Goal: Task Accomplishment & Management: Manage account settings

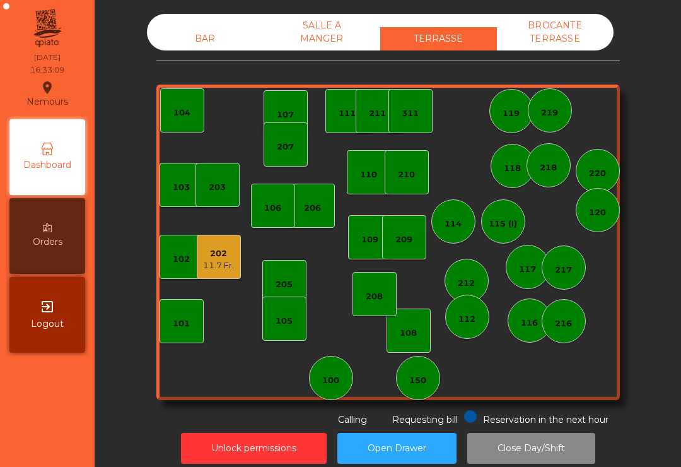
click at [218, 265] on div "11.7 Fr." at bounding box center [218, 265] width 31 height 13
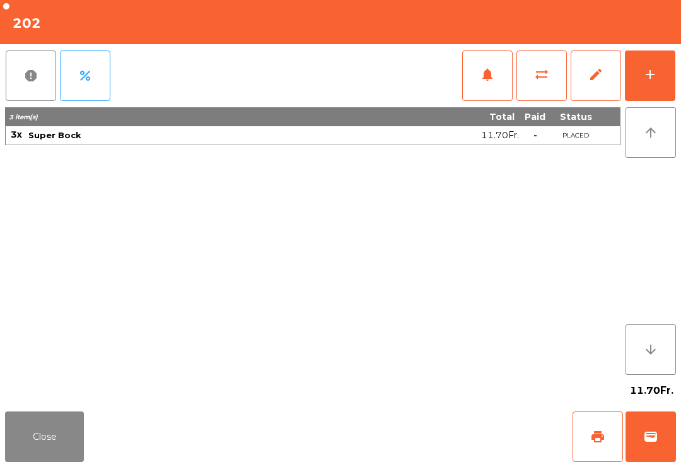
click at [671, 90] on button "add" at bounding box center [650, 75] width 50 height 50
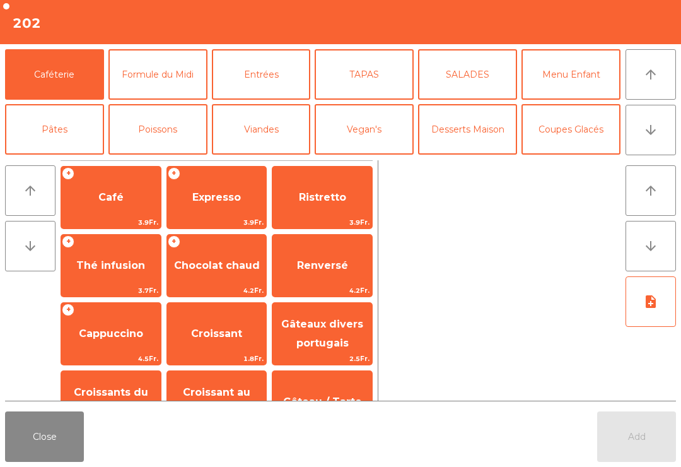
click at [667, 133] on button "arrow_downward" at bounding box center [651, 130] width 50 height 50
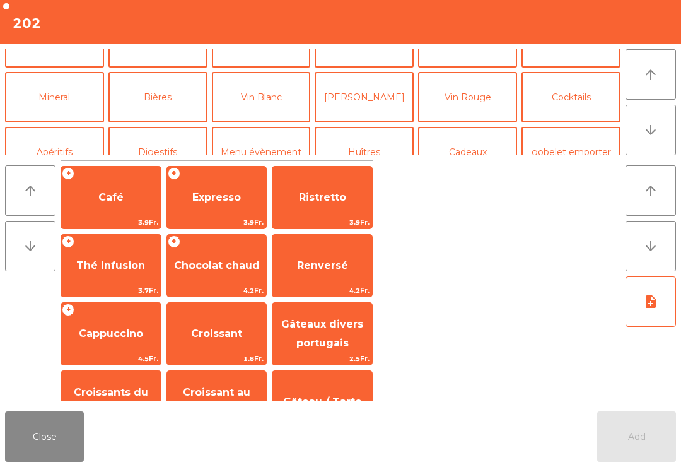
scroll to position [110, 0]
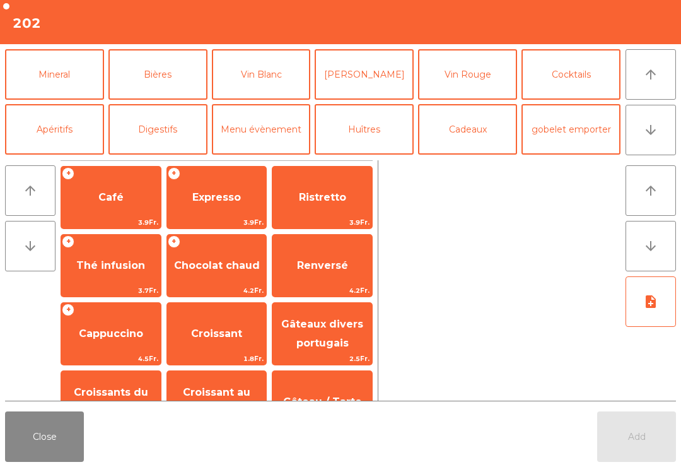
click at [170, 90] on button "Bières" at bounding box center [158, 74] width 99 height 50
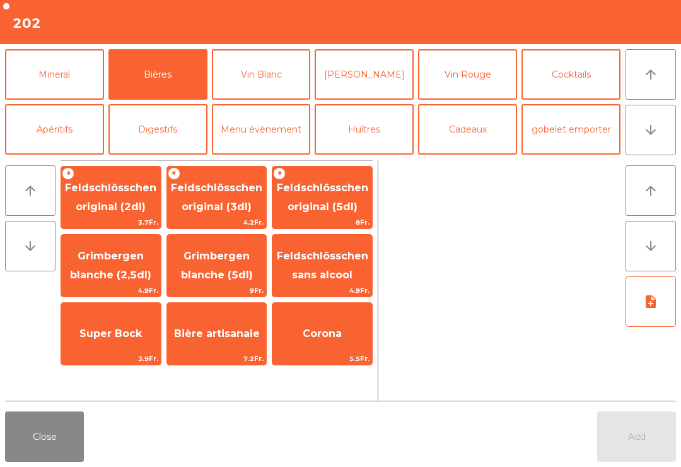
click at [104, 344] on span "Super Bock" at bounding box center [111, 334] width 100 height 34
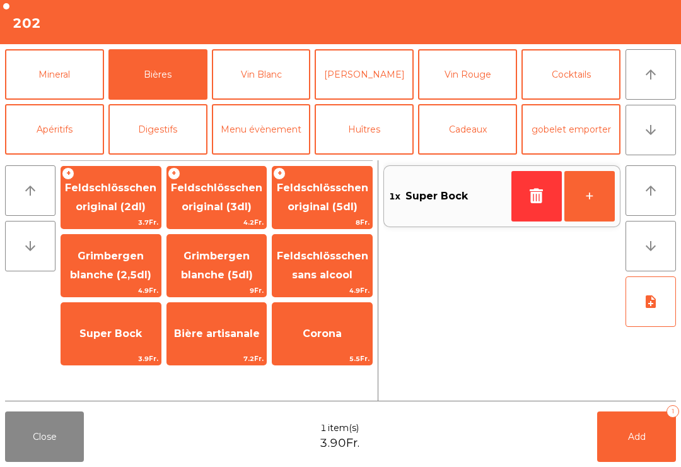
click at [610, 201] on button "+" at bounding box center [590, 196] width 50 height 50
click at [662, 433] on button "Add 2" at bounding box center [637, 436] width 79 height 50
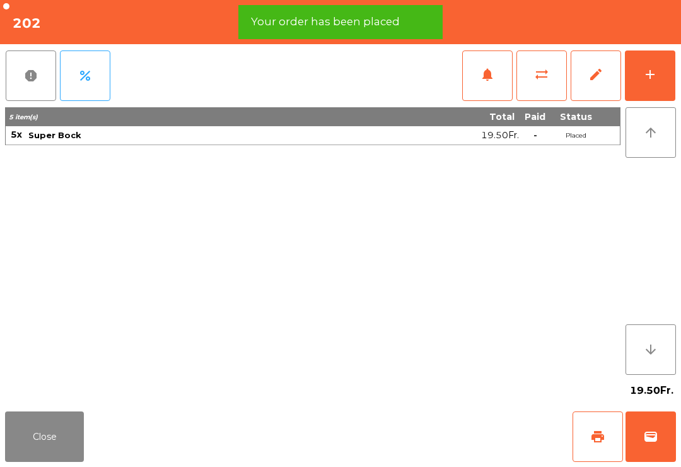
click at [30, 461] on button "Close" at bounding box center [44, 436] width 79 height 50
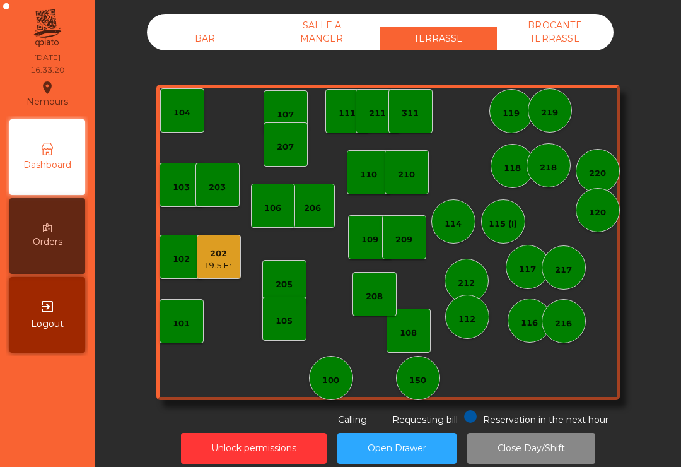
click at [404, 257] on div "209" at bounding box center [404, 237] width 44 height 44
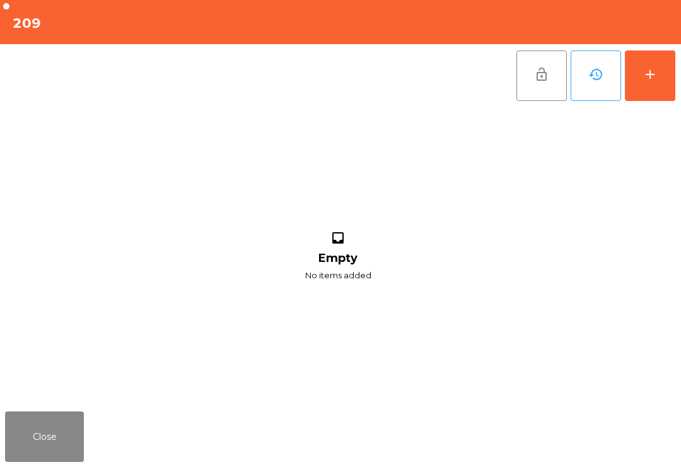
click at [647, 80] on div "add" at bounding box center [650, 74] width 15 height 15
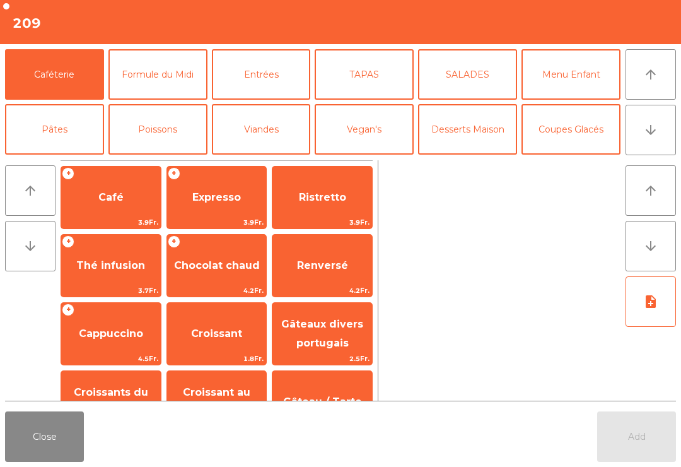
click at [213, 192] on span "Expresso" at bounding box center [216, 197] width 49 height 12
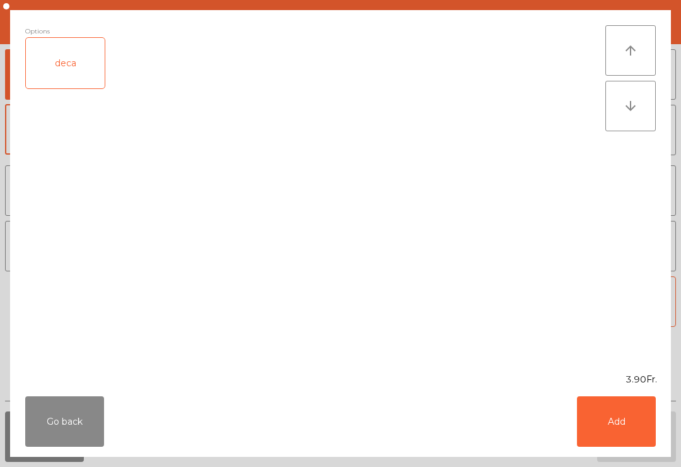
click at [620, 422] on button "Add" at bounding box center [616, 421] width 79 height 50
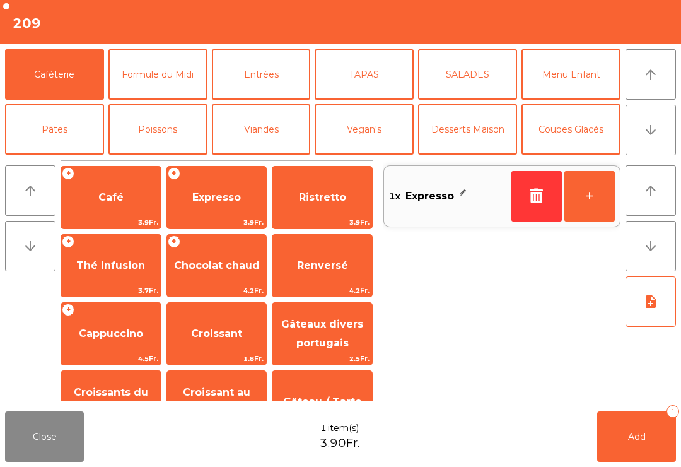
click at [670, 166] on button "arrow_upward" at bounding box center [651, 190] width 50 height 50
click at [671, 131] on button "arrow_downward" at bounding box center [651, 130] width 50 height 50
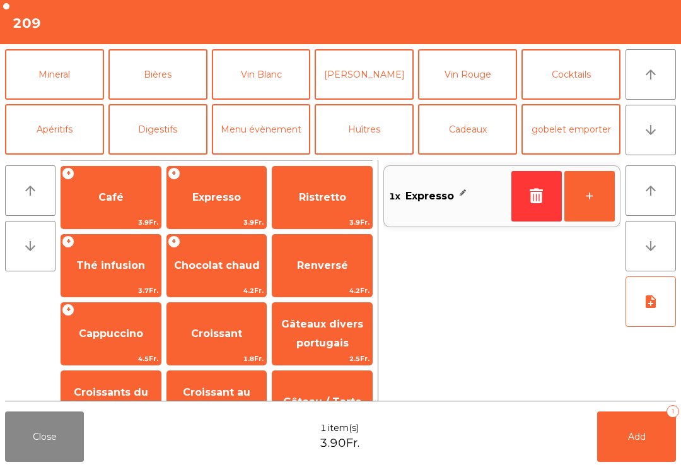
click at [56, 86] on button "Mineral" at bounding box center [54, 74] width 99 height 50
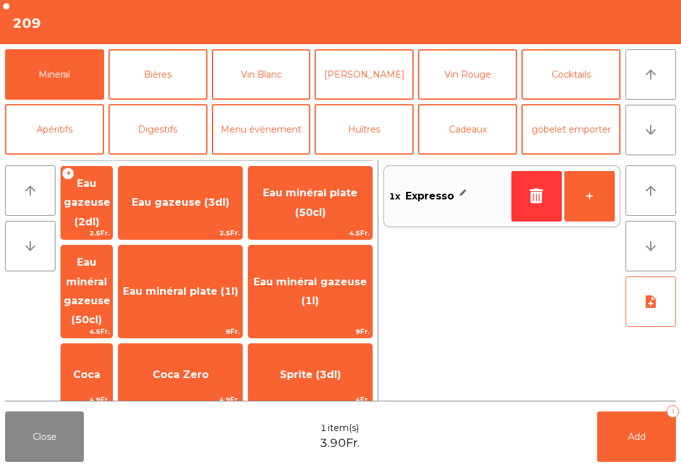
scroll to position [0, 0]
click at [112, 281] on span "Eau minéral gazeuse (50cl)" at bounding box center [86, 291] width 51 height 92
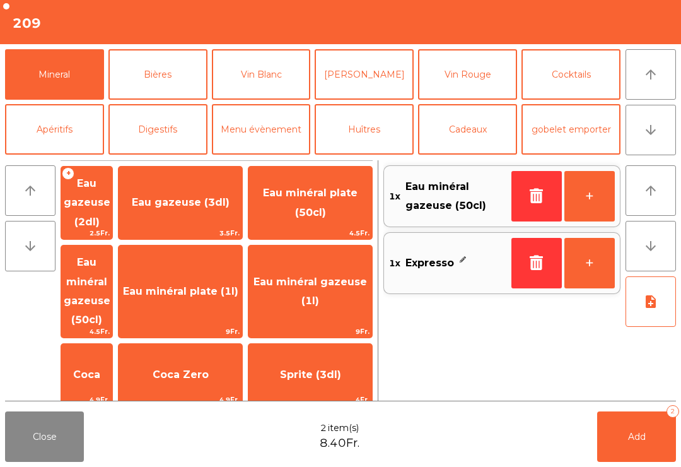
click at [647, 439] on button "Add 2" at bounding box center [637, 436] width 79 height 50
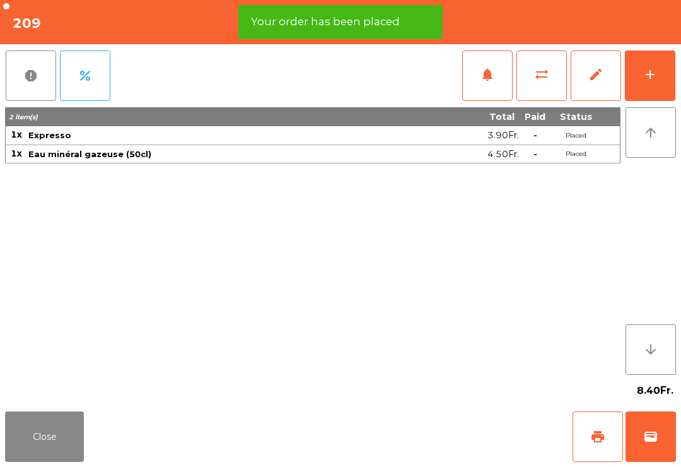
click at [602, 453] on button "print" at bounding box center [598, 436] width 50 height 50
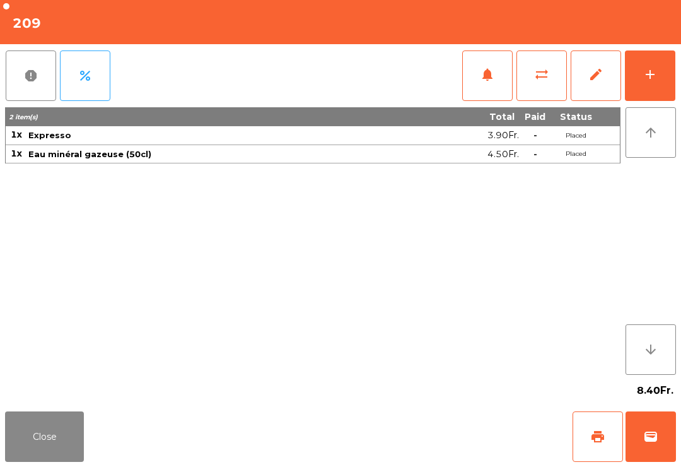
click at [59, 449] on button "Close" at bounding box center [44, 436] width 79 height 50
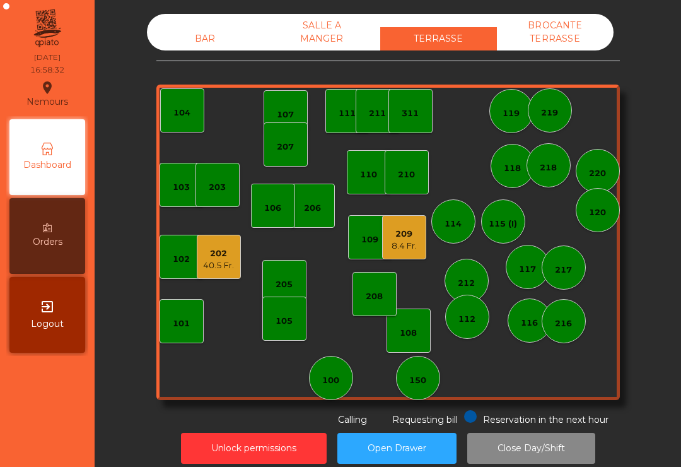
click at [420, 254] on div "209 8.4 Fr." at bounding box center [404, 237] width 44 height 44
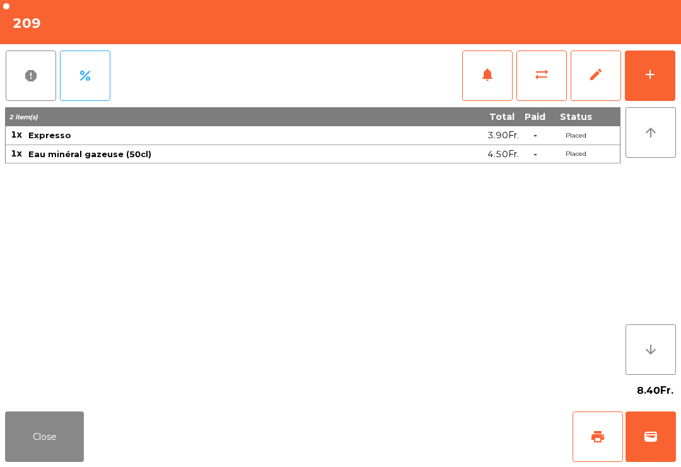
click at [593, 461] on button "print" at bounding box center [598, 436] width 50 height 50
click at [56, 452] on button "Close" at bounding box center [44, 436] width 79 height 50
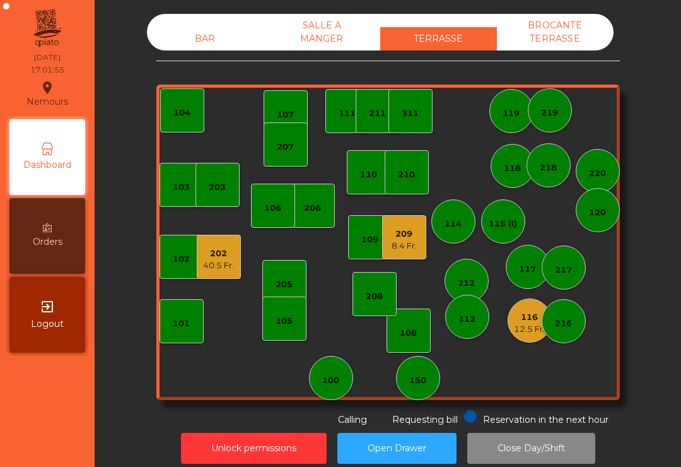
click at [403, 242] on div "8.4 Fr." at bounding box center [404, 246] width 25 height 13
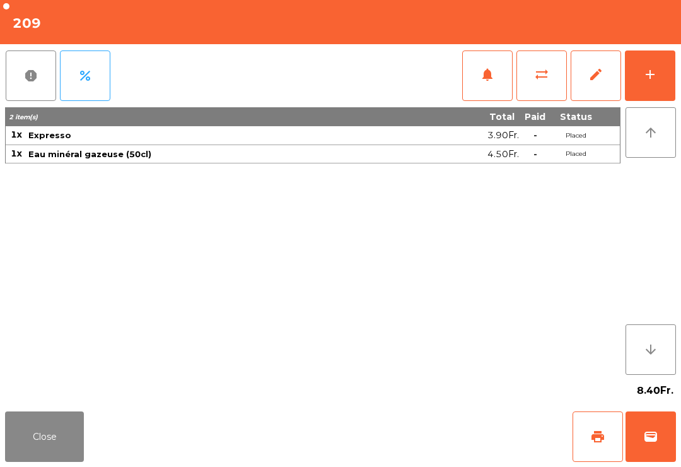
click at [660, 437] on button "wallet" at bounding box center [651, 436] width 50 height 50
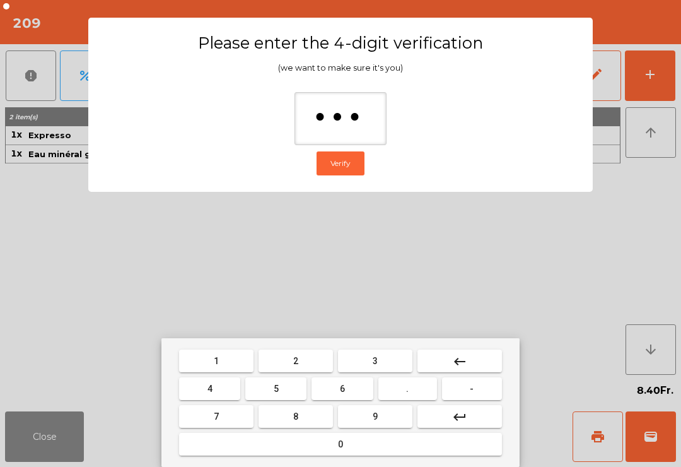
type input "****"
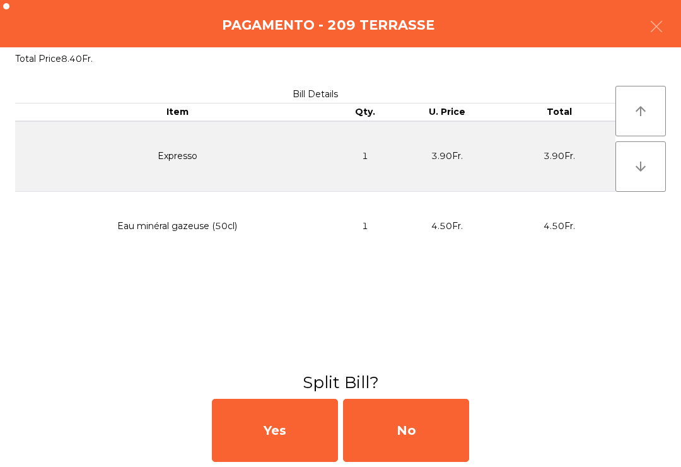
click at [418, 427] on div "No" at bounding box center [406, 430] width 126 height 63
click at [393, 461] on div "MB" at bounding box center [406, 430] width 126 height 63
click at [383, 451] on div "No" at bounding box center [406, 430] width 126 height 63
click at [419, 454] on div "No" at bounding box center [406, 430] width 126 height 63
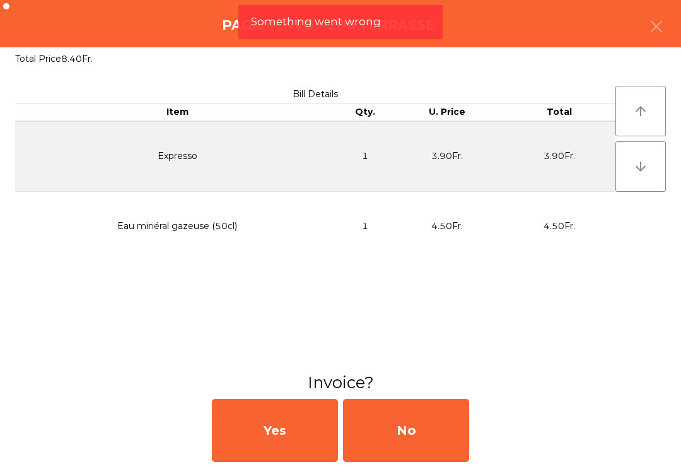
click at [431, 443] on div "No" at bounding box center [406, 430] width 126 height 63
click at [415, 436] on div "No" at bounding box center [406, 430] width 126 height 63
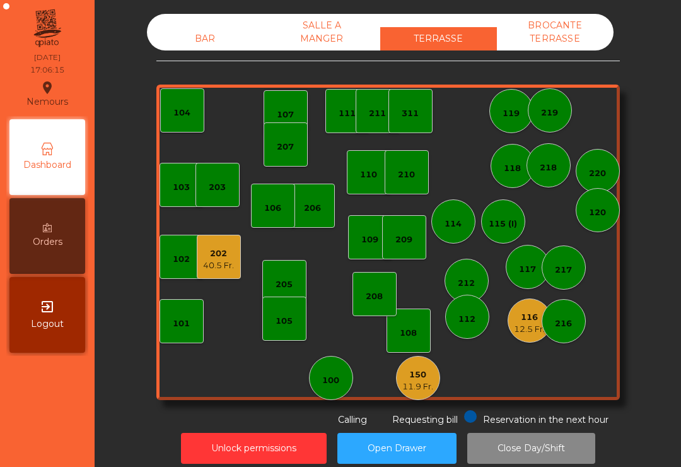
click at [425, 380] on div "150" at bounding box center [418, 375] width 31 height 13
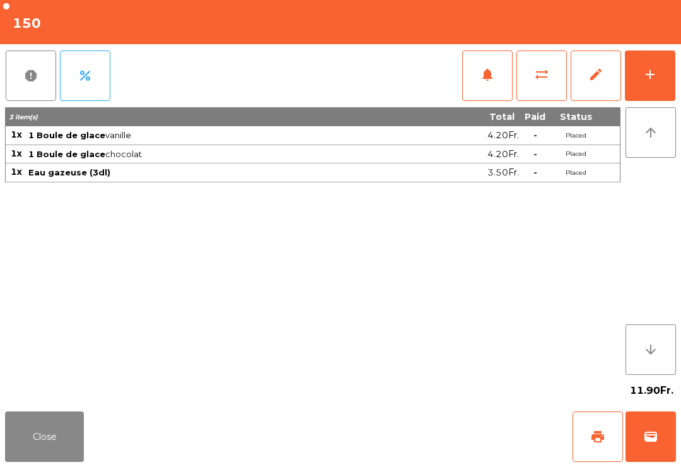
click at [663, 109] on button "arrow_upward" at bounding box center [651, 132] width 50 height 50
click at [637, 74] on button "add" at bounding box center [650, 75] width 50 height 50
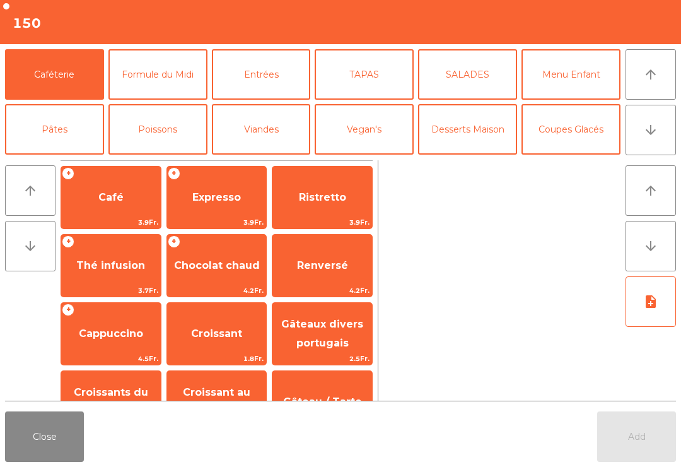
click at [644, 136] on icon "arrow_downward" at bounding box center [651, 129] width 15 height 15
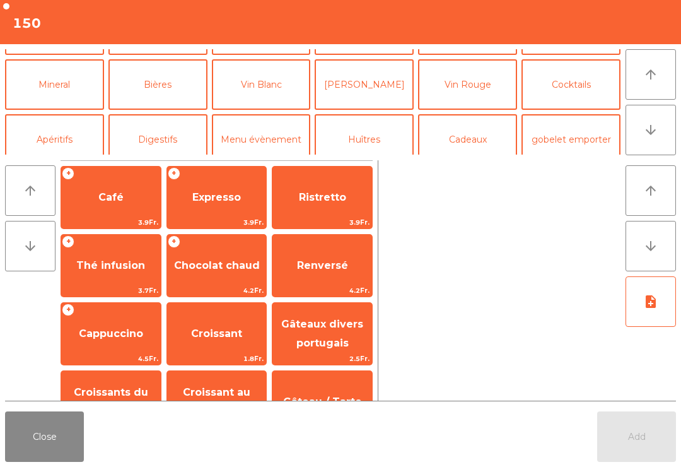
scroll to position [110, 0]
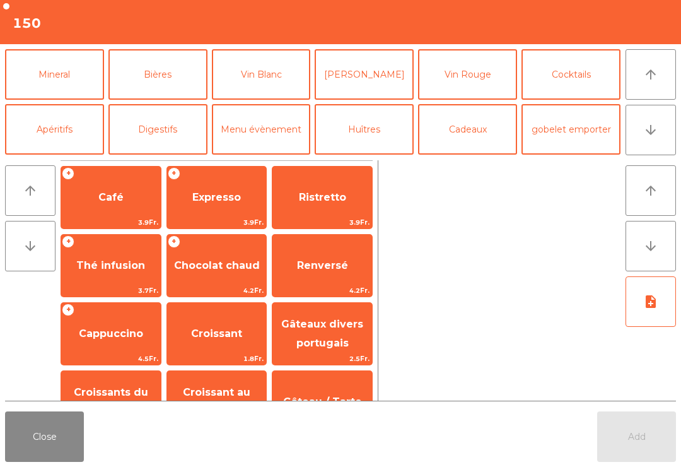
click at [55, 75] on button "Mineral" at bounding box center [54, 74] width 99 height 50
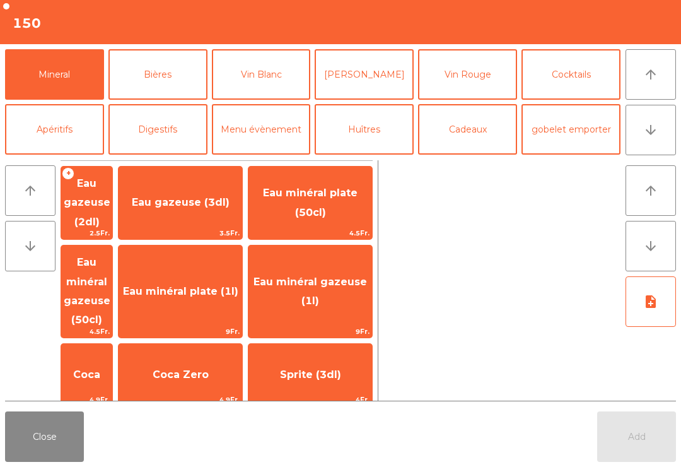
click at [222, 227] on span "3.5Fr." at bounding box center [181, 233] width 124 height 12
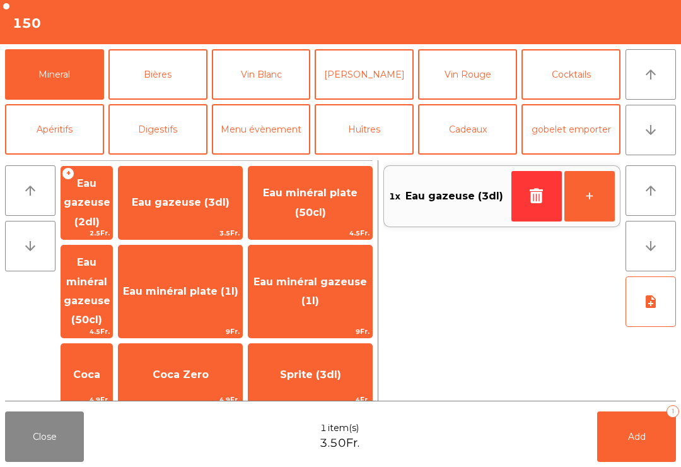
click at [649, 455] on button "Add 1" at bounding box center [637, 436] width 79 height 50
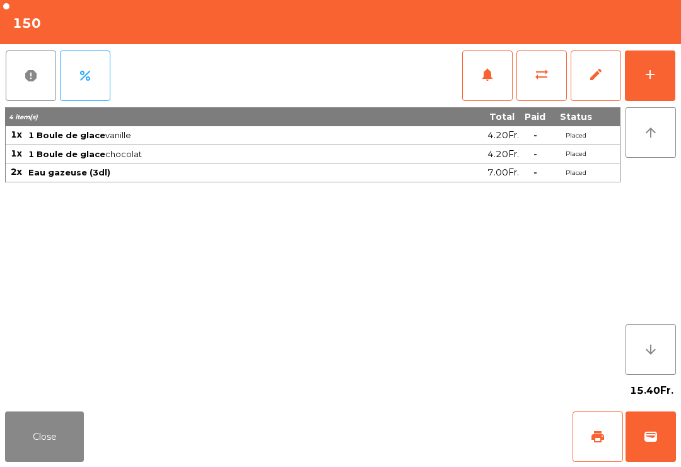
click at [611, 428] on button "print" at bounding box center [598, 436] width 50 height 50
click at [58, 413] on button "Close" at bounding box center [44, 436] width 79 height 50
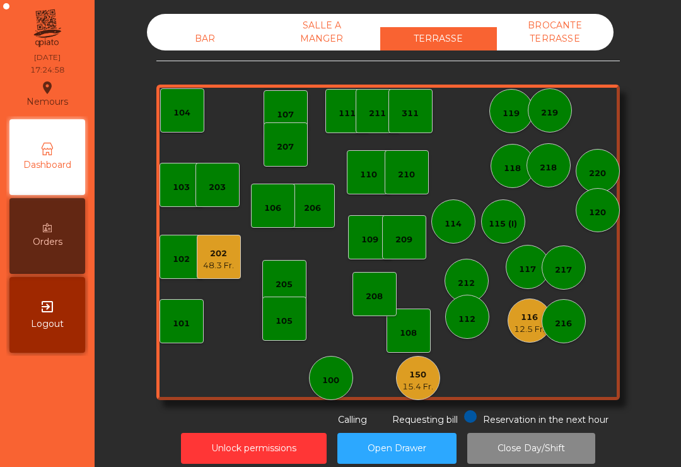
click at [371, 181] on div "110" at bounding box center [369, 172] width 44 height 44
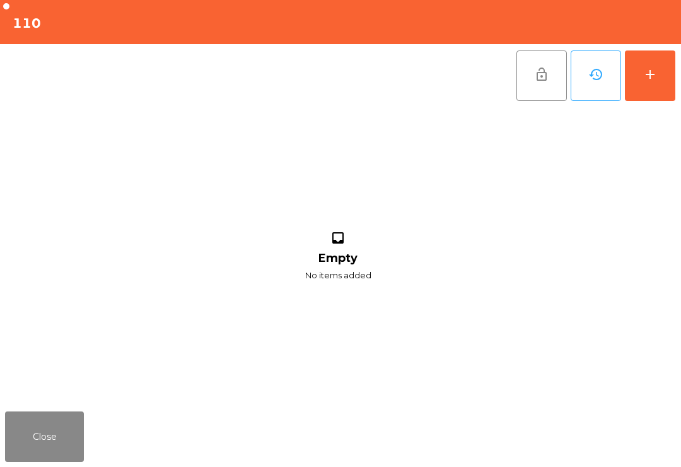
click at [654, 72] on div "add" at bounding box center [650, 74] width 15 height 15
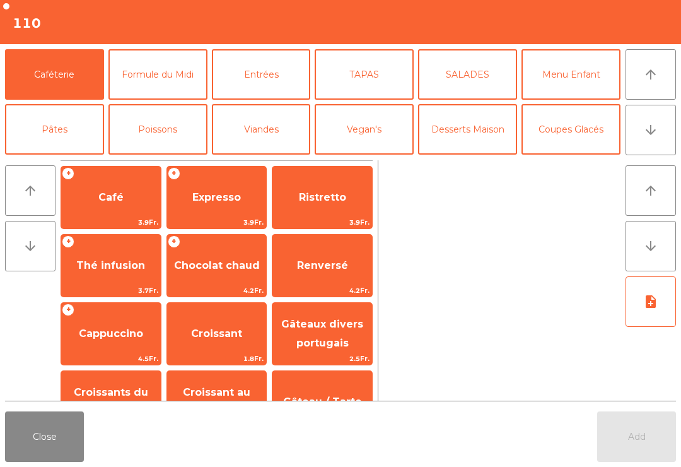
click at [672, 141] on button "arrow_downward" at bounding box center [651, 130] width 50 height 50
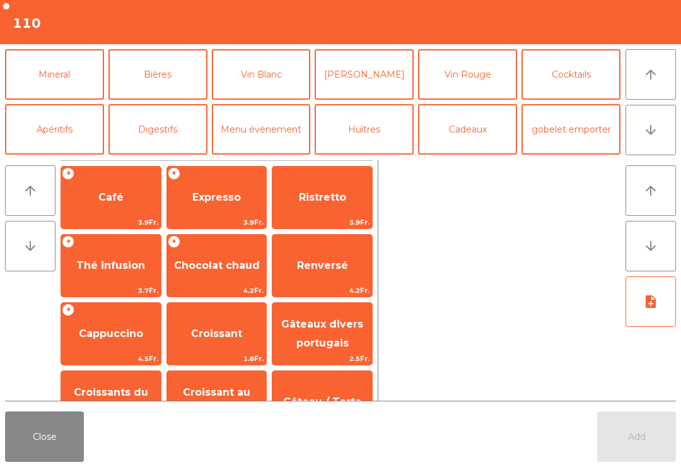
click at [48, 86] on button "Mineral" at bounding box center [54, 74] width 99 height 50
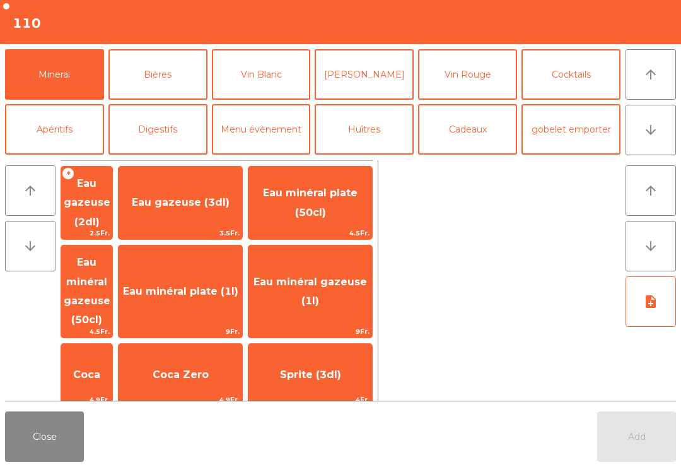
click at [110, 326] on span "4.5Fr." at bounding box center [86, 332] width 51 height 12
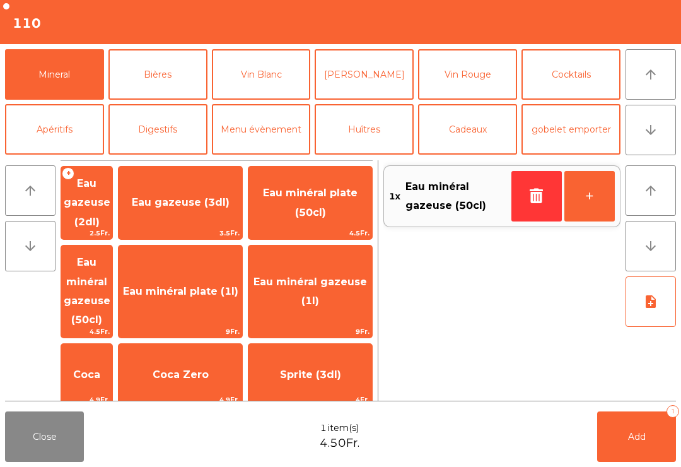
click at [155, 72] on button "Bières" at bounding box center [158, 74] width 99 height 50
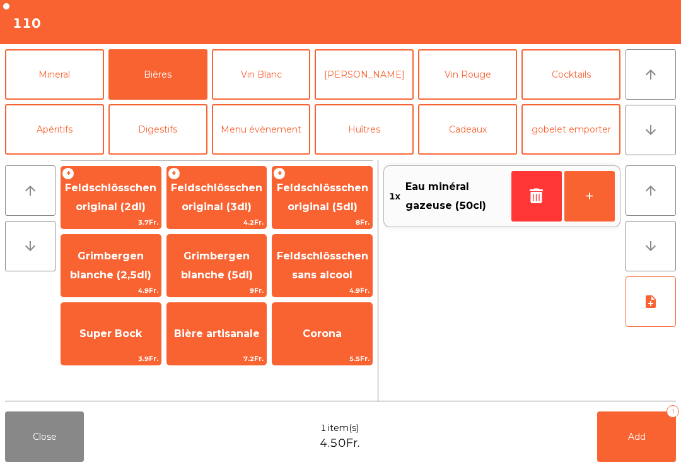
click at [206, 190] on span "Feldschlösschen original (3dl)" at bounding box center [216, 197] width 91 height 31
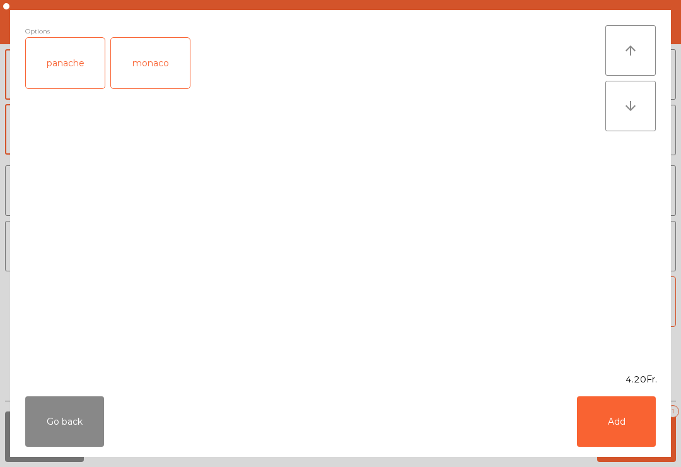
click at [623, 413] on button "Add" at bounding box center [616, 421] width 79 height 50
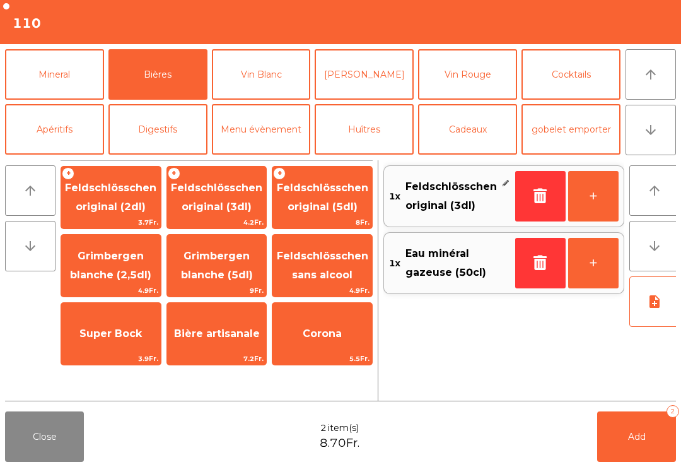
click at [598, 187] on button "+" at bounding box center [594, 196] width 50 height 50
click at [632, 418] on button "Add 3" at bounding box center [637, 436] width 79 height 50
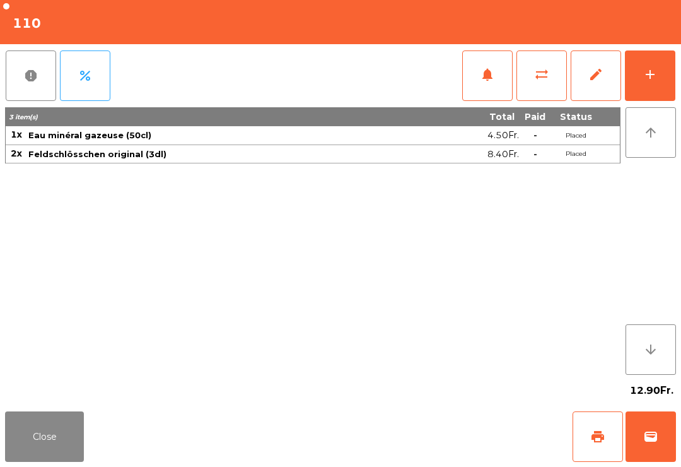
click at [58, 438] on button "Close" at bounding box center [44, 436] width 79 height 50
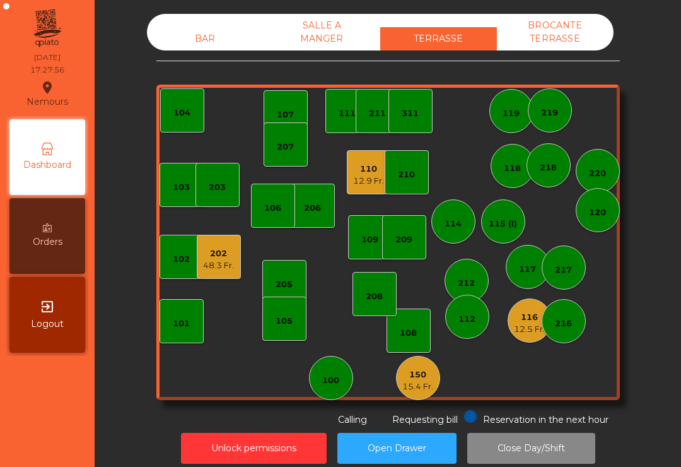
click at [410, 380] on div "150" at bounding box center [418, 375] width 31 height 13
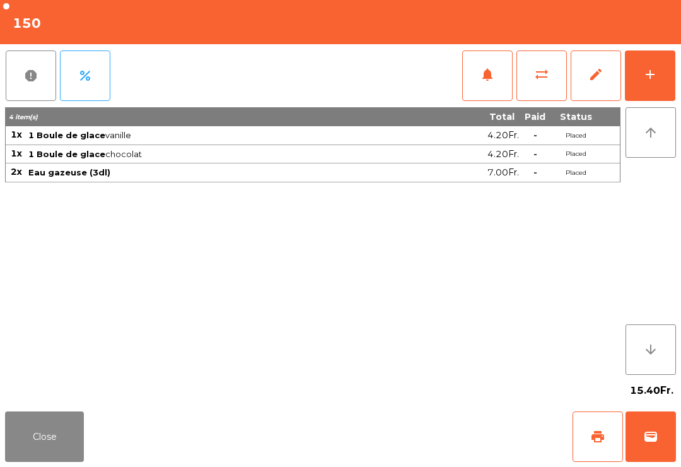
click at [671, 420] on button "wallet" at bounding box center [651, 436] width 50 height 50
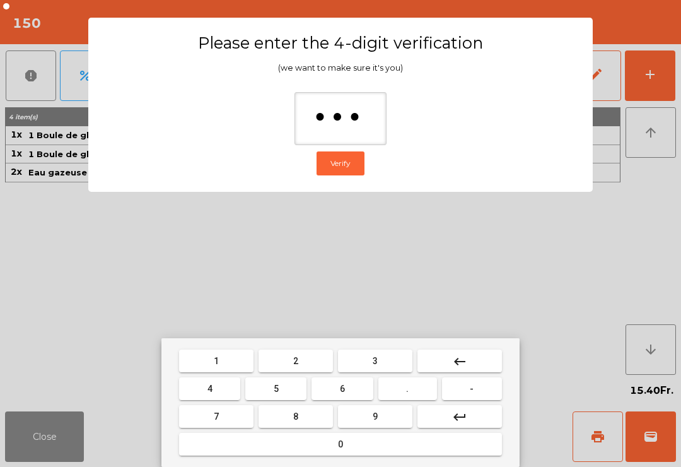
type input "****"
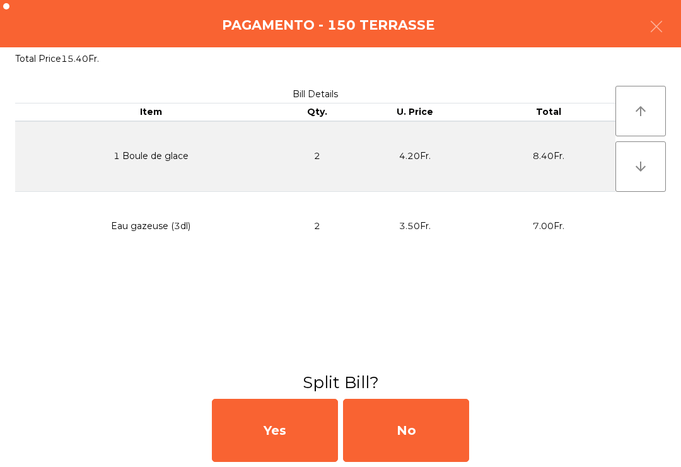
click at [396, 437] on div "No" at bounding box center [406, 430] width 126 height 63
click at [419, 456] on div "MB" at bounding box center [406, 430] width 126 height 63
click at [394, 435] on div "No" at bounding box center [406, 430] width 126 height 63
click at [403, 424] on div "No" at bounding box center [406, 430] width 126 height 63
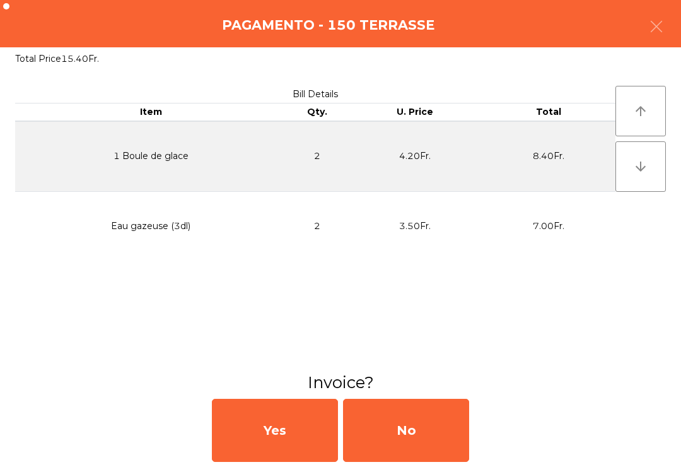
click at [418, 427] on div "No" at bounding box center [406, 430] width 126 height 63
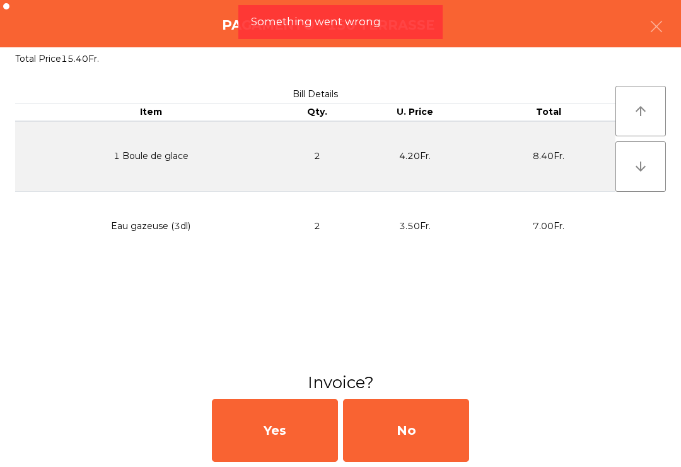
click at [418, 427] on div "No" at bounding box center [406, 430] width 126 height 63
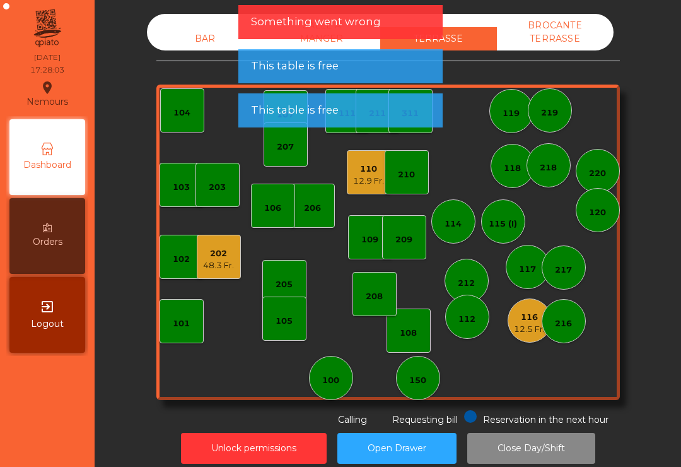
scroll to position [0, 0]
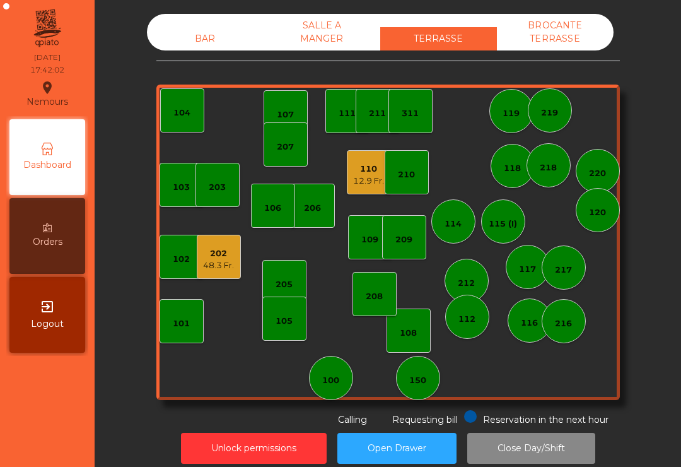
click at [370, 330] on div "103 102 101 202 48.3 Fr. 206 104 205 108 105 107 100 150 110 12.9 Fr. 207 203 2…" at bounding box center [388, 243] width 464 height 316
click at [372, 307] on div "208" at bounding box center [375, 294] width 44 height 44
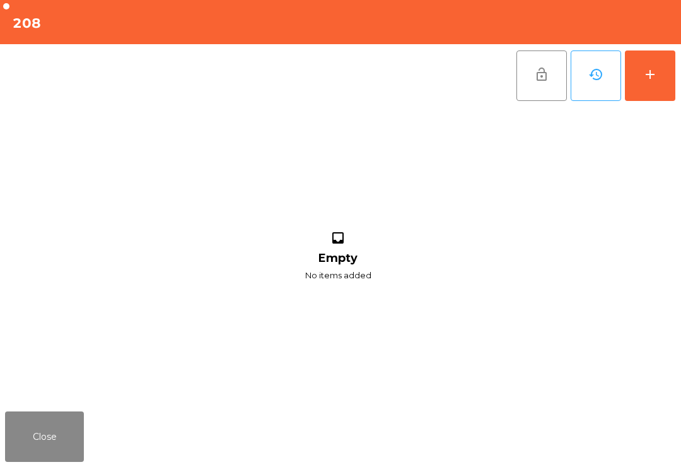
click at [660, 85] on button "add" at bounding box center [650, 75] width 50 height 50
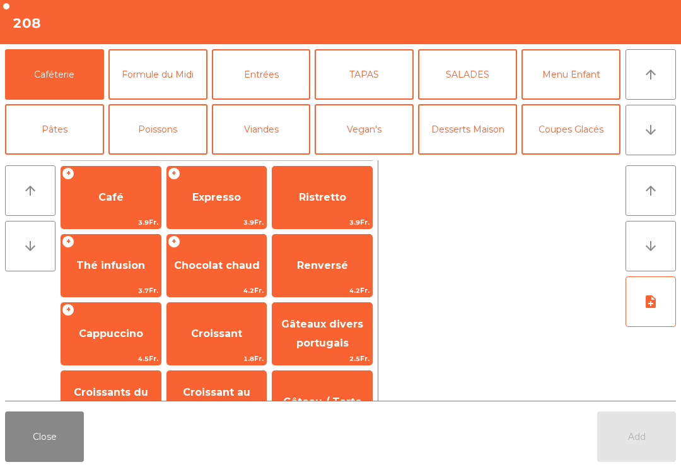
click at [663, 131] on button "arrow_downward" at bounding box center [651, 130] width 50 height 50
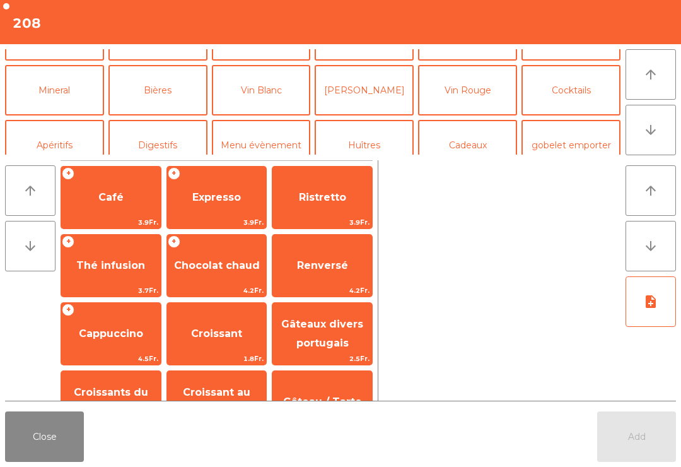
scroll to position [110, 0]
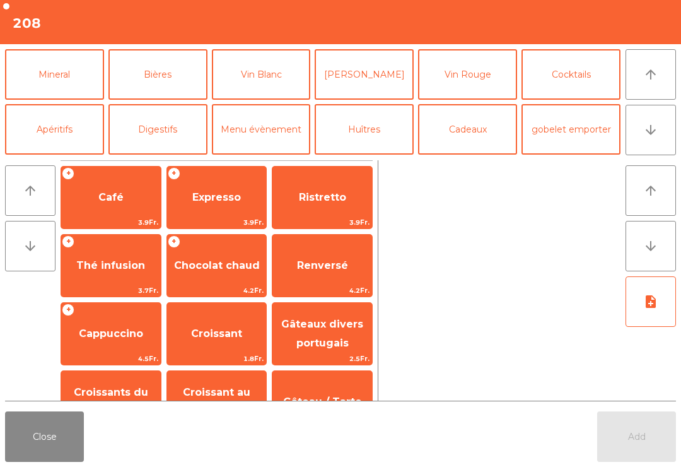
click at [76, 146] on button "Apéritifs" at bounding box center [54, 129] width 99 height 50
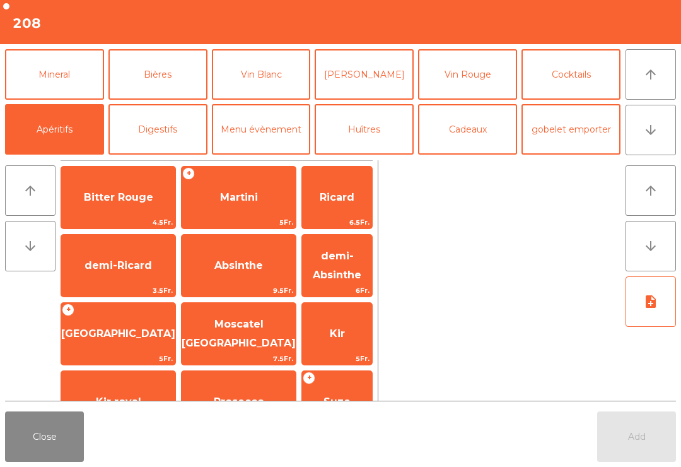
click at [78, 81] on button "Mineral" at bounding box center [54, 74] width 99 height 50
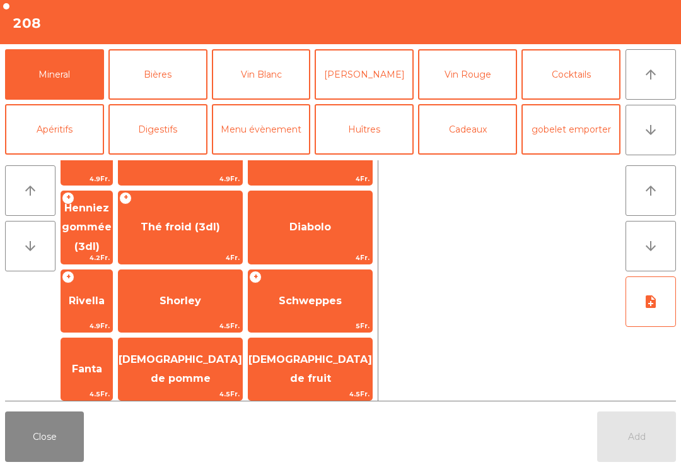
scroll to position [232, 0]
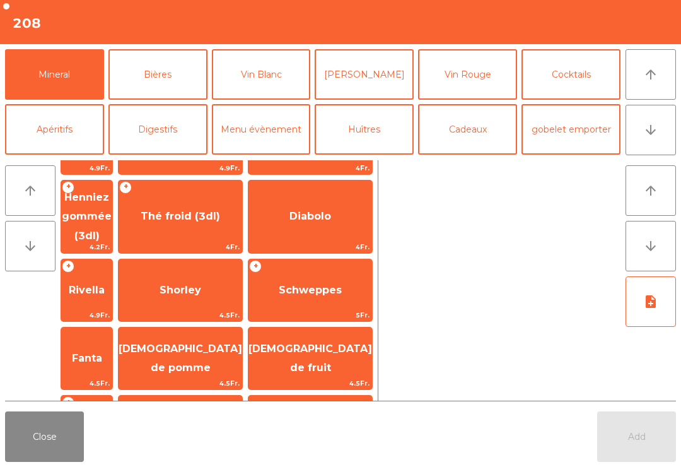
click at [351, 332] on span "[DEMOGRAPHIC_DATA] de fruit" at bounding box center [311, 359] width 124 height 54
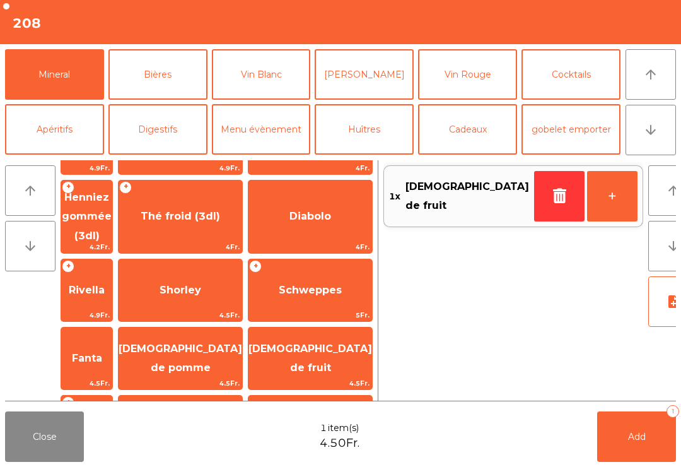
click at [186, 78] on button "Bières" at bounding box center [158, 74] width 99 height 50
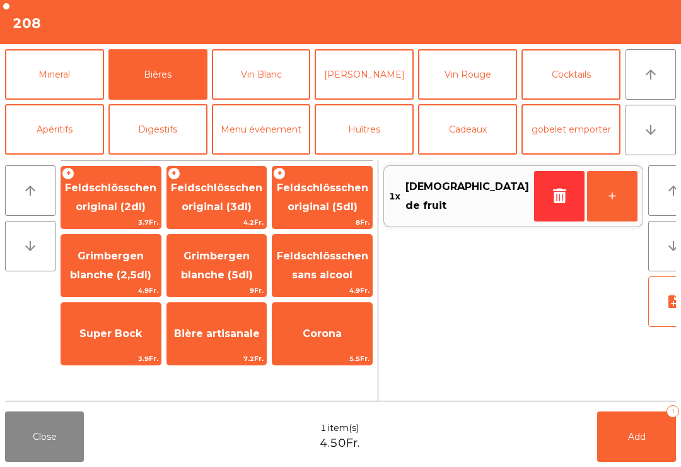
click at [232, 193] on span "Feldschlösschen original (3dl)" at bounding box center [216, 197] width 91 height 31
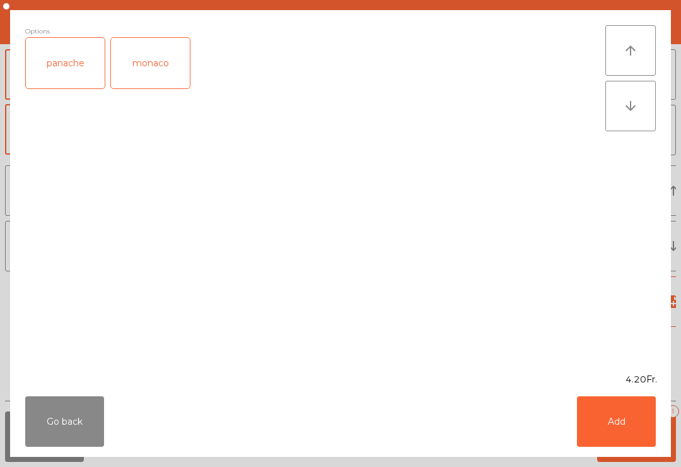
click at [626, 439] on button "Add" at bounding box center [616, 421] width 79 height 50
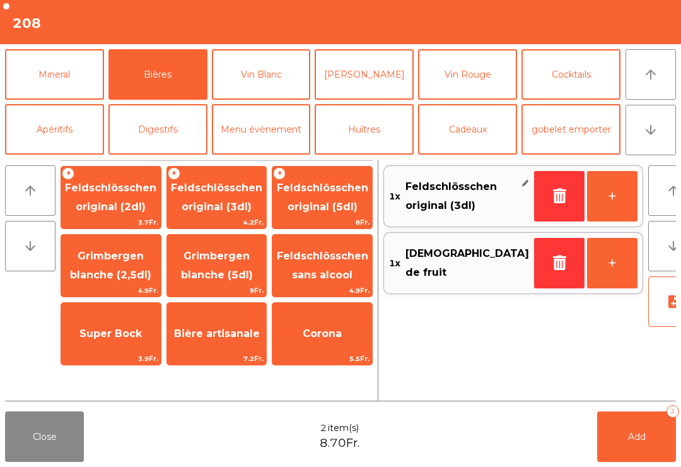
click at [642, 441] on span "Add" at bounding box center [637, 436] width 18 height 11
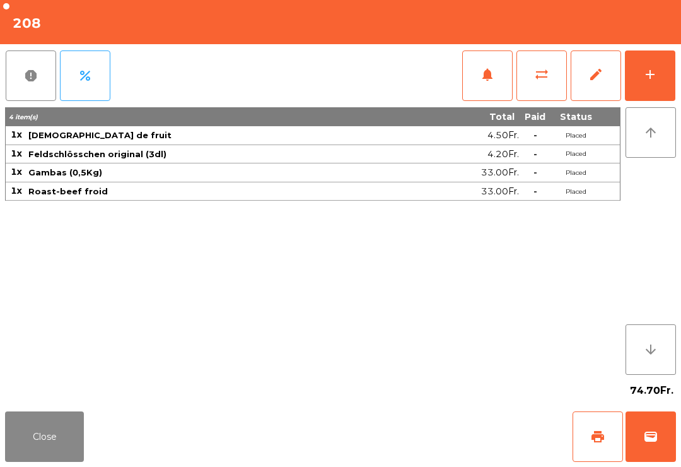
click at [37, 438] on button "Close" at bounding box center [44, 436] width 79 height 50
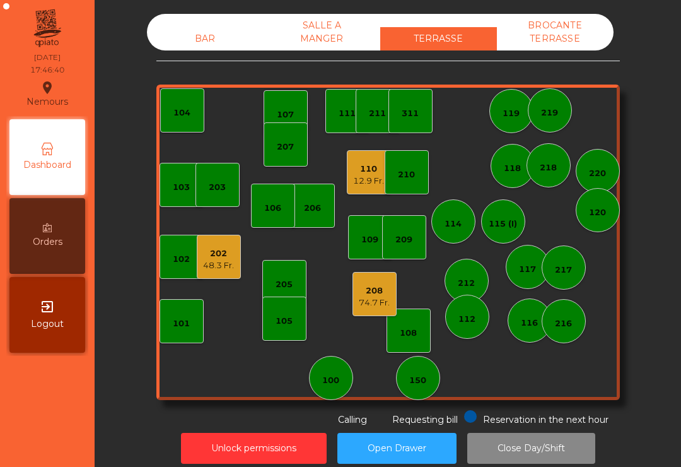
click at [214, 266] on div "48.3 Fr." at bounding box center [218, 265] width 31 height 13
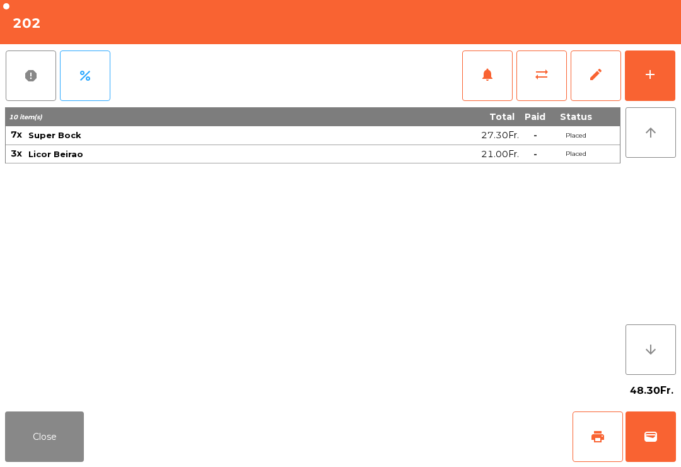
click at [645, 444] on button "wallet" at bounding box center [651, 436] width 50 height 50
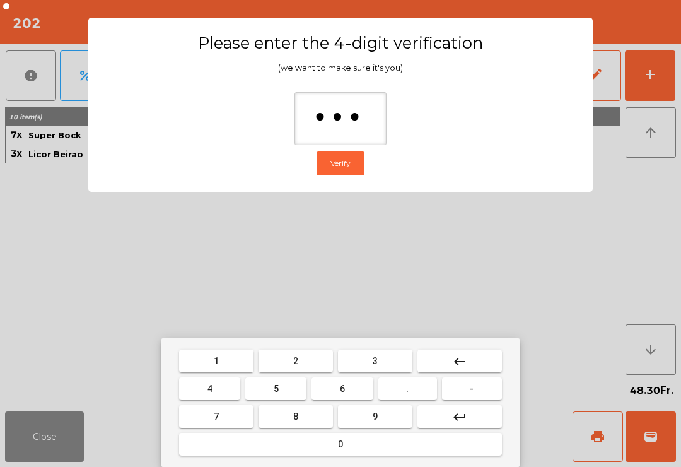
type input "****"
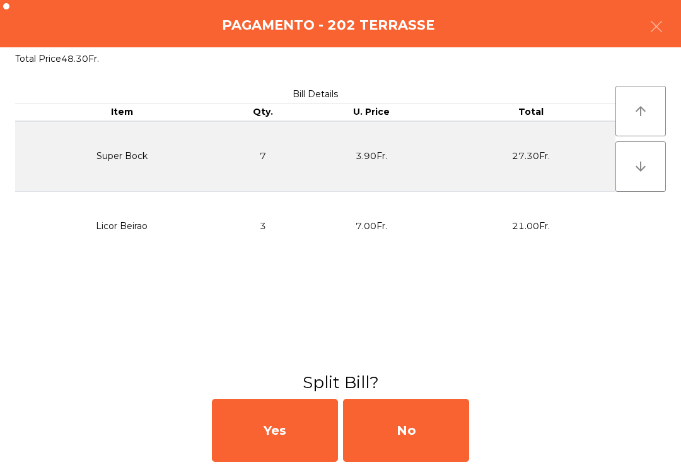
click at [398, 427] on div "No" at bounding box center [406, 430] width 126 height 63
click at [442, 421] on div "MB" at bounding box center [406, 430] width 126 height 63
click at [417, 436] on div "No" at bounding box center [406, 430] width 126 height 63
click at [409, 442] on div "No" at bounding box center [406, 430] width 126 height 63
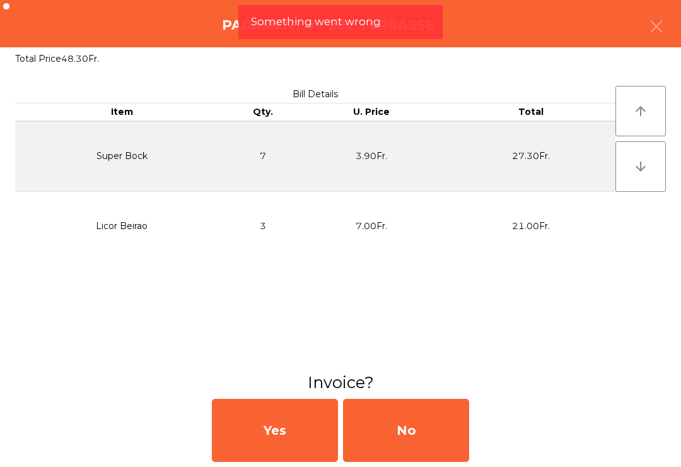
click at [435, 437] on div "No" at bounding box center [406, 430] width 126 height 63
click at [468, 435] on div "No" at bounding box center [406, 430] width 126 height 63
click at [538, 463] on div "Yes No" at bounding box center [340, 430] width 681 height 73
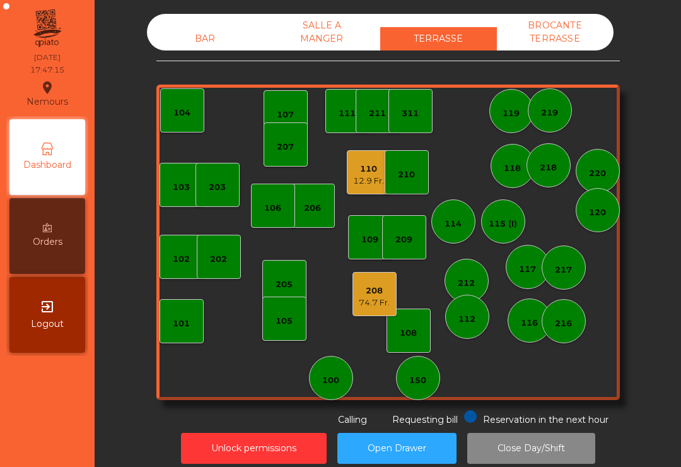
click at [422, 415] on span "Requesting bill" at bounding box center [425, 419] width 66 height 11
click at [427, 376] on div "150" at bounding box center [418, 380] width 17 height 13
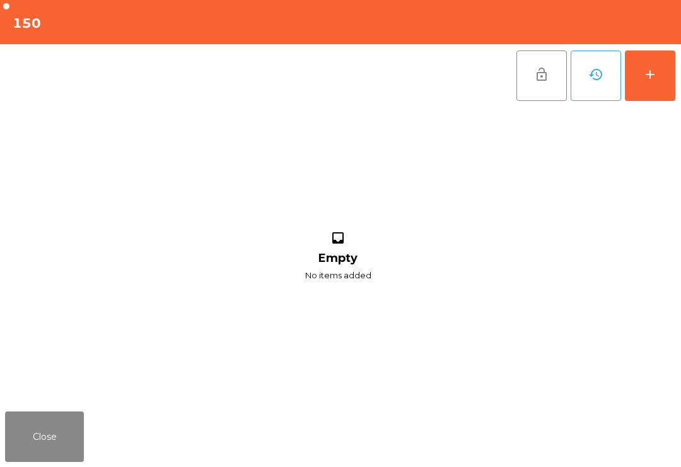
click at [652, 100] on button "add" at bounding box center [650, 75] width 50 height 50
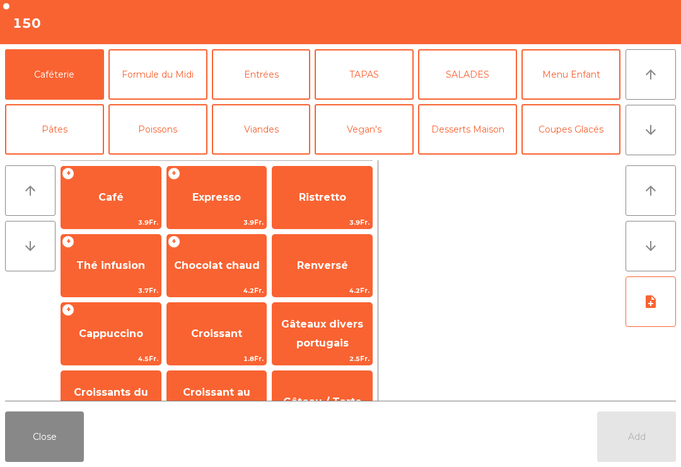
click at [671, 129] on button "arrow_downward" at bounding box center [651, 130] width 50 height 50
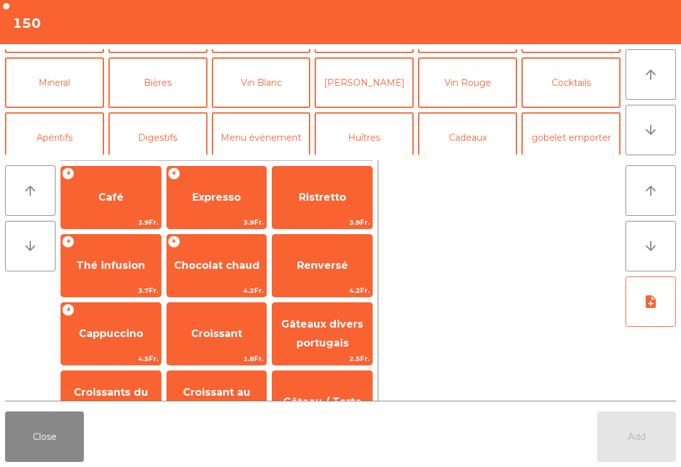
scroll to position [110, 0]
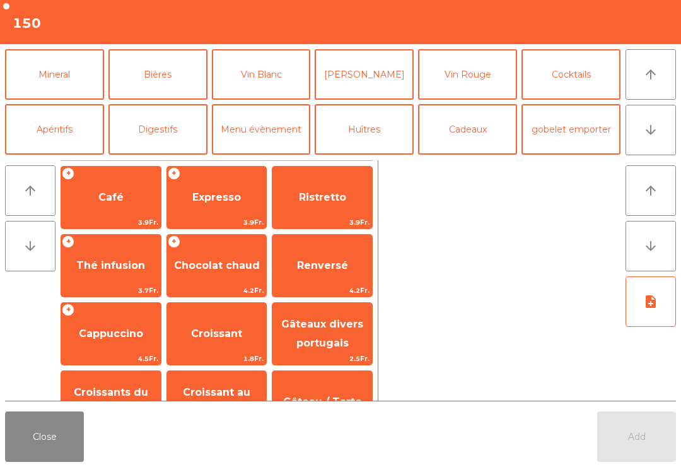
click at [37, 85] on button "Mineral" at bounding box center [54, 74] width 99 height 50
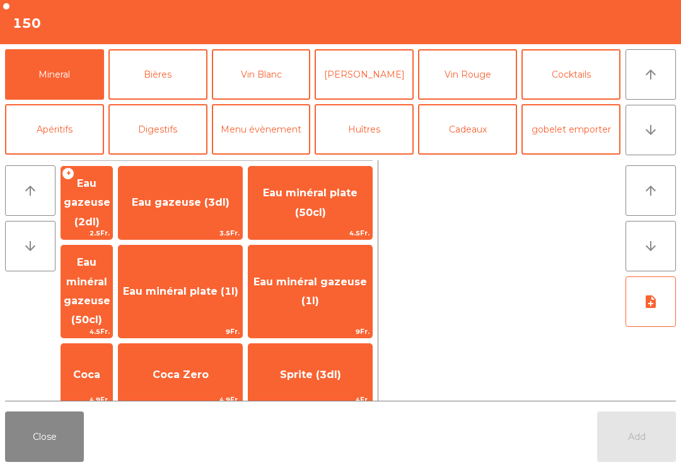
click at [101, 358] on span "Coca" at bounding box center [86, 375] width 51 height 34
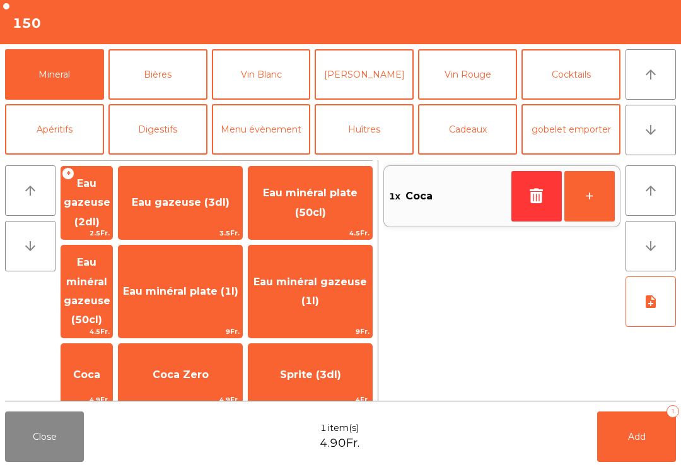
click at [646, 428] on button "Add 1" at bounding box center [637, 436] width 79 height 50
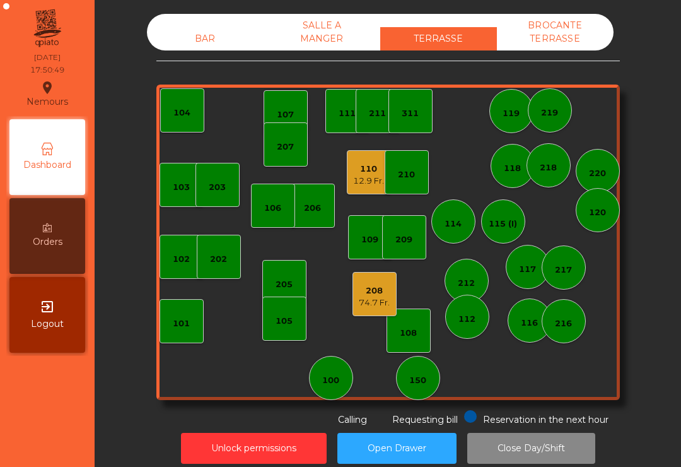
click at [373, 297] on div "74.7 Fr." at bounding box center [374, 303] width 31 height 13
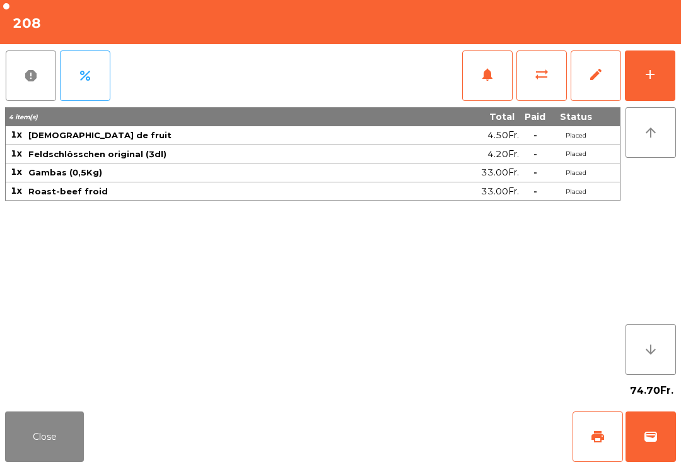
click at [56, 442] on button "Close" at bounding box center [44, 436] width 79 height 50
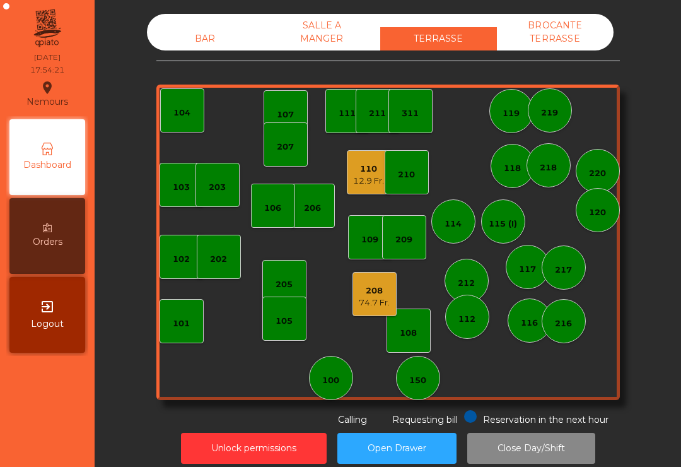
click at [214, 193] on div "203" at bounding box center [217, 187] width 17 height 13
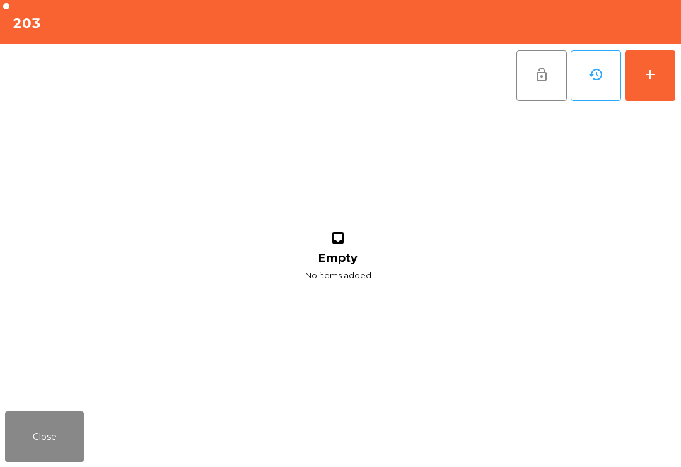
click at [652, 78] on div "add" at bounding box center [650, 74] width 15 height 15
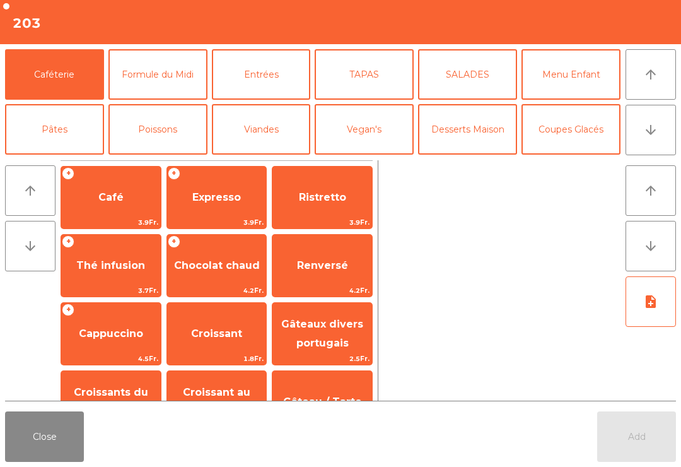
click at [664, 133] on button "arrow_downward" at bounding box center [651, 130] width 50 height 50
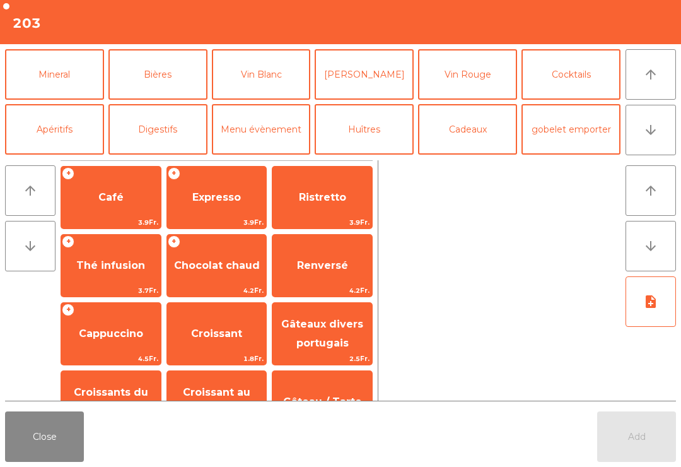
click at [49, 77] on button "Mineral" at bounding box center [54, 74] width 99 height 50
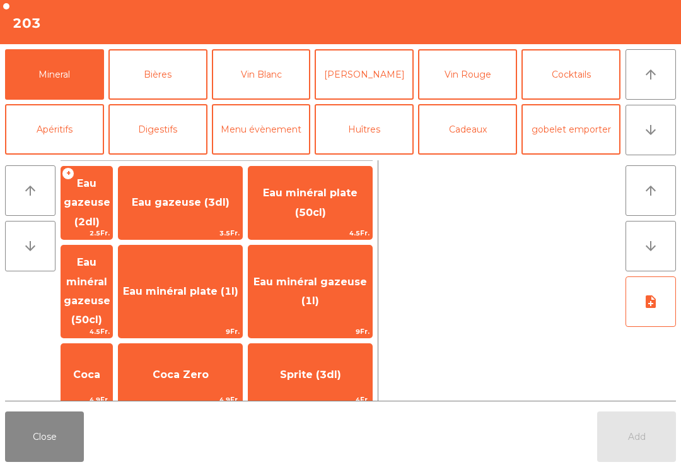
click at [95, 423] on span "Henniez gommée (3dl)" at bounding box center [87, 448] width 50 height 50
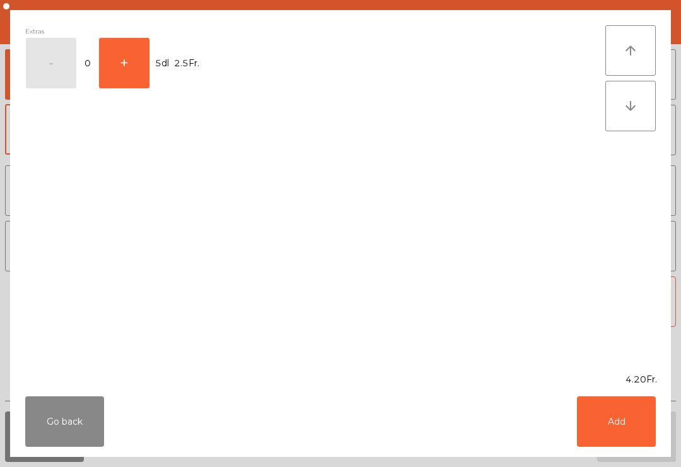
click at [628, 433] on button "Add" at bounding box center [616, 421] width 79 height 50
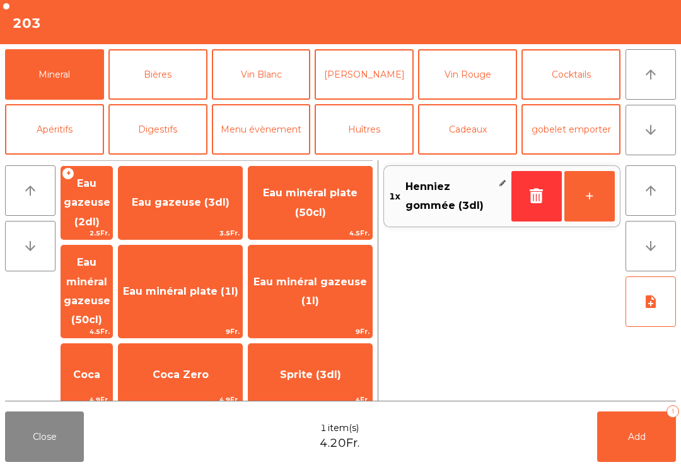
click at [635, 440] on span "Add" at bounding box center [637, 436] width 18 height 11
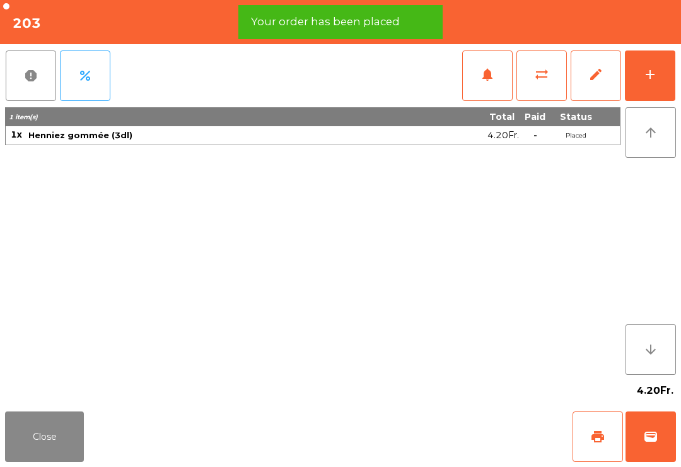
click at [35, 430] on button "Close" at bounding box center [44, 436] width 79 height 50
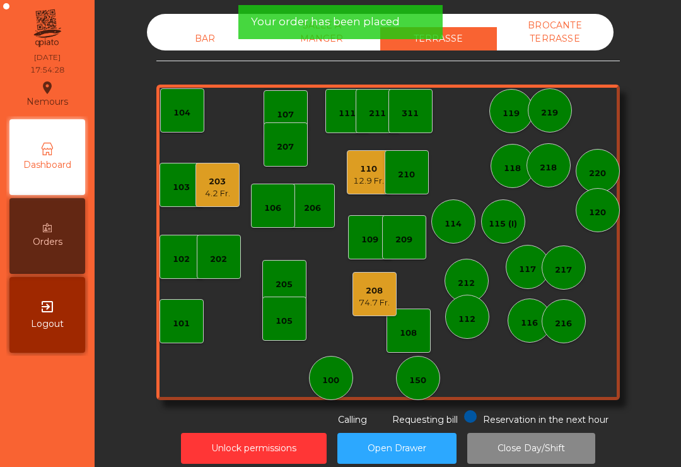
click at [324, 207] on div "206" at bounding box center [313, 206] width 44 height 44
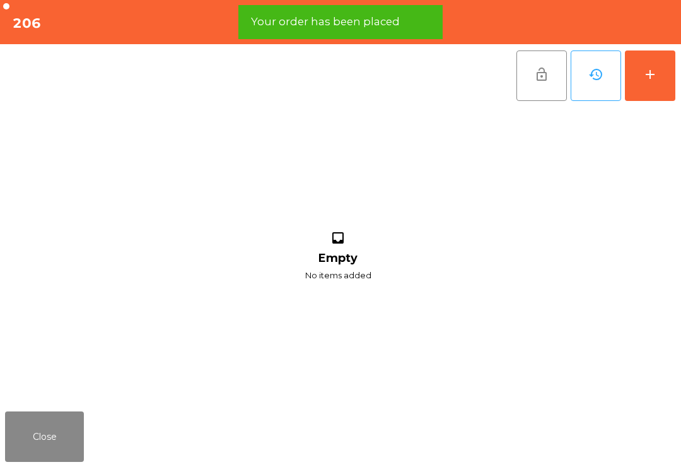
click at [668, 73] on button "add" at bounding box center [650, 75] width 50 height 50
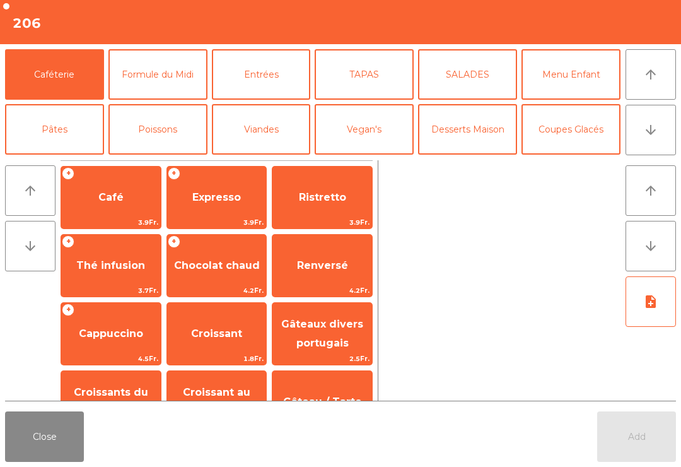
click at [667, 131] on button "arrow_downward" at bounding box center [651, 130] width 50 height 50
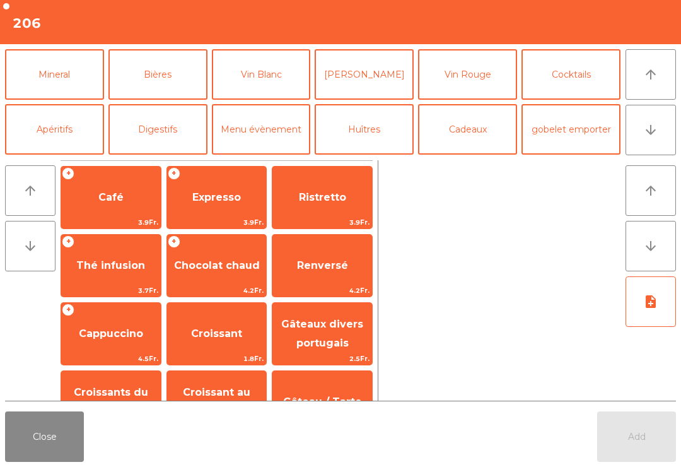
click at [249, 91] on button "Vin Blanc" at bounding box center [261, 74] width 99 height 50
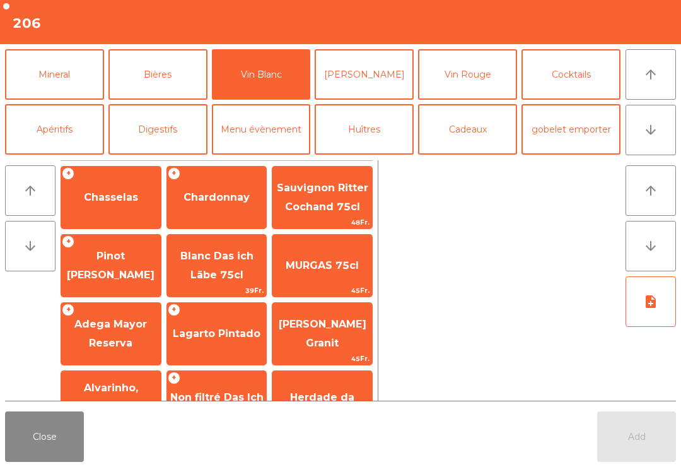
click at [198, 210] on span "Chardonnay" at bounding box center [217, 197] width 100 height 34
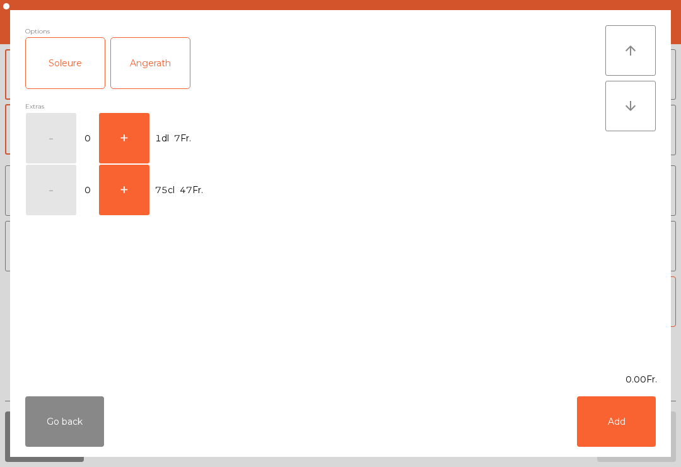
click at [604, 408] on button "Add" at bounding box center [616, 421] width 79 height 50
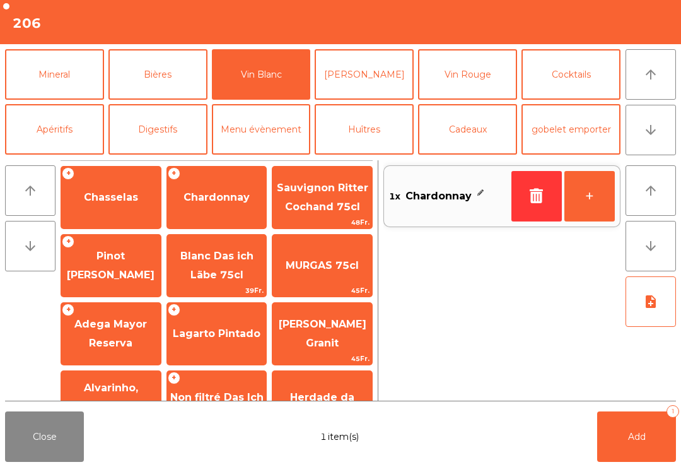
click at [535, 201] on icon "button" at bounding box center [537, 195] width 19 height 15
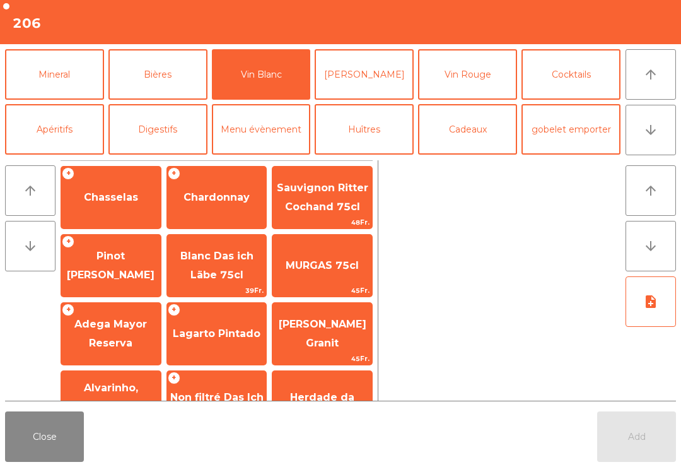
click at [198, 206] on span "Chardonnay" at bounding box center [217, 197] width 100 height 34
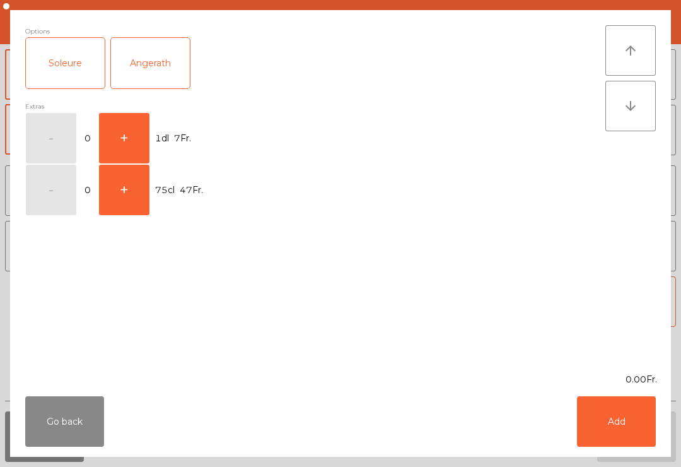
click at [130, 147] on button "+" at bounding box center [124, 138] width 50 height 50
click at [608, 422] on button "Add" at bounding box center [616, 421] width 79 height 50
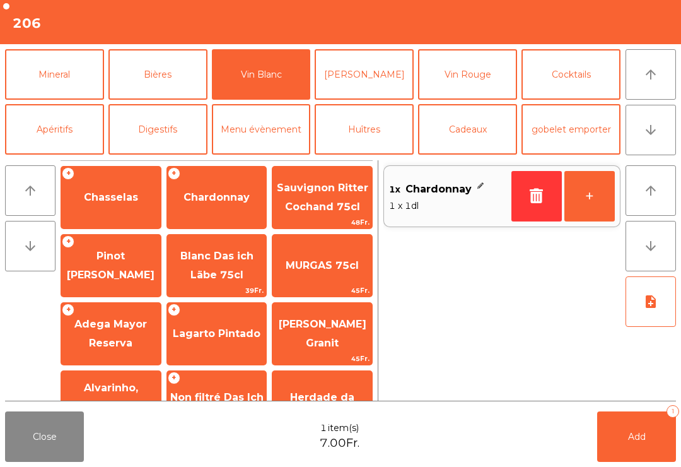
click at [591, 206] on button "+" at bounding box center [590, 196] width 50 height 50
click at [27, 80] on button "Mineral" at bounding box center [54, 74] width 99 height 50
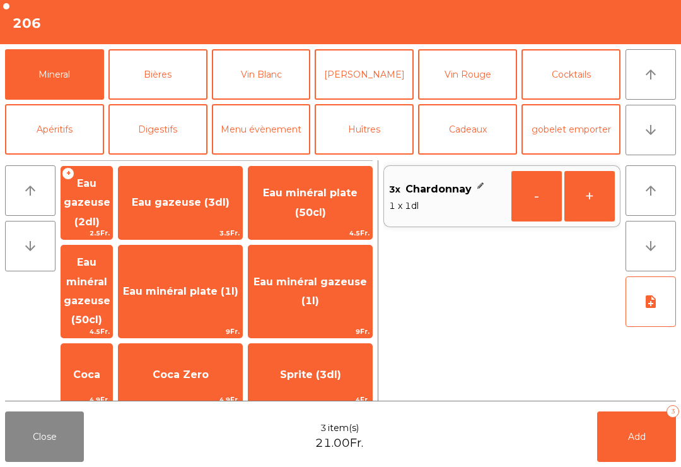
click at [205, 285] on span "Eau minéral plate (1l)" at bounding box center [180, 291] width 115 height 12
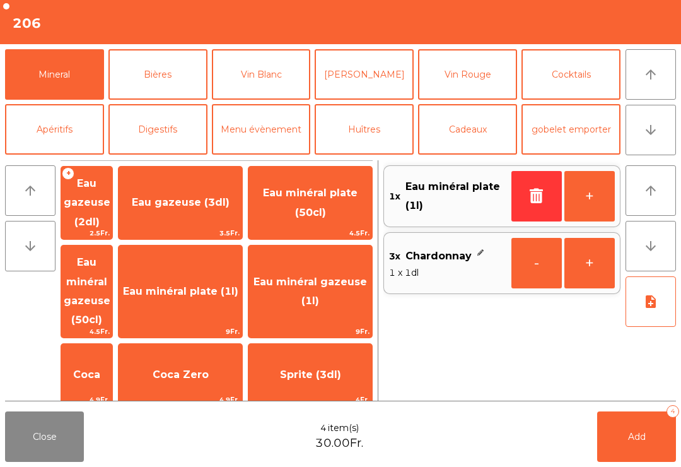
click at [640, 437] on span "Add" at bounding box center [637, 436] width 18 height 11
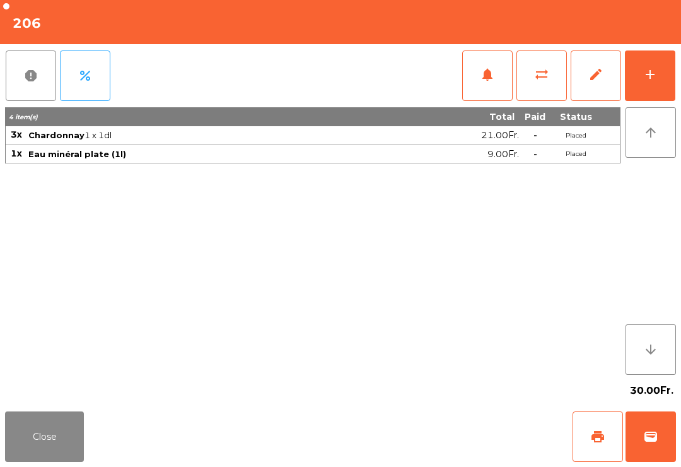
click at [26, 406] on div "30.00Fr." at bounding box center [340, 391] width 671 height 32
click at [105, 445] on div "Close print wallet" at bounding box center [340, 436] width 681 height 61
click at [66, 448] on button "Close" at bounding box center [44, 436] width 79 height 50
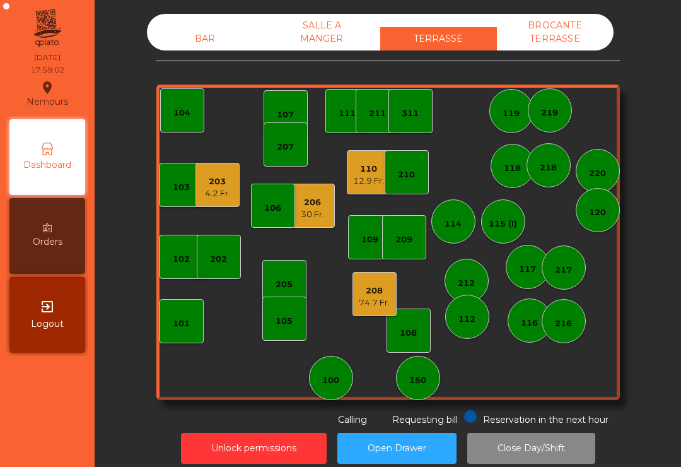
click at [372, 177] on div "12.9 Fr." at bounding box center [368, 181] width 31 height 13
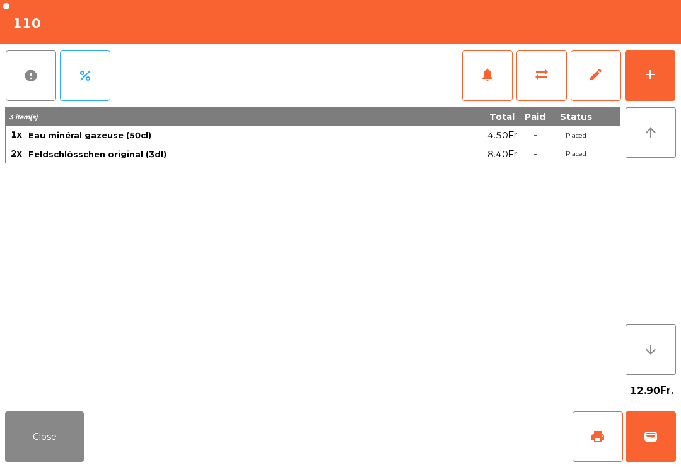
click at [45, 461] on button "Close" at bounding box center [44, 436] width 79 height 50
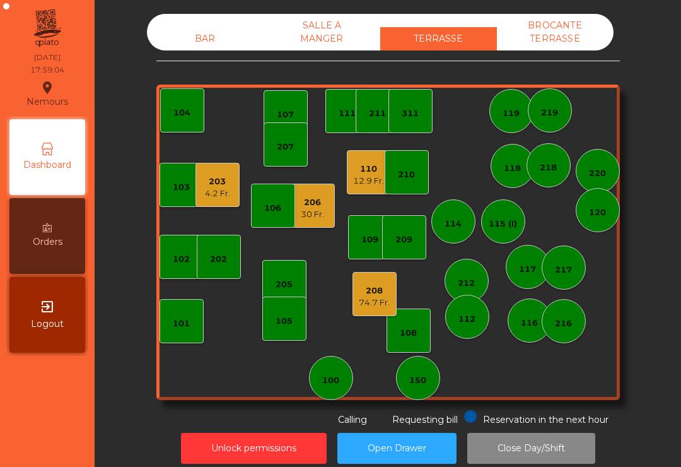
click at [368, 178] on div "12.9 Fr." at bounding box center [368, 181] width 31 height 13
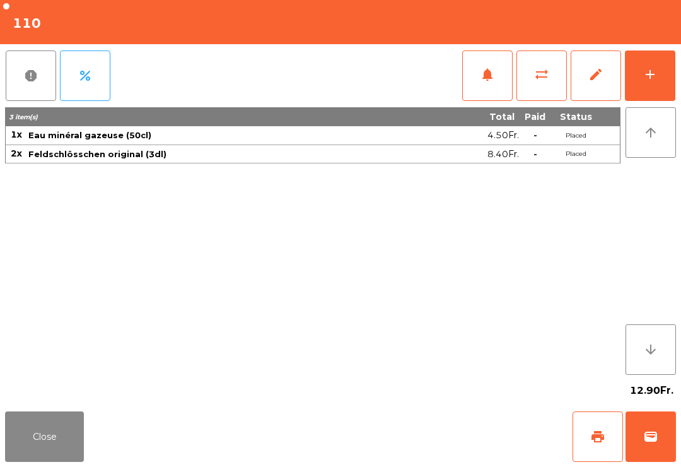
click at [657, 69] on div "add" at bounding box center [650, 74] width 15 height 15
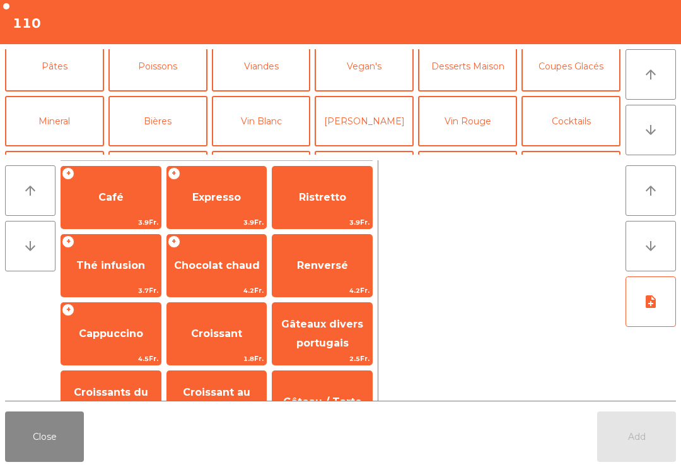
scroll to position [64, 0]
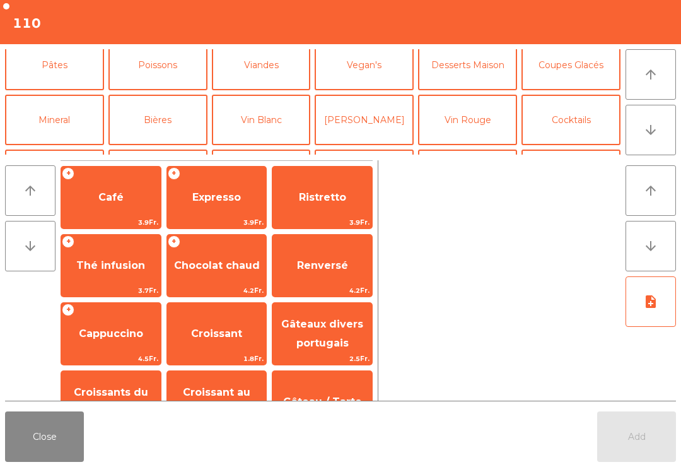
click at [50, 119] on button "Mineral" at bounding box center [54, 120] width 99 height 50
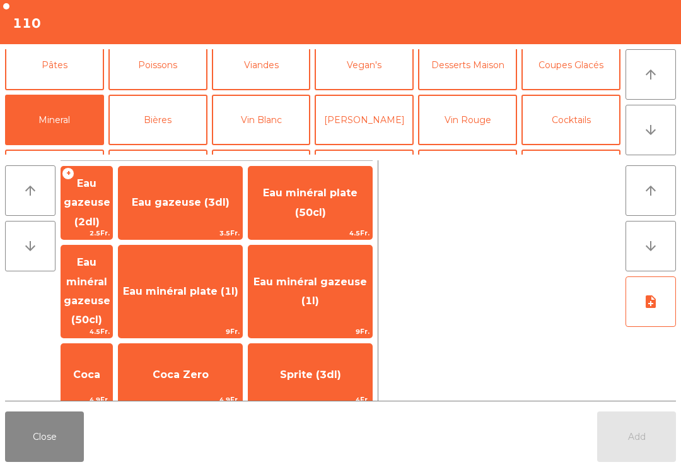
click at [339, 268] on span "Eau minéral gazeuse (1l)" at bounding box center [311, 292] width 124 height 54
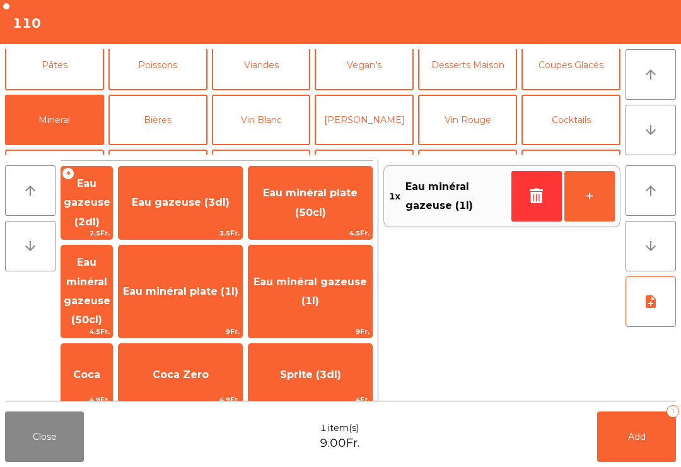
click at [165, 121] on button "Bières" at bounding box center [158, 120] width 99 height 50
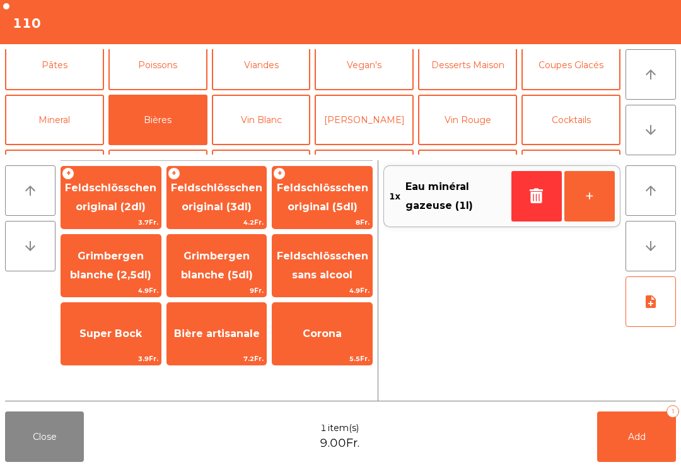
click at [228, 202] on span "Feldschlösschen original (3dl)" at bounding box center [216, 197] width 91 height 31
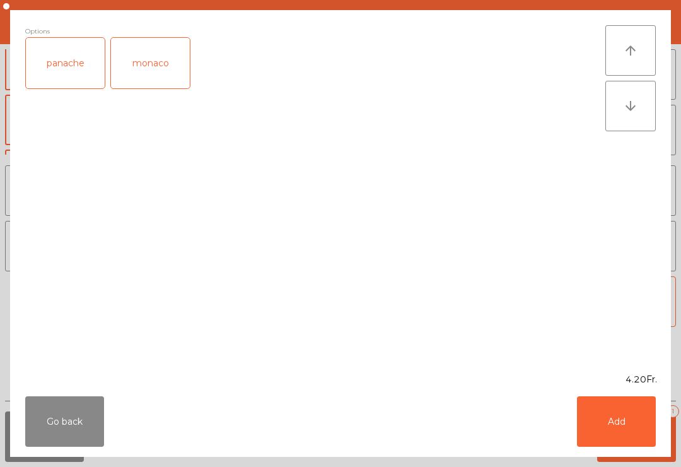
click at [69, 75] on div "panache" at bounding box center [65, 63] width 79 height 50
click at [612, 424] on button "Add" at bounding box center [616, 421] width 79 height 50
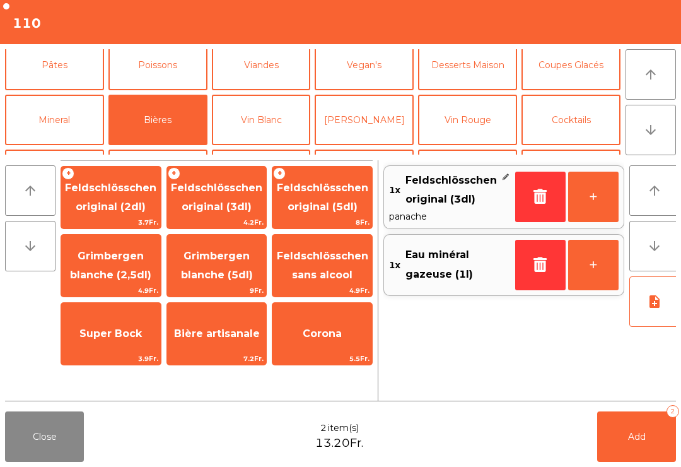
click at [127, 218] on span "3.7Fr." at bounding box center [111, 222] width 100 height 12
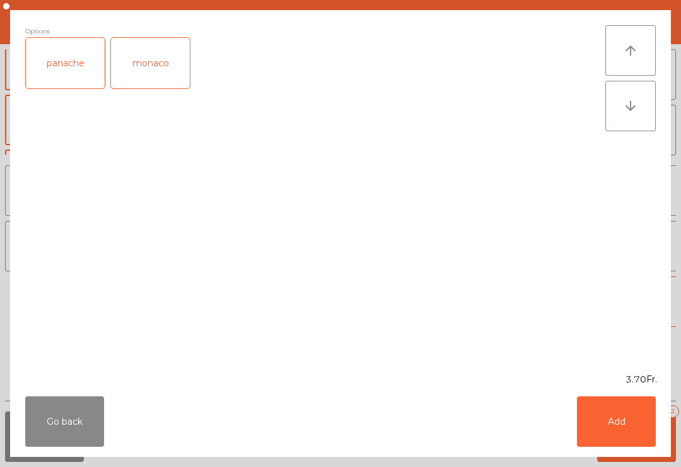
click at [66, 71] on div "panache" at bounding box center [65, 63] width 79 height 50
click at [604, 440] on button "Add" at bounding box center [616, 421] width 79 height 50
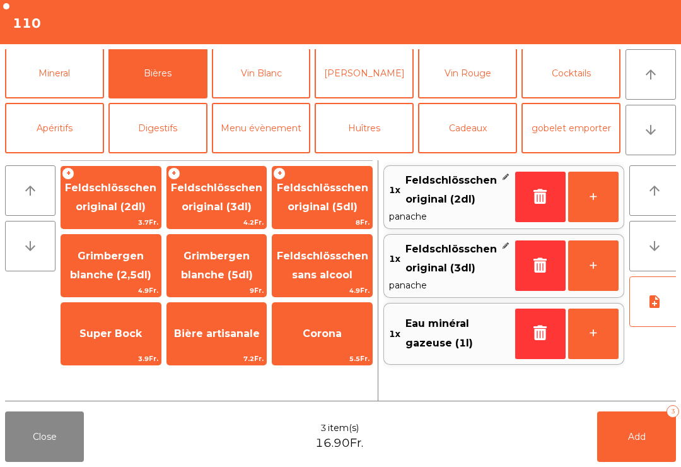
scroll to position [138, 0]
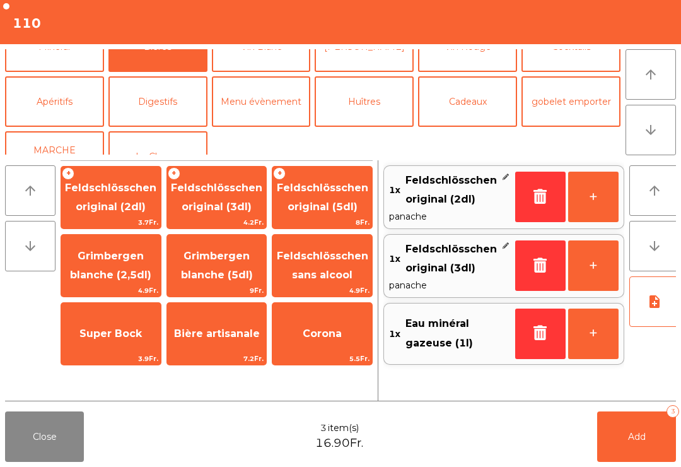
click at [63, 110] on button "Apéritifs" at bounding box center [54, 101] width 99 height 50
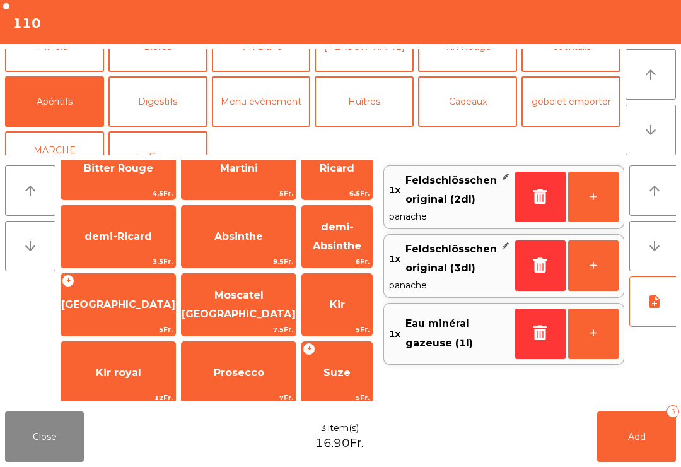
scroll to position [32, 0]
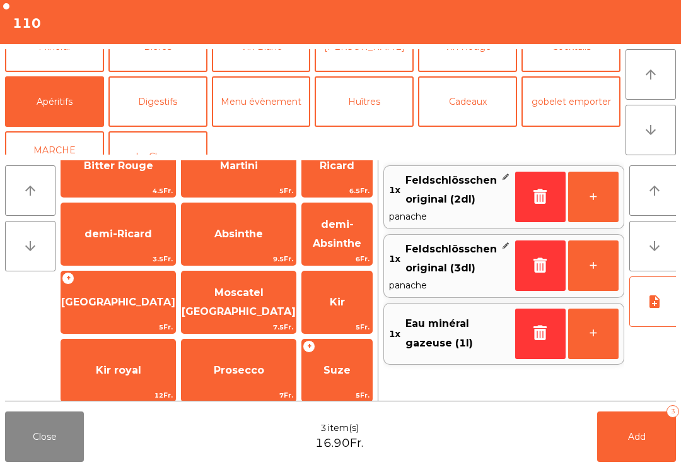
click at [230, 237] on span "Absinthe" at bounding box center [239, 234] width 49 height 12
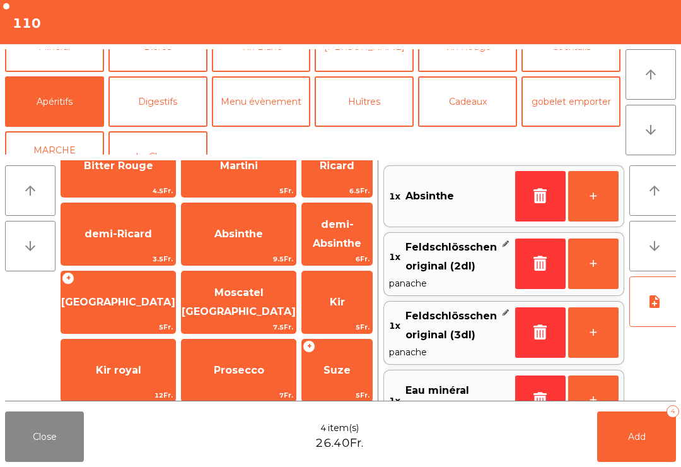
click at [112, 187] on span "4.5Fr." at bounding box center [118, 191] width 114 height 12
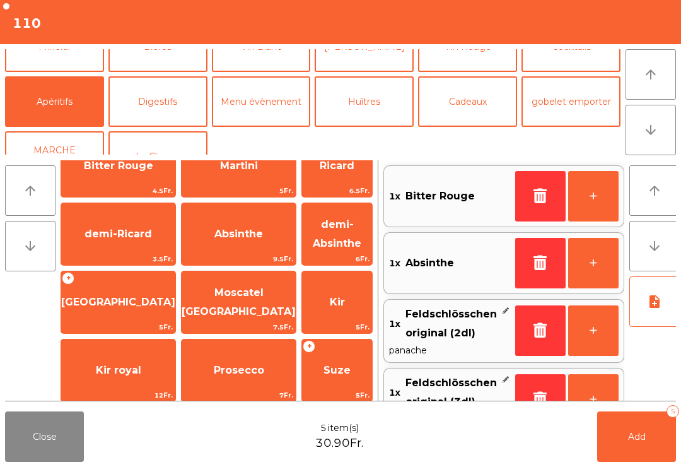
scroll to position [5, 0]
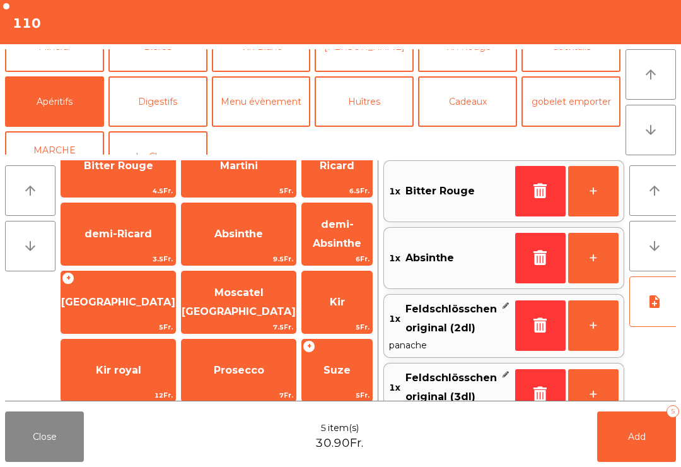
click at [641, 453] on button "Add 5" at bounding box center [637, 436] width 79 height 50
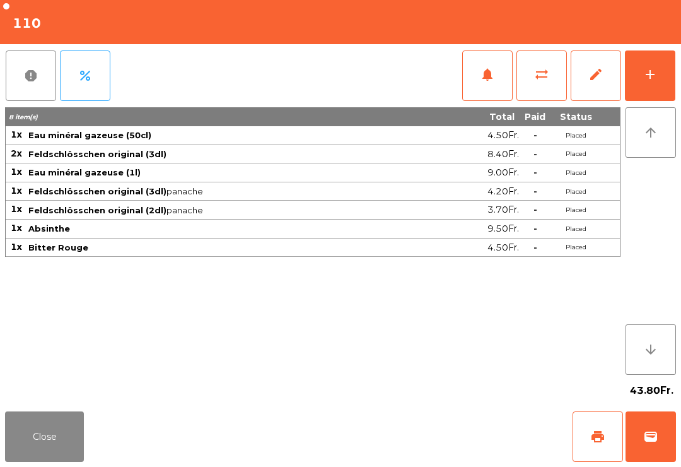
click at [42, 455] on button "Close" at bounding box center [44, 436] width 79 height 50
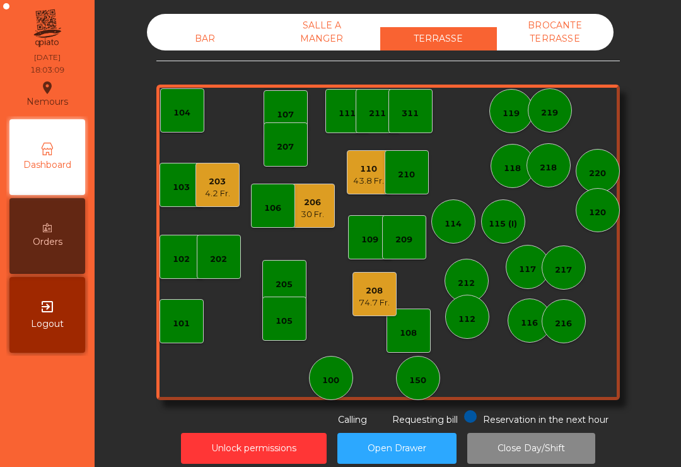
click at [177, 268] on div "102" at bounding box center [182, 257] width 44 height 44
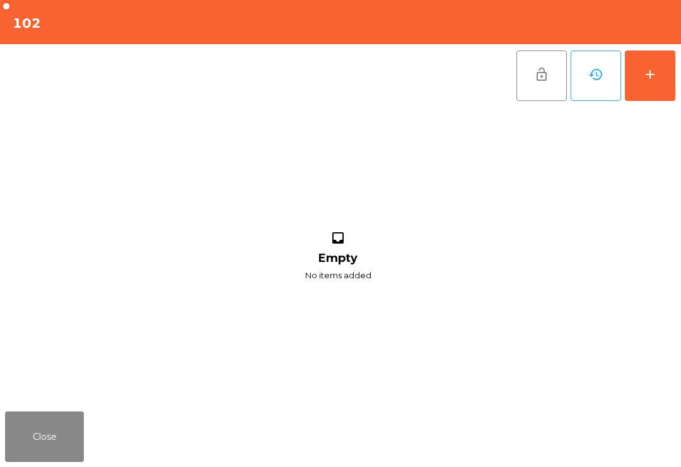
click at [652, 83] on button "add" at bounding box center [650, 75] width 50 height 50
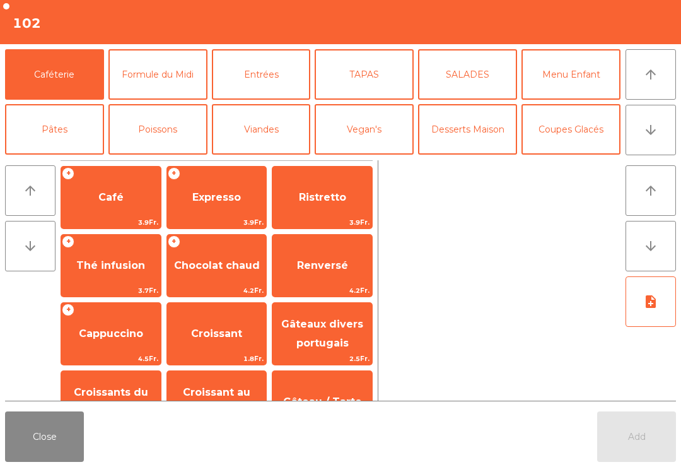
click at [654, 129] on icon "arrow_downward" at bounding box center [651, 129] width 15 height 15
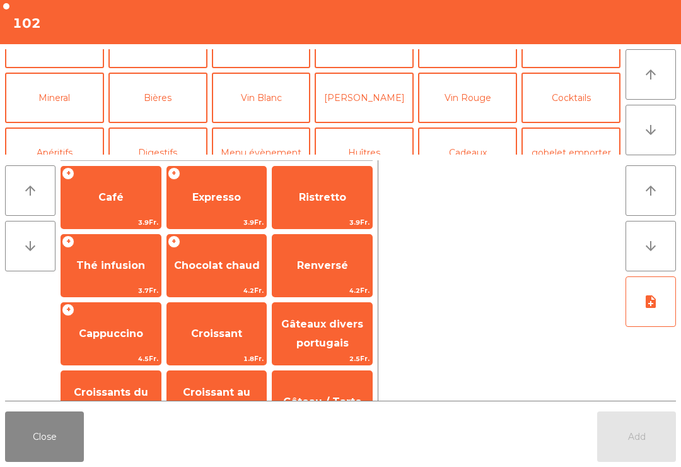
scroll to position [110, 0]
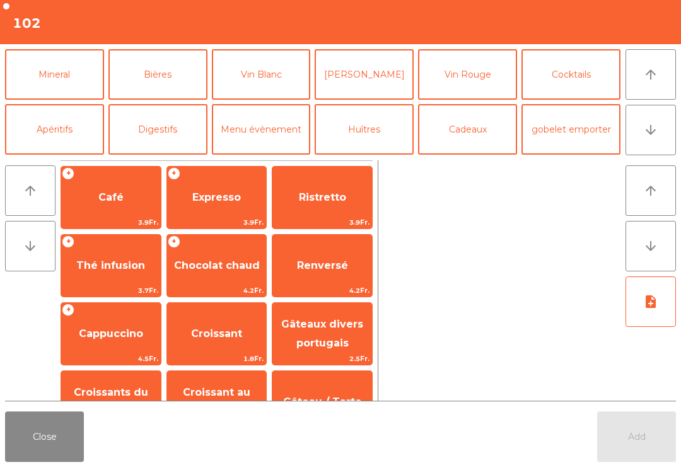
click at [68, 78] on button "Mineral" at bounding box center [54, 74] width 99 height 50
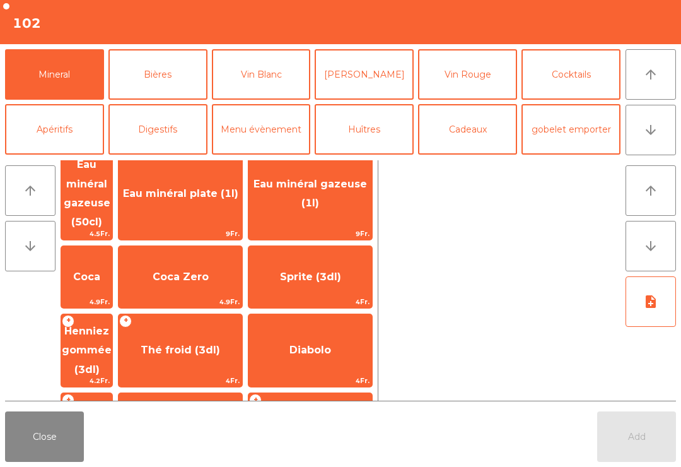
scroll to position [97, 0]
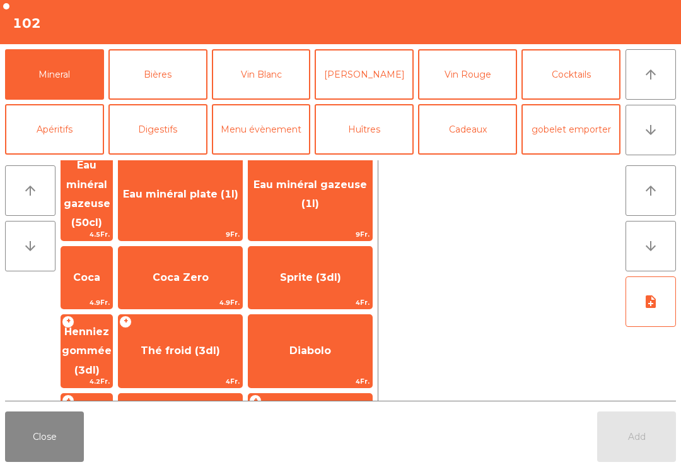
click at [342, 418] on span "Schweppes" at bounding box center [310, 424] width 63 height 12
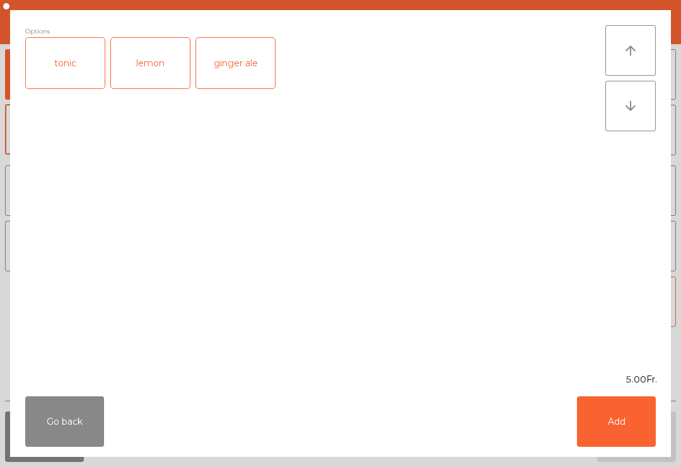
click at [67, 80] on div "tonic" at bounding box center [65, 63] width 79 height 50
click at [629, 432] on button "Add" at bounding box center [616, 421] width 79 height 50
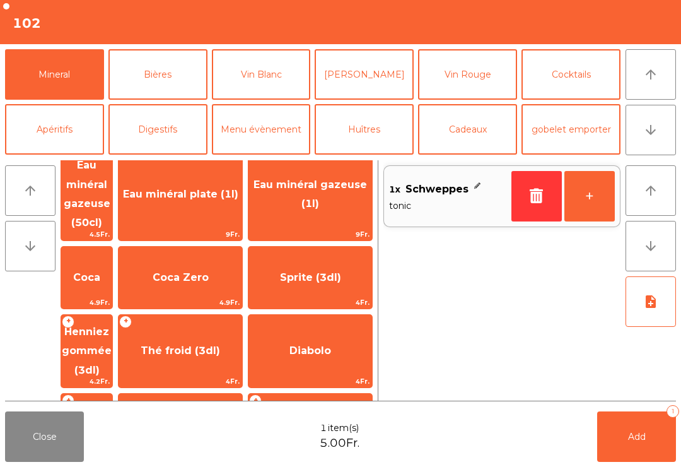
click at [648, 424] on button "Add 1" at bounding box center [637, 436] width 79 height 50
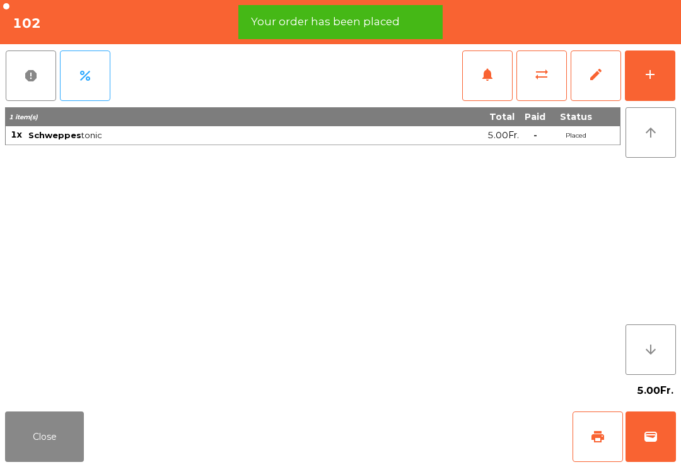
click at [18, 430] on button "Close" at bounding box center [44, 436] width 79 height 50
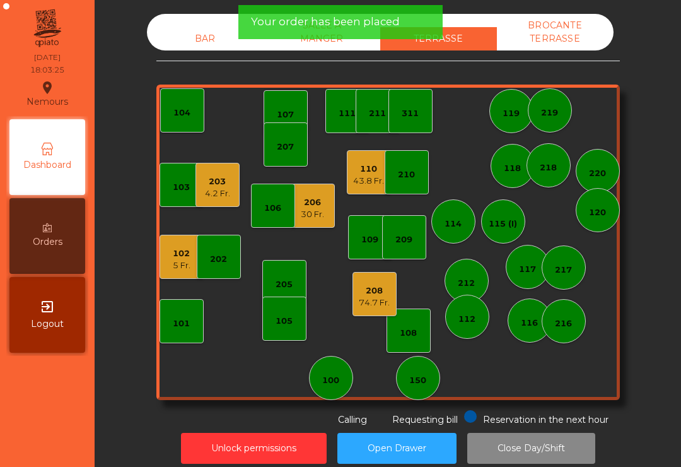
click at [311, 217] on div "30 Fr." at bounding box center [312, 214] width 23 height 13
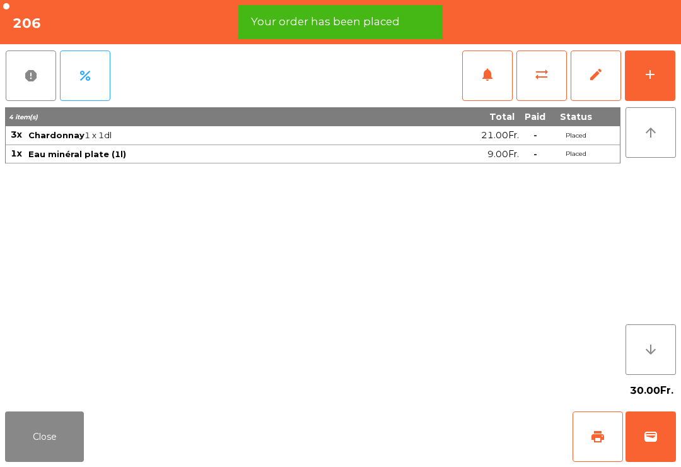
click at [655, 80] on div "add" at bounding box center [650, 74] width 15 height 15
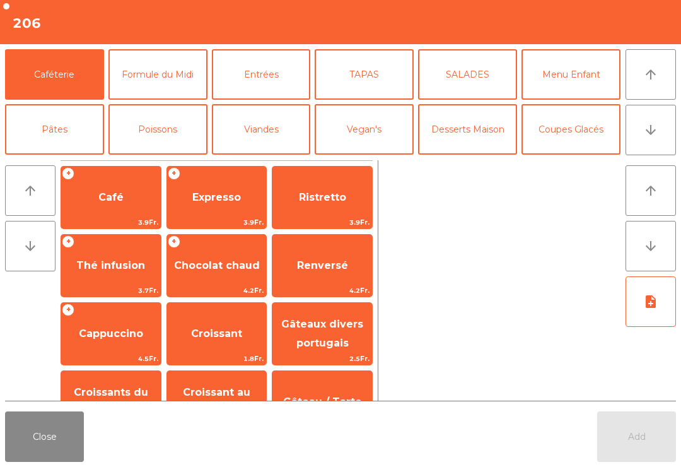
click at [249, 87] on button "Entrées" at bounding box center [261, 74] width 99 height 50
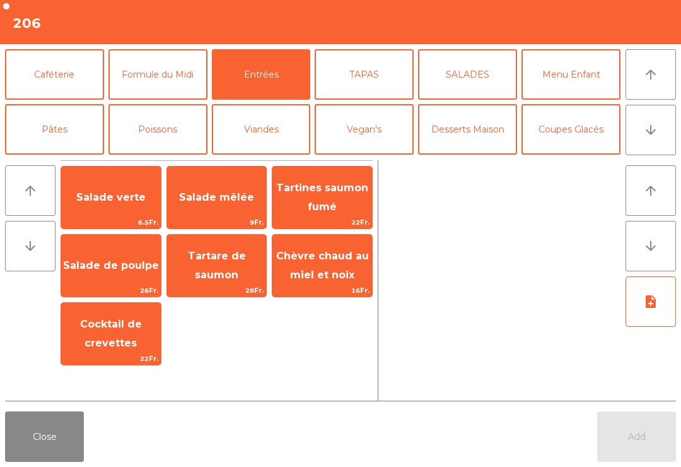
click at [87, 204] on span "Salade verte" at bounding box center [111, 197] width 100 height 34
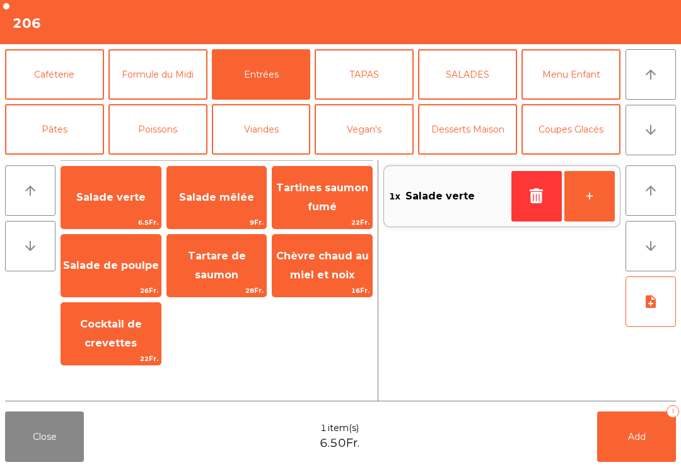
click at [363, 82] on button "TAPAS" at bounding box center [364, 74] width 99 height 50
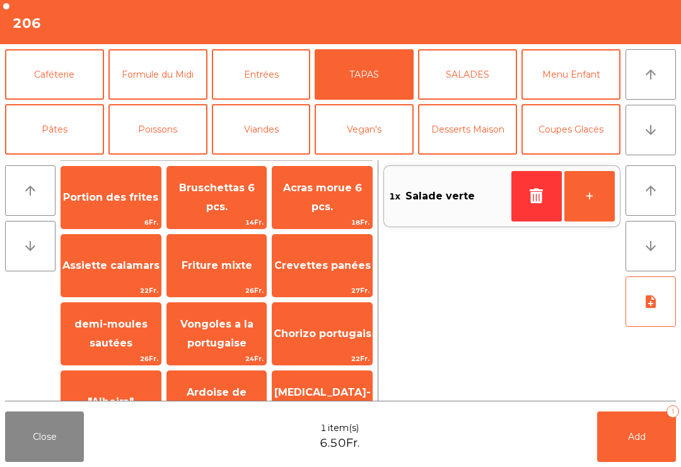
click at [85, 276] on span "Assiette calamars" at bounding box center [111, 266] width 100 height 34
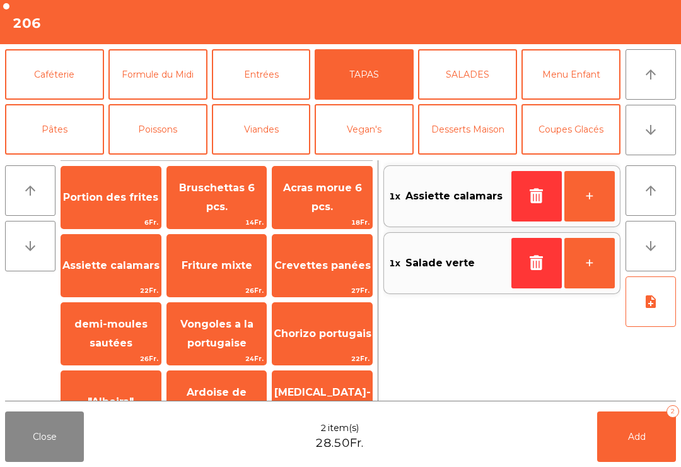
click at [584, 201] on button "+" at bounding box center [590, 196] width 50 height 50
click at [447, 80] on button "SALADES" at bounding box center [467, 74] width 99 height 50
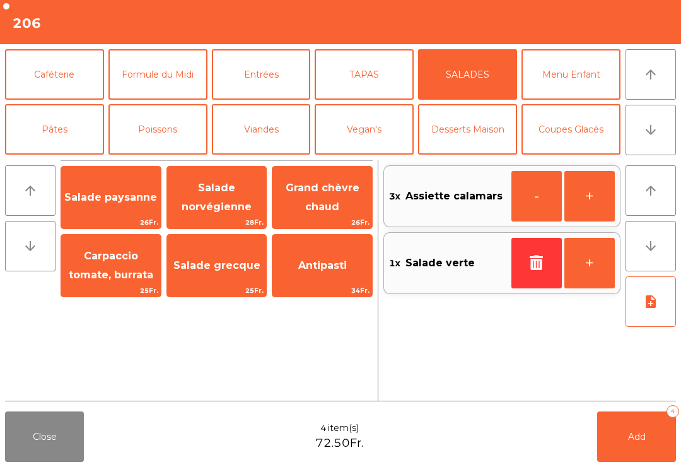
click at [314, 201] on span "Grand chèvre chaud" at bounding box center [323, 197] width 74 height 31
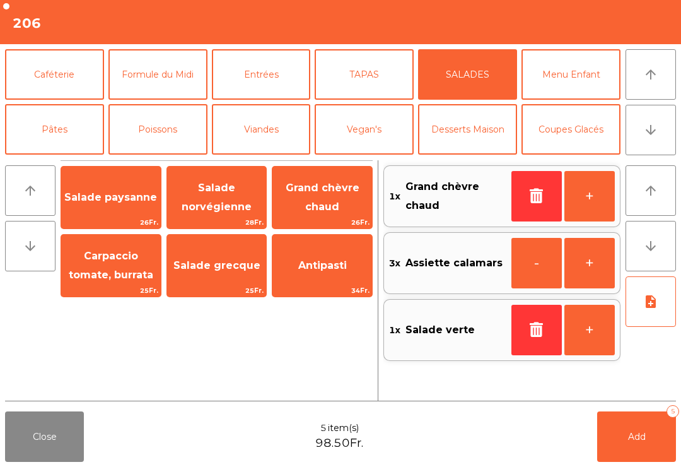
click at [655, 310] on button "note_add" at bounding box center [651, 301] width 50 height 50
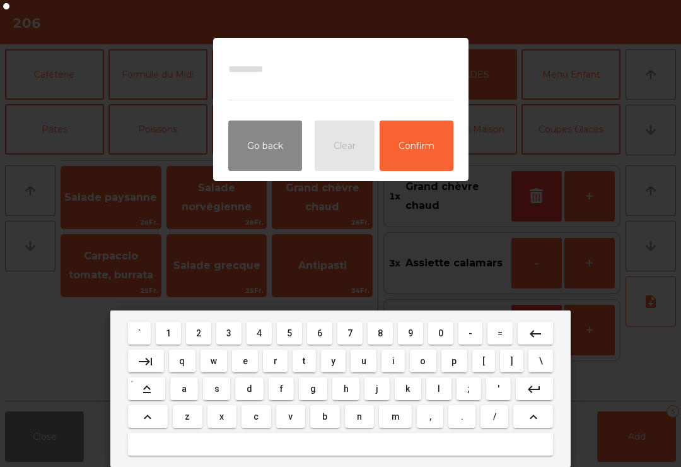
type textarea "*"
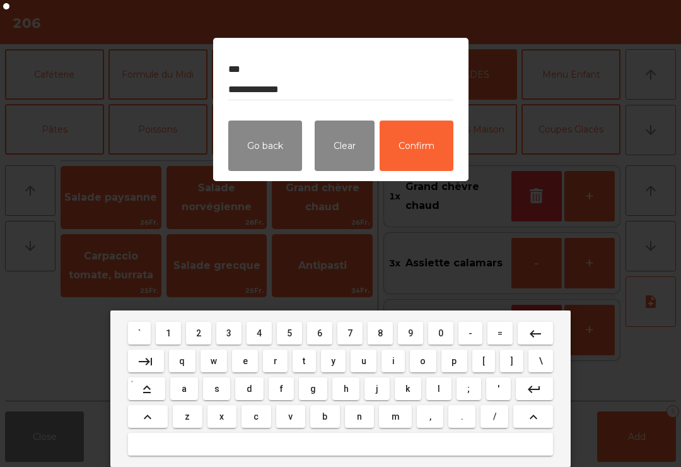
type textarea "**********"
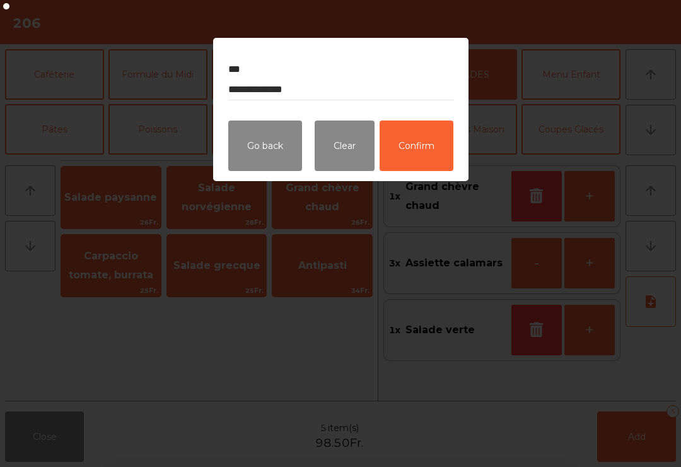
click at [429, 162] on button "Confirm" at bounding box center [417, 146] width 74 height 50
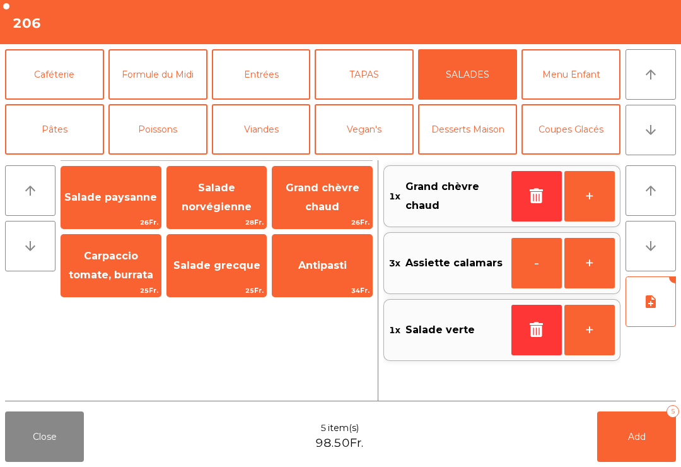
click at [639, 444] on button "Add 5" at bounding box center [637, 436] width 79 height 50
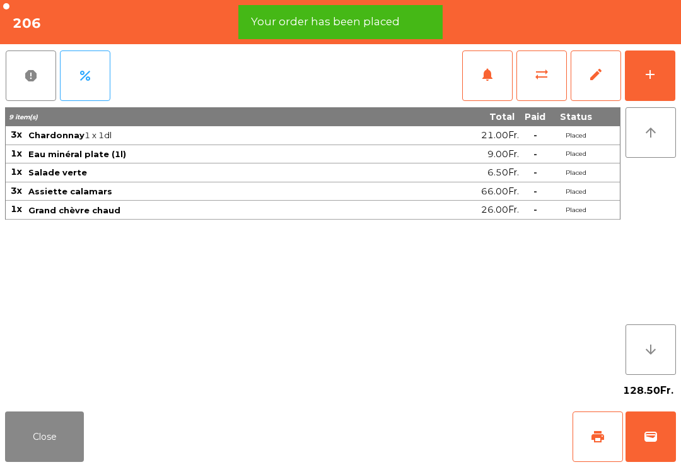
click at [28, 442] on button "Close" at bounding box center [44, 436] width 79 height 50
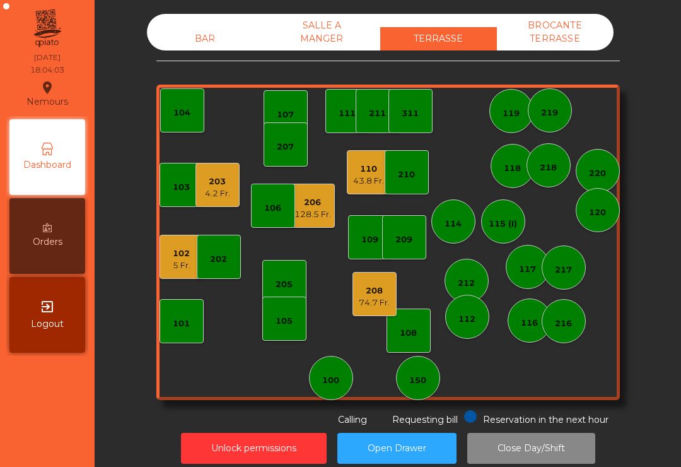
click at [182, 327] on div "101" at bounding box center [181, 323] width 17 height 13
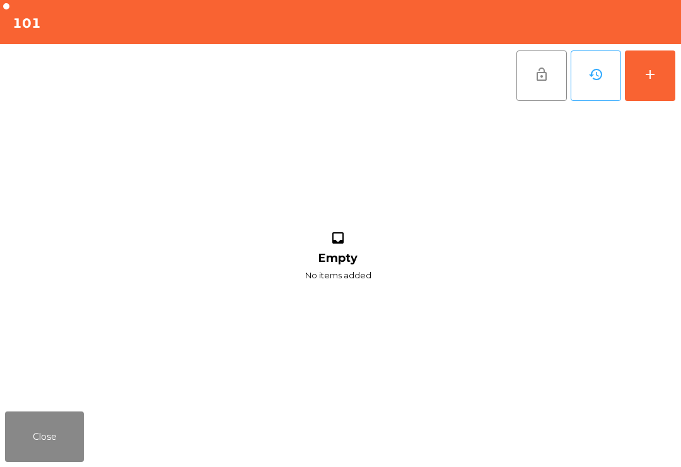
click at [649, 77] on div "add" at bounding box center [650, 74] width 15 height 15
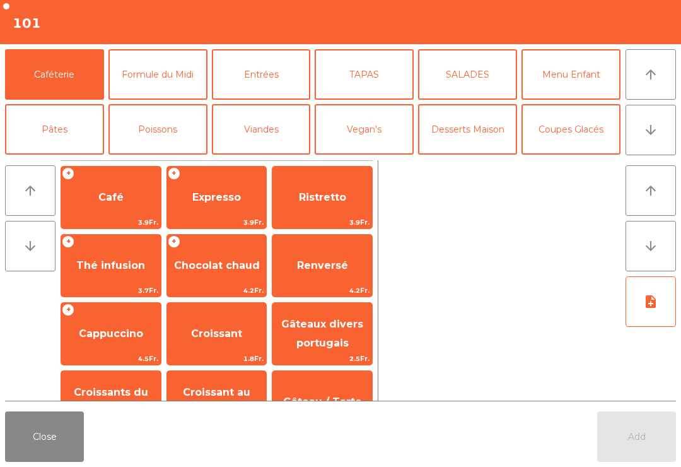
click at [138, 80] on button "Formule du Midi" at bounding box center [158, 74] width 99 height 50
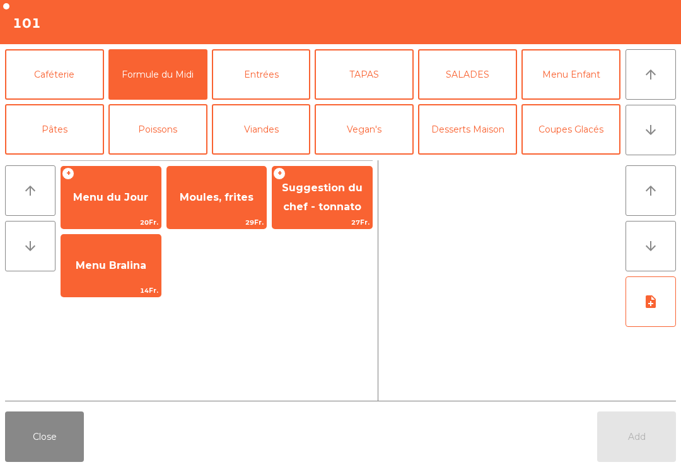
click at [202, 212] on span "Moules, frites" at bounding box center [217, 197] width 100 height 34
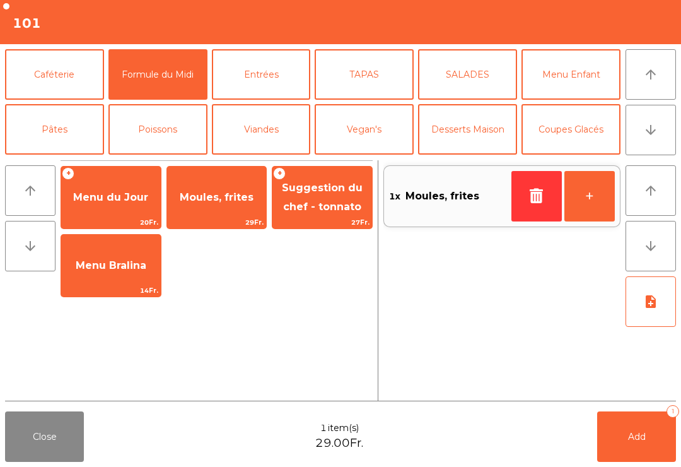
click at [594, 198] on button "+" at bounding box center [590, 196] width 50 height 50
click at [635, 442] on button "Add 2" at bounding box center [637, 436] width 79 height 50
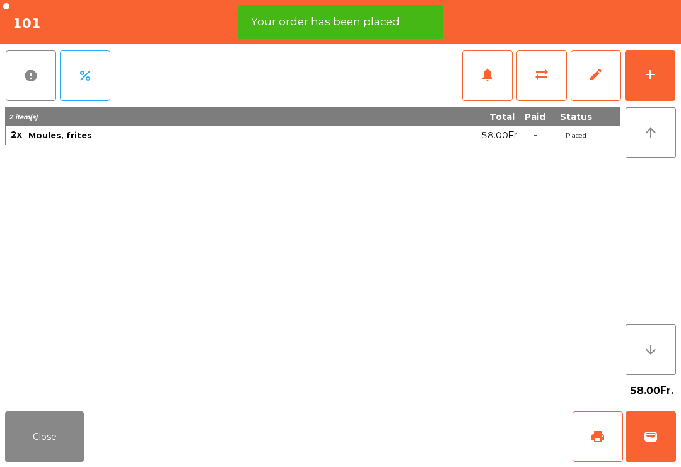
click at [640, 76] on button "add" at bounding box center [650, 75] width 50 height 50
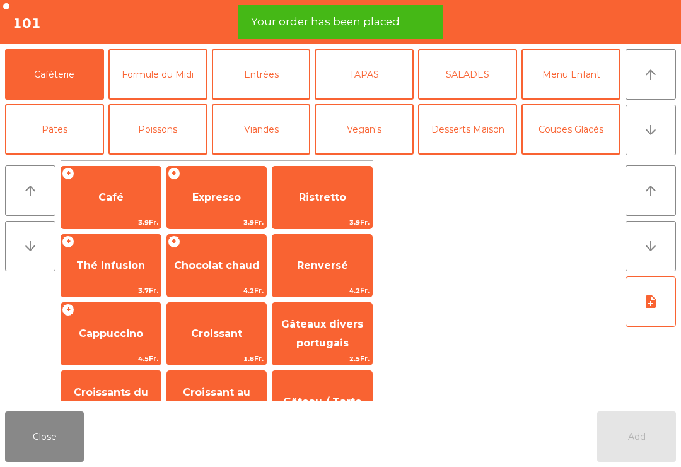
click at [661, 135] on button "arrow_downward" at bounding box center [651, 130] width 50 height 50
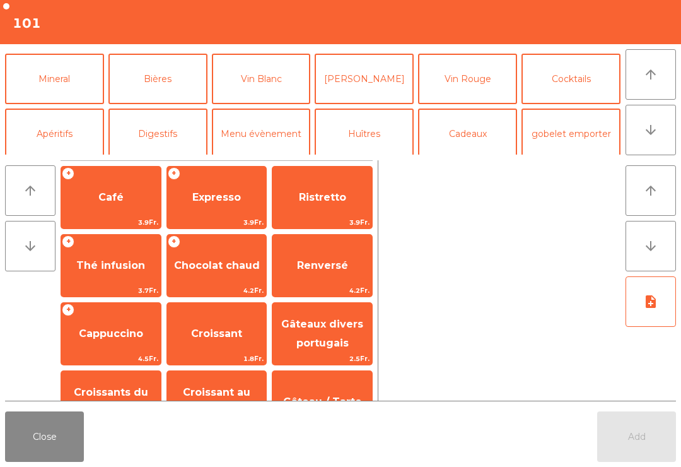
scroll to position [110, 0]
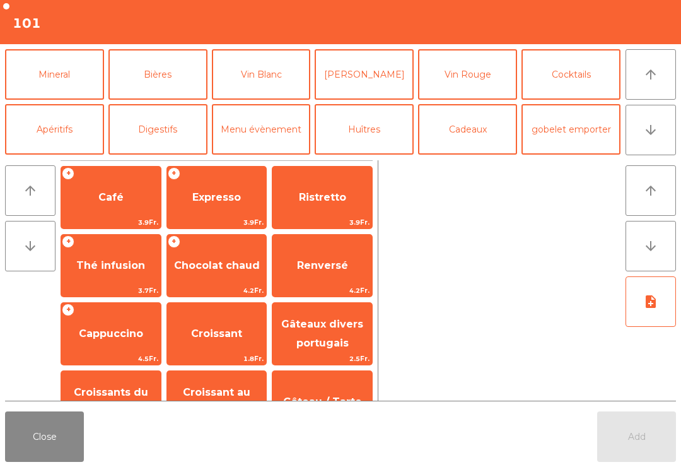
click at [143, 85] on button "Bières" at bounding box center [158, 74] width 99 height 50
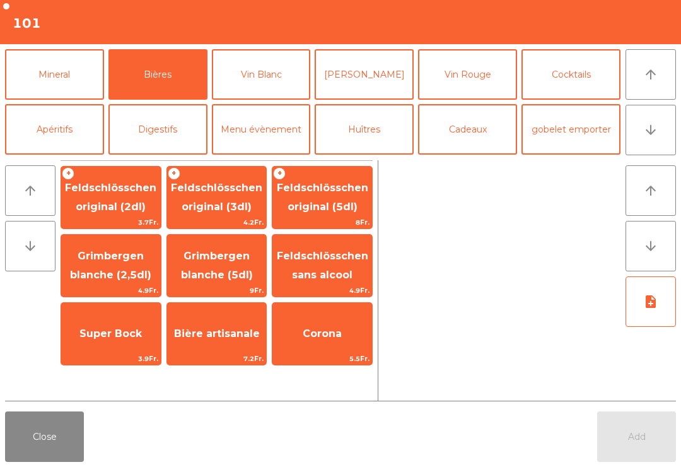
click at [300, 279] on span "Feldschlösschen sans alcool" at bounding box center [322, 265] width 91 height 31
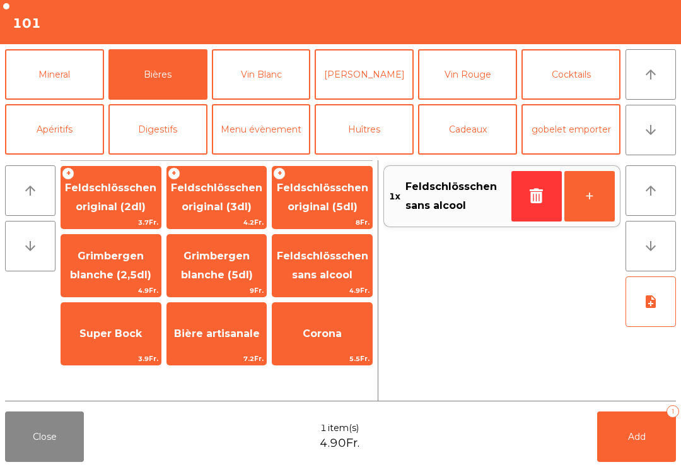
click at [586, 203] on button "+" at bounding box center [590, 196] width 50 height 50
click at [639, 441] on span "Add" at bounding box center [637, 436] width 18 height 11
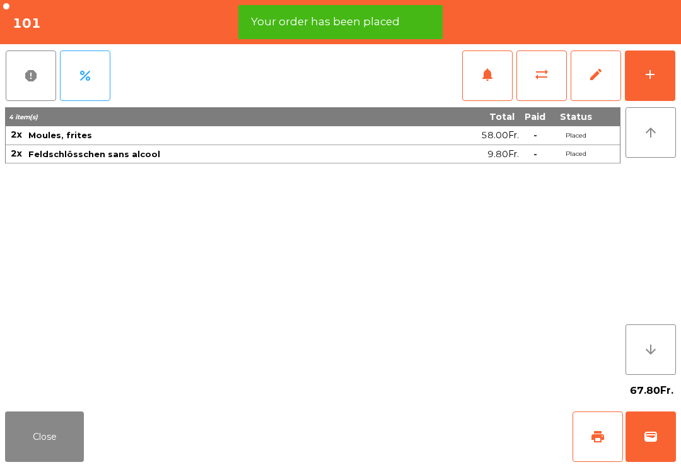
click at [19, 451] on button "Close" at bounding box center [44, 436] width 79 height 50
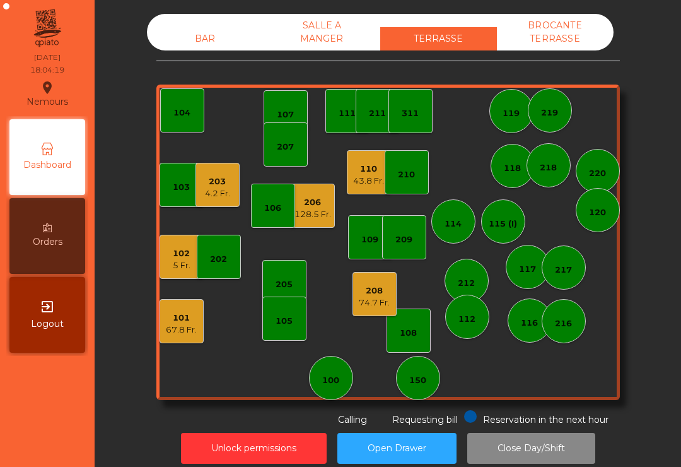
click at [290, 334] on div "105" at bounding box center [284, 319] width 44 height 44
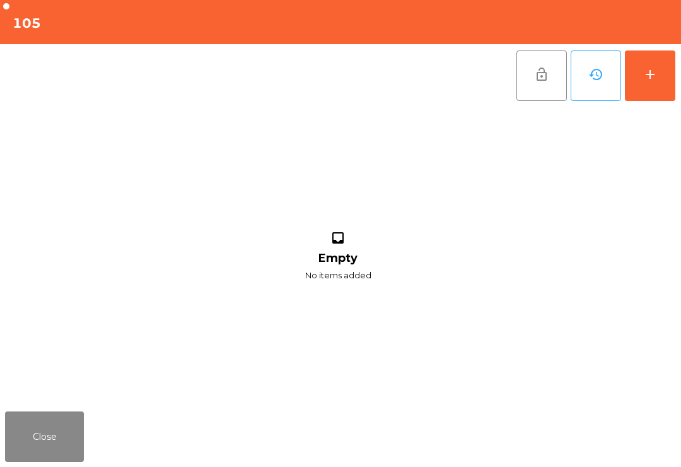
click at [651, 83] on button "add" at bounding box center [650, 75] width 50 height 50
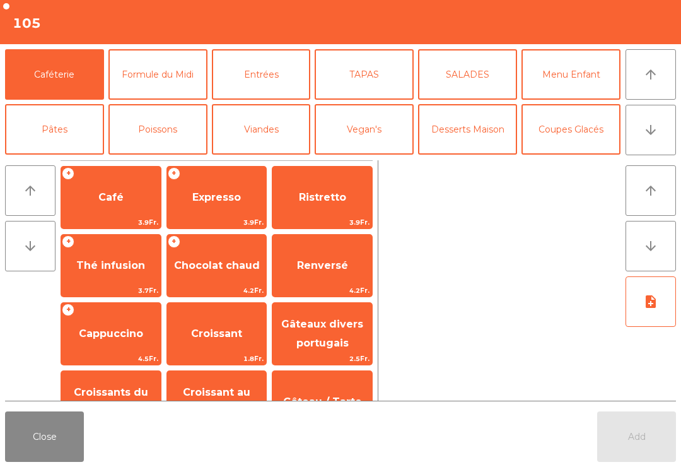
click at [657, 137] on icon "arrow_downward" at bounding box center [651, 129] width 15 height 15
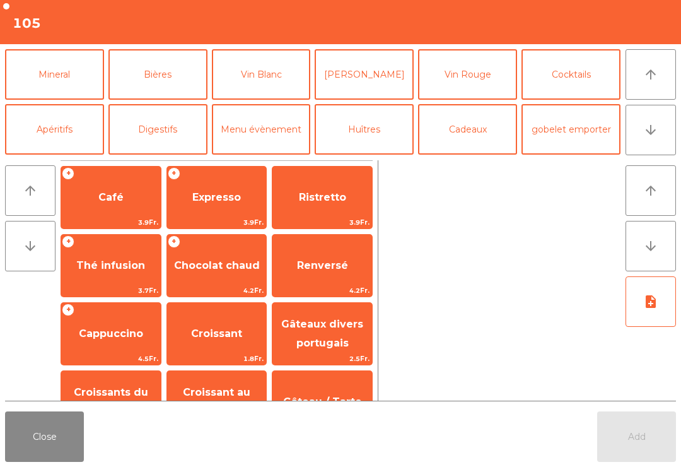
click at [27, 80] on button "Mineral" at bounding box center [54, 74] width 99 height 50
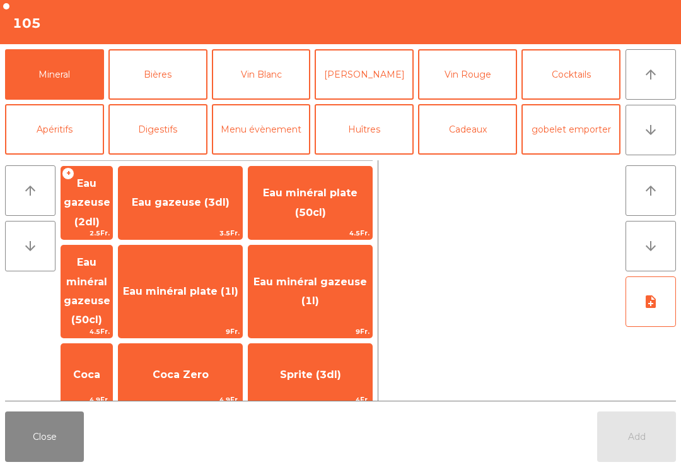
click at [312, 202] on span "Eau minéral plate (50cl)" at bounding box center [310, 202] width 95 height 31
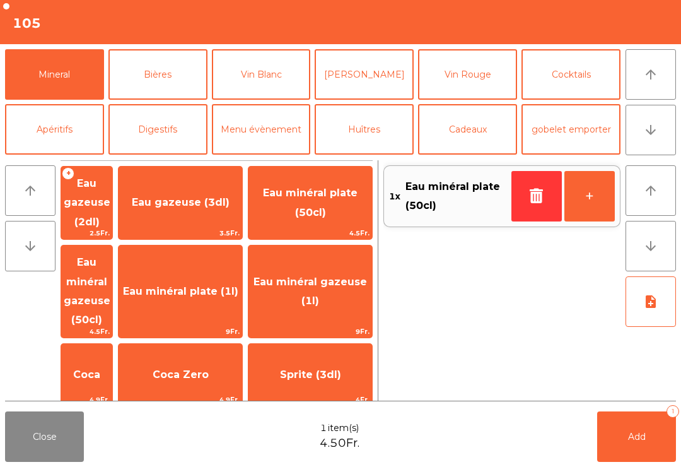
click at [647, 438] on button "Add 1" at bounding box center [637, 436] width 79 height 50
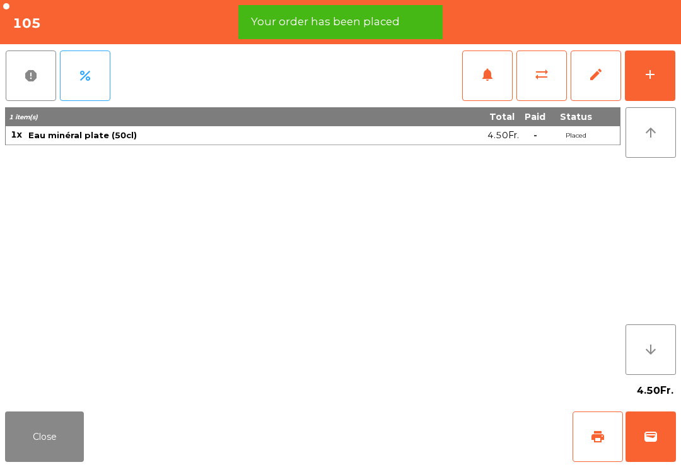
click at [33, 428] on button "Close" at bounding box center [44, 436] width 79 height 50
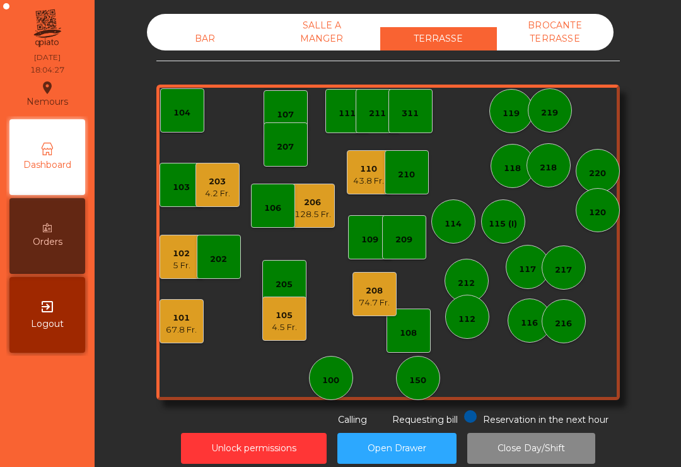
click at [211, 200] on div "203 4.2 Fr." at bounding box center [218, 185] width 44 height 44
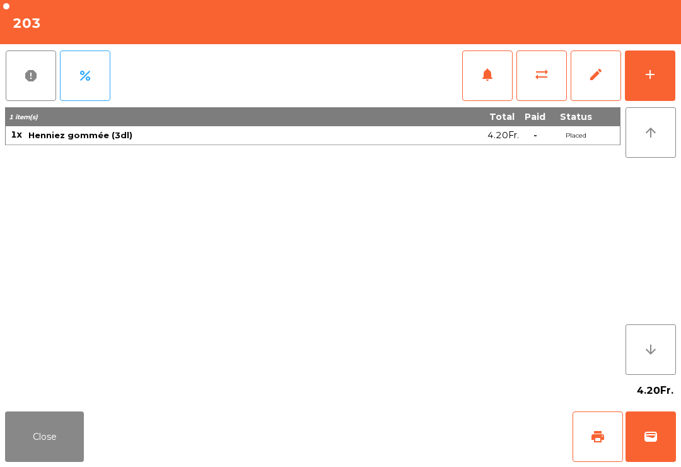
click at [642, 89] on button "add" at bounding box center [650, 75] width 50 height 50
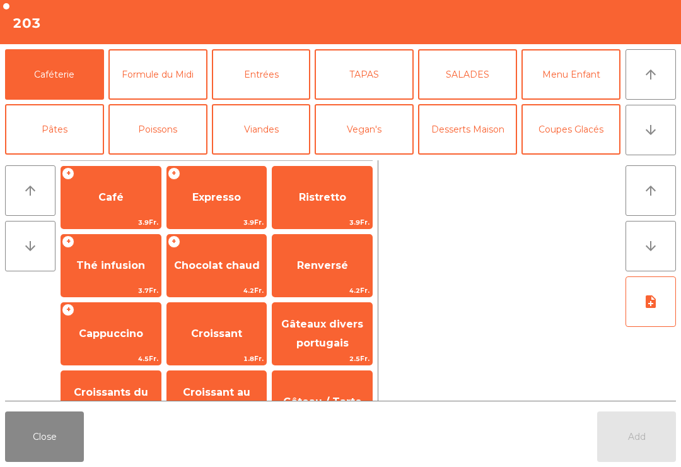
click at [658, 127] on icon "arrow_downward" at bounding box center [651, 129] width 15 height 15
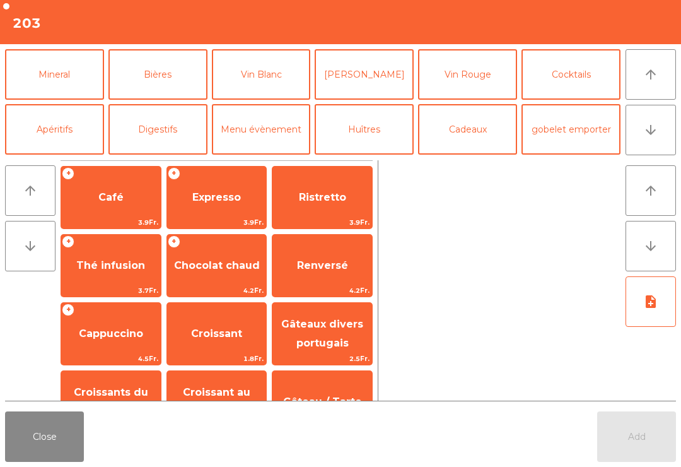
click at [39, 78] on button "Mineral" at bounding box center [54, 74] width 99 height 50
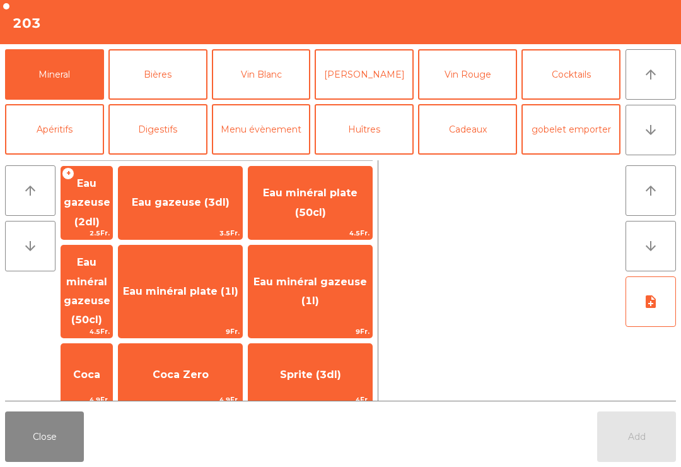
click at [98, 423] on span "Henniez gommée (3dl)" at bounding box center [87, 448] width 50 height 50
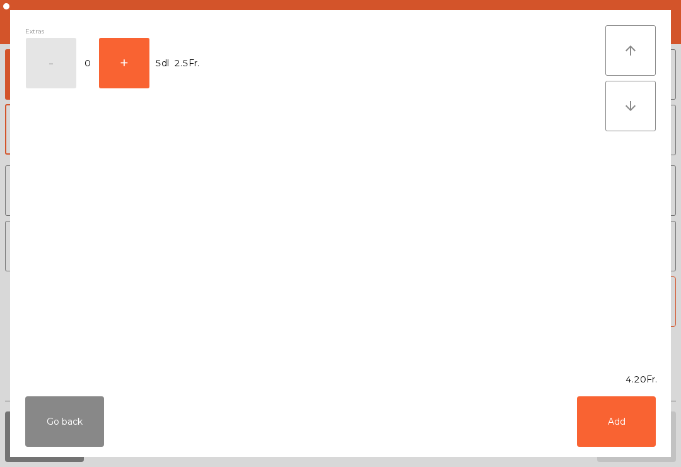
click at [628, 427] on button "Add" at bounding box center [616, 421] width 79 height 50
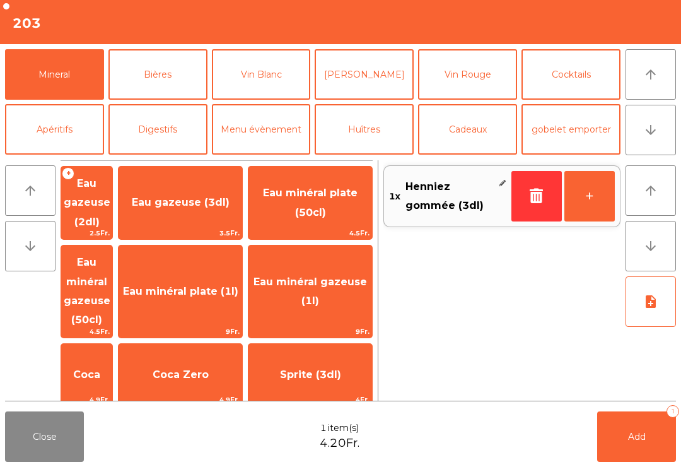
click at [643, 438] on span "Add" at bounding box center [637, 436] width 18 height 11
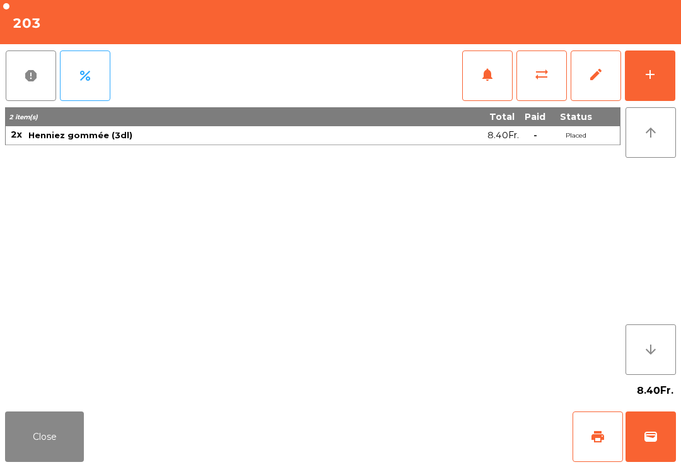
click at [28, 454] on button "Close" at bounding box center [44, 436] width 79 height 50
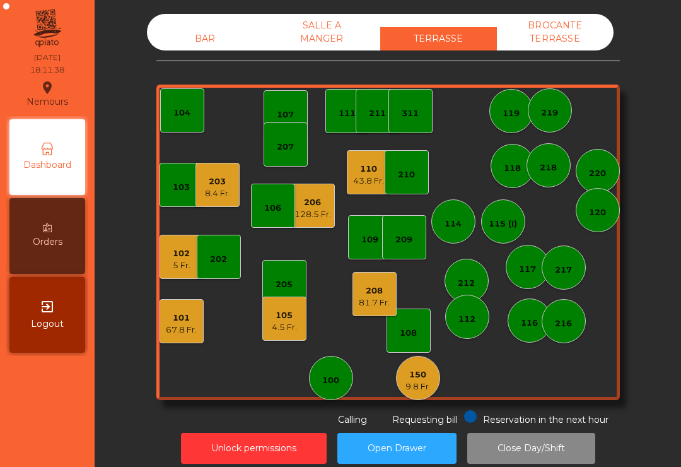
click at [290, 326] on div "4.5 Fr." at bounding box center [284, 327] width 25 height 13
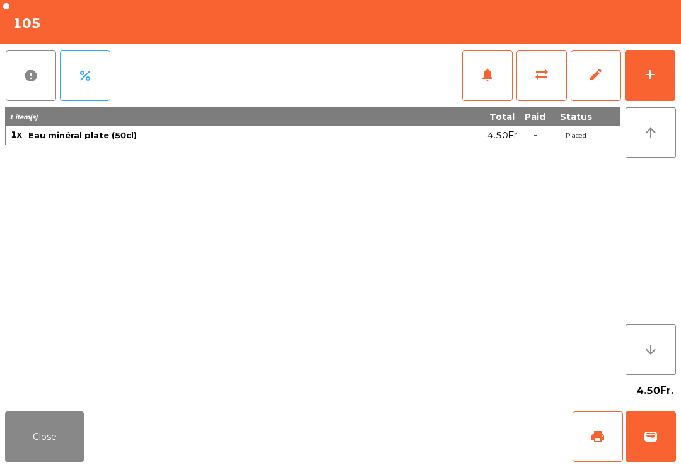
click at [668, 77] on button "add" at bounding box center [650, 75] width 50 height 50
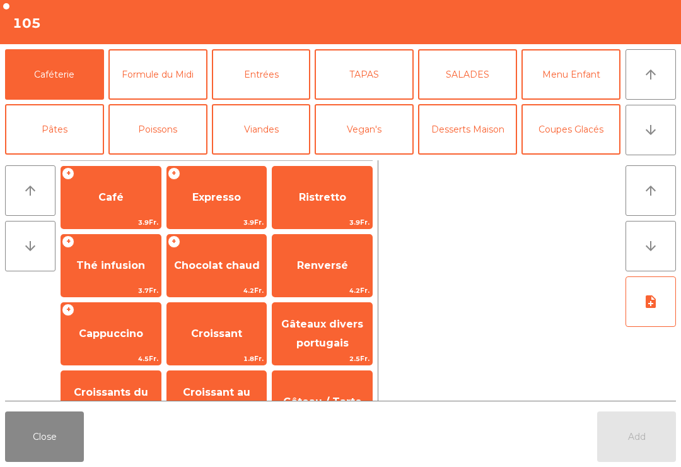
click at [660, 130] on button "arrow_downward" at bounding box center [651, 130] width 50 height 50
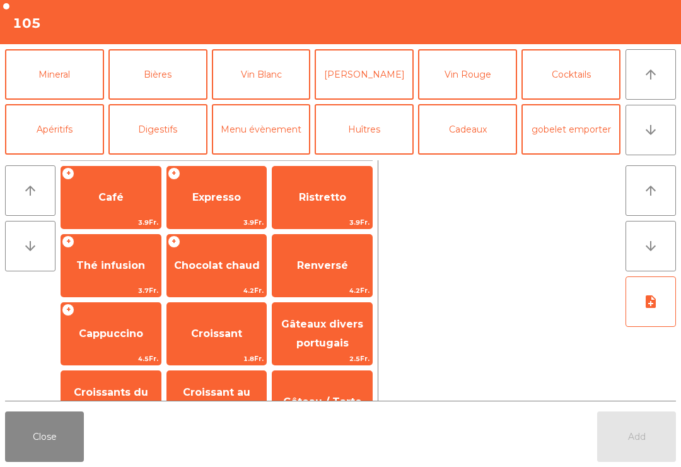
click at [44, 88] on button "Mineral" at bounding box center [54, 74] width 99 height 50
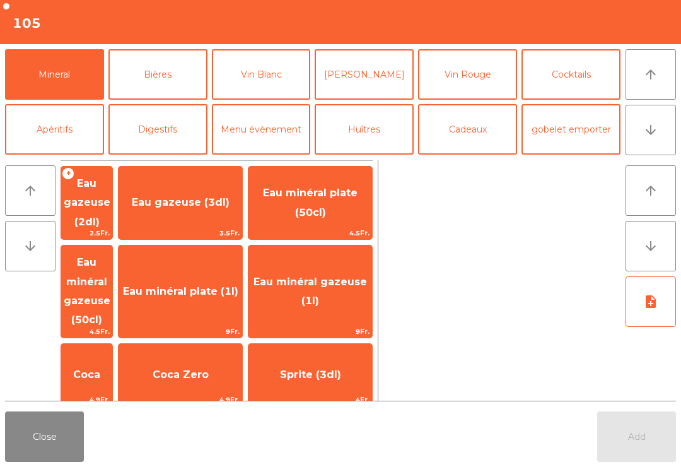
click at [81, 271] on span "Eau minéral gazeuse (50cl)" at bounding box center [87, 290] width 47 height 69
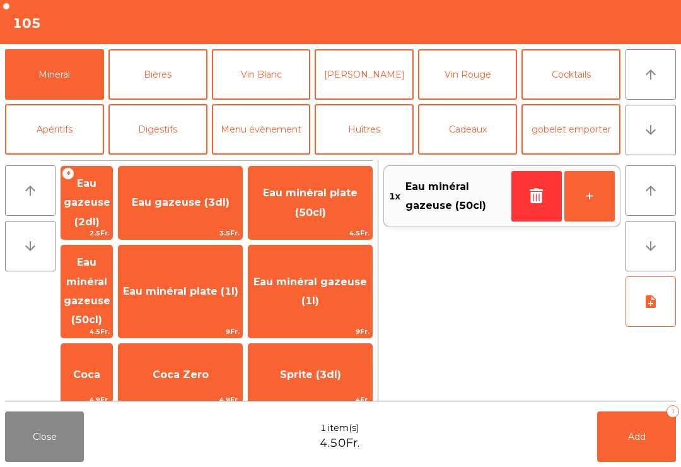
click at [635, 440] on span "Add" at bounding box center [637, 436] width 18 height 11
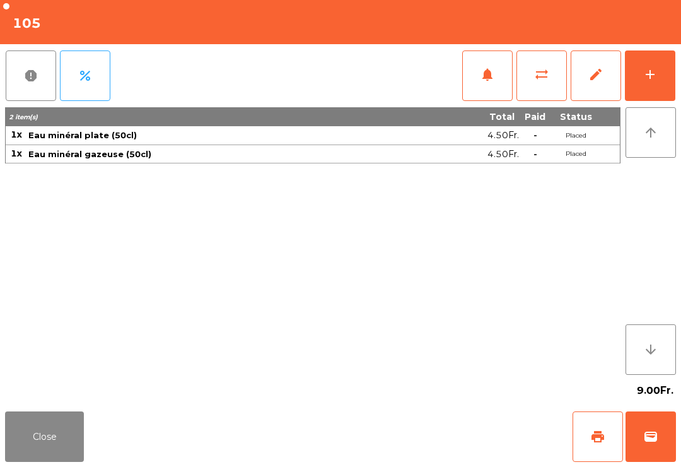
click at [41, 451] on button "Close" at bounding box center [44, 436] width 79 height 50
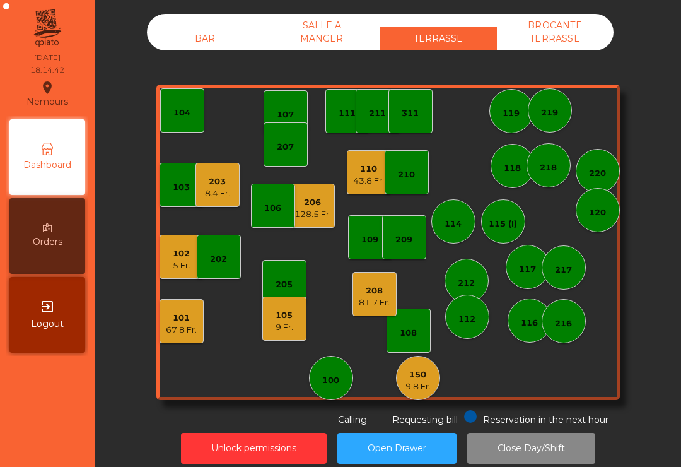
click at [369, 181] on div "43.8 Fr." at bounding box center [368, 181] width 31 height 13
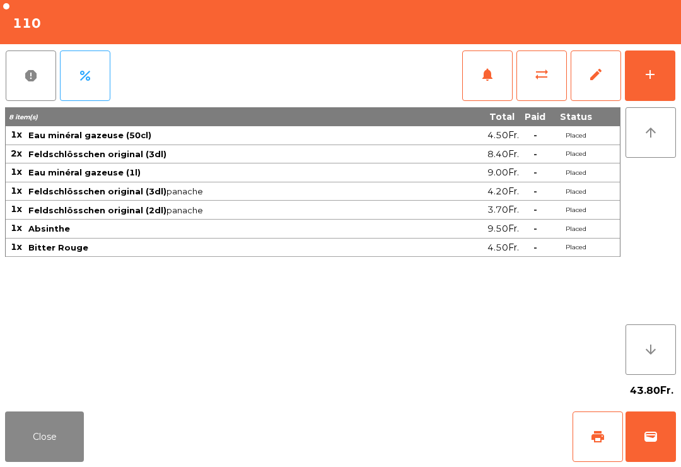
click at [661, 78] on button "add" at bounding box center [650, 75] width 50 height 50
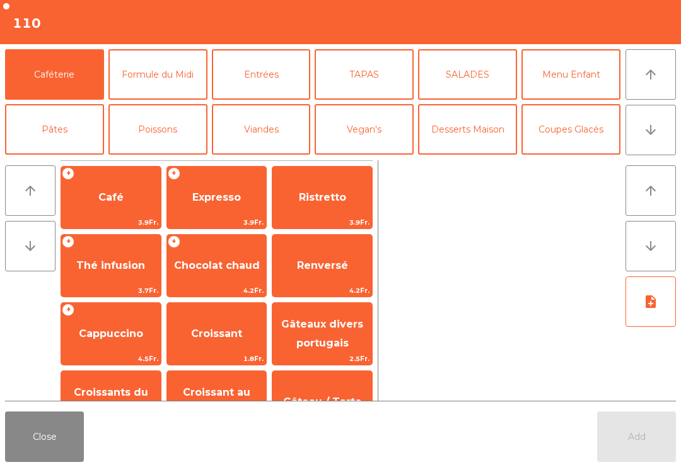
click at [271, 129] on button "Viandes" at bounding box center [261, 129] width 99 height 50
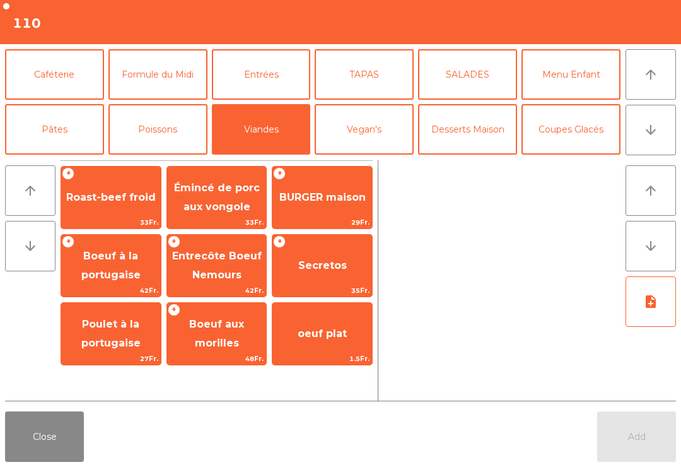
click at [116, 199] on span "Roast-beef froid" at bounding box center [111, 197] width 90 height 12
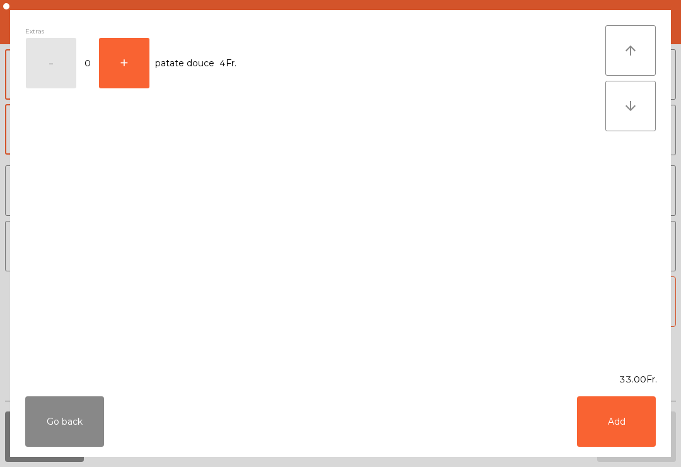
click at [116, 198] on div "Extras - 0 + patate douce 4Fr." at bounding box center [315, 191] width 581 height 333
click at [628, 418] on button "Add" at bounding box center [616, 421] width 79 height 50
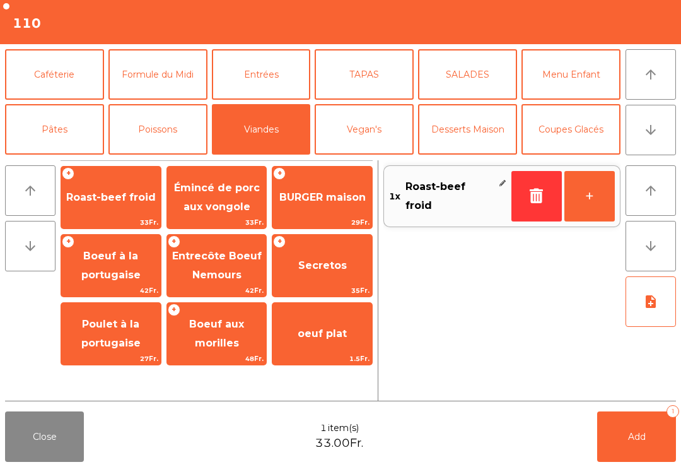
click at [587, 201] on button "+" at bounding box center [590, 196] width 50 height 50
click at [474, 68] on button "SALADES" at bounding box center [467, 74] width 99 height 50
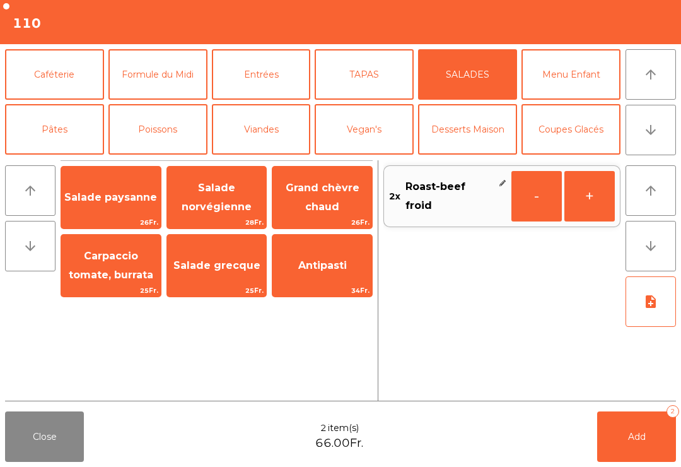
click at [227, 215] on span "Salade norvégienne" at bounding box center [217, 198] width 100 height 54
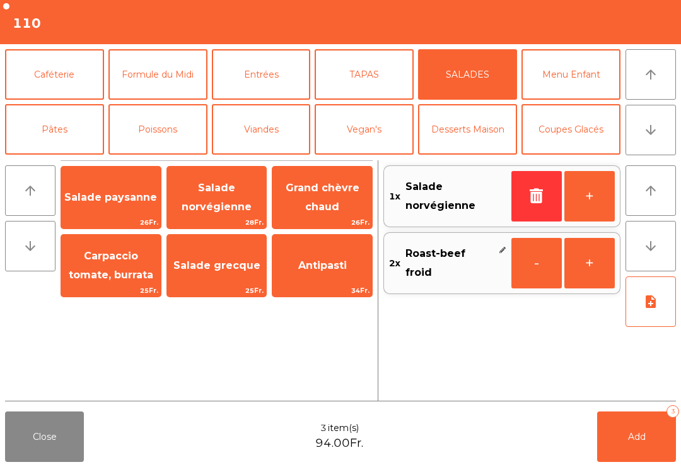
click at [227, 215] on span "Salade norvégienne" at bounding box center [217, 198] width 100 height 54
click at [333, 203] on span "Grand chèvre chaud" at bounding box center [323, 197] width 74 height 31
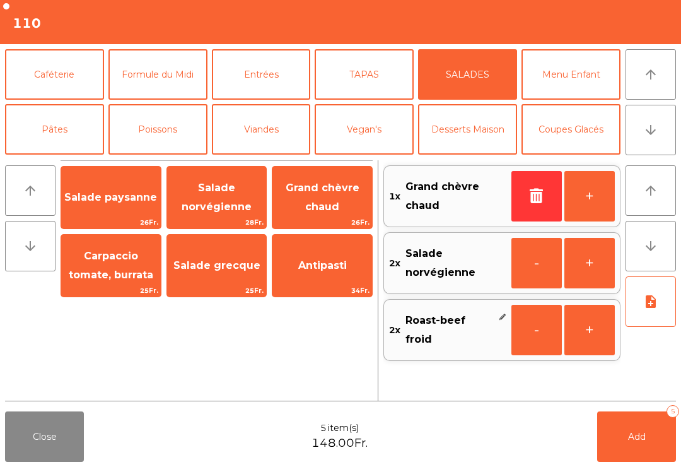
click at [274, 85] on button "Entrées" at bounding box center [261, 74] width 99 height 50
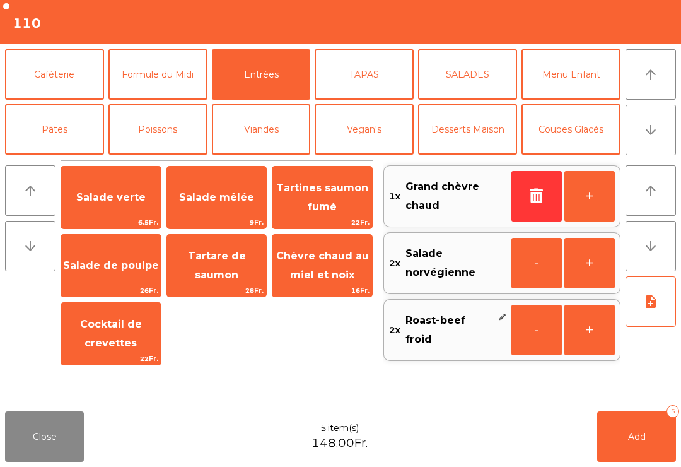
click at [196, 272] on span "Tartare de saumon" at bounding box center [217, 265] width 58 height 31
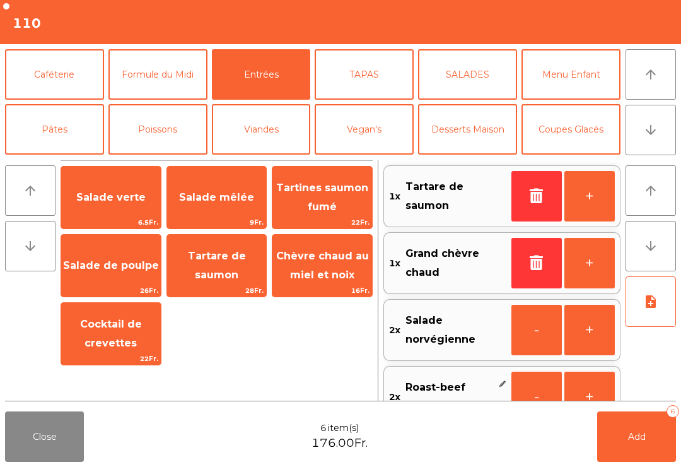
click at [637, 312] on button "note_add" at bounding box center [651, 301] width 50 height 50
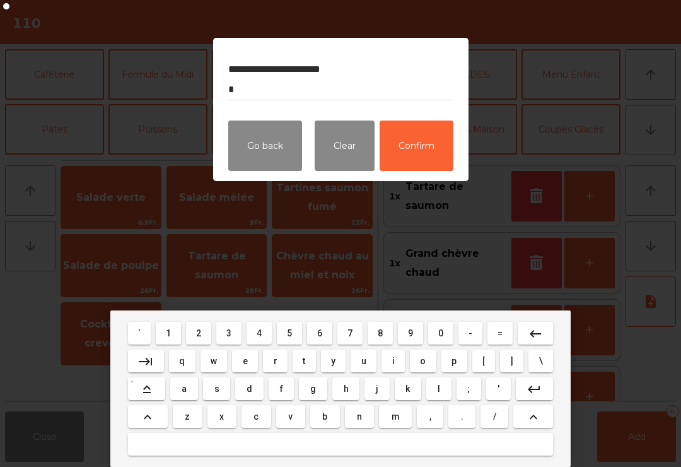
type textarea "**********"
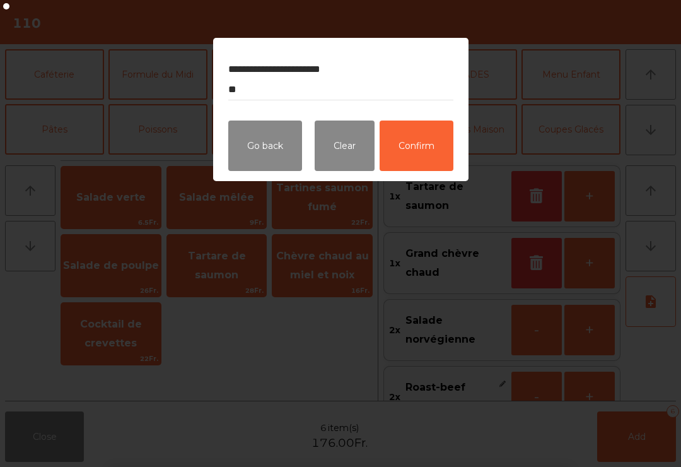
click at [425, 146] on button "Confirm" at bounding box center [417, 146] width 74 height 50
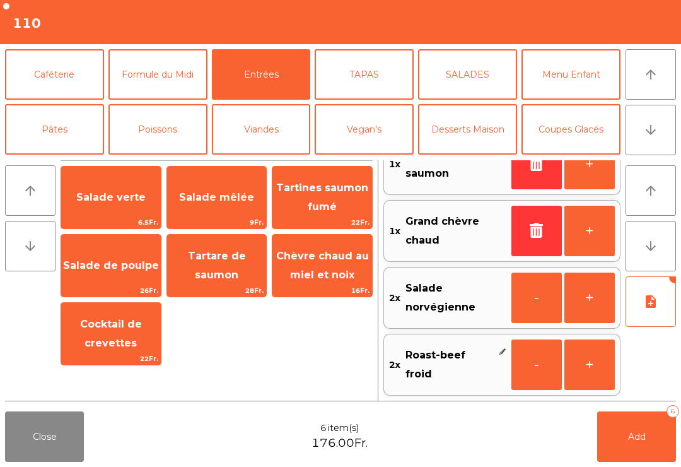
scroll to position [32, 0]
click at [628, 435] on span "Add" at bounding box center [637, 436] width 18 height 11
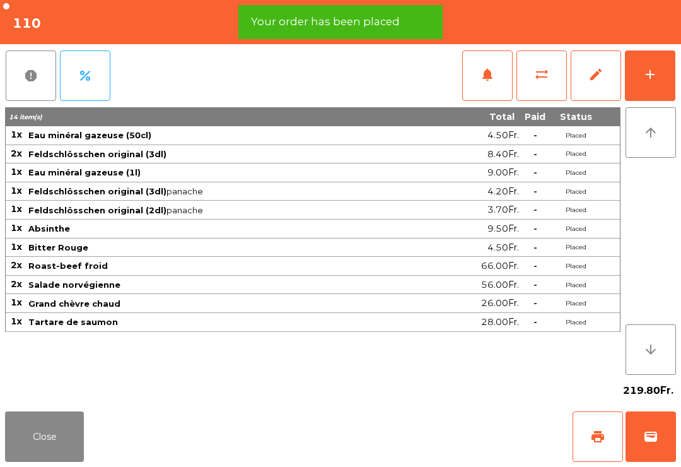
click at [651, 66] on button "add" at bounding box center [650, 75] width 50 height 50
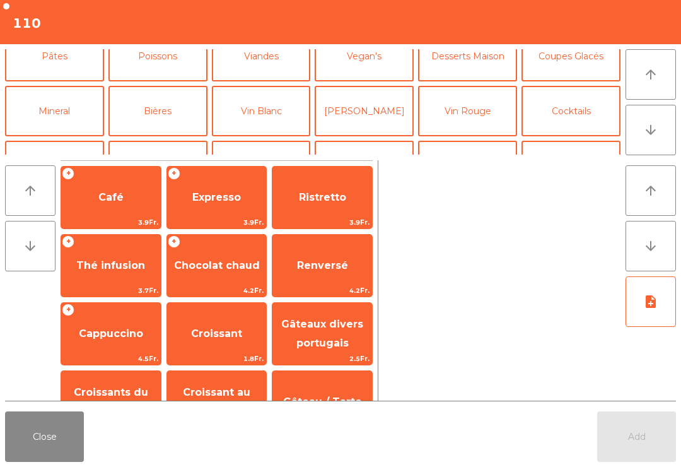
scroll to position [71, 0]
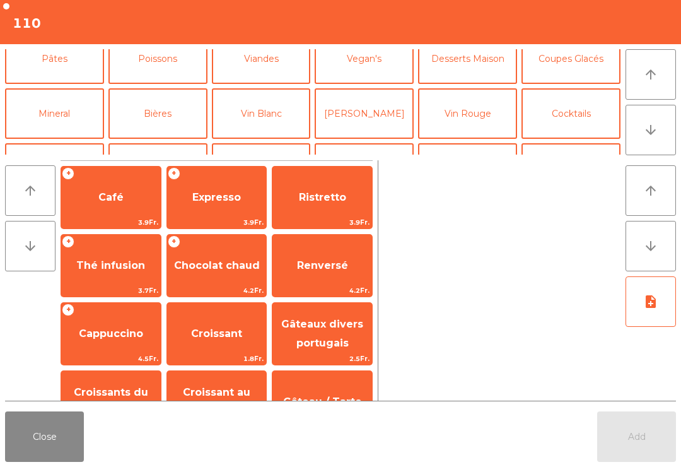
click at [377, 143] on button "Huîtres" at bounding box center [364, 168] width 99 height 50
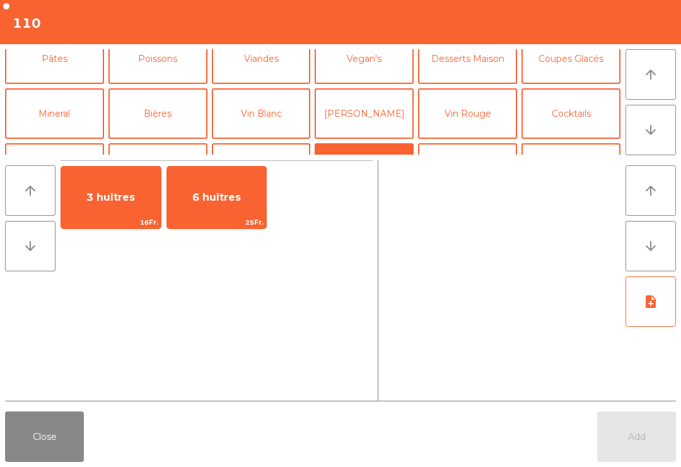
click at [380, 102] on button "[PERSON_NAME]" at bounding box center [364, 113] width 99 height 50
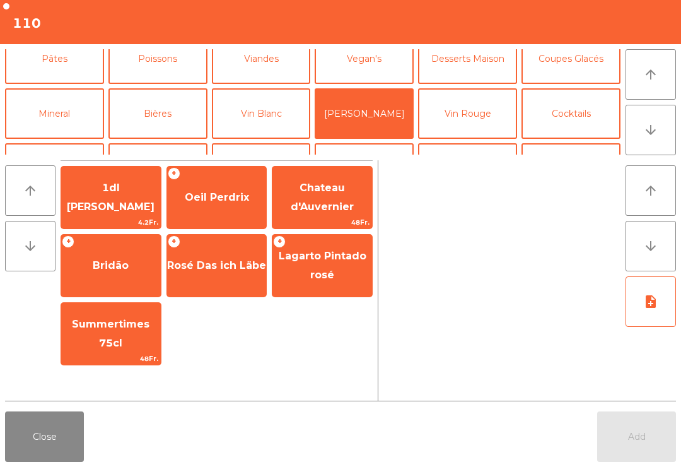
click at [216, 191] on span "Oeil Perdrix" at bounding box center [217, 197] width 64 height 12
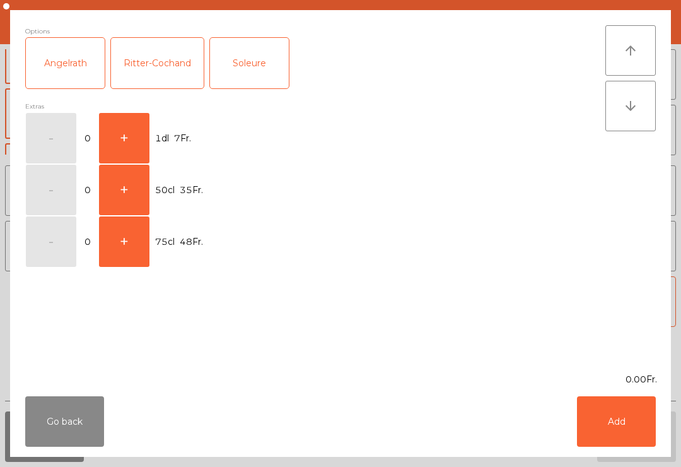
click at [40, 434] on button "Go back" at bounding box center [64, 421] width 79 height 50
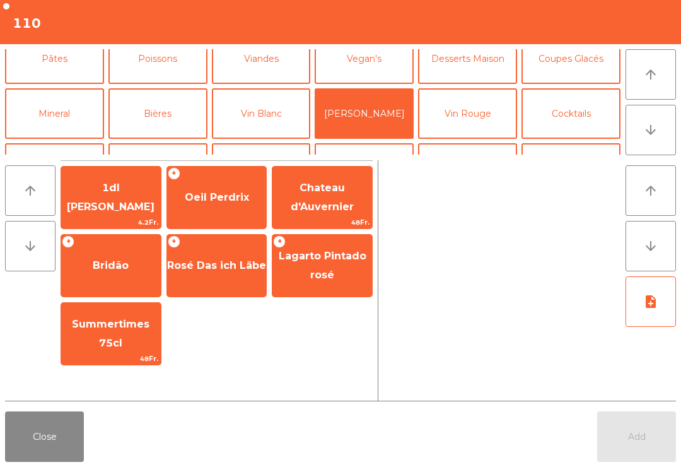
click at [344, 200] on span "Chateau d'Auvernier" at bounding box center [322, 197] width 63 height 31
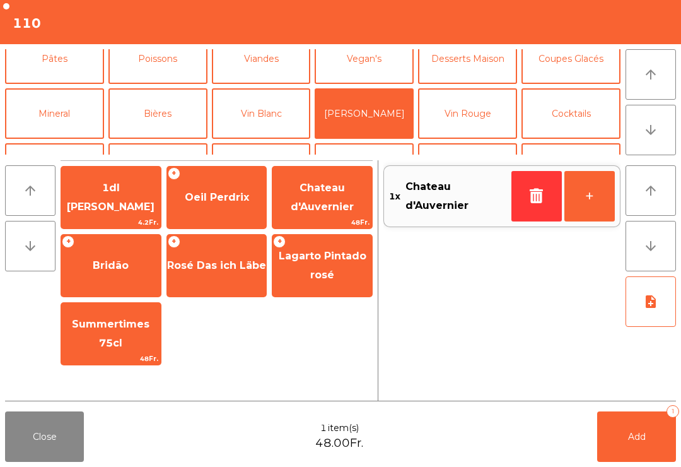
click at [628, 439] on span "Add" at bounding box center [637, 436] width 18 height 11
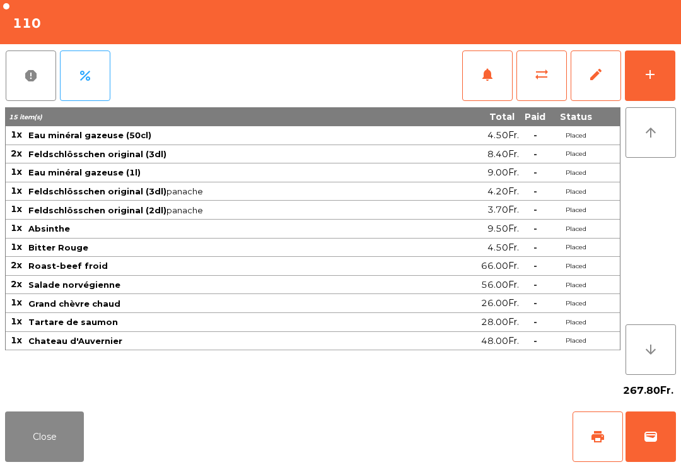
click at [30, 460] on button "Close" at bounding box center [44, 436] width 79 height 50
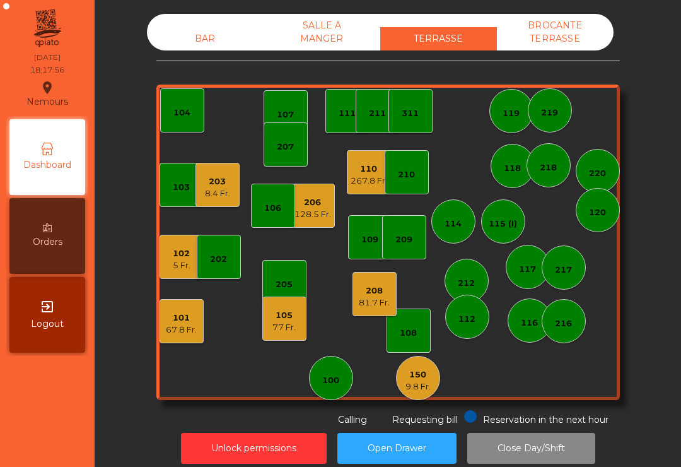
click at [365, 192] on div "110 267.8 Fr." at bounding box center [369, 172] width 44 height 44
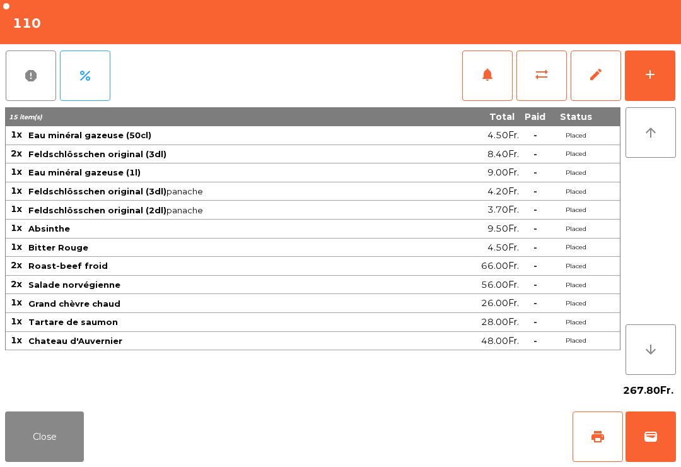
click at [37, 461] on button "Close" at bounding box center [44, 436] width 79 height 50
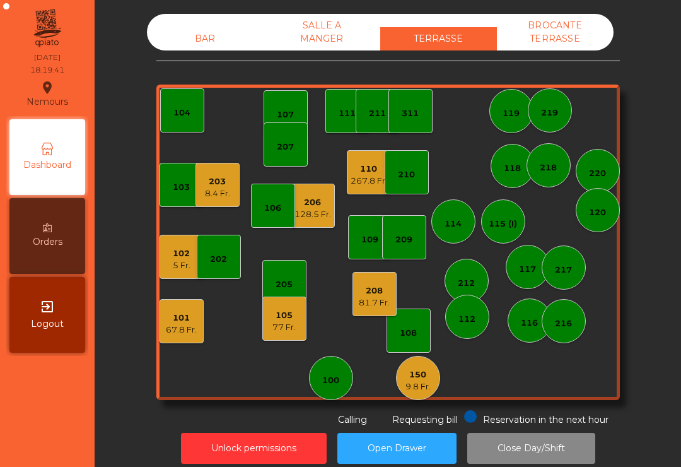
click at [209, 192] on div "8.4 Fr." at bounding box center [217, 193] width 25 height 13
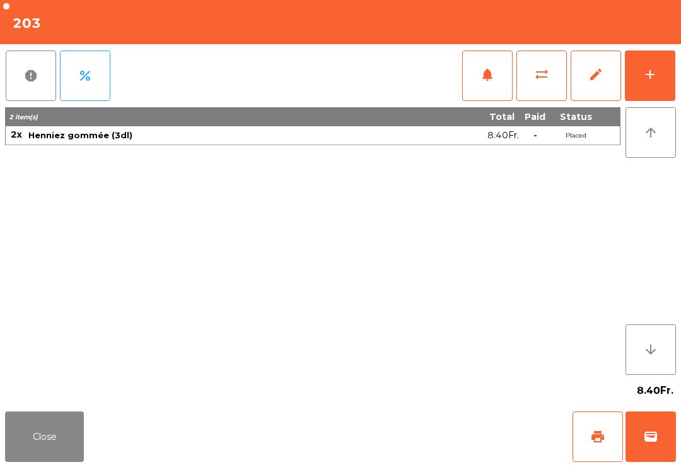
click at [50, 457] on button "Close" at bounding box center [44, 436] width 79 height 50
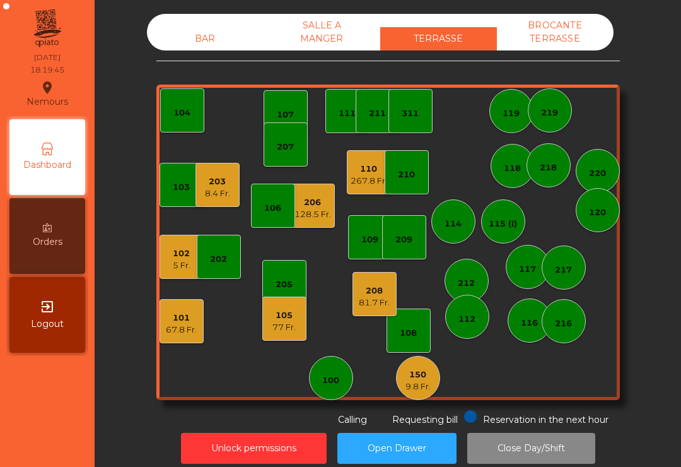
click at [416, 380] on div "150" at bounding box center [418, 375] width 25 height 13
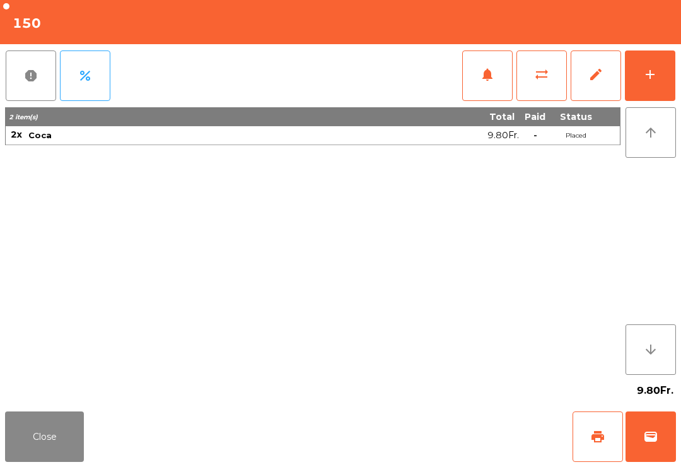
click at [57, 454] on button "Close" at bounding box center [44, 436] width 79 height 50
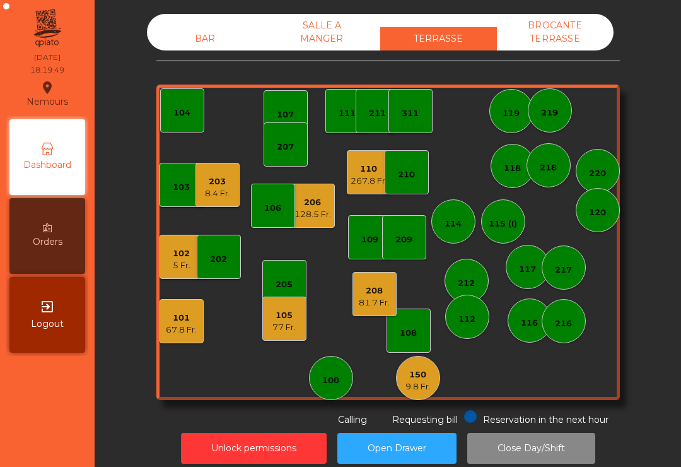
scroll to position [0, 0]
click at [363, 185] on div "267.8 Fr." at bounding box center [369, 181] width 37 height 13
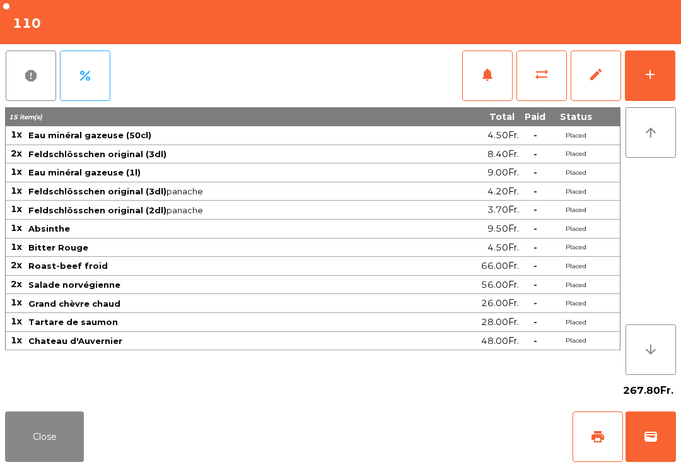
click at [60, 461] on button "Close" at bounding box center [44, 436] width 79 height 50
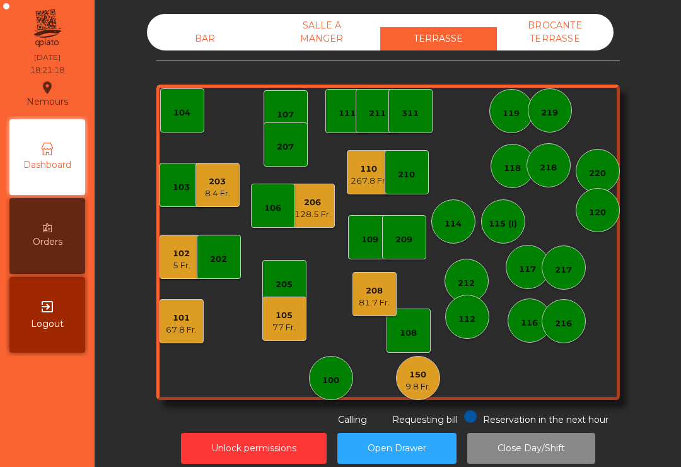
click at [369, 178] on div "267.8 Fr." at bounding box center [369, 181] width 37 height 13
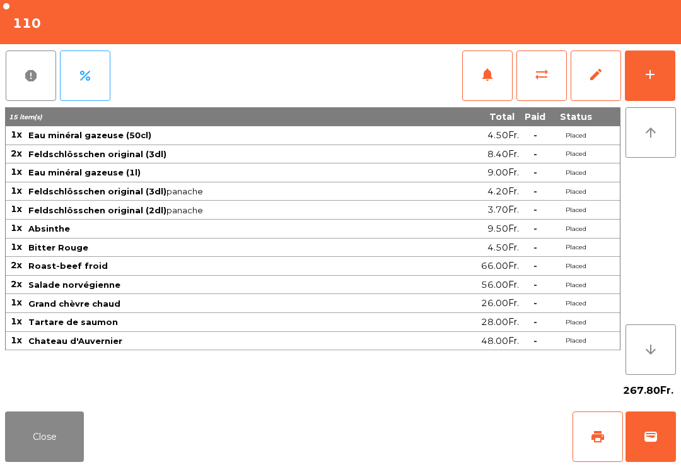
click at [13, 438] on button "Close" at bounding box center [44, 436] width 79 height 50
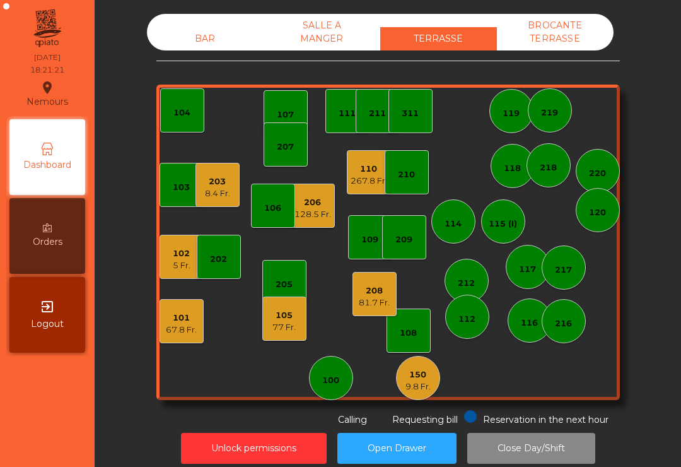
click at [177, 264] on div "5 Fr." at bounding box center [182, 265] width 18 height 13
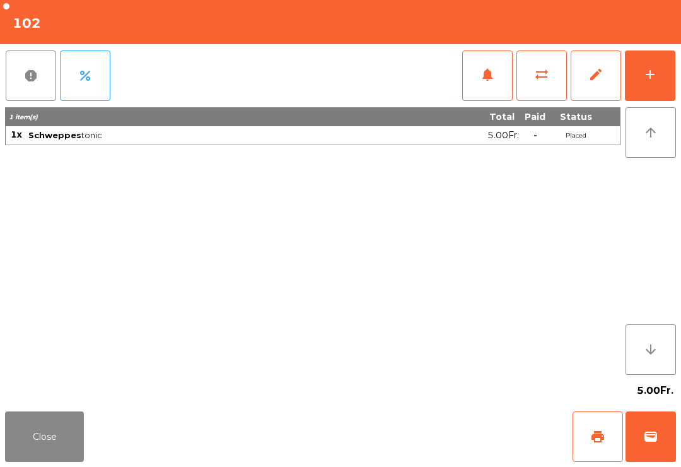
click at [658, 438] on span "wallet" at bounding box center [651, 436] width 15 height 15
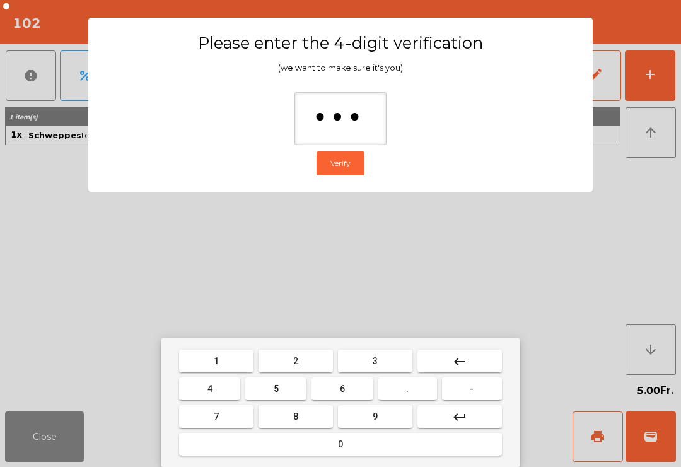
type input "****"
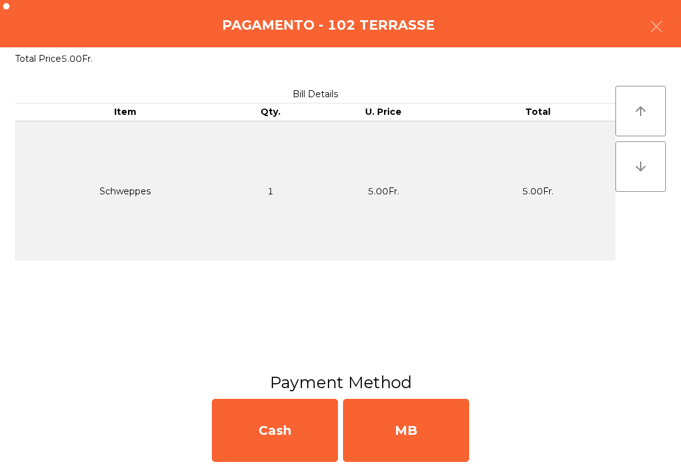
click at [428, 428] on div "MB" at bounding box center [406, 430] width 126 height 63
click at [434, 441] on div "No" at bounding box center [406, 430] width 126 height 63
click at [418, 438] on div "No" at bounding box center [406, 430] width 126 height 63
click at [418, 437] on div "No" at bounding box center [406, 430] width 126 height 63
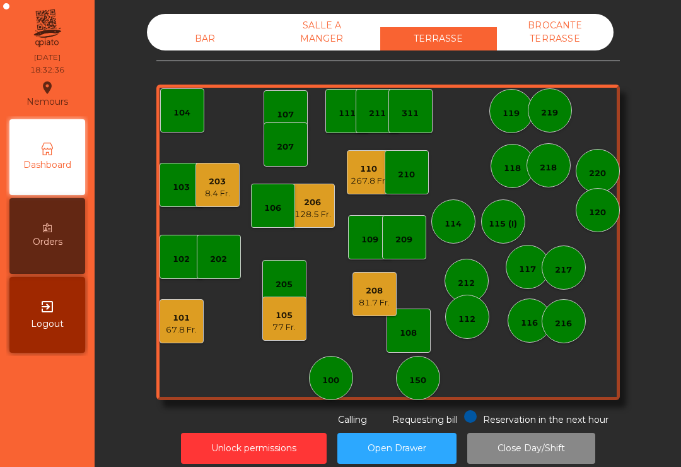
click at [541, 322] on div "116" at bounding box center [530, 320] width 44 height 44
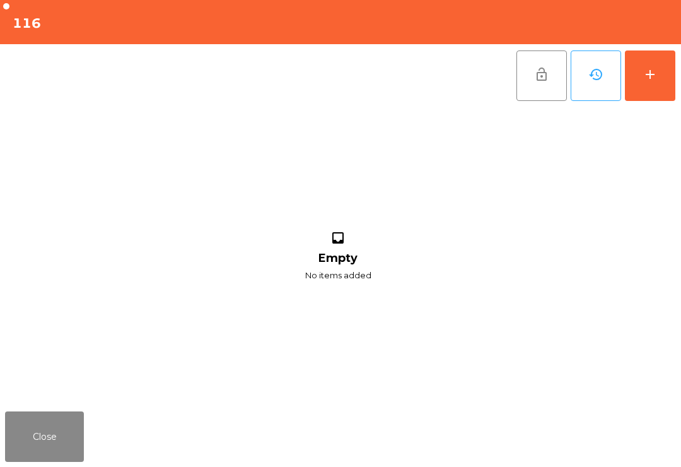
click at [654, 76] on div "add" at bounding box center [650, 74] width 15 height 15
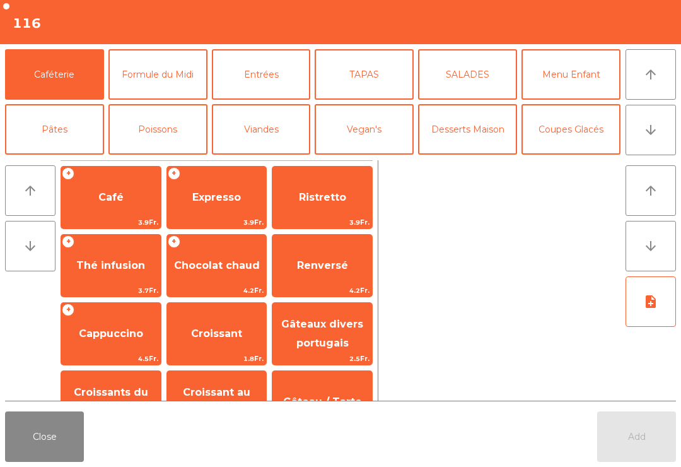
click at [654, 143] on button "arrow_downward" at bounding box center [651, 130] width 50 height 50
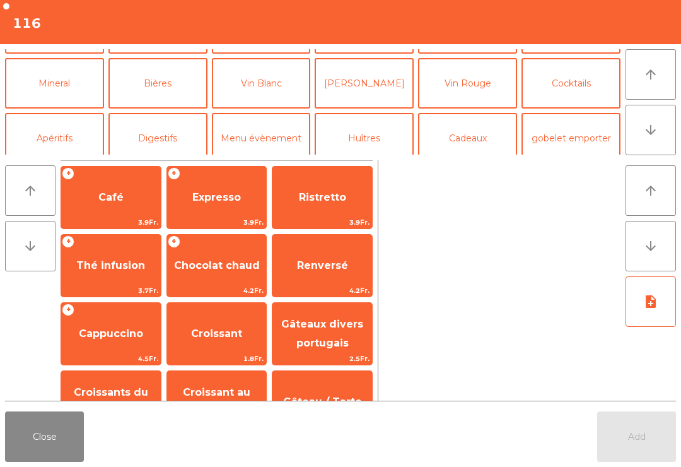
scroll to position [110, 0]
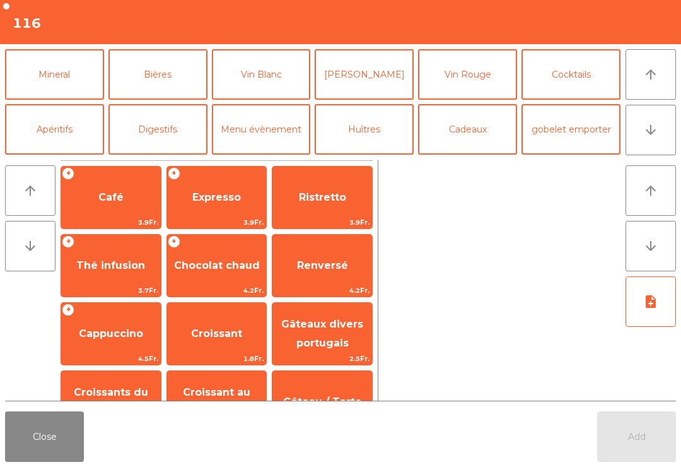
click at [146, 82] on button "Bières" at bounding box center [158, 74] width 99 height 50
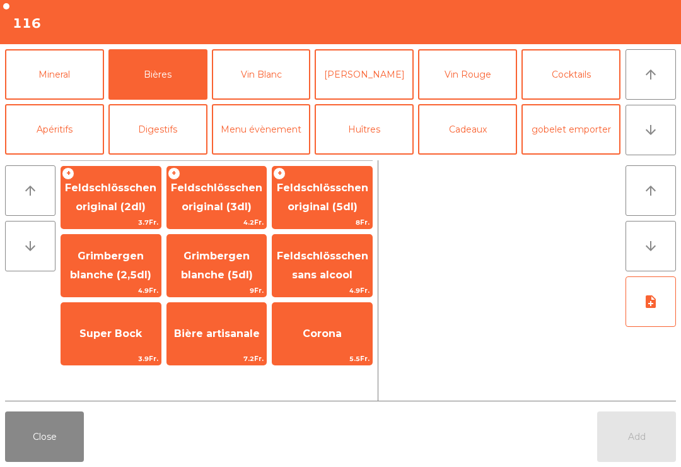
click at [211, 202] on span "Feldschlösschen original (3dl)" at bounding box center [216, 197] width 91 height 31
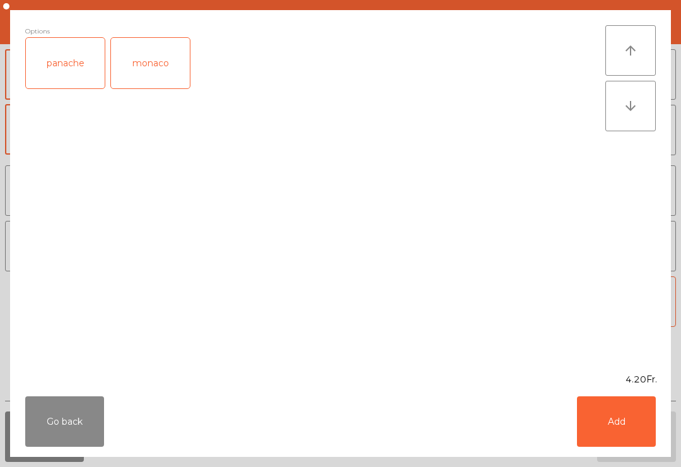
click at [616, 415] on button "Add" at bounding box center [616, 421] width 79 height 50
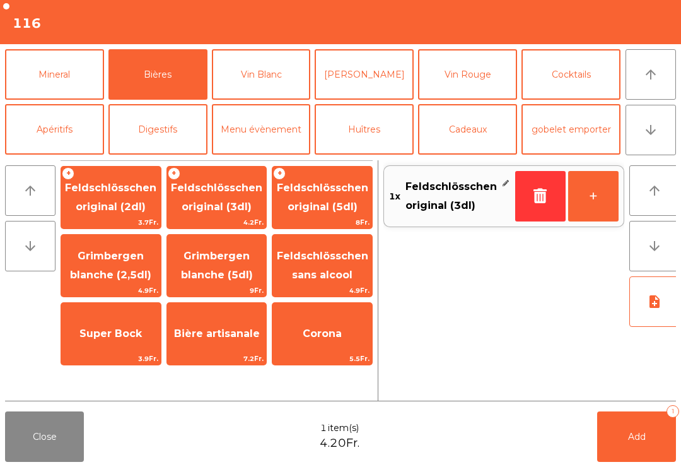
click at [334, 270] on span "Feldschlösschen sans alcool" at bounding box center [322, 265] width 91 height 31
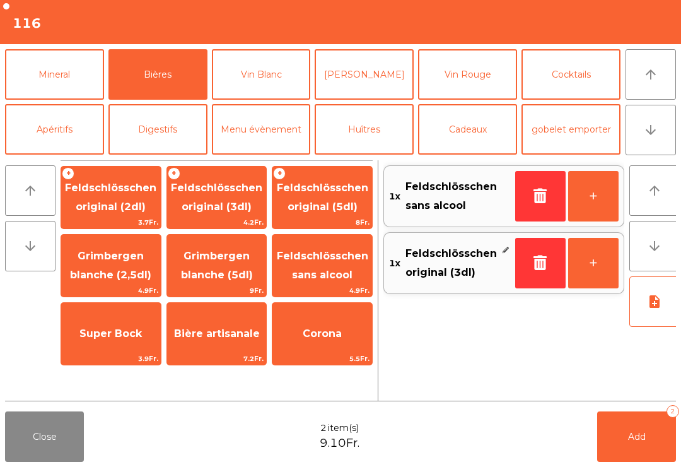
click at [613, 444] on button "Add 2" at bounding box center [637, 436] width 79 height 50
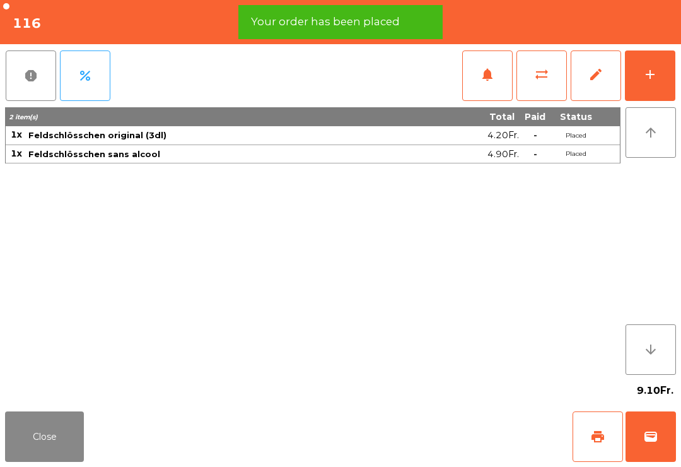
click at [594, 432] on span "print" at bounding box center [598, 436] width 15 height 15
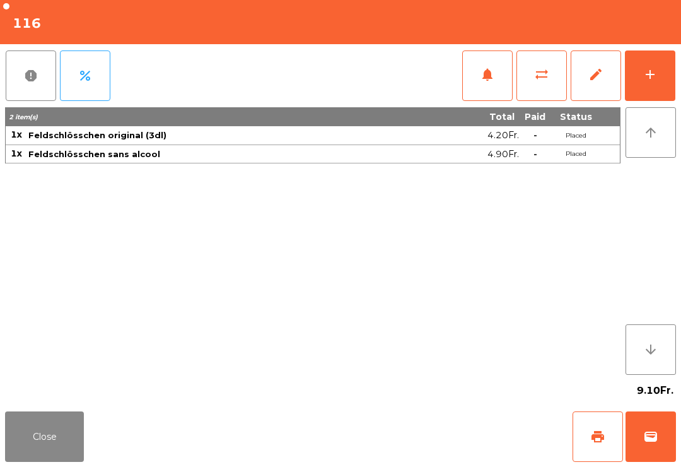
click at [32, 443] on button "Close" at bounding box center [44, 436] width 79 height 50
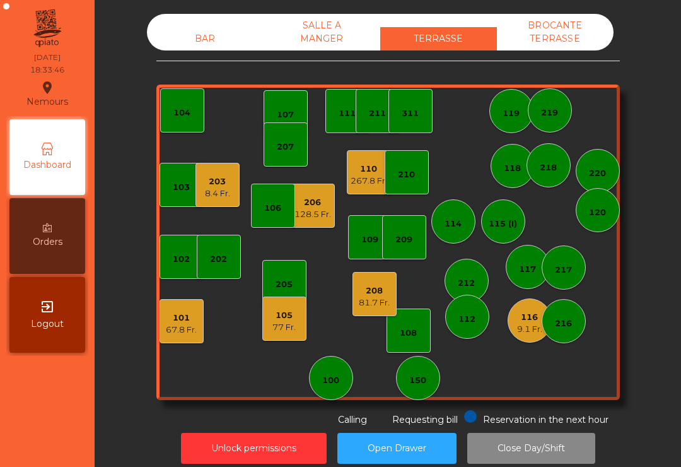
click at [281, 331] on div "77 Fr." at bounding box center [284, 327] width 23 height 13
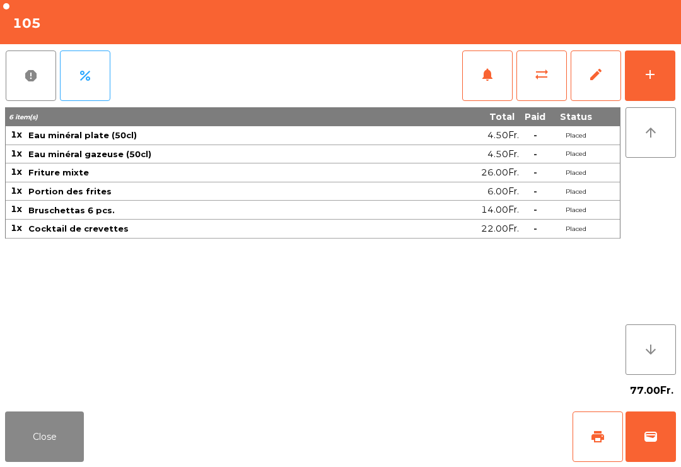
click at [667, 73] on button "add" at bounding box center [650, 75] width 50 height 50
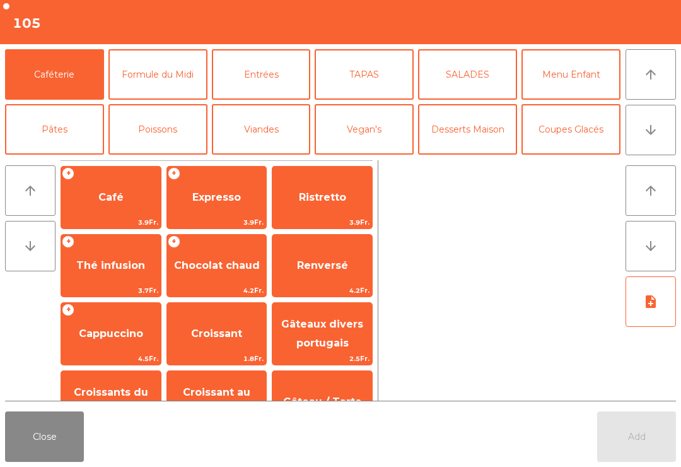
click at [662, 121] on button "arrow_downward" at bounding box center [651, 130] width 50 height 50
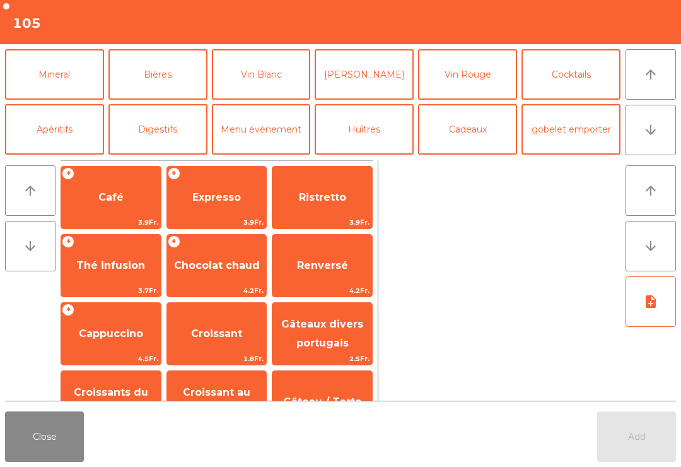
click at [477, 86] on button "Vin Rouge" at bounding box center [467, 74] width 99 height 50
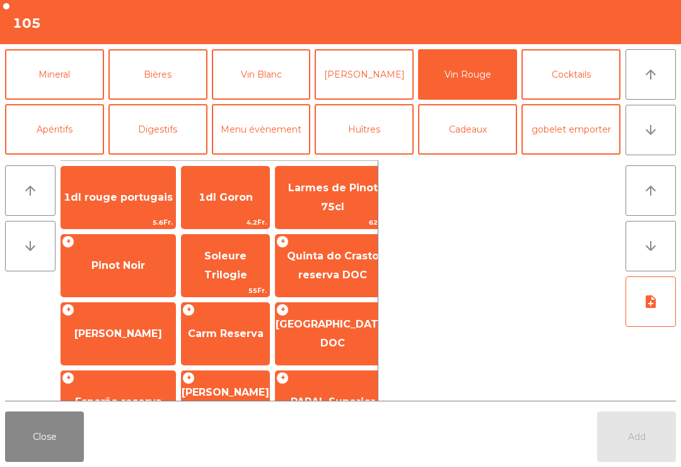
click at [126, 281] on span "Pinot Noir" at bounding box center [118, 266] width 114 height 34
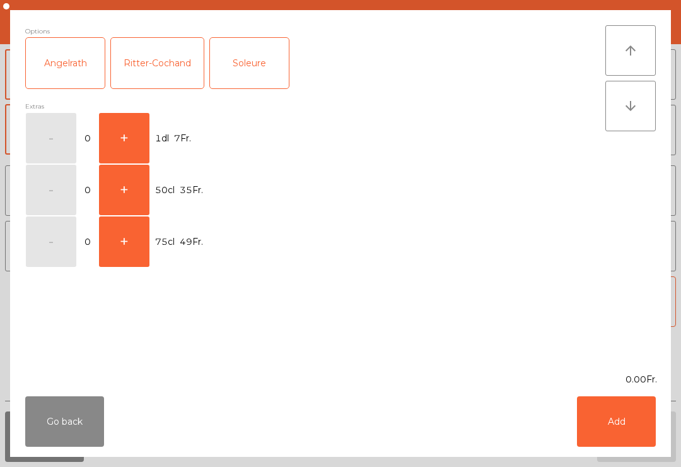
click at [133, 139] on button "+" at bounding box center [124, 138] width 50 height 50
click at [608, 406] on button "Add" at bounding box center [616, 421] width 79 height 50
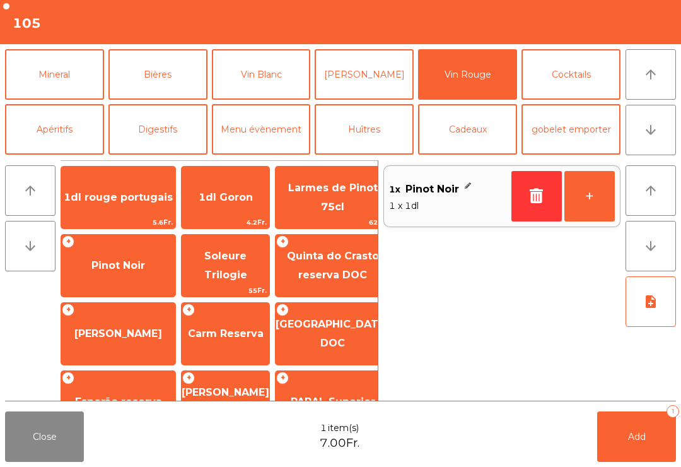
click at [573, 199] on button "+" at bounding box center [590, 196] width 50 height 50
click at [647, 441] on button "Add 3" at bounding box center [637, 436] width 79 height 50
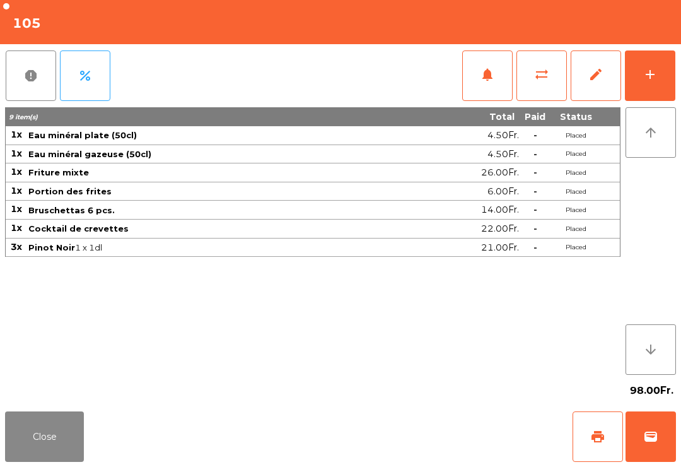
click at [25, 461] on button "Close" at bounding box center [44, 436] width 79 height 50
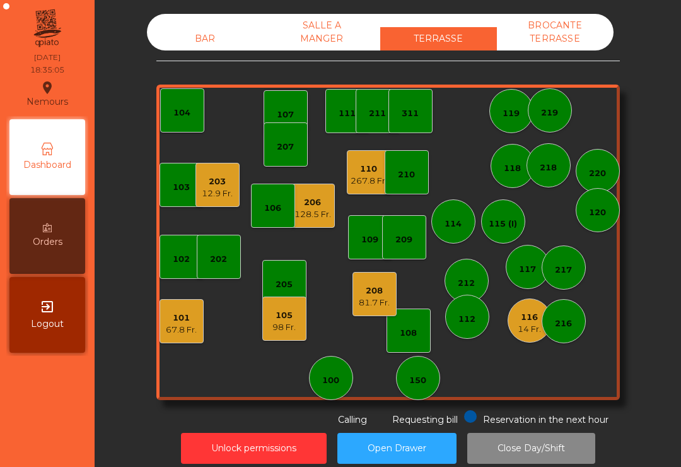
click at [540, 327] on div "14 Fr." at bounding box center [529, 329] width 23 height 13
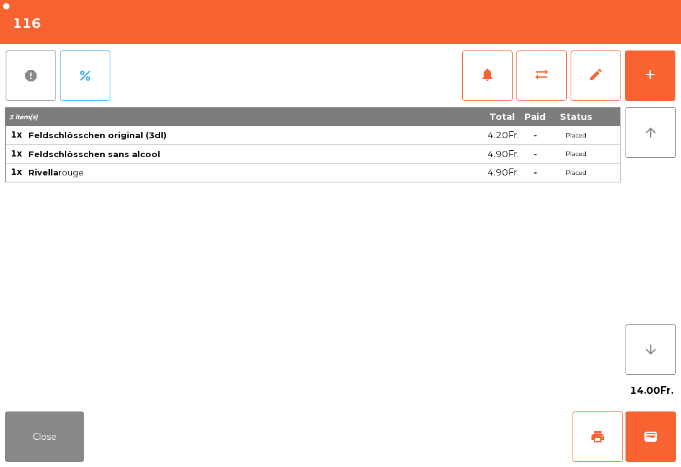
click at [644, 454] on button "wallet" at bounding box center [651, 436] width 50 height 50
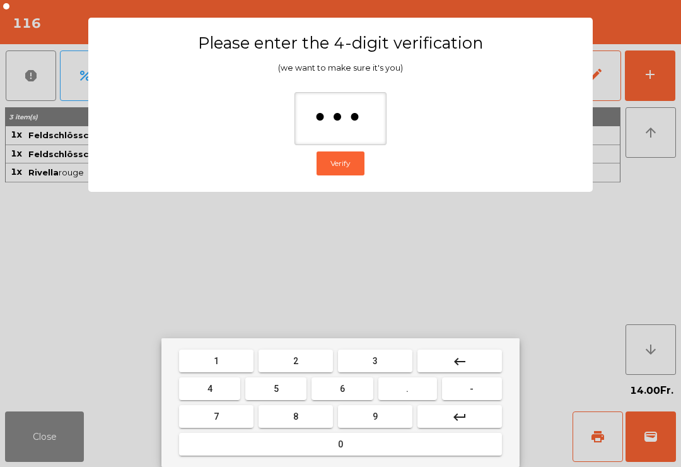
type input "****"
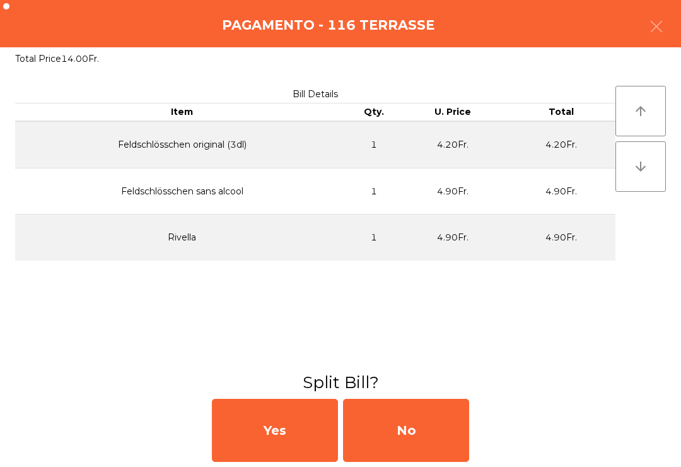
click at [435, 410] on div "No" at bounding box center [406, 430] width 126 height 63
click at [435, 410] on div "MB" at bounding box center [406, 430] width 126 height 63
click at [392, 433] on div "No" at bounding box center [406, 430] width 126 height 63
click at [398, 439] on div "No" at bounding box center [406, 430] width 126 height 63
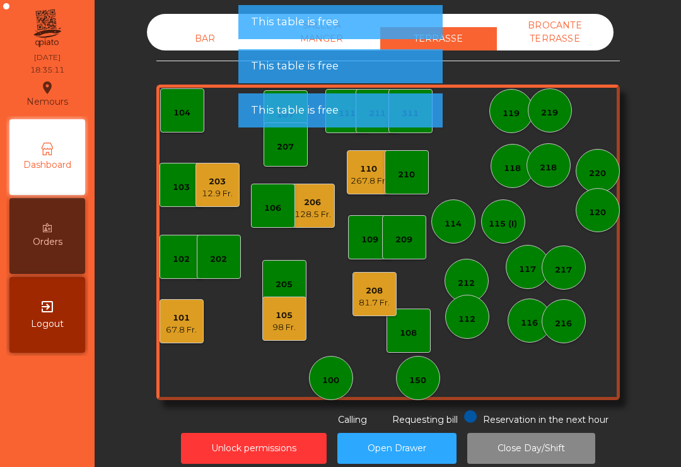
scroll to position [0, 0]
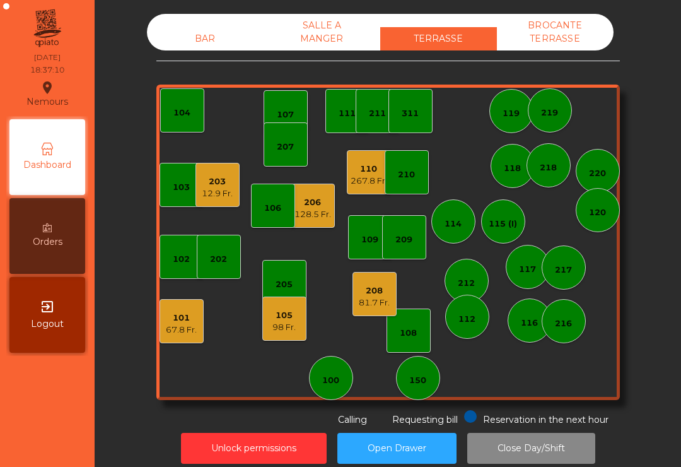
click at [286, 339] on div "105 98 Fr." at bounding box center [284, 319] width 44 height 44
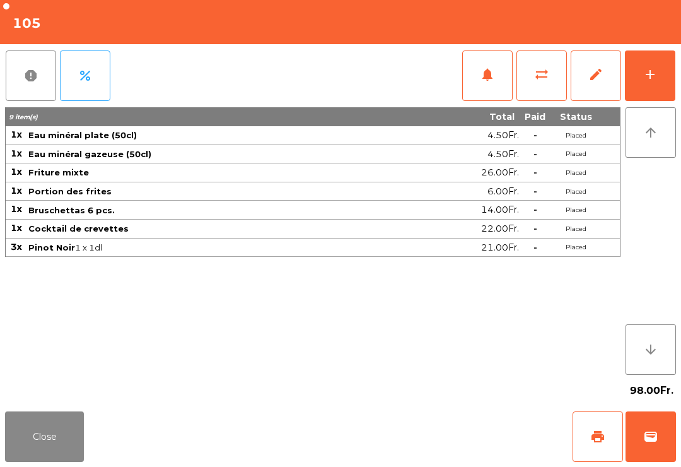
click at [37, 456] on button "Close" at bounding box center [44, 436] width 79 height 50
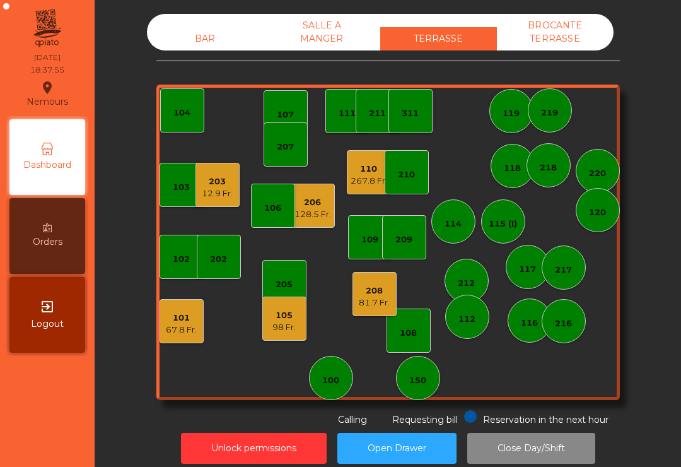
click at [383, 292] on div "208" at bounding box center [374, 291] width 31 height 13
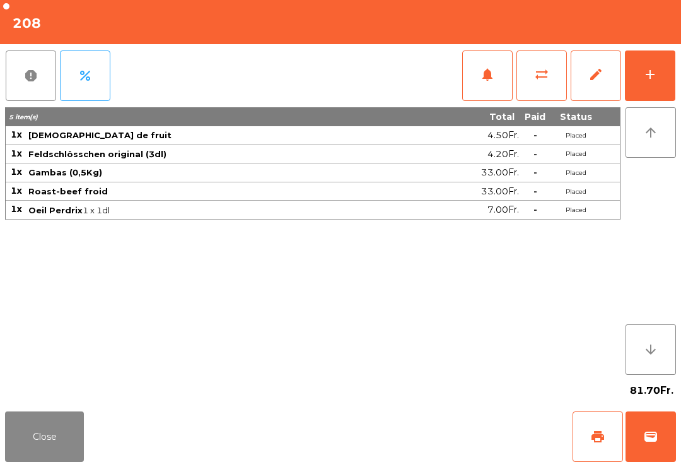
click at [669, 80] on button "add" at bounding box center [650, 75] width 50 height 50
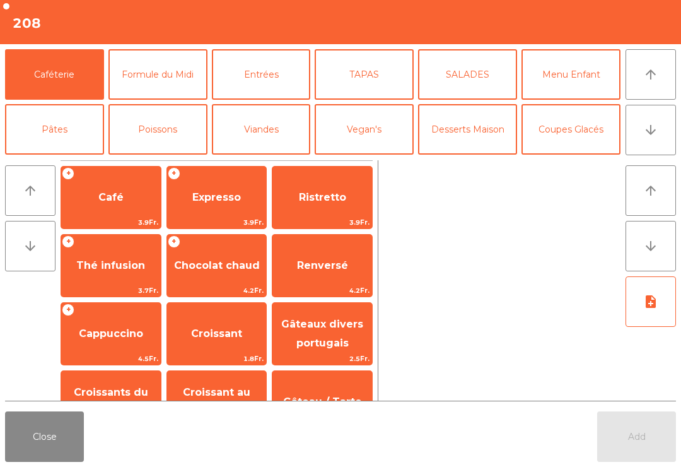
click at [462, 124] on button "Desserts Maison" at bounding box center [467, 129] width 99 height 50
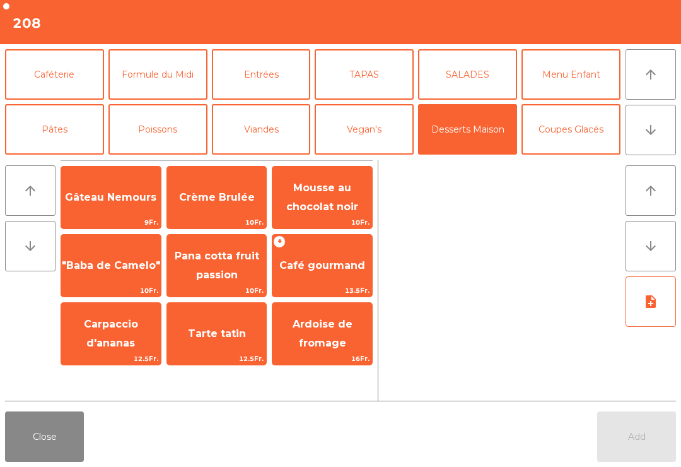
click at [338, 182] on span "Mousse au chocolat noir" at bounding box center [322, 197] width 72 height 31
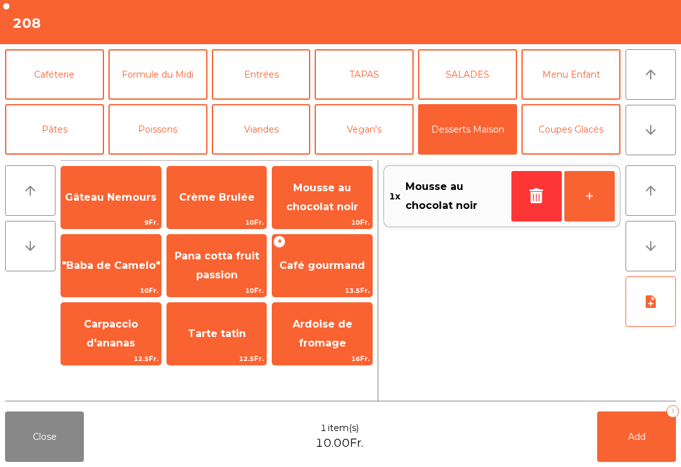
click at [338, 182] on span "Mousse au chocolat noir" at bounding box center [322, 197] width 72 height 31
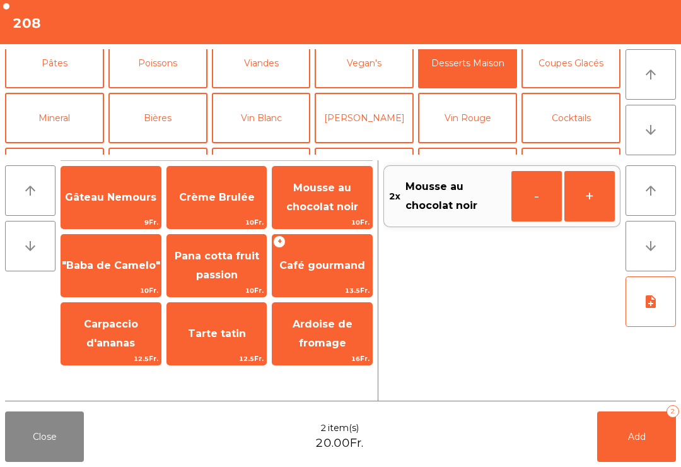
scroll to position [66, 0]
click at [162, 112] on button "Bières" at bounding box center [158, 118] width 99 height 50
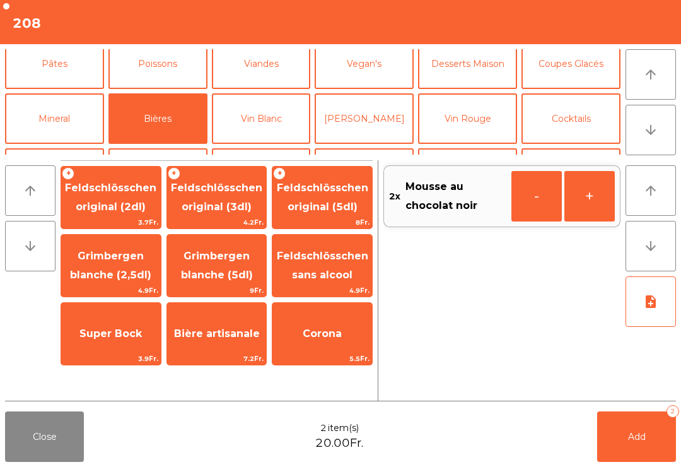
click at [231, 196] on span "Feldschlösschen original (3dl)" at bounding box center [217, 198] width 100 height 54
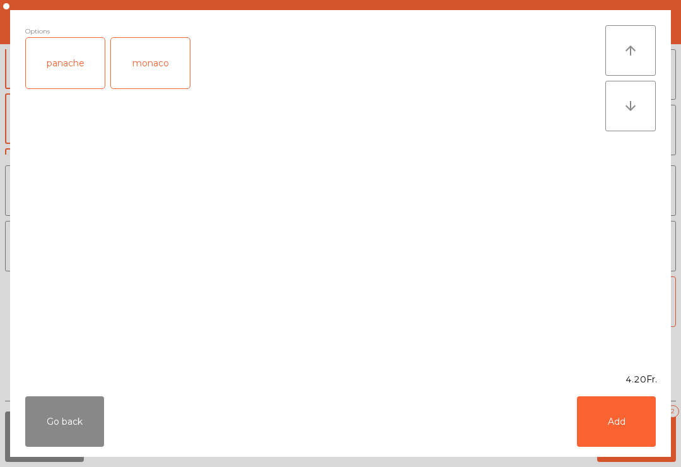
click at [591, 427] on button "Add" at bounding box center [616, 421] width 79 height 50
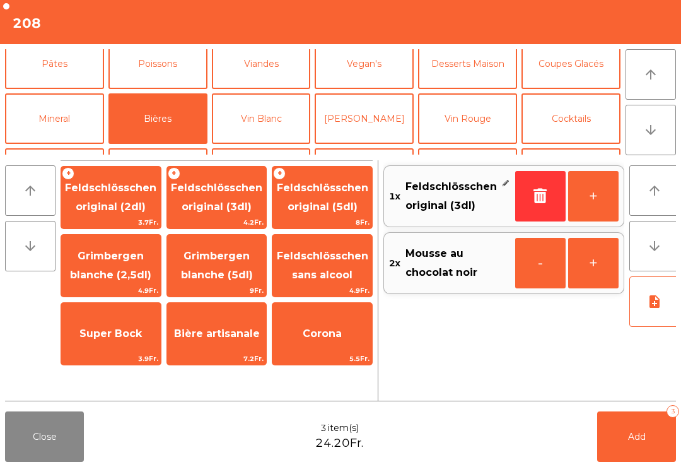
click at [650, 440] on button "Add 3" at bounding box center [637, 436] width 79 height 50
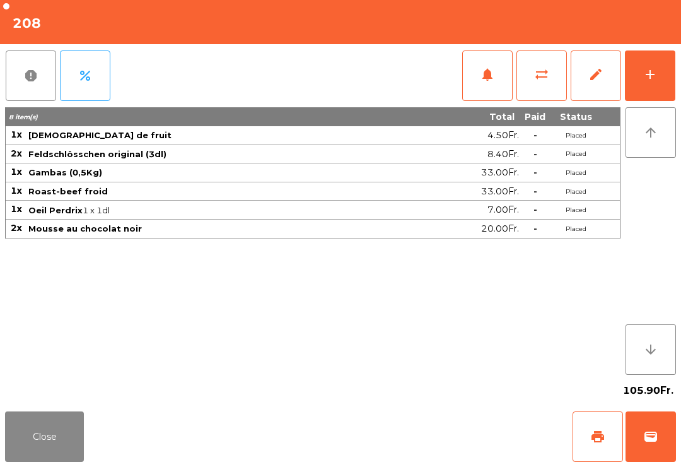
click at [44, 449] on button "Close" at bounding box center [44, 436] width 79 height 50
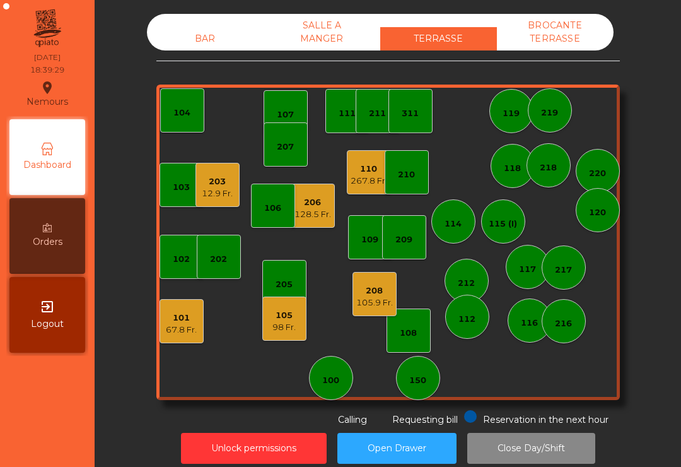
click at [410, 107] on div "311" at bounding box center [410, 113] width 17 height 13
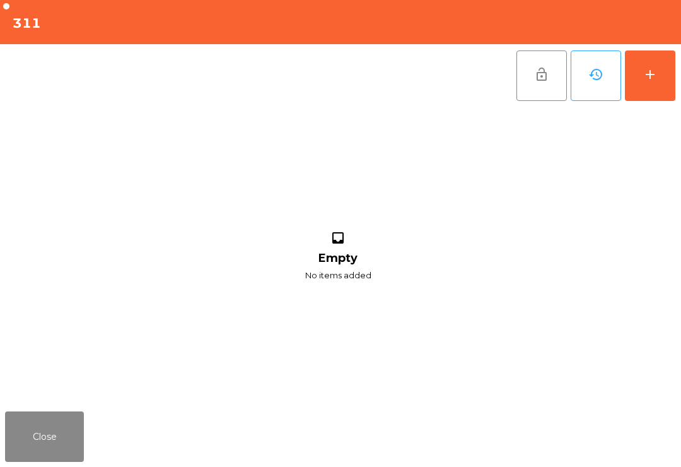
click at [649, 78] on div "add" at bounding box center [650, 74] width 15 height 15
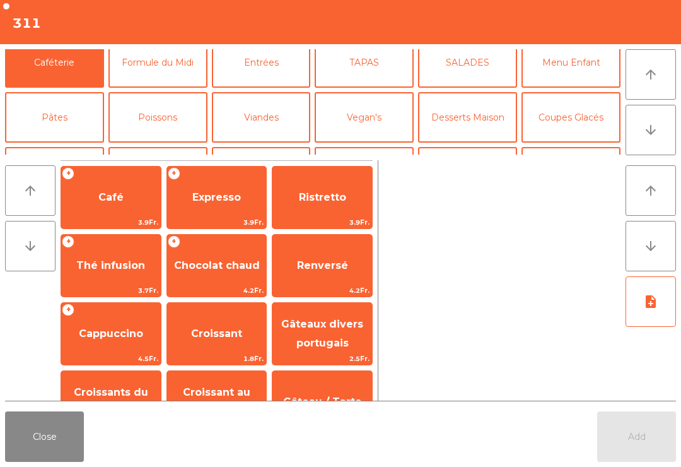
scroll to position [61, 0]
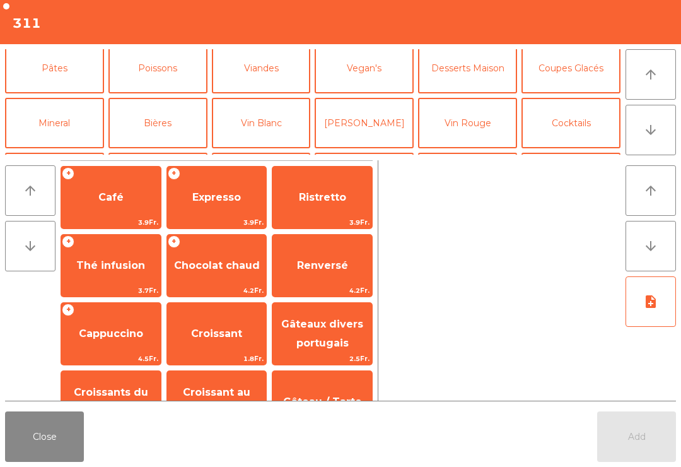
click at [60, 102] on button "Mineral" at bounding box center [54, 123] width 99 height 50
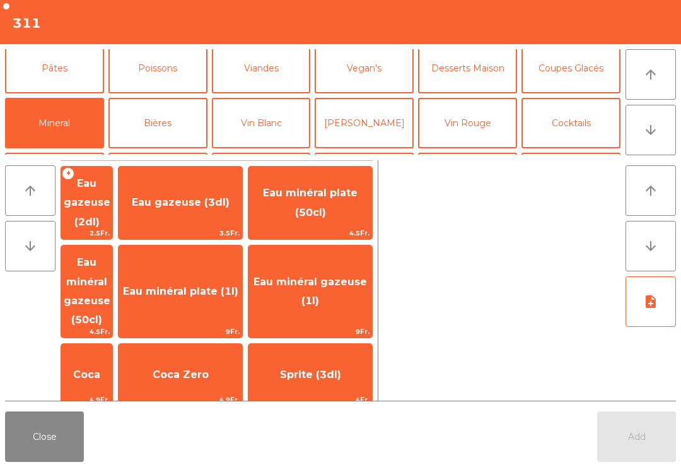
click at [105, 268] on span "Eau minéral gazeuse (50cl)" at bounding box center [86, 291] width 51 height 92
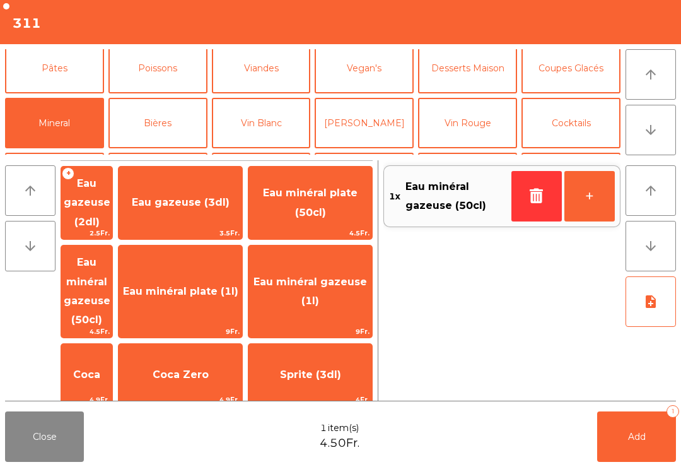
click at [622, 444] on button "Add 1" at bounding box center [637, 436] width 79 height 50
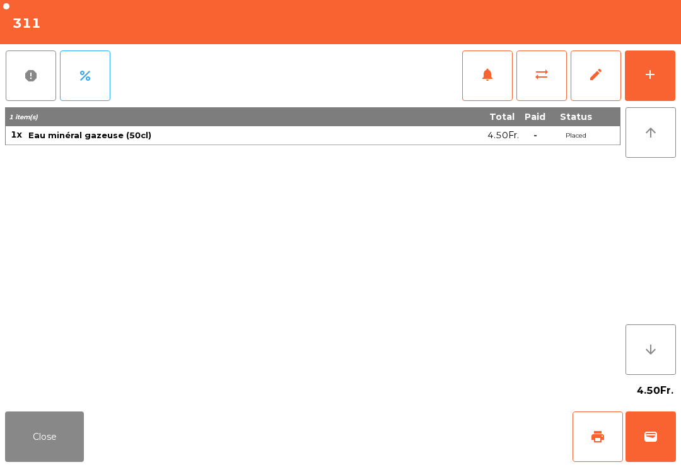
click at [33, 414] on button "Close" at bounding box center [44, 436] width 79 height 50
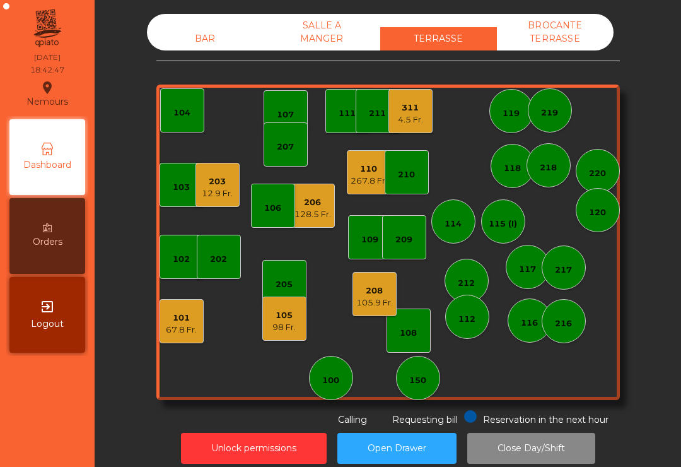
click at [309, 223] on div "206 128.5 Fr." at bounding box center [313, 206] width 44 height 44
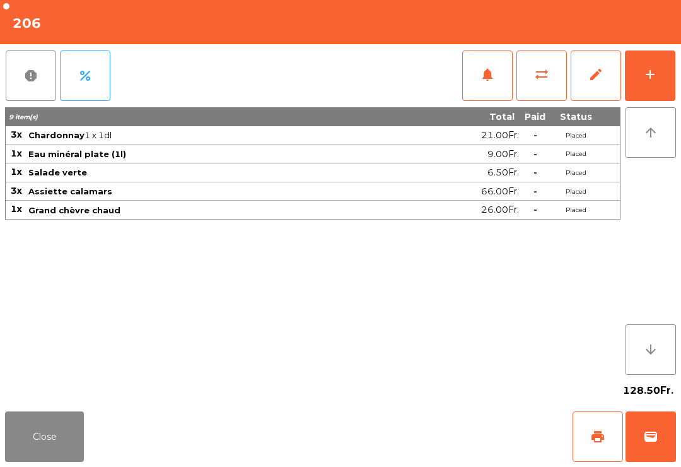
click at [652, 69] on div "add" at bounding box center [650, 74] width 15 height 15
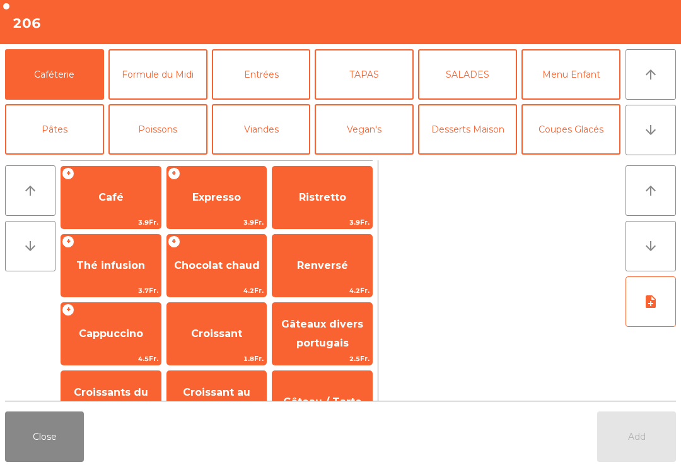
click at [671, 155] on button "arrow_downward" at bounding box center [651, 130] width 50 height 50
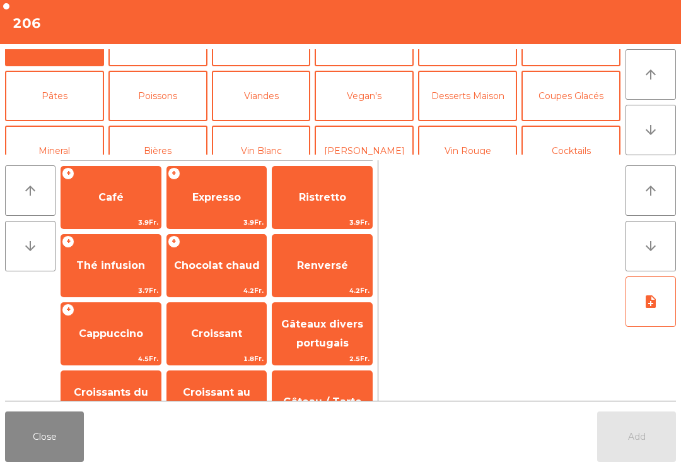
scroll to position [110, 0]
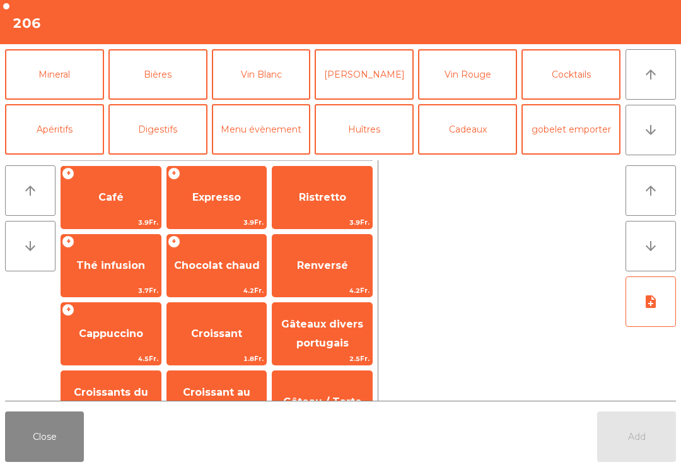
click at [370, 74] on button "[PERSON_NAME]" at bounding box center [364, 74] width 99 height 50
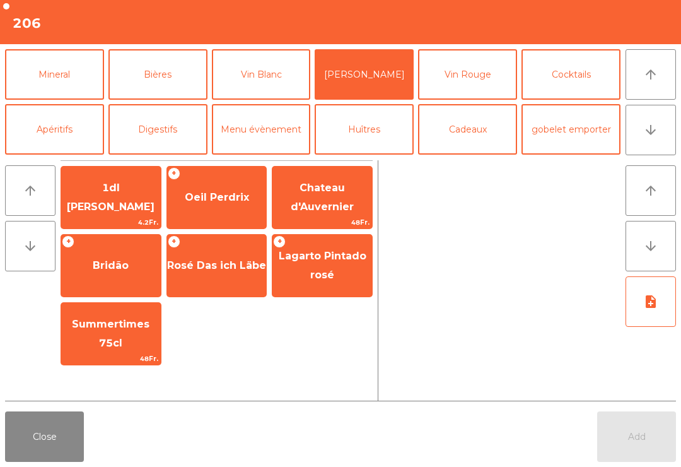
click at [485, 67] on button "Vin Rouge" at bounding box center [467, 74] width 99 height 50
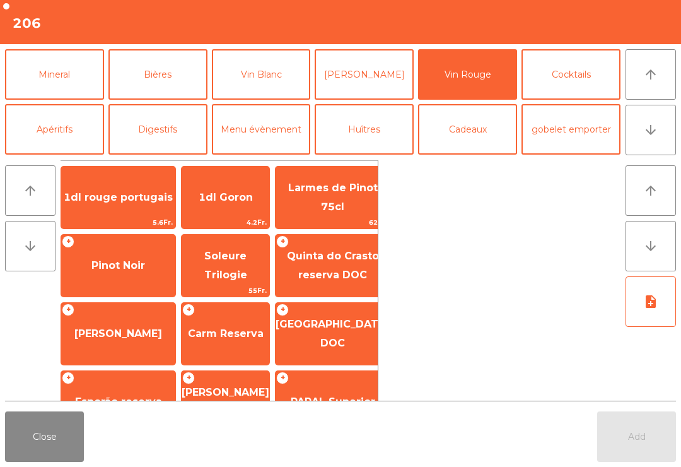
click at [232, 73] on button "Vin Blanc" at bounding box center [261, 74] width 99 height 50
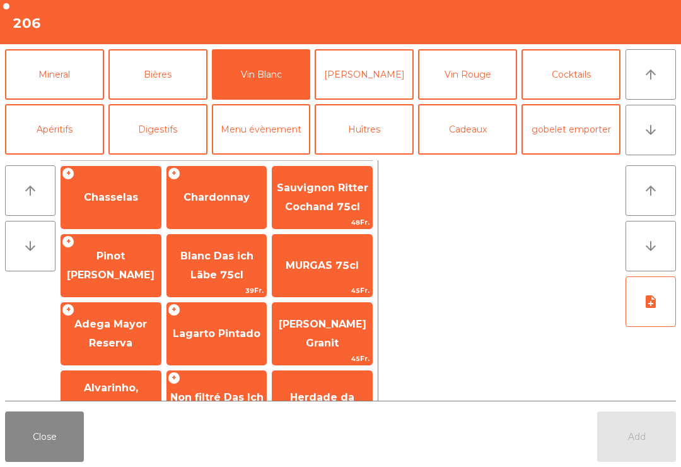
click at [225, 182] on span "Chardonnay" at bounding box center [217, 197] width 100 height 34
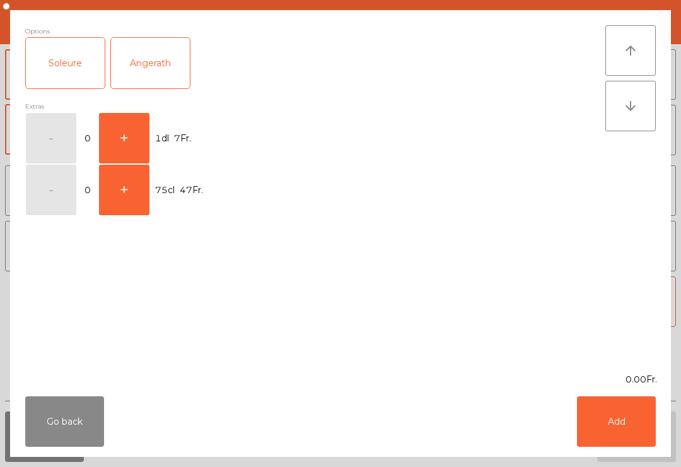
click at [143, 145] on button "+" at bounding box center [124, 138] width 50 height 50
click at [133, 132] on button "+" at bounding box center [124, 138] width 50 height 50
click at [599, 435] on button "Add" at bounding box center [616, 421] width 79 height 50
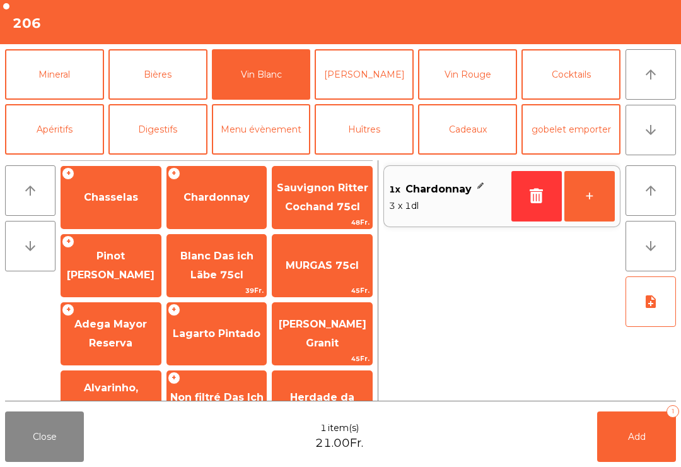
click at [44, 432] on button "Close" at bounding box center [44, 436] width 79 height 50
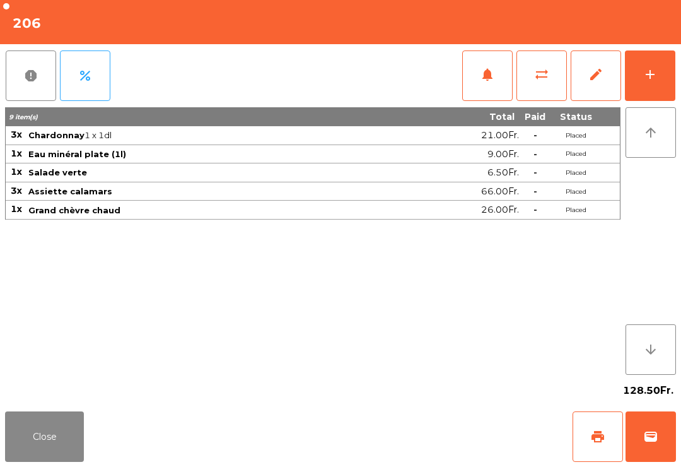
click at [59, 456] on button "Close" at bounding box center [44, 436] width 79 height 50
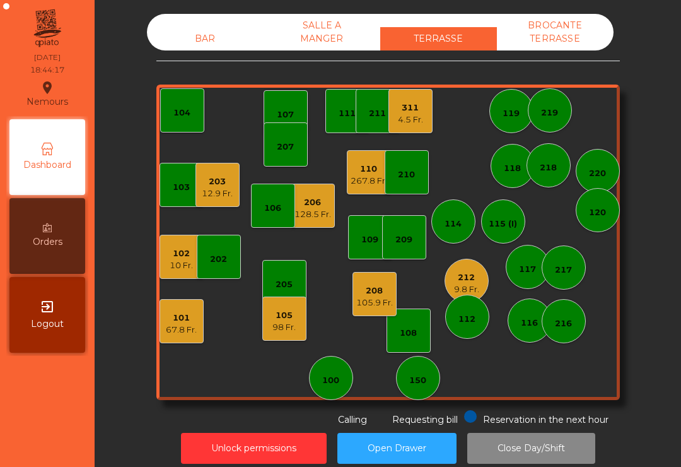
click at [423, 117] on div "4.5 Fr." at bounding box center [410, 120] width 25 height 13
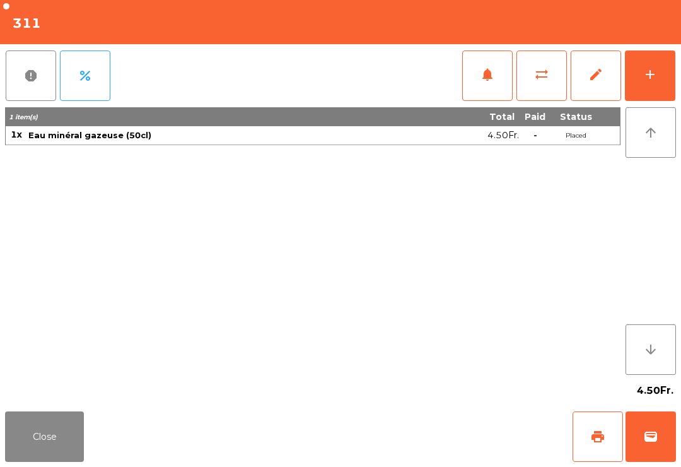
click at [44, 460] on button "Close" at bounding box center [44, 436] width 79 height 50
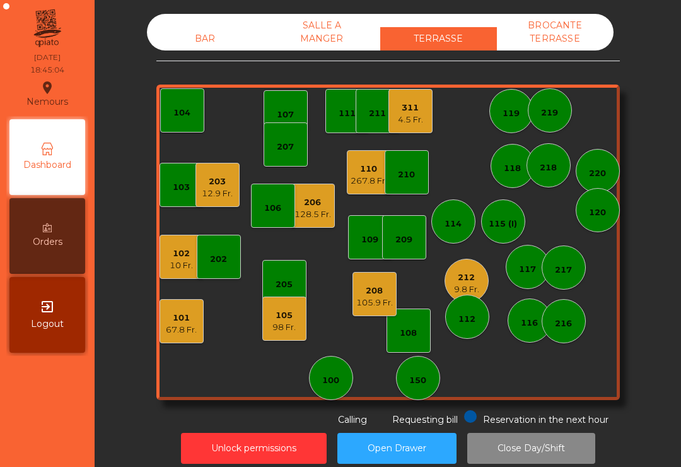
click at [478, 274] on div "212" at bounding box center [466, 277] width 25 height 13
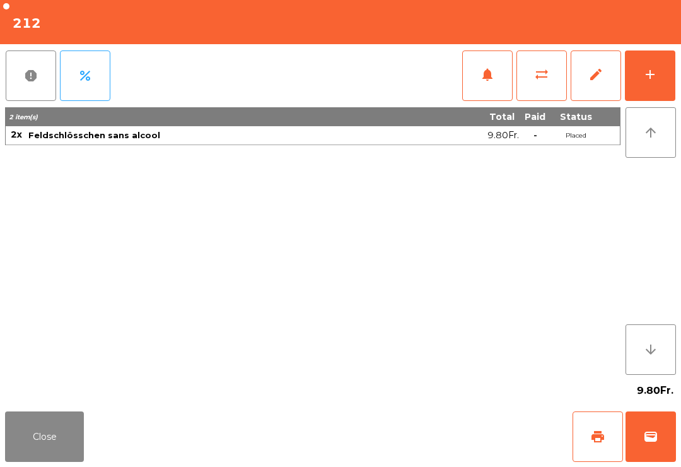
click at [670, 79] on button "add" at bounding box center [650, 75] width 50 height 50
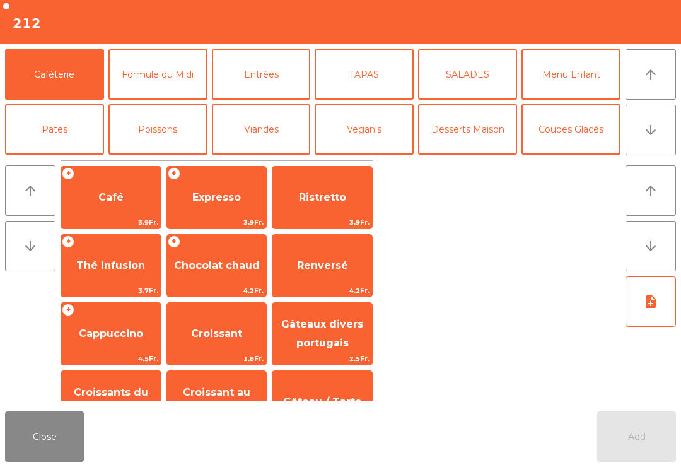
click at [66, 133] on button "Pâtes" at bounding box center [54, 129] width 99 height 50
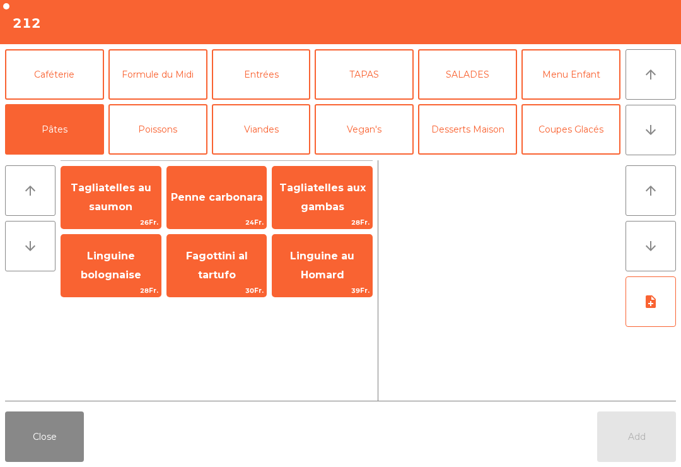
click at [134, 195] on span "Tagliatelles au saumon" at bounding box center [111, 198] width 100 height 54
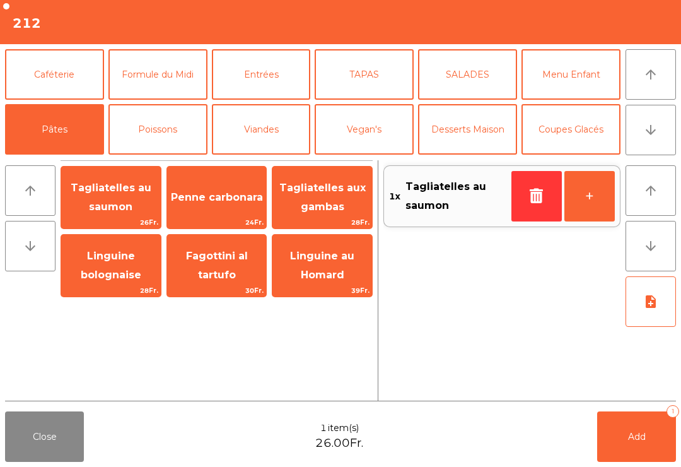
click at [274, 64] on button "Entrées" at bounding box center [261, 74] width 99 height 50
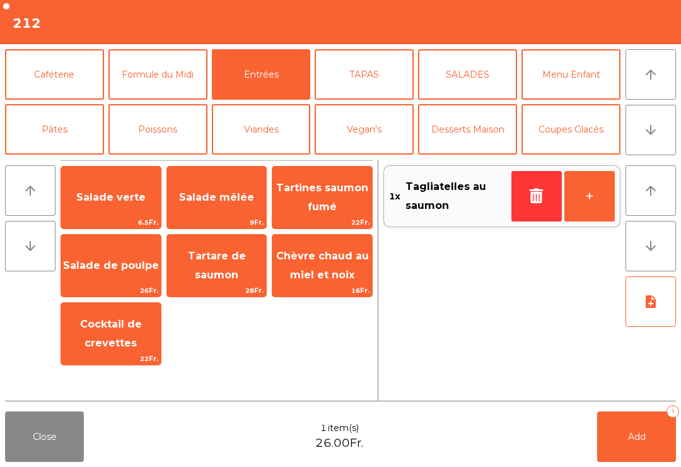
click at [322, 274] on span "Chèvre chaud au miel et noix" at bounding box center [322, 265] width 93 height 31
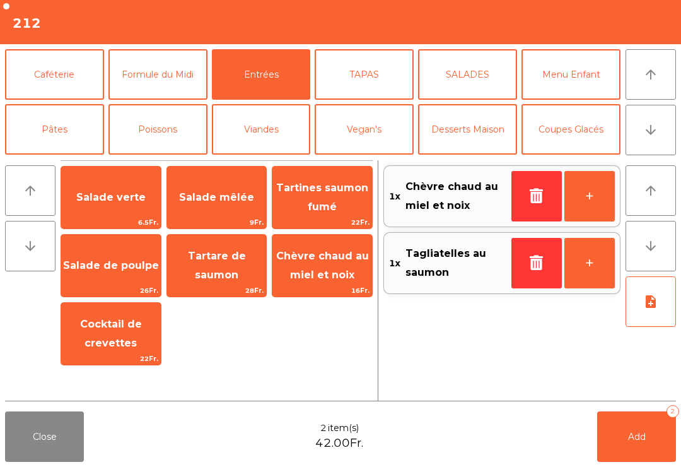
click at [523, 196] on button "button" at bounding box center [537, 196] width 50 height 50
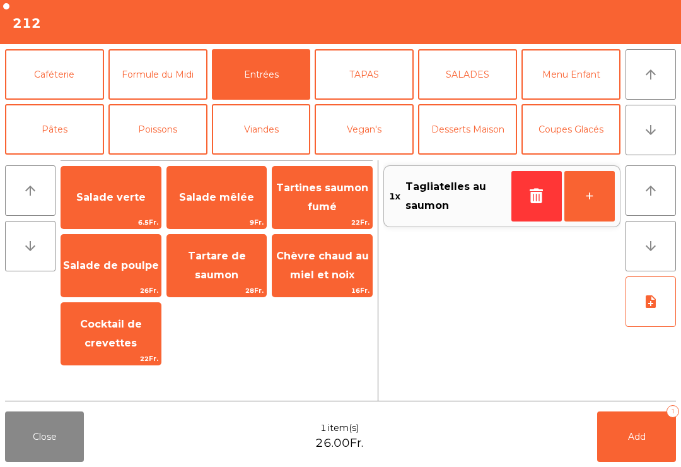
click at [128, 326] on span "Cocktail de crevettes" at bounding box center [111, 333] width 62 height 31
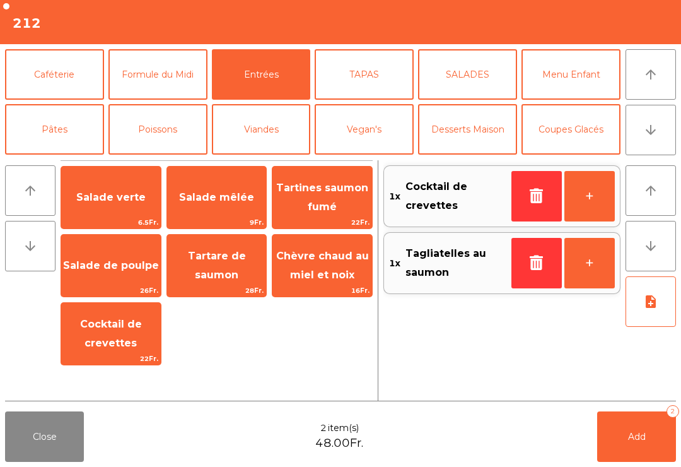
click at [648, 310] on button "note_add" at bounding box center [651, 301] width 50 height 50
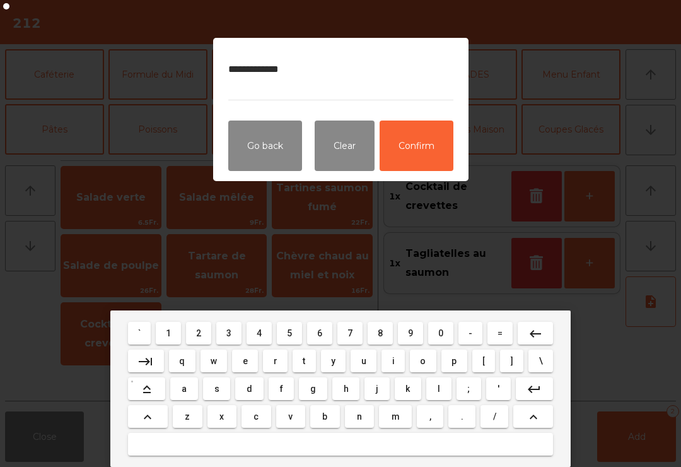
type textarea "**********"
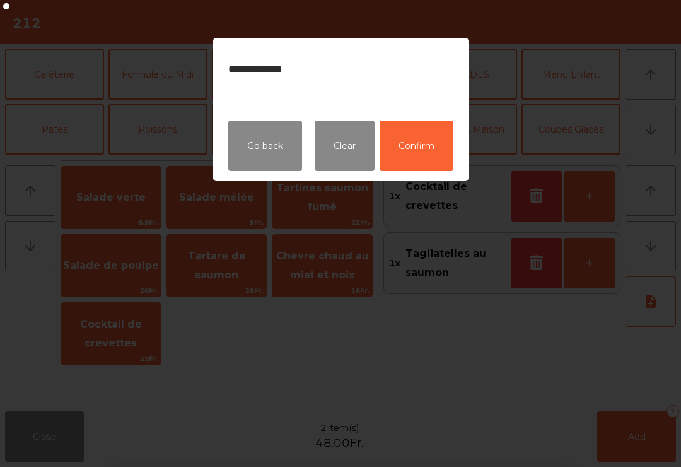
click at [427, 159] on button "Confirm" at bounding box center [417, 146] width 74 height 50
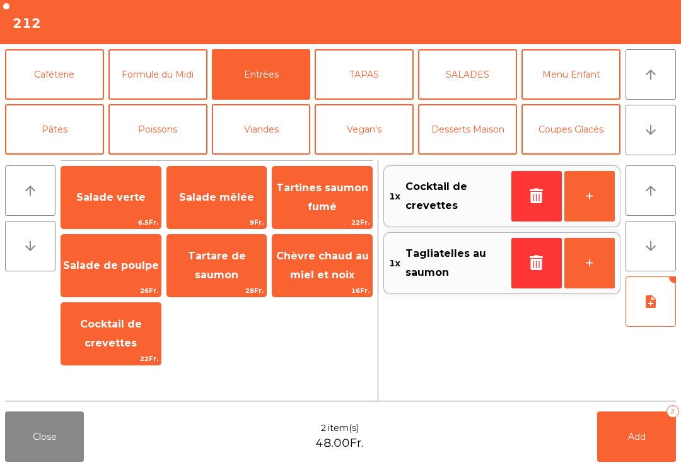
click at [636, 430] on button "Add 2" at bounding box center [637, 436] width 79 height 50
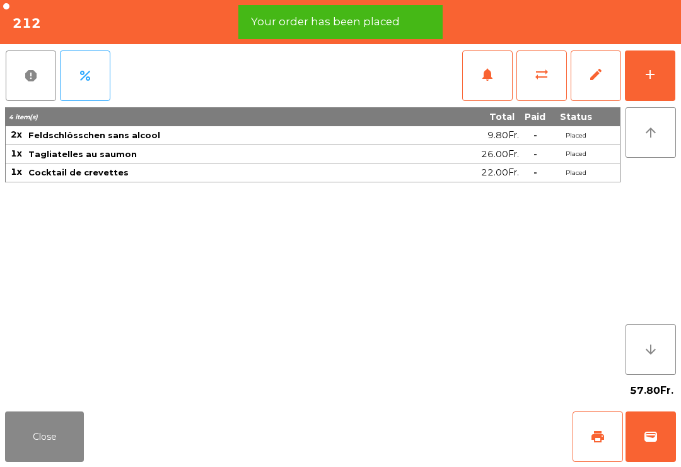
click at [73, 461] on button "Close" at bounding box center [44, 436] width 79 height 50
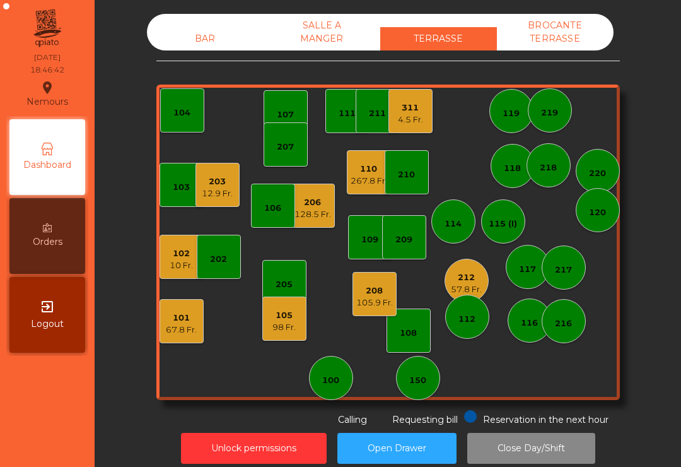
click at [219, 204] on div "203 12.9 Fr." at bounding box center [218, 185] width 44 height 44
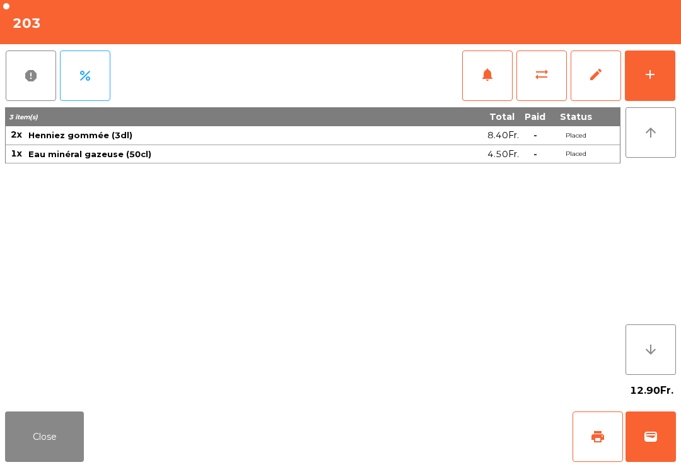
click at [656, 89] on button "add" at bounding box center [650, 75] width 50 height 50
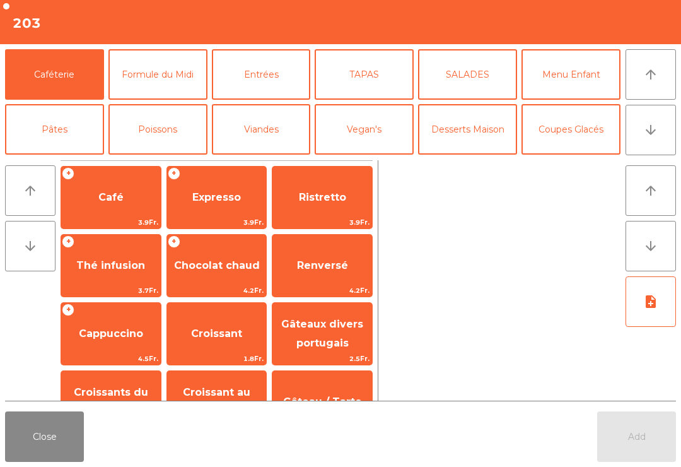
click at [461, 92] on button "SALADES" at bounding box center [467, 74] width 99 height 50
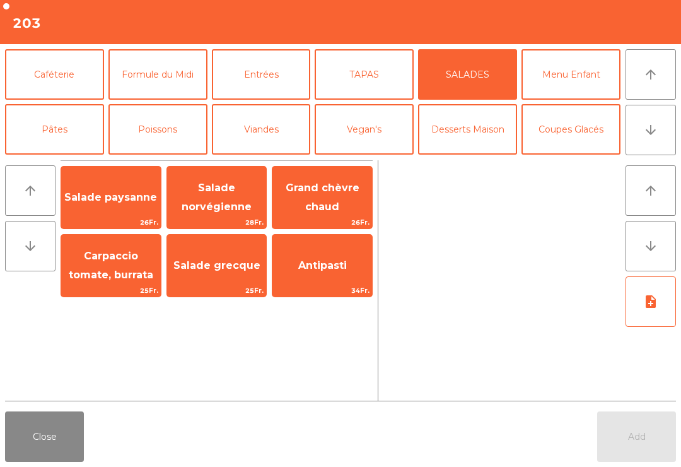
click at [310, 208] on span "Grand chèvre chaud" at bounding box center [323, 197] width 74 height 31
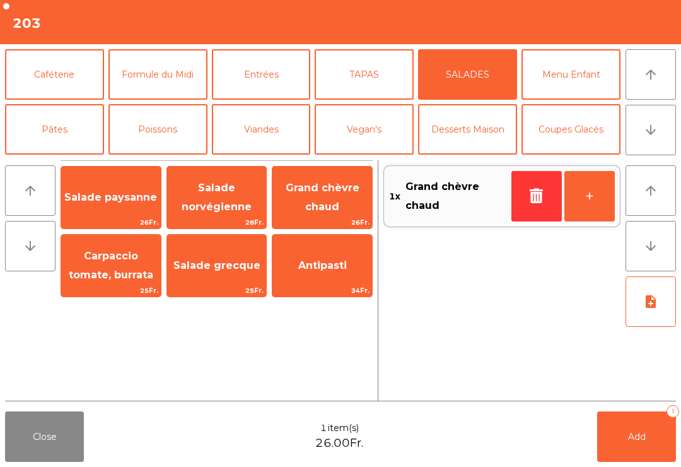
click at [309, 208] on span "Grand chèvre chaud" at bounding box center [323, 197] width 74 height 31
click at [165, 140] on button "Poissons" at bounding box center [158, 129] width 99 height 50
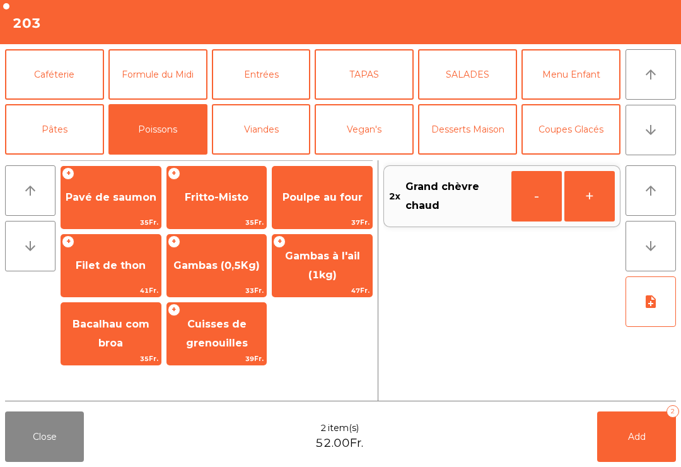
click at [122, 201] on span "Pavé de saumon" at bounding box center [111, 197] width 91 height 12
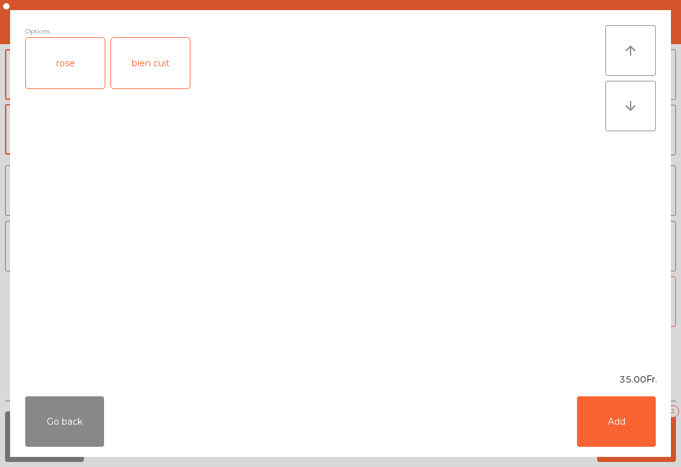
click at [64, 73] on div "rose" at bounding box center [65, 63] width 79 height 50
click at [599, 426] on button "Add" at bounding box center [616, 421] width 79 height 50
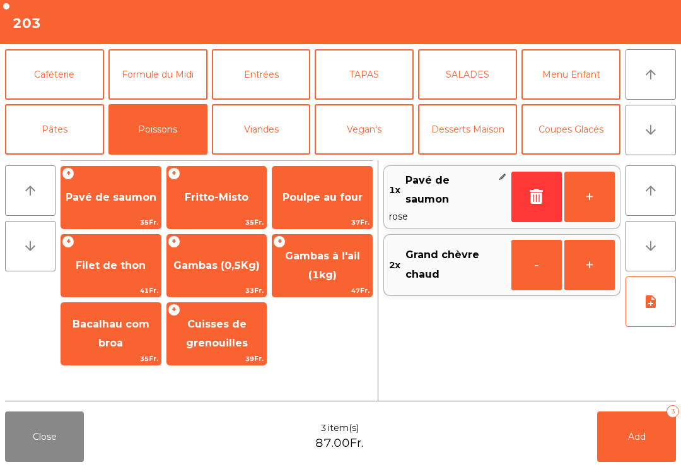
click at [654, 319] on button "note_add" at bounding box center [651, 301] width 50 height 50
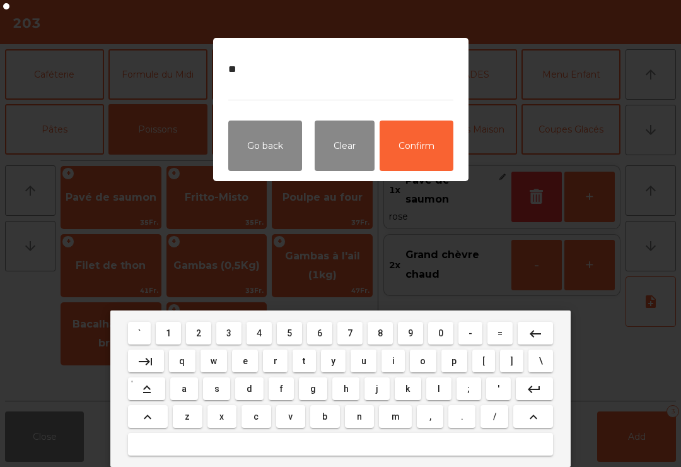
type textarea "*"
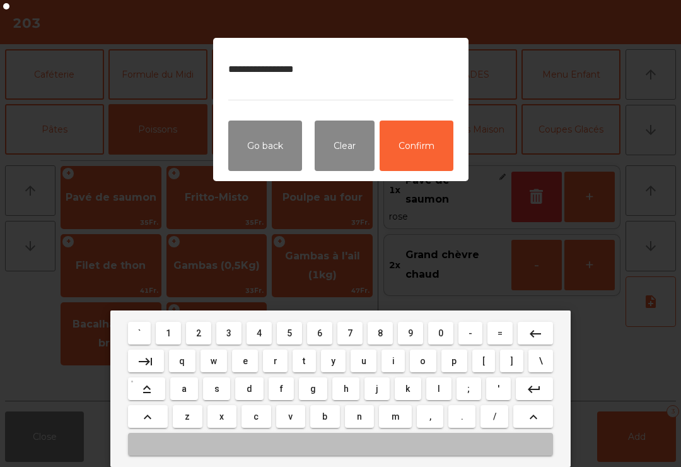
type textarea "**********"
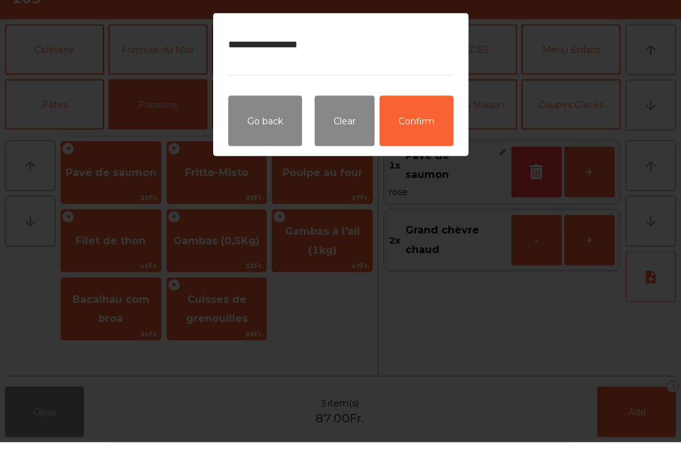
click at [409, 121] on button "Confirm" at bounding box center [417, 146] width 74 height 50
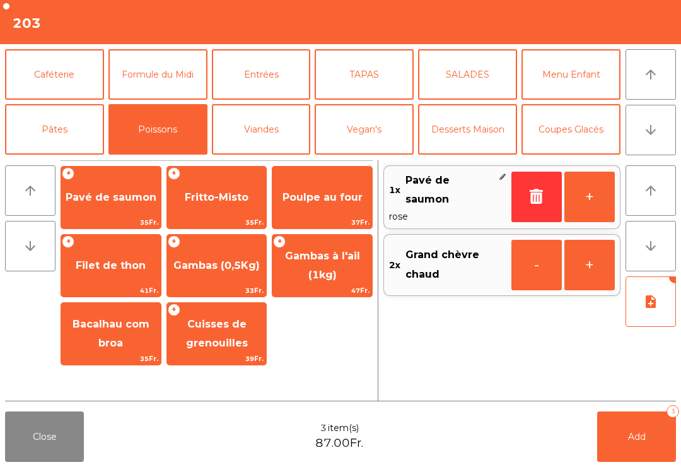
click at [654, 421] on button "Add 3" at bounding box center [637, 436] width 79 height 50
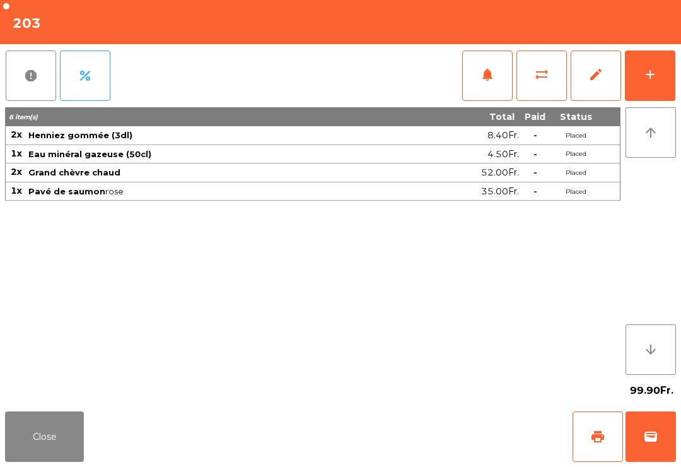
click at [41, 452] on button "Close" at bounding box center [44, 436] width 79 height 50
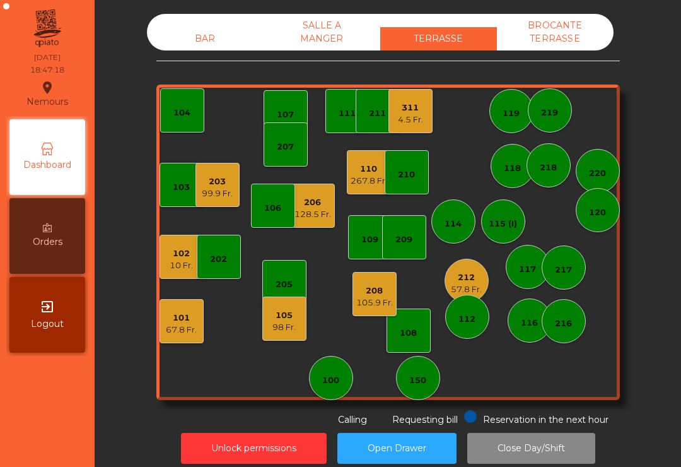
click at [223, 182] on div "203" at bounding box center [217, 181] width 31 height 13
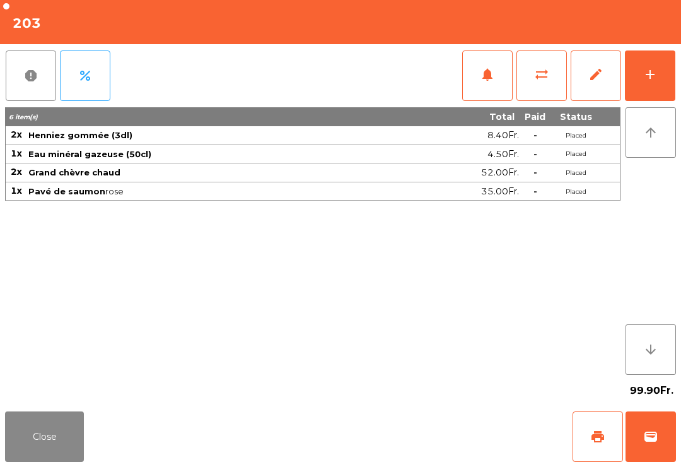
click at [626, 86] on button "add" at bounding box center [650, 75] width 50 height 50
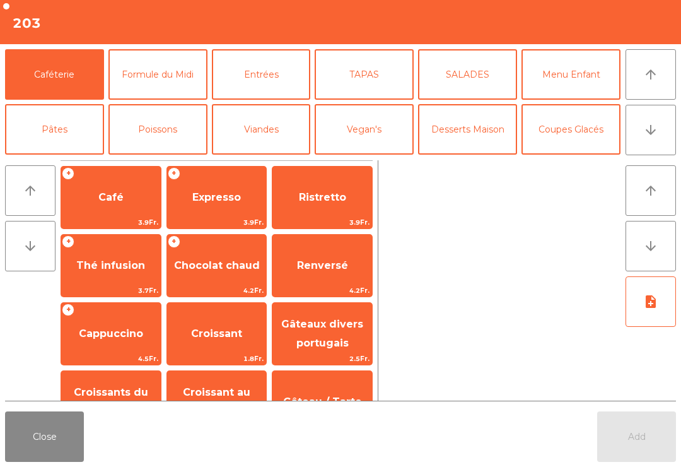
click at [56, 425] on button "Close" at bounding box center [44, 436] width 79 height 50
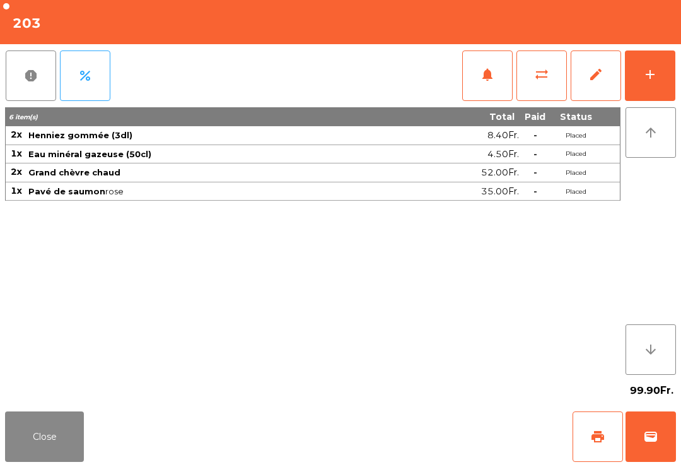
click at [654, 82] on button "add" at bounding box center [650, 75] width 50 height 50
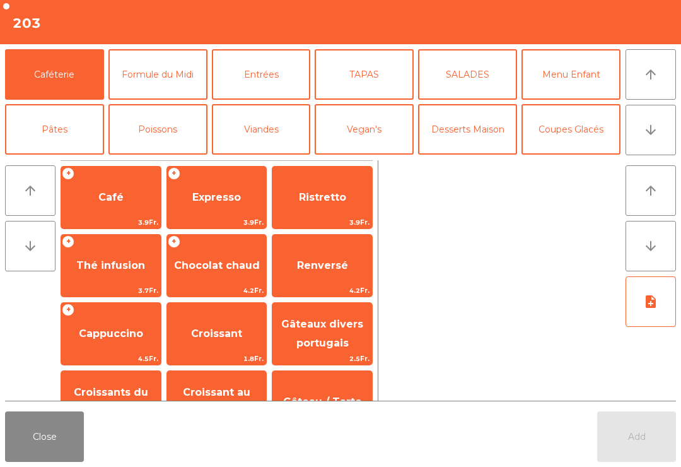
click at [658, 135] on icon "arrow_downward" at bounding box center [651, 129] width 15 height 15
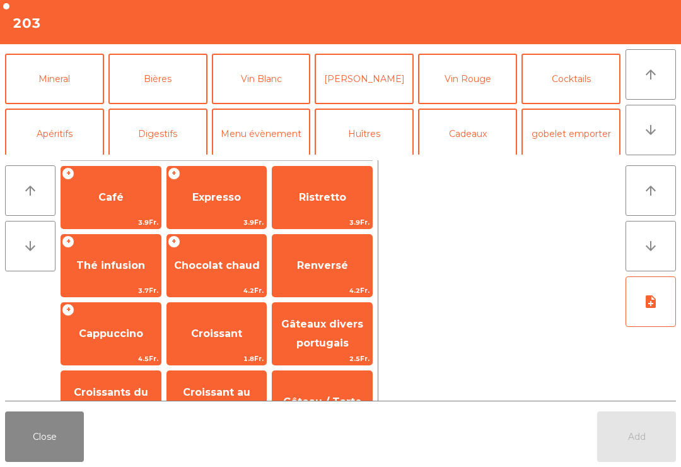
scroll to position [102, 0]
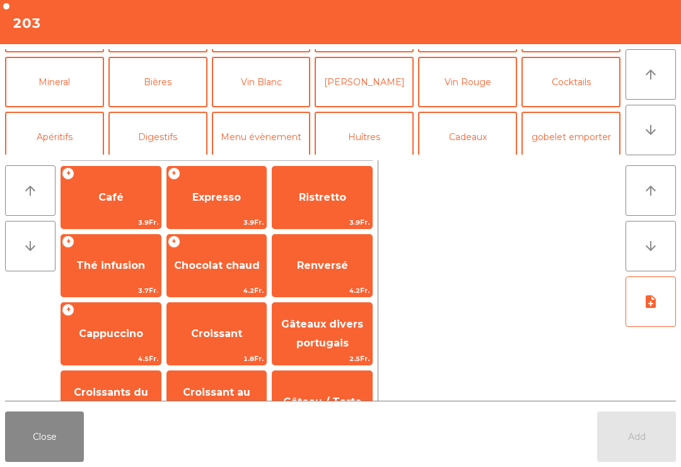
click at [380, 87] on button "[PERSON_NAME]" at bounding box center [364, 82] width 99 height 50
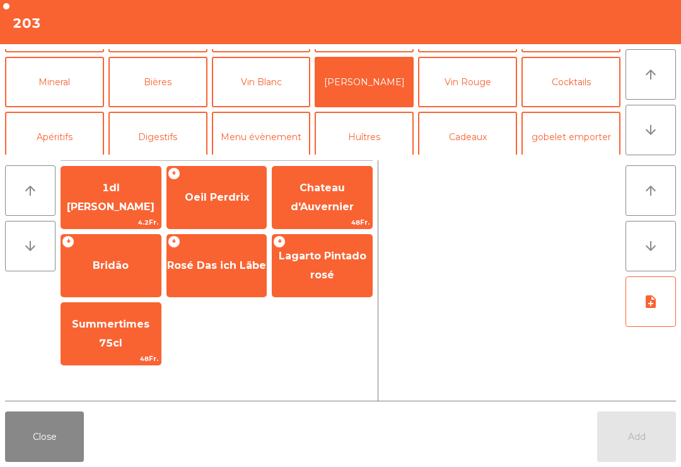
click at [115, 174] on div "1dl rosé Gamay 4.2Fr." at bounding box center [111, 197] width 101 height 63
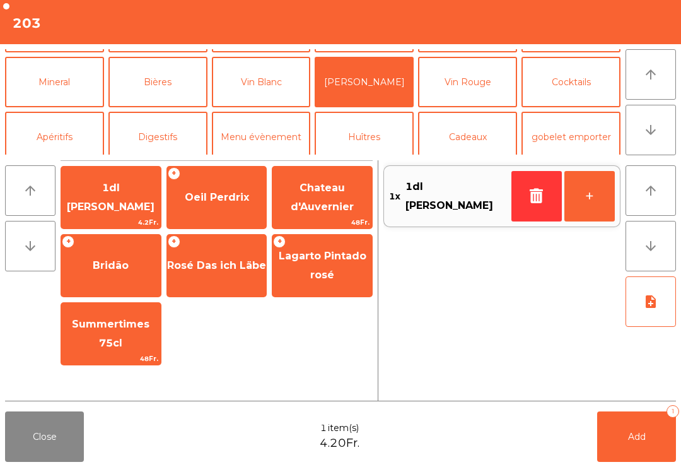
click at [607, 192] on button "+" at bounding box center [590, 196] width 50 height 50
click at [606, 191] on button "+" at bounding box center [590, 196] width 50 height 50
click at [646, 413] on button "Add 3" at bounding box center [637, 436] width 79 height 50
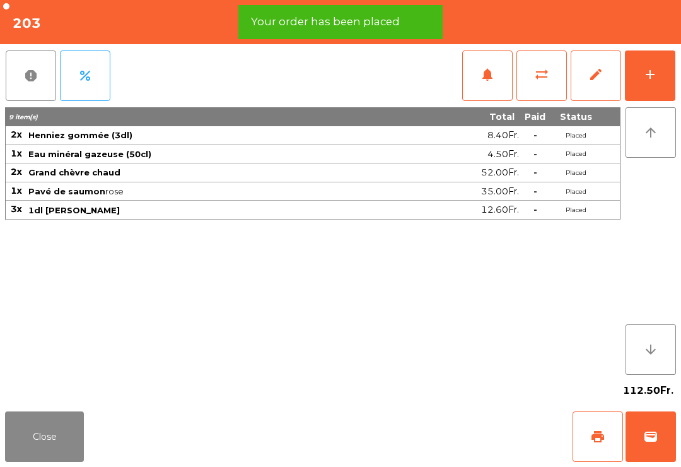
click at [615, 456] on button "print" at bounding box center [598, 436] width 50 height 50
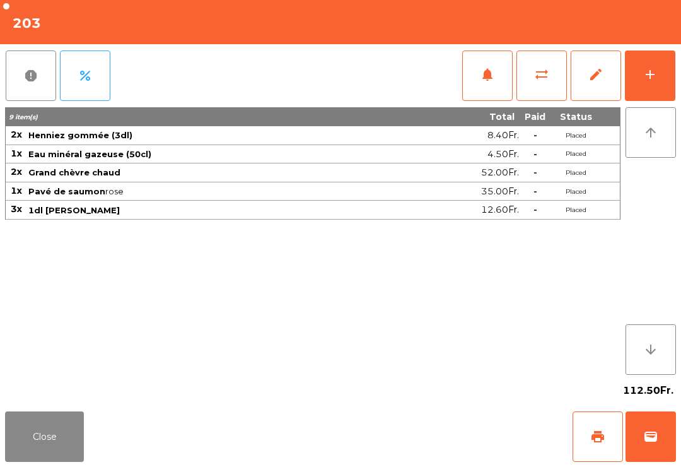
click at [25, 420] on button "Close" at bounding box center [44, 436] width 79 height 50
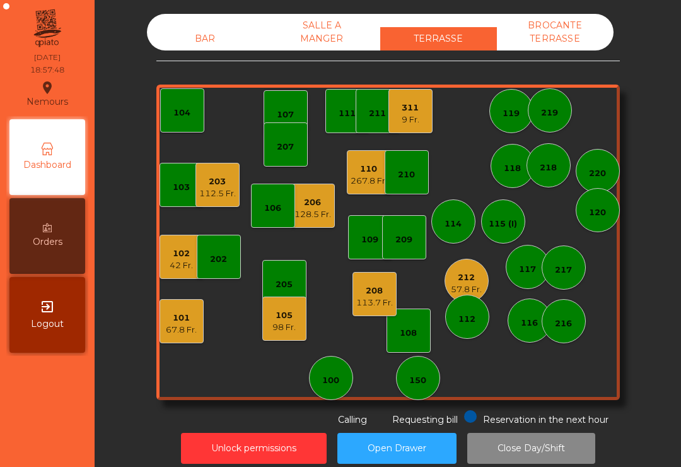
click at [464, 284] on div "57.8 Fr." at bounding box center [466, 289] width 31 height 13
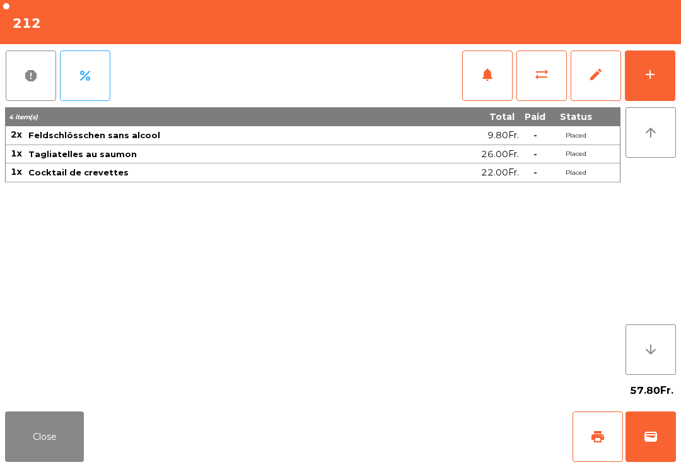
click at [546, 91] on button "sync_alt" at bounding box center [542, 75] width 50 height 50
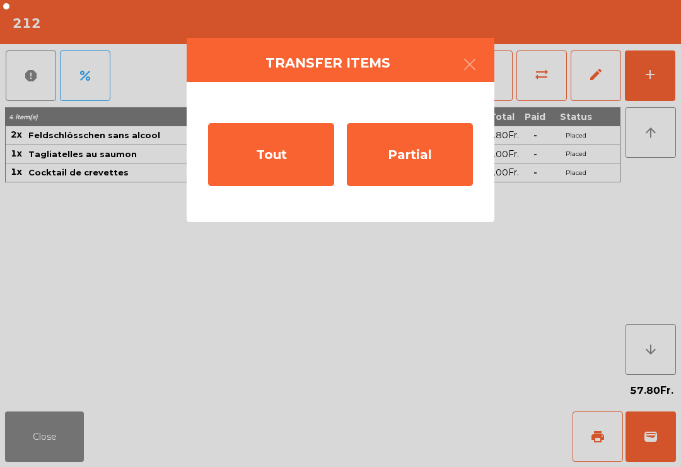
click at [254, 163] on div "Tout" at bounding box center [271, 154] width 126 height 63
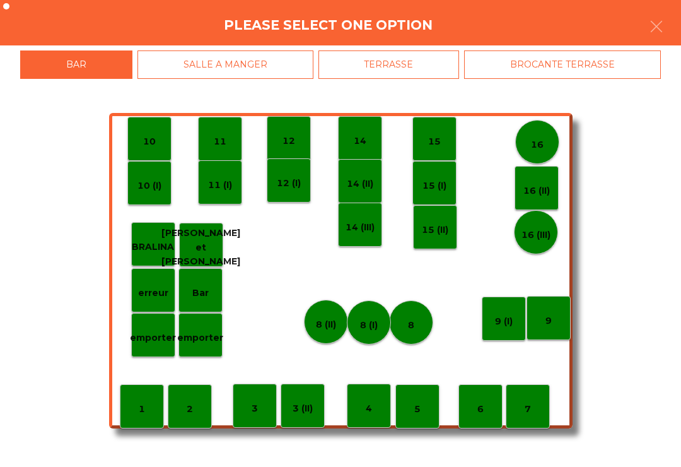
click at [387, 76] on div "TERRASSE" at bounding box center [389, 64] width 141 height 28
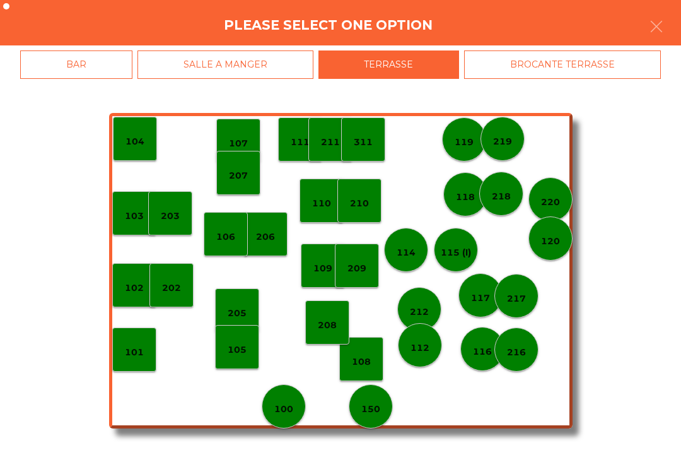
click at [464, 204] on div "118" at bounding box center [466, 194] width 44 height 44
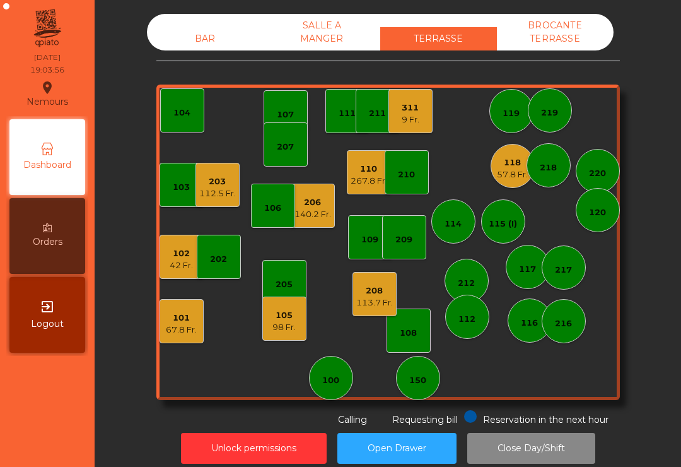
click at [505, 124] on div "119" at bounding box center [512, 111] width 44 height 44
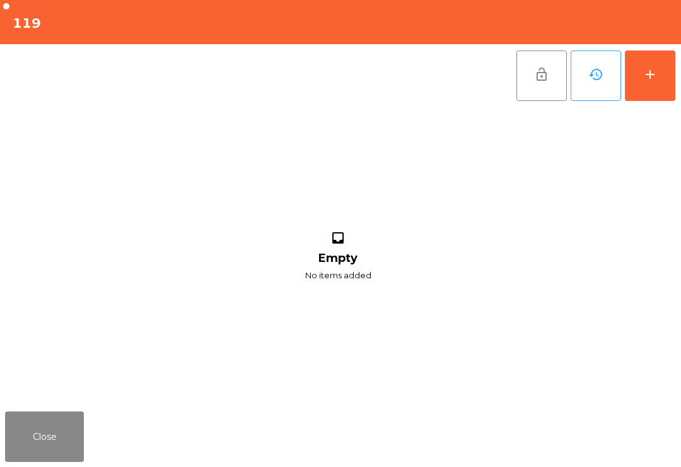
click at [671, 90] on button "add" at bounding box center [650, 75] width 50 height 50
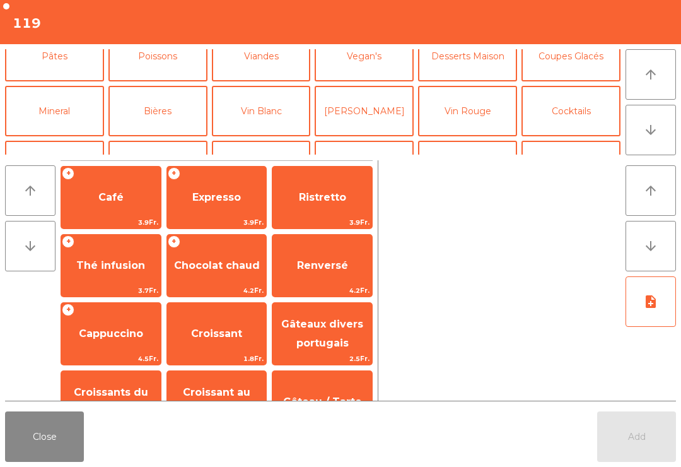
scroll to position [74, 0]
click at [247, 120] on button "Vin Blanc" at bounding box center [261, 110] width 99 height 50
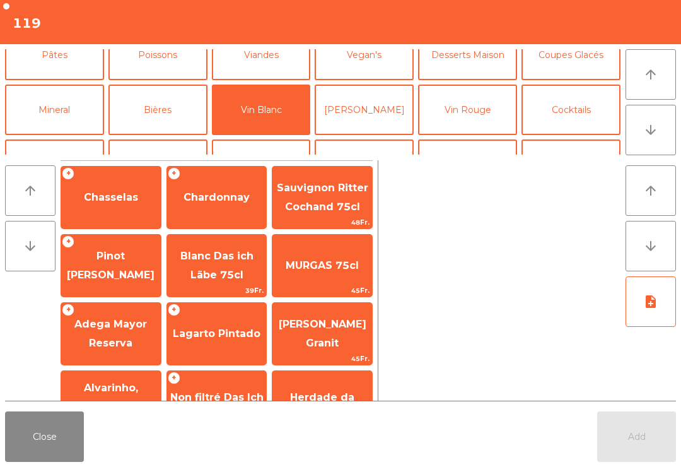
click at [151, 107] on button "Bières" at bounding box center [158, 110] width 99 height 50
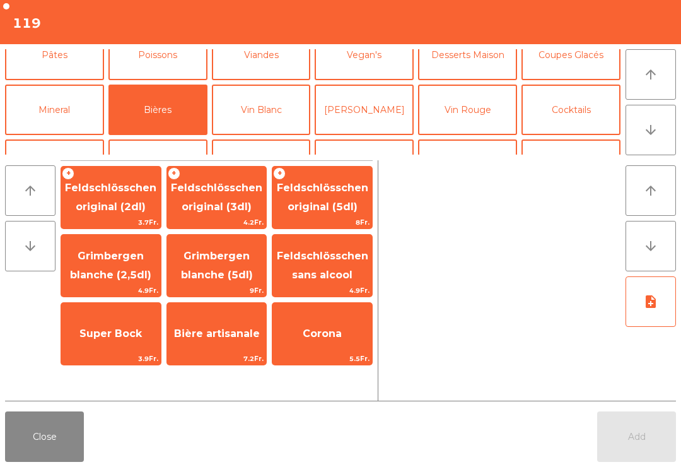
click at [232, 210] on span "Feldschlösschen original (3dl)" at bounding box center [216, 197] width 91 height 31
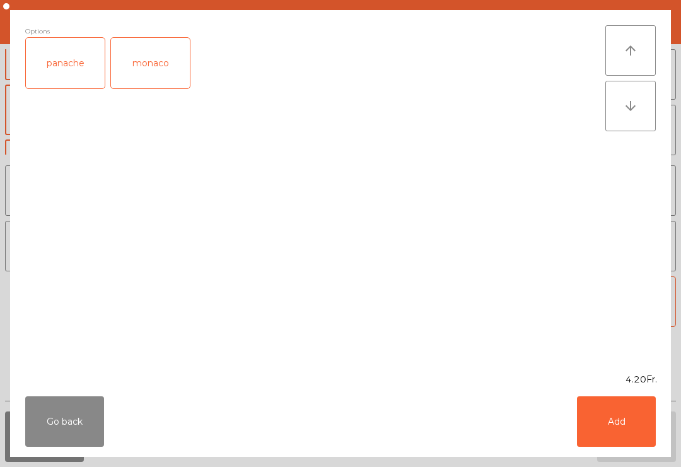
click at [639, 421] on button "Add" at bounding box center [616, 421] width 79 height 50
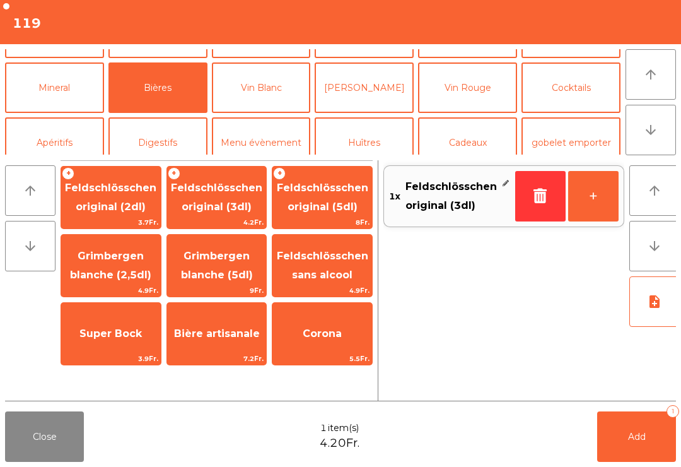
scroll to position [96, 0]
click at [582, 96] on button "Cocktails" at bounding box center [571, 88] width 99 height 50
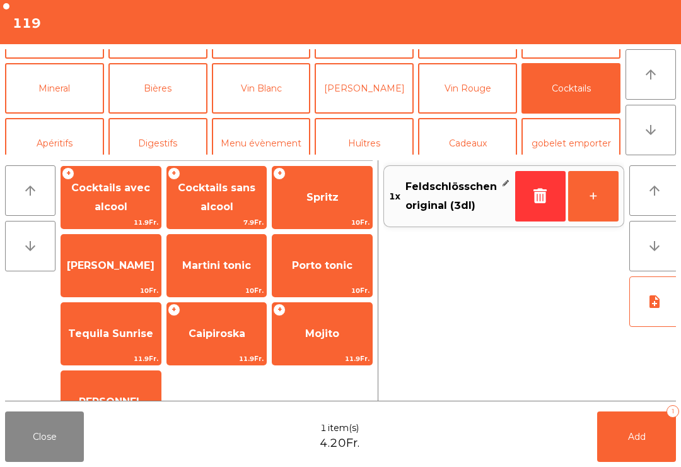
click at [328, 203] on span "Spritz" at bounding box center [323, 197] width 32 height 12
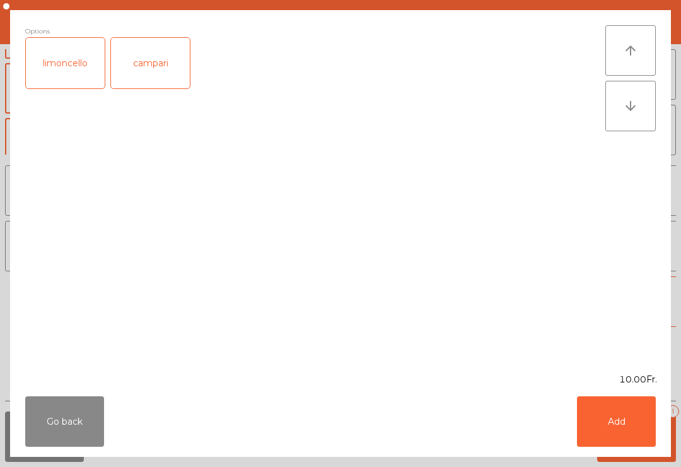
click at [148, 73] on div "campari" at bounding box center [150, 63] width 79 height 50
click at [619, 414] on button "Add" at bounding box center [616, 421] width 79 height 50
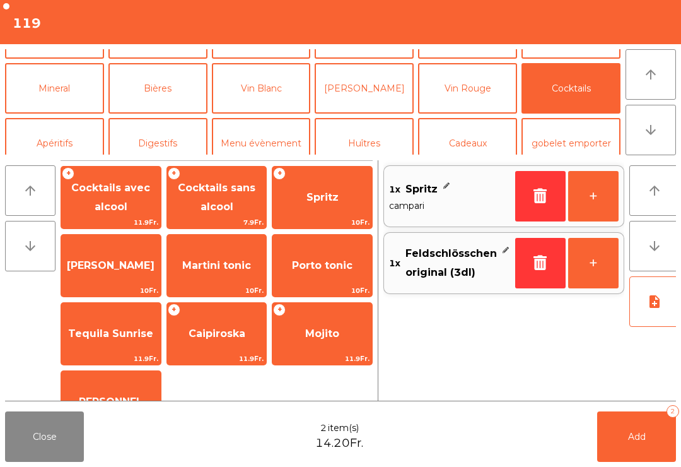
click at [324, 216] on span "10Fr." at bounding box center [323, 222] width 100 height 12
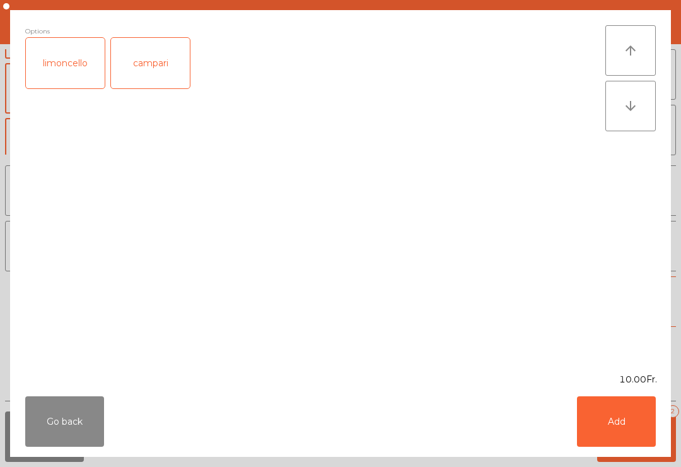
click at [666, 430] on div "Go back Add" at bounding box center [340, 421] width 661 height 71
click at [617, 445] on button "Add" at bounding box center [616, 421] width 79 height 50
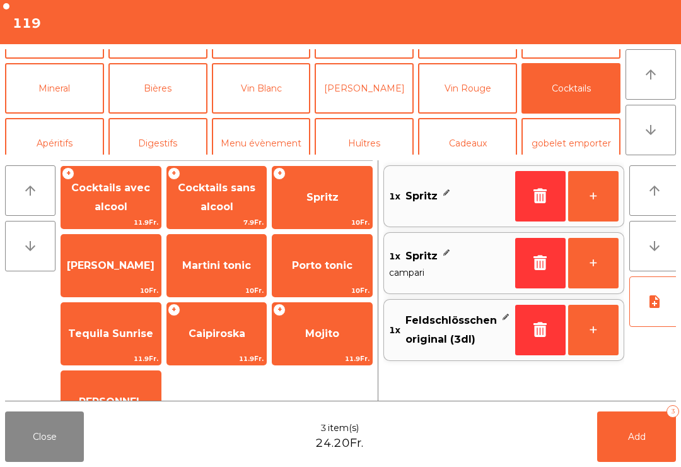
click at [641, 453] on button "Add 3" at bounding box center [637, 436] width 79 height 50
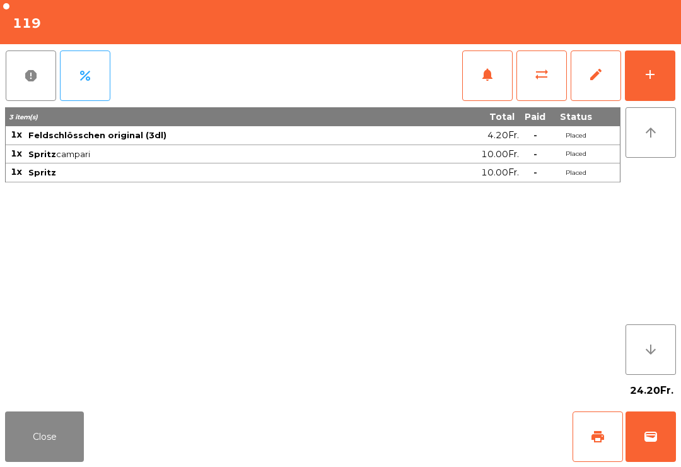
click at [56, 457] on button "Close" at bounding box center [44, 436] width 79 height 50
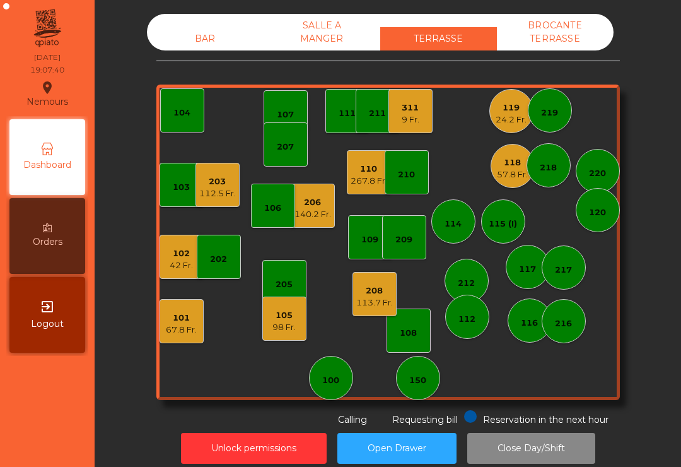
click at [379, 293] on div "208" at bounding box center [375, 291] width 37 height 13
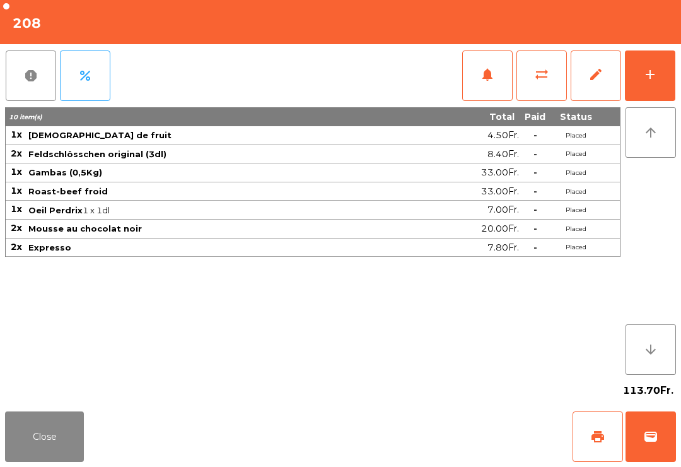
click at [595, 439] on span "print" at bounding box center [598, 436] width 15 height 15
click at [47, 461] on button "Close" at bounding box center [44, 436] width 79 height 50
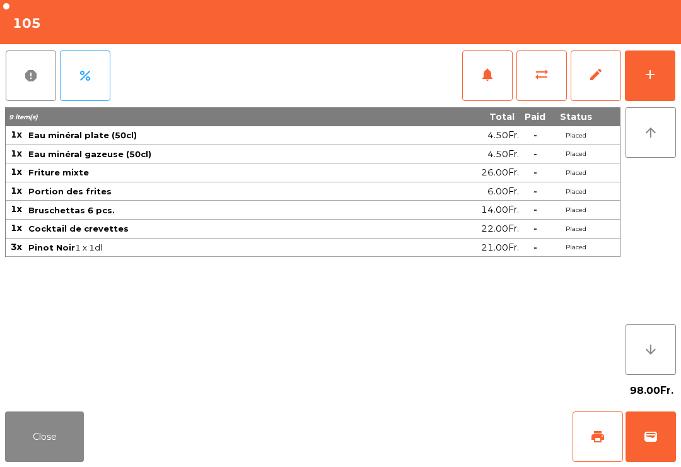
click at [660, 61] on button "add" at bounding box center [650, 75] width 50 height 50
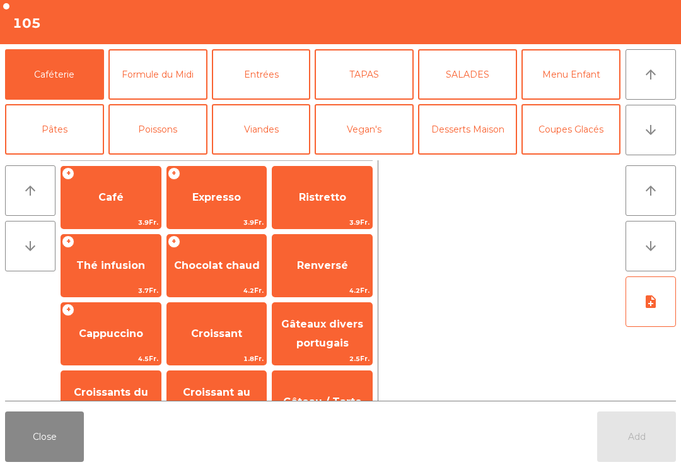
click at [658, 141] on button "arrow_downward" at bounding box center [651, 130] width 50 height 50
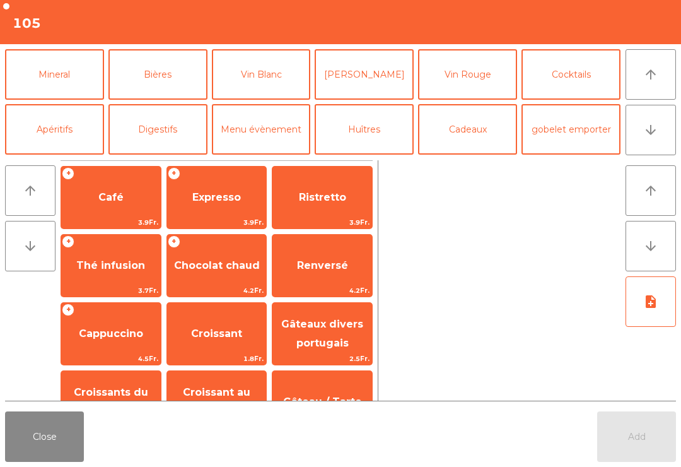
click at [659, 87] on button "arrow_upward" at bounding box center [651, 74] width 50 height 50
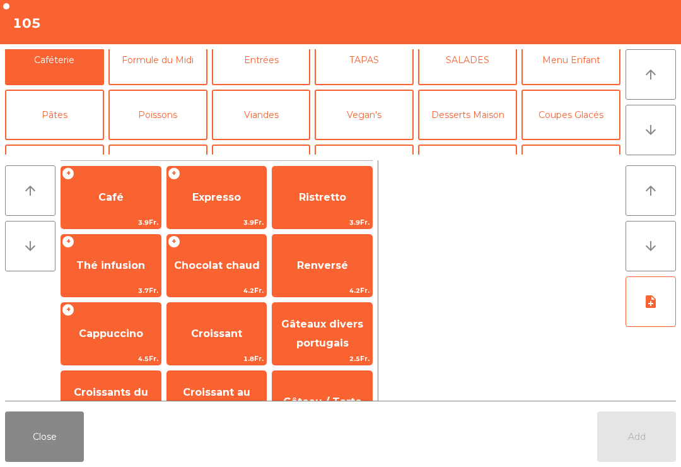
scroll to position [0, 0]
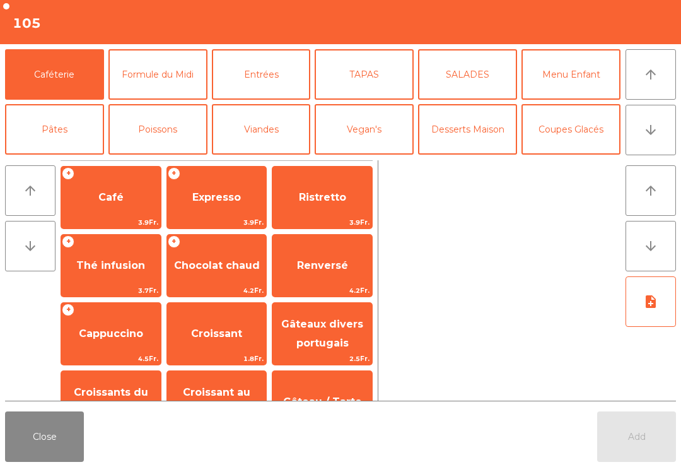
click at [569, 133] on button "Coupes Glacés" at bounding box center [571, 129] width 99 height 50
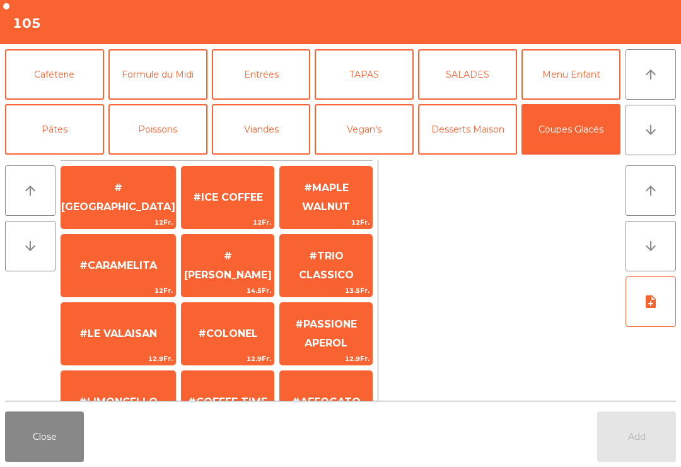
click at [591, 154] on button "Coupes Glacés" at bounding box center [571, 129] width 99 height 50
click at [587, 149] on button "Coupes Glacés" at bounding box center [571, 129] width 99 height 50
click at [565, 140] on button "Coupes Glacés" at bounding box center [571, 129] width 99 height 50
click at [576, 140] on button "Coupes Glacés" at bounding box center [571, 129] width 99 height 50
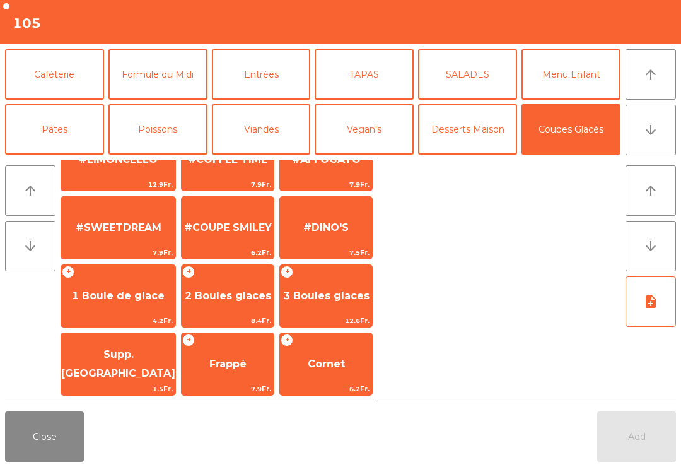
scroll to position [242, 0]
click at [672, 437] on div "Add" at bounding box center [637, 436] width 79 height 50
click at [117, 319] on span "4.2Fr." at bounding box center [118, 321] width 114 height 12
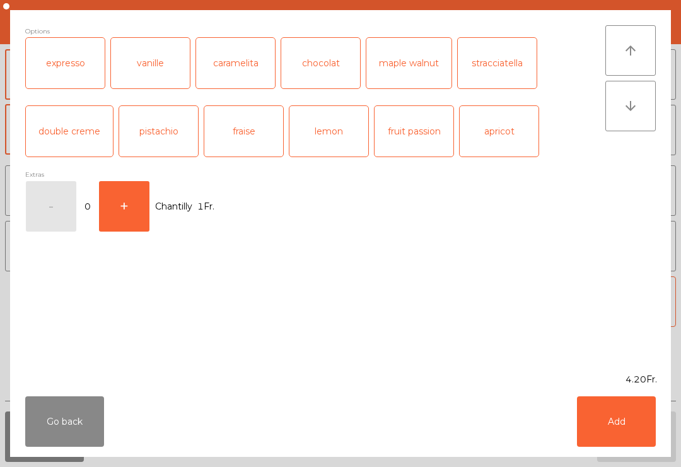
click at [55, 76] on div "expresso" at bounding box center [65, 63] width 79 height 50
click at [628, 435] on button "Add" at bounding box center [616, 421] width 79 height 50
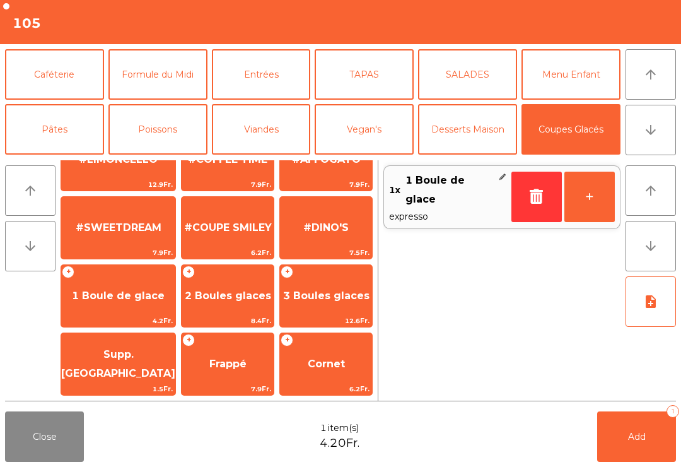
click at [52, 73] on button "Caféterie" at bounding box center [54, 74] width 99 height 50
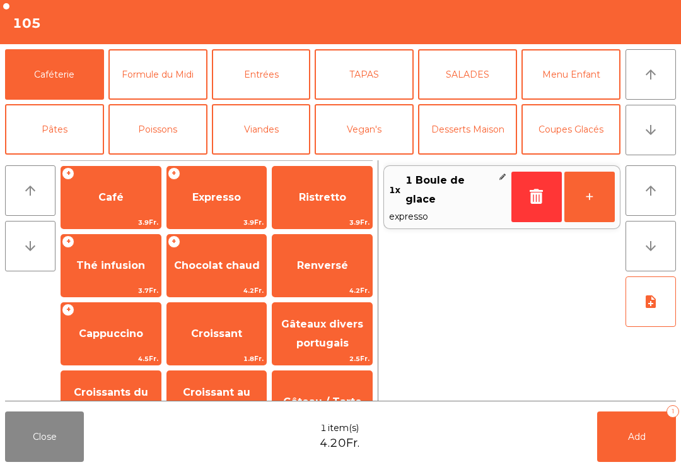
scroll to position [0, 0]
click at [100, 207] on span "Café" at bounding box center [111, 197] width 100 height 34
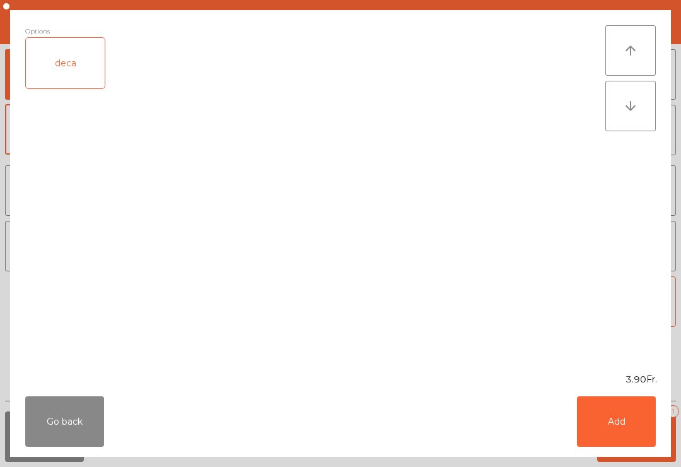
click at [591, 415] on button "Add" at bounding box center [616, 421] width 79 height 50
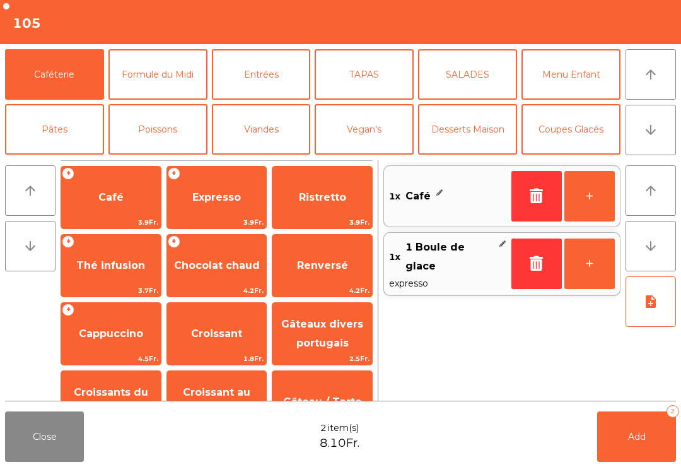
click at [669, 423] on button "Add 2" at bounding box center [637, 436] width 79 height 50
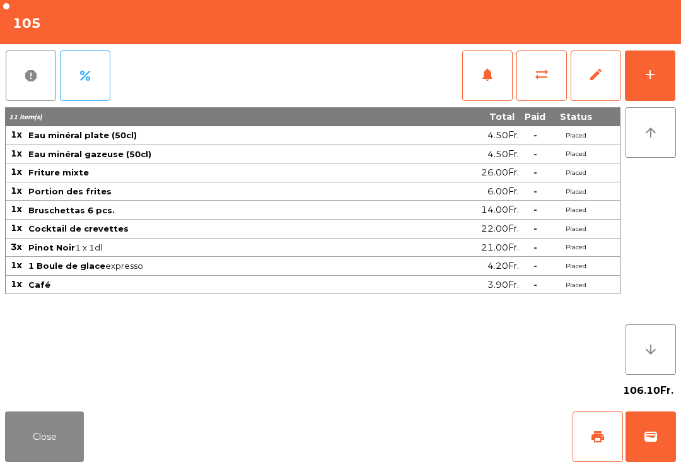
click at [38, 460] on button "Close" at bounding box center [44, 436] width 79 height 50
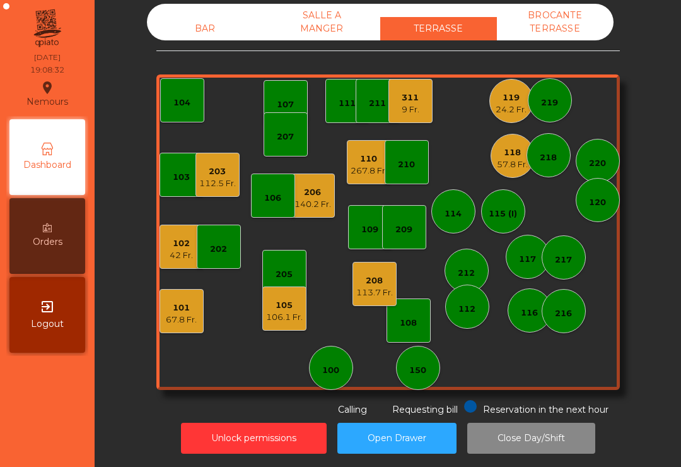
scroll to position [10, 0]
click at [175, 101] on div "104" at bounding box center [182, 103] width 17 height 13
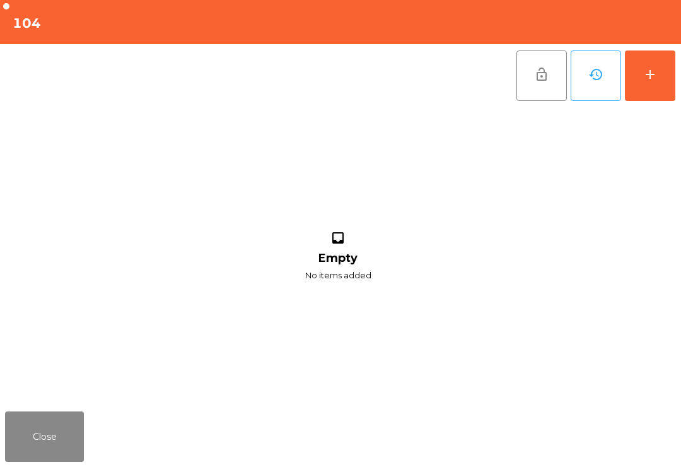
click at [663, 68] on button "add" at bounding box center [650, 75] width 50 height 50
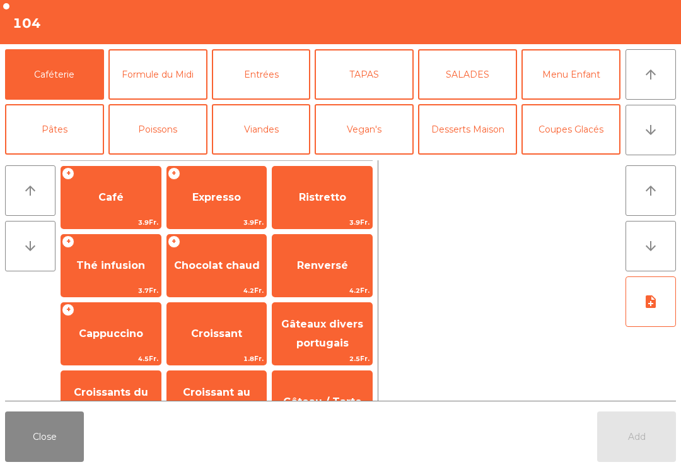
click at [658, 133] on icon "arrow_downward" at bounding box center [651, 129] width 15 height 15
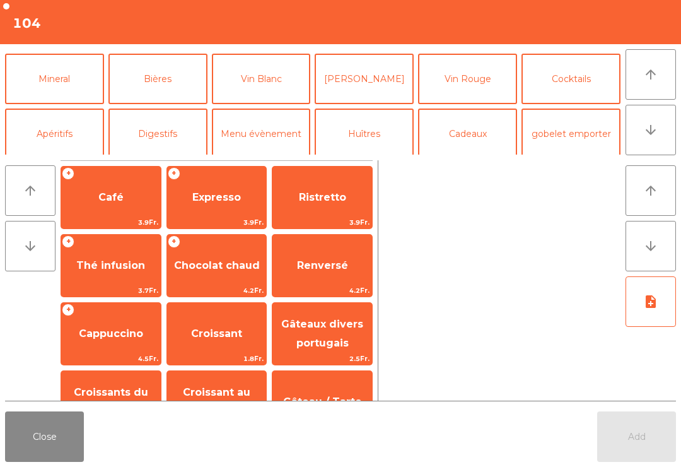
scroll to position [110, 0]
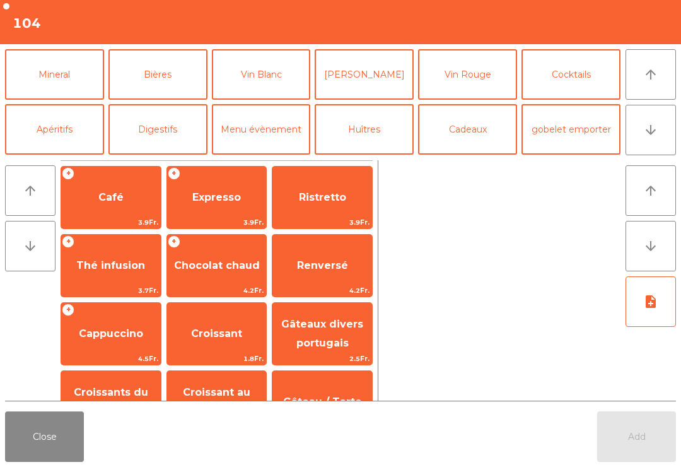
click at [69, 98] on button "Mineral" at bounding box center [54, 74] width 99 height 50
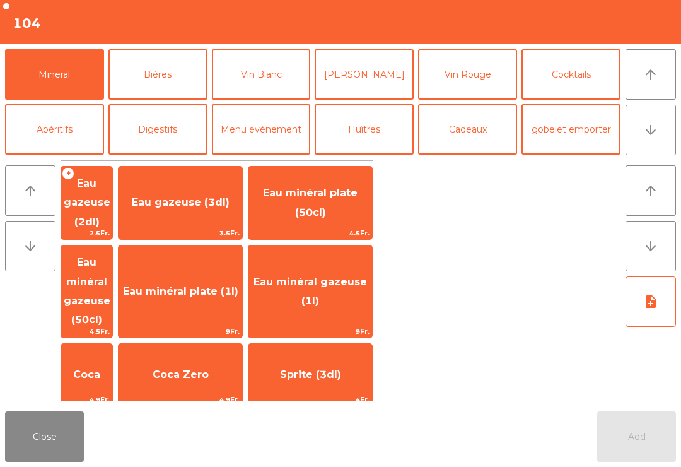
click at [112, 358] on span "Coca" at bounding box center [86, 375] width 51 height 34
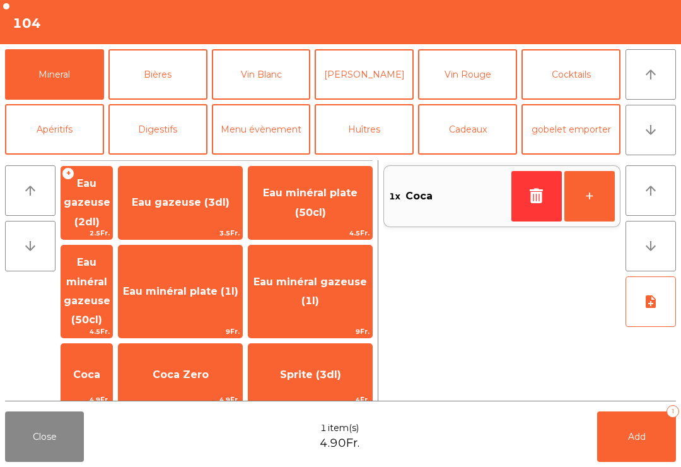
click at [172, 80] on button "Bières" at bounding box center [158, 74] width 99 height 50
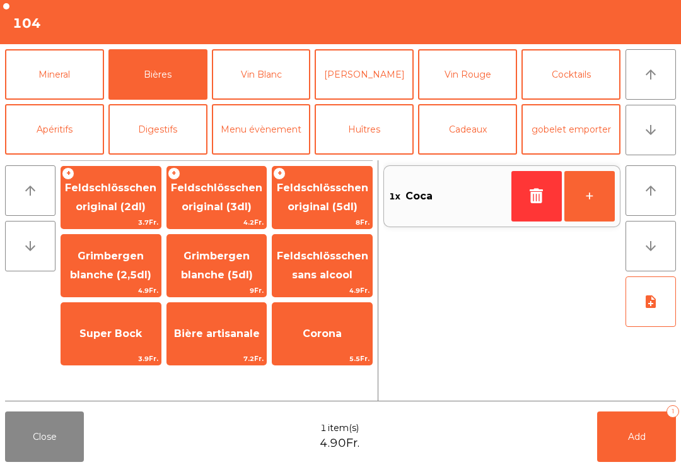
click at [234, 202] on span "Feldschlösschen original (3dl)" at bounding box center [216, 197] width 91 height 31
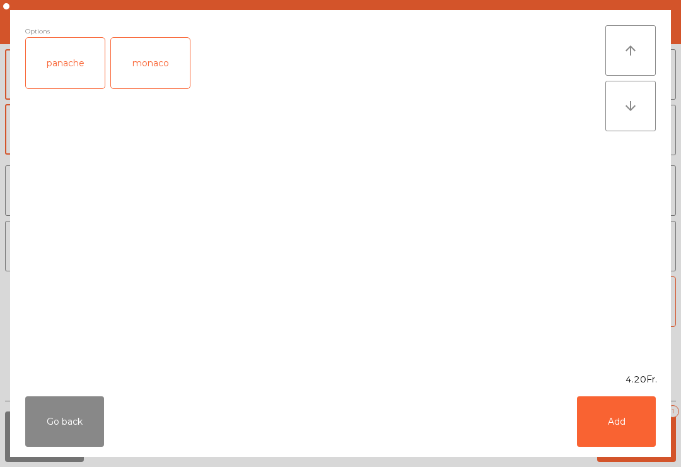
click at [644, 428] on button "Add" at bounding box center [616, 421] width 79 height 50
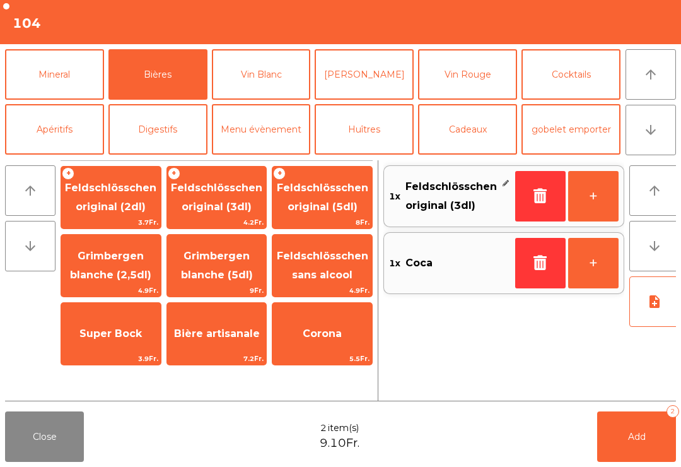
click at [661, 454] on button "Add 2" at bounding box center [637, 436] width 79 height 50
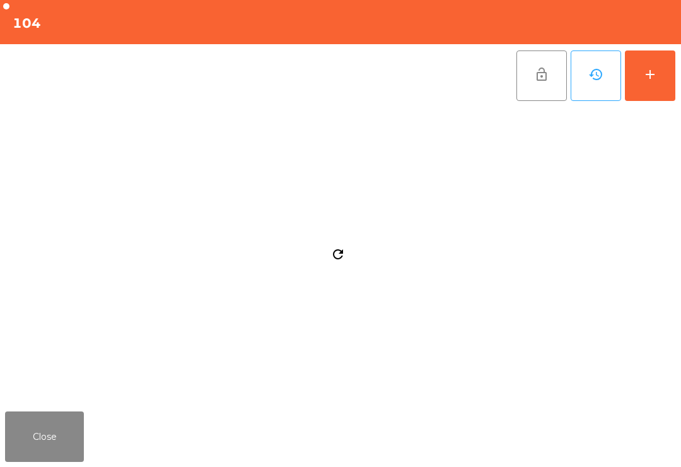
click at [69, 444] on button "Close" at bounding box center [44, 436] width 79 height 50
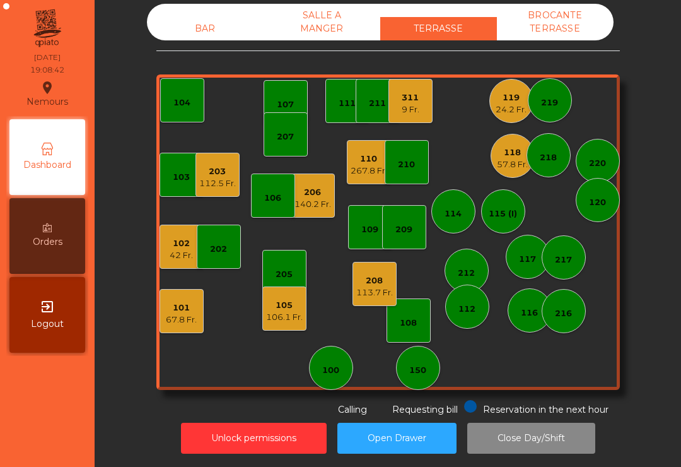
click at [599, 181] on div "120" at bounding box center [598, 200] width 44 height 44
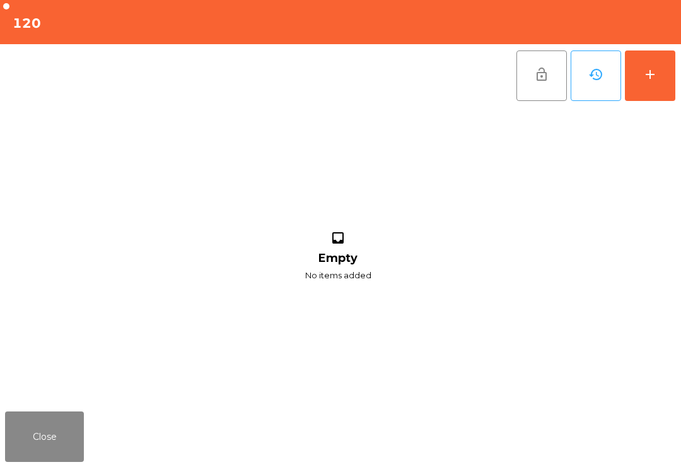
click at [675, 71] on button "add" at bounding box center [650, 75] width 50 height 50
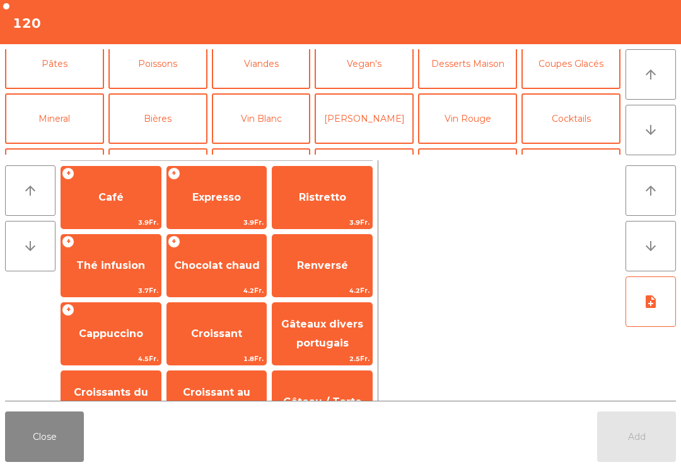
scroll to position [73, 0]
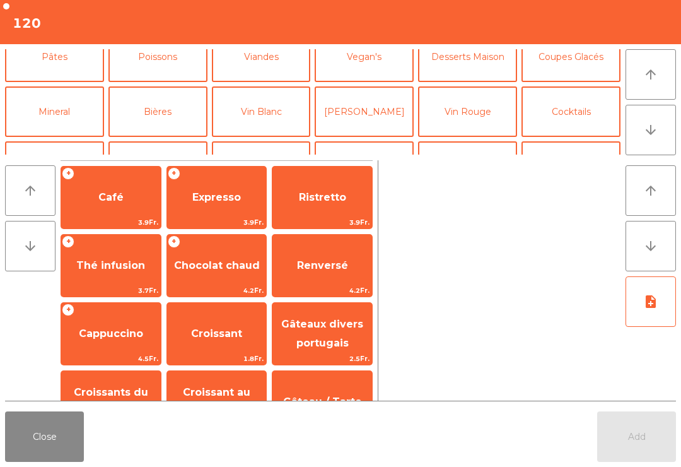
click at [581, 119] on button "Cocktails" at bounding box center [571, 111] width 99 height 50
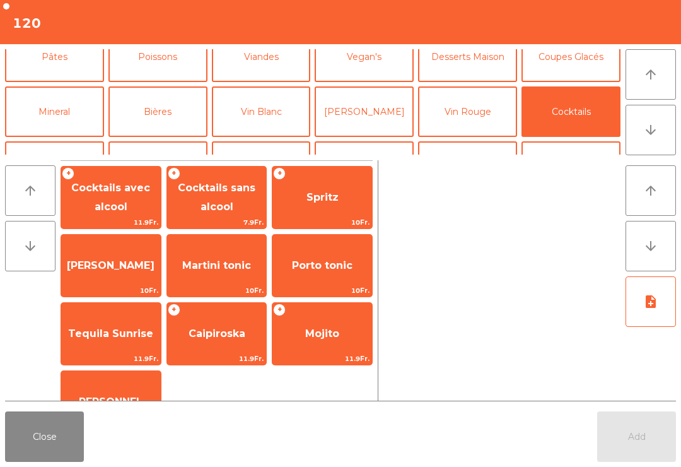
click at [344, 217] on span "10Fr." at bounding box center [323, 222] width 100 height 12
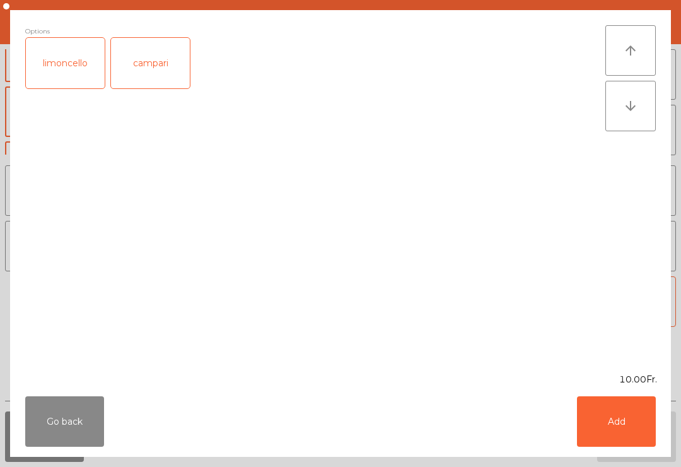
click at [630, 430] on button "Add" at bounding box center [616, 421] width 79 height 50
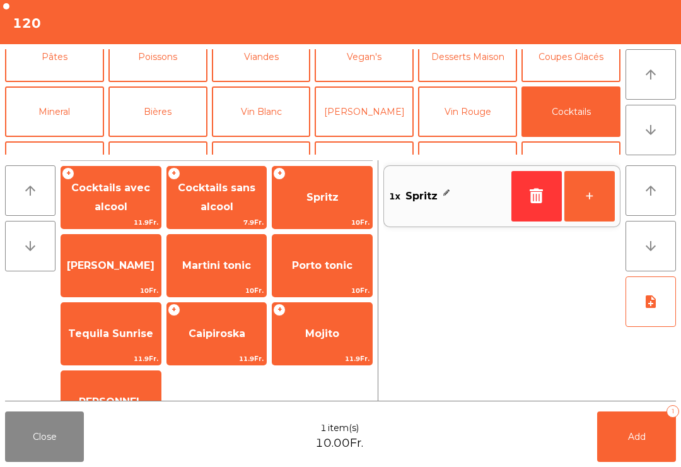
click at [86, 111] on button "Mineral" at bounding box center [54, 111] width 99 height 50
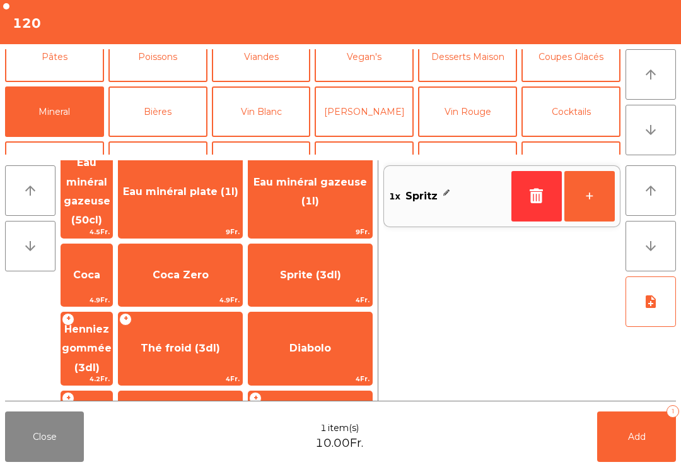
scroll to position [113, 0]
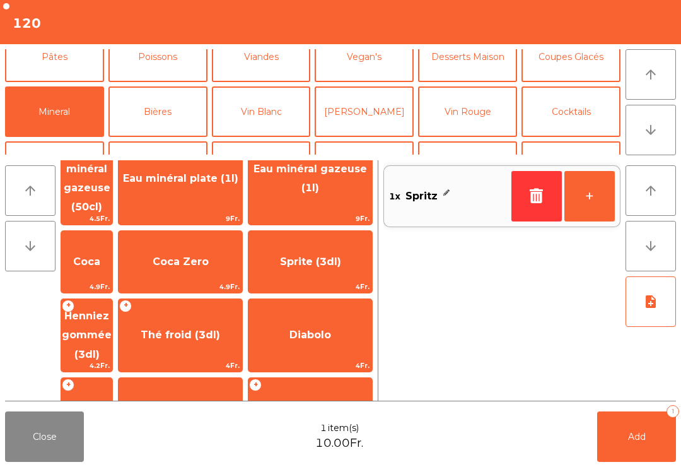
click at [220, 329] on span "Thé froid (3dl)" at bounding box center [181, 335] width 80 height 12
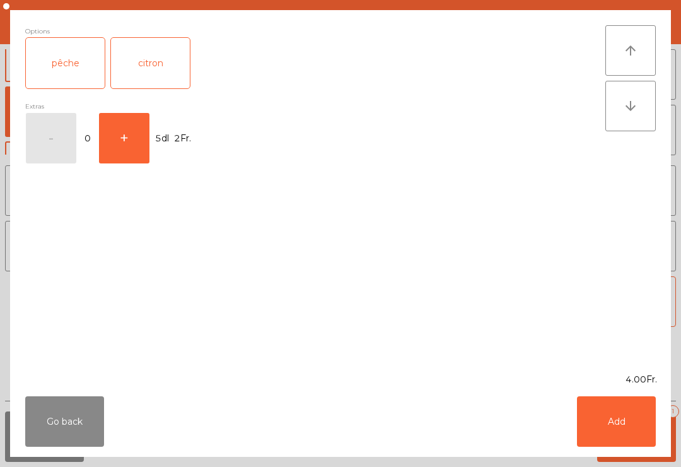
click at [87, 77] on div "pêche" at bounding box center [65, 63] width 79 height 50
click at [615, 455] on div "Go back Add" at bounding box center [340, 421] width 661 height 71
click at [613, 425] on button "Add" at bounding box center [616, 421] width 79 height 50
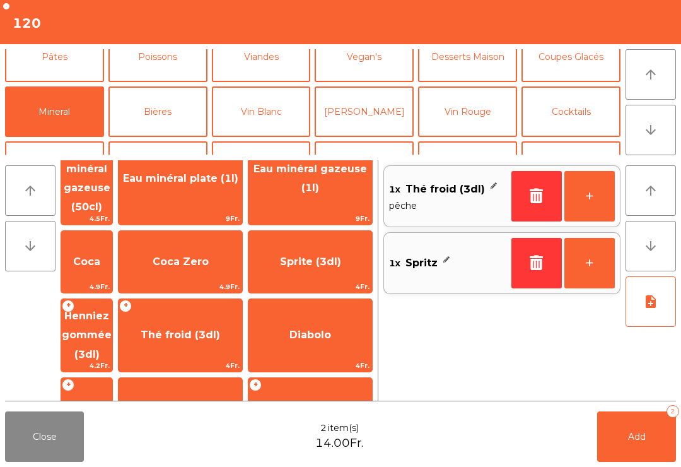
click at [663, 443] on button "Add 2" at bounding box center [637, 436] width 79 height 50
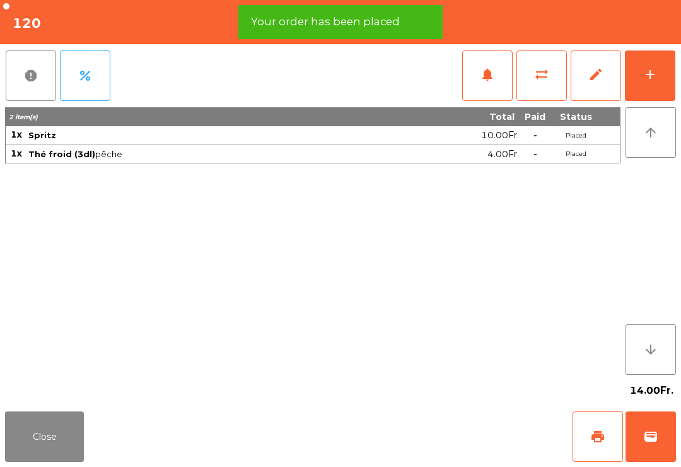
click at [81, 431] on button "Close" at bounding box center [44, 436] width 79 height 50
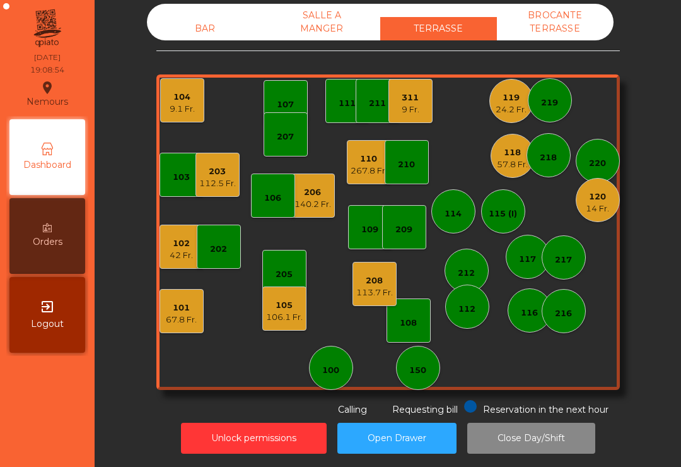
click at [509, 172] on div "118 57.8 Fr." at bounding box center [513, 156] width 44 height 44
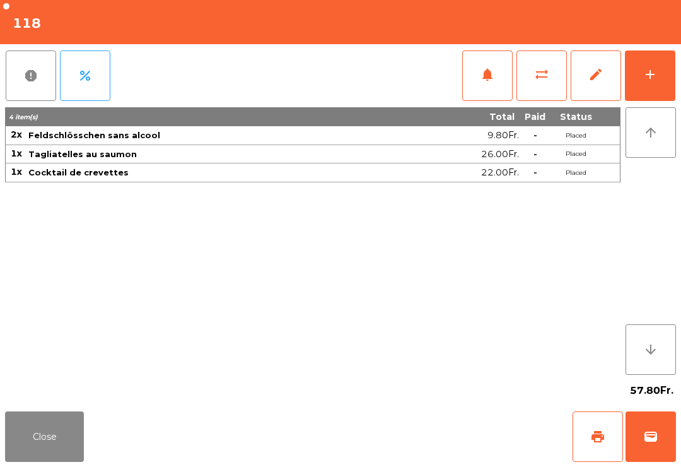
click at [669, 78] on button "add" at bounding box center [650, 75] width 50 height 50
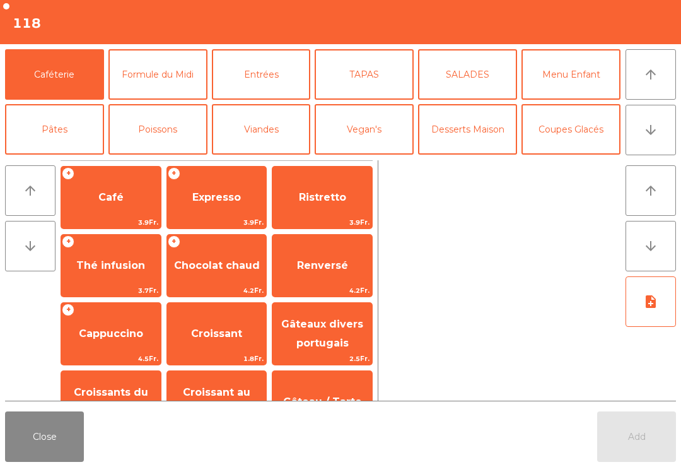
click at [56, 143] on button "Pâtes" at bounding box center [54, 129] width 99 height 50
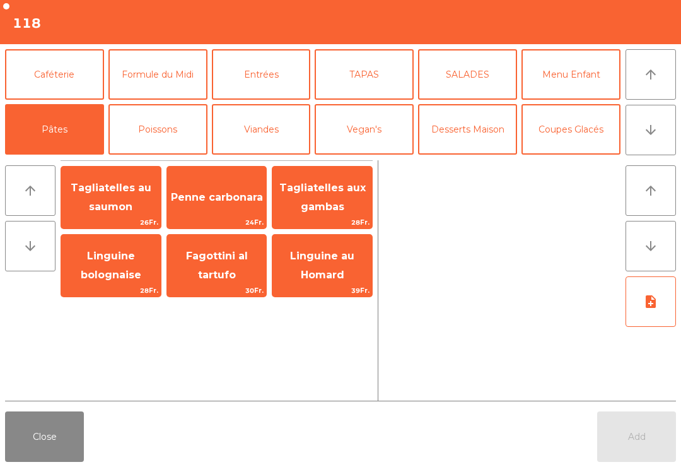
click at [244, 191] on span "Penne carbonara" at bounding box center [217, 197] width 92 height 12
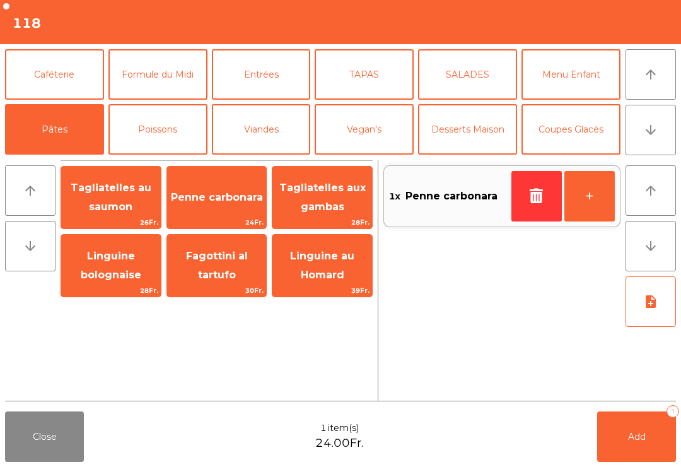
click at [278, 81] on button "Entrées" at bounding box center [261, 74] width 99 height 50
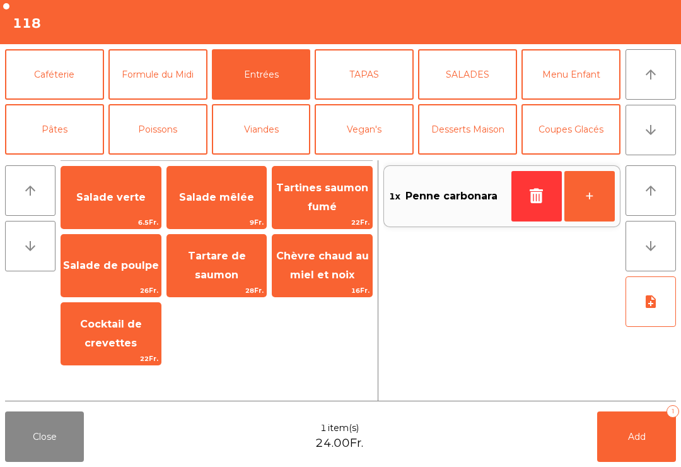
click at [369, 77] on button "TAPAS" at bounding box center [364, 74] width 99 height 50
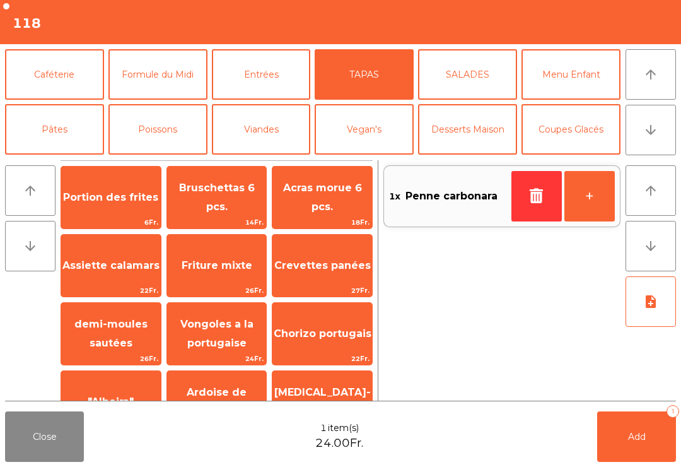
click at [227, 204] on span "Bruschettas 6 pcs." at bounding box center [217, 198] width 100 height 54
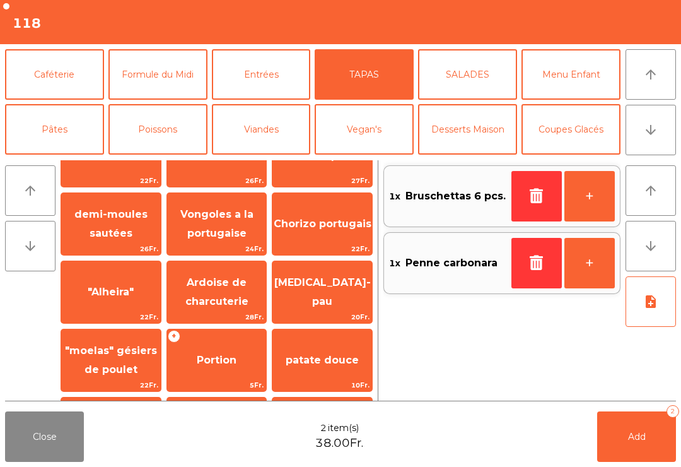
scroll to position [109, 0]
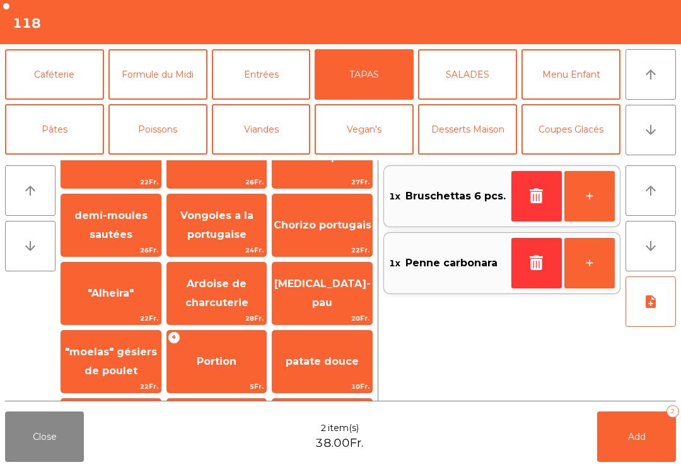
click at [232, 232] on span "Vongoles a la portugaise" at bounding box center [216, 224] width 73 height 31
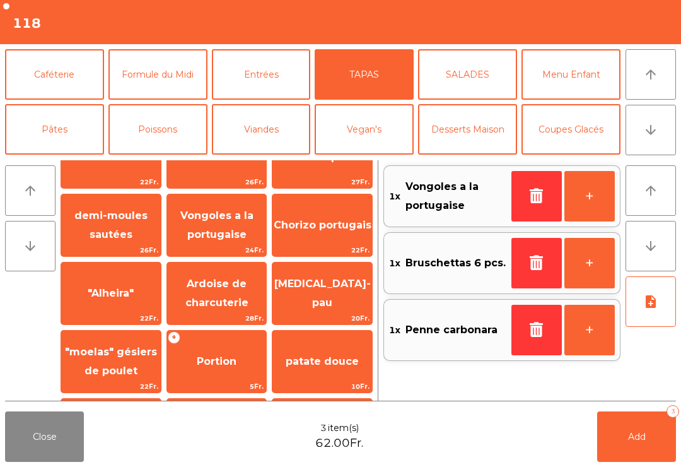
click at [649, 307] on icon "note_add" at bounding box center [651, 301] width 15 height 15
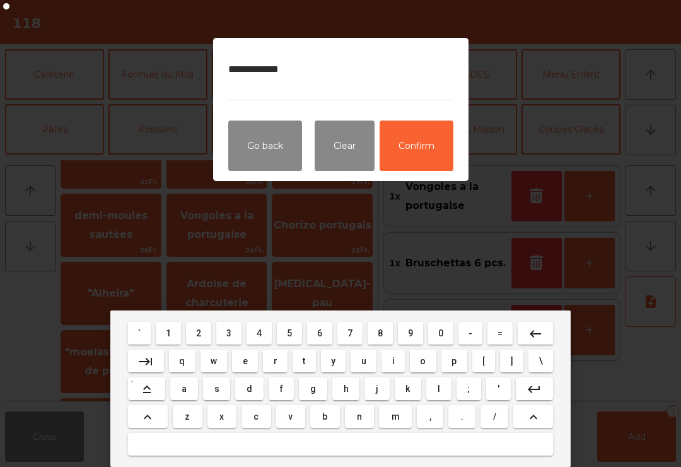
type textarea "**********"
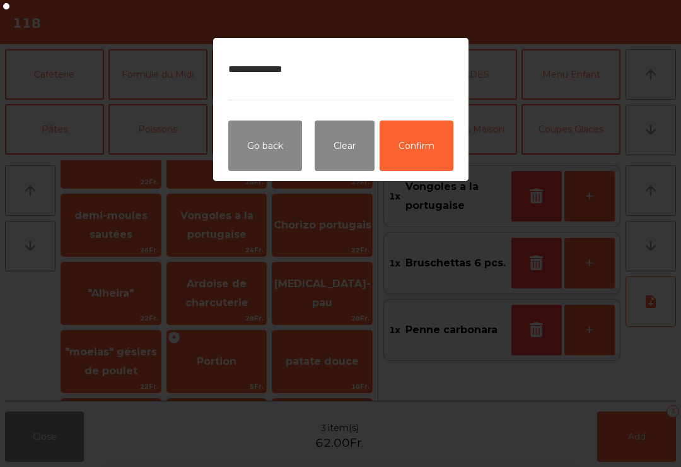
click at [424, 144] on button "Confirm" at bounding box center [417, 146] width 74 height 50
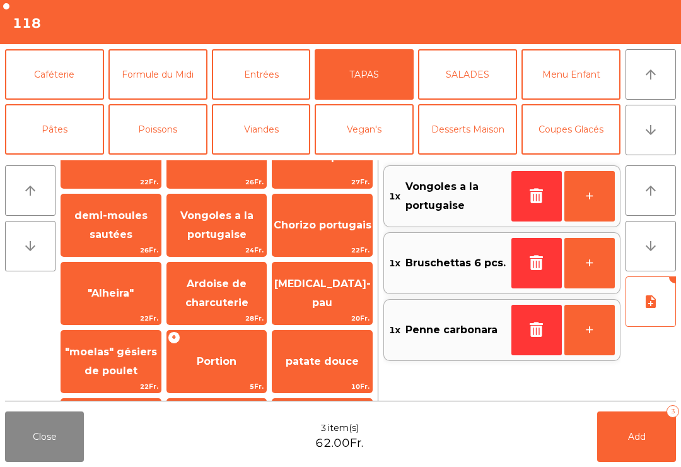
click at [623, 422] on button "Add 3" at bounding box center [637, 436] width 79 height 50
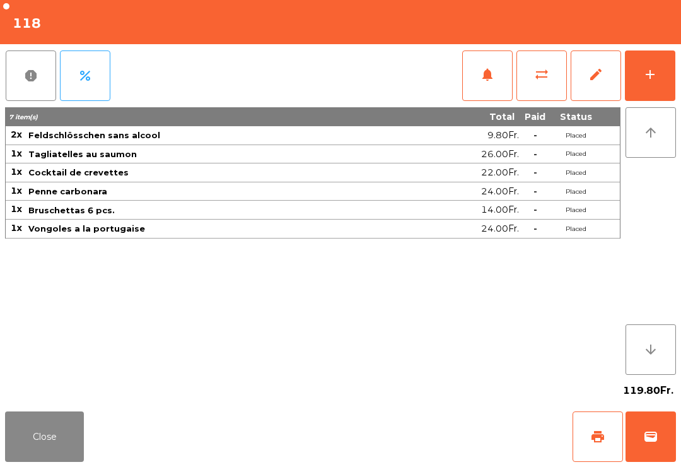
click at [42, 445] on button "Close" at bounding box center [44, 436] width 79 height 50
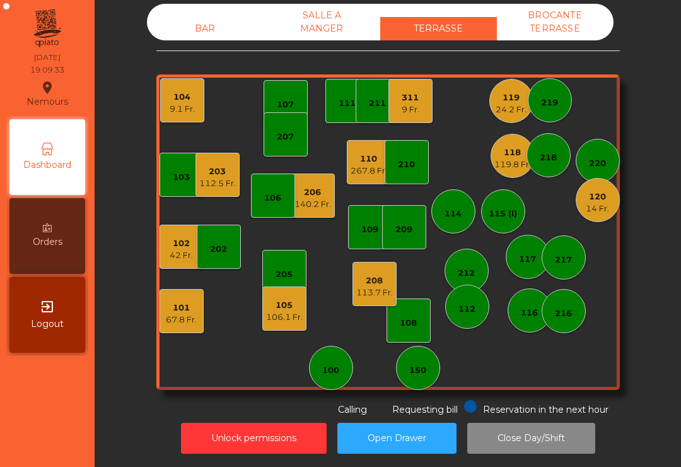
click at [369, 305] on div "208 113.7 Fr." at bounding box center [375, 284] width 44 height 44
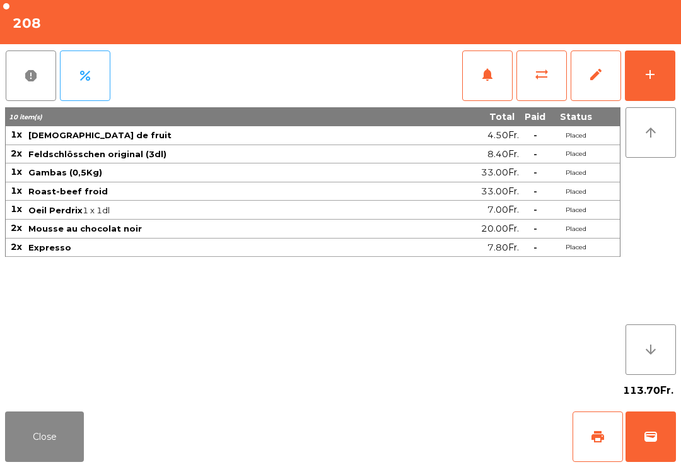
click at [663, 440] on button "wallet" at bounding box center [651, 436] width 50 height 50
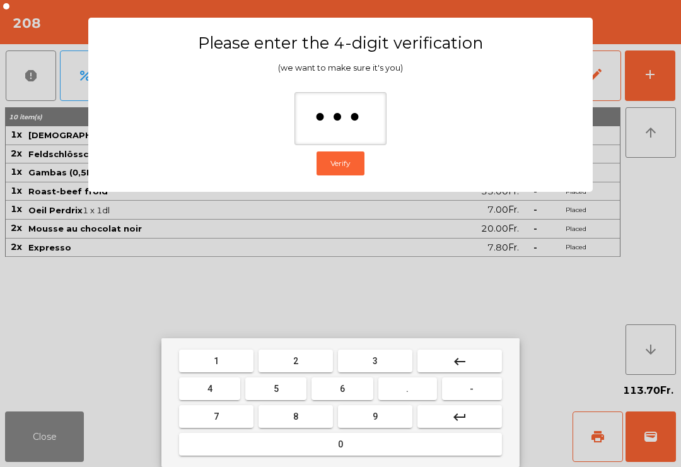
type input "****"
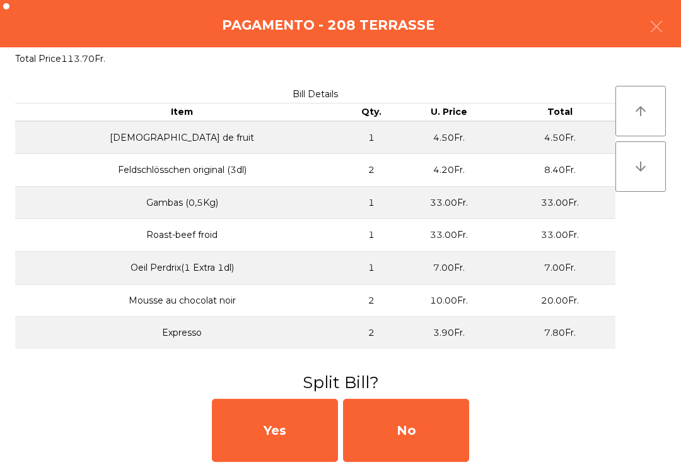
click at [423, 430] on div "No" at bounding box center [406, 430] width 126 height 63
click at [430, 432] on div "MB" at bounding box center [406, 430] width 126 height 63
click at [434, 435] on div "No" at bounding box center [406, 430] width 126 height 63
click at [427, 442] on div "No" at bounding box center [406, 430] width 126 height 63
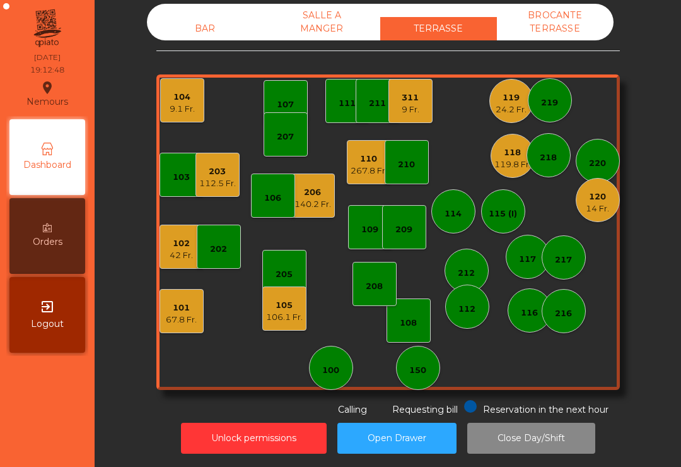
click at [499, 112] on div "24.2 Fr." at bounding box center [511, 109] width 31 height 13
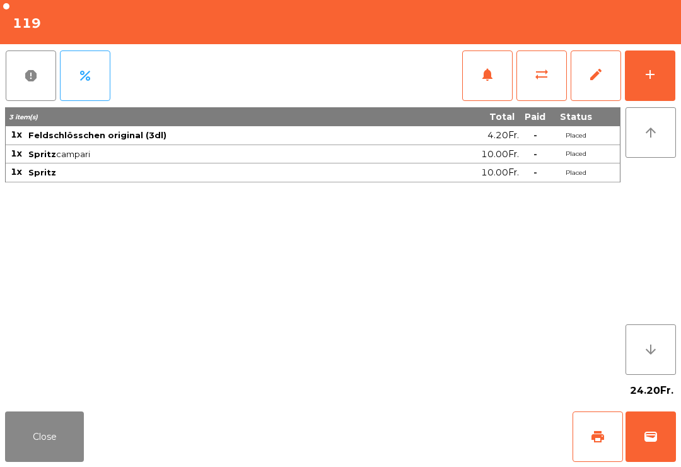
click at [652, 109] on button "arrow_upward" at bounding box center [651, 132] width 50 height 50
click at [655, 86] on button "add" at bounding box center [650, 75] width 50 height 50
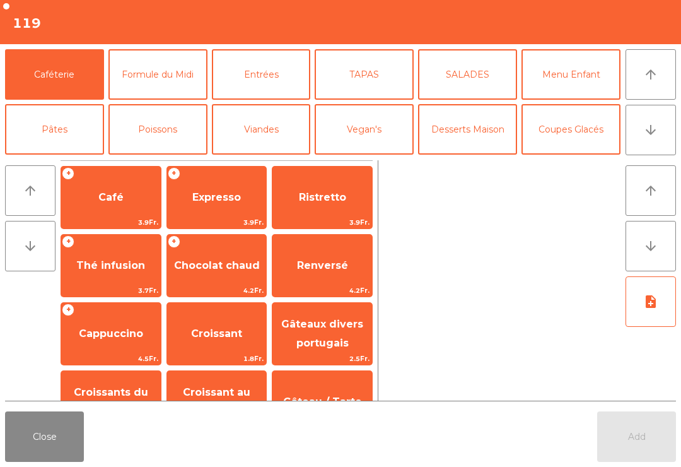
click at [158, 81] on button "Formule du Midi" at bounding box center [158, 74] width 99 height 50
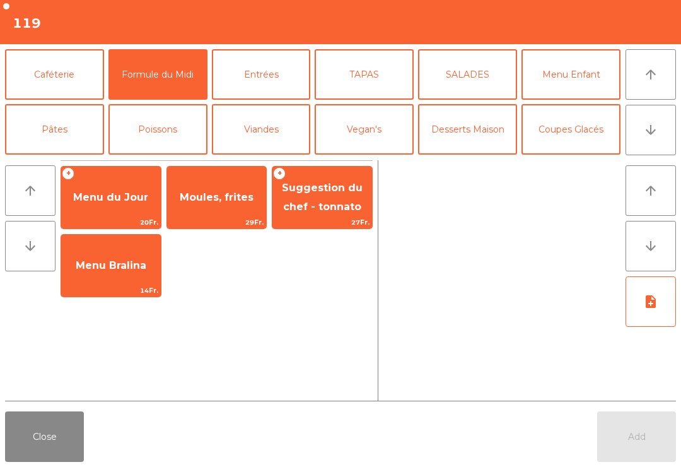
click at [223, 208] on span "Moules, frites" at bounding box center [217, 197] width 100 height 34
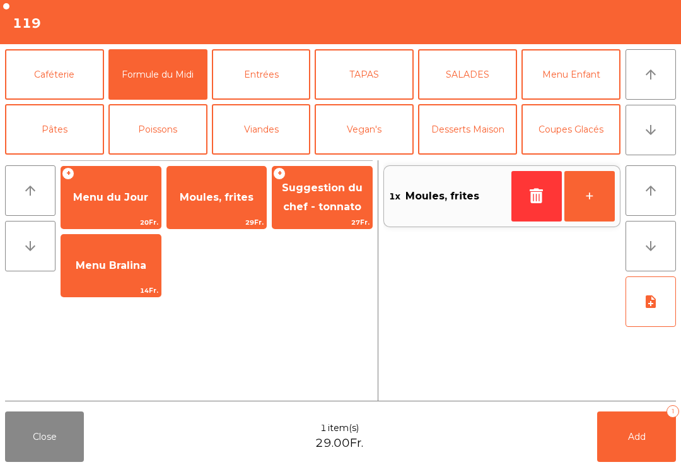
click at [212, 209] on span "Moules, frites" at bounding box center [217, 197] width 100 height 34
click at [50, 120] on button "Pâtes" at bounding box center [54, 129] width 99 height 50
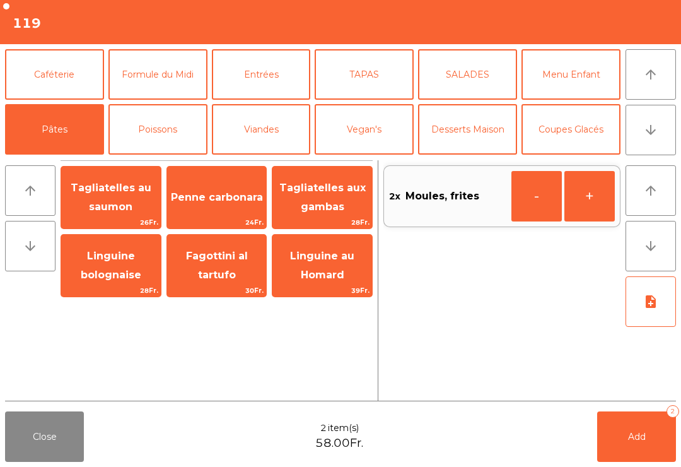
click at [116, 201] on span "Tagliatelles au saumon" at bounding box center [111, 197] width 81 height 31
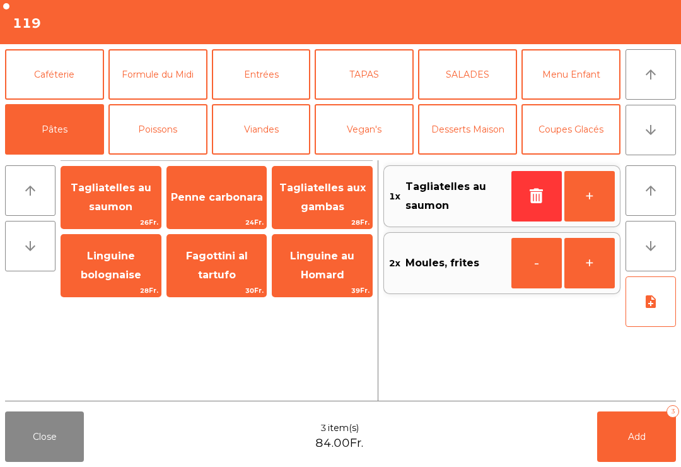
click at [646, 436] on span "Add" at bounding box center [637, 436] width 18 height 11
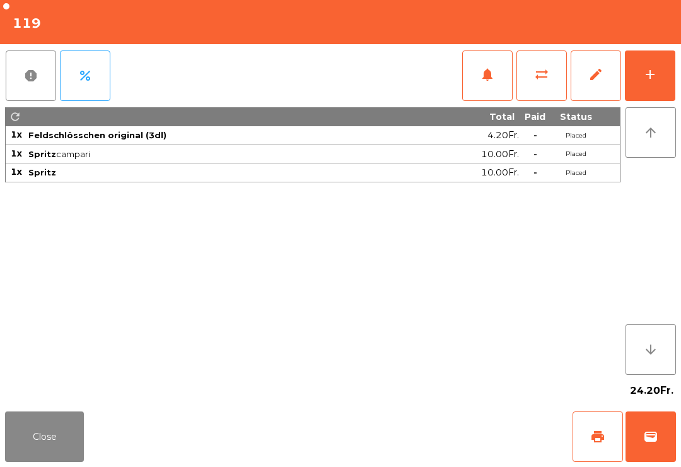
click at [54, 430] on button "Close" at bounding box center [44, 436] width 79 height 50
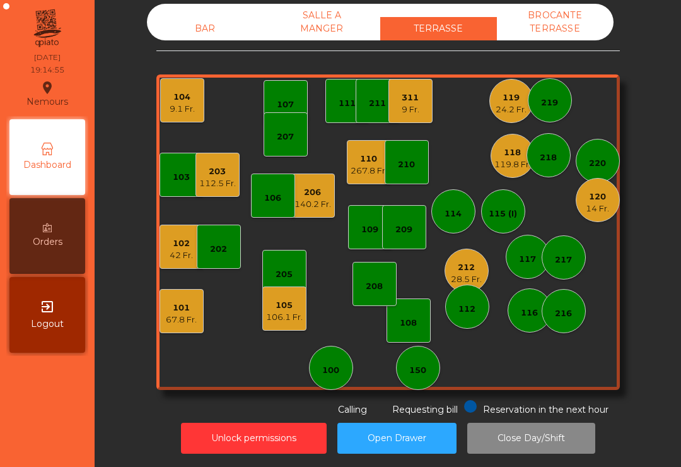
click at [589, 212] on div "14 Fr." at bounding box center [597, 209] width 23 height 13
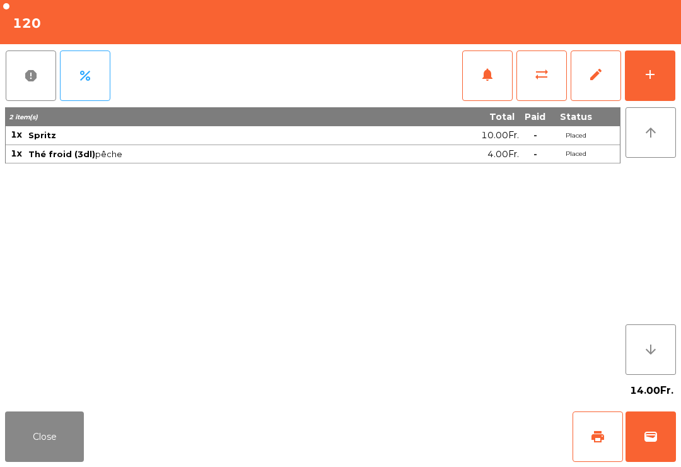
click at [661, 81] on button "add" at bounding box center [650, 75] width 50 height 50
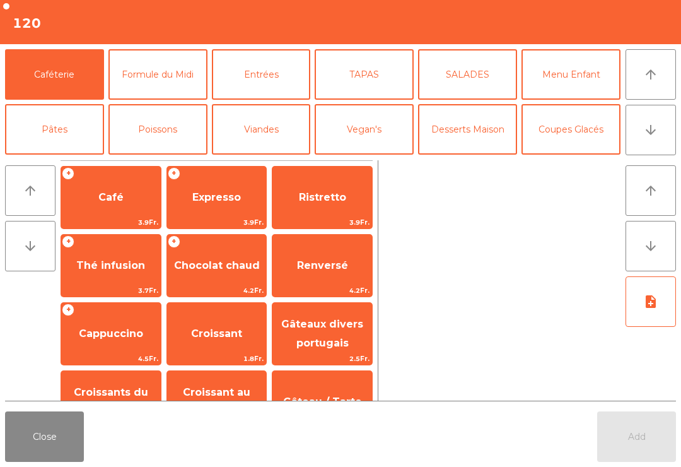
click at [156, 70] on button "Formule du Midi" at bounding box center [158, 74] width 99 height 50
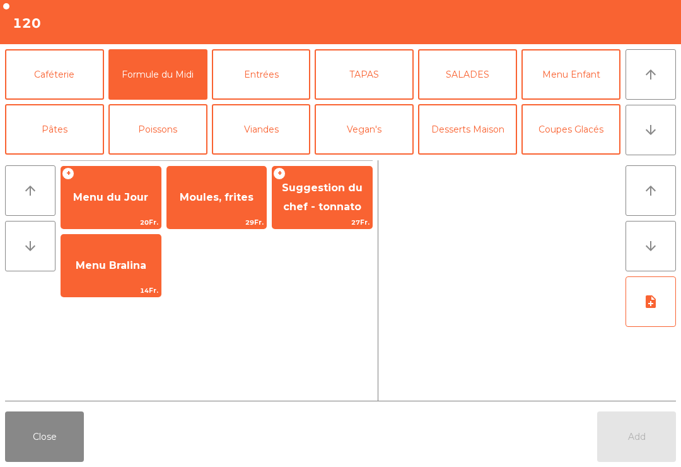
click at [222, 193] on span "Moules, frites" at bounding box center [217, 197] width 74 height 12
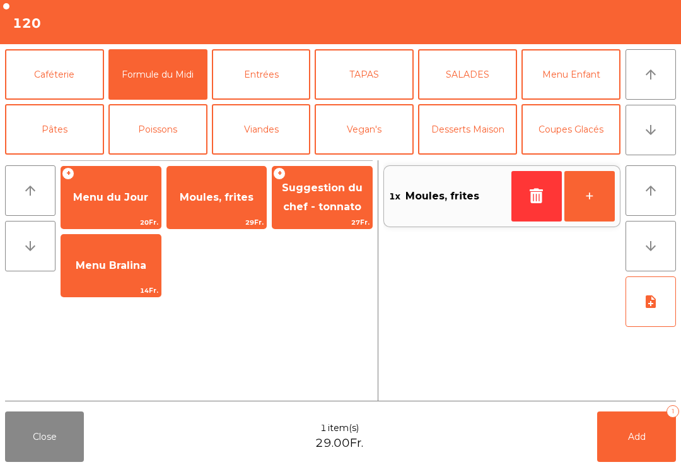
scroll to position [0, 0]
click at [365, 144] on button "Vegan's" at bounding box center [364, 129] width 99 height 50
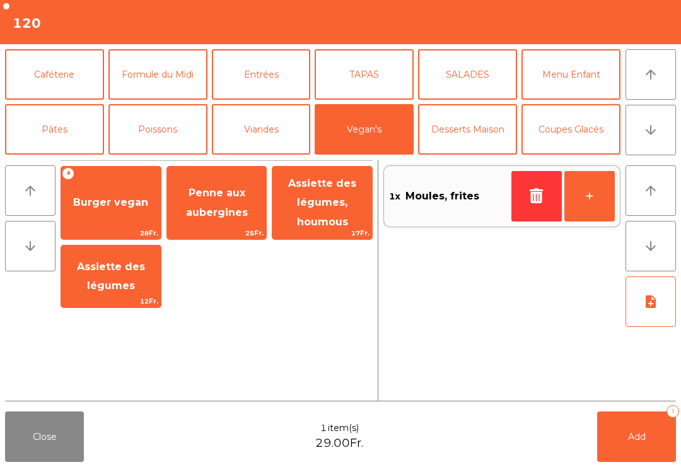
click at [205, 225] on span "Penne aux aubergines" at bounding box center [217, 203] width 100 height 54
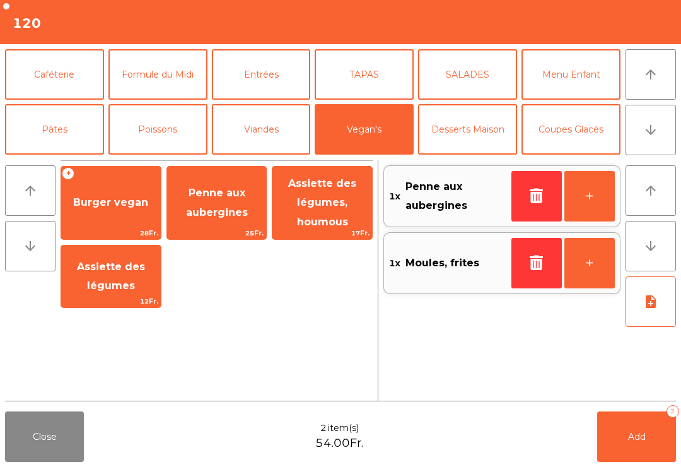
click at [370, 60] on button "TAPAS" at bounding box center [364, 74] width 99 height 50
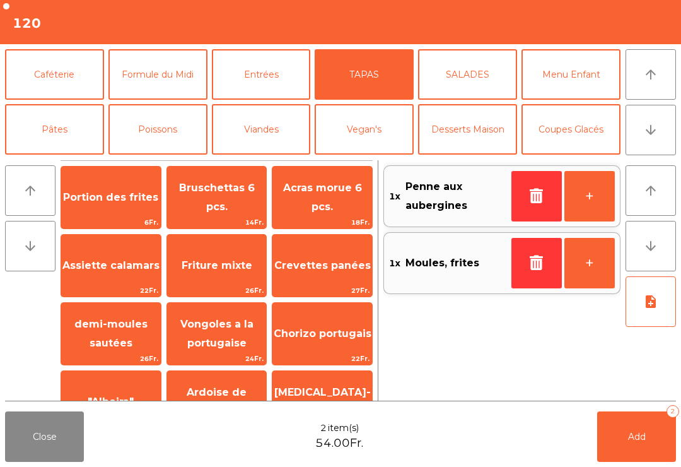
click at [94, 215] on div "Portion des frites 6Fr." at bounding box center [111, 197] width 101 height 63
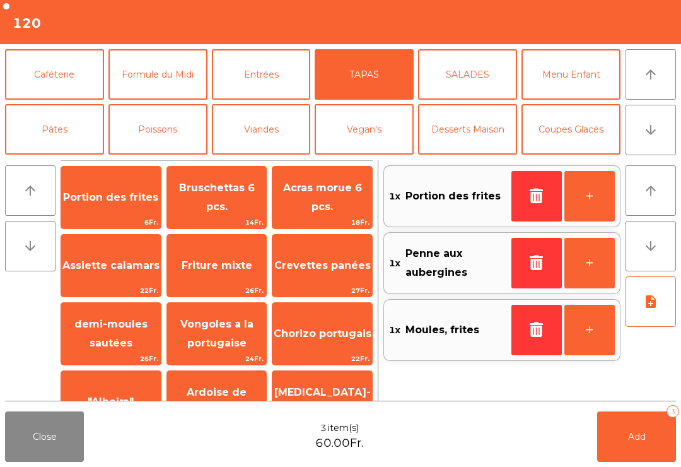
click at [651, 311] on button "note_add" at bounding box center [651, 301] width 50 height 50
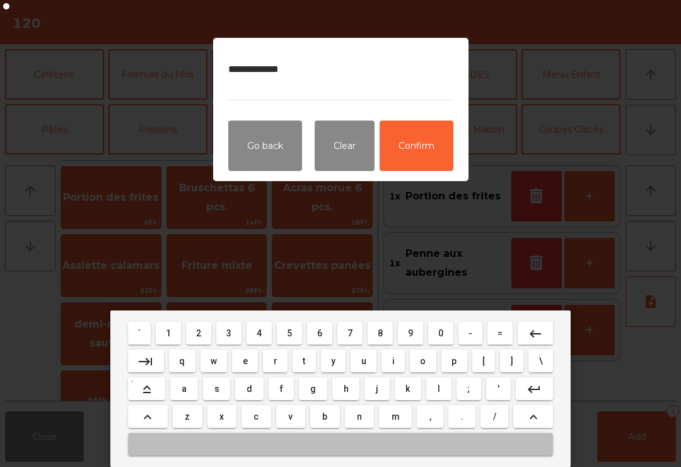
type textarea "**********"
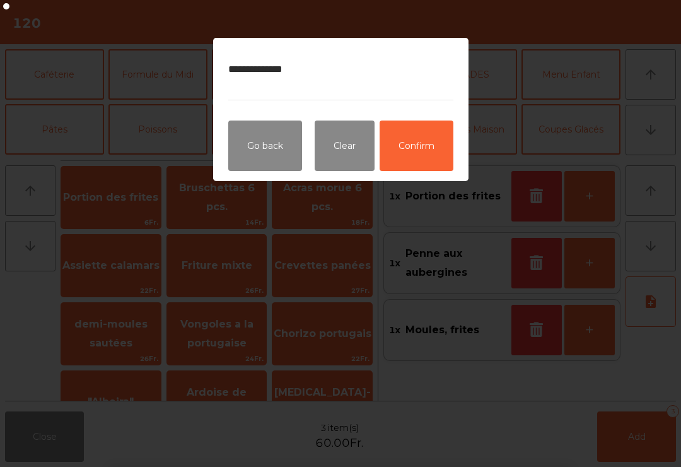
click at [431, 136] on button "Confirm" at bounding box center [417, 146] width 74 height 50
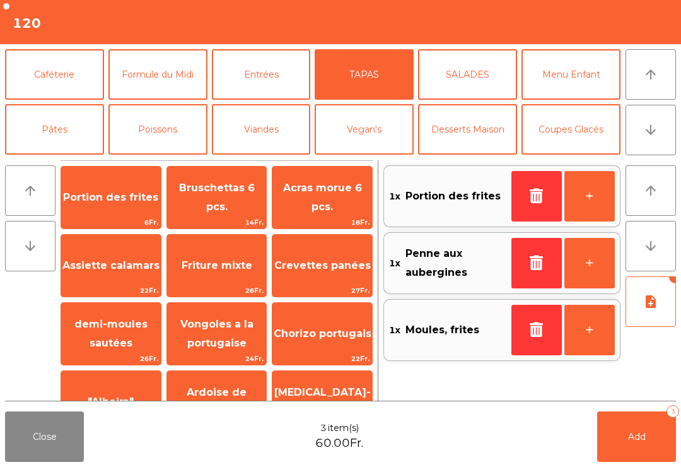
click at [629, 444] on button "Add 3" at bounding box center [637, 436] width 79 height 50
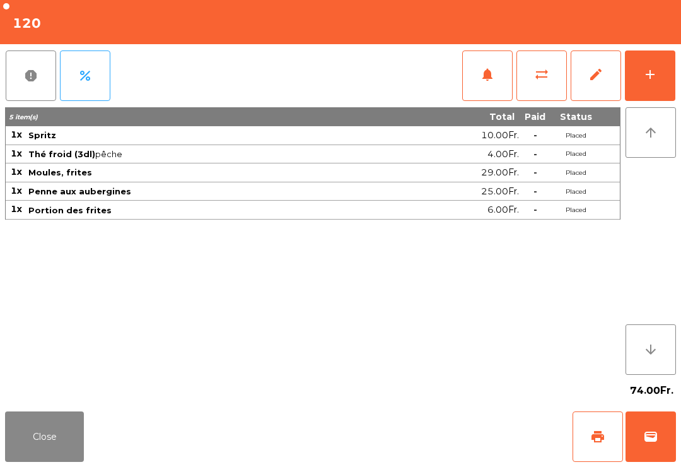
click at [73, 461] on button "Close" at bounding box center [44, 436] width 79 height 50
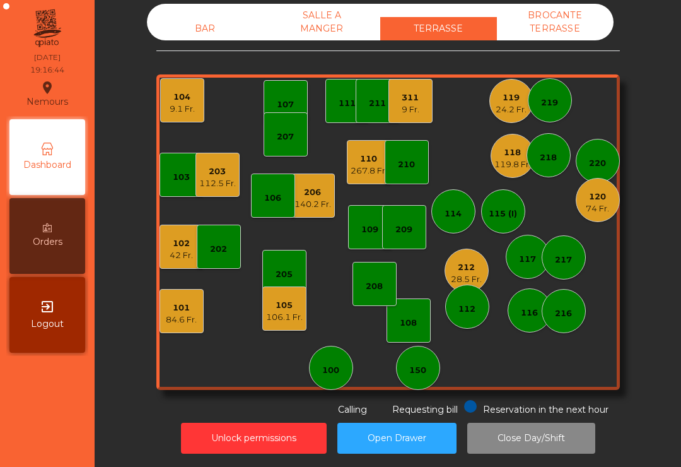
click at [404, 118] on div "311 9 Fr." at bounding box center [411, 101] width 44 height 44
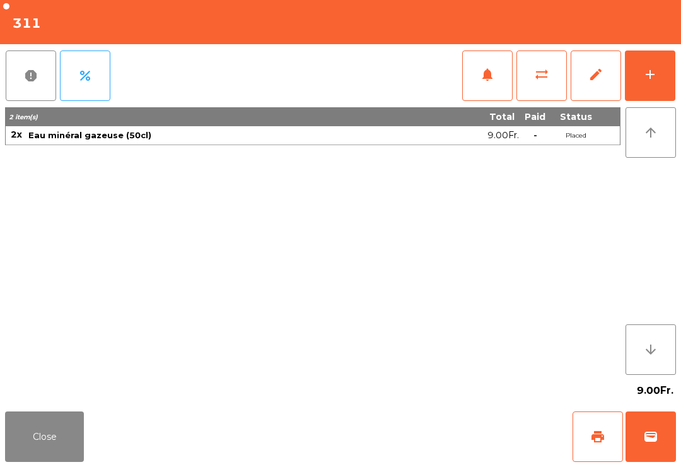
click at [675, 76] on button "add" at bounding box center [650, 75] width 50 height 50
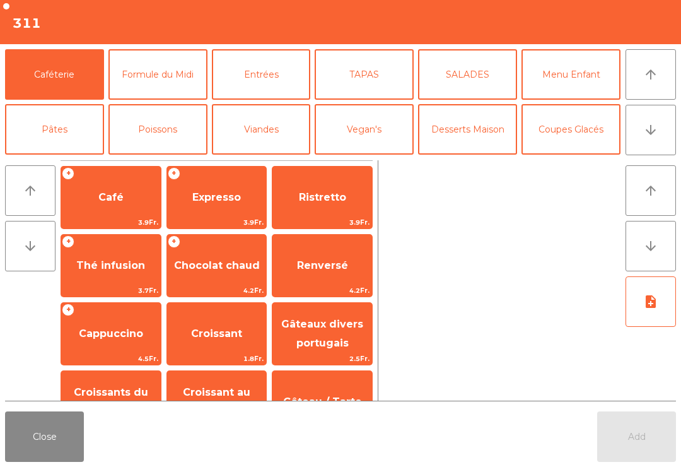
click at [663, 136] on button "arrow_downward" at bounding box center [651, 130] width 50 height 50
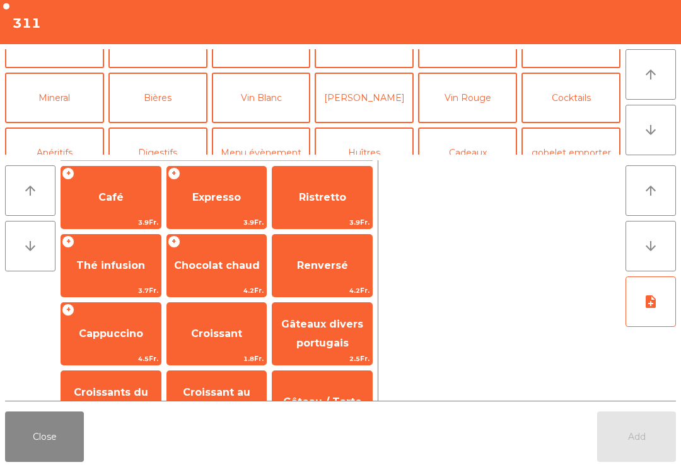
scroll to position [110, 0]
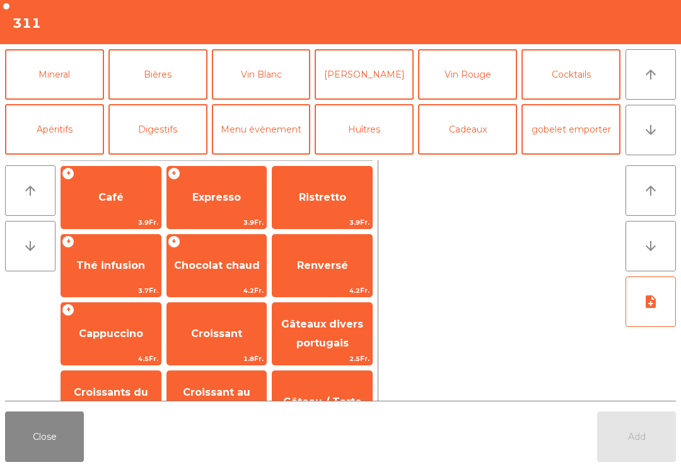
click at [56, 70] on button "Mineral" at bounding box center [54, 74] width 99 height 50
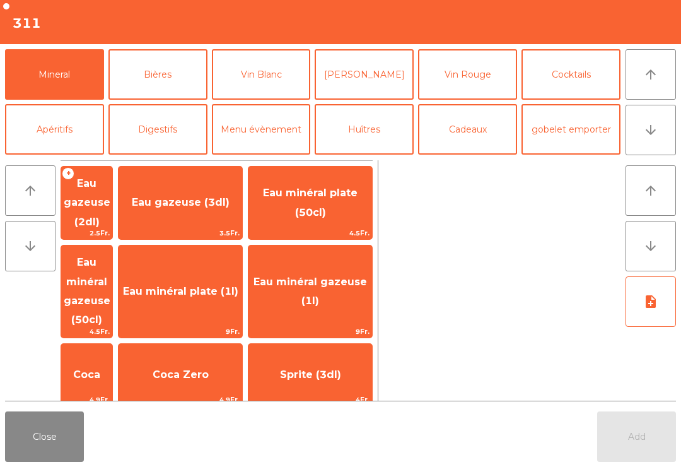
click at [110, 261] on span "Eau minéral gazeuse (50cl)" at bounding box center [87, 290] width 47 height 69
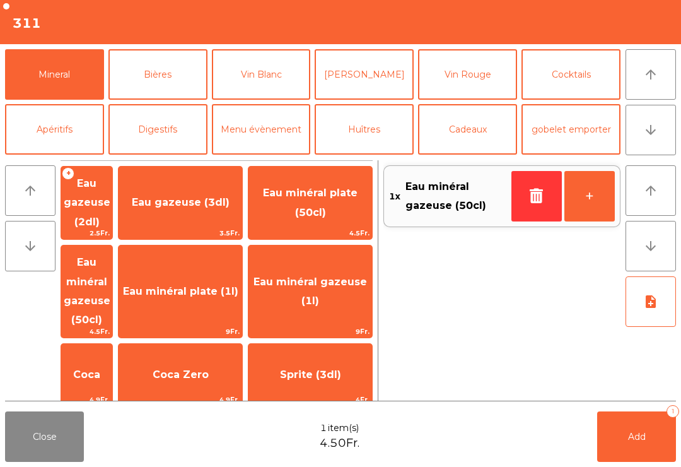
click at [161, 124] on button "Digestifs" at bounding box center [158, 129] width 99 height 50
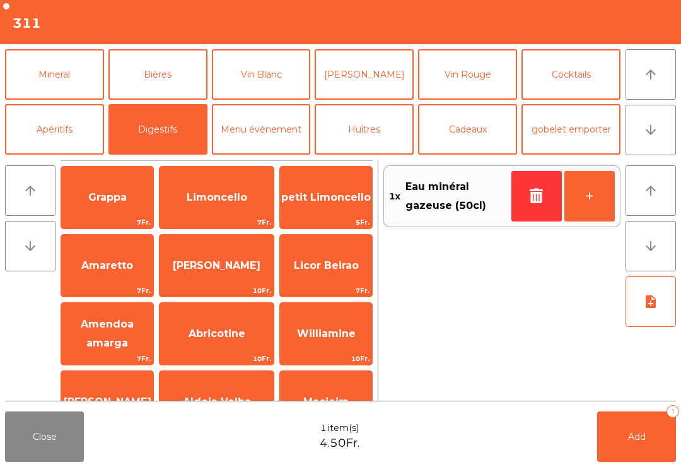
click at [158, 64] on button "Bières" at bounding box center [158, 74] width 99 height 50
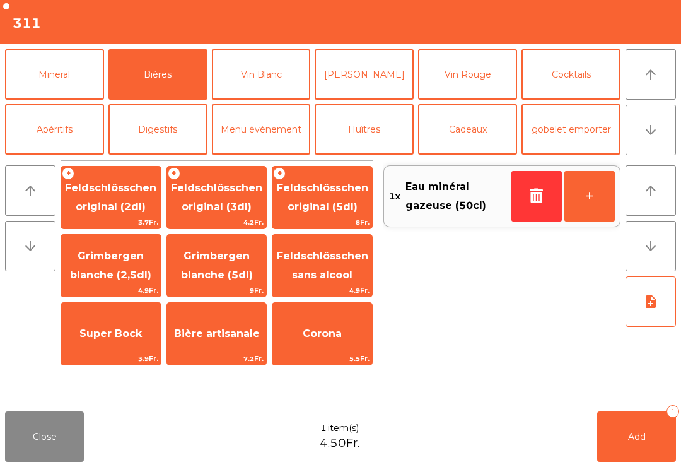
click at [208, 198] on span "Feldschlösschen original (3dl)" at bounding box center [217, 198] width 100 height 54
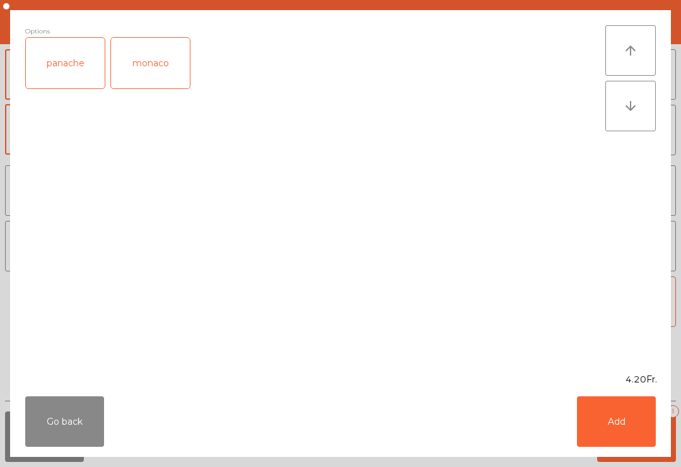
click at [628, 426] on button "Add" at bounding box center [616, 421] width 79 height 50
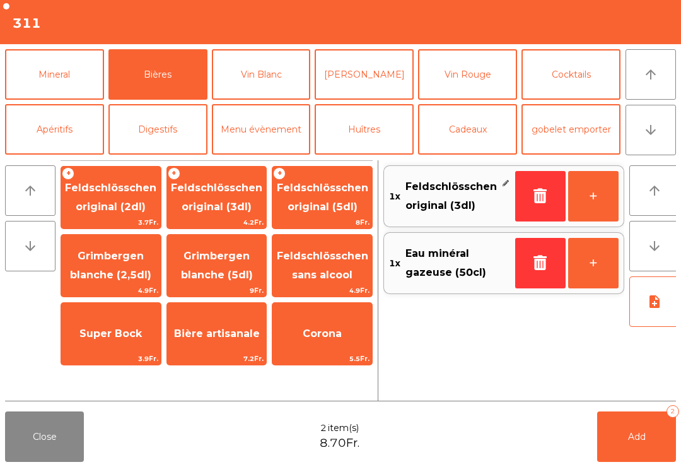
click at [638, 435] on span "Add" at bounding box center [637, 436] width 18 height 11
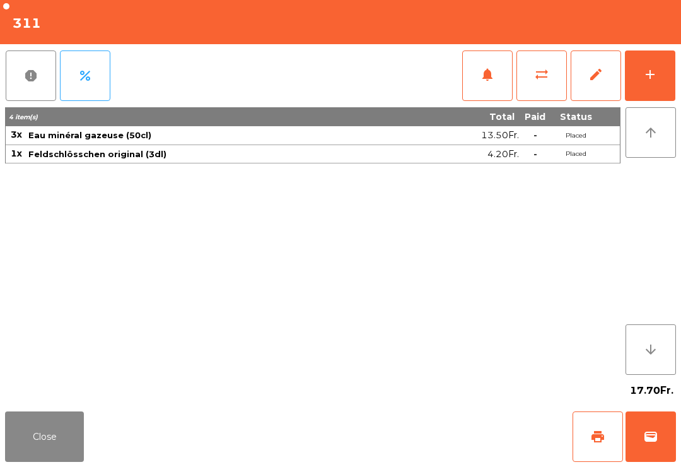
click at [47, 444] on button "Close" at bounding box center [44, 436] width 79 height 50
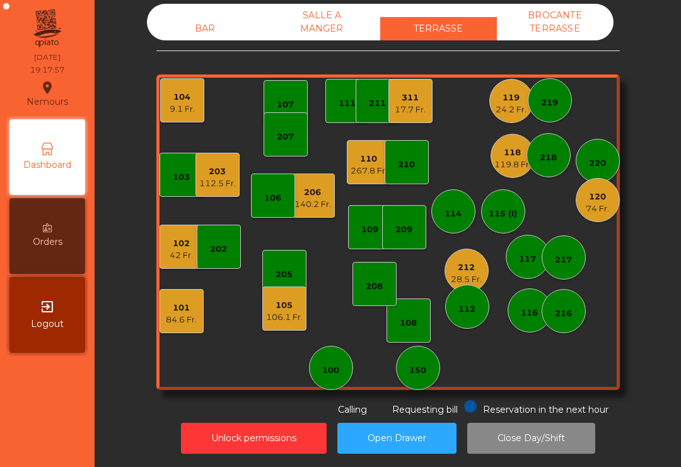
click at [184, 257] on div "42 Fr." at bounding box center [181, 255] width 23 height 13
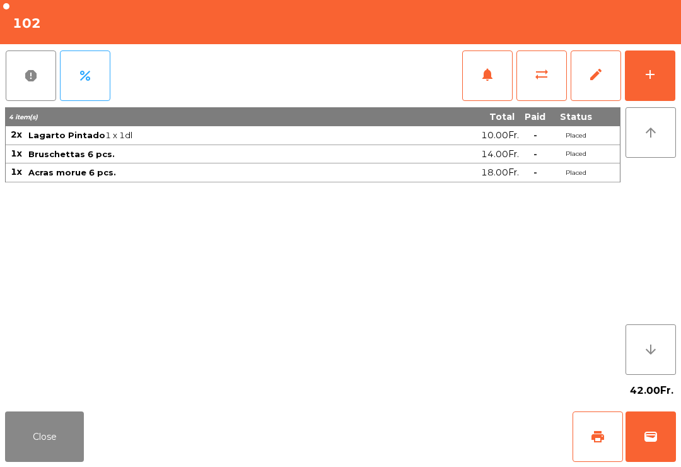
click at [75, 460] on button "Close" at bounding box center [44, 436] width 79 height 50
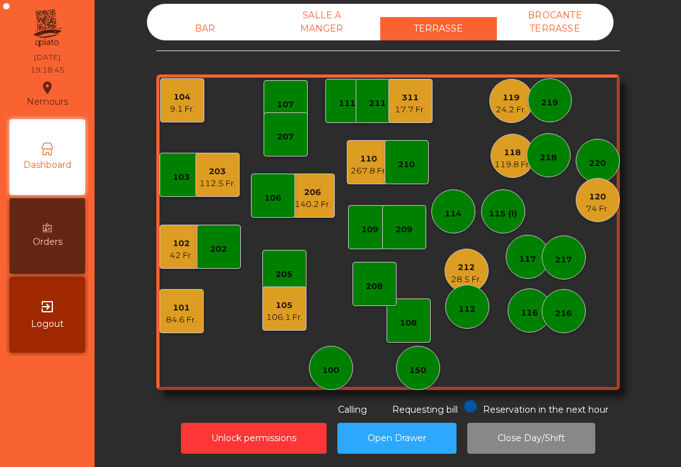
click at [478, 266] on div "212" at bounding box center [466, 267] width 31 height 13
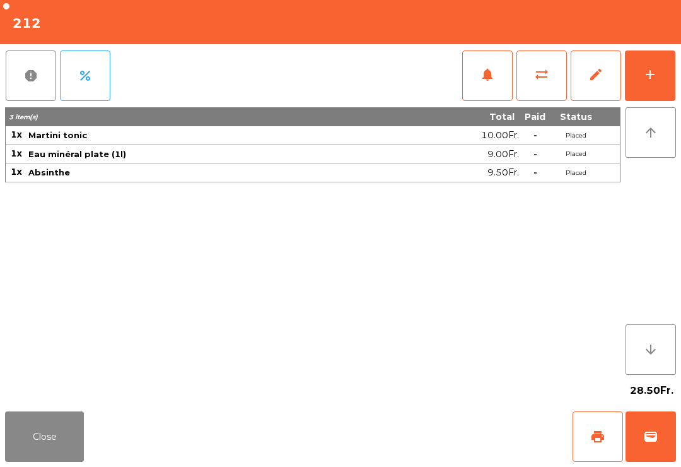
click at [657, 82] on button "add" at bounding box center [650, 75] width 50 height 50
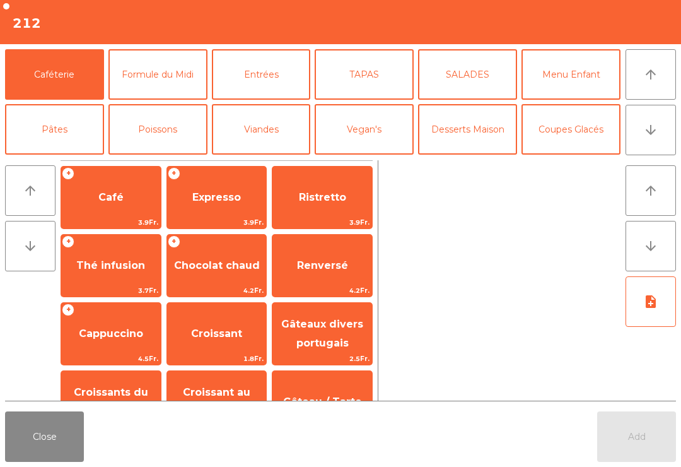
click at [184, 144] on button "Poissons" at bounding box center [158, 129] width 99 height 50
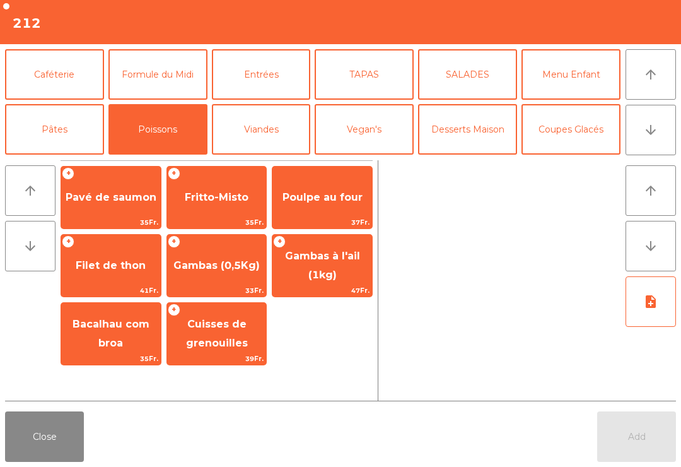
click at [355, 212] on span "Poulpe au four" at bounding box center [323, 197] width 100 height 34
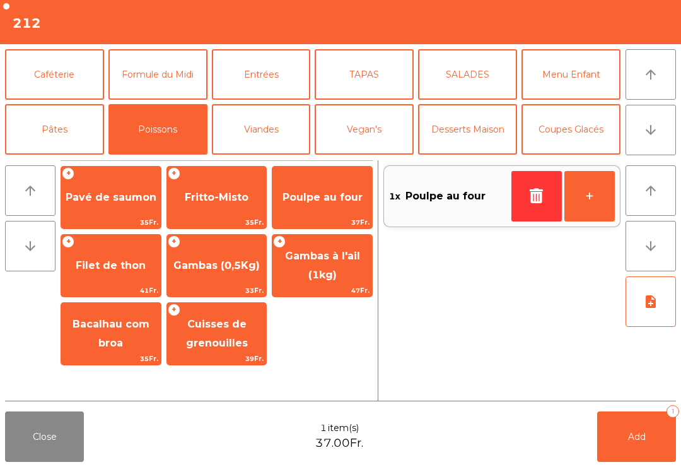
click at [240, 126] on button "Viandes" at bounding box center [261, 129] width 99 height 50
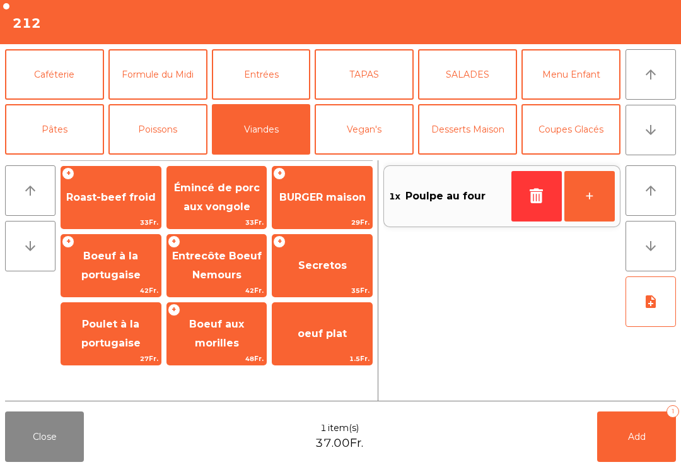
click at [100, 276] on span "Boeuf à la portugaise" at bounding box center [110, 265] width 59 height 31
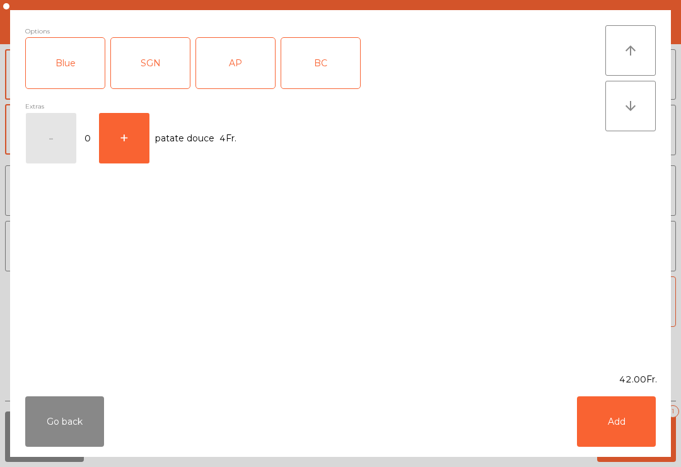
click at [54, 423] on button "Go back" at bounding box center [64, 421] width 79 height 50
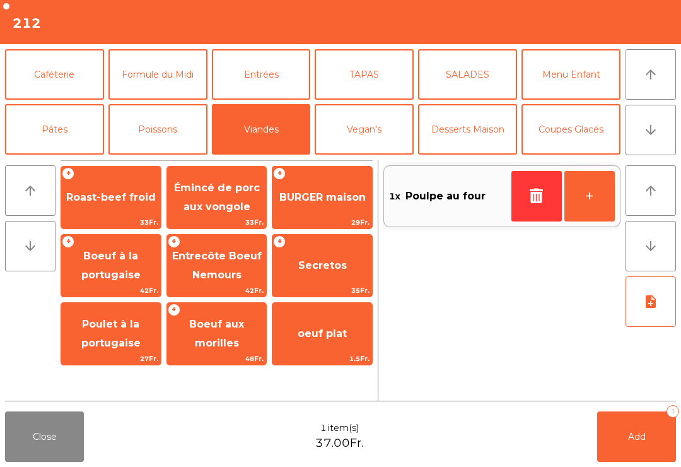
click at [326, 215] on div "+ BURGER maison 29Fr." at bounding box center [322, 197] width 101 height 63
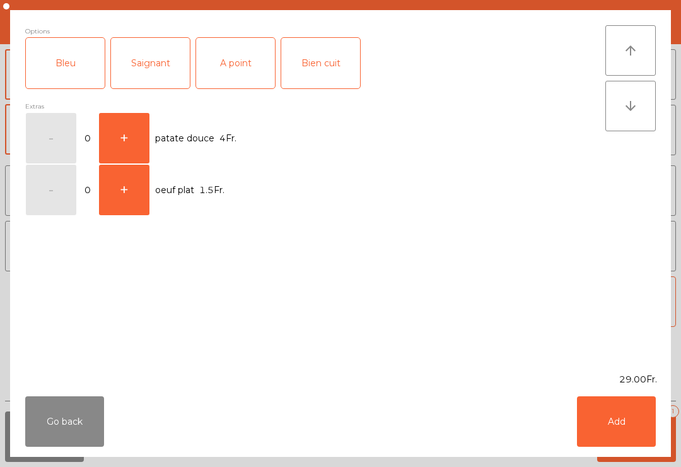
click at [331, 73] on div "Bien cuit" at bounding box center [320, 63] width 79 height 50
click at [611, 432] on button "Add" at bounding box center [616, 421] width 79 height 50
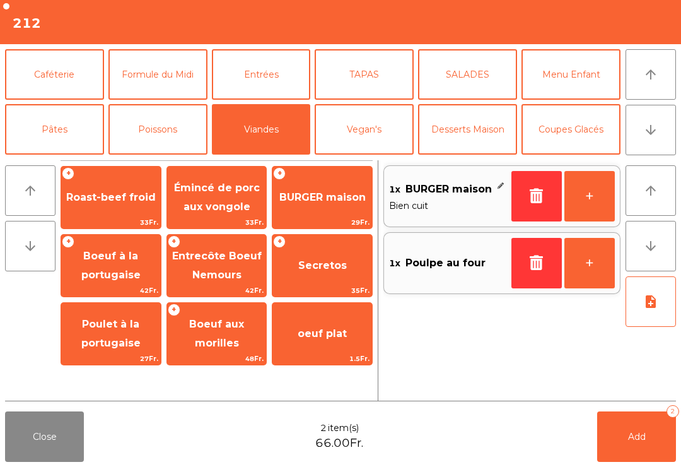
click at [364, 83] on button "TAPAS" at bounding box center [364, 74] width 99 height 50
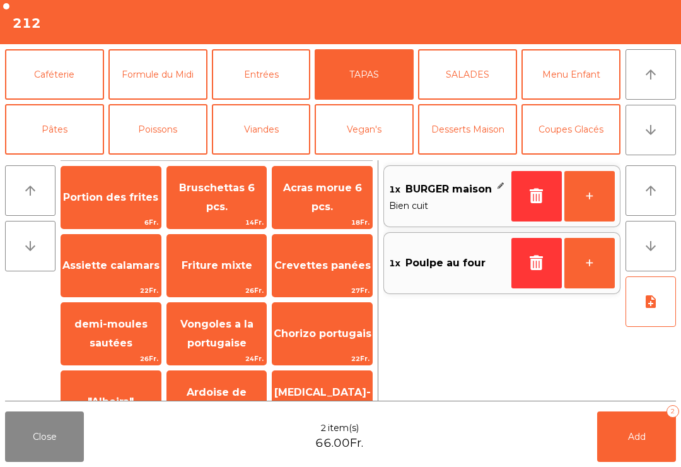
click at [314, 203] on span "Acras morue 6 pcs." at bounding box center [322, 197] width 79 height 31
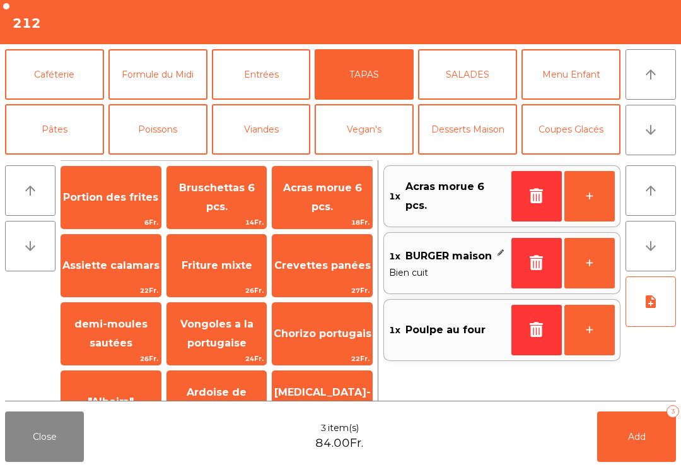
click at [203, 337] on span "Vongoles a la portugaise" at bounding box center [216, 333] width 73 height 31
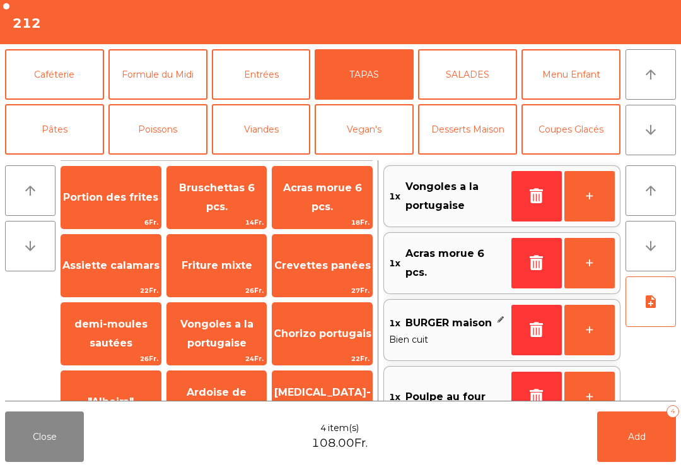
click at [655, 312] on button "note_add" at bounding box center [651, 301] width 50 height 50
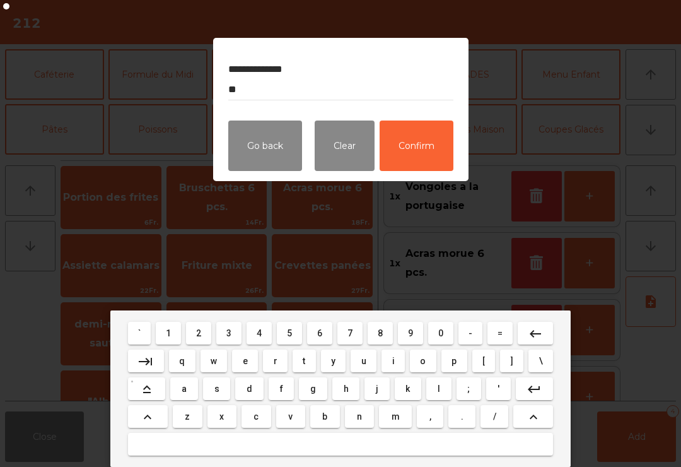
type textarea "**********"
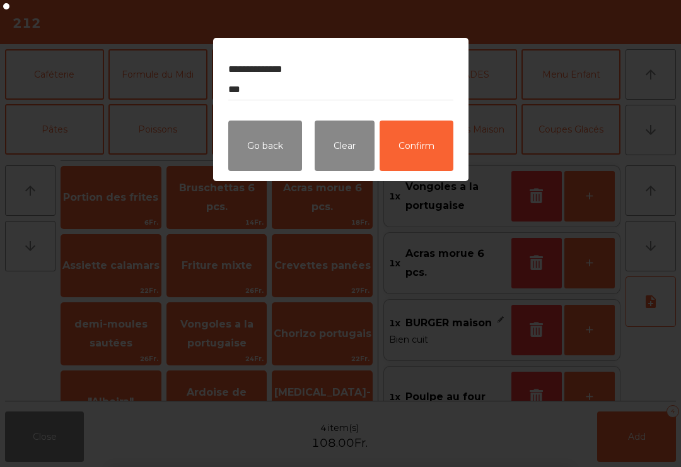
click at [428, 151] on button "Confirm" at bounding box center [417, 146] width 74 height 50
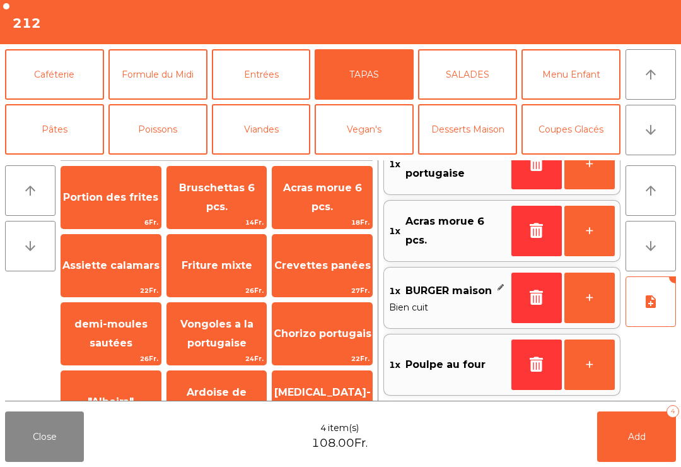
scroll to position [32, 0]
click at [650, 445] on button "Add 4" at bounding box center [637, 436] width 79 height 50
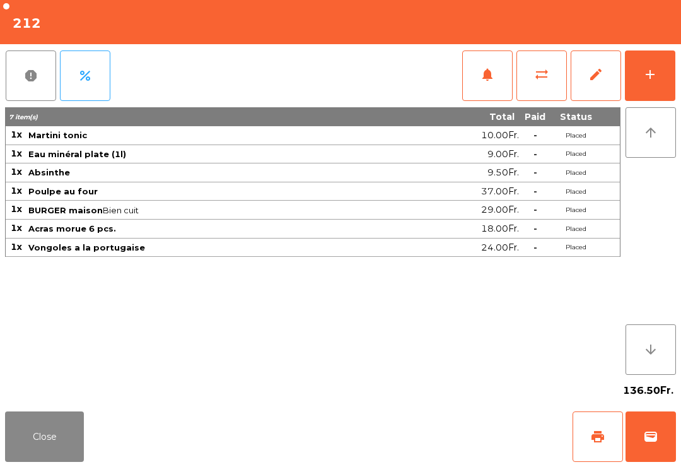
click at [44, 455] on button "Close" at bounding box center [44, 436] width 79 height 50
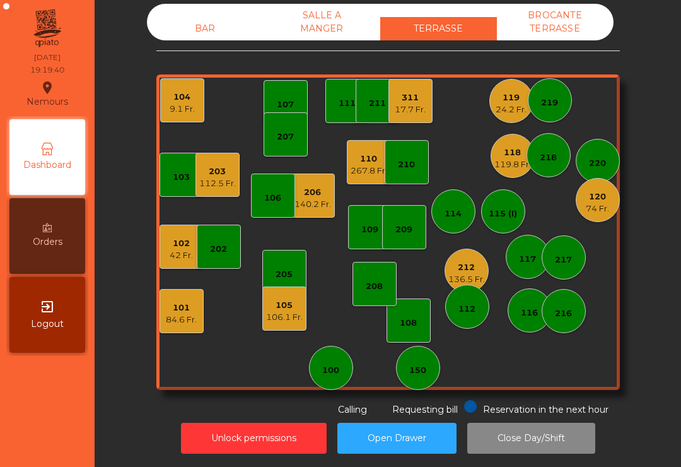
click at [342, 179] on div "103 102 42 Fr. 101 84.6 Fr. 202 206 140.2 Fr. 104 9.1 Fr. 205 108 105 106.1 Fr.…" at bounding box center [388, 232] width 464 height 316
click at [369, 163] on div "110" at bounding box center [369, 159] width 37 height 13
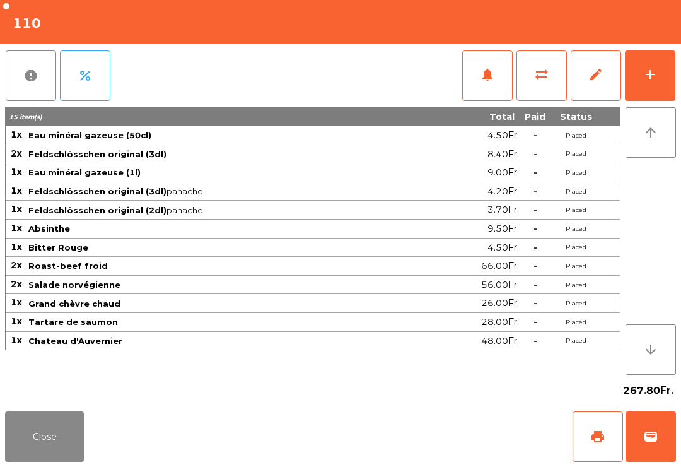
click at [20, 440] on button "Close" at bounding box center [44, 436] width 79 height 50
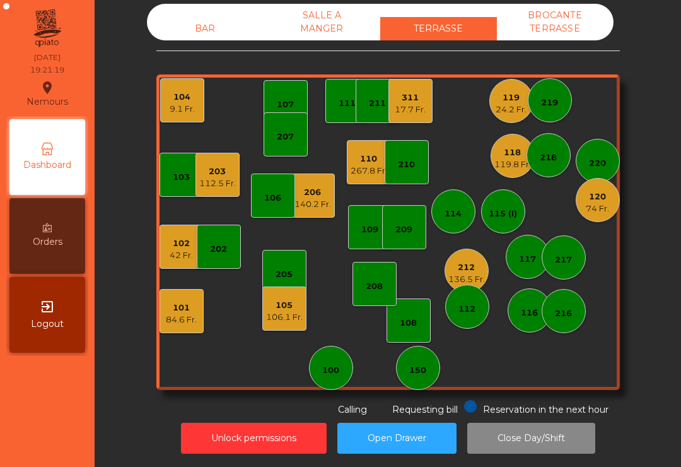
click at [363, 170] on div "267.8 Fr." at bounding box center [369, 171] width 37 height 13
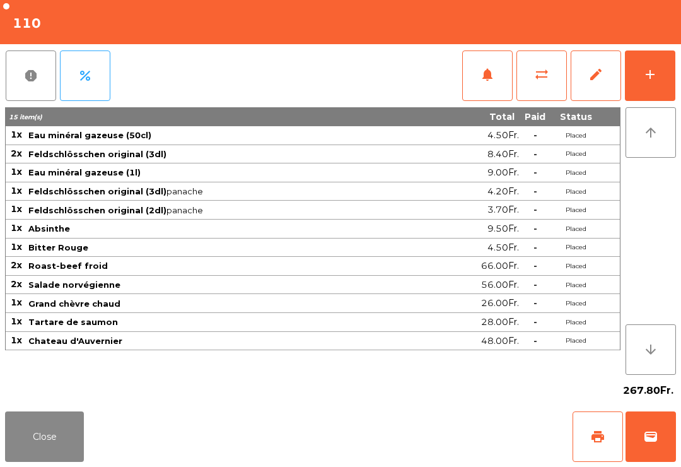
click at [528, 81] on button "sync_alt" at bounding box center [542, 75] width 50 height 50
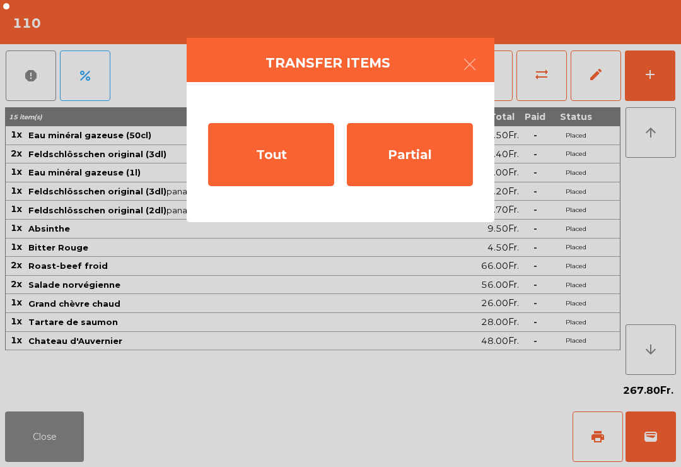
click at [272, 160] on div "Tout" at bounding box center [271, 154] width 126 height 63
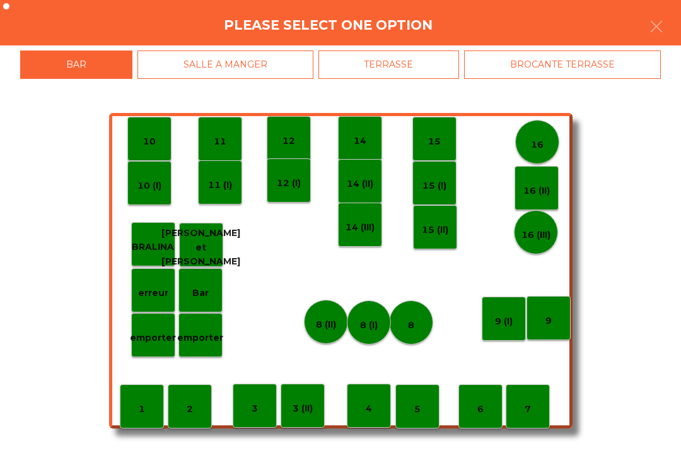
click at [541, 69] on div "BROCANTE TERRASSE" at bounding box center [562, 64] width 197 height 28
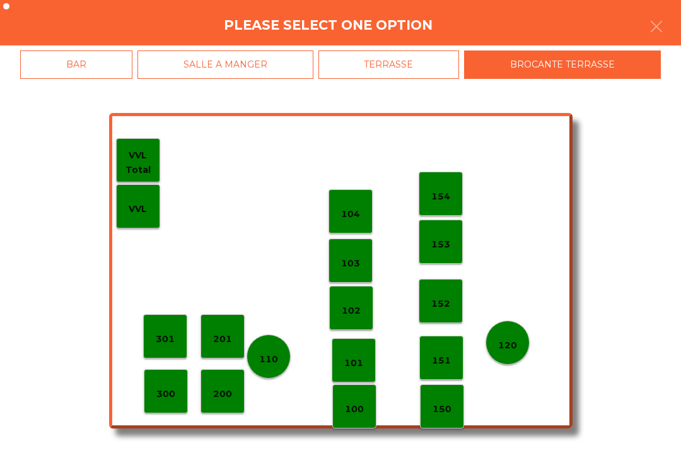
click at [354, 195] on div "104" at bounding box center [351, 211] width 44 height 44
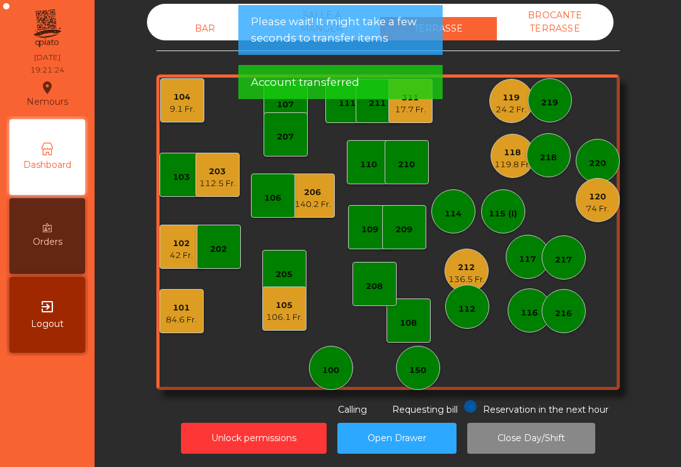
click at [565, 27] on div "BROCANTE TERRASSE" at bounding box center [555, 22] width 117 height 37
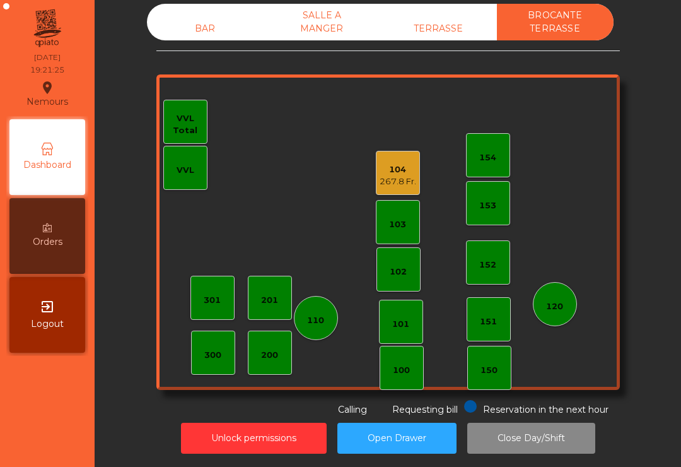
click at [200, 30] on div "BAR" at bounding box center [205, 28] width 117 height 23
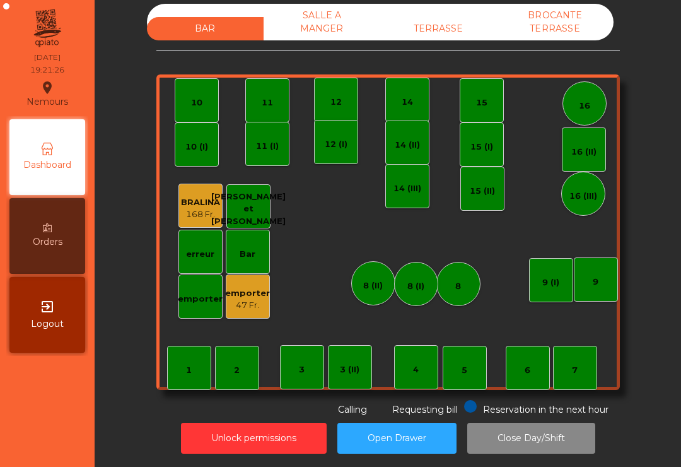
click at [433, 39] on div "TERRASSE" at bounding box center [438, 28] width 117 height 23
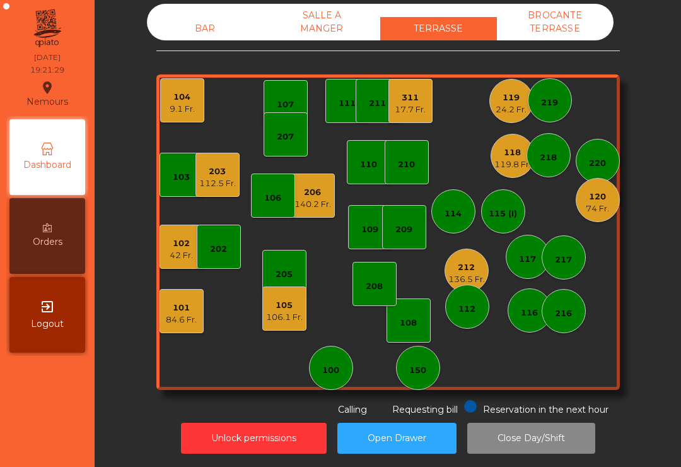
click at [495, 144] on div "118 119.8 Fr." at bounding box center [513, 156] width 37 height 30
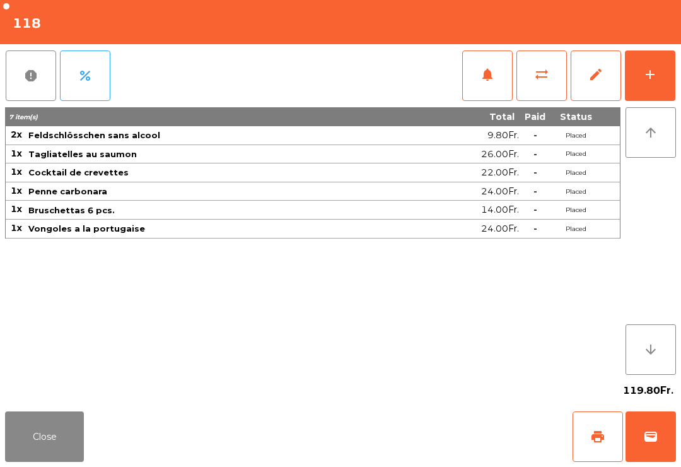
click at [656, 82] on button "add" at bounding box center [650, 75] width 50 height 50
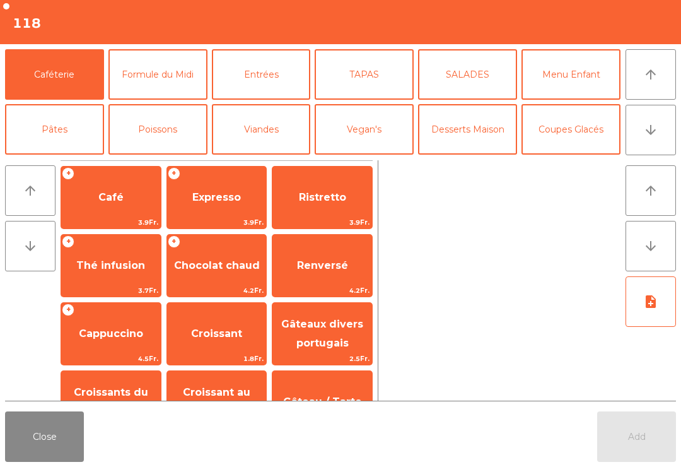
click at [50, 427] on button "Close" at bounding box center [44, 436] width 79 height 50
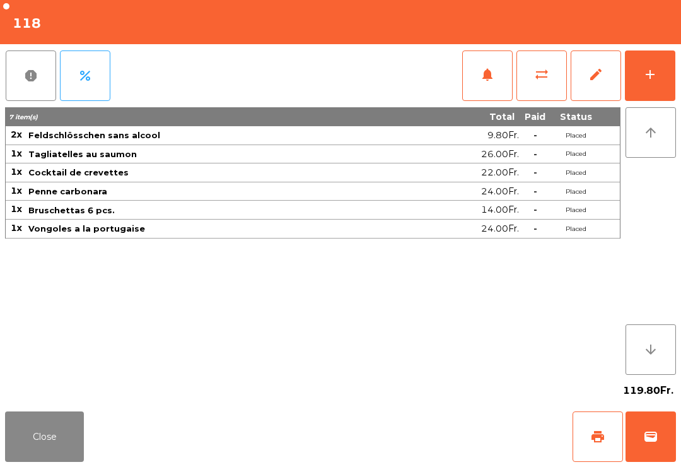
click at [73, 461] on button "Close" at bounding box center [44, 436] width 79 height 50
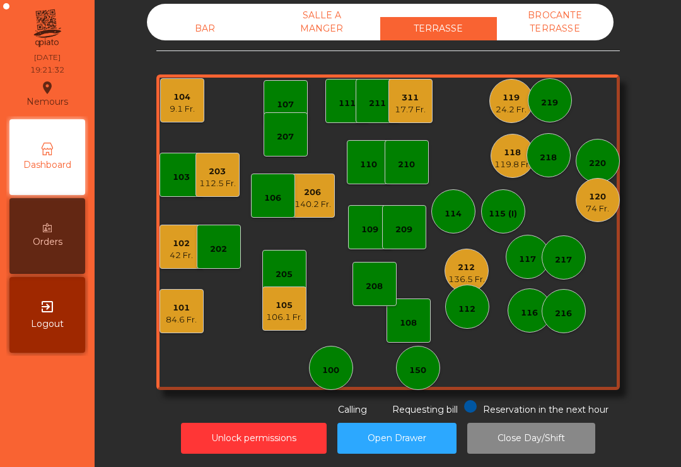
click at [514, 106] on div "24.2 Fr." at bounding box center [511, 109] width 31 height 13
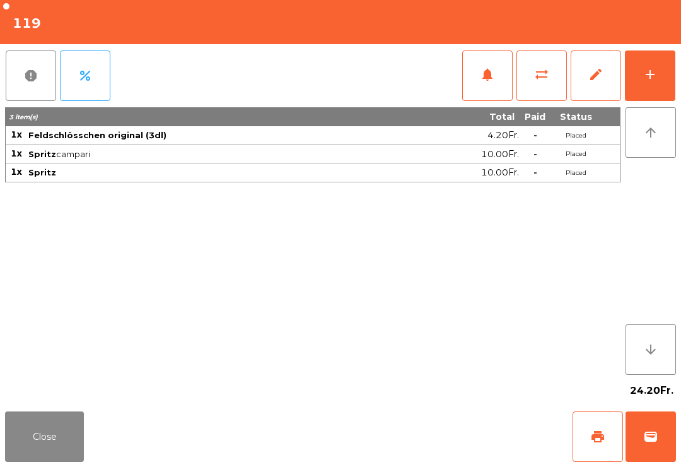
scroll to position [10, 0]
click at [62, 436] on button "Close" at bounding box center [44, 436] width 79 height 50
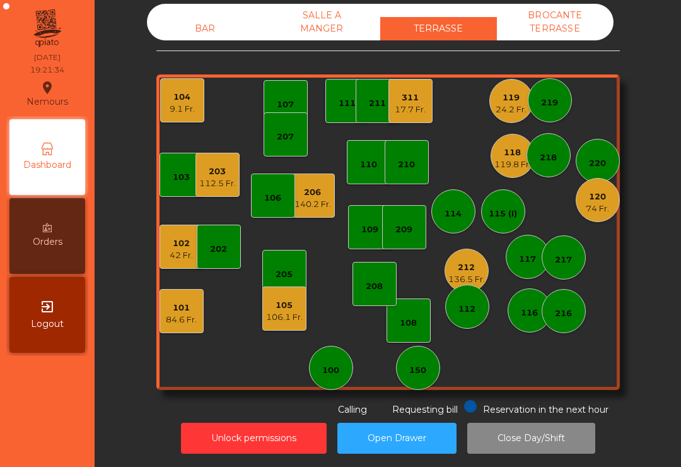
click at [528, 146] on div "118 119.8 Fr." at bounding box center [513, 156] width 37 height 30
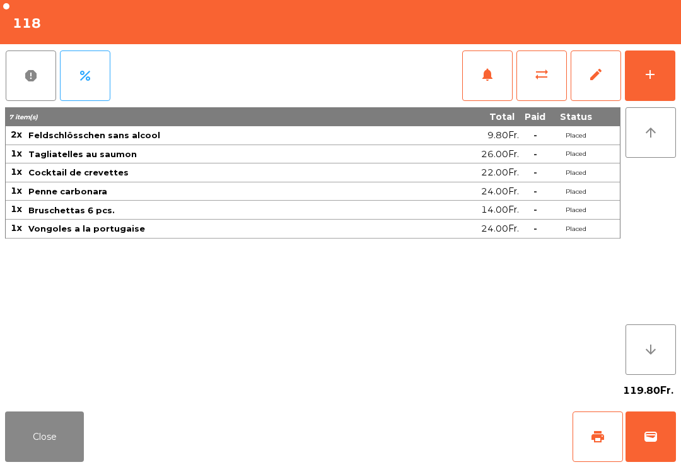
click at [50, 425] on button "Close" at bounding box center [44, 436] width 79 height 50
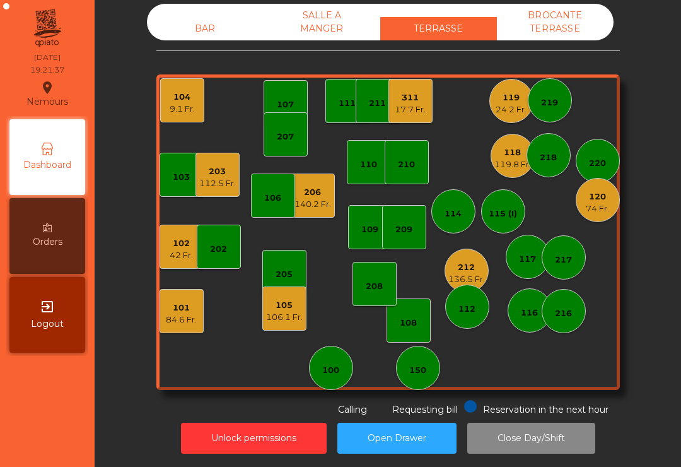
click at [475, 278] on div "136.5 Fr." at bounding box center [467, 279] width 37 height 13
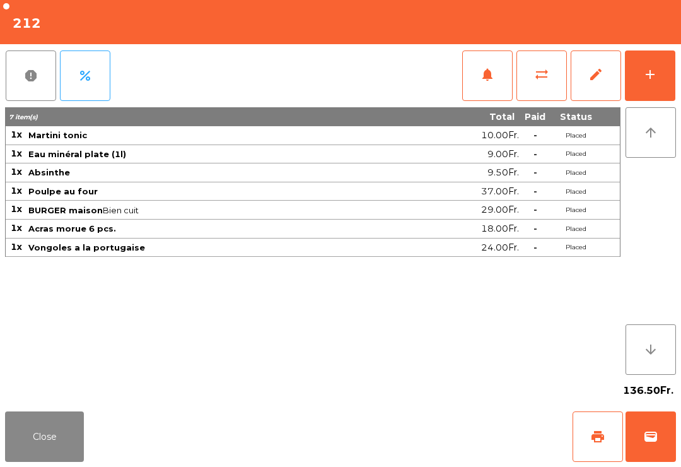
click at [33, 449] on button "Close" at bounding box center [44, 436] width 79 height 50
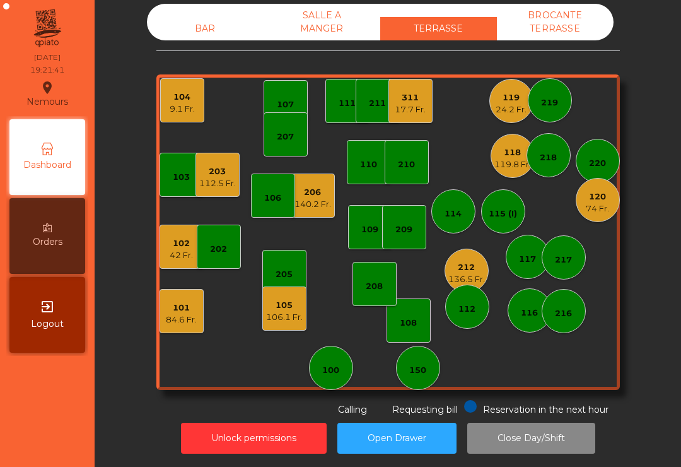
click at [312, 201] on div "140.2 Fr." at bounding box center [313, 204] width 37 height 13
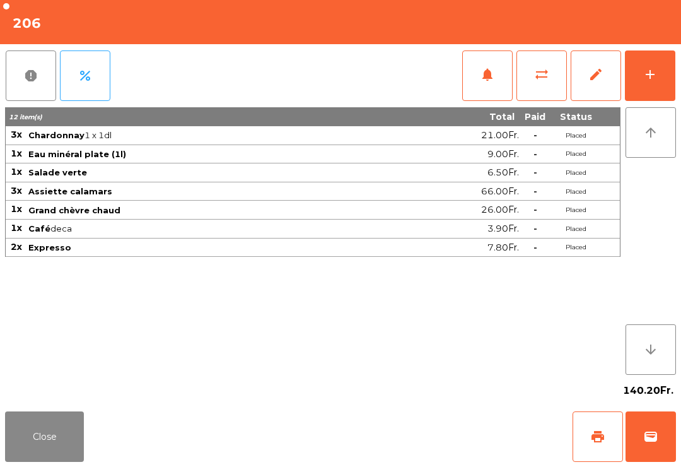
click at [68, 437] on button "Close" at bounding box center [44, 436] width 79 height 50
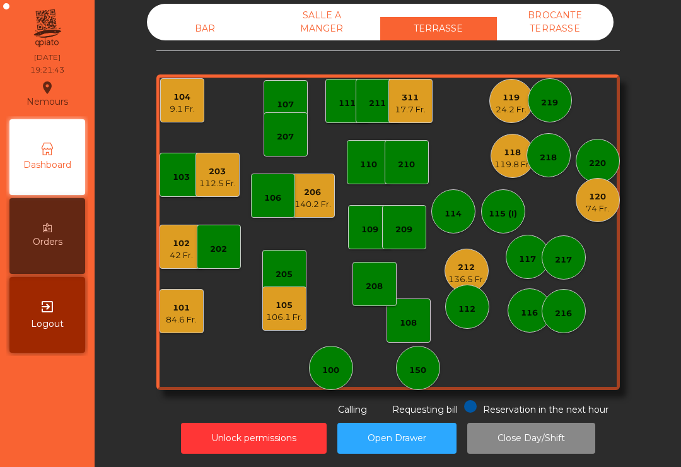
click at [171, 317] on div "84.6 Fr." at bounding box center [181, 320] width 31 height 13
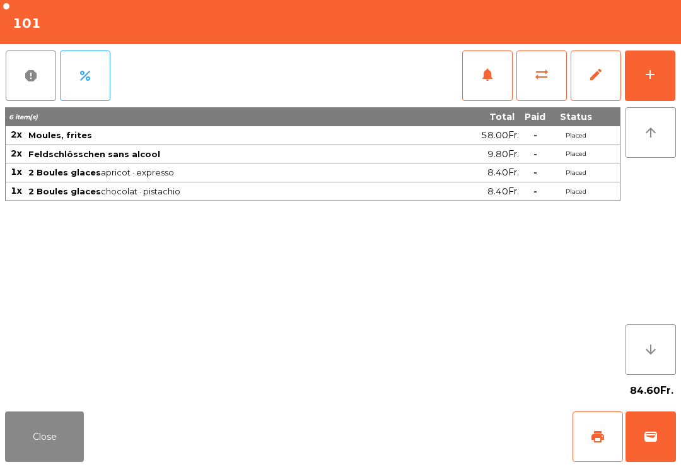
click at [46, 432] on button "Close" at bounding box center [44, 436] width 79 height 50
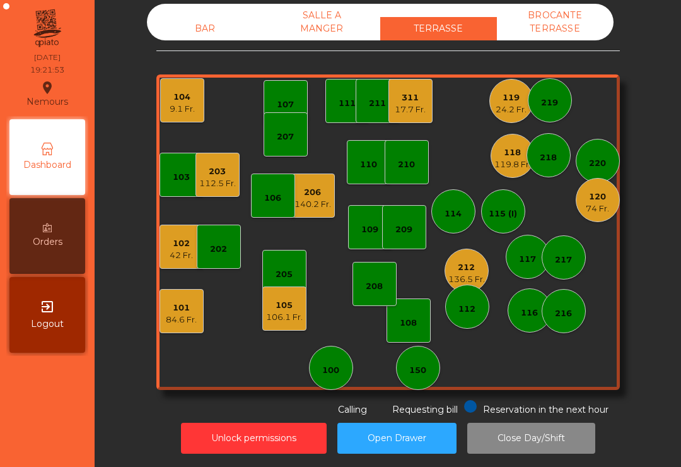
click at [500, 103] on div "119" at bounding box center [511, 97] width 31 height 13
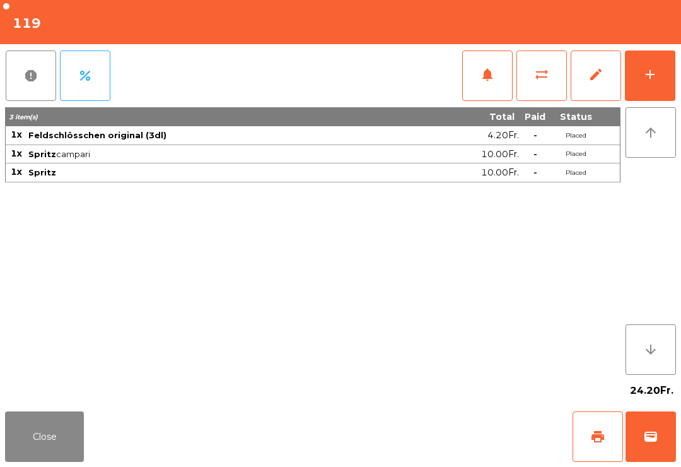
click at [649, 81] on div "add" at bounding box center [650, 74] width 15 height 15
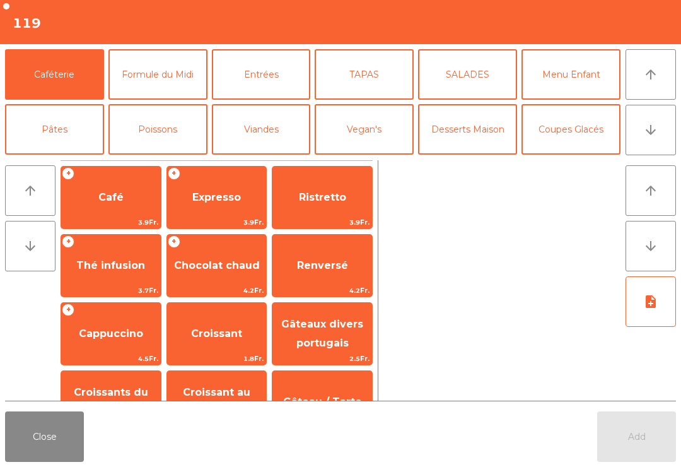
click at [167, 74] on button "Formule du Midi" at bounding box center [158, 74] width 99 height 50
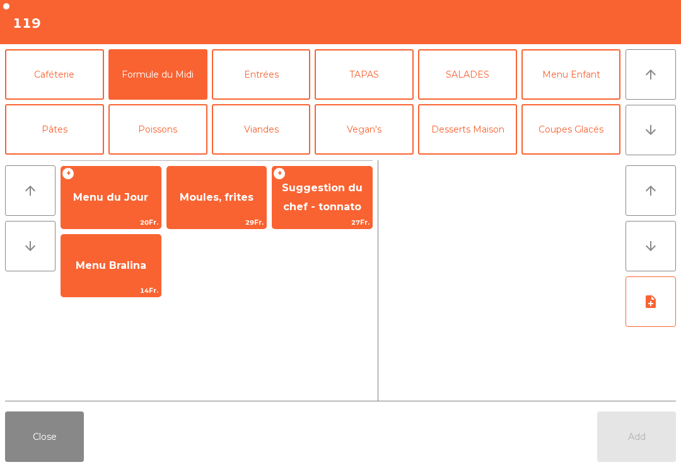
click at [223, 213] on span "Moules, frites" at bounding box center [217, 197] width 100 height 34
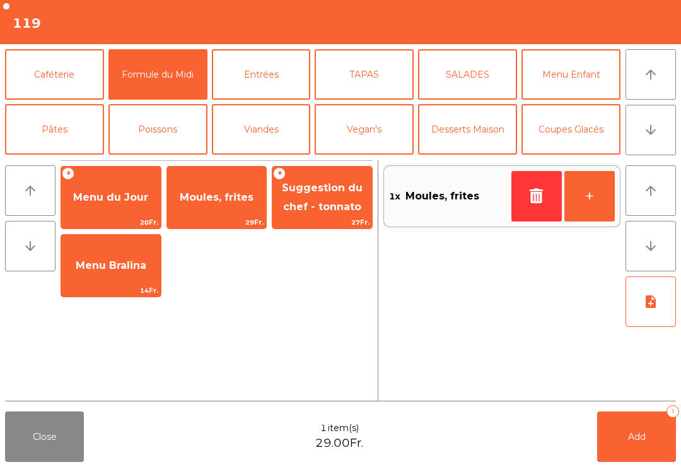
click at [228, 216] on div "Moules, frites 29Fr." at bounding box center [217, 197] width 101 height 63
click at [278, 80] on button "Entrées" at bounding box center [261, 74] width 99 height 50
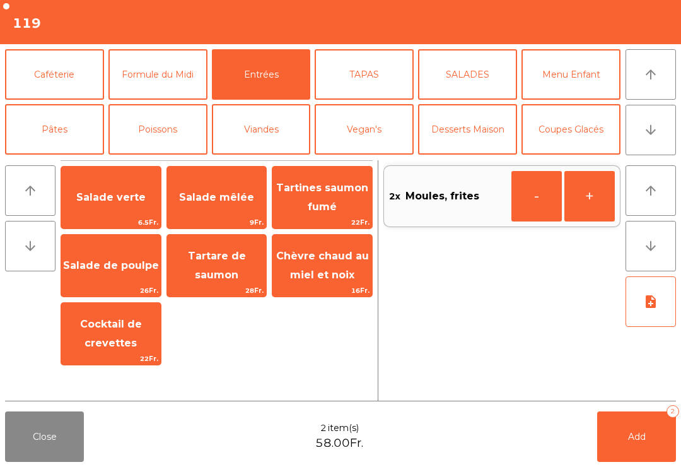
click at [371, 73] on button "TAPAS" at bounding box center [364, 74] width 99 height 50
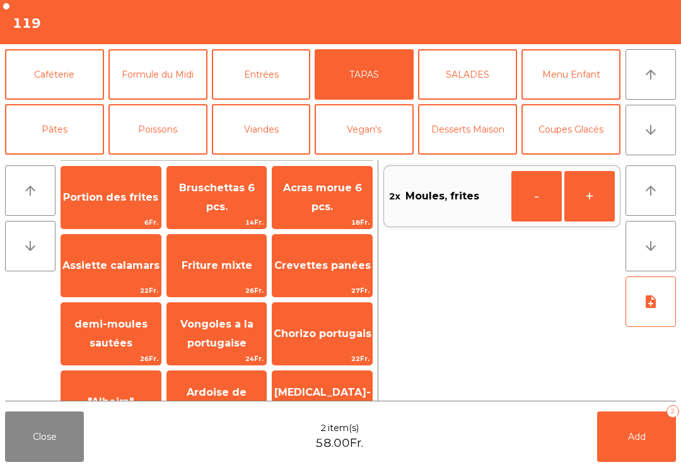
click at [49, 141] on button "Pâtes" at bounding box center [54, 129] width 99 height 50
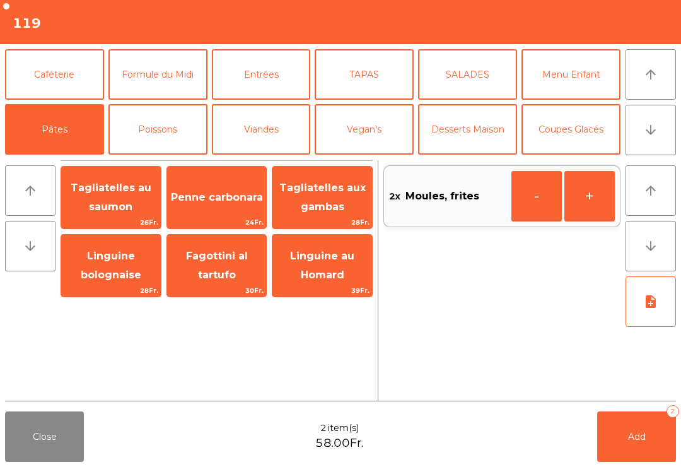
click at [130, 201] on span "Tagliatelles au saumon" at bounding box center [111, 197] width 81 height 31
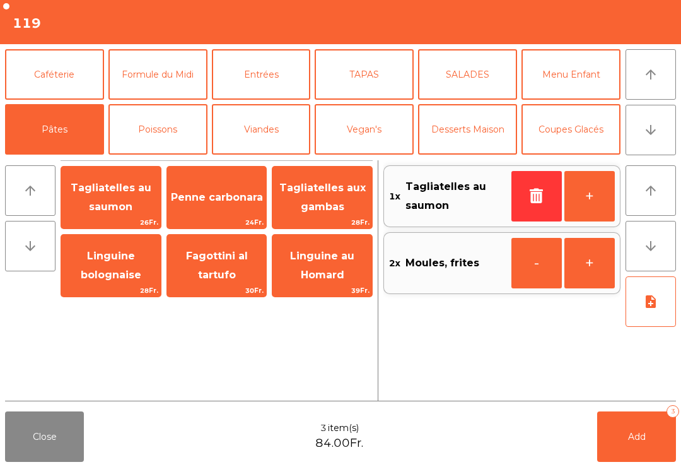
click at [644, 310] on button "note_add" at bounding box center [651, 301] width 50 height 50
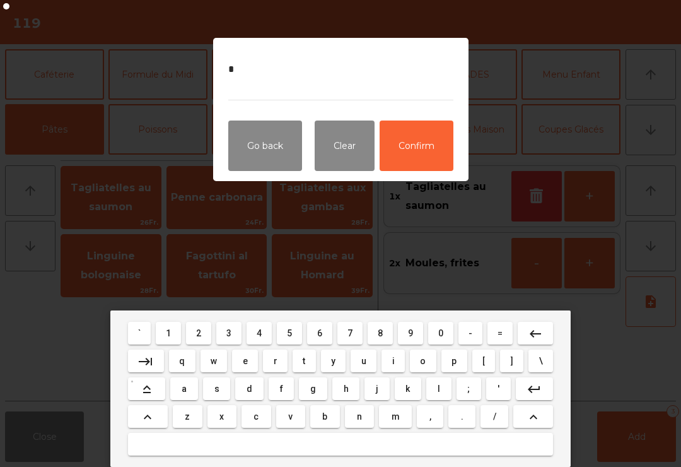
type textarea "**"
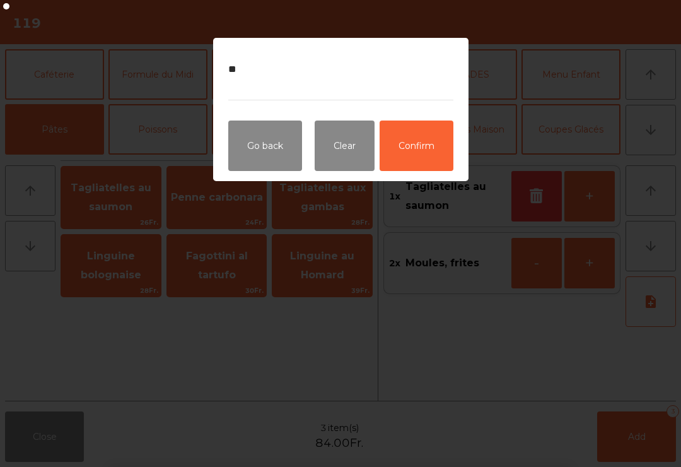
click at [406, 147] on button "Confirm" at bounding box center [417, 146] width 74 height 50
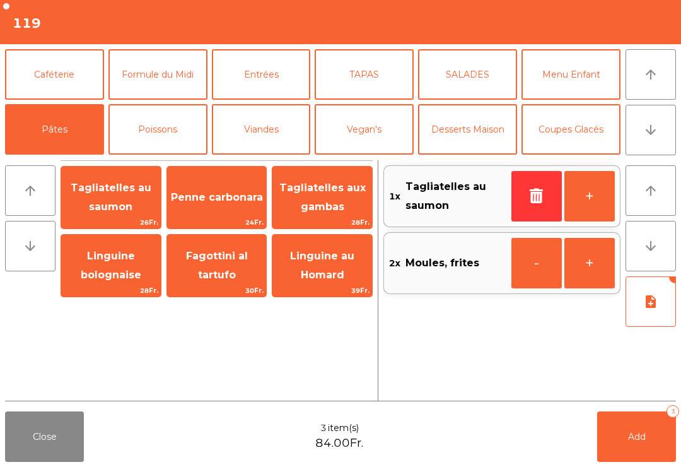
click at [644, 445] on button "Add 3" at bounding box center [637, 436] width 79 height 50
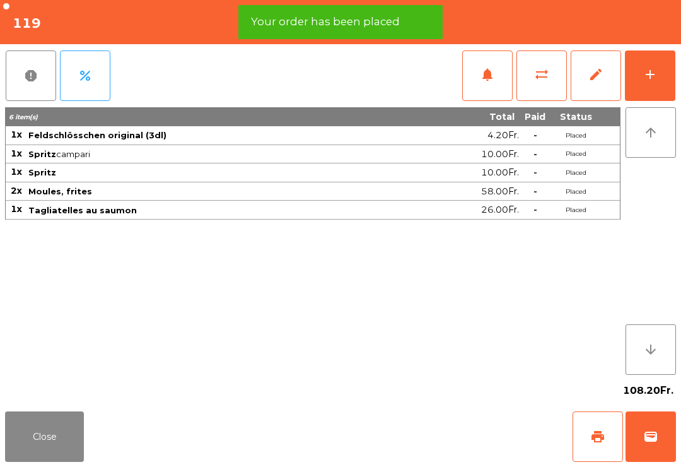
click at [54, 449] on button "Close" at bounding box center [44, 436] width 79 height 50
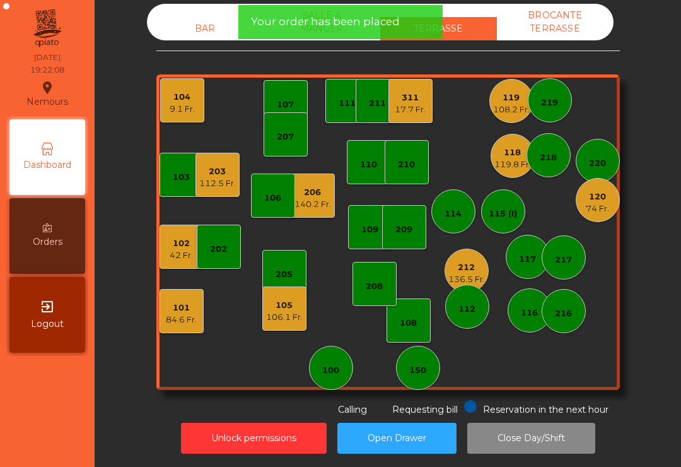
click at [218, 183] on div "112.5 Fr." at bounding box center [217, 183] width 37 height 13
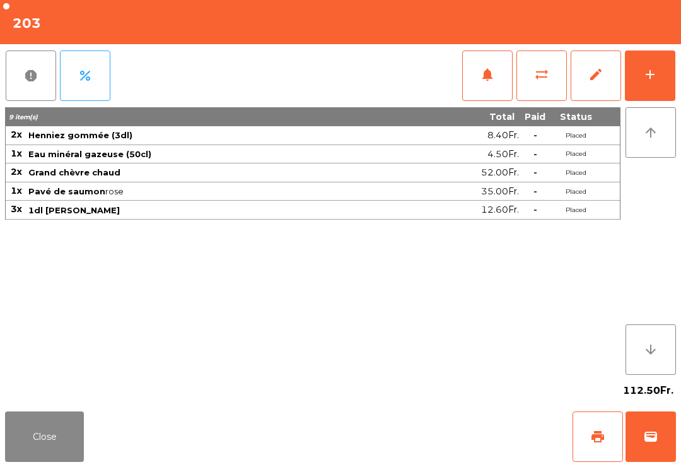
click at [68, 445] on button "Close" at bounding box center [44, 436] width 79 height 50
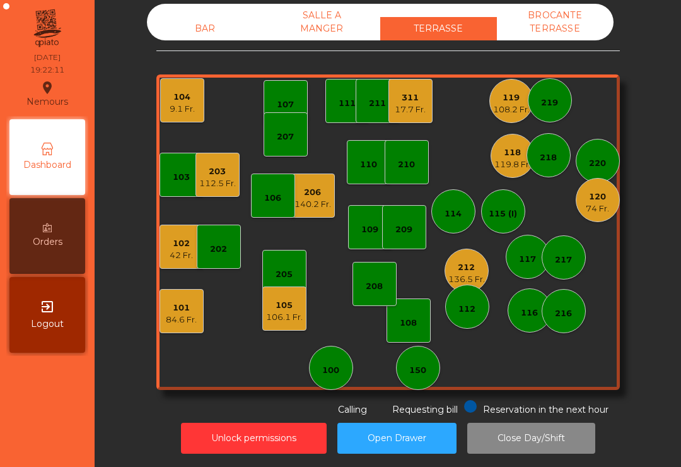
click at [173, 256] on div "42 Fr." at bounding box center [181, 255] width 23 height 13
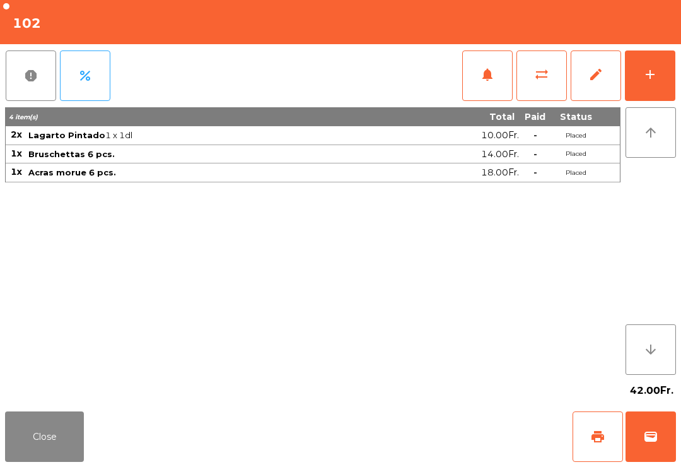
click at [35, 460] on button "Close" at bounding box center [44, 436] width 79 height 50
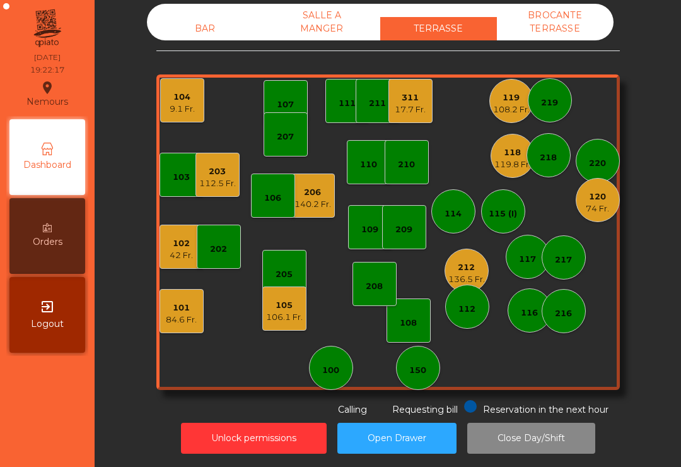
click at [585, 202] on div "120 74 Fr." at bounding box center [598, 200] width 44 height 44
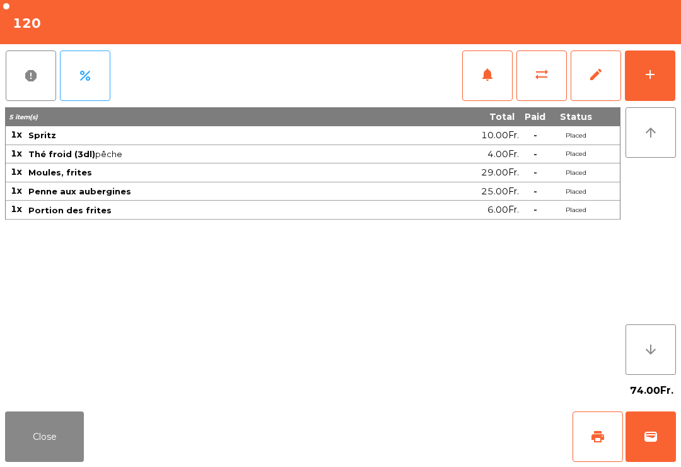
click at [50, 453] on button "Close" at bounding box center [44, 436] width 79 height 50
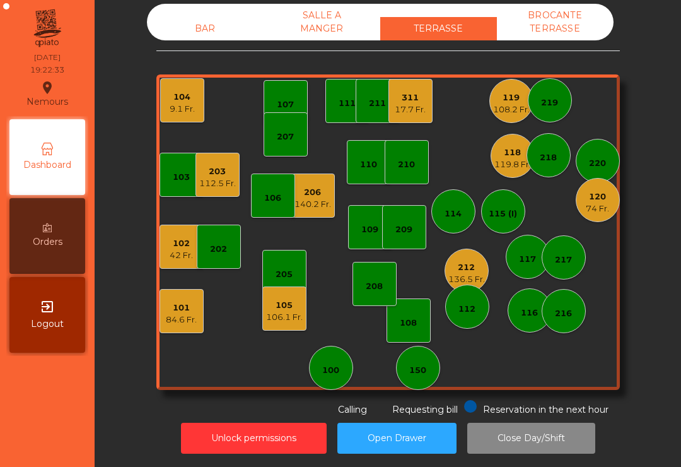
click at [378, 196] on div "103 102 42 Fr. 101 84.6 Fr. 202 206 140.2 Fr. 104 9.1 Fr. 205 108 105 106.1 Fr.…" at bounding box center [388, 232] width 464 height 316
click at [418, 162] on div "210" at bounding box center [407, 162] width 44 height 44
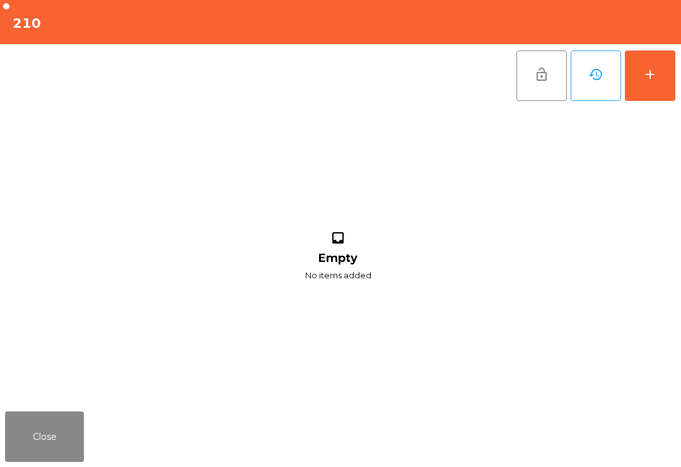
click at [642, 77] on button "add" at bounding box center [650, 75] width 50 height 50
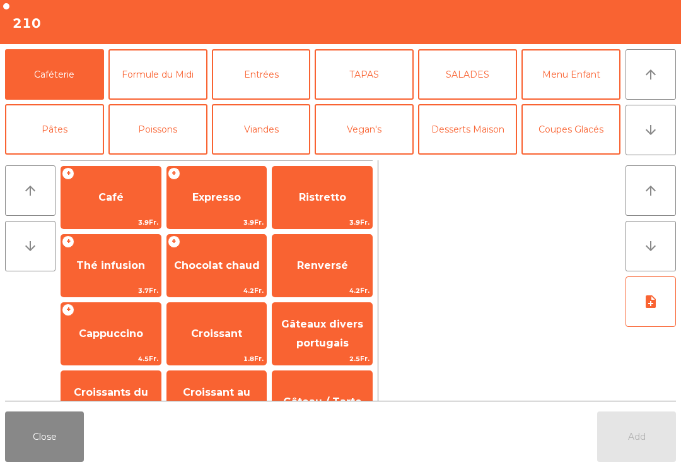
click at [637, 463] on div "Close Add" at bounding box center [340, 436] width 681 height 61
click at [220, 209] on span "Expresso" at bounding box center [217, 197] width 100 height 34
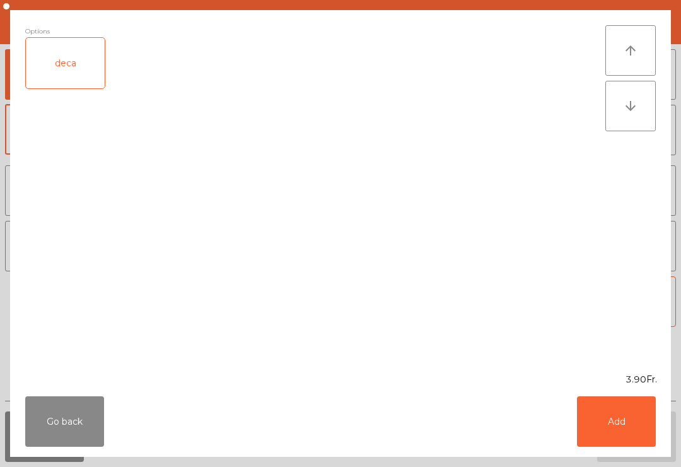
click at [635, 424] on button "Add" at bounding box center [616, 421] width 79 height 50
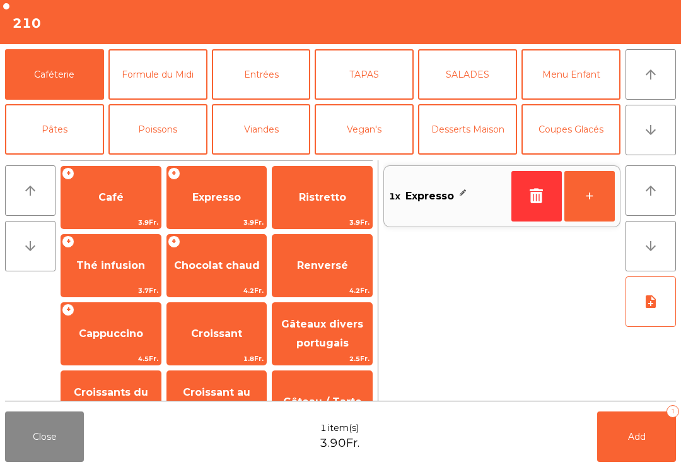
click at [600, 221] on button "+" at bounding box center [590, 196] width 50 height 50
click at [604, 192] on button "+" at bounding box center [590, 196] width 50 height 50
click at [598, 199] on button "+" at bounding box center [590, 196] width 50 height 50
click at [520, 219] on button "-" at bounding box center [537, 196] width 50 height 50
click at [112, 186] on span "Café" at bounding box center [111, 197] width 100 height 34
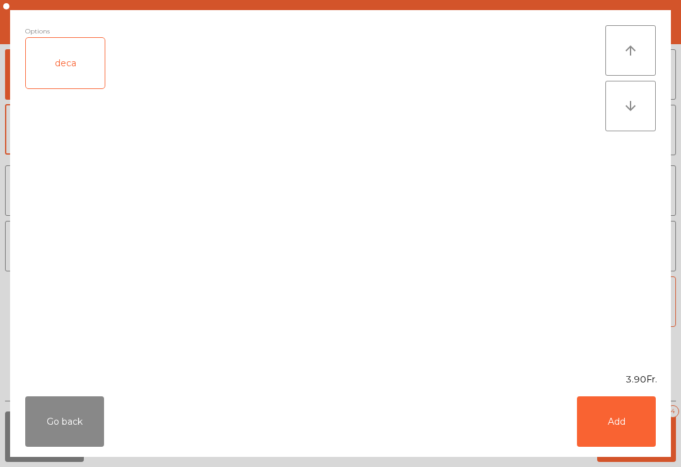
click at [614, 420] on button "Add" at bounding box center [616, 421] width 79 height 50
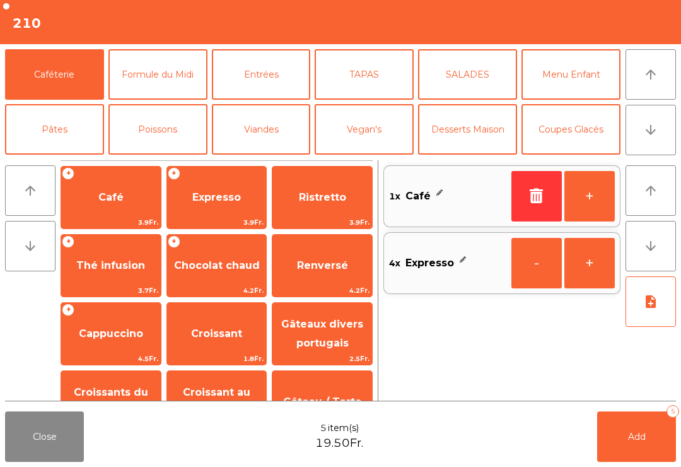
click at [595, 203] on button "+" at bounding box center [590, 196] width 50 height 50
click at [676, 445] on button "Add 6" at bounding box center [637, 436] width 79 height 50
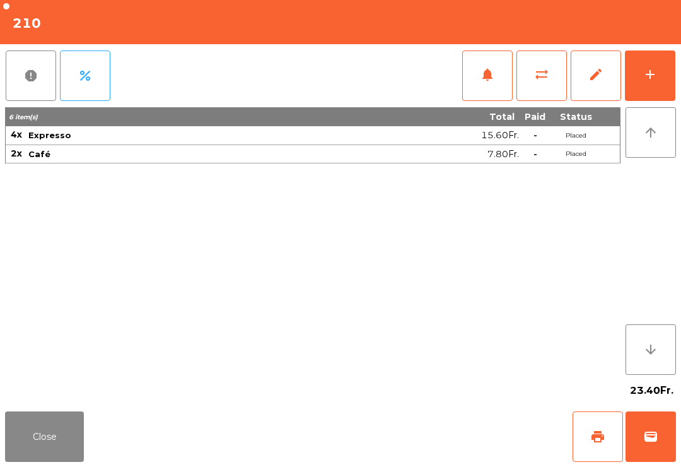
click at [599, 446] on button "print" at bounding box center [598, 436] width 50 height 50
click at [661, 69] on button "add" at bounding box center [650, 75] width 50 height 50
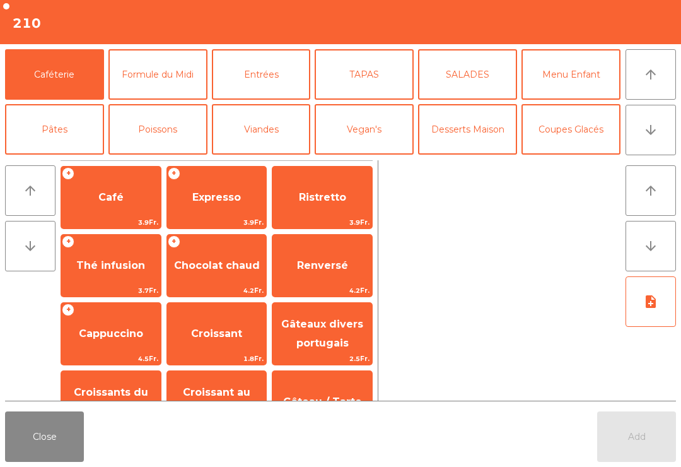
click at [663, 121] on button "arrow_downward" at bounding box center [651, 130] width 50 height 50
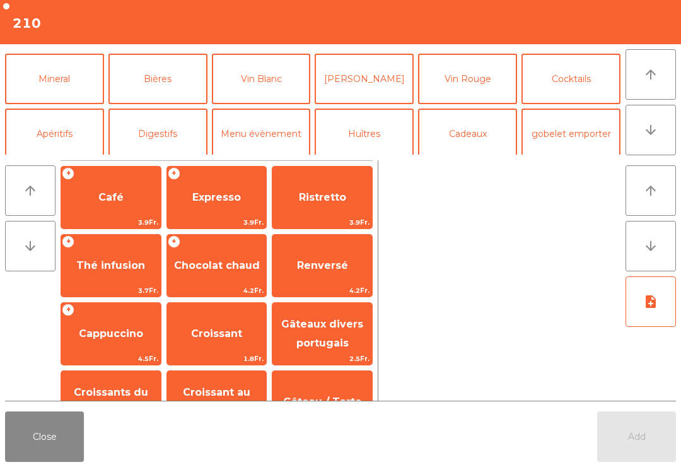
scroll to position [110, 0]
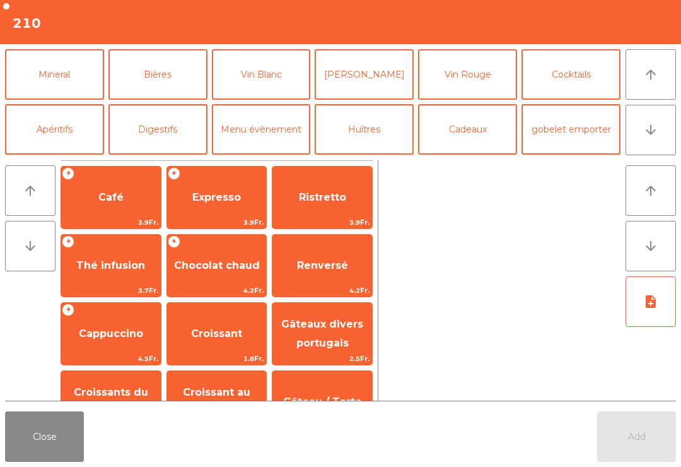
click at [56, 64] on button "Mineral" at bounding box center [54, 74] width 99 height 50
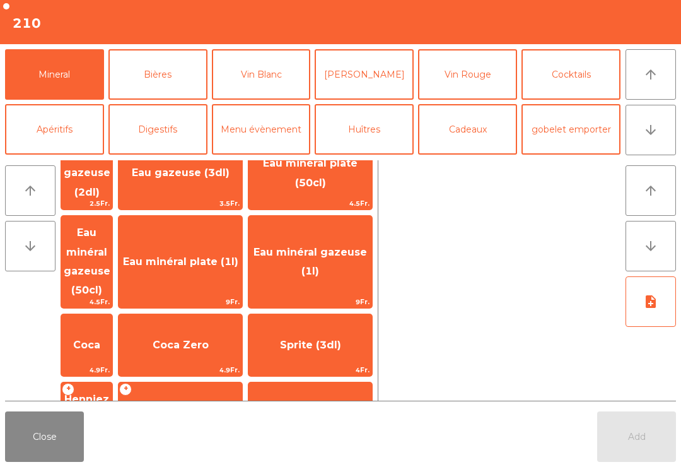
scroll to position [32, 0]
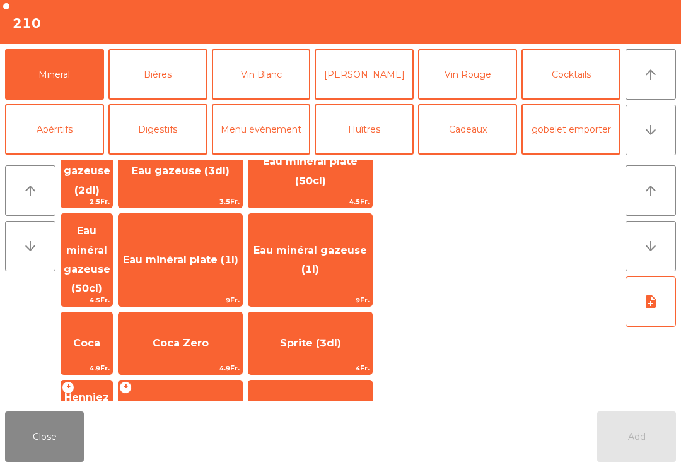
click at [107, 232] on span "Eau minéral gazeuse (50cl)" at bounding box center [86, 260] width 51 height 92
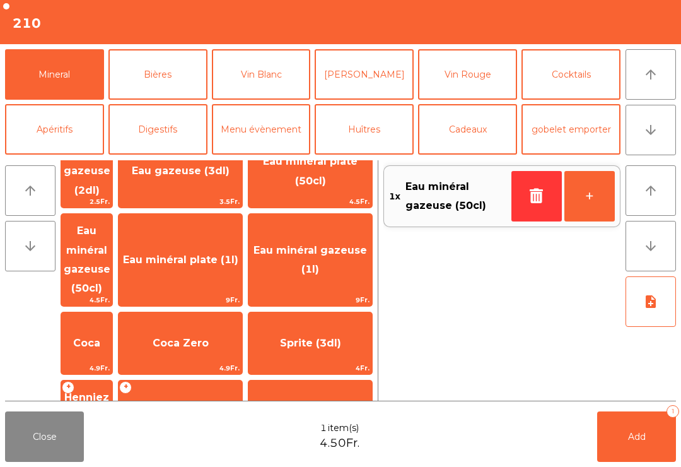
click at [655, 428] on button "Add 1" at bounding box center [637, 436] width 79 height 50
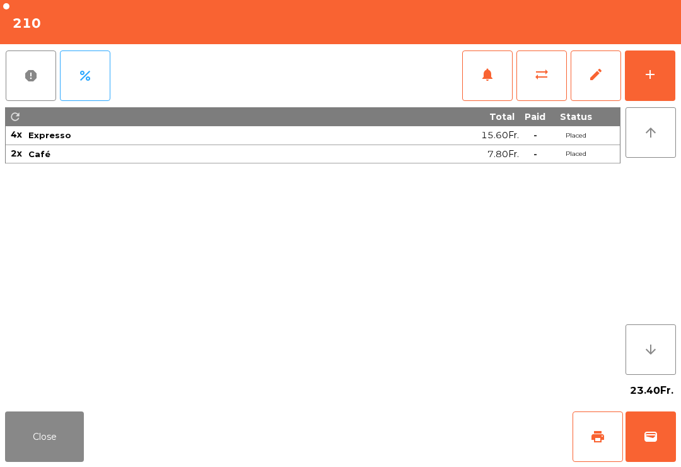
click at [604, 430] on span "print" at bounding box center [598, 436] width 15 height 15
click at [11, 449] on button "Close" at bounding box center [44, 436] width 79 height 50
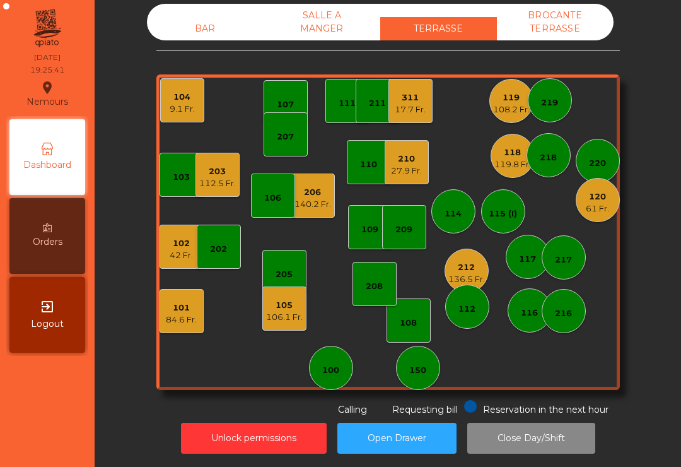
click at [193, 115] on div "104 9.1 Fr." at bounding box center [182, 100] width 44 height 44
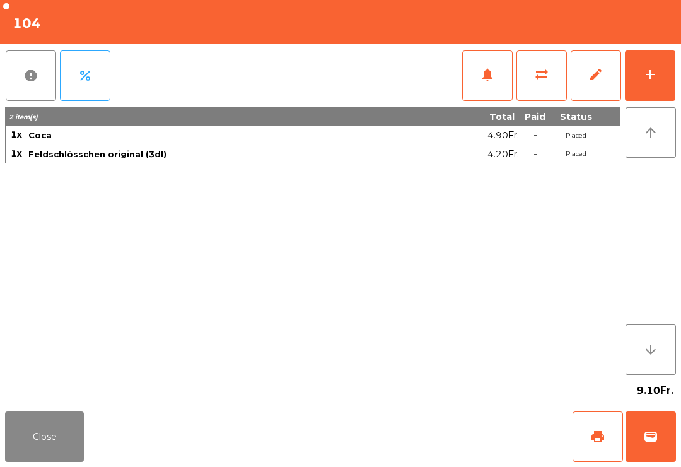
click at [646, 84] on button "add" at bounding box center [650, 75] width 50 height 50
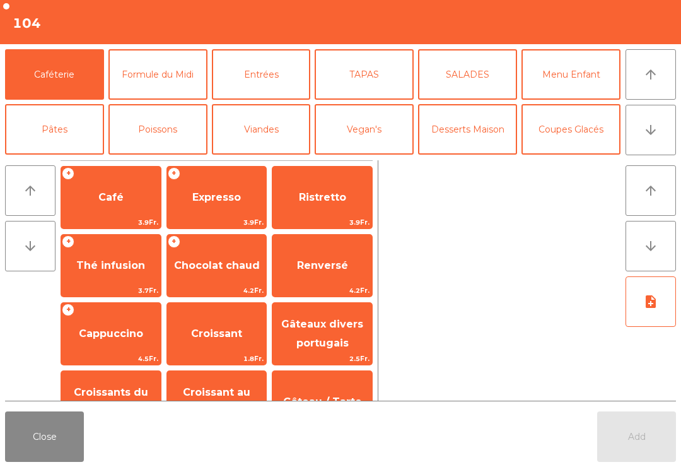
scroll to position [13, 0]
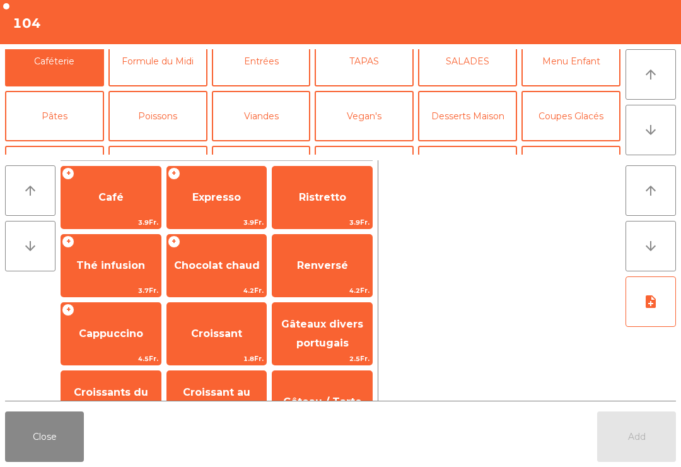
click at [148, 107] on button "Poissons" at bounding box center [158, 116] width 99 height 50
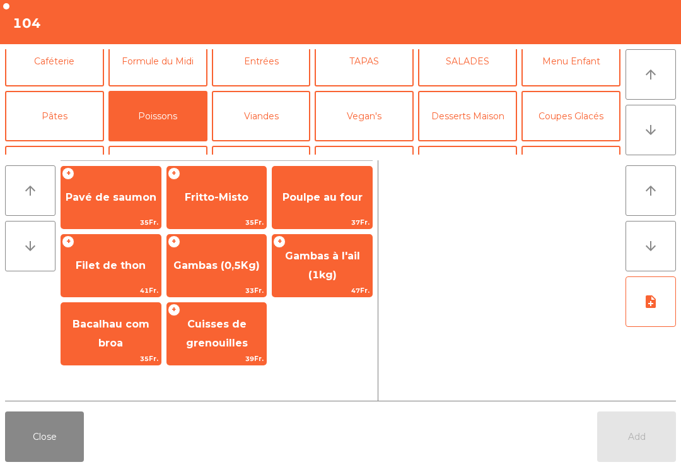
click at [331, 269] on span "Gambas à l'ail (1kg)" at bounding box center [322, 265] width 75 height 31
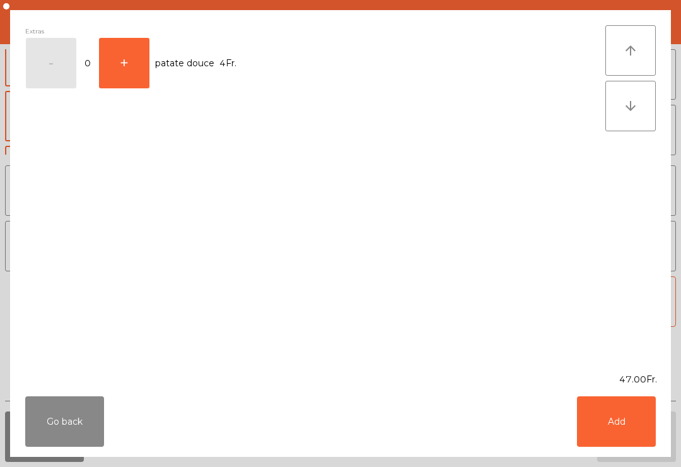
click at [617, 411] on button "Add" at bounding box center [616, 421] width 79 height 50
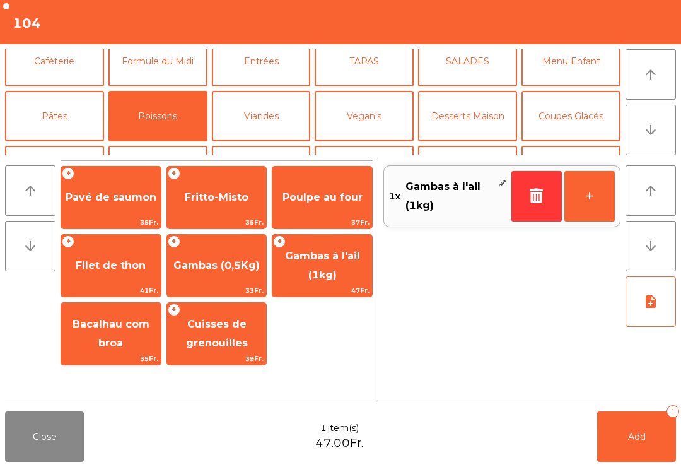
click at [654, 310] on button "note_add" at bounding box center [651, 301] width 50 height 50
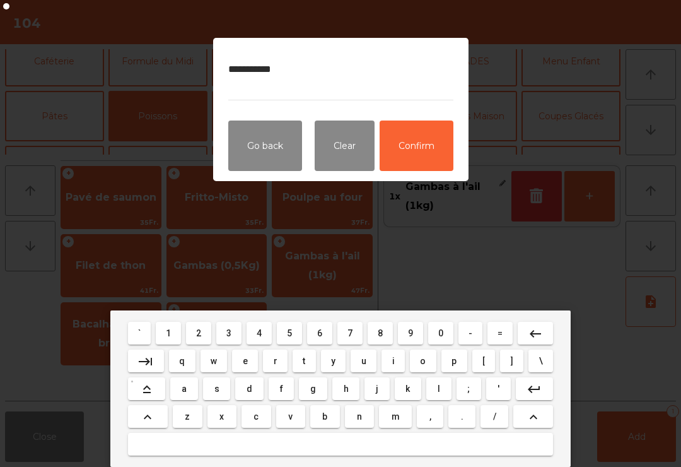
type textarea "**********"
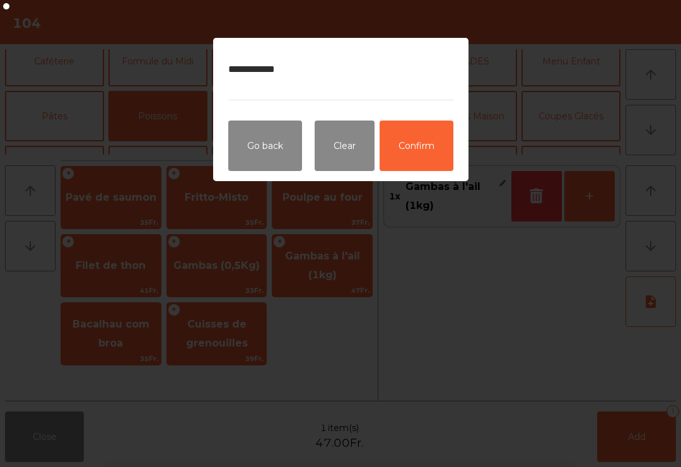
click at [423, 134] on button "Confirm" at bounding box center [417, 146] width 74 height 50
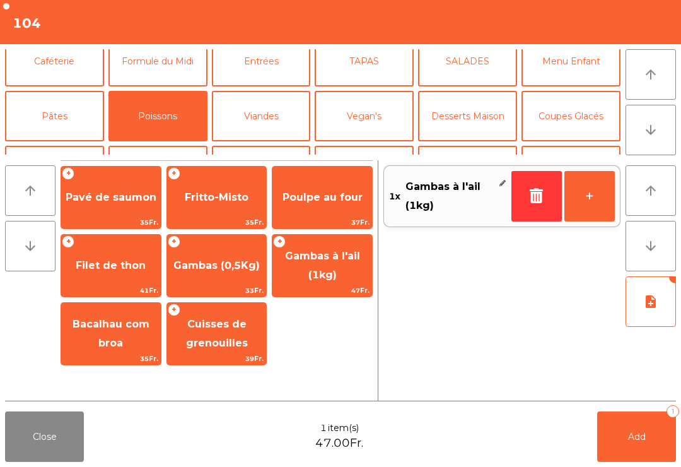
click at [634, 425] on button "Add 1" at bounding box center [637, 436] width 79 height 50
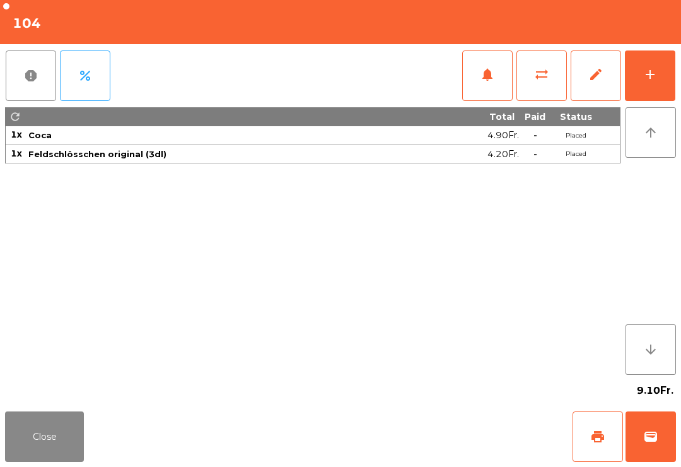
click at [66, 432] on button "Close" at bounding box center [44, 436] width 79 height 50
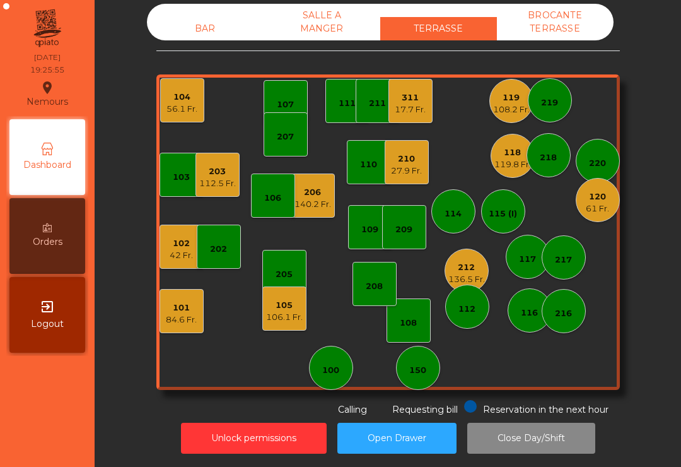
click at [505, 166] on div "119.8 Fr." at bounding box center [513, 164] width 37 height 13
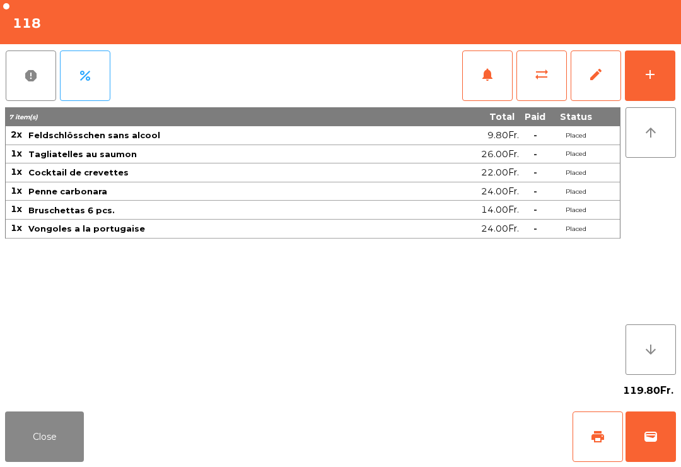
click at [540, 62] on button "sync_alt" at bounding box center [542, 75] width 50 height 50
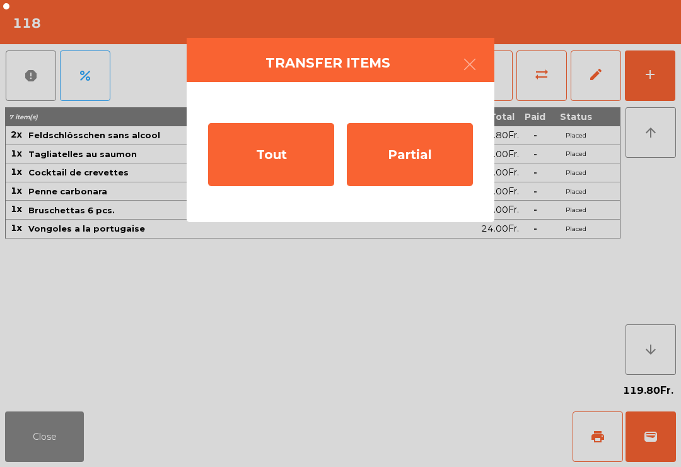
click at [259, 161] on div "Tout" at bounding box center [271, 154] width 126 height 63
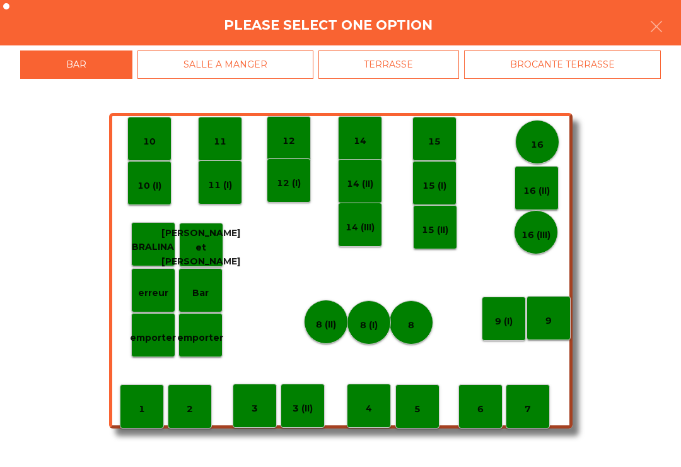
click at [659, 28] on icon "button" at bounding box center [656, 26] width 15 height 15
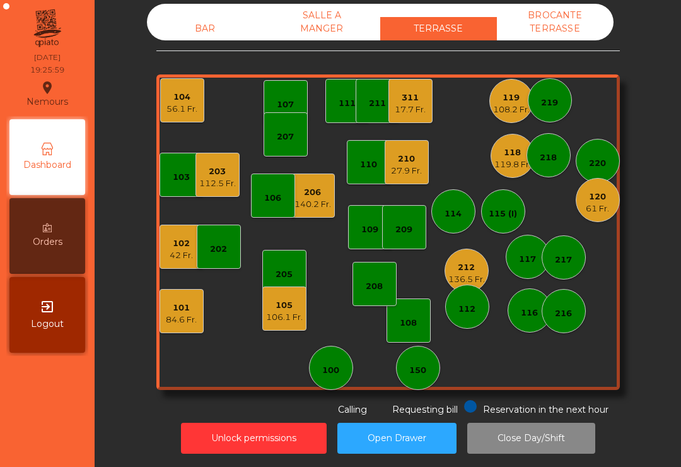
click at [516, 157] on div "118" at bounding box center [513, 152] width 37 height 13
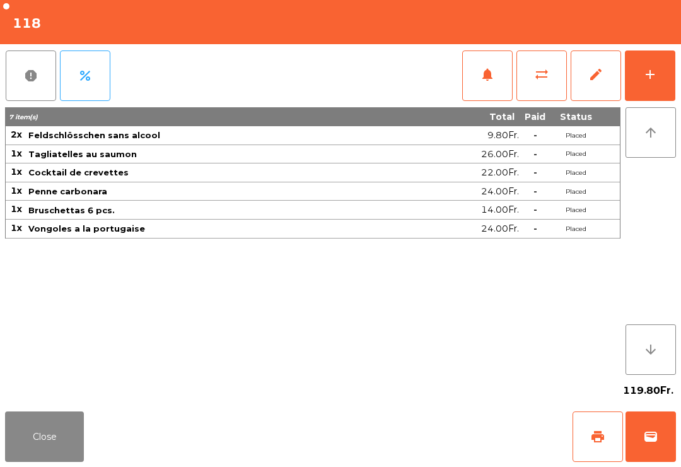
click at [536, 81] on span "sync_alt" at bounding box center [541, 74] width 15 height 15
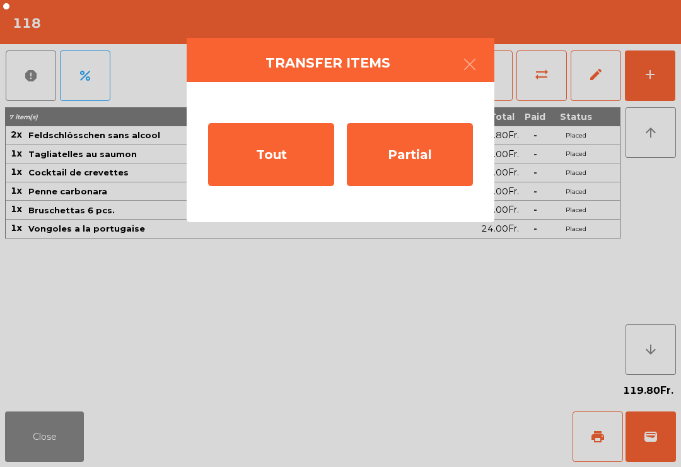
click at [444, 152] on div "Partial" at bounding box center [410, 154] width 126 height 63
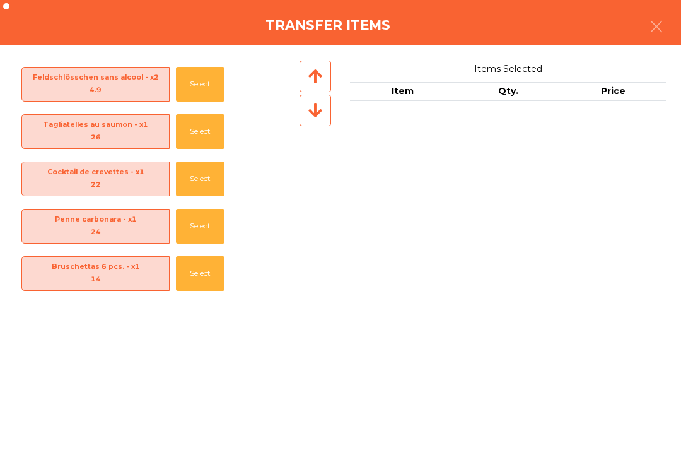
scroll to position [0, 0]
click at [198, 180] on button "Select" at bounding box center [200, 179] width 49 height 35
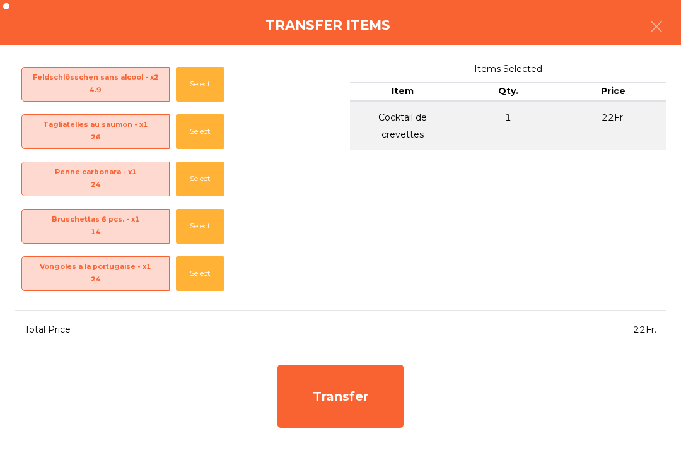
click at [187, 117] on button "Select" at bounding box center [200, 131] width 49 height 35
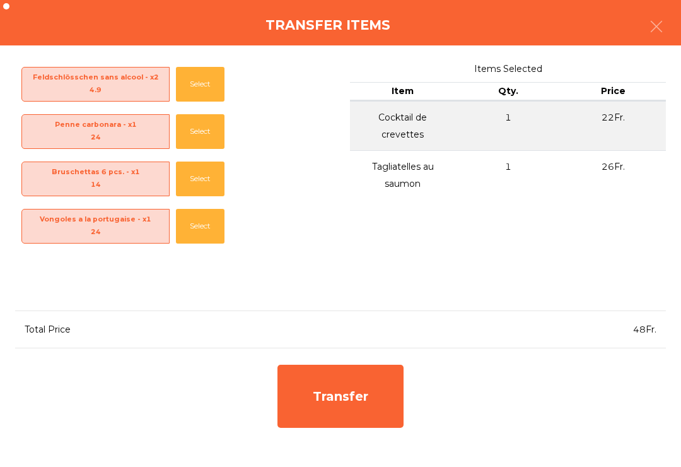
click at [199, 81] on button "Select" at bounding box center [200, 84] width 49 height 35
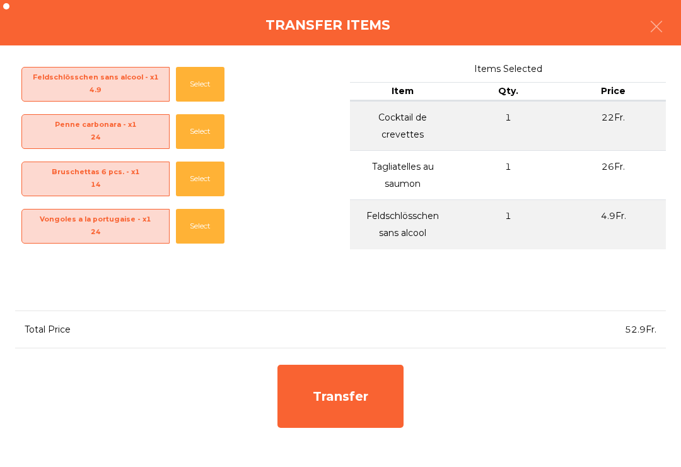
click at [198, 80] on button "Select" at bounding box center [200, 84] width 49 height 35
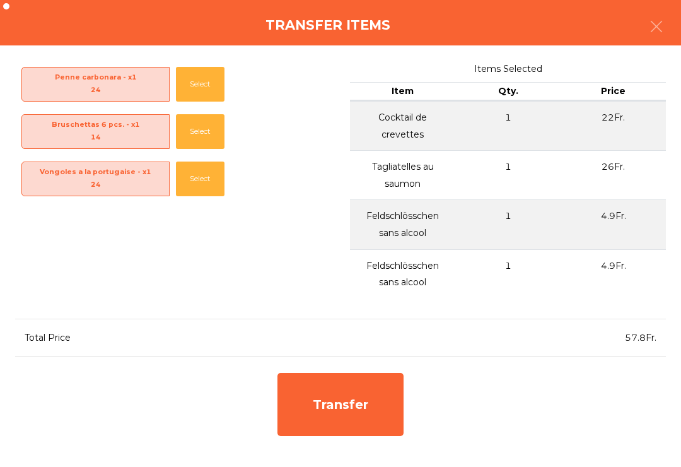
click at [351, 411] on div "Transfer" at bounding box center [341, 404] width 126 height 63
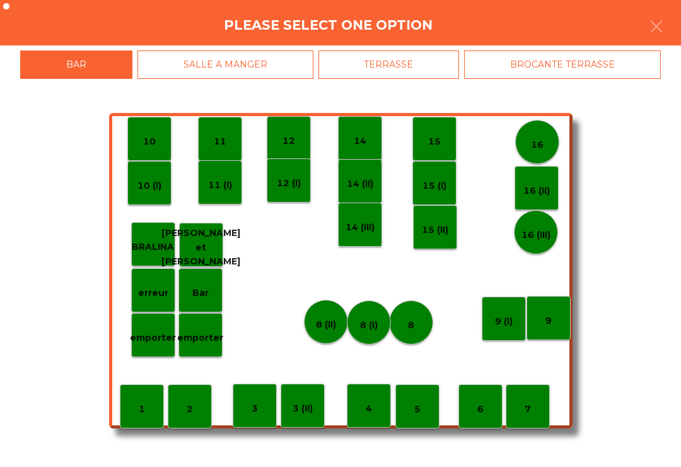
click at [365, 327] on p "8 (I)" at bounding box center [369, 325] width 18 height 15
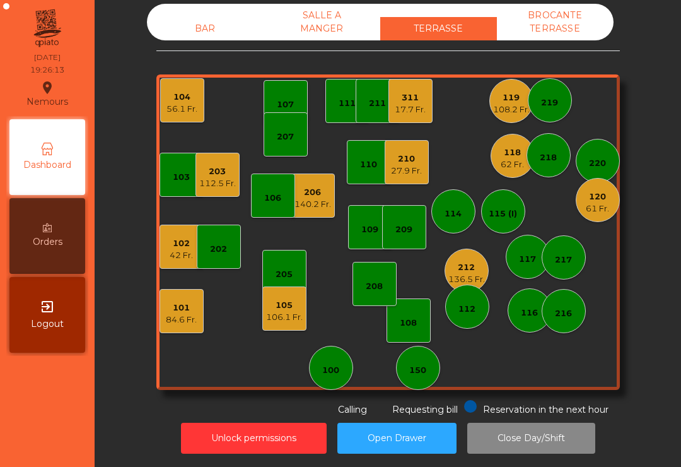
click at [515, 158] on div "62 Fr." at bounding box center [512, 164] width 23 height 13
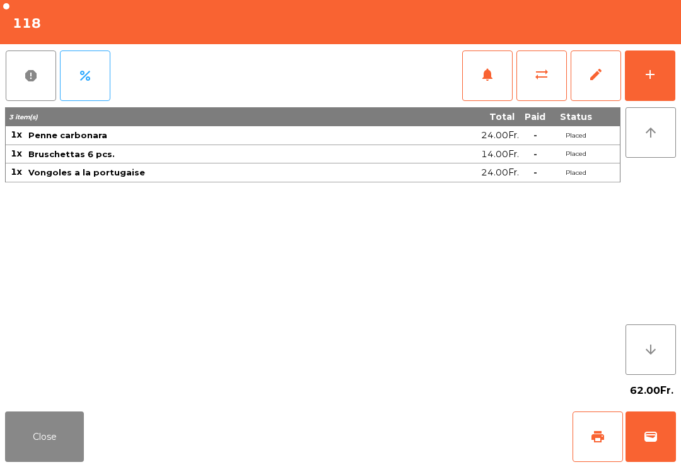
click at [50, 461] on button "Close" at bounding box center [44, 436] width 79 height 50
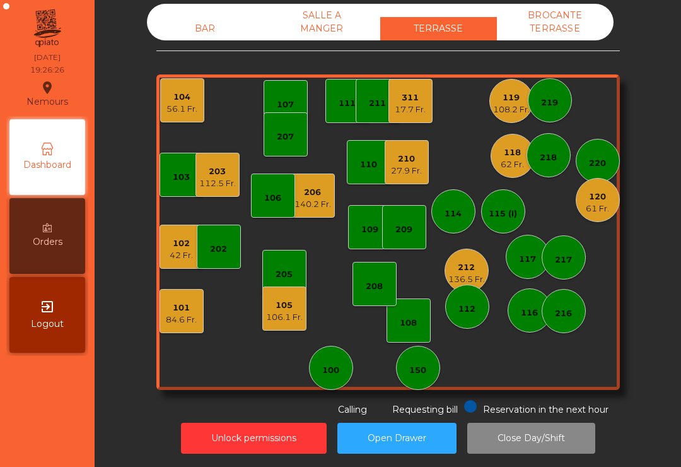
click at [601, 201] on div "120" at bounding box center [597, 197] width 23 height 13
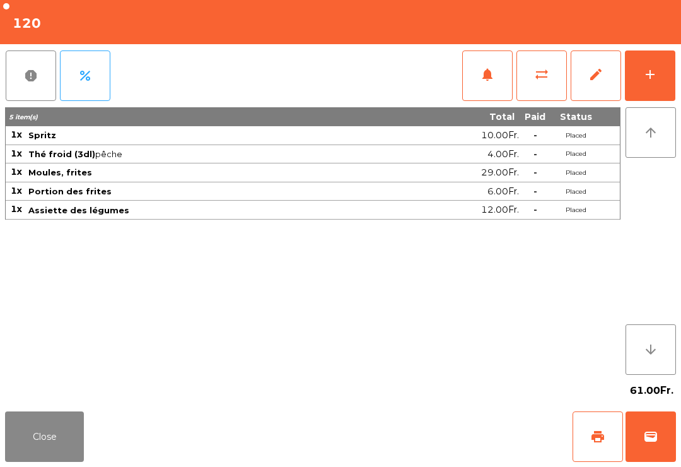
click at [66, 428] on button "Close" at bounding box center [44, 436] width 79 height 50
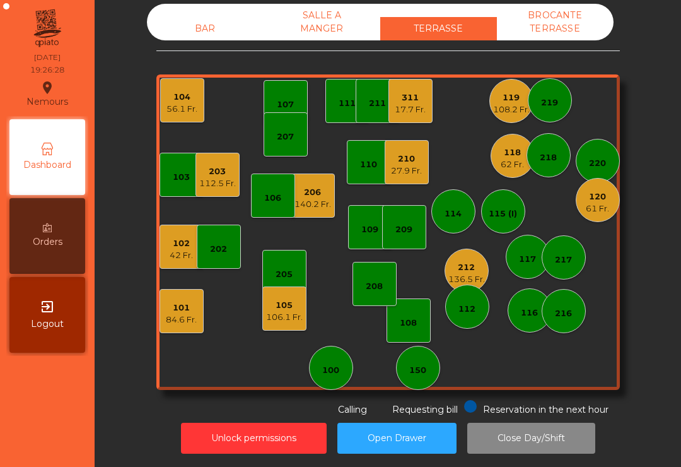
click at [570, 23] on div "BROCANTE TERRASSE" at bounding box center [555, 22] width 117 height 37
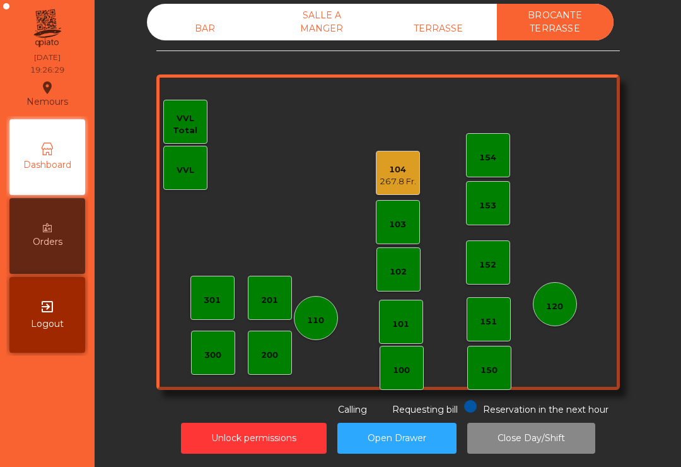
click at [399, 171] on div "104" at bounding box center [398, 169] width 37 height 13
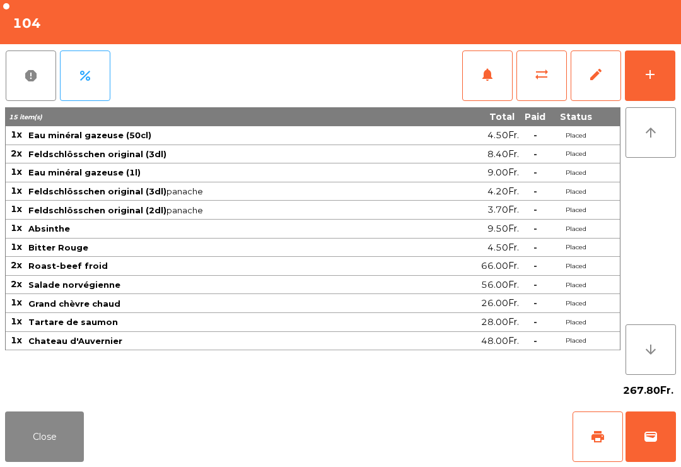
click at [47, 438] on button "Close" at bounding box center [44, 436] width 79 height 50
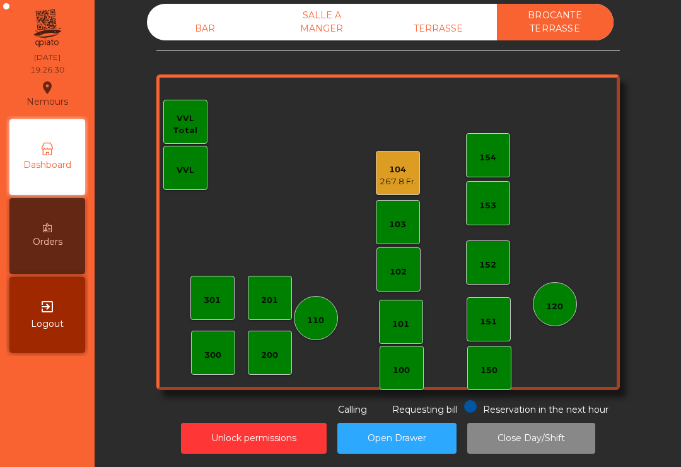
click at [213, 33] on div "BAR" at bounding box center [205, 28] width 117 height 23
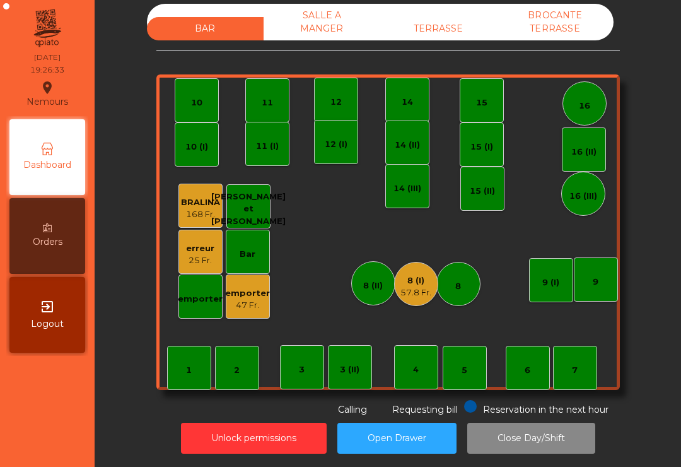
click at [421, 276] on div "8 (I)" at bounding box center [416, 280] width 31 height 13
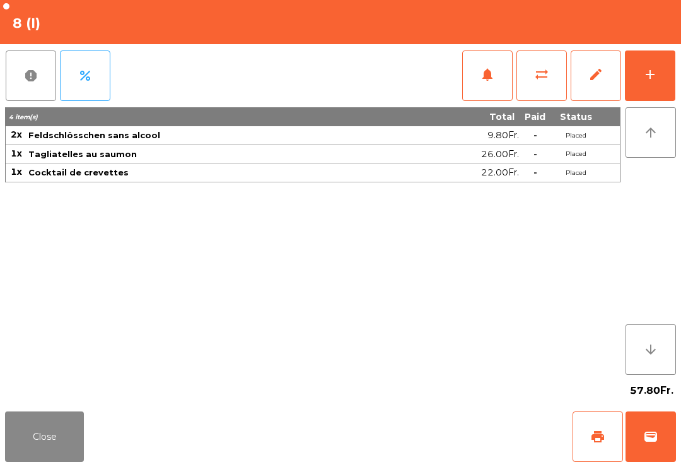
click at [596, 433] on span "print" at bounding box center [598, 436] width 15 height 15
click at [62, 439] on button "Close" at bounding box center [44, 436] width 79 height 50
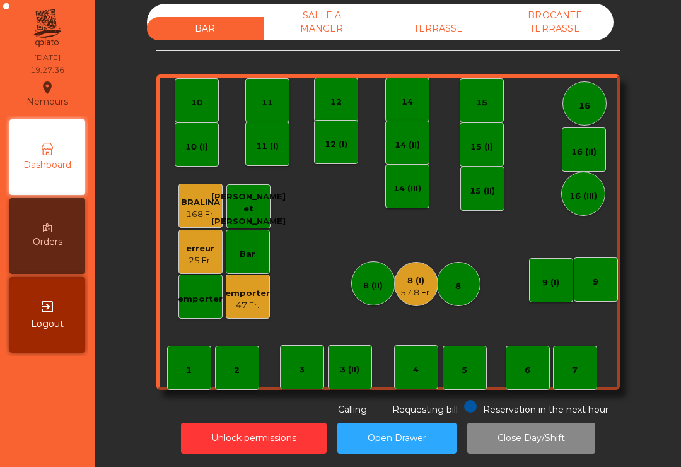
click at [119, 439] on div "Unlock permissions Open Drawer Close Day/Shift" at bounding box center [388, 438] width 553 height 44
click at [459, 35] on div "TERRASSE" at bounding box center [438, 28] width 117 height 23
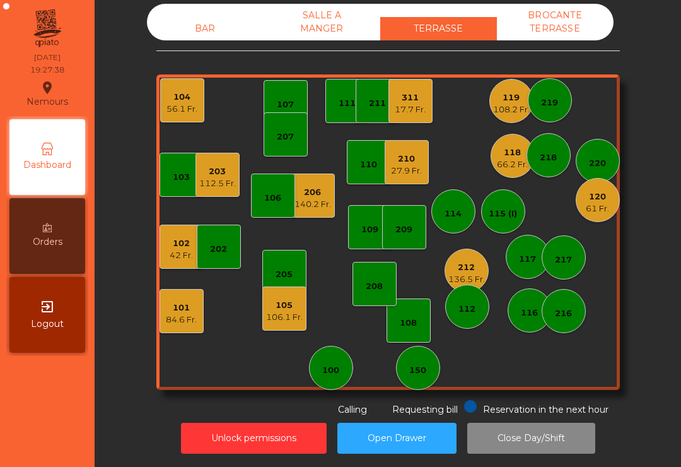
click at [508, 173] on div "118 66.2 Fr." at bounding box center [513, 156] width 44 height 44
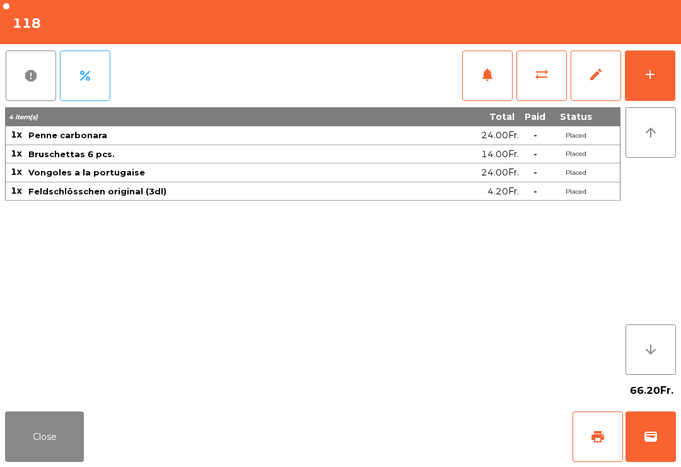
click at [659, 82] on button "add" at bounding box center [650, 75] width 50 height 50
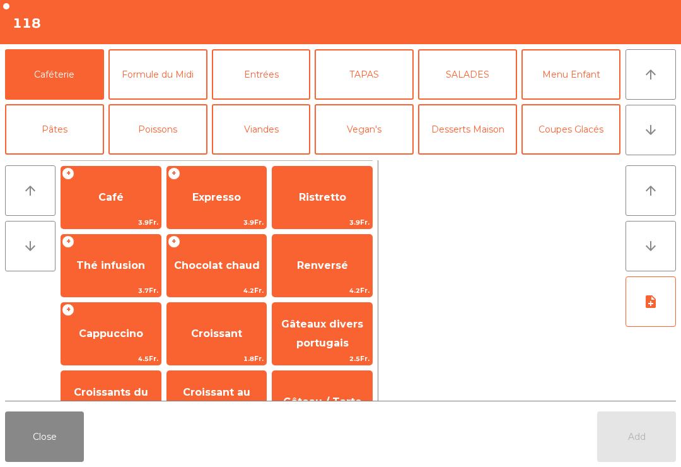
click at [647, 144] on button "arrow_downward" at bounding box center [651, 130] width 50 height 50
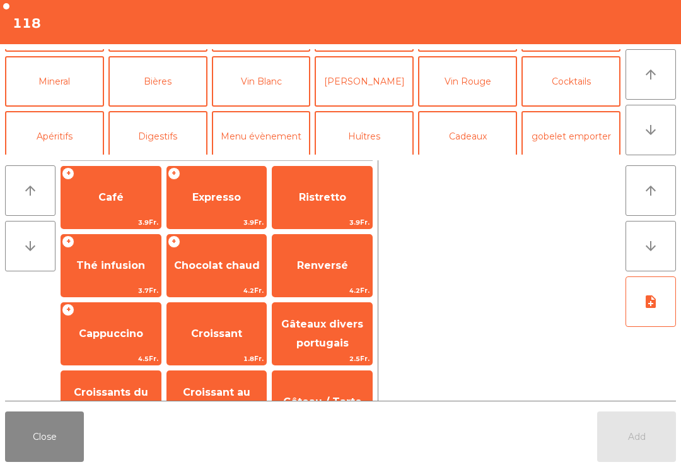
scroll to position [110, 0]
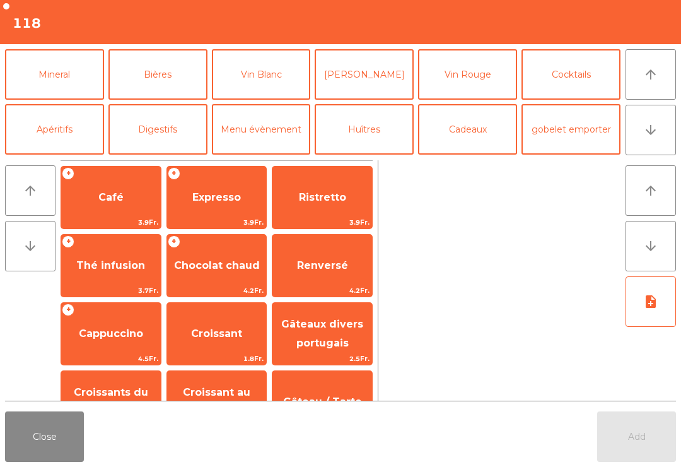
click at [165, 80] on button "Bières" at bounding box center [158, 74] width 99 height 50
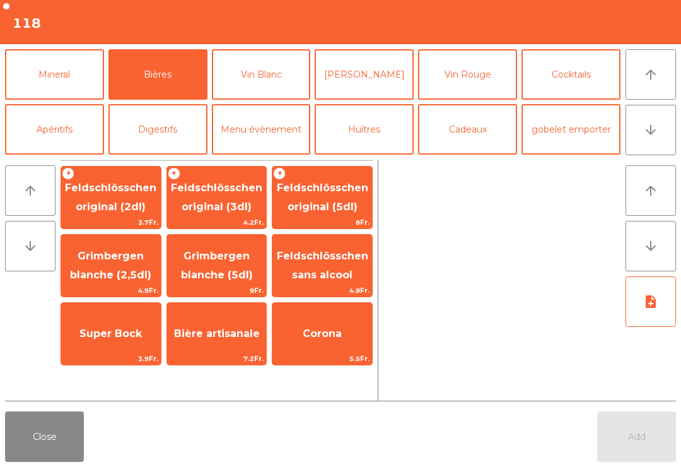
click at [242, 192] on span "Feldschlösschen original (3dl)" at bounding box center [216, 197] width 91 height 31
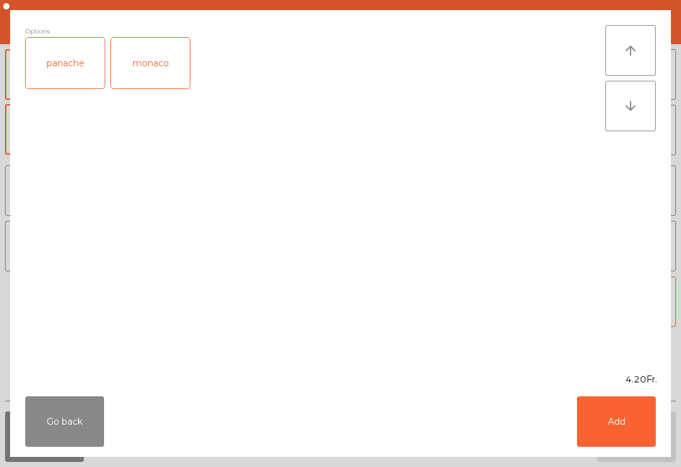
click at [623, 396] on button "Add" at bounding box center [616, 421] width 79 height 50
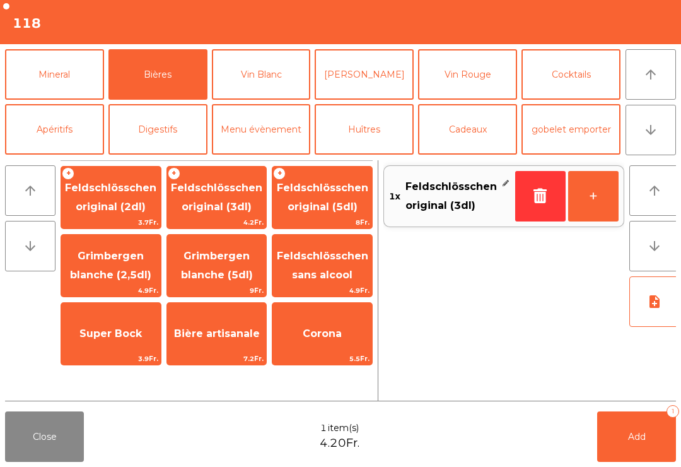
click at [587, 219] on button "+" at bounding box center [594, 196] width 50 height 50
click at [62, 86] on button "Mineral" at bounding box center [54, 74] width 99 height 50
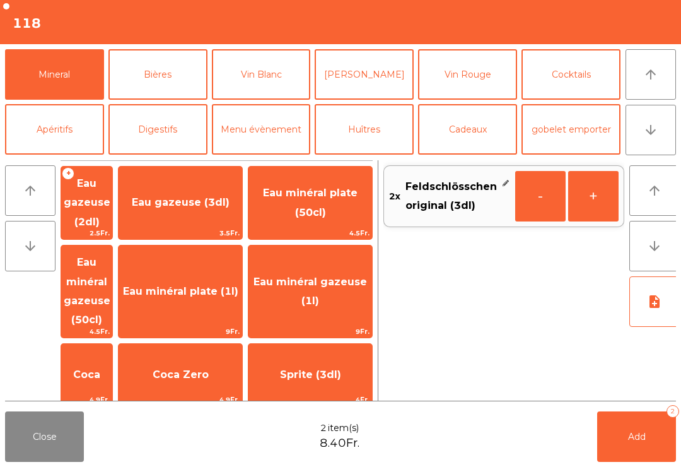
click at [110, 257] on span "Eau minéral gazeuse (50cl)" at bounding box center [87, 290] width 47 height 69
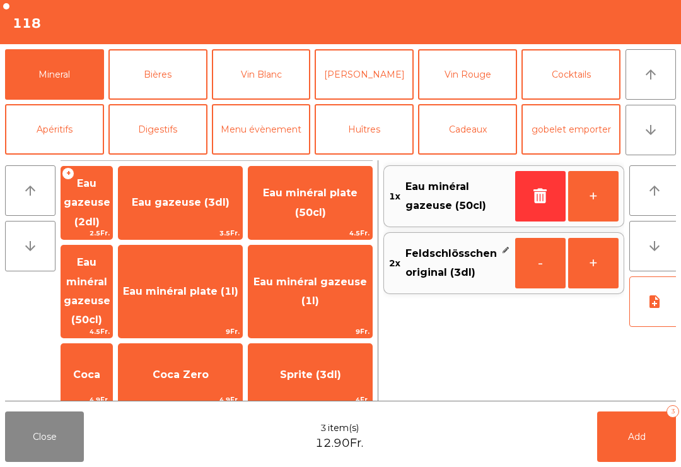
click at [634, 427] on button "Add 3" at bounding box center [637, 436] width 79 height 50
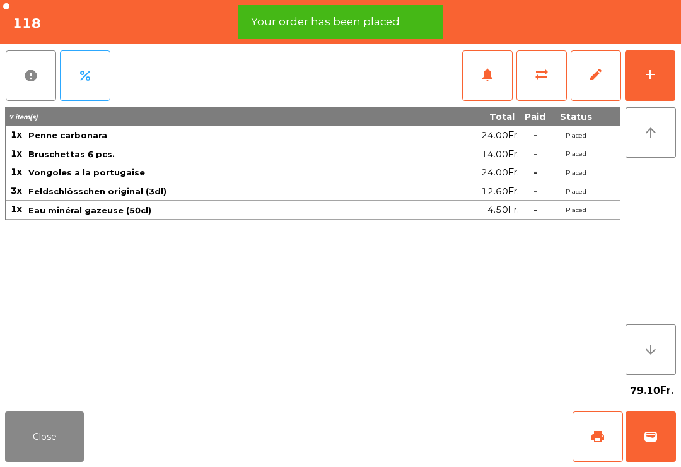
click at [32, 455] on button "Close" at bounding box center [44, 436] width 79 height 50
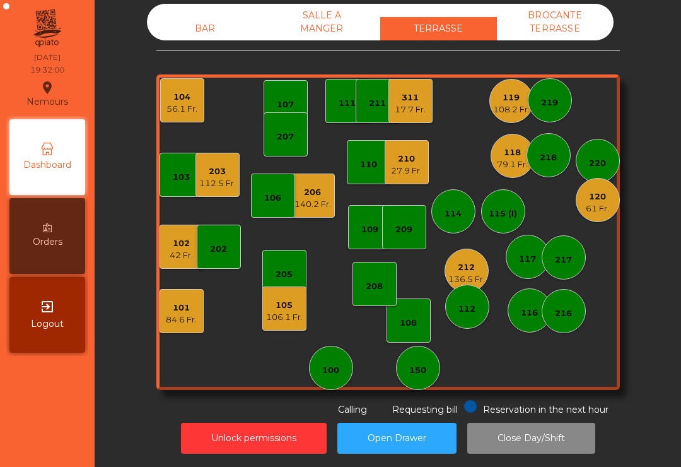
click at [182, 331] on div "101 84.6 Fr." at bounding box center [182, 311] width 44 height 44
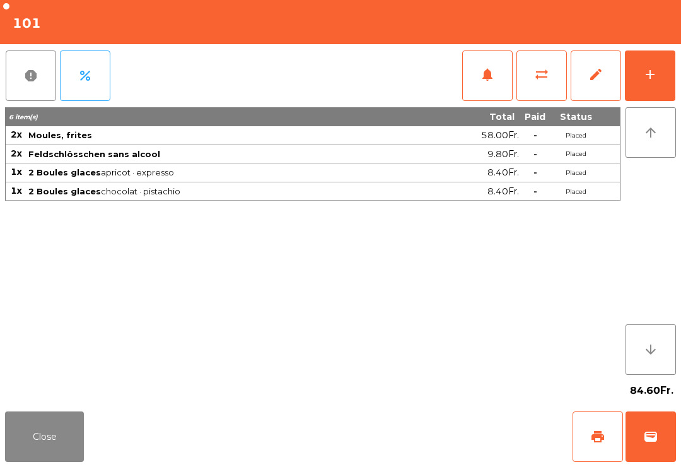
click at [597, 444] on button "print" at bounding box center [598, 436] width 50 height 50
click at [36, 447] on button "Close" at bounding box center [44, 436] width 79 height 50
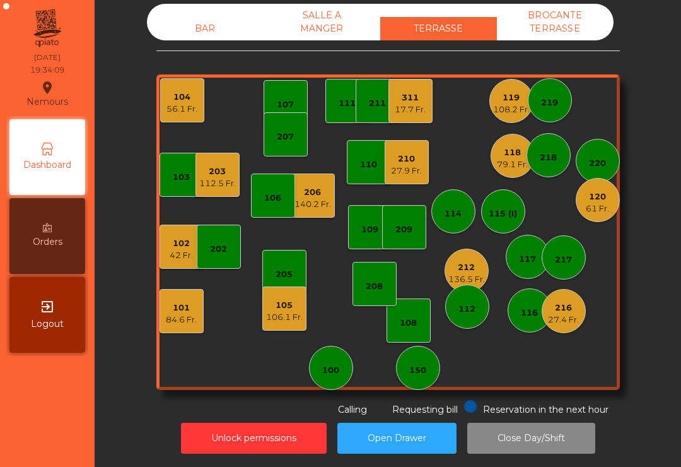
click at [427, 375] on div "150" at bounding box center [418, 370] width 17 height 13
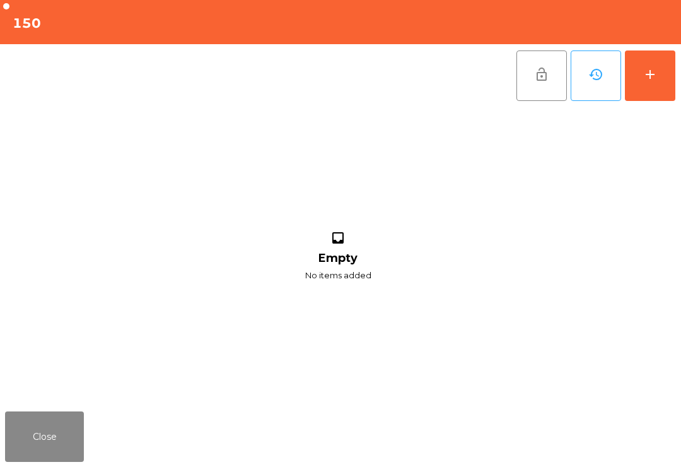
click at [653, 73] on div "add" at bounding box center [650, 74] width 15 height 15
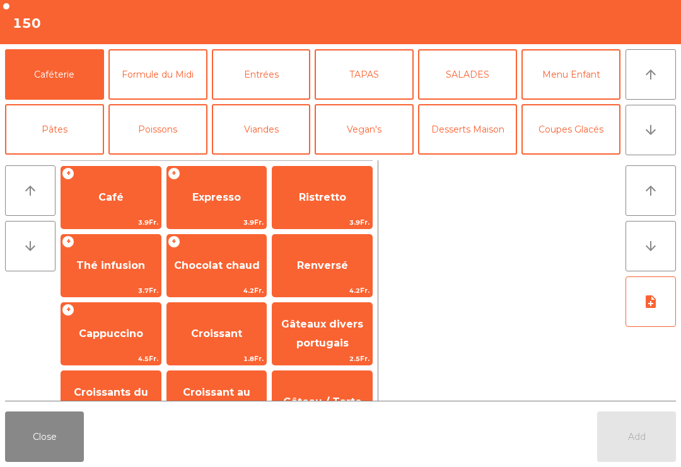
click at [651, 148] on button "arrow_downward" at bounding box center [651, 130] width 50 height 50
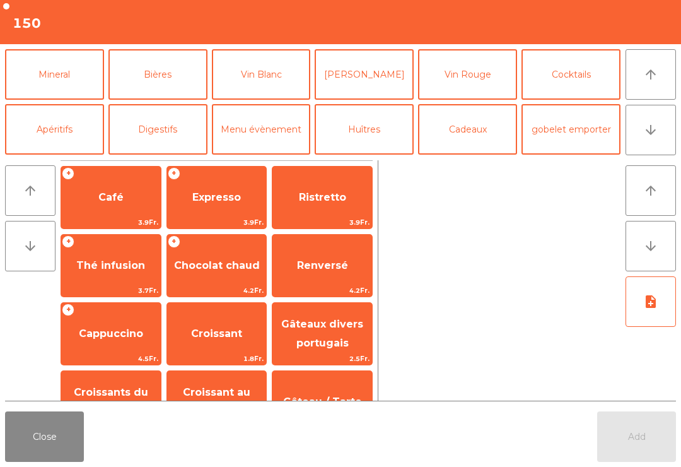
click at [61, 93] on button "Mineral" at bounding box center [54, 74] width 99 height 50
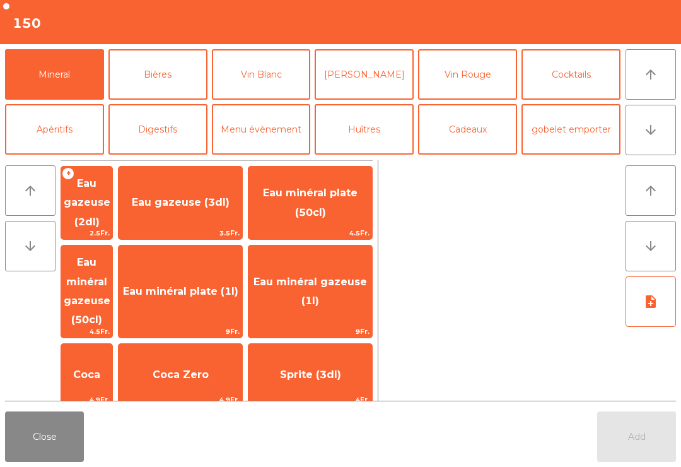
click at [339, 187] on span "Eau minéral plate (50cl)" at bounding box center [310, 202] width 95 height 31
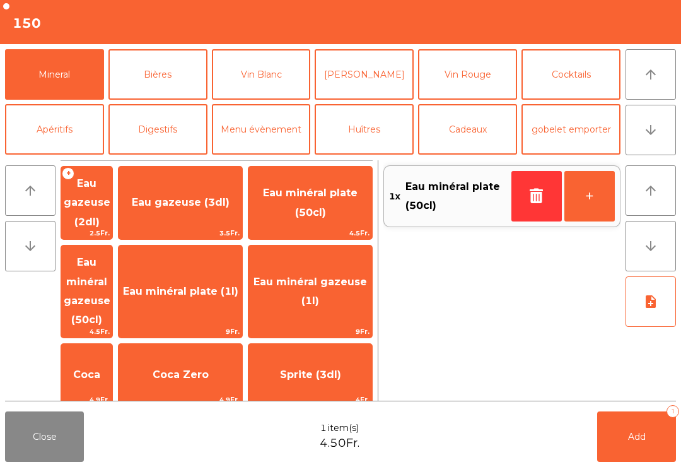
click at [334, 278] on span "Eau minéral gazeuse (1l)" at bounding box center [311, 291] width 114 height 31
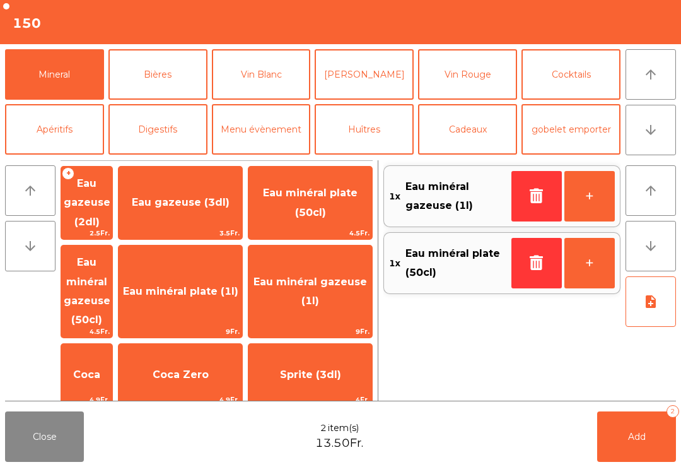
click at [652, 150] on button "arrow_downward" at bounding box center [651, 130] width 50 height 50
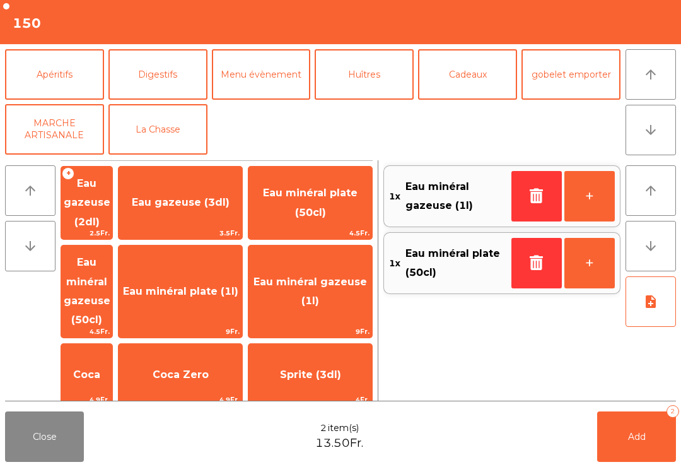
click at [661, 74] on button "arrow_upward" at bounding box center [651, 74] width 50 height 50
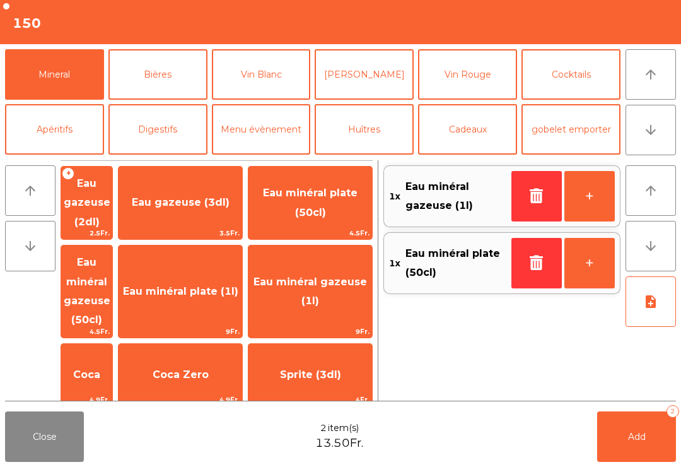
click at [659, 108] on button "arrow_downward" at bounding box center [651, 130] width 50 height 50
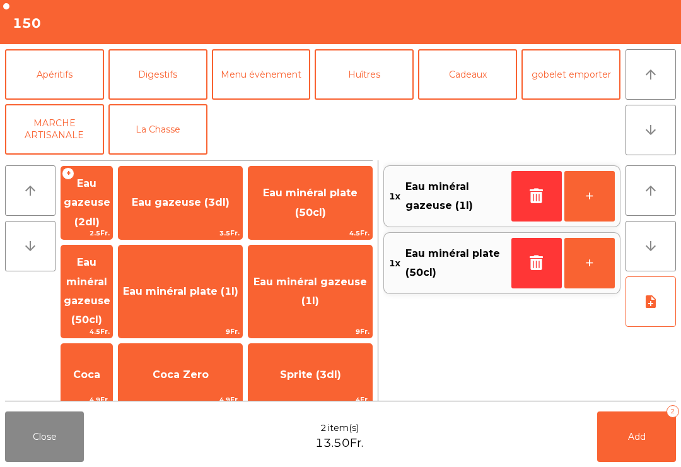
click at [647, 89] on button "arrow_upward" at bounding box center [651, 74] width 50 height 50
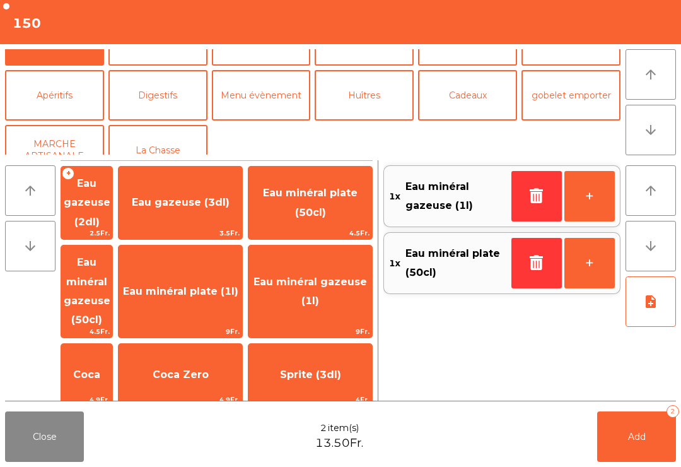
click at [646, 89] on button "arrow_upward" at bounding box center [651, 74] width 50 height 50
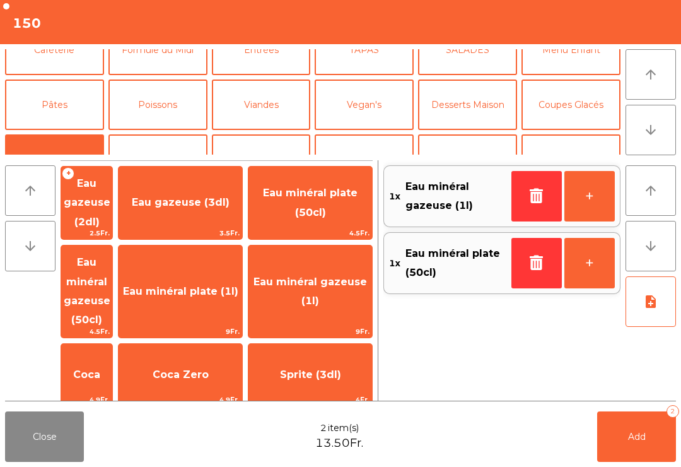
scroll to position [25, 0]
click at [61, 107] on button "Pâtes" at bounding box center [54, 105] width 99 height 50
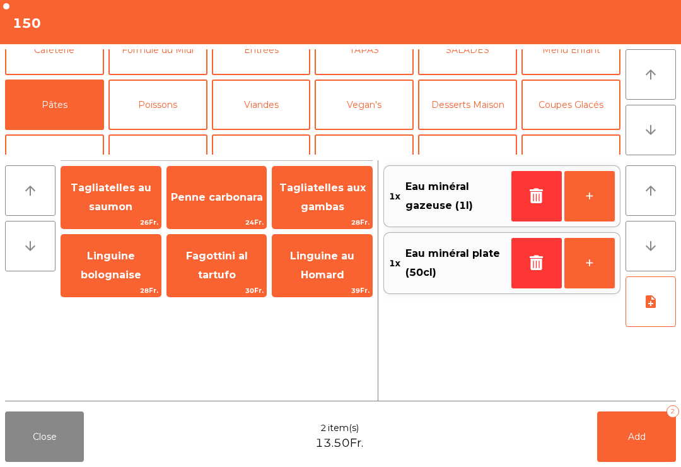
click at [131, 218] on span "26Fr." at bounding box center [111, 222] width 100 height 12
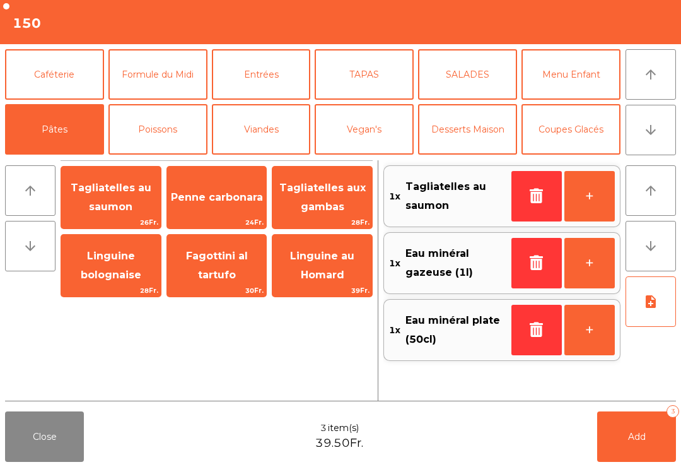
scroll to position [0, 0]
click at [362, 83] on button "TAPAS" at bounding box center [364, 74] width 99 height 50
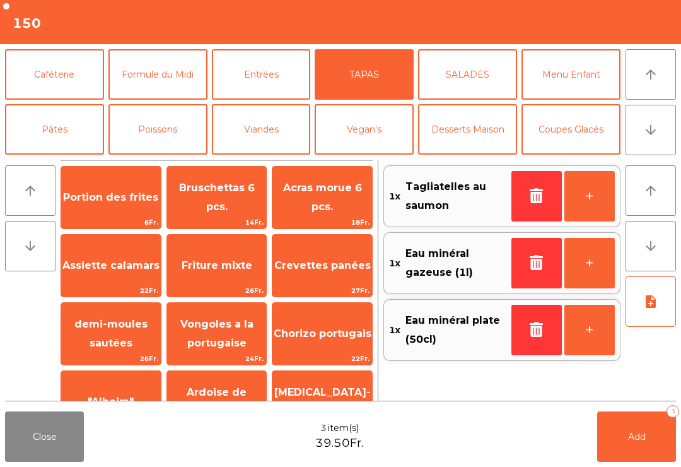
click at [231, 211] on span "Bruschettas 6 pcs." at bounding box center [217, 198] width 100 height 54
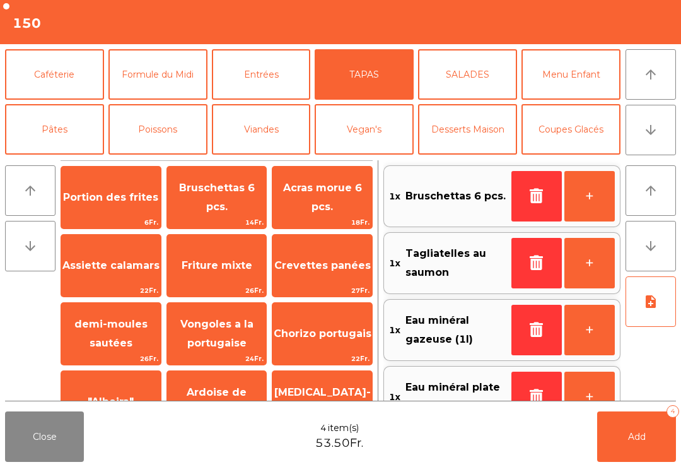
click at [468, 73] on button "SALADES" at bounding box center [467, 74] width 99 height 50
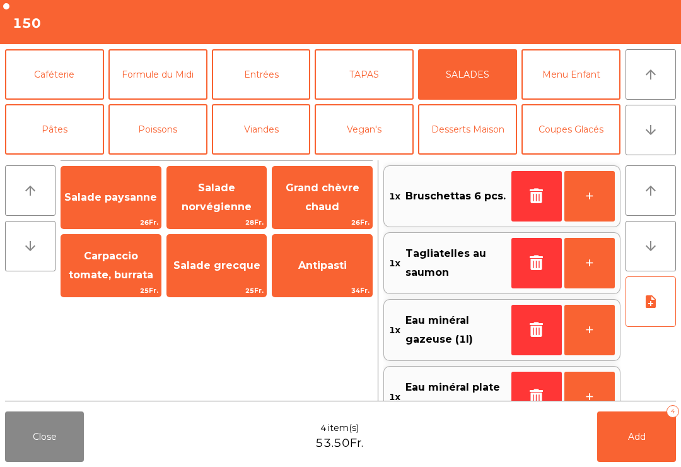
click at [213, 203] on span "Salade norvégienne" at bounding box center [217, 197] width 70 height 31
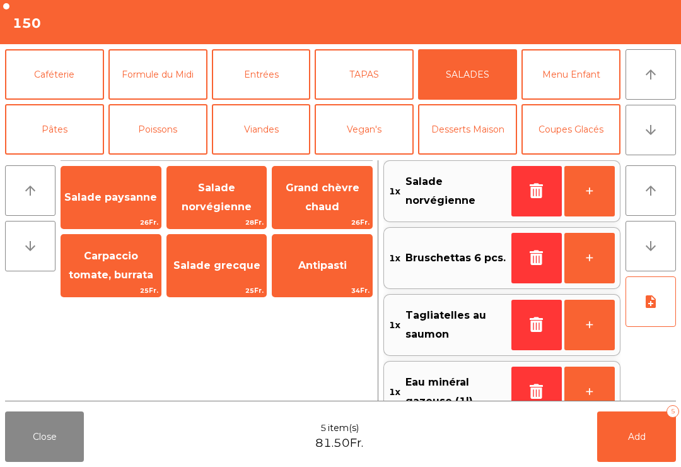
scroll to position [5, 0]
click at [644, 295] on icon "note_add" at bounding box center [651, 301] width 15 height 15
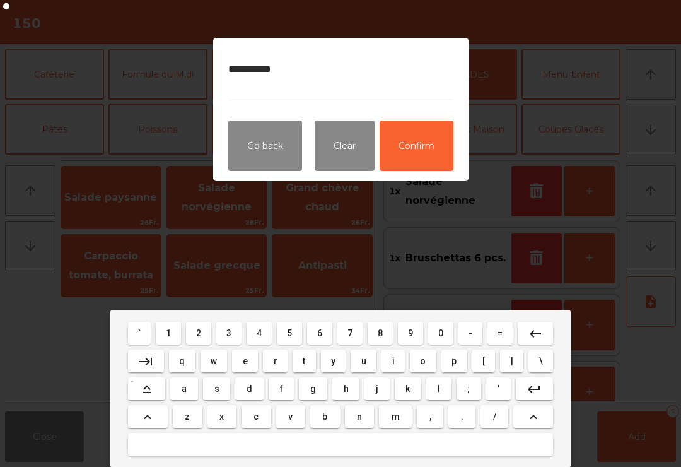
type textarea "**********"
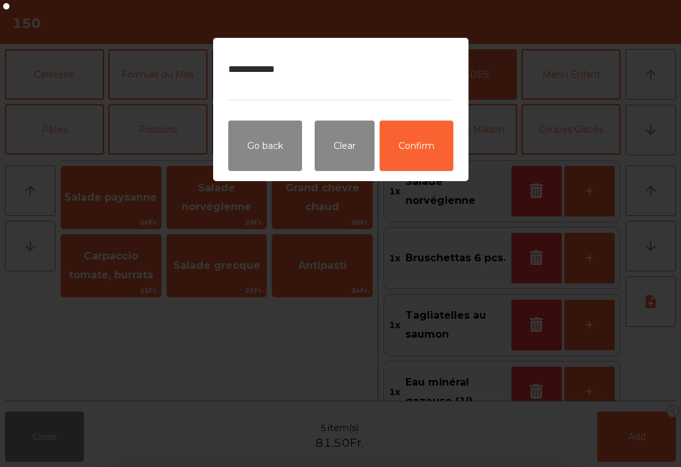
click at [437, 139] on button "Confirm" at bounding box center [417, 146] width 74 height 50
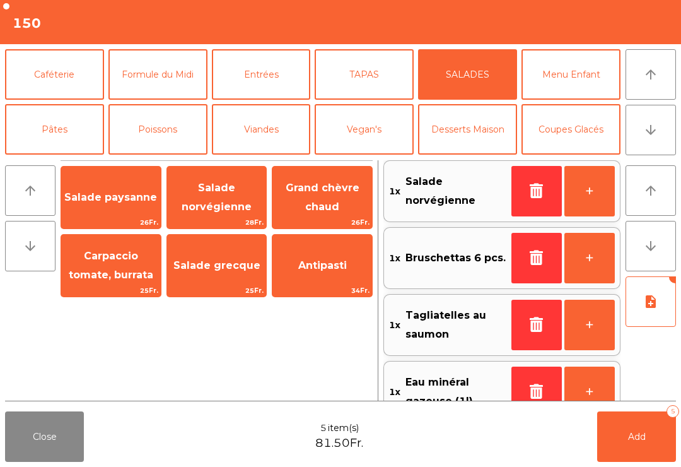
click at [662, 461] on button "Add 5" at bounding box center [637, 436] width 79 height 50
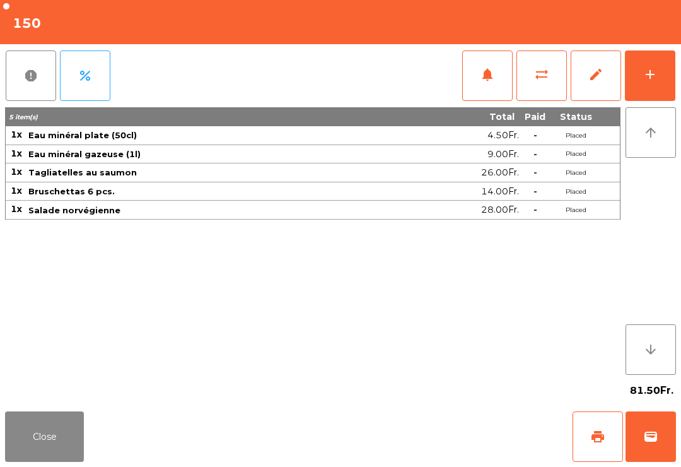
click at [40, 460] on button "Close" at bounding box center [44, 436] width 79 height 50
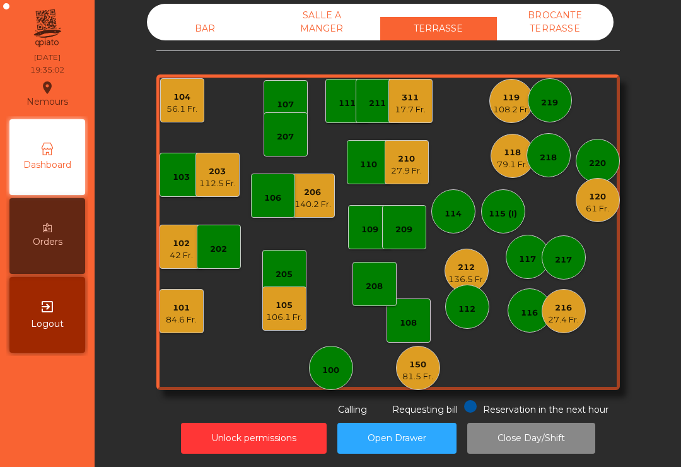
click at [563, 322] on div "27.4 Fr." at bounding box center [563, 320] width 31 height 13
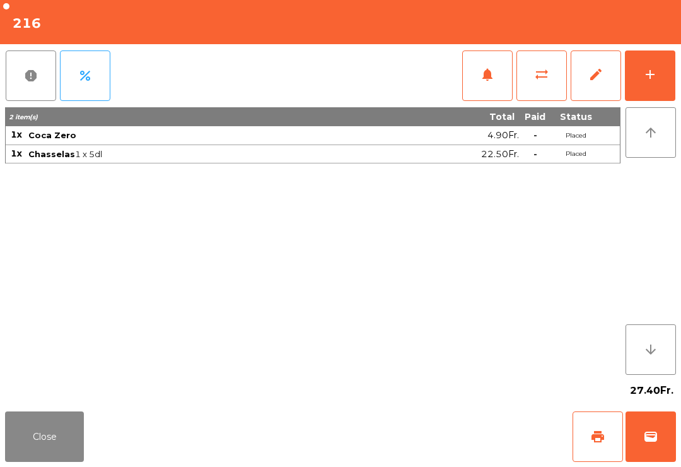
click at [640, 86] on button "add" at bounding box center [650, 75] width 50 height 50
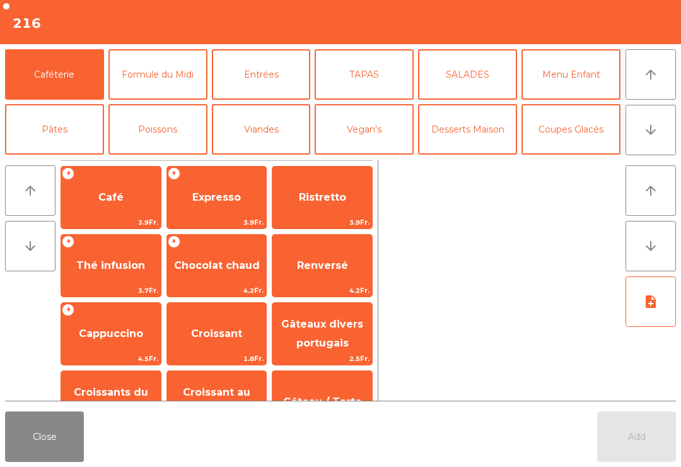
click at [377, 89] on button "TAPAS" at bounding box center [364, 74] width 99 height 50
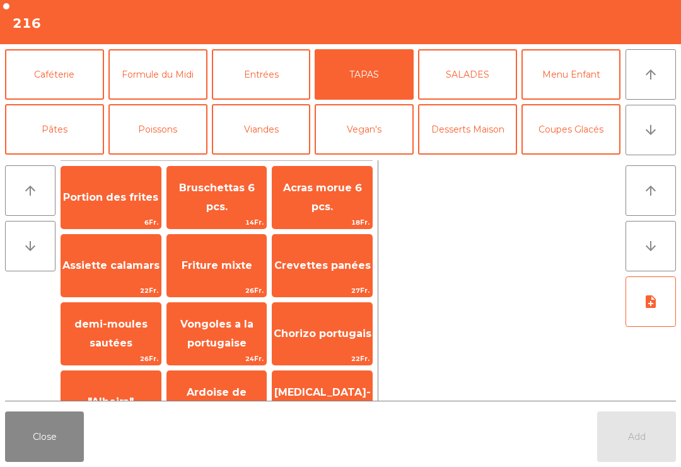
click at [93, 268] on span "Assiette calamars" at bounding box center [110, 265] width 97 height 12
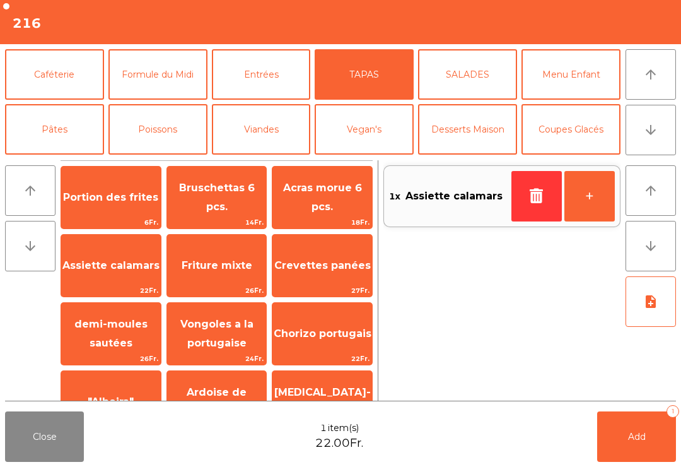
scroll to position [31, 0]
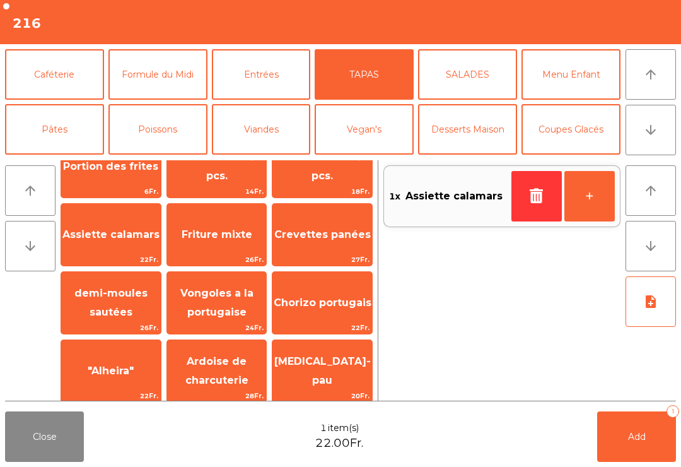
click at [342, 324] on span "22Fr." at bounding box center [323, 328] width 100 height 12
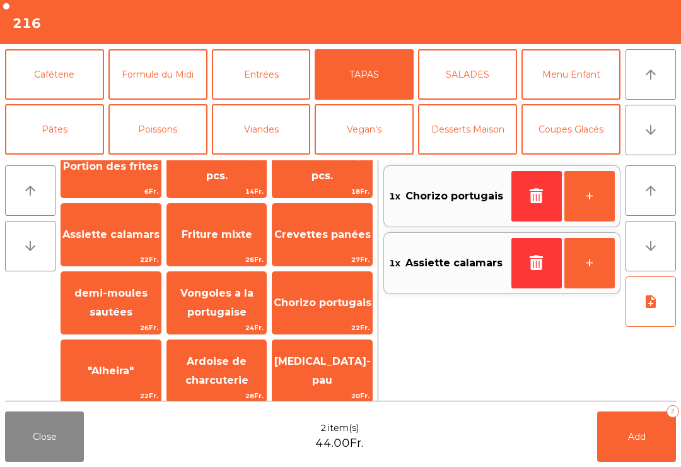
click at [240, 141] on button "Viandes" at bounding box center [261, 129] width 99 height 50
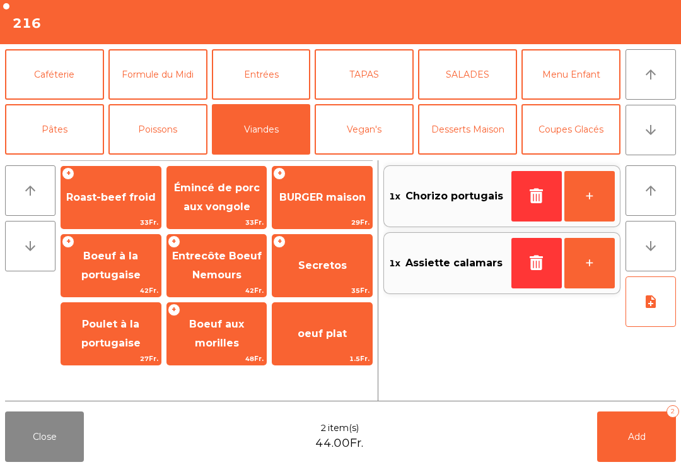
click at [233, 208] on span "Émincé de porc aux vongole" at bounding box center [217, 197] width 86 height 31
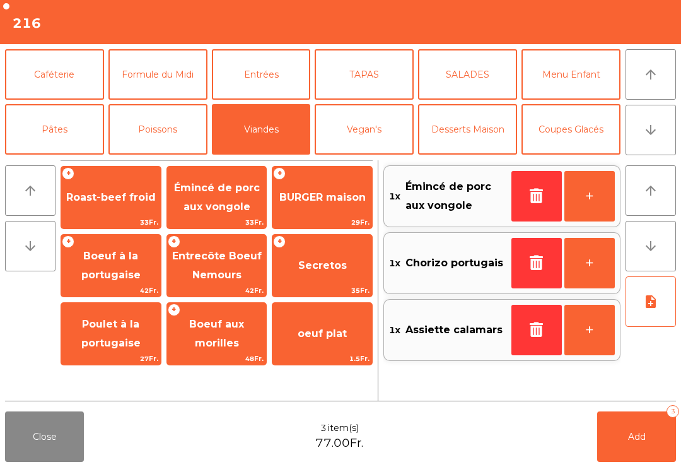
click at [134, 278] on span "Boeuf à la portugaise" at bounding box center [110, 265] width 59 height 31
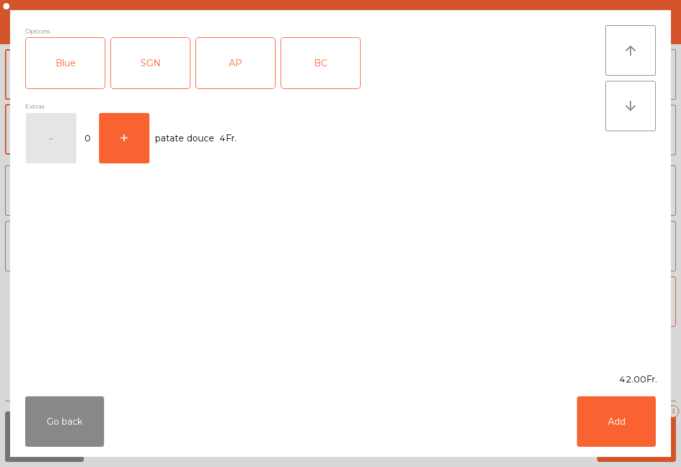
click at [168, 74] on div "SGN" at bounding box center [150, 63] width 79 height 50
click at [233, 71] on div "AP" at bounding box center [235, 63] width 79 height 50
click at [616, 432] on button "Add" at bounding box center [616, 421] width 79 height 50
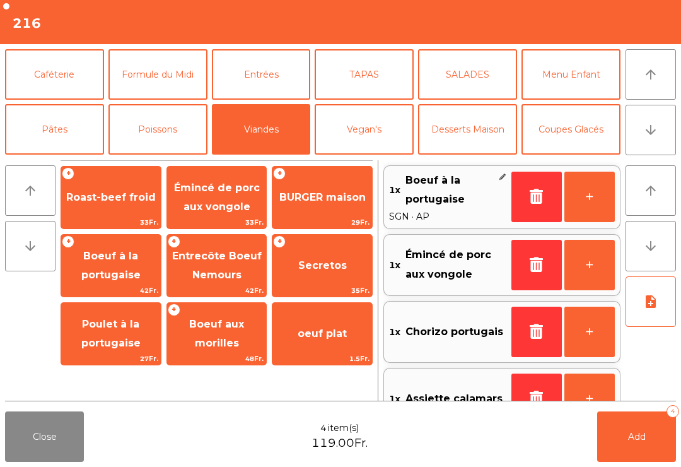
click at [656, 305] on icon "note_add" at bounding box center [651, 301] width 15 height 15
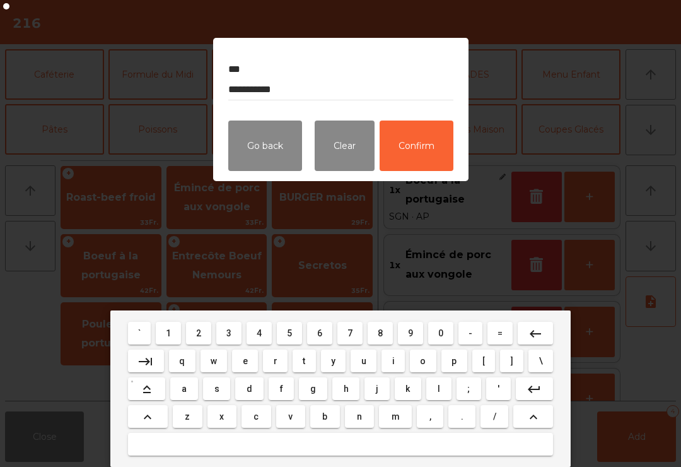
type textarea "**********"
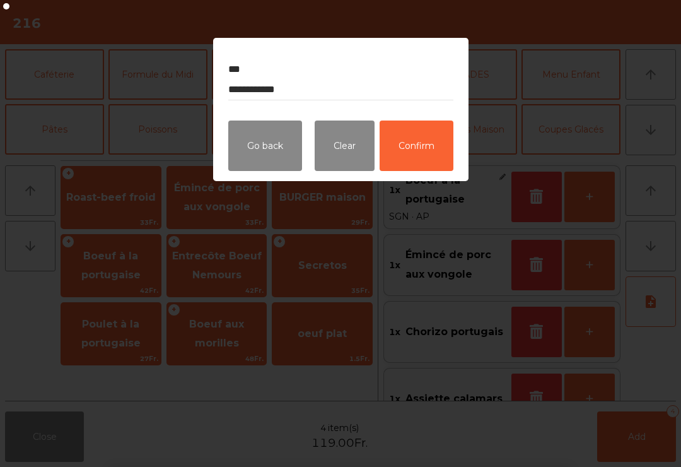
click at [427, 155] on button "Confirm" at bounding box center [417, 146] width 74 height 50
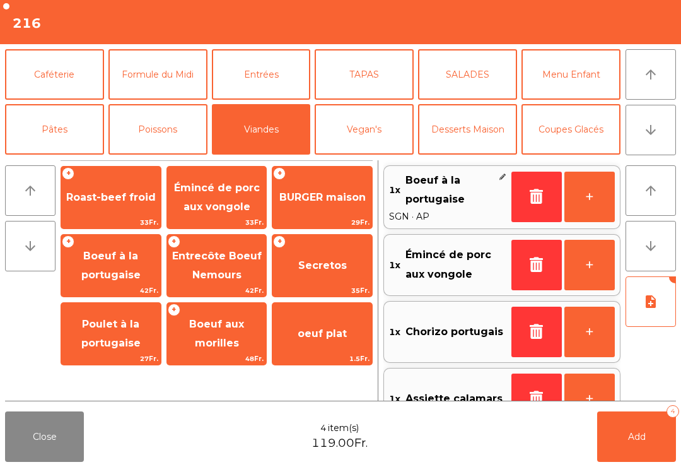
click at [647, 314] on button "note_add" at bounding box center [651, 301] width 50 height 50
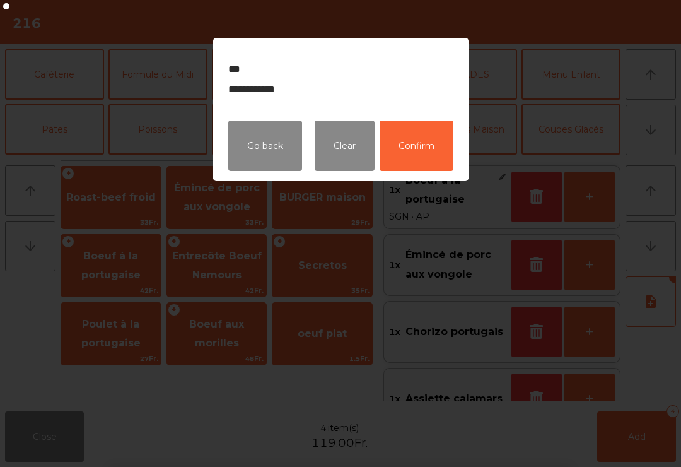
click at [423, 150] on button "Confirm" at bounding box center [417, 146] width 74 height 50
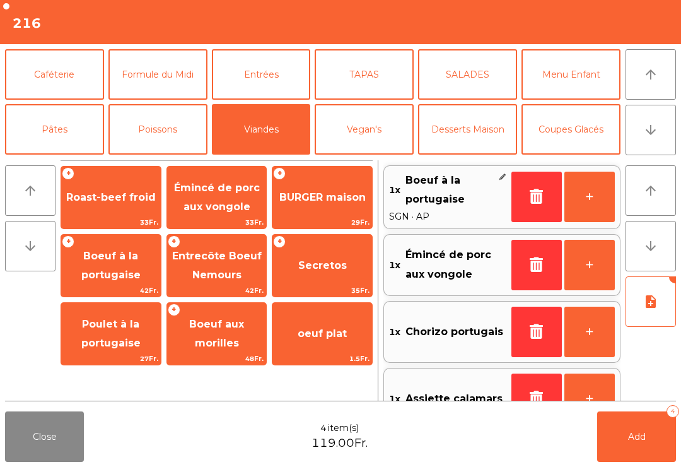
click at [639, 444] on button "Add 4" at bounding box center [637, 436] width 79 height 50
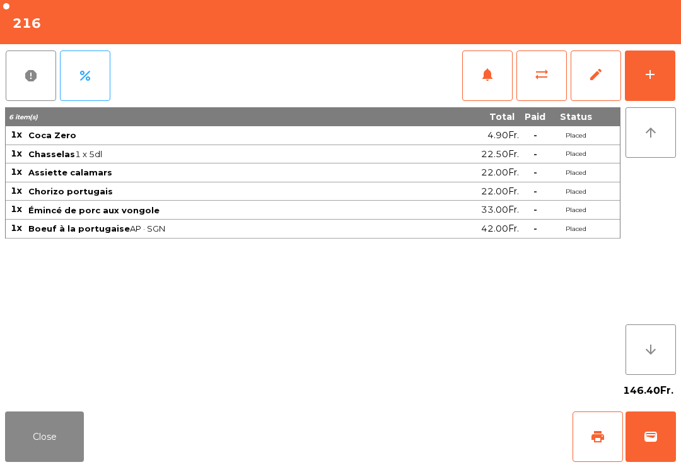
click at [76, 442] on button "Close" at bounding box center [44, 436] width 79 height 50
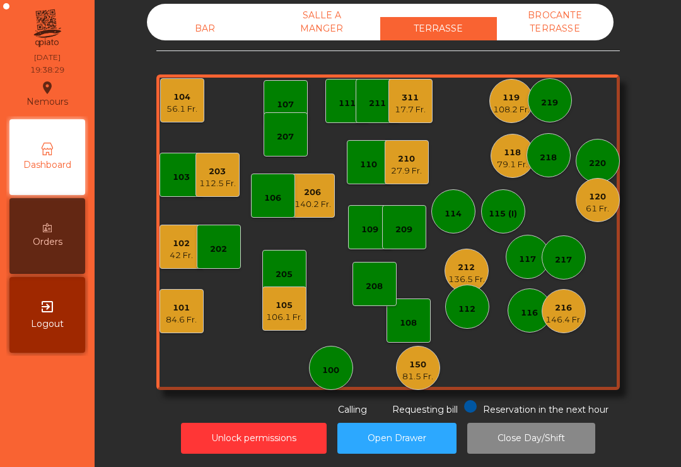
click at [408, 108] on div "17.7 Fr." at bounding box center [410, 109] width 31 height 13
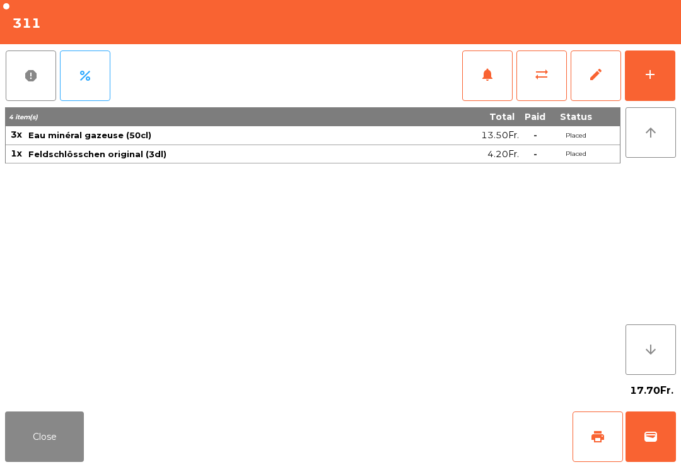
click at [582, 433] on button "print" at bounding box center [598, 436] width 50 height 50
click at [20, 455] on button "Close" at bounding box center [44, 436] width 79 height 50
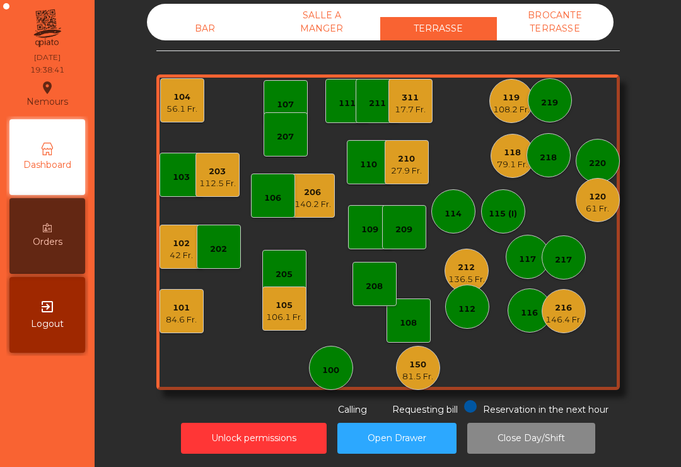
click at [402, 160] on div "210" at bounding box center [406, 159] width 31 height 13
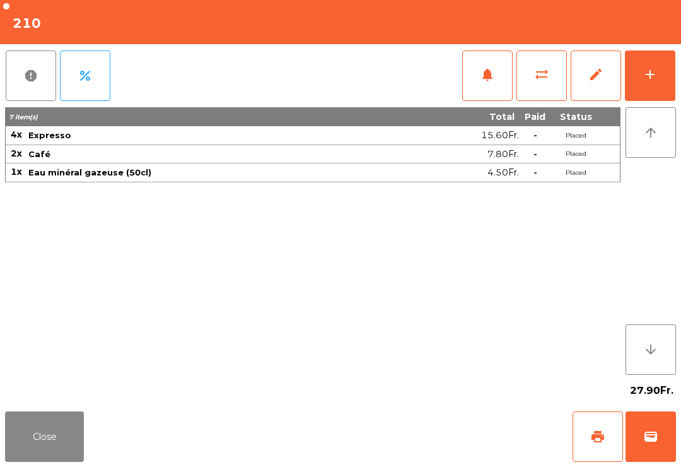
click at [659, 457] on button "wallet" at bounding box center [651, 436] width 50 height 50
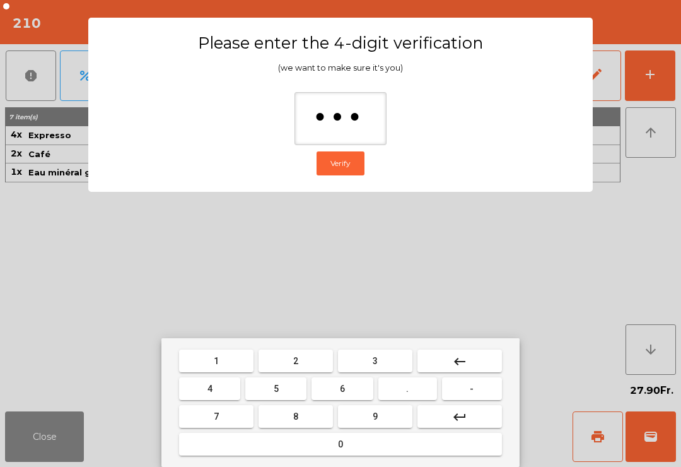
type input "****"
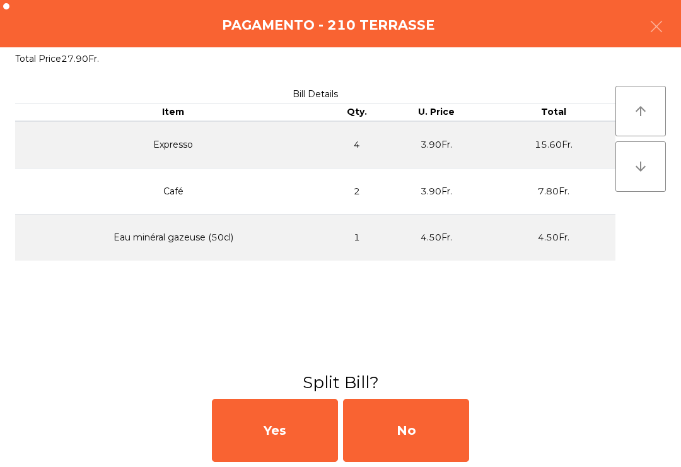
click at [398, 436] on div "No" at bounding box center [406, 430] width 126 height 63
click at [416, 437] on div "No" at bounding box center [406, 430] width 126 height 63
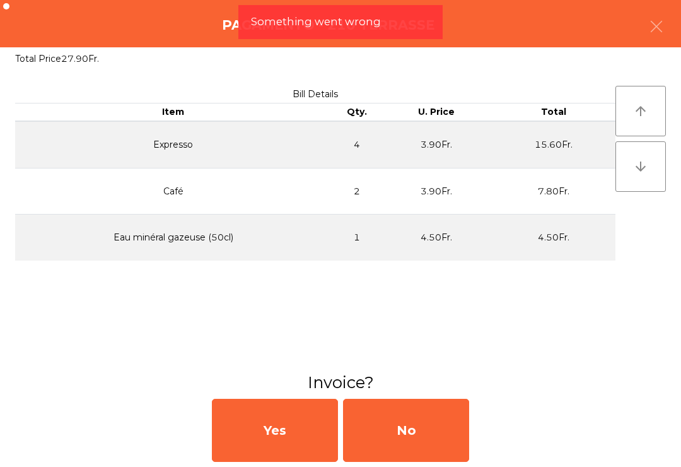
click at [386, 427] on div "No" at bounding box center [406, 430] width 126 height 63
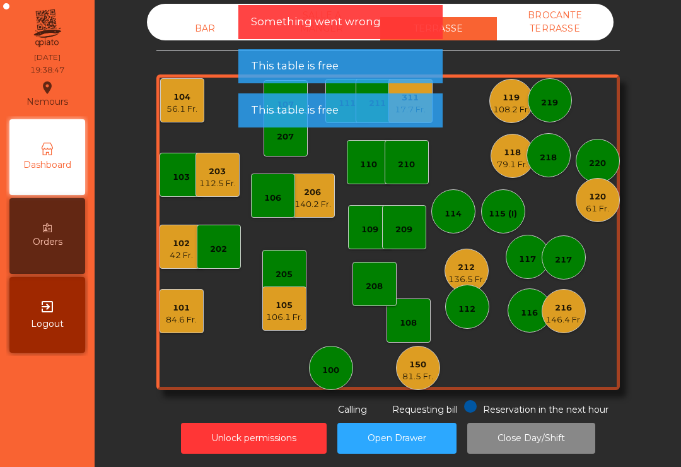
click at [416, 411] on span "Requesting bill" at bounding box center [425, 409] width 66 height 11
click at [449, 418] on div "Unlock permissions Open Drawer Close Day/Shift" at bounding box center [388, 438] width 553 height 44
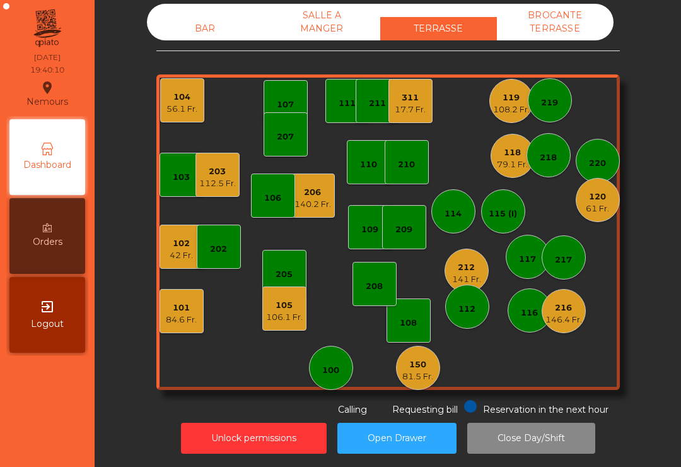
click at [173, 319] on div "101 84.6 Fr." at bounding box center [182, 311] width 44 height 44
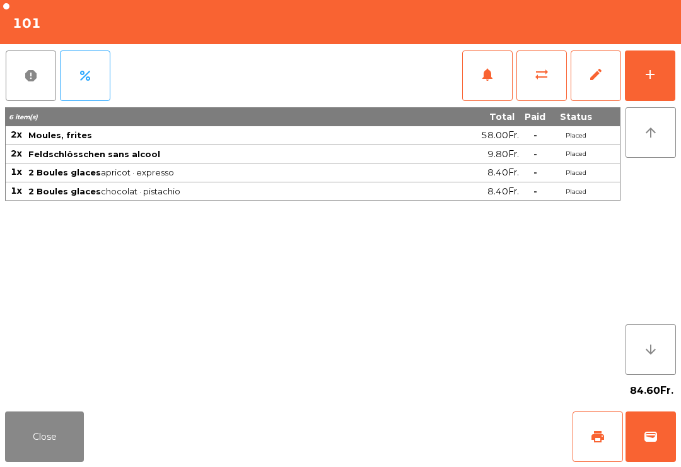
click at [30, 416] on button "Close" at bounding box center [44, 436] width 79 height 50
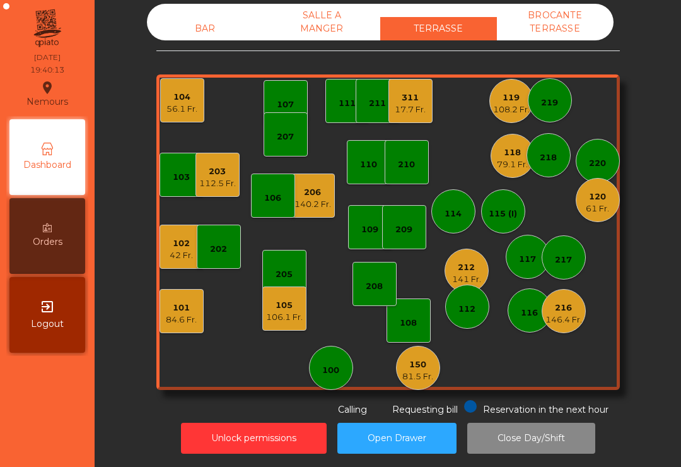
click at [173, 249] on div "42 Fr." at bounding box center [181, 255] width 23 height 13
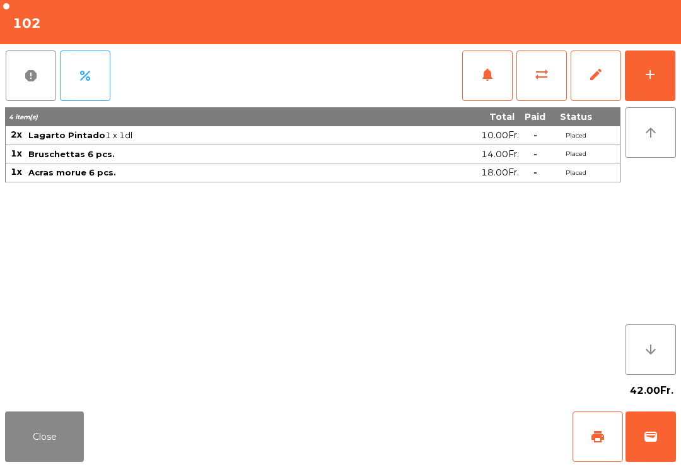
click at [43, 436] on button "Close" at bounding box center [44, 436] width 79 height 50
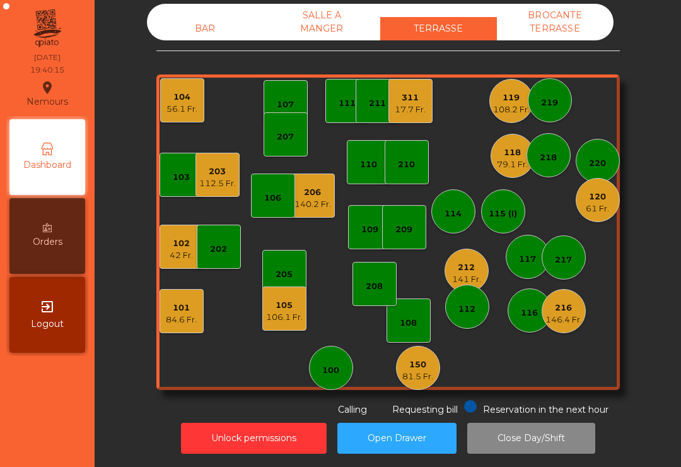
click at [279, 311] on div "106.1 Fr." at bounding box center [284, 317] width 37 height 13
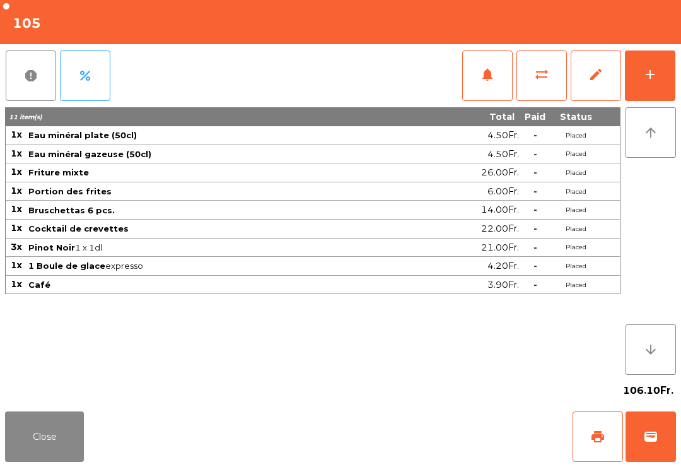
click at [39, 444] on button "Close" at bounding box center [44, 436] width 79 height 50
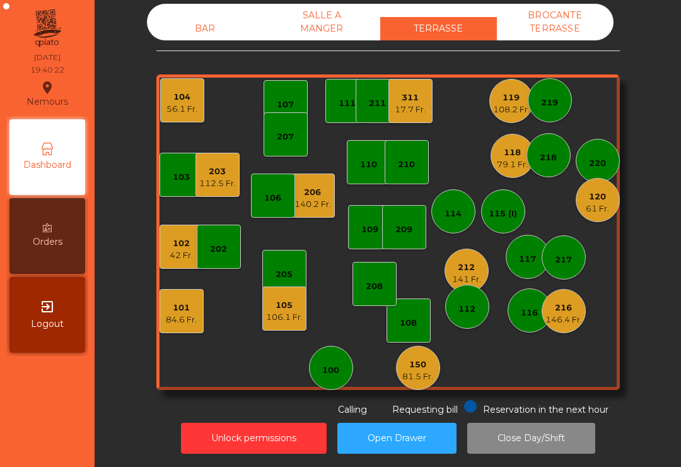
click at [182, 249] on div "102 42 Fr." at bounding box center [182, 247] width 44 height 44
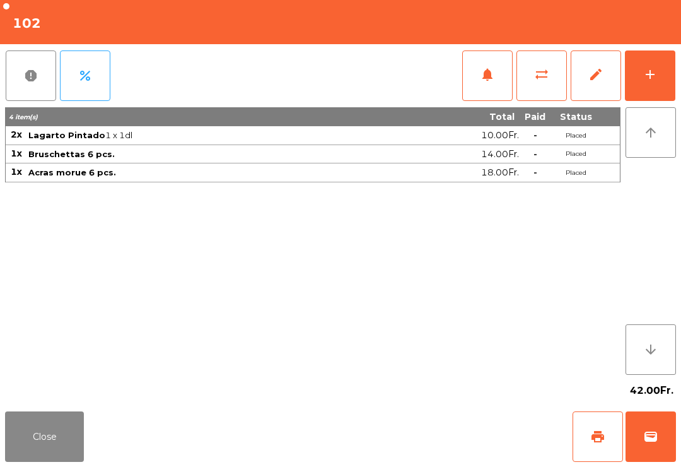
click at [658, 78] on button "add" at bounding box center [650, 75] width 50 height 50
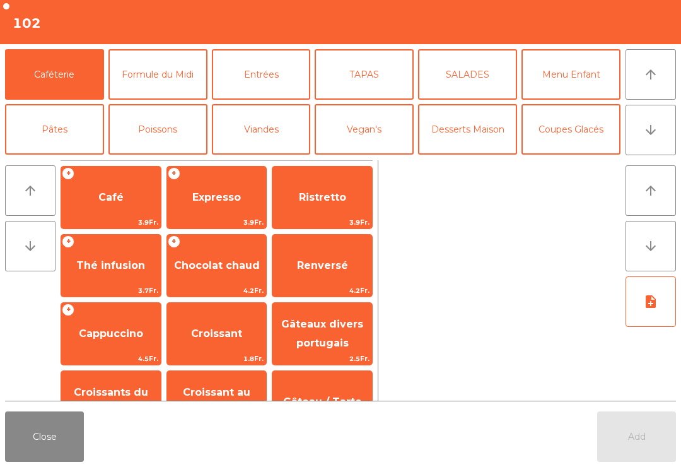
click at [644, 131] on icon "arrow_downward" at bounding box center [651, 129] width 15 height 15
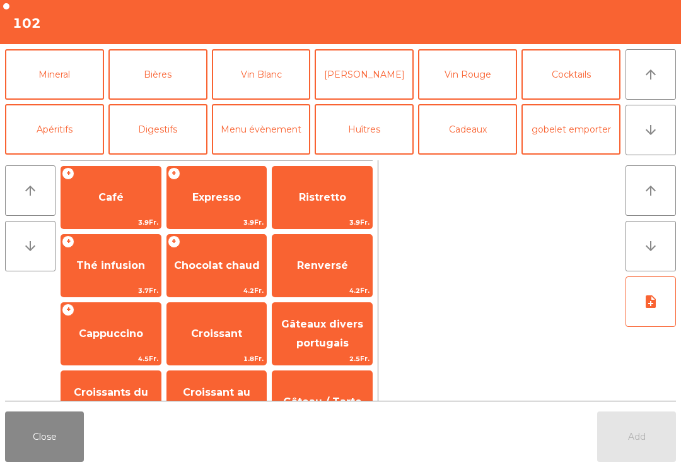
click at [662, 78] on button "arrow_upward" at bounding box center [651, 74] width 50 height 50
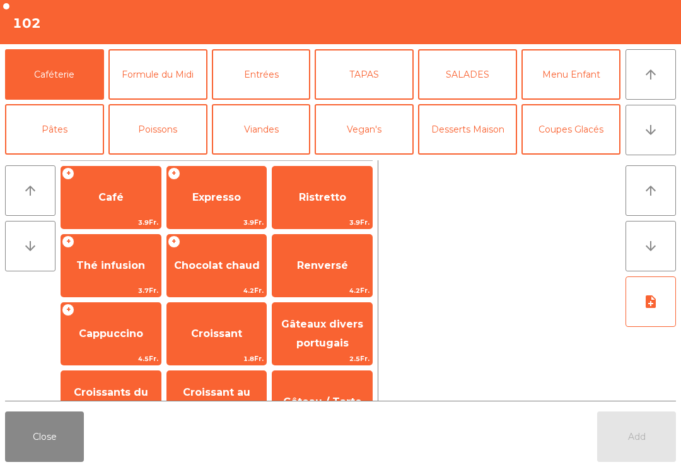
scroll to position [0, 0]
click at [558, 145] on button "Coupes Glacés" at bounding box center [571, 129] width 99 height 50
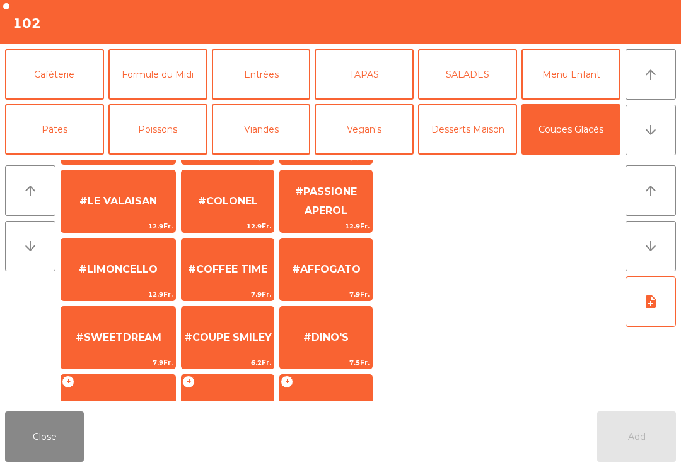
scroll to position [133, 0]
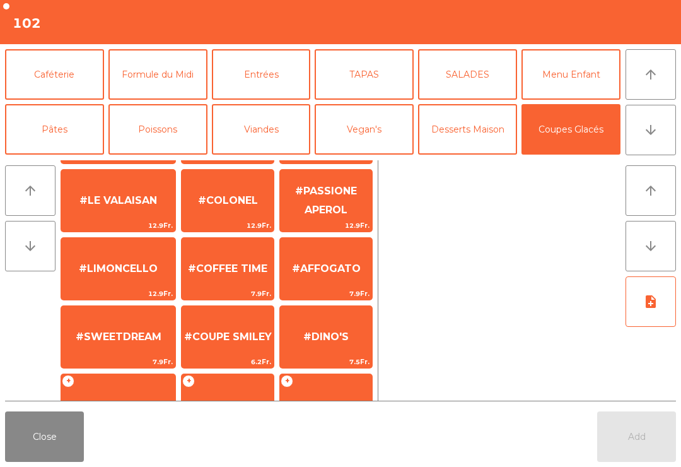
click at [218, 264] on span "#COFFEE TIME" at bounding box center [228, 268] width 80 height 12
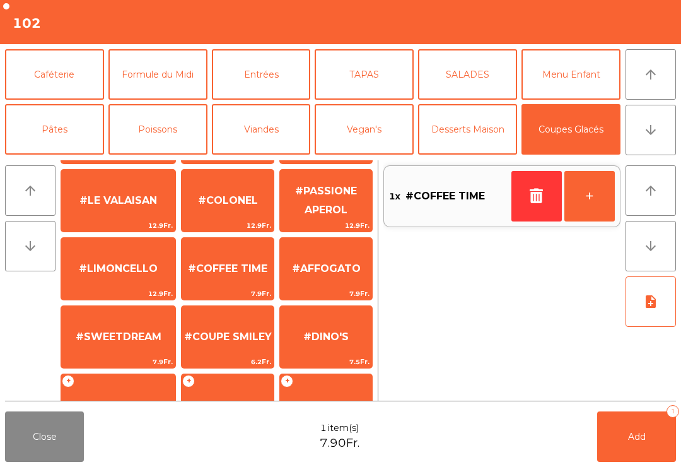
click at [601, 203] on button "+" at bounding box center [590, 196] width 50 height 50
click at [622, 435] on button "Add 2" at bounding box center [637, 436] width 79 height 50
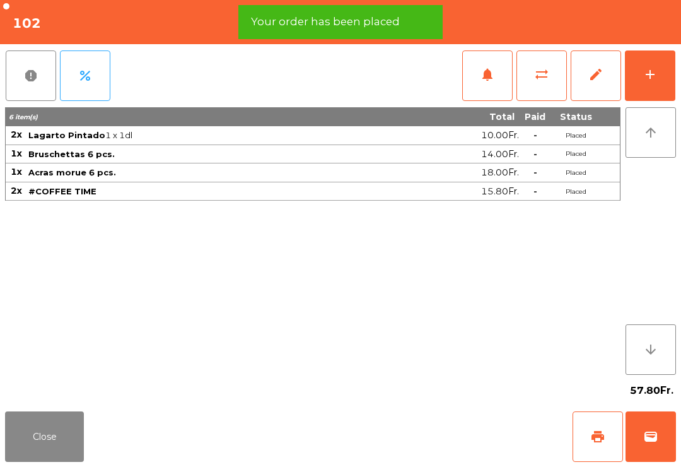
click at [54, 443] on button "Close" at bounding box center [44, 436] width 79 height 50
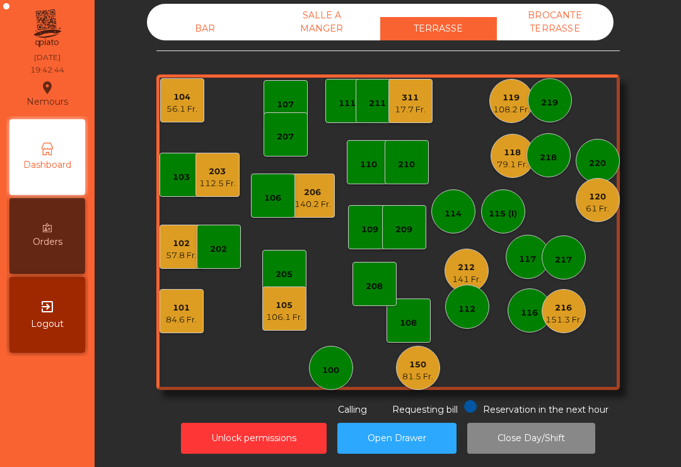
click at [325, 186] on div "206" at bounding box center [313, 192] width 37 height 13
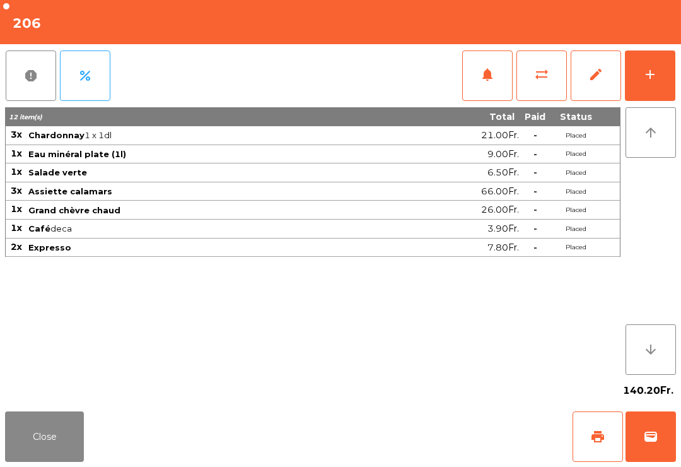
click at [665, 459] on button "wallet" at bounding box center [651, 436] width 50 height 50
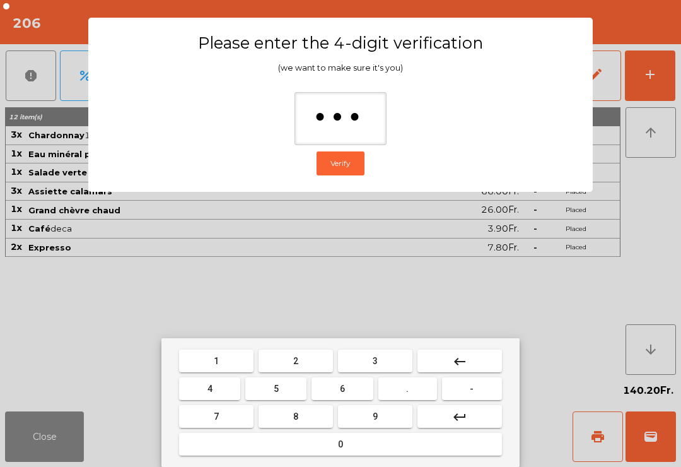
type input "****"
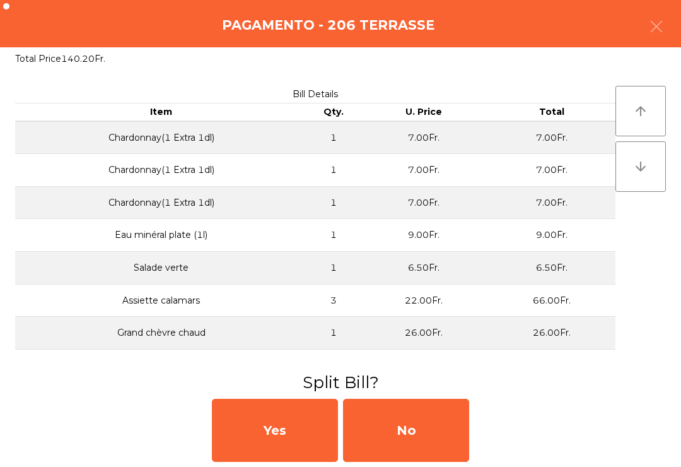
click at [418, 433] on div "No" at bounding box center [406, 430] width 126 height 63
click at [418, 432] on div "MB" at bounding box center [406, 430] width 126 height 63
click at [437, 442] on div "No" at bounding box center [406, 430] width 126 height 63
click at [440, 441] on div "No" at bounding box center [406, 430] width 126 height 63
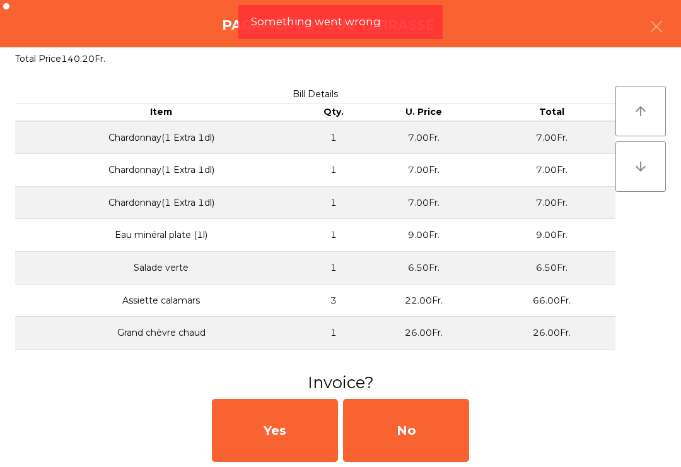
click at [447, 433] on div "No" at bounding box center [406, 430] width 126 height 63
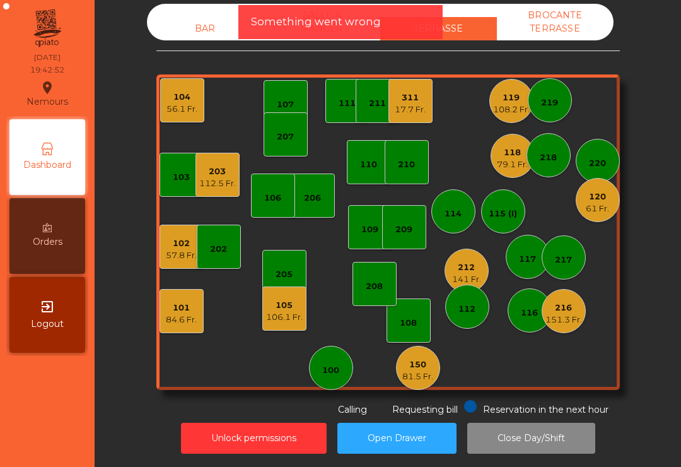
click at [404, 316] on div "108" at bounding box center [409, 320] width 44 height 44
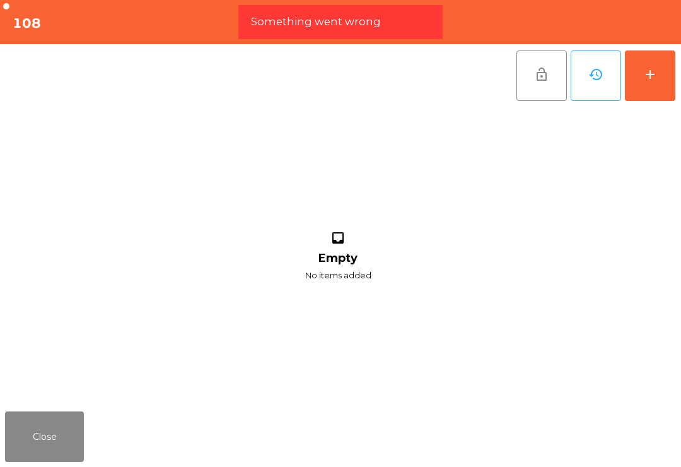
click at [674, 59] on button "add" at bounding box center [650, 75] width 50 height 50
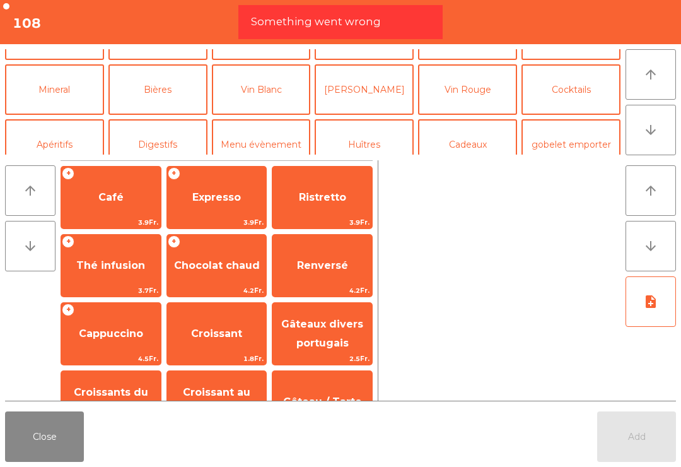
scroll to position [97, 0]
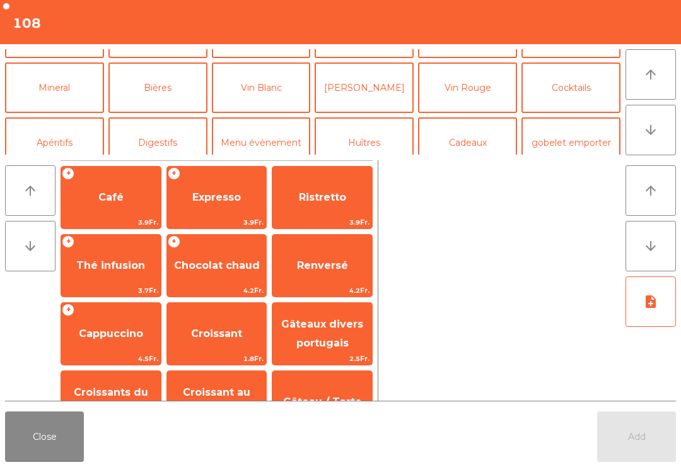
click at [268, 103] on button "Vin Blanc" at bounding box center [261, 87] width 99 height 50
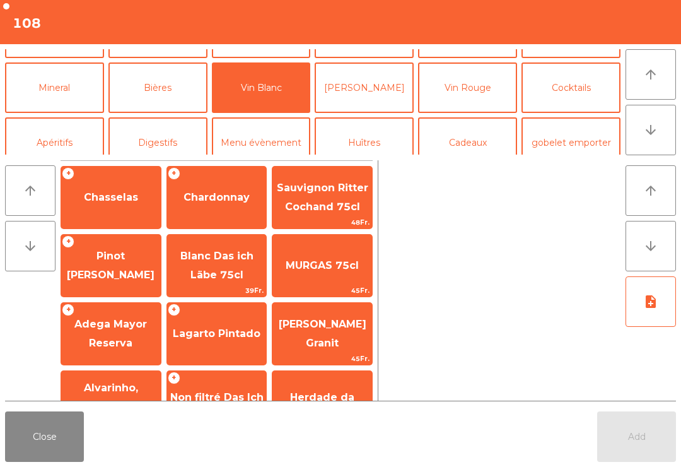
click at [206, 207] on span "Chardonnay" at bounding box center [217, 197] width 100 height 34
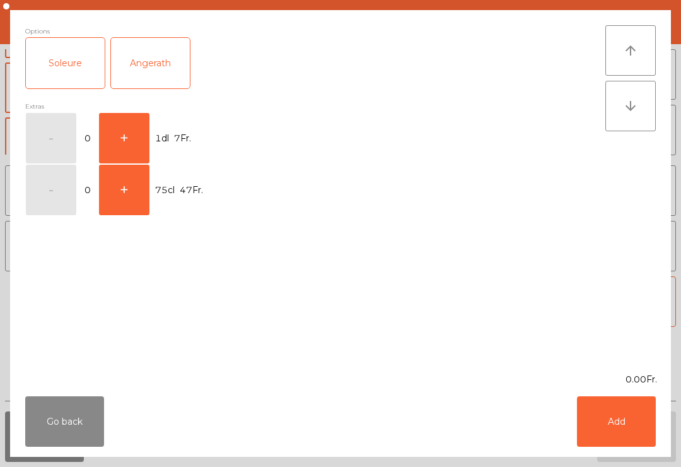
click at [132, 134] on button "+" at bounding box center [124, 138] width 50 height 50
click at [634, 437] on button "Add" at bounding box center [616, 421] width 79 height 50
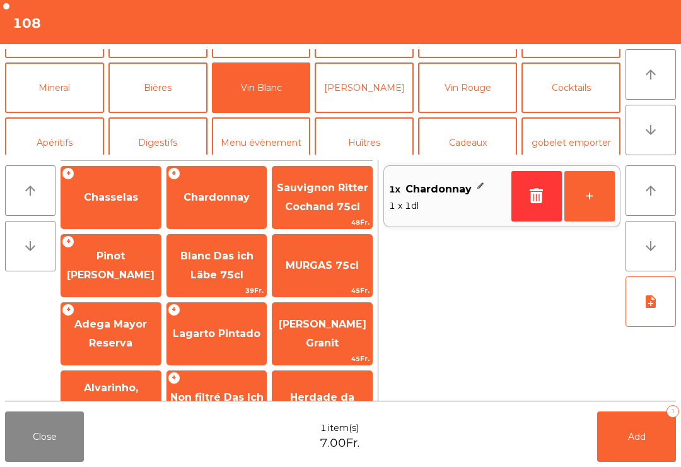
click at [582, 185] on button "+" at bounding box center [590, 196] width 50 height 50
click at [651, 442] on button "Add 2" at bounding box center [637, 436] width 79 height 50
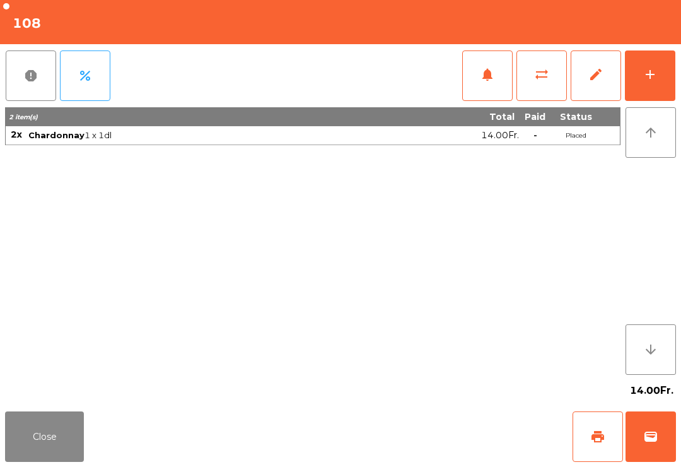
click at [5, 440] on button "Close" at bounding box center [44, 436] width 79 height 50
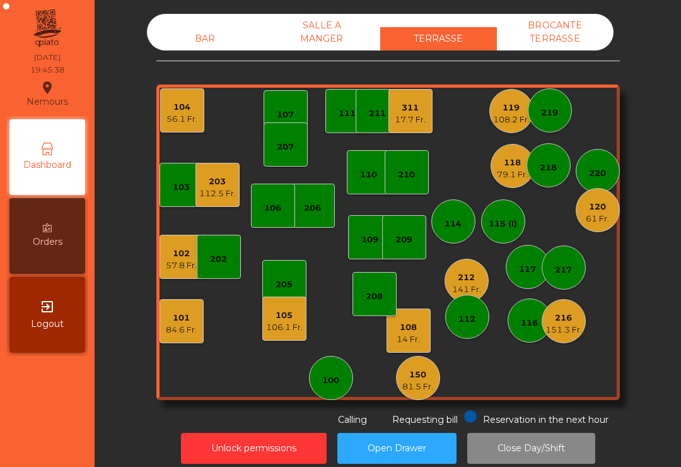
scroll to position [0, 0]
click at [217, 175] on div "203" at bounding box center [217, 181] width 37 height 13
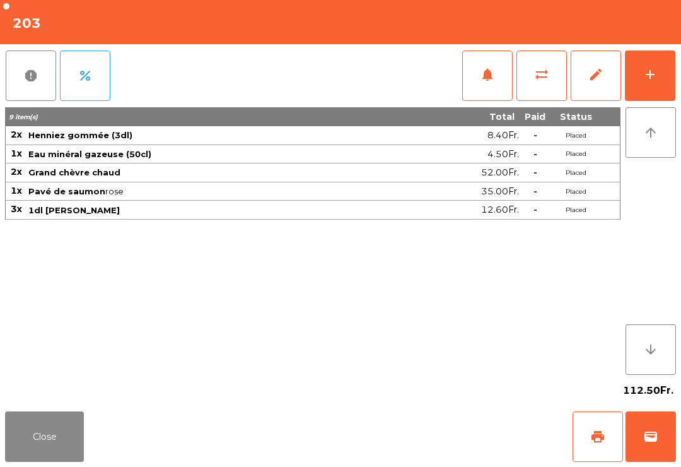
click at [629, 72] on button "add" at bounding box center [650, 75] width 50 height 50
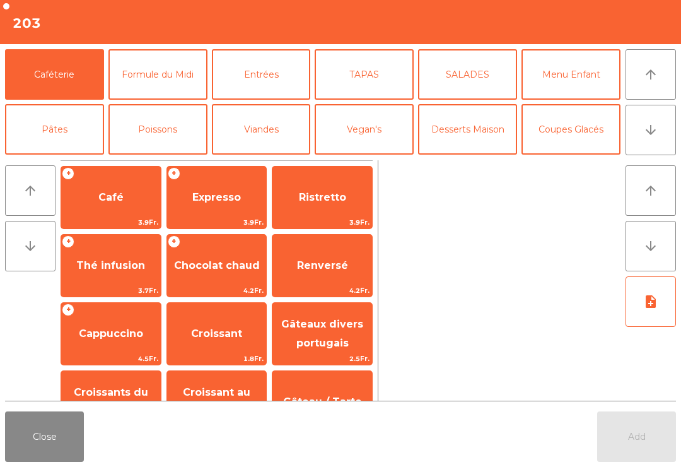
click at [118, 194] on span "Café" at bounding box center [110, 197] width 25 height 12
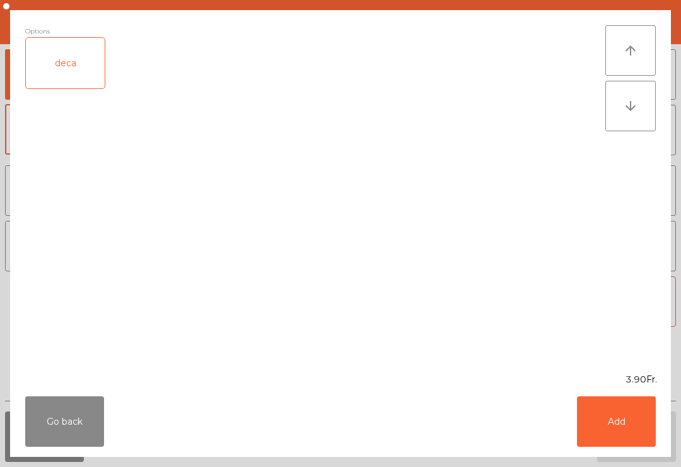
click at [64, 62] on div "deca" at bounding box center [65, 63] width 79 height 50
click at [601, 413] on button "Add" at bounding box center [616, 421] width 79 height 50
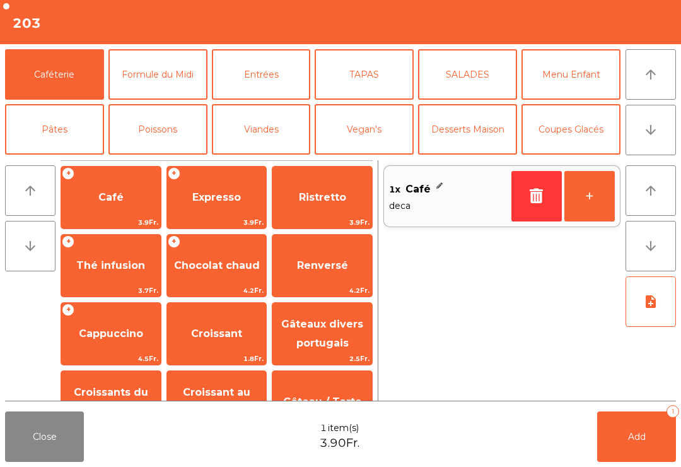
click at [114, 269] on span "Thé infusion" at bounding box center [110, 265] width 69 height 12
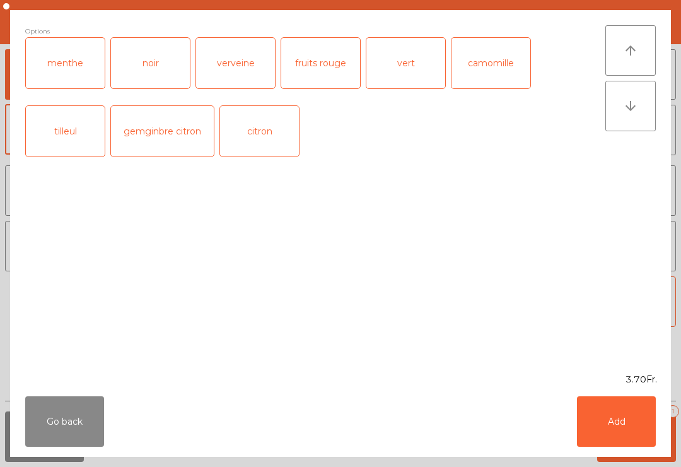
click at [60, 83] on div "menthe" at bounding box center [65, 63] width 79 height 50
click at [640, 436] on button "Add" at bounding box center [616, 421] width 79 height 50
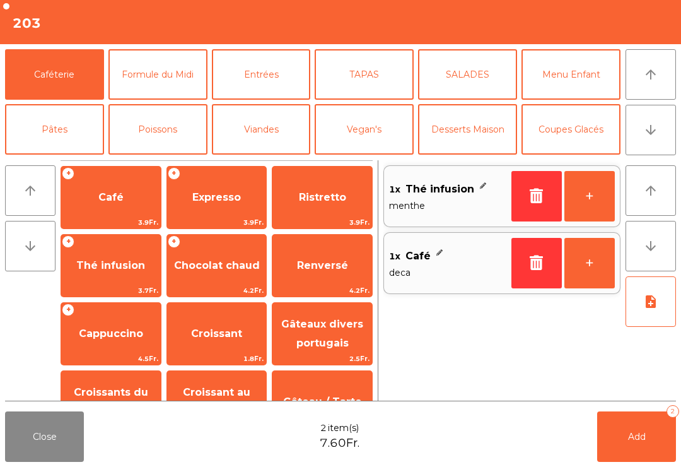
click at [646, 437] on button "Add 2" at bounding box center [637, 436] width 79 height 50
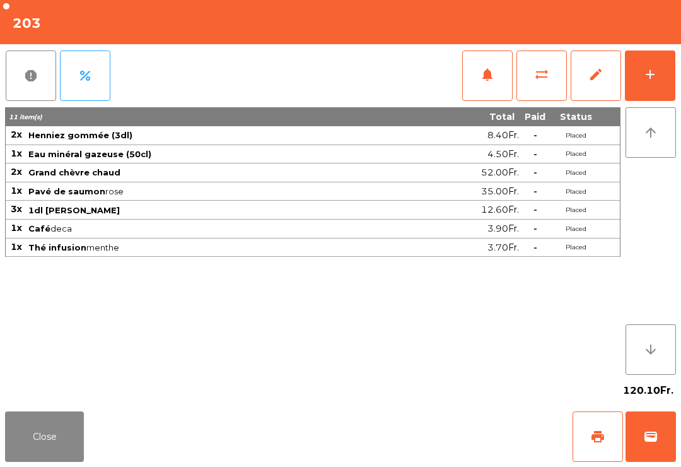
click at [26, 422] on button "Close" at bounding box center [44, 436] width 79 height 50
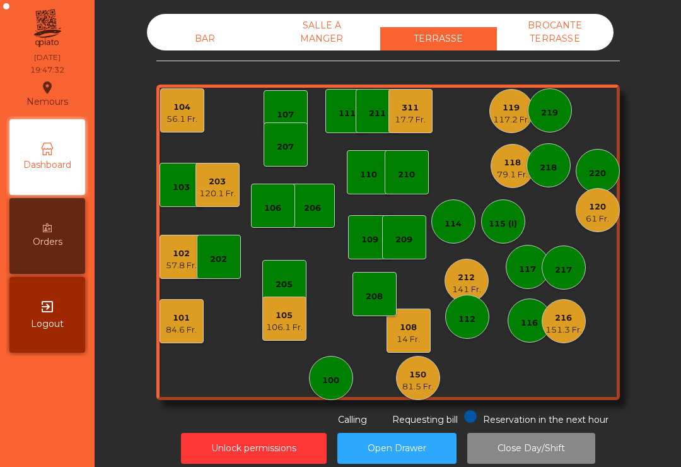
click at [410, 333] on div "14 Fr." at bounding box center [408, 339] width 23 height 13
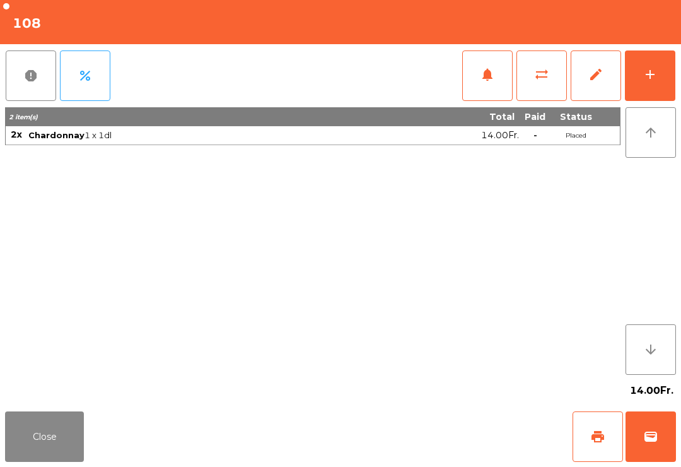
click at [659, 84] on button "add" at bounding box center [650, 75] width 50 height 50
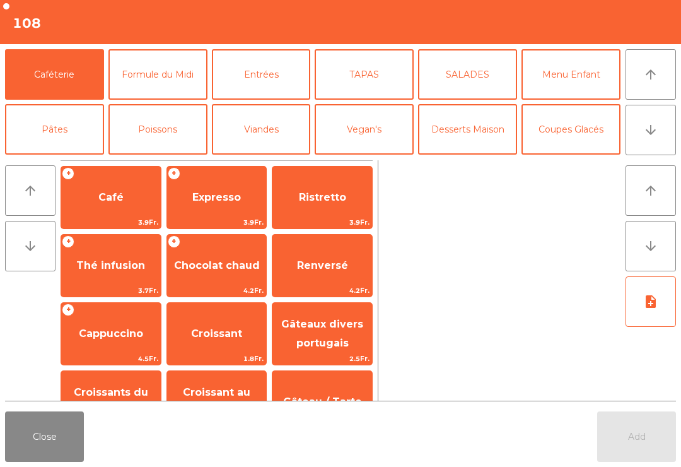
click at [248, 135] on button "Viandes" at bounding box center [261, 129] width 99 height 50
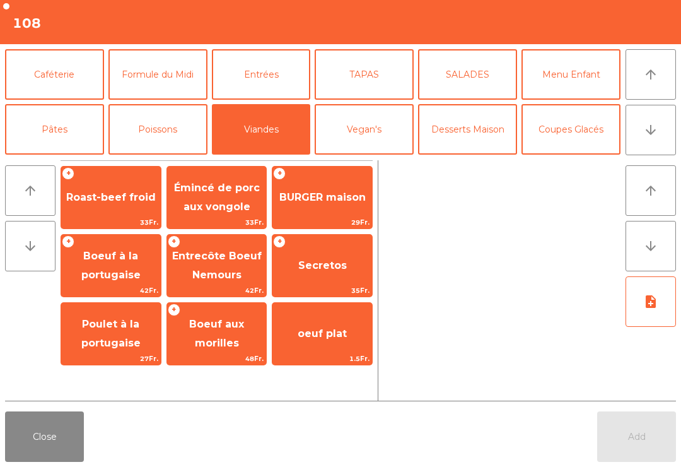
click at [302, 274] on span "Secretos" at bounding box center [323, 266] width 100 height 34
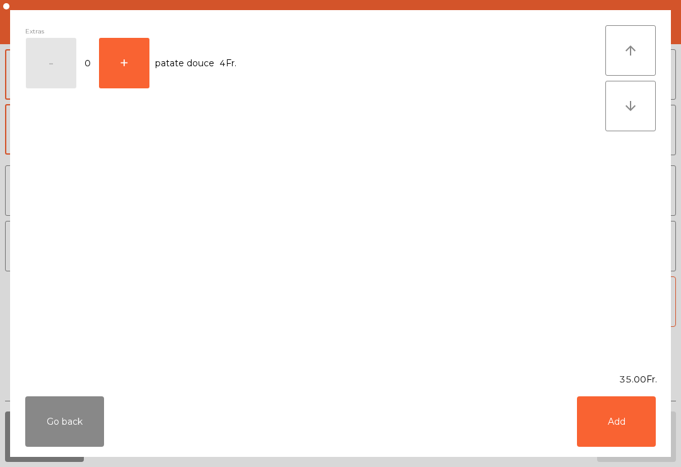
click at [628, 415] on button "Add" at bounding box center [616, 421] width 79 height 50
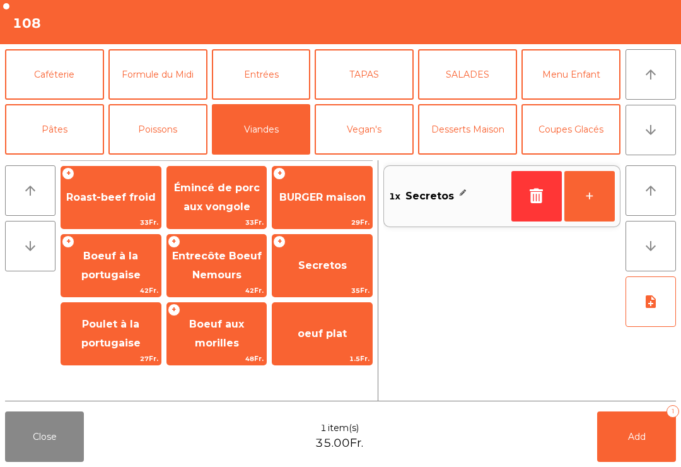
click at [298, 207] on span "BURGER maison" at bounding box center [323, 197] width 100 height 34
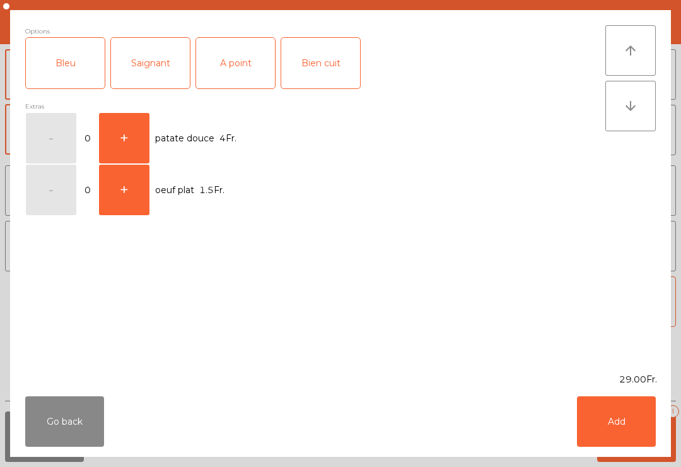
click at [144, 73] on div "Saignant" at bounding box center [150, 63] width 79 height 50
click at [627, 428] on button "Add" at bounding box center [616, 421] width 79 height 50
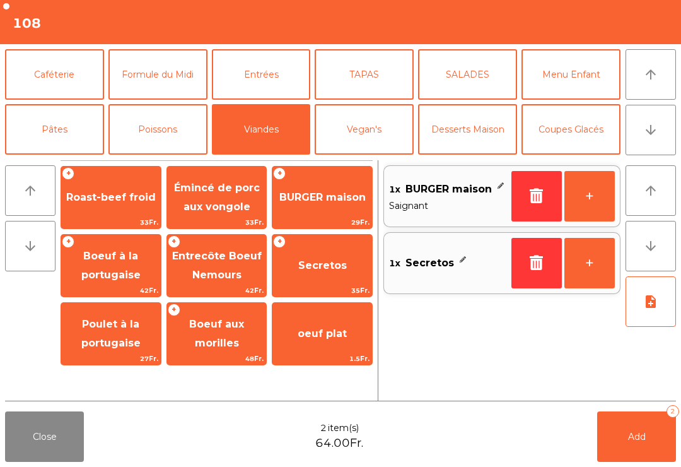
click at [637, 440] on span "Add" at bounding box center [637, 436] width 18 height 11
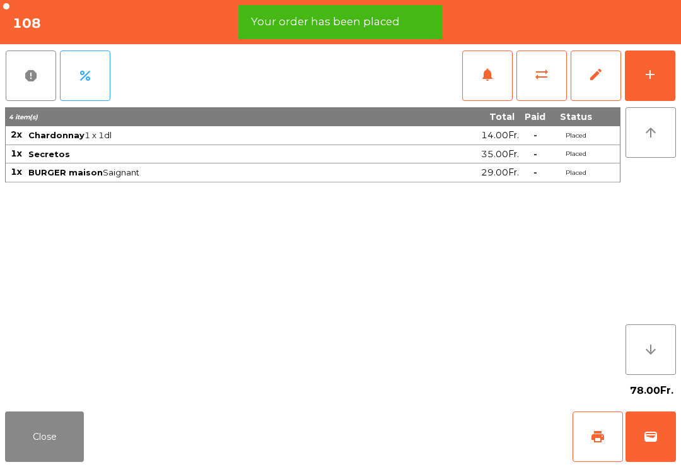
click at [651, 79] on div "add" at bounding box center [650, 74] width 15 height 15
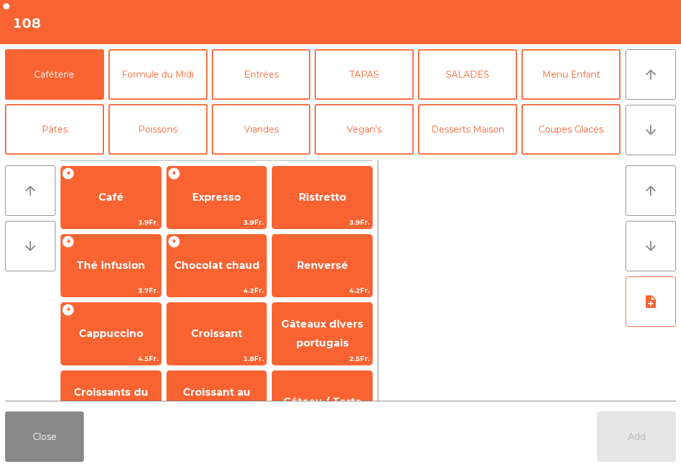
click at [668, 131] on button "arrow_downward" at bounding box center [651, 130] width 50 height 50
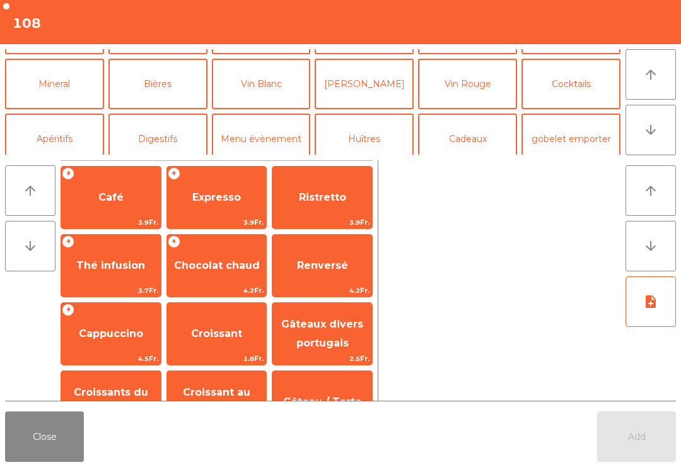
scroll to position [110, 0]
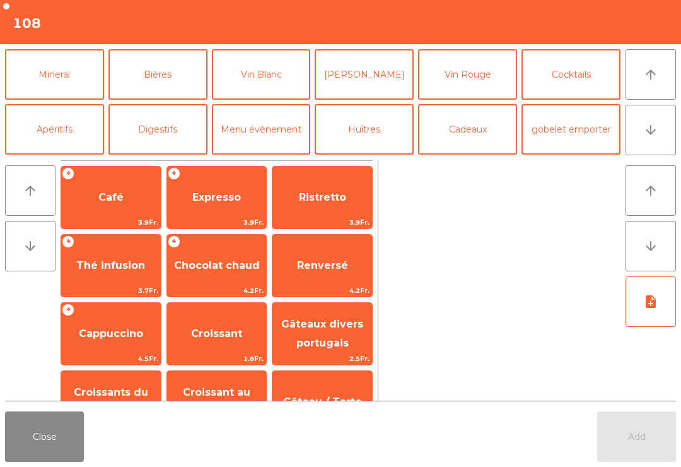
click at [461, 89] on button "Vin Rouge" at bounding box center [467, 74] width 99 height 50
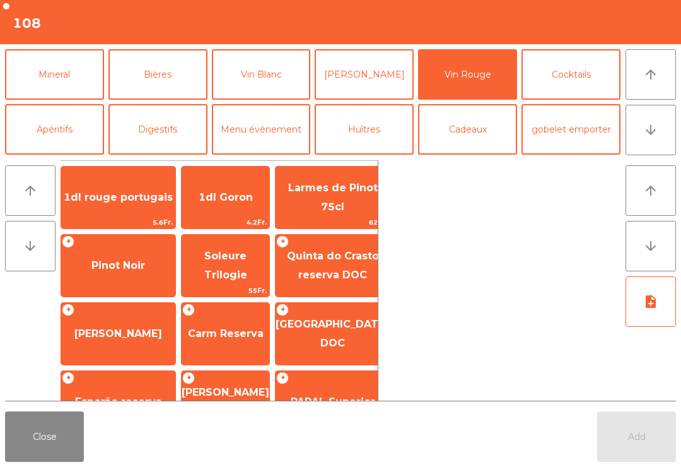
click at [91, 269] on span "Pinot Noir" at bounding box center [118, 265] width 54 height 12
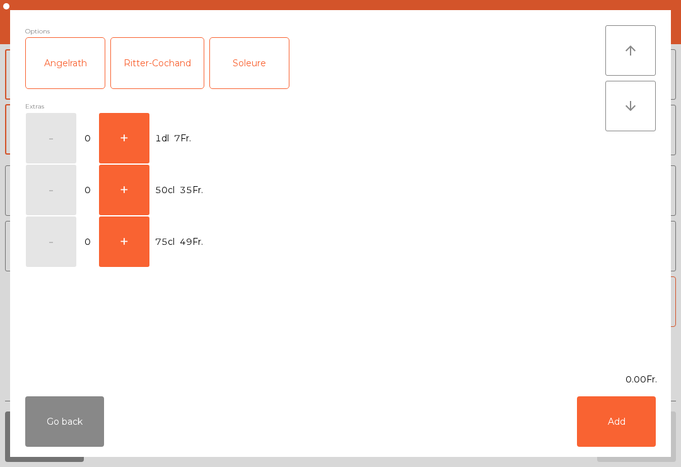
click at [125, 187] on button "+" at bounding box center [124, 190] width 50 height 50
click at [640, 430] on button "Add" at bounding box center [616, 421] width 79 height 50
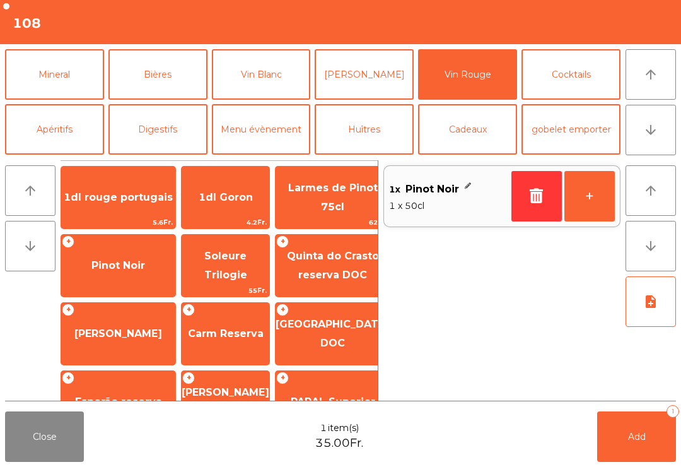
click at [636, 438] on span "Add" at bounding box center [637, 436] width 18 height 11
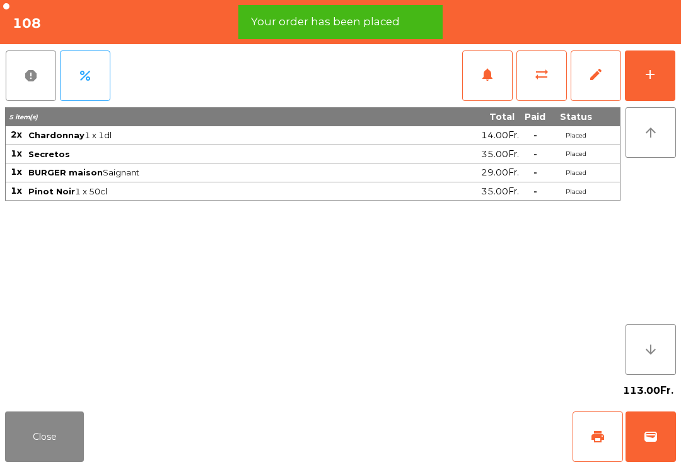
click at [654, 88] on button "add" at bounding box center [650, 75] width 50 height 50
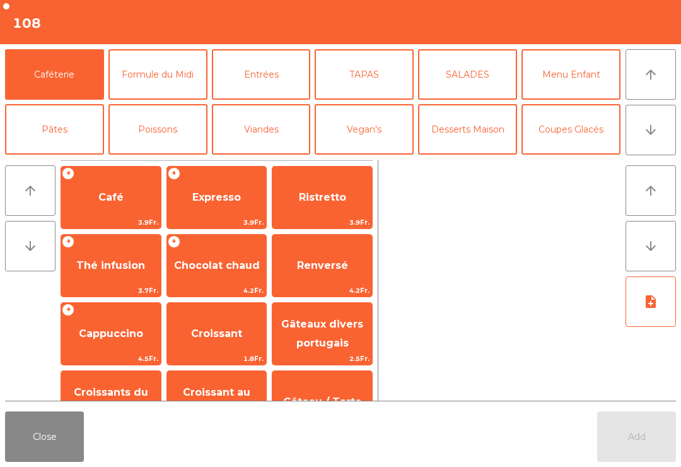
click at [644, 141] on button "arrow_downward" at bounding box center [651, 130] width 50 height 50
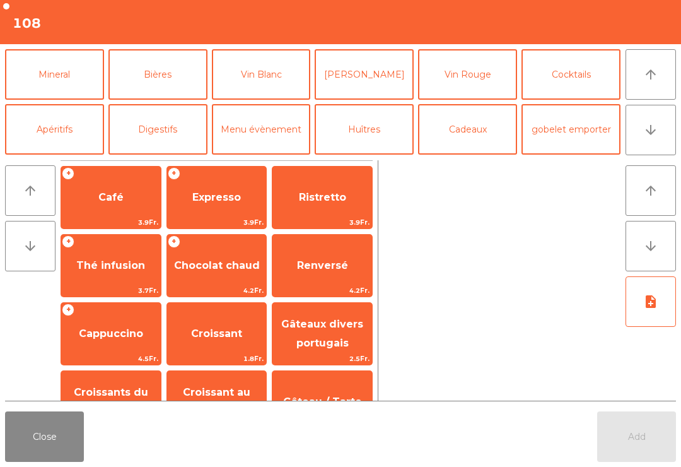
click at [47, 80] on button "Mineral" at bounding box center [54, 74] width 99 height 50
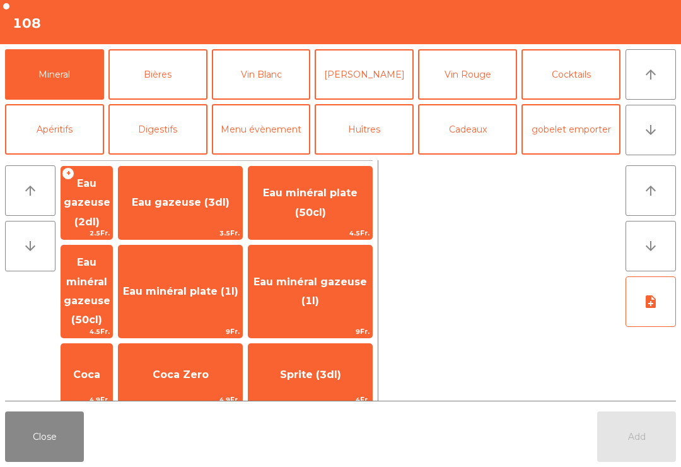
click at [99, 274] on span "Eau minéral gazeuse (50cl)" at bounding box center [87, 290] width 47 height 69
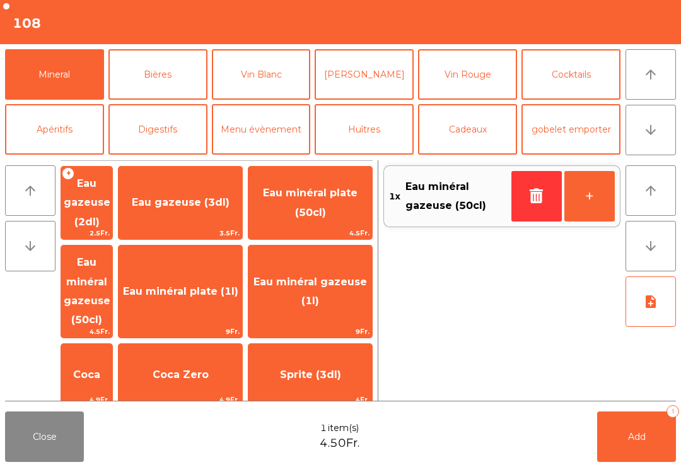
click at [654, 440] on button "Add 1" at bounding box center [637, 436] width 79 height 50
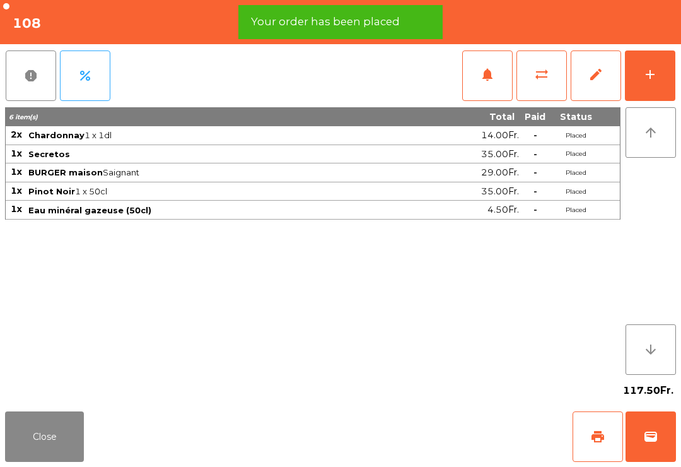
click at [30, 444] on button "Close" at bounding box center [44, 436] width 79 height 50
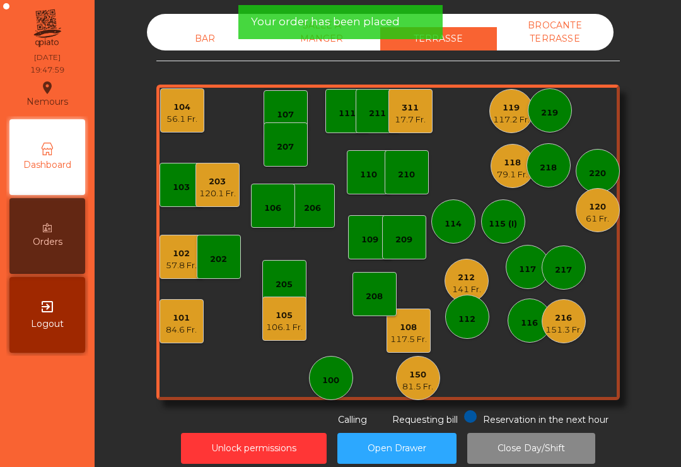
click at [174, 113] on div "56.1 Fr." at bounding box center [182, 119] width 31 height 13
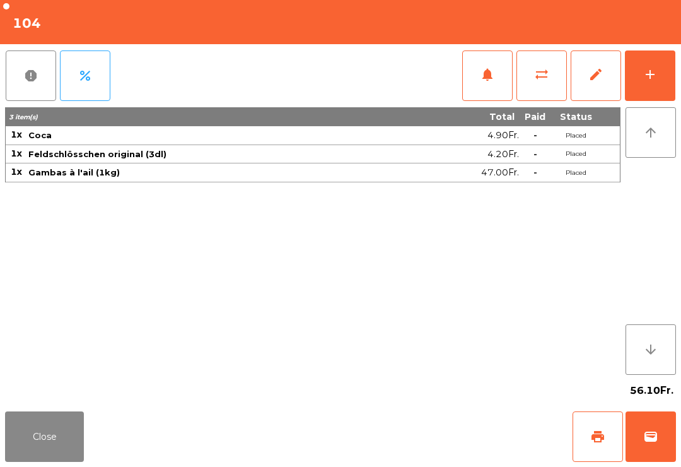
click at [649, 81] on div "add" at bounding box center [650, 74] width 15 height 15
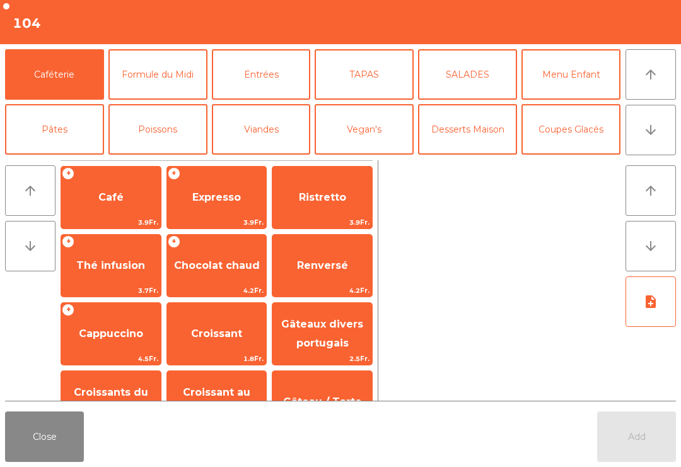
click at [638, 143] on button "arrow_downward" at bounding box center [651, 130] width 50 height 50
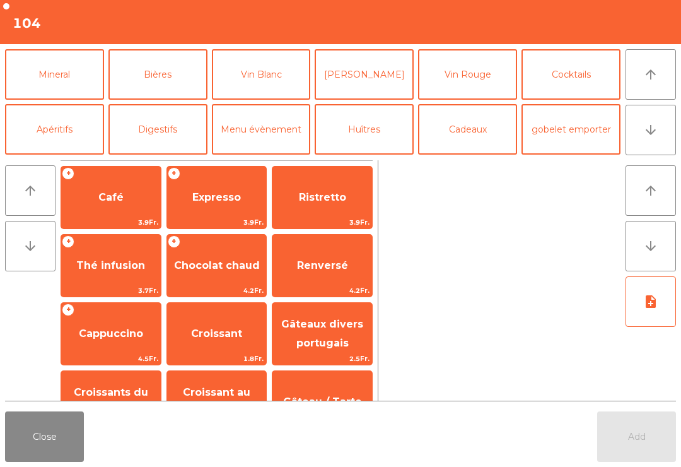
click at [146, 85] on button "Bières" at bounding box center [158, 74] width 99 height 50
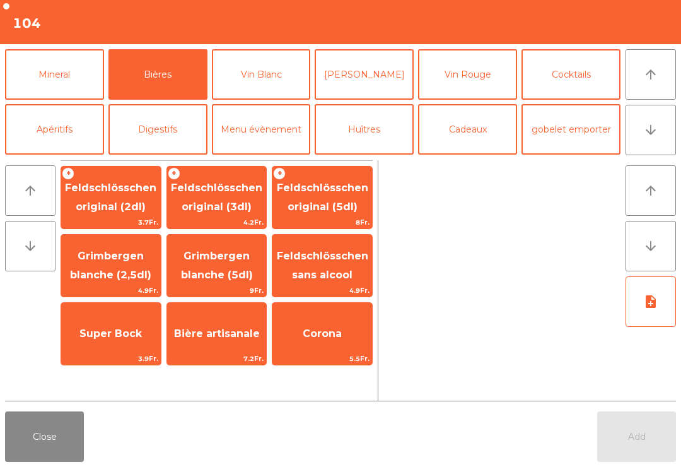
click at [211, 205] on span "Feldschlösschen original (3dl)" at bounding box center [216, 197] width 91 height 31
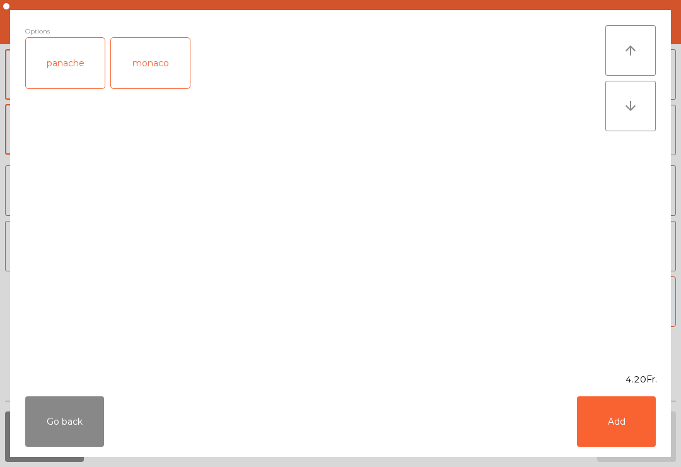
click at [629, 428] on button "Add" at bounding box center [616, 421] width 79 height 50
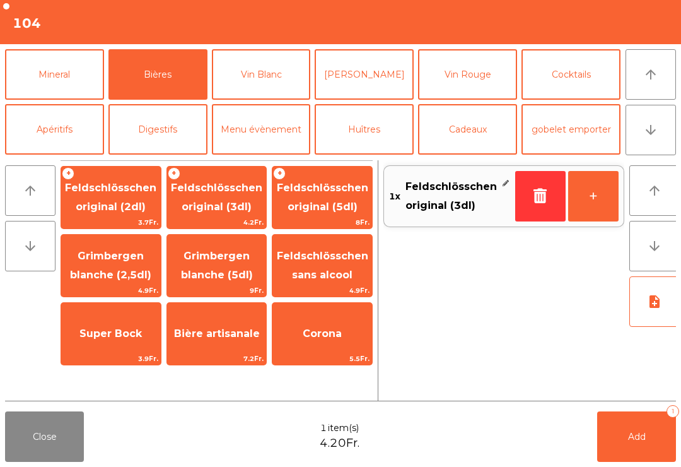
click at [643, 438] on span "Add" at bounding box center [637, 436] width 18 height 11
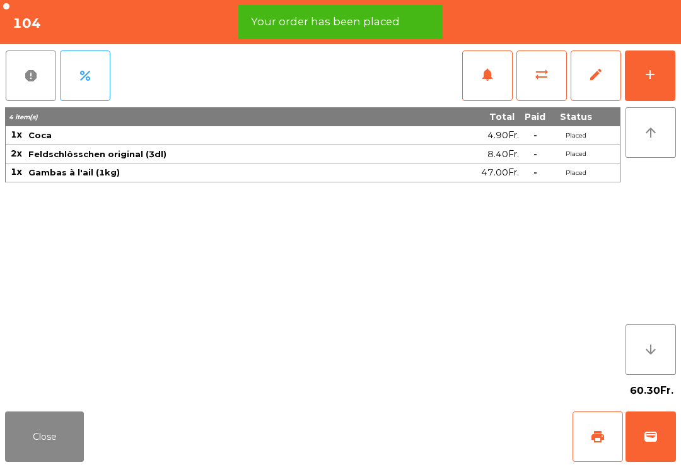
click at [40, 433] on button "Close" at bounding box center [44, 436] width 79 height 50
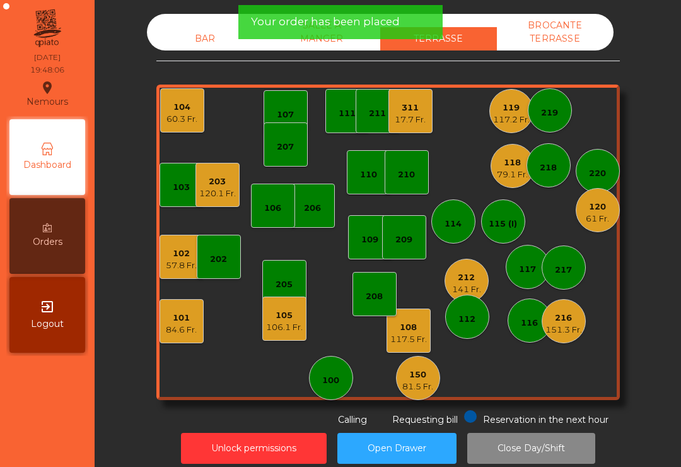
click at [563, 323] on div "216 151.3 Fr." at bounding box center [564, 321] width 44 height 44
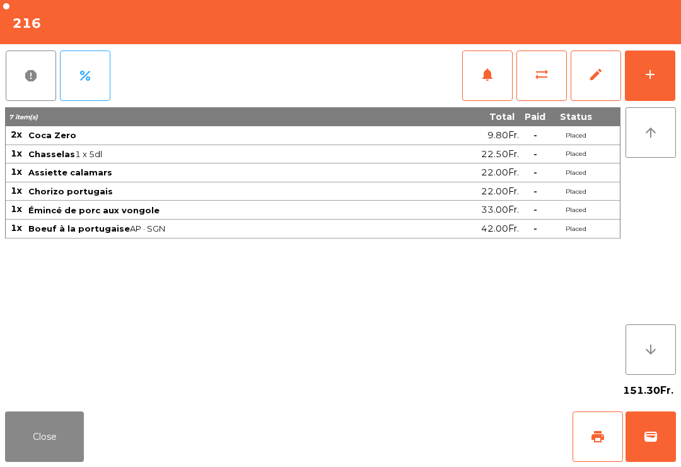
click at [25, 436] on button "Close" at bounding box center [44, 436] width 79 height 50
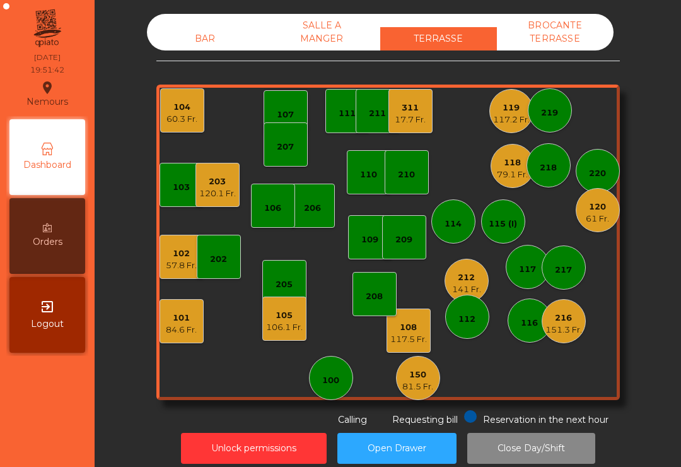
click at [334, 381] on div "100" at bounding box center [331, 378] width 44 height 44
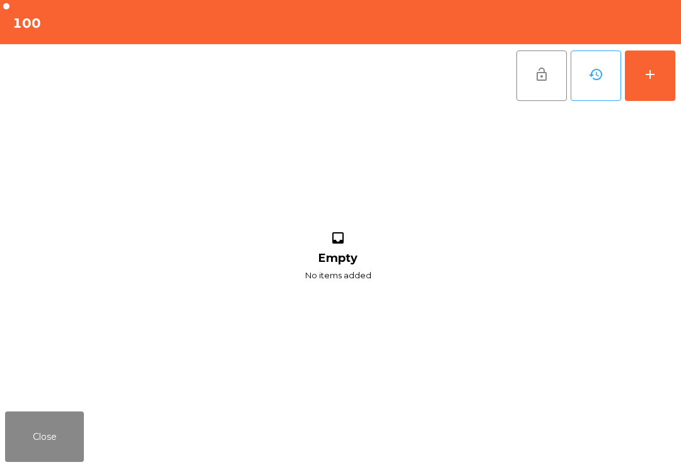
click at [657, 81] on div "add" at bounding box center [650, 74] width 15 height 15
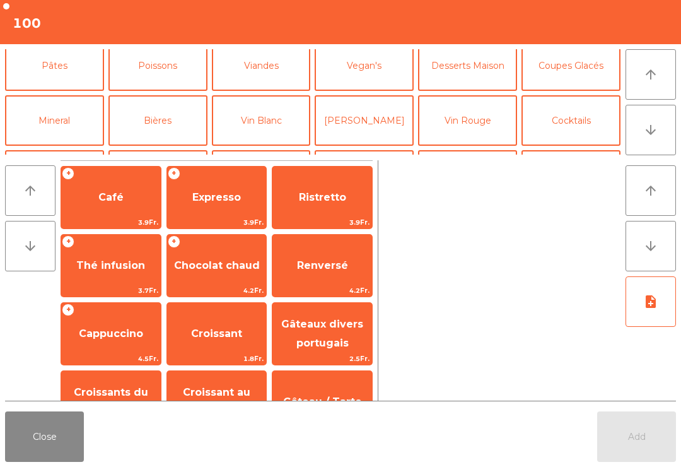
scroll to position [73, 0]
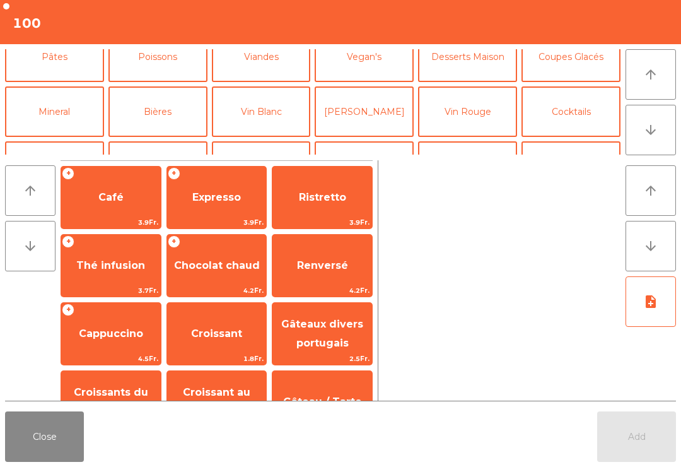
click at [160, 109] on button "Bières" at bounding box center [158, 111] width 99 height 50
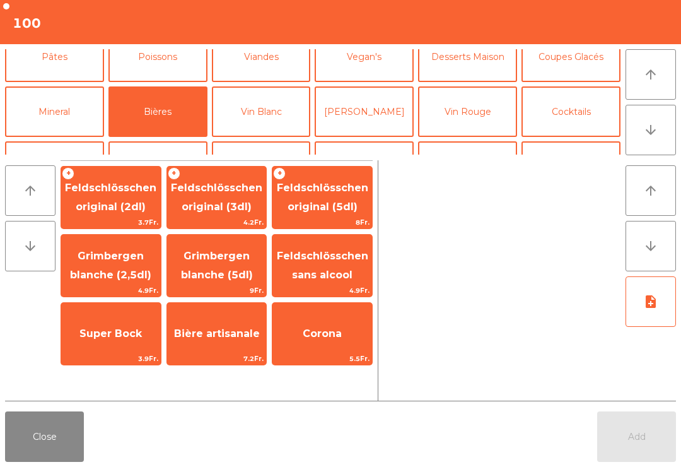
click at [120, 314] on div "Super Bock 3.9Fr." at bounding box center [111, 333] width 101 height 63
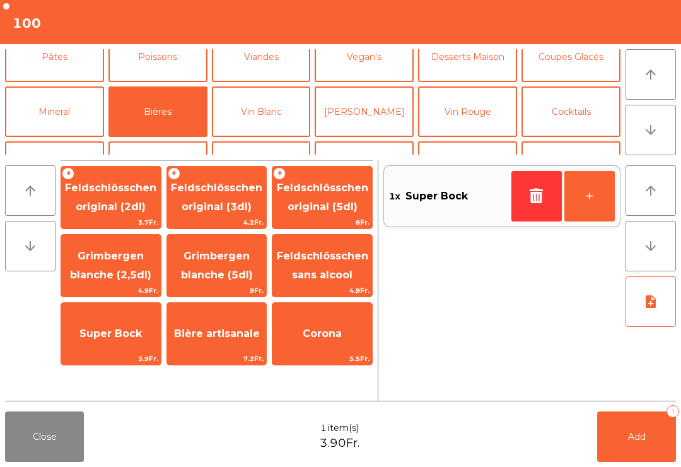
click at [579, 105] on button "Cocktails" at bounding box center [571, 111] width 99 height 50
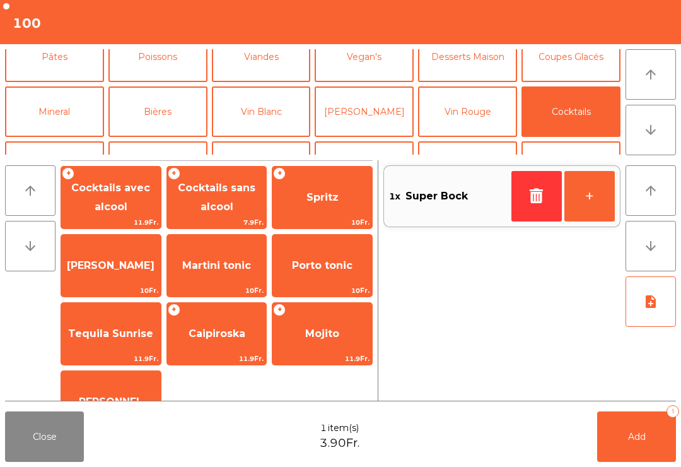
click at [334, 197] on span "Spritz" at bounding box center [323, 197] width 32 height 12
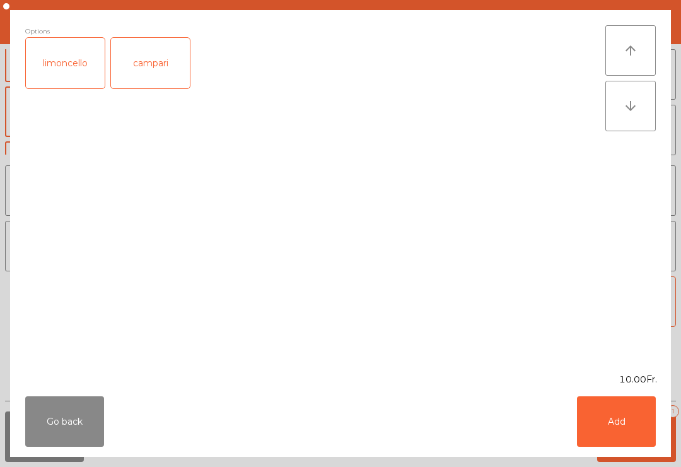
click at [642, 439] on button "Add" at bounding box center [616, 421] width 79 height 50
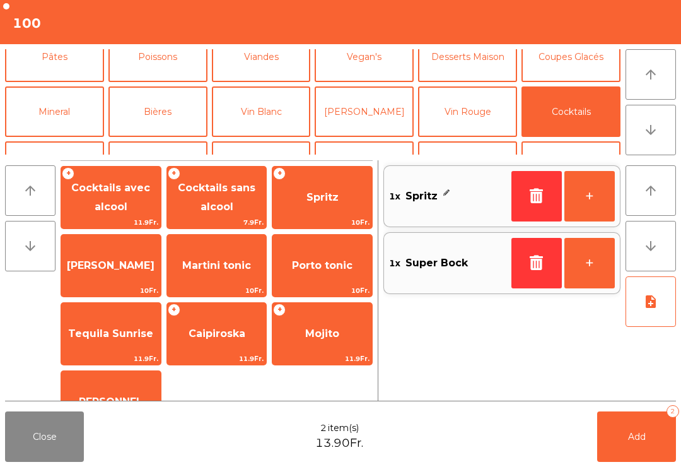
click at [642, 438] on span "Add" at bounding box center [637, 436] width 18 height 11
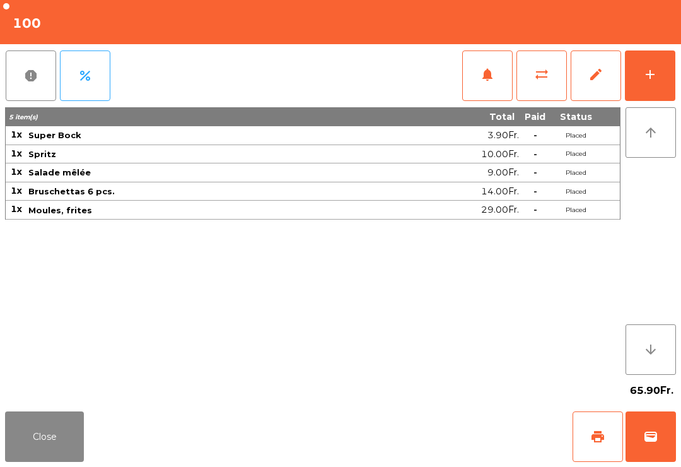
click at [30, 430] on button "Close" at bounding box center [44, 436] width 79 height 50
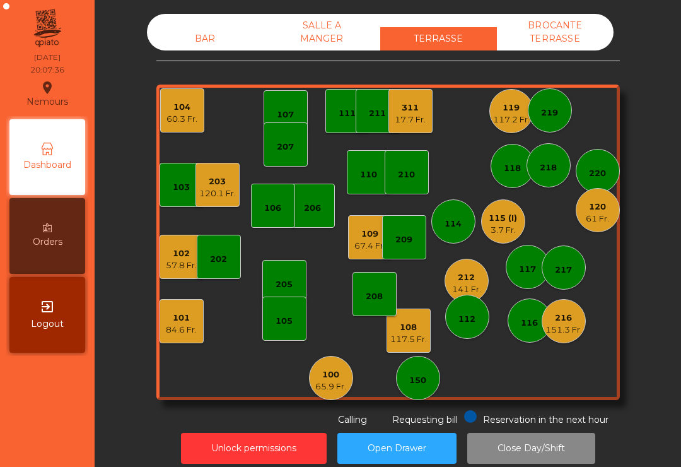
click at [228, 191] on div "203 120.1 Fr." at bounding box center [218, 185] width 44 height 44
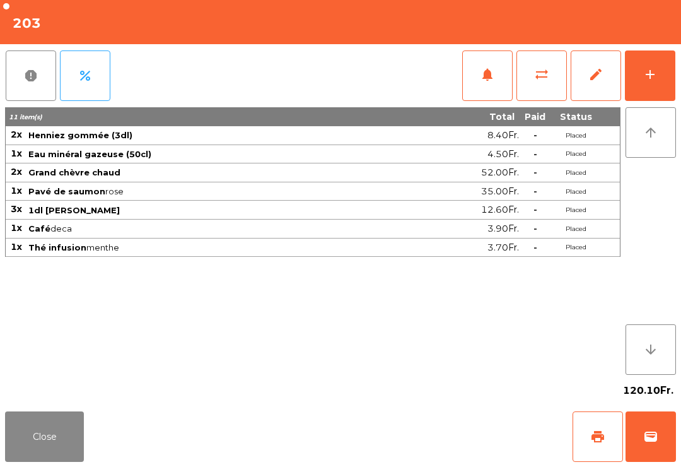
click at [577, 428] on button "print" at bounding box center [598, 436] width 50 height 50
click at [38, 416] on button "Close" at bounding box center [44, 436] width 79 height 50
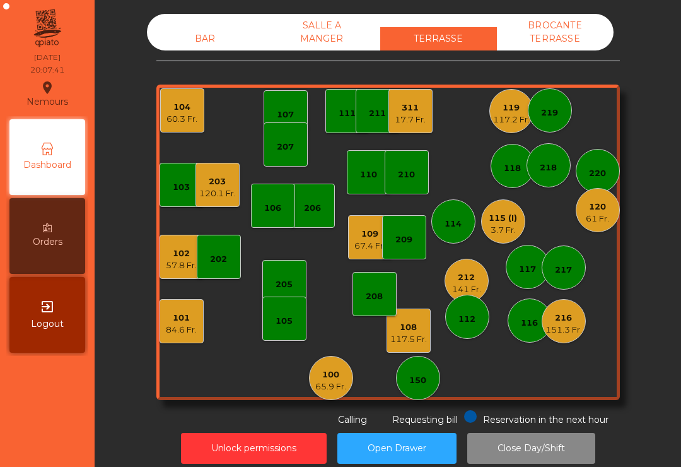
click at [558, 326] on div "216 151.3 Fr." at bounding box center [564, 321] width 44 height 44
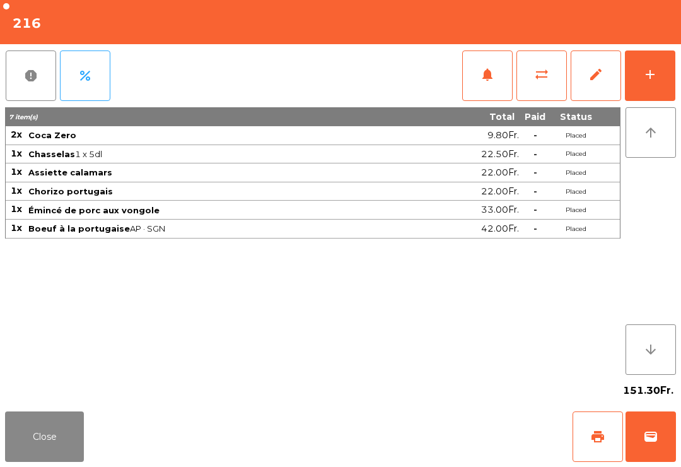
click at [493, 97] on button "notifications" at bounding box center [488, 75] width 50 height 50
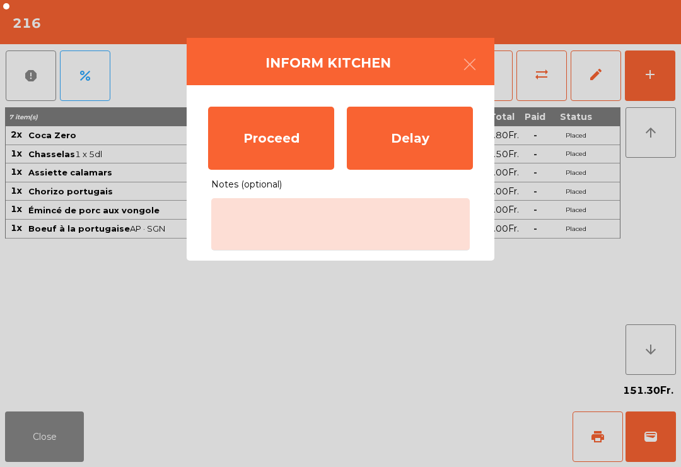
click at [406, 103] on div "Proceed Delay" at bounding box center [341, 138] width 278 height 76
click at [270, 140] on div "Proceed" at bounding box center [271, 138] width 126 height 63
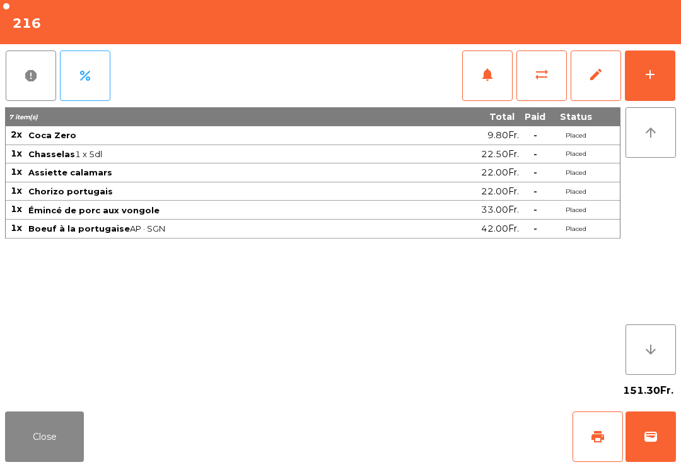
click at [47, 427] on button "Close" at bounding box center [44, 436] width 79 height 50
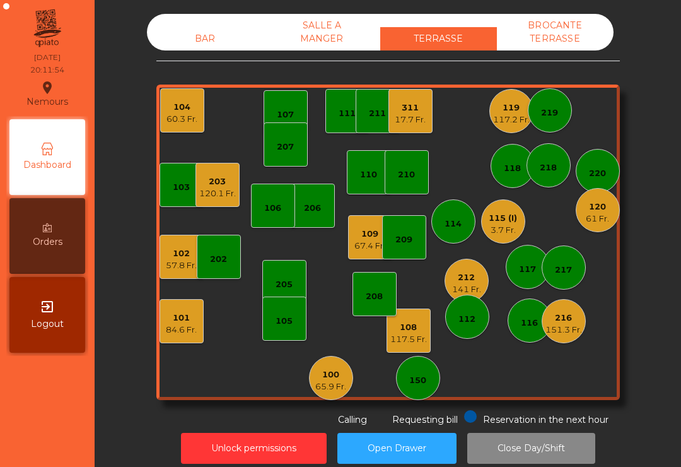
click at [492, 224] on div "3.7 Fr." at bounding box center [503, 230] width 28 height 13
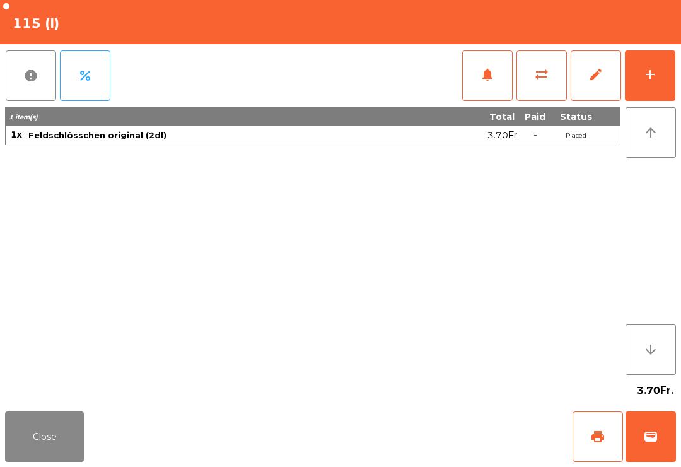
click at [640, 93] on button "add" at bounding box center [650, 75] width 50 height 50
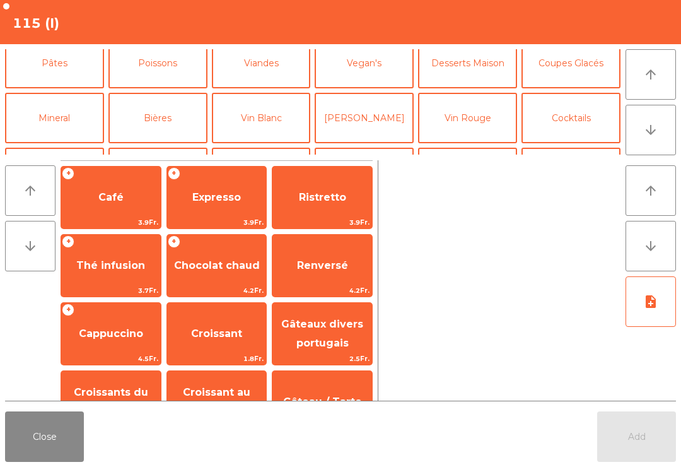
scroll to position [78, 0]
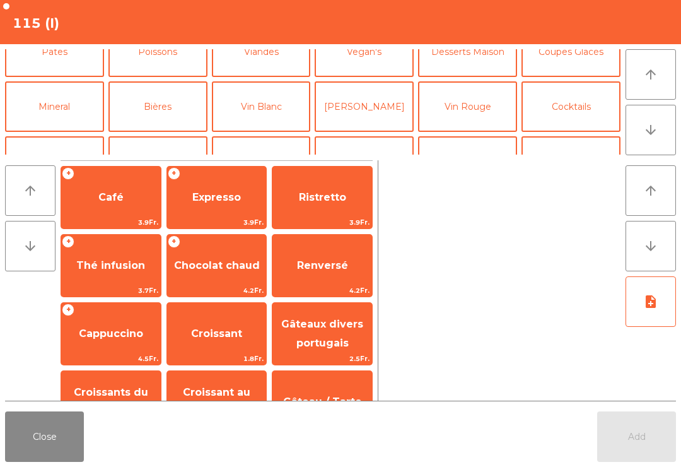
click at [46, 102] on button "Mineral" at bounding box center [54, 106] width 99 height 50
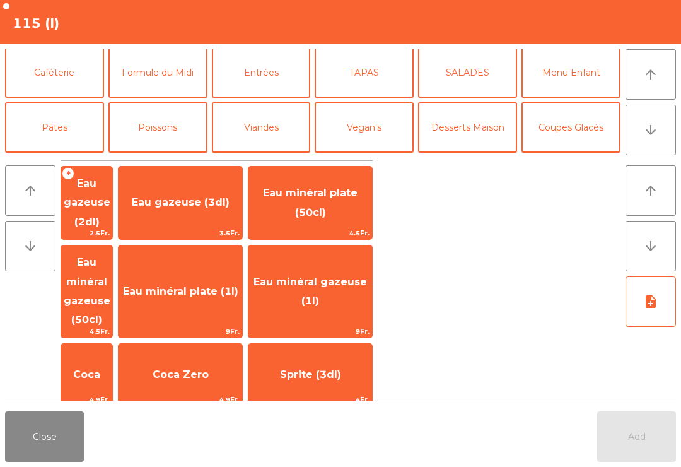
scroll to position [3, 0]
click at [264, 62] on button "Entrées" at bounding box center [261, 72] width 99 height 50
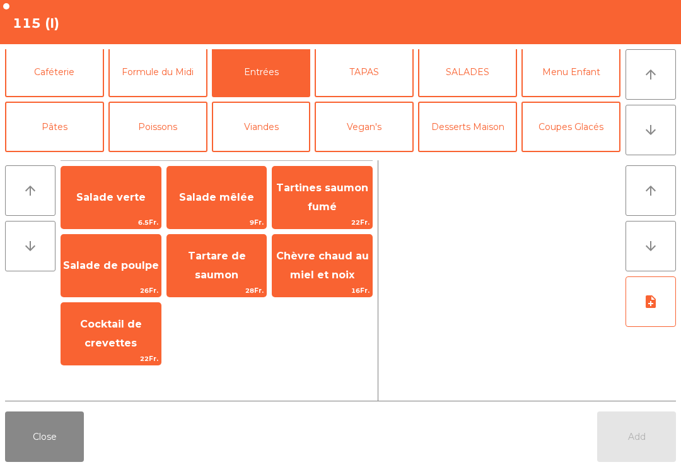
click at [339, 206] on span "Tartines saumon fumé" at bounding box center [323, 198] width 100 height 54
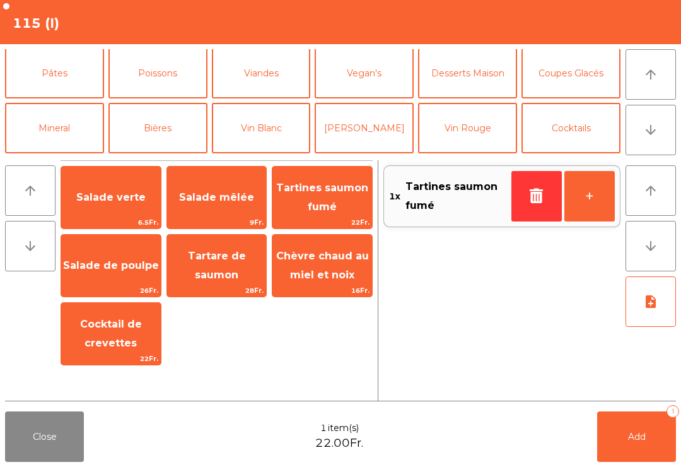
scroll to position [74, 0]
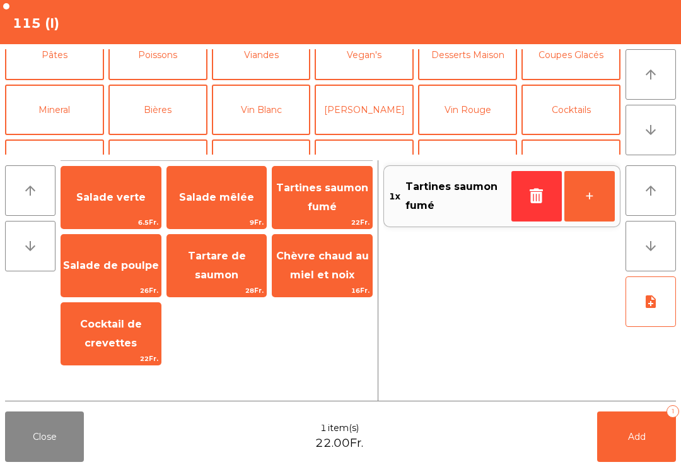
click at [53, 130] on button "Mineral" at bounding box center [54, 110] width 99 height 50
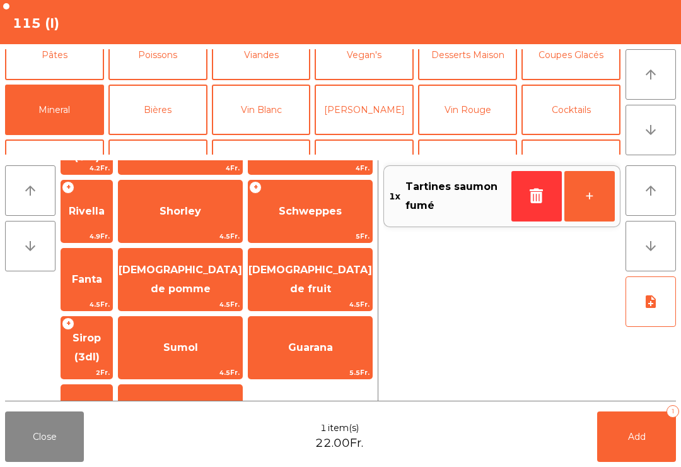
scroll to position [278, 0]
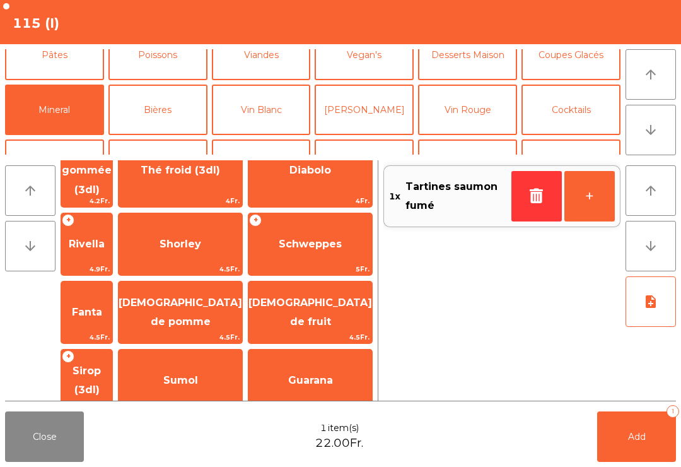
click at [222, 227] on span "Shorley" at bounding box center [181, 244] width 124 height 34
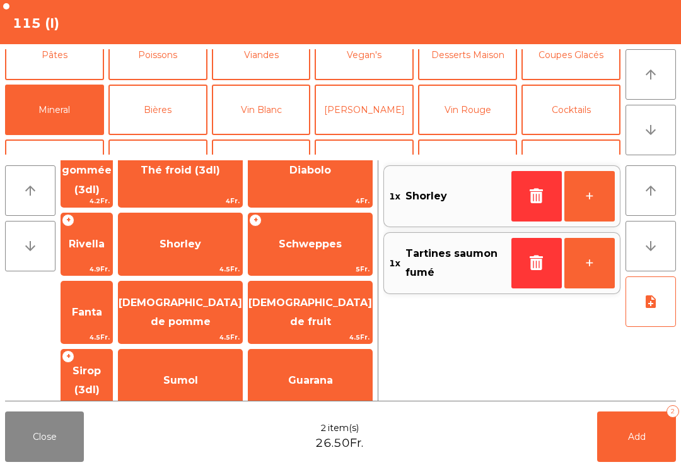
click at [631, 424] on button "Add 2" at bounding box center [637, 436] width 79 height 50
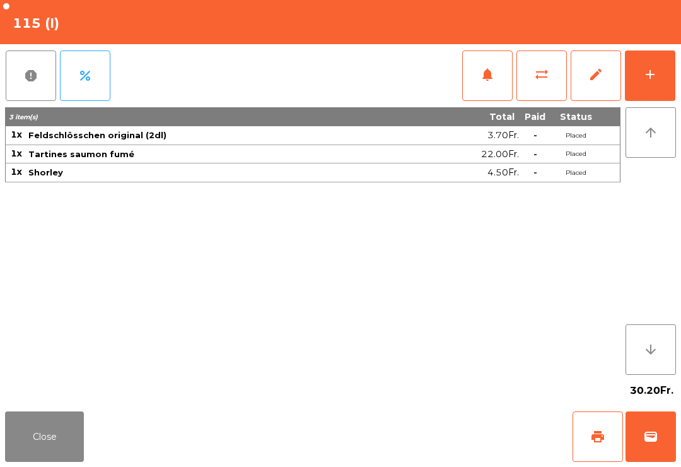
click at [57, 426] on button "Close" at bounding box center [44, 436] width 79 height 50
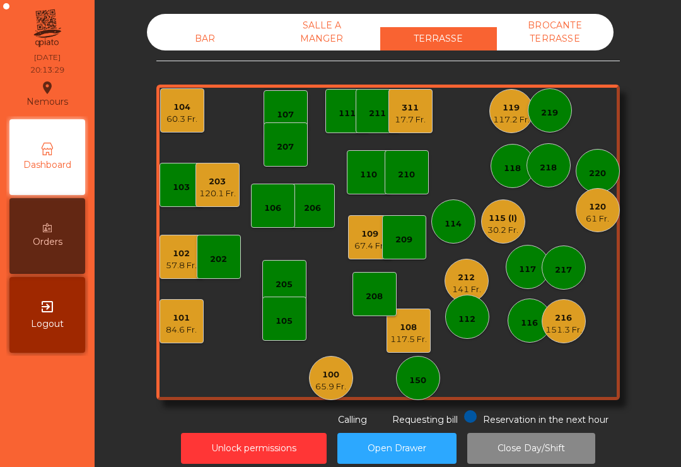
click at [298, 122] on div "207" at bounding box center [286, 144] width 44 height 44
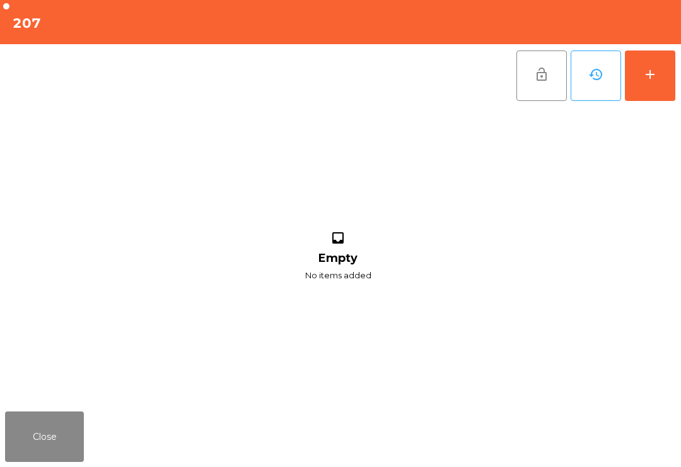
click at [660, 78] on button "add" at bounding box center [650, 75] width 50 height 50
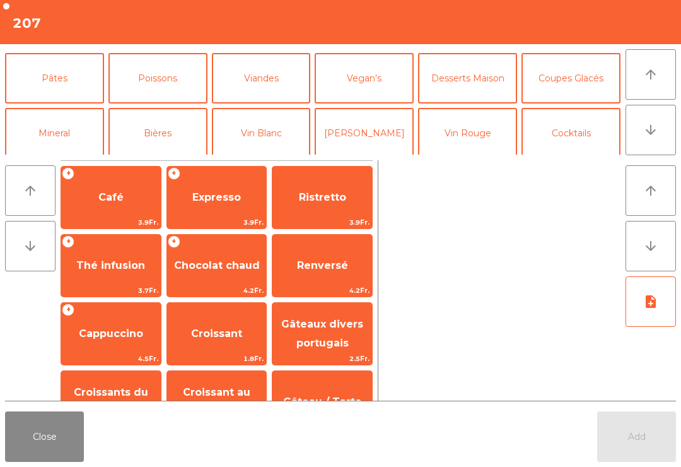
scroll to position [62, 0]
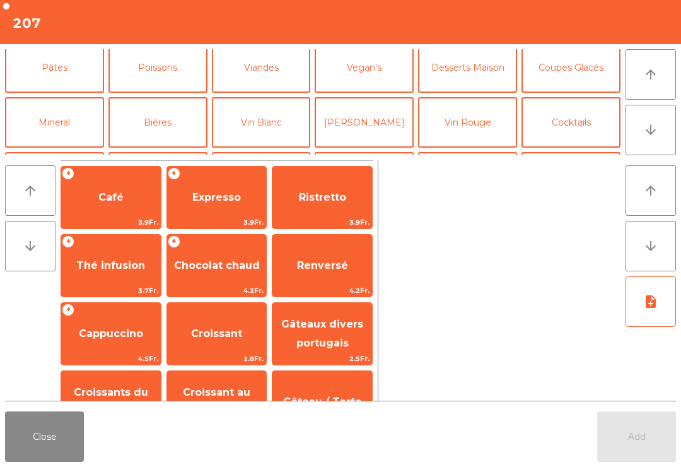
click at [567, 133] on button "Cocktails" at bounding box center [571, 122] width 99 height 50
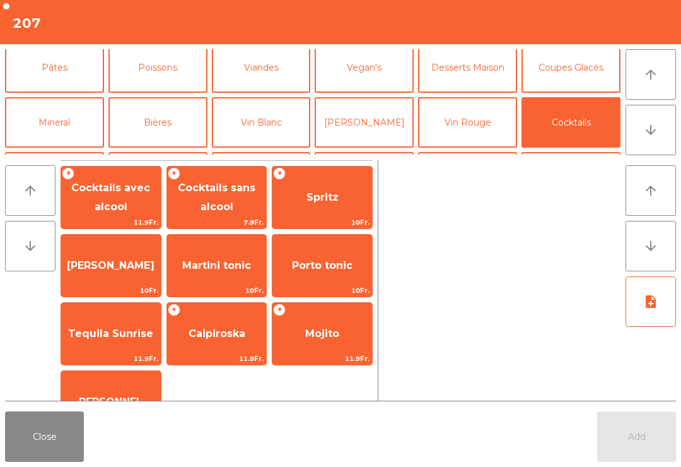
scroll to position [0, 0]
click at [337, 175] on div "+ Spritz 10Fr." at bounding box center [322, 197] width 101 height 63
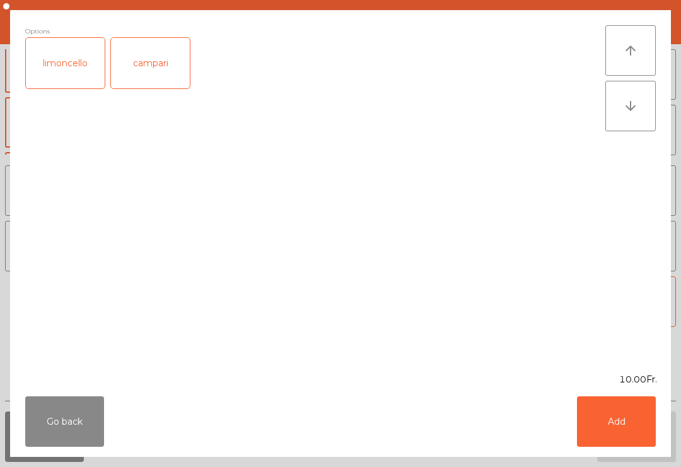
click at [610, 420] on button "Add" at bounding box center [616, 421] width 79 height 50
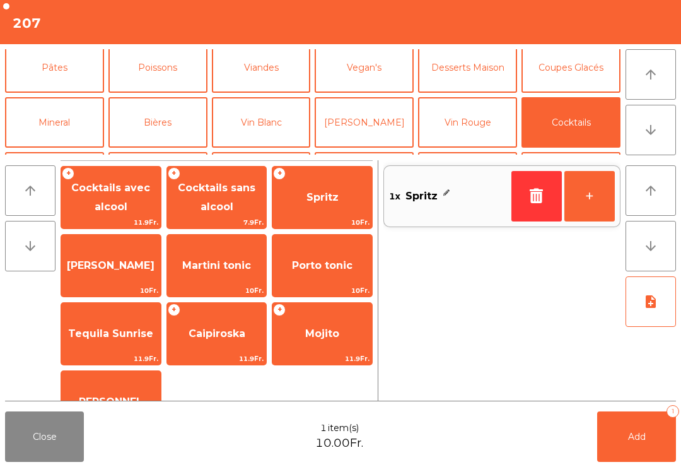
click at [592, 198] on button "+" at bounding box center [590, 196] width 50 height 50
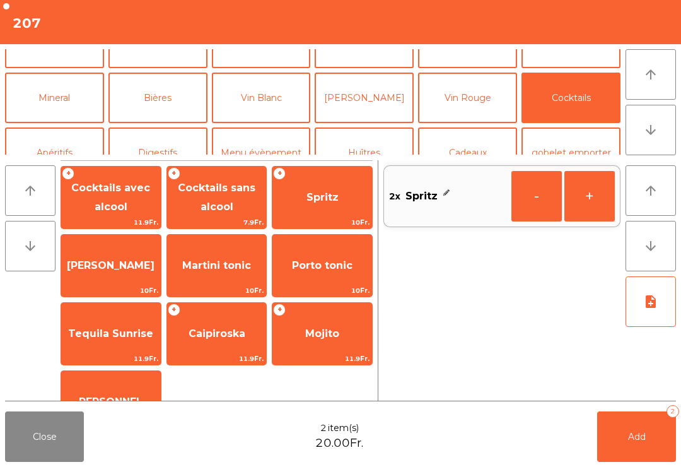
scroll to position [87, 0]
click at [76, 105] on button "Mineral" at bounding box center [54, 97] width 99 height 50
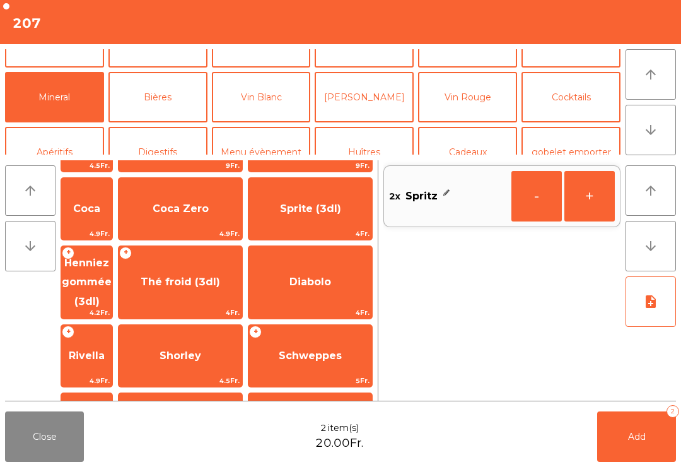
scroll to position [165, 0]
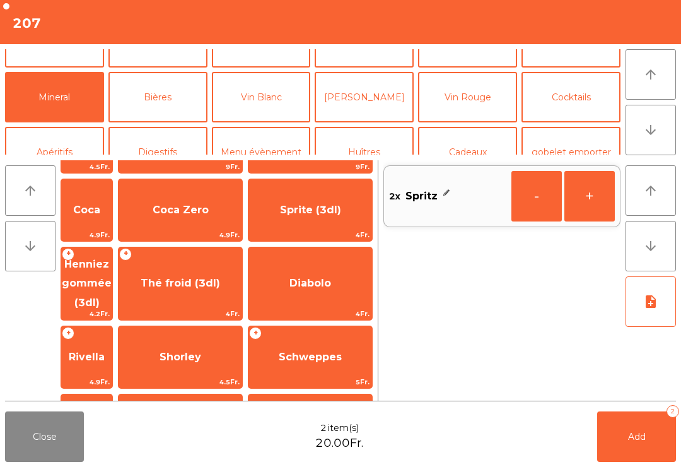
click at [212, 266] on span "Thé froid (3dl)" at bounding box center [181, 283] width 124 height 34
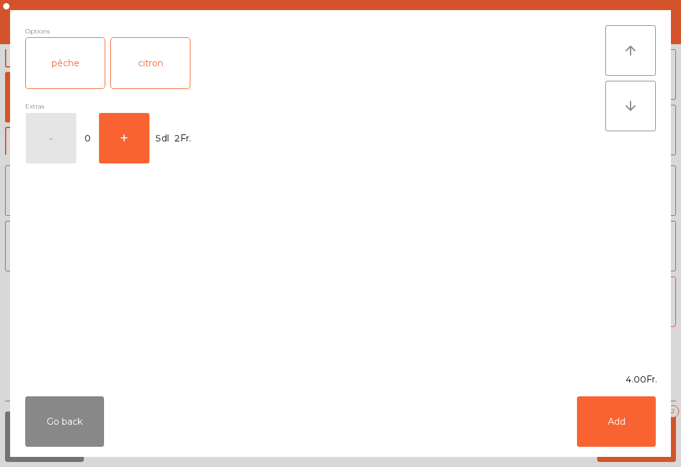
click at [614, 409] on button "Add" at bounding box center [616, 421] width 79 height 50
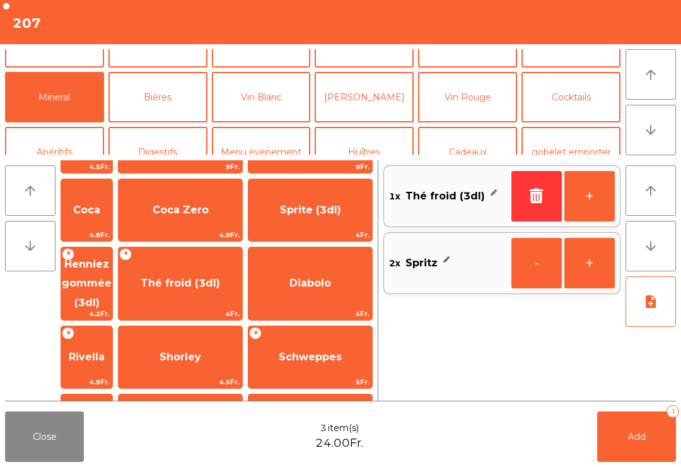
click at [642, 440] on span "Add" at bounding box center [637, 436] width 18 height 11
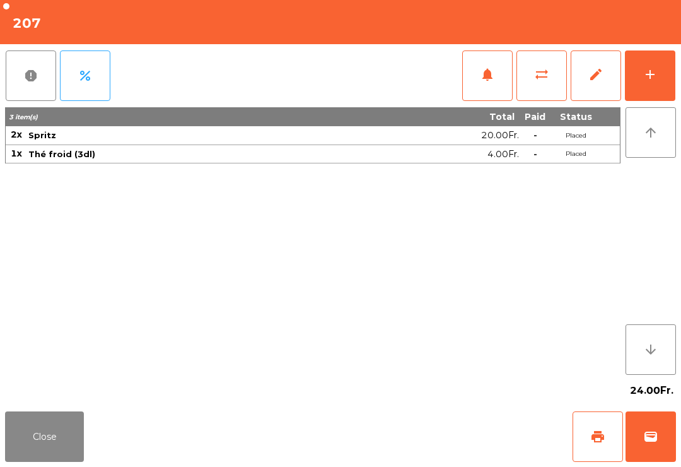
click at [83, 454] on button "Close" at bounding box center [44, 436] width 79 height 50
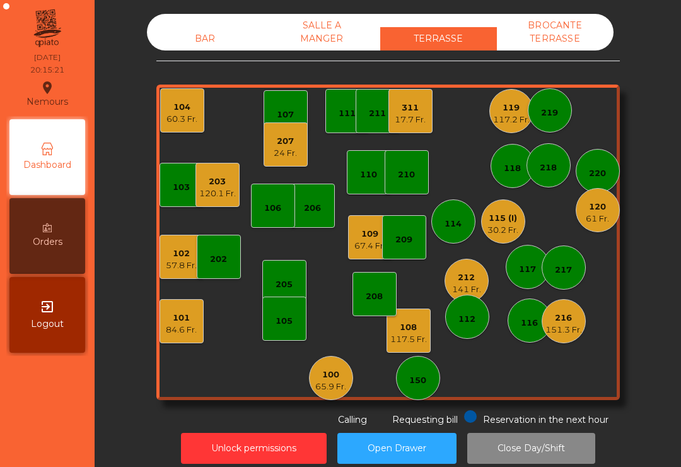
click at [533, 263] on div "117" at bounding box center [527, 269] width 17 height 13
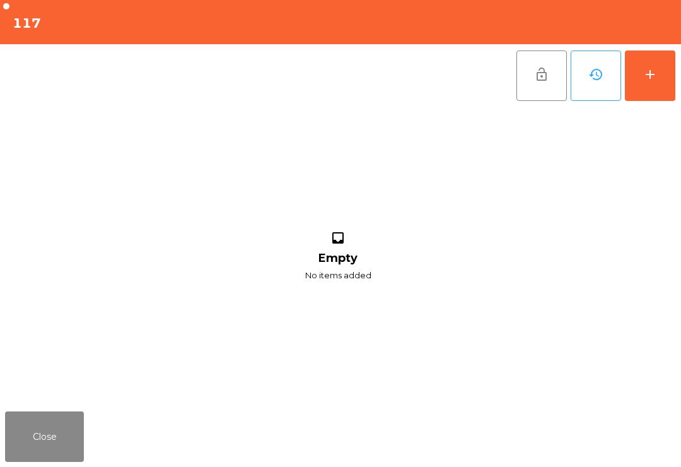
click at [656, 69] on div "add" at bounding box center [650, 74] width 15 height 15
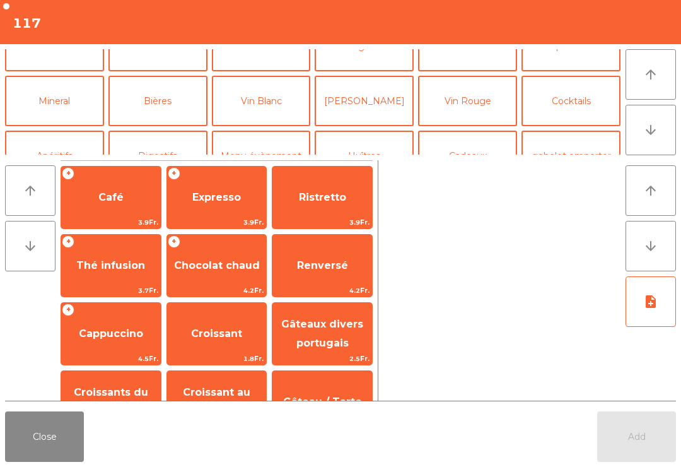
scroll to position [82, 0]
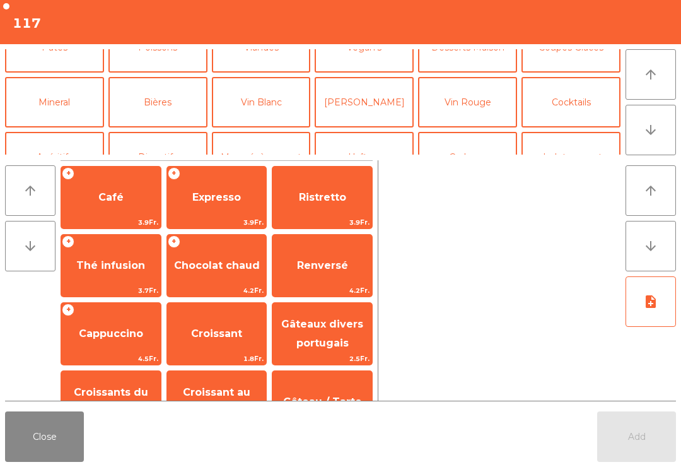
click at [363, 100] on button "[PERSON_NAME]" at bounding box center [364, 102] width 99 height 50
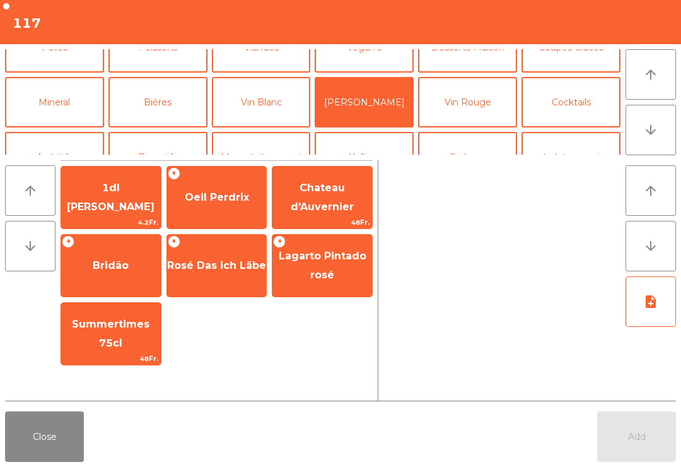
click at [235, 191] on span "Oeil Perdrix" at bounding box center [217, 197] width 64 height 12
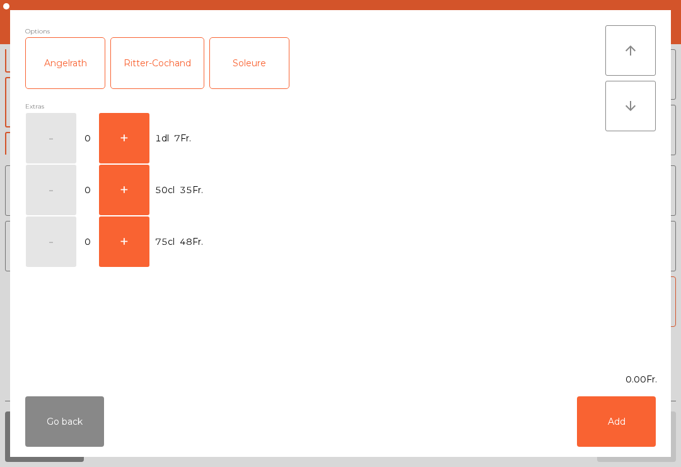
click at [125, 124] on button "+" at bounding box center [124, 138] width 50 height 50
click at [645, 399] on button "Add" at bounding box center [616, 421] width 79 height 50
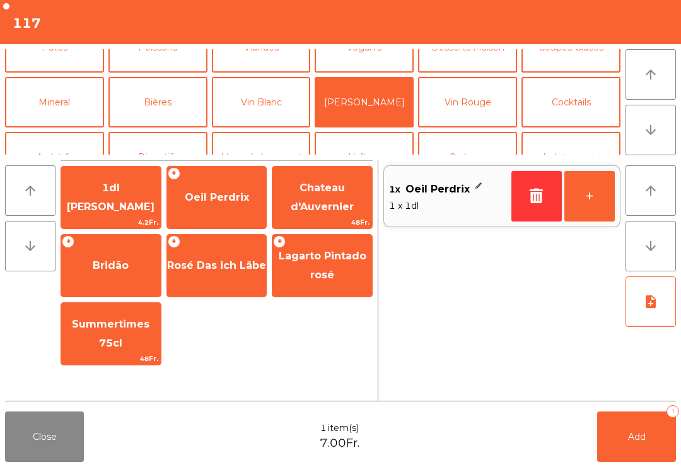
click at [585, 194] on button "+" at bounding box center [590, 196] width 50 height 50
click at [605, 435] on button "Add 3" at bounding box center [637, 436] width 79 height 50
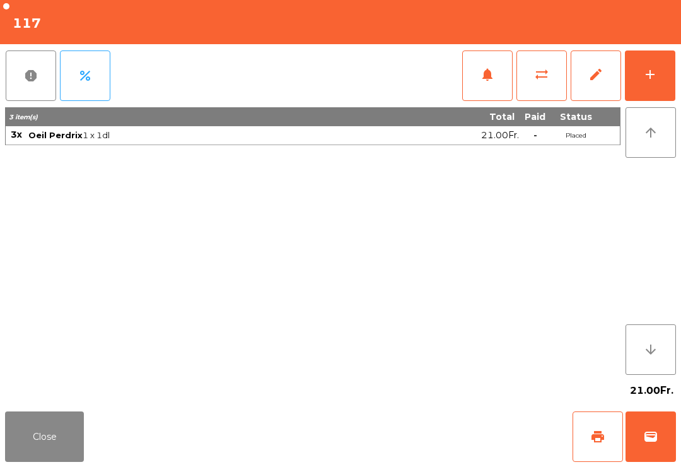
click at [69, 456] on button "Close" at bounding box center [44, 436] width 79 height 50
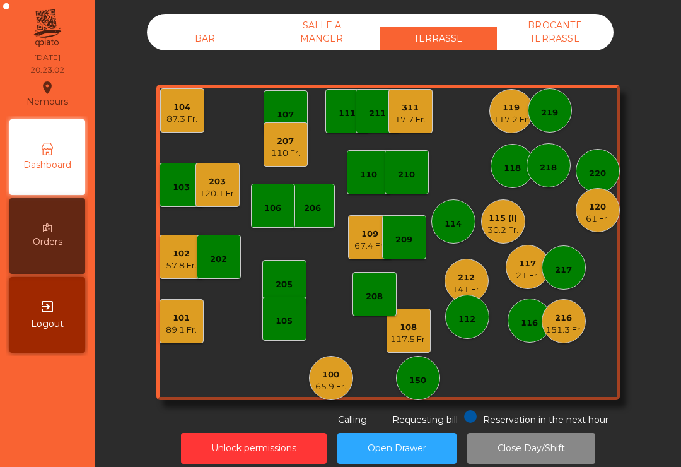
click at [521, 269] on div "21 Fr." at bounding box center [527, 275] width 23 height 13
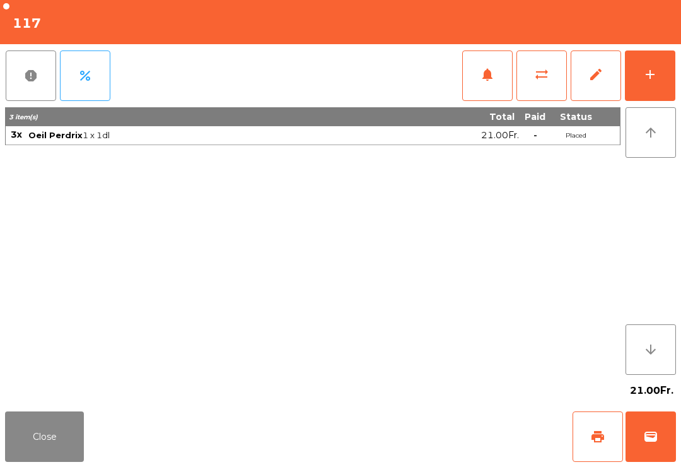
click at [649, 72] on div "add" at bounding box center [650, 74] width 15 height 15
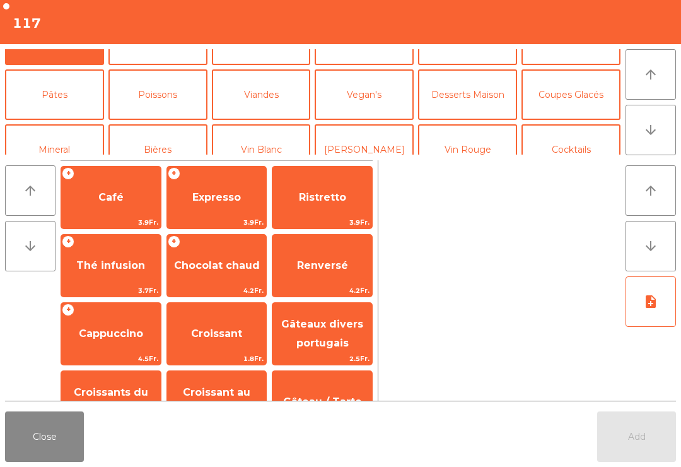
scroll to position [34, 0]
click at [274, 88] on button "Viandes" at bounding box center [261, 95] width 99 height 50
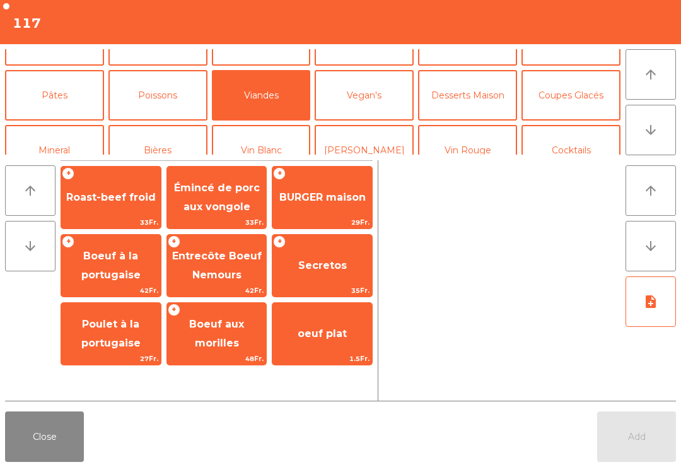
click at [113, 198] on span "Roast-beef froid" at bounding box center [111, 197] width 90 height 12
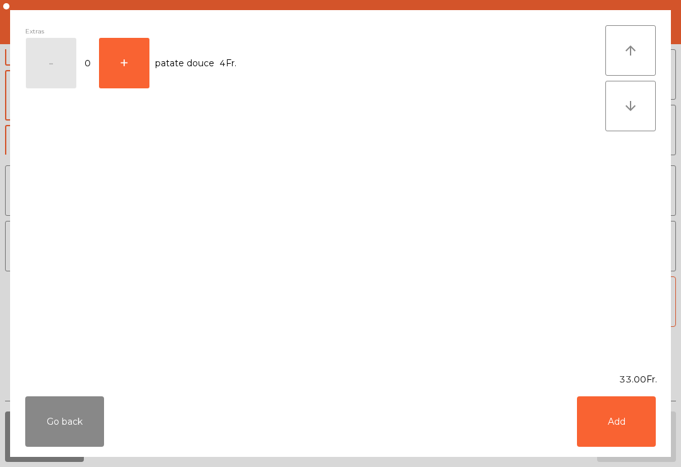
click at [112, 198] on div "Extras - 0 + patate douce 4Fr." at bounding box center [315, 191] width 581 height 333
click at [636, 435] on button "Add" at bounding box center [616, 421] width 79 height 50
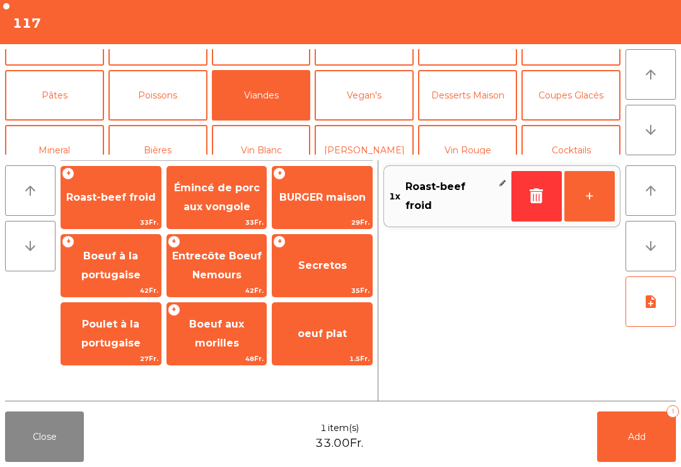
click at [586, 192] on button "+" at bounding box center [590, 196] width 50 height 50
click at [630, 422] on button "Add 2" at bounding box center [637, 436] width 79 height 50
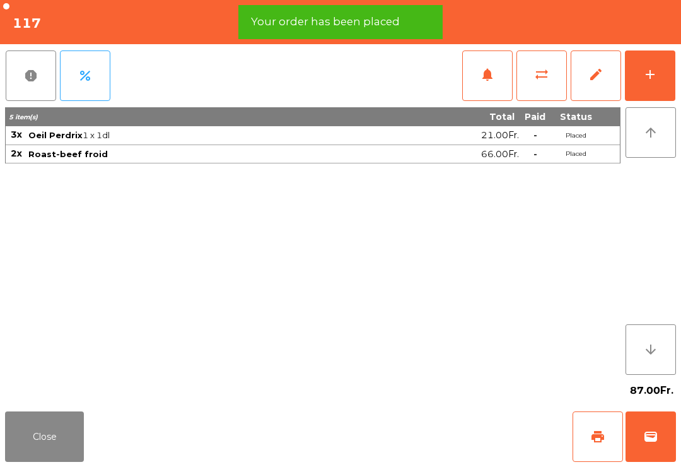
click at [47, 431] on button "Close" at bounding box center [44, 436] width 79 height 50
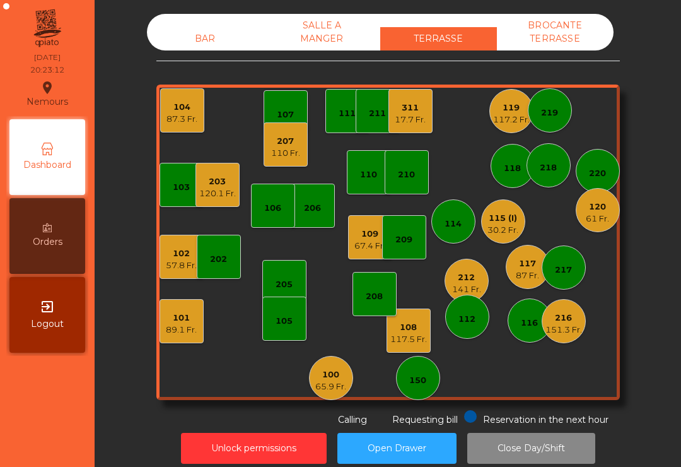
click at [410, 114] on div "311 17.7 Fr." at bounding box center [411, 111] width 44 height 44
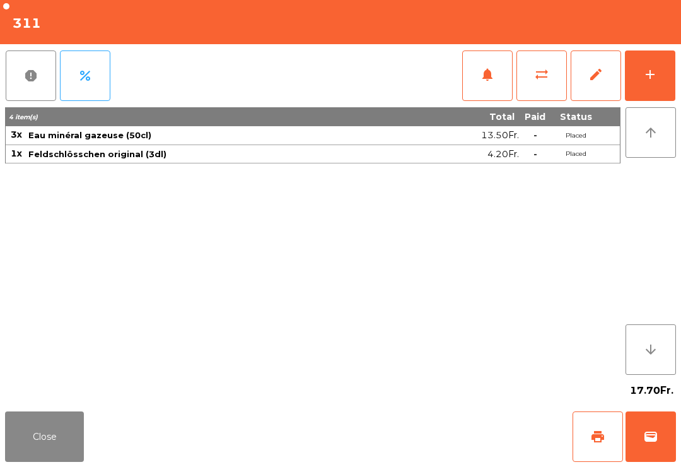
click at [668, 439] on button "wallet" at bounding box center [651, 436] width 50 height 50
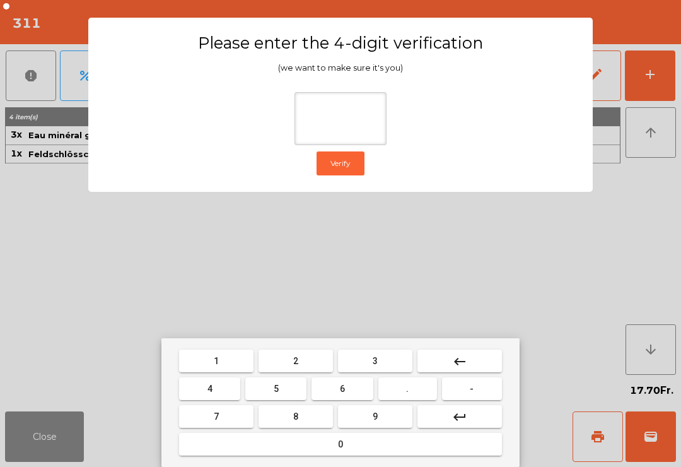
type input "*"
type input "****"
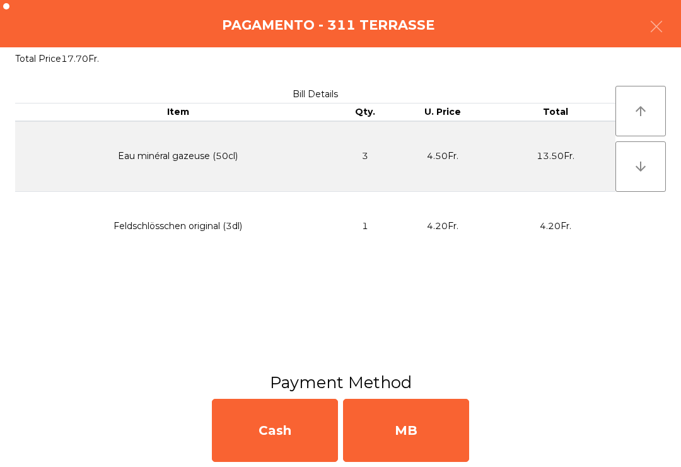
click at [427, 445] on div "MB" at bounding box center [406, 430] width 126 height 63
click at [426, 418] on div "No" at bounding box center [406, 430] width 126 height 63
click at [428, 423] on div "No" at bounding box center [406, 430] width 126 height 63
click at [394, 438] on div "No" at bounding box center [406, 430] width 126 height 63
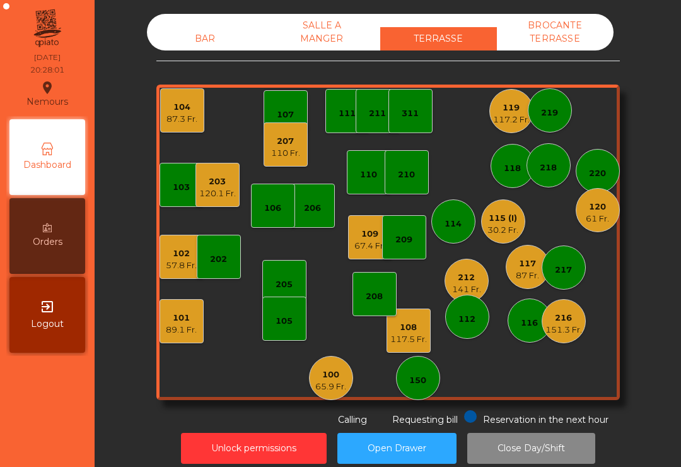
click at [340, 110] on div "111" at bounding box center [348, 111] width 44 height 44
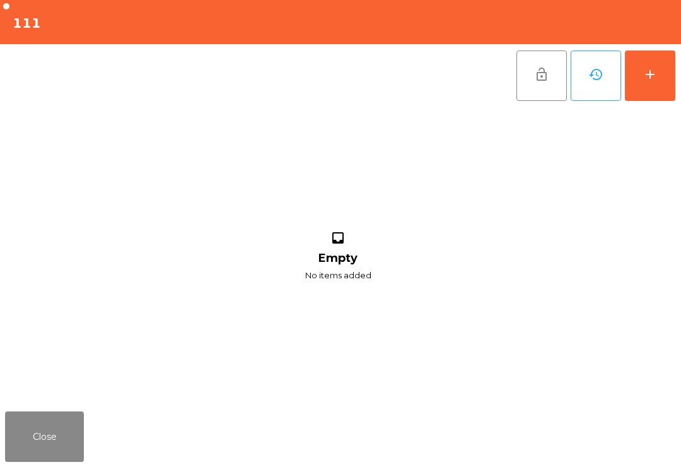
click at [654, 68] on div "add" at bounding box center [650, 74] width 15 height 15
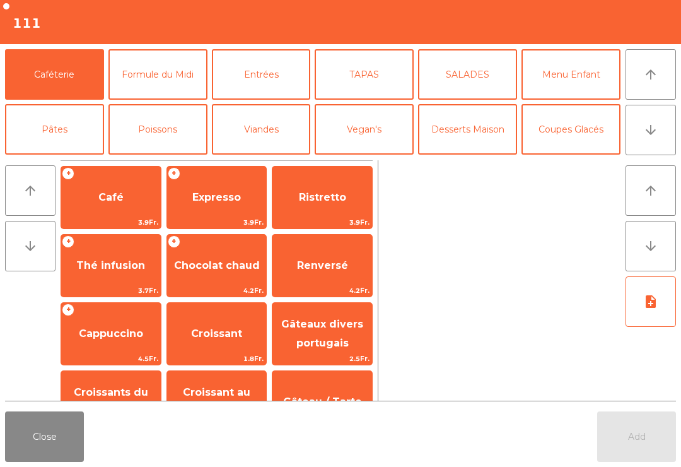
click at [377, 72] on button "TAPAS" at bounding box center [364, 74] width 99 height 50
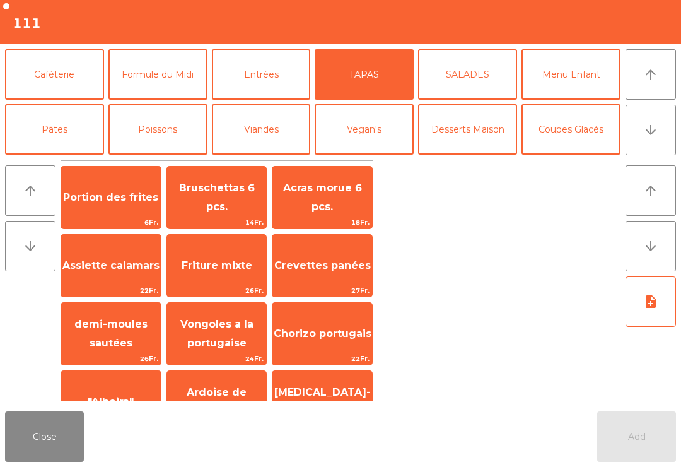
click at [205, 274] on span "Friture mixte" at bounding box center [217, 266] width 100 height 34
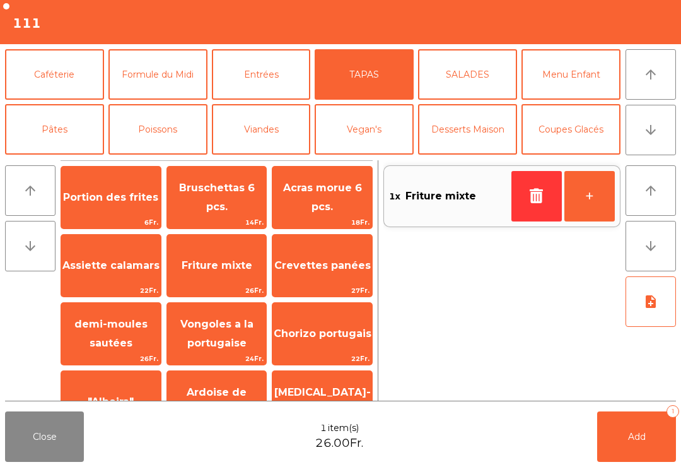
click at [270, 126] on button "Viandes" at bounding box center [261, 129] width 99 height 50
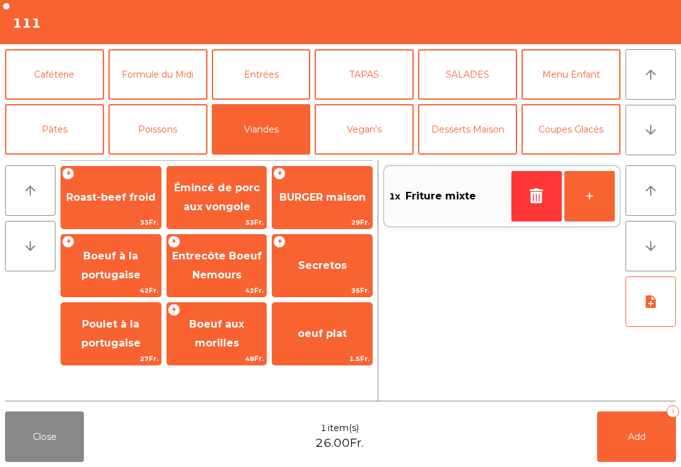
click at [316, 271] on span "Secretos" at bounding box center [322, 265] width 49 height 12
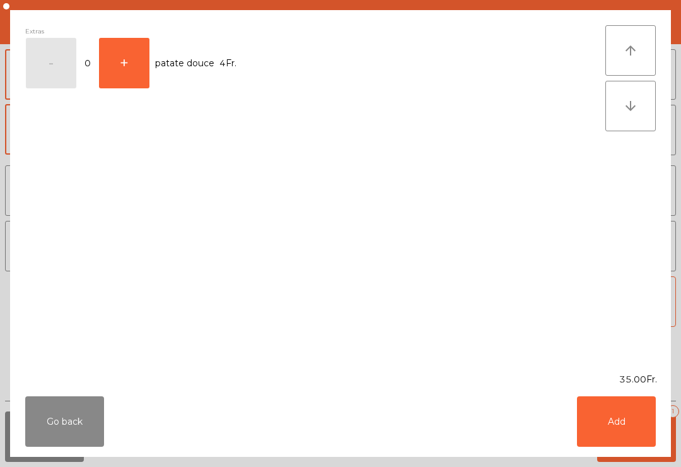
click at [620, 413] on button "Add" at bounding box center [616, 421] width 79 height 50
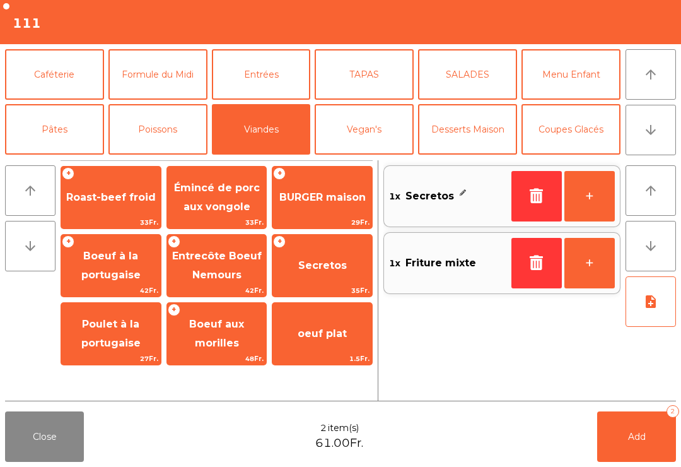
click at [167, 133] on button "Poissons" at bounding box center [158, 129] width 99 height 50
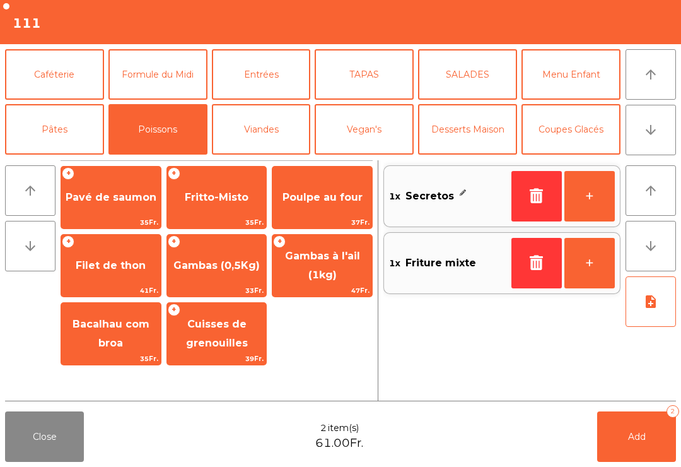
click at [338, 203] on span "Poulpe au four" at bounding box center [323, 197] width 80 height 12
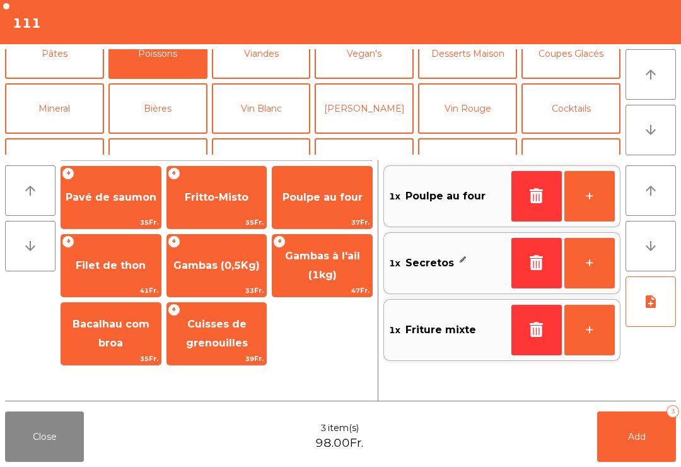
scroll to position [76, 0]
click at [397, 105] on button "[PERSON_NAME]" at bounding box center [364, 108] width 99 height 50
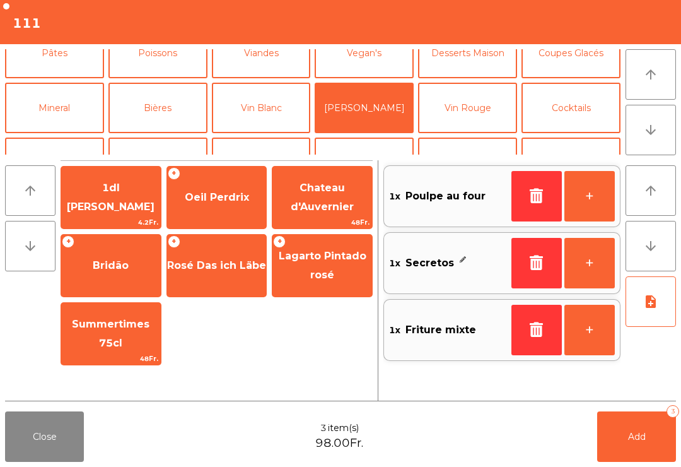
click at [486, 103] on button "Vin Rouge" at bounding box center [467, 108] width 99 height 50
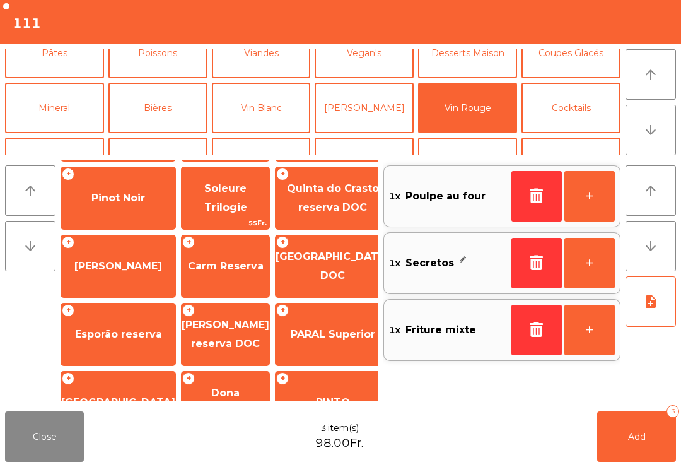
scroll to position [68, 0]
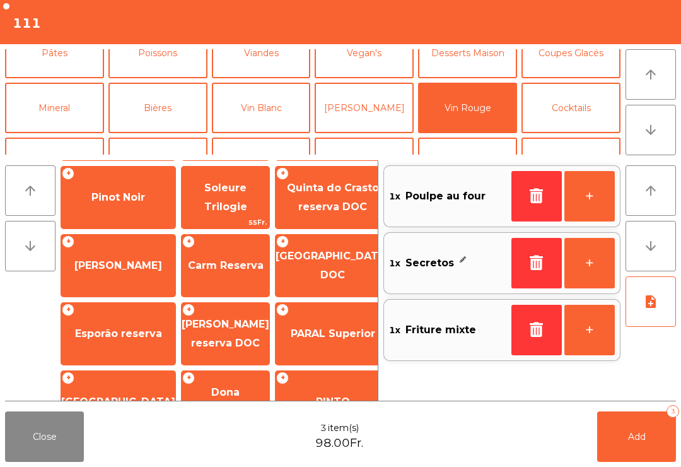
click at [204, 280] on span "Carm Reserva" at bounding box center [226, 266] width 88 height 34
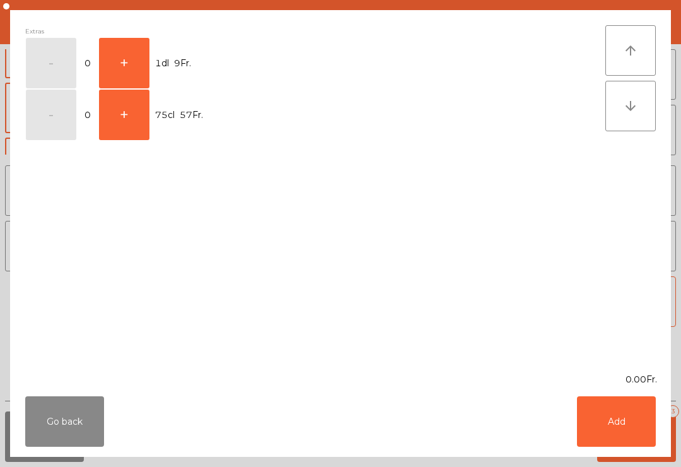
click at [124, 109] on button "+" at bounding box center [124, 115] width 50 height 50
click at [603, 425] on button "Add" at bounding box center [616, 421] width 79 height 50
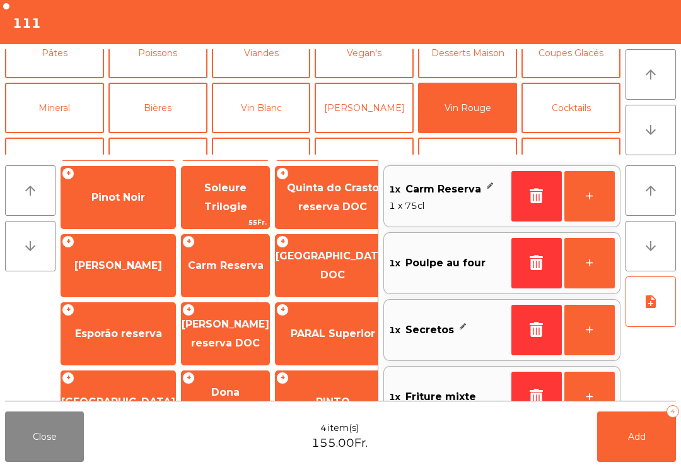
click at [70, 100] on button "Mineral" at bounding box center [54, 108] width 99 height 50
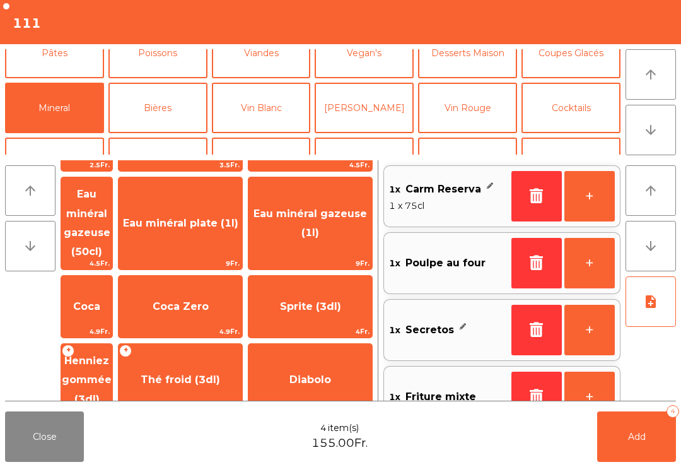
click at [107, 212] on span "Eau minéral gazeuse (50cl)" at bounding box center [87, 222] width 47 height 69
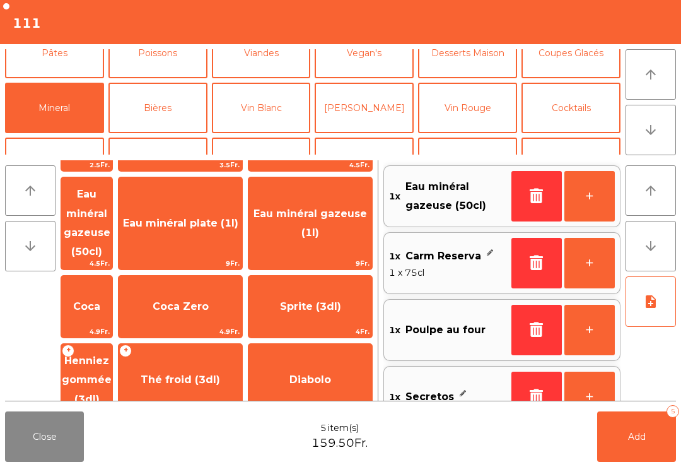
scroll to position [5, 0]
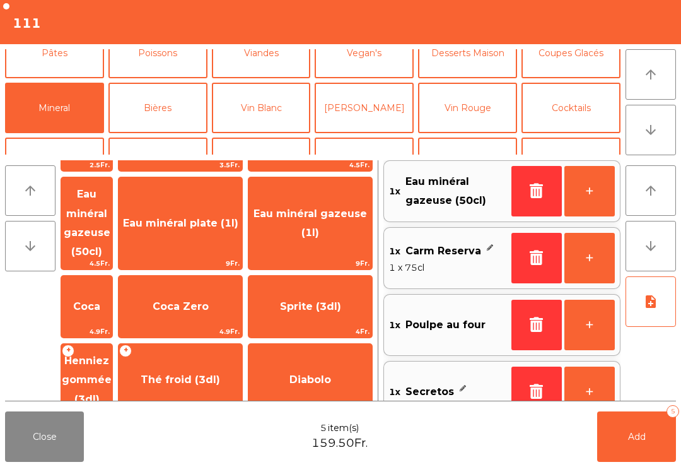
click at [658, 422] on button "Add 5" at bounding box center [637, 436] width 79 height 50
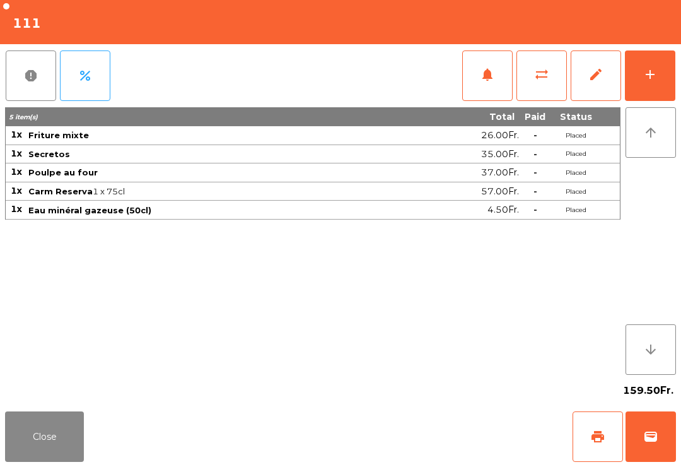
click at [19, 448] on button "Close" at bounding box center [44, 436] width 79 height 50
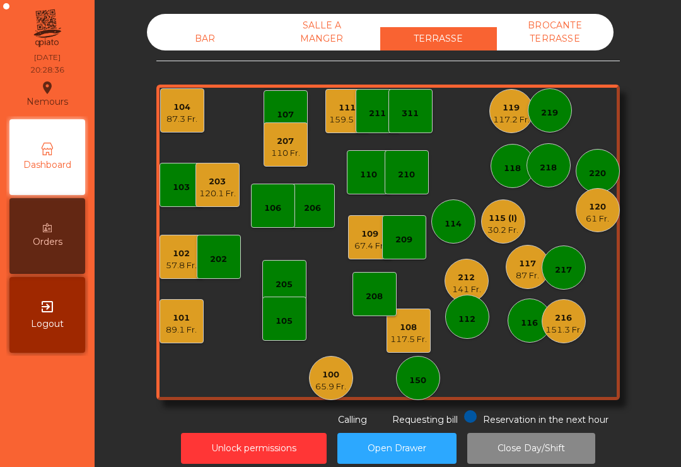
click at [369, 177] on div "110" at bounding box center [369, 172] width 44 height 44
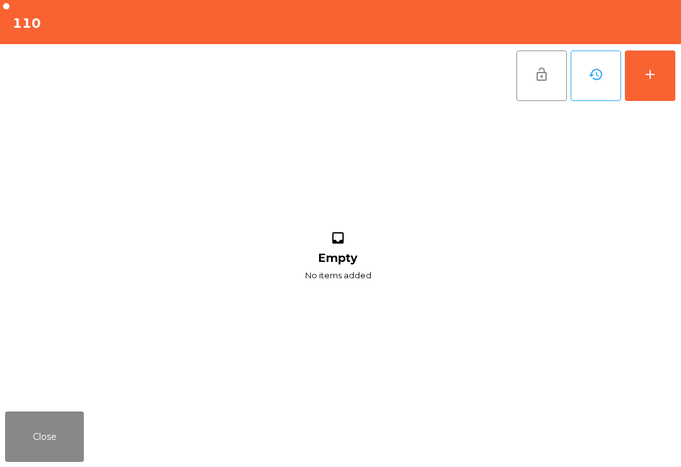
click at [646, 90] on button "add" at bounding box center [650, 75] width 50 height 50
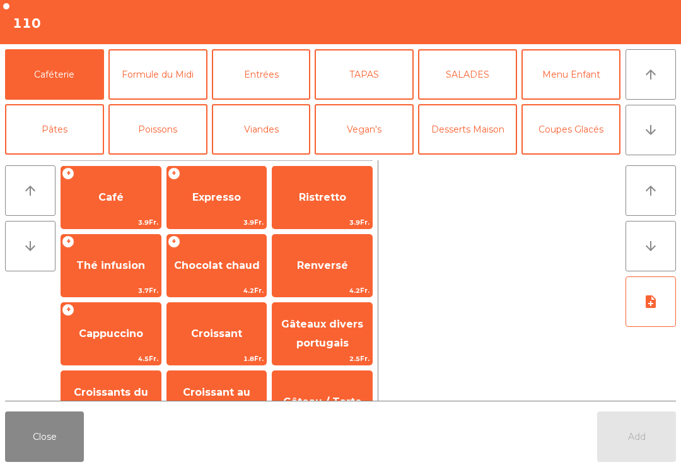
click at [267, 79] on button "Entrées" at bounding box center [261, 74] width 99 height 50
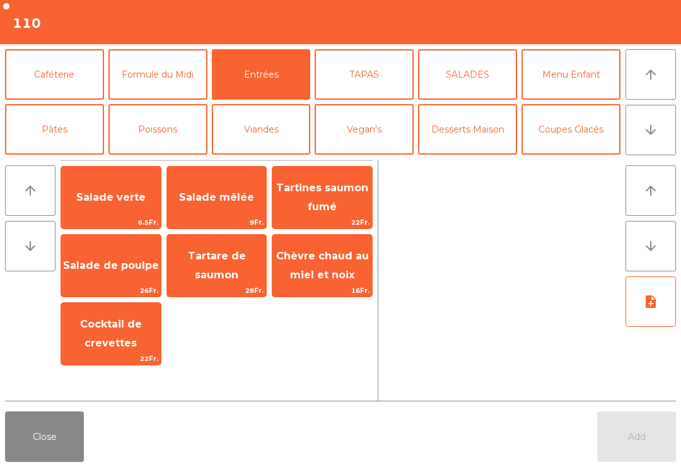
click at [132, 209] on span "Salade verte" at bounding box center [111, 197] width 100 height 34
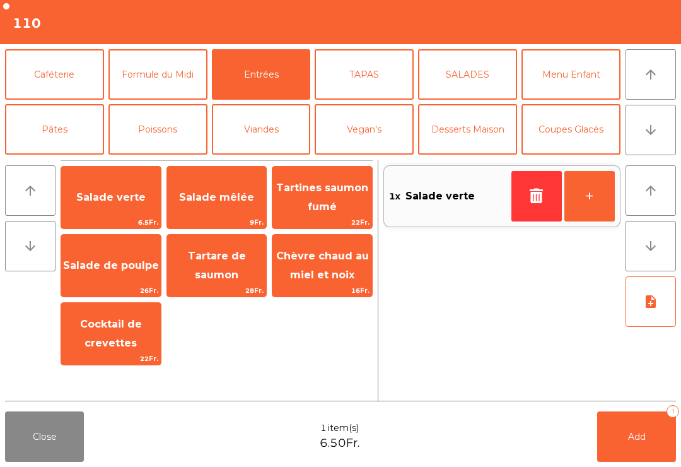
click at [77, 144] on button "Pâtes" at bounding box center [54, 129] width 99 height 50
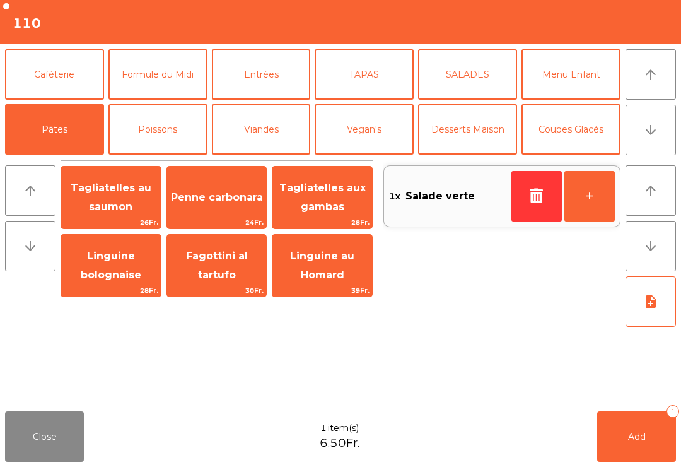
click at [384, 135] on button "Vegan's" at bounding box center [364, 129] width 99 height 50
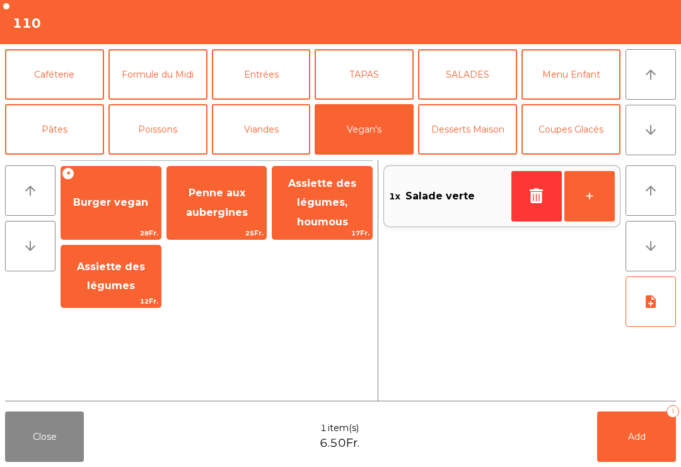
click at [233, 228] on span "25Fr." at bounding box center [217, 233] width 100 height 12
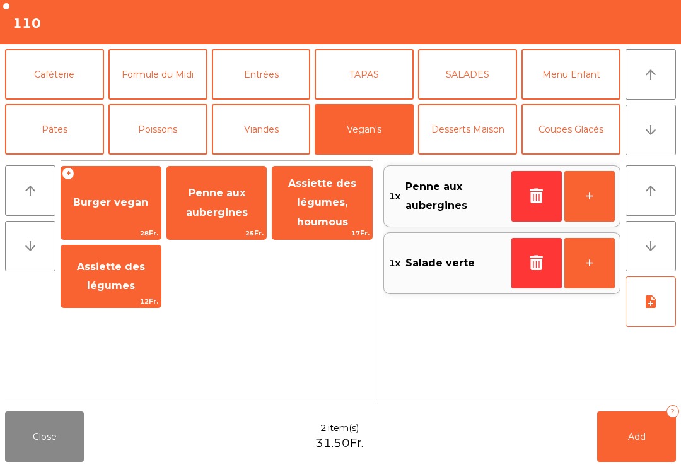
click at [652, 312] on button "note_add" at bounding box center [651, 301] width 50 height 50
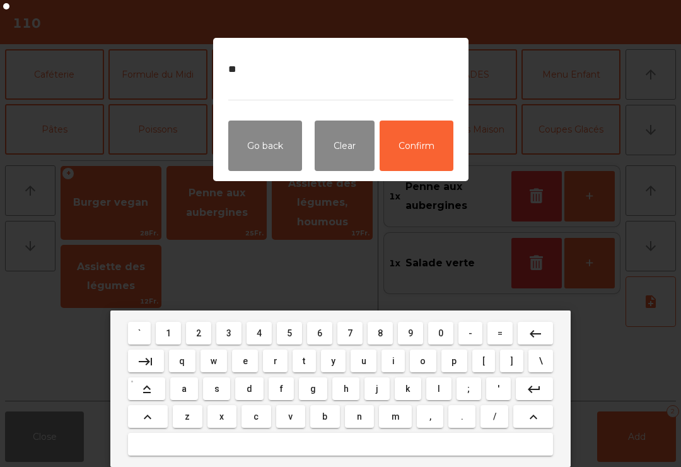
type textarea "***"
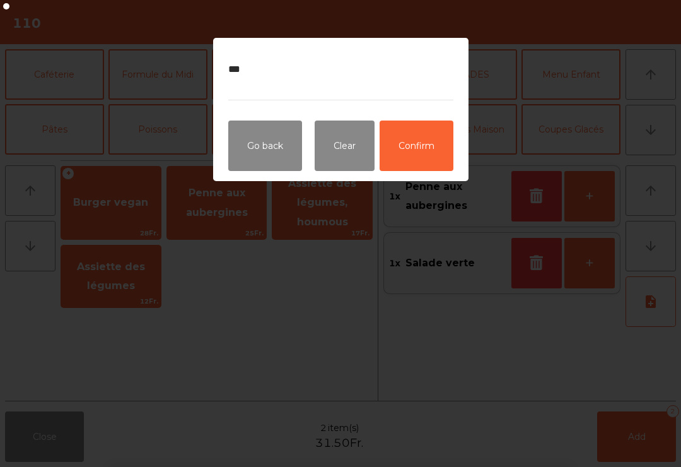
click at [423, 154] on button "Confirm" at bounding box center [417, 146] width 74 height 50
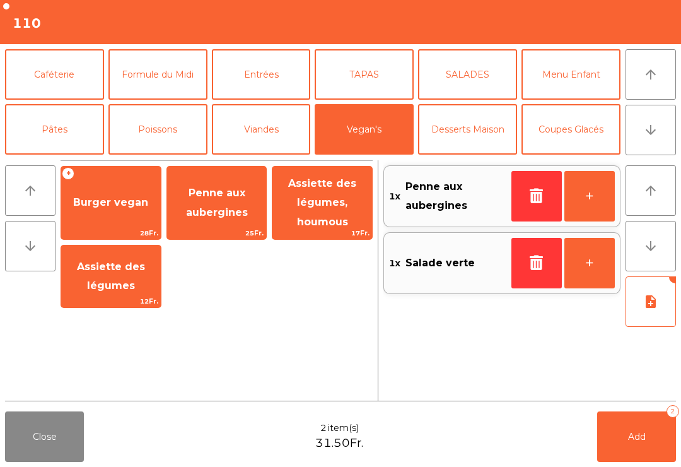
click at [642, 441] on span "Add" at bounding box center [637, 436] width 18 height 11
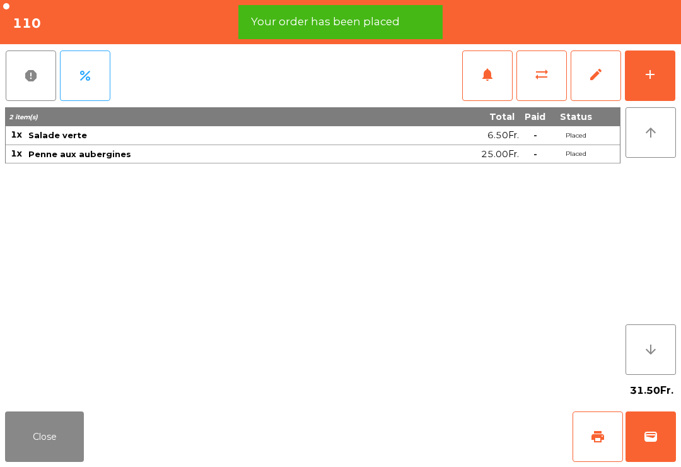
click at [658, 78] on div "add" at bounding box center [650, 74] width 15 height 15
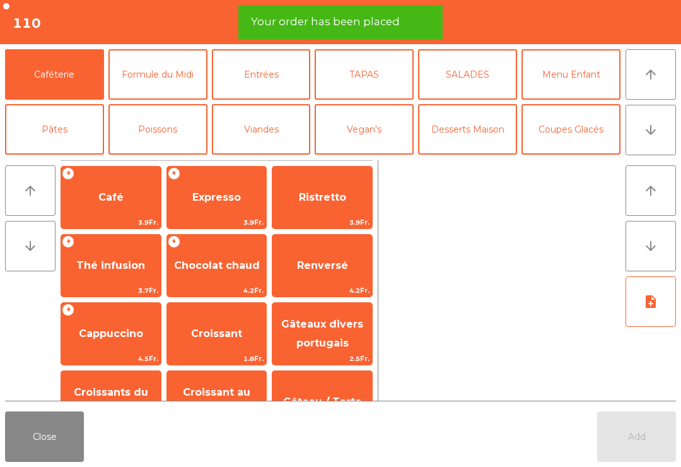
click at [654, 127] on icon "arrow_downward" at bounding box center [651, 129] width 15 height 15
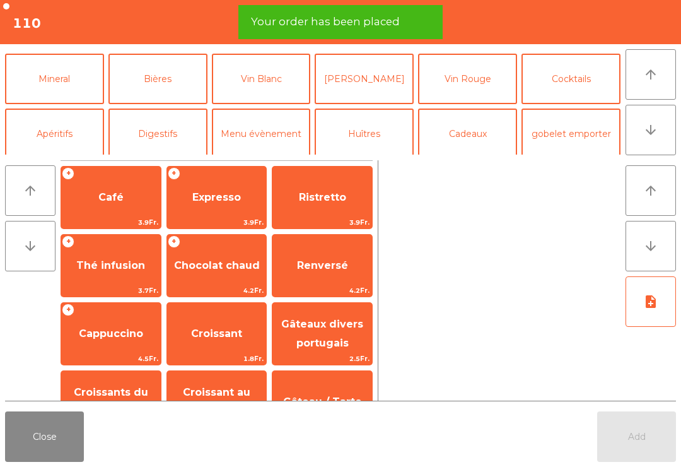
scroll to position [110, 0]
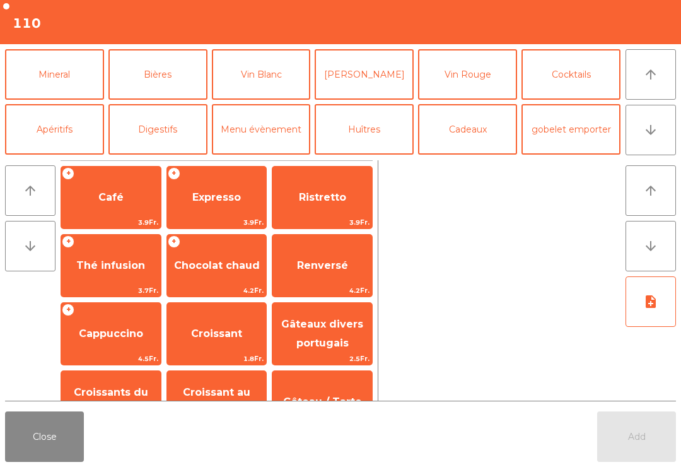
click at [382, 84] on button "[PERSON_NAME]" at bounding box center [364, 74] width 99 height 50
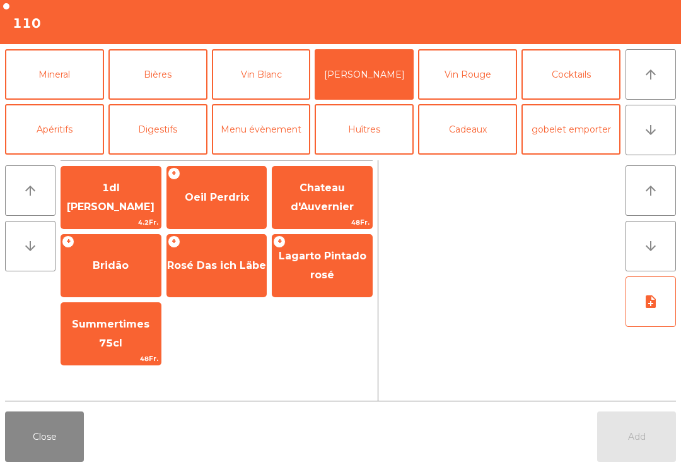
click at [228, 206] on span "Oeil Perdrix" at bounding box center [217, 197] width 100 height 34
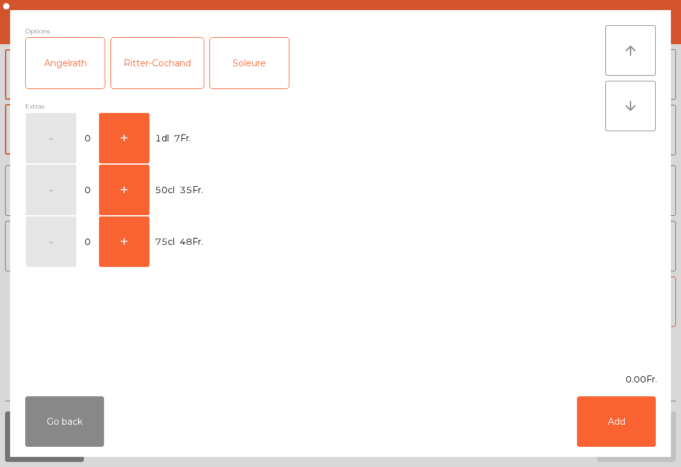
click at [133, 150] on button "+" at bounding box center [124, 138] width 50 height 50
click at [628, 426] on button "Add" at bounding box center [616, 421] width 79 height 50
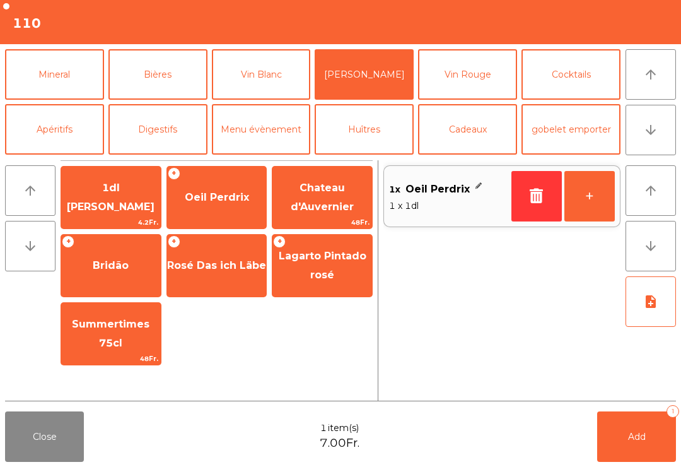
click at [644, 444] on button "Add 1" at bounding box center [637, 436] width 79 height 50
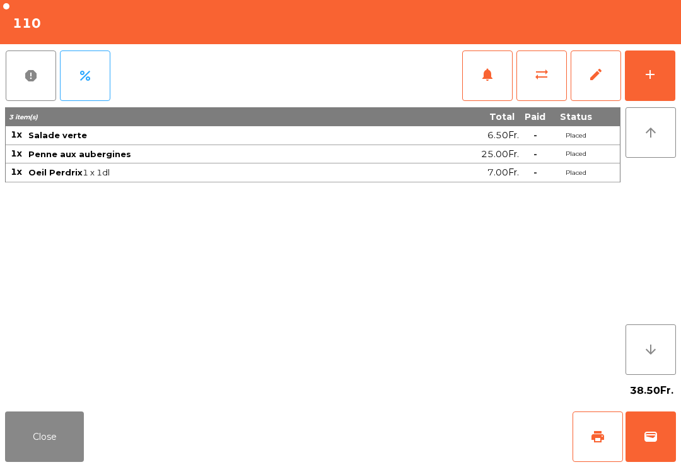
click at [40, 444] on button "Close" at bounding box center [44, 436] width 79 height 50
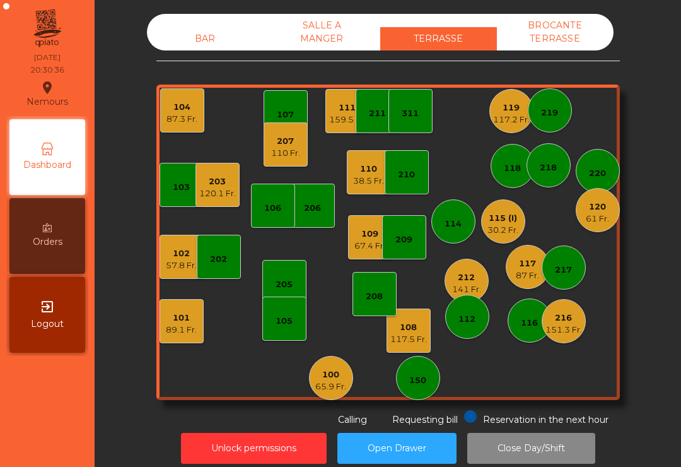
click at [293, 315] on div "105" at bounding box center [284, 319] width 44 height 44
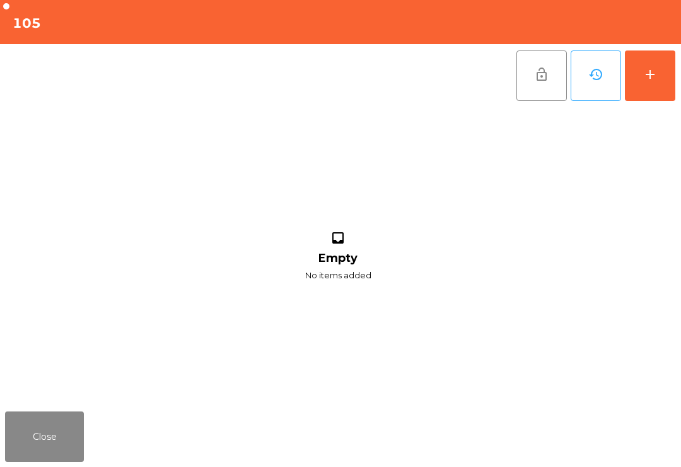
click at [652, 83] on button "add" at bounding box center [650, 75] width 50 height 50
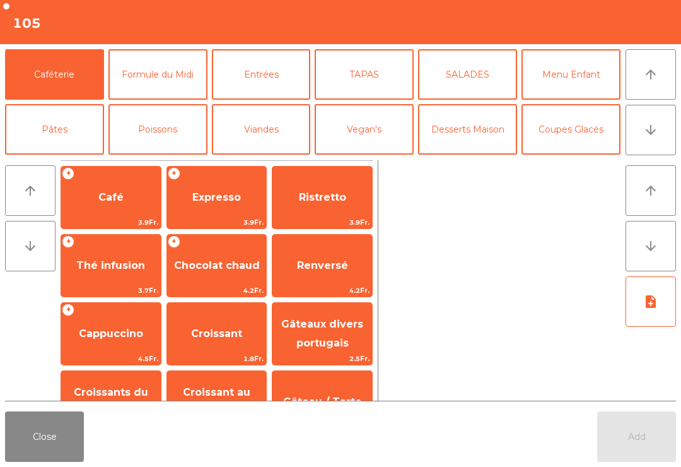
click at [648, 134] on icon "arrow_downward" at bounding box center [651, 129] width 15 height 15
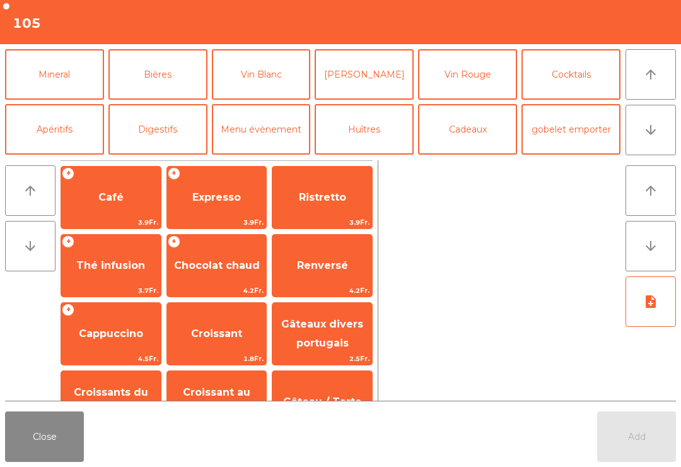
click at [583, 79] on button "Cocktails" at bounding box center [571, 74] width 99 height 50
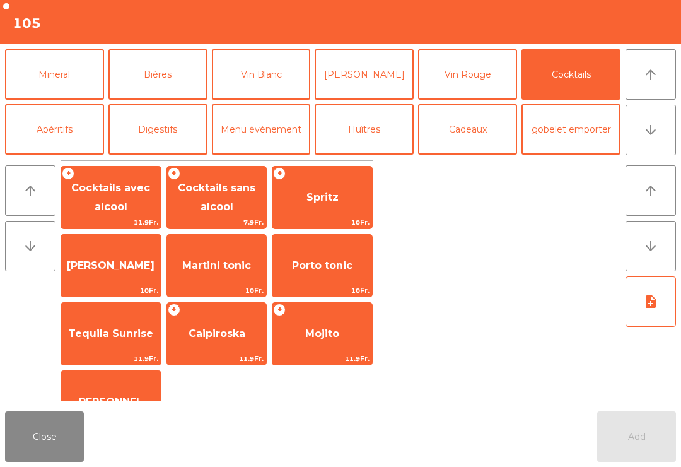
click at [95, 274] on span "[PERSON_NAME]" at bounding box center [111, 266] width 100 height 34
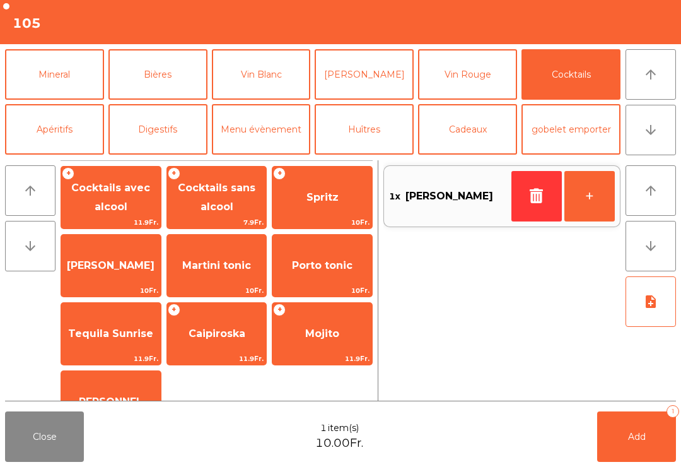
click at [649, 71] on icon "arrow_upward" at bounding box center [651, 74] width 15 height 15
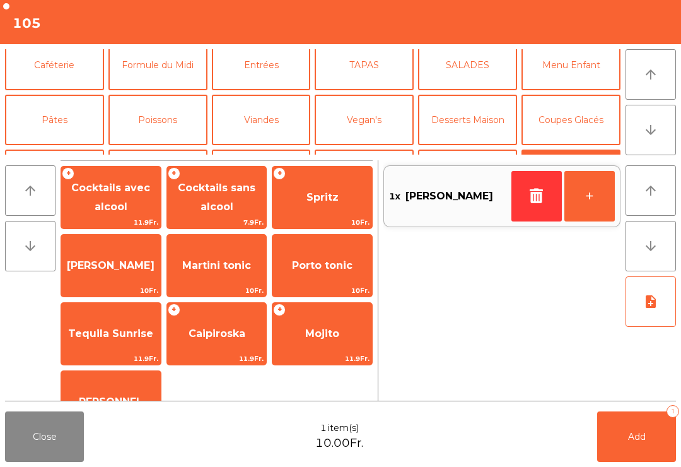
scroll to position [0, 0]
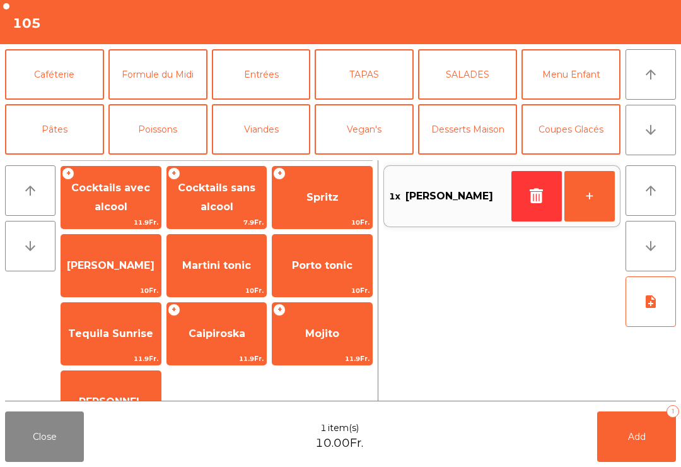
click at [577, 140] on button "Coupes Glacés" at bounding box center [571, 129] width 99 height 50
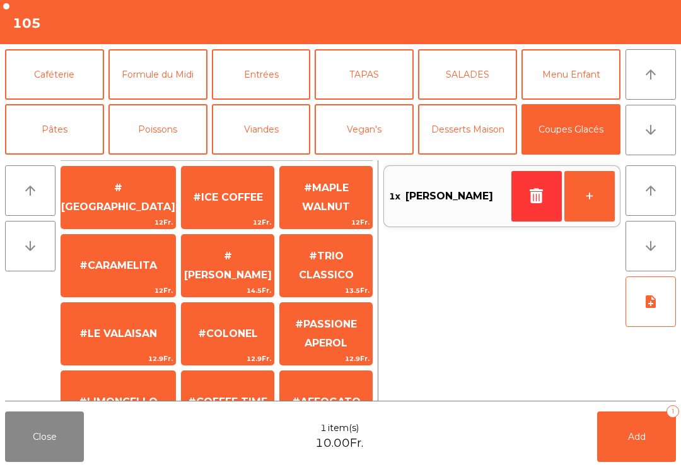
click at [133, 264] on span "#CARAMELITA" at bounding box center [119, 265] width 78 height 12
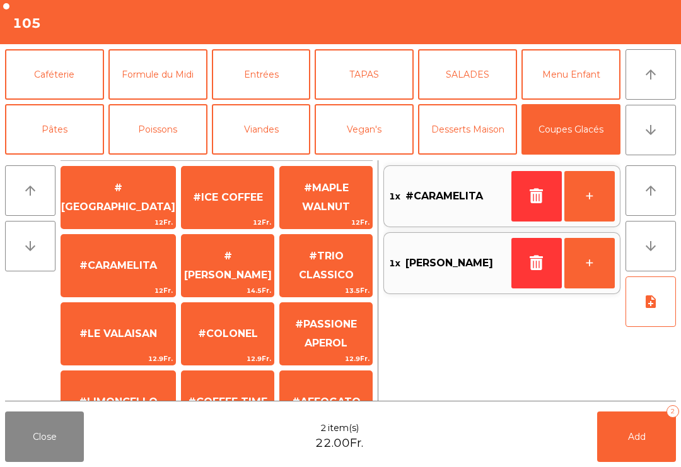
click at [623, 447] on button "Add 2" at bounding box center [637, 436] width 79 height 50
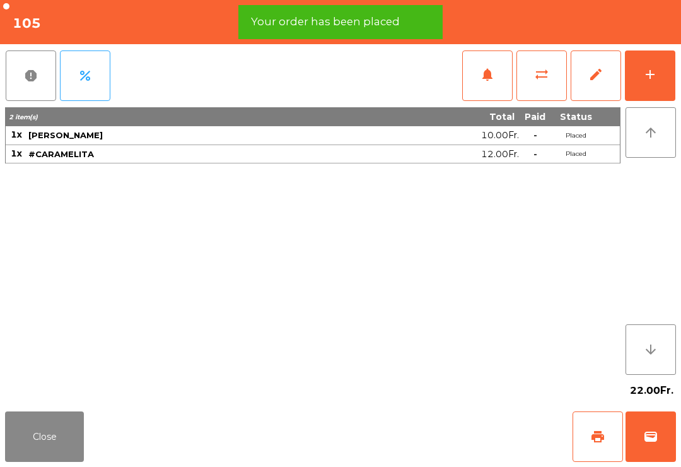
click at [30, 435] on button "Close" at bounding box center [44, 436] width 79 height 50
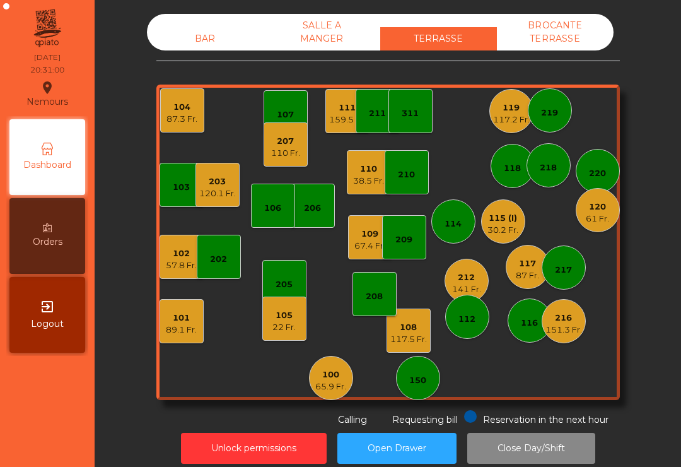
click at [411, 172] on div "210" at bounding box center [407, 172] width 44 height 44
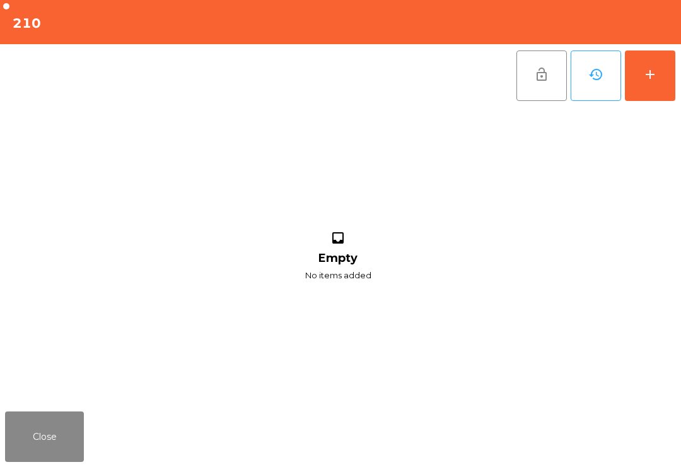
click at [654, 90] on button "add" at bounding box center [650, 75] width 50 height 50
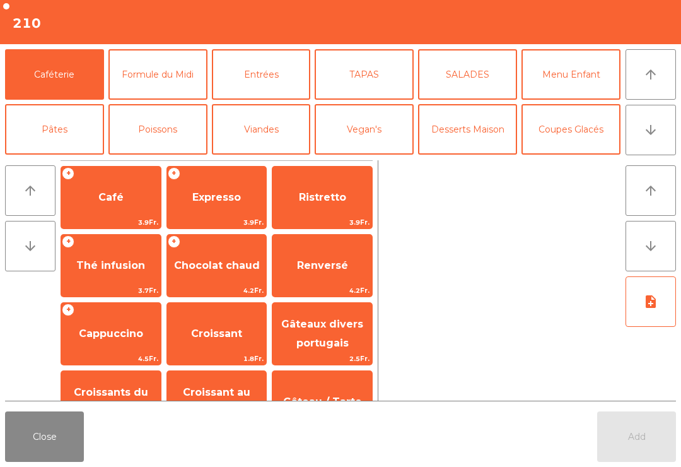
click at [650, 137] on icon "arrow_downward" at bounding box center [651, 129] width 15 height 15
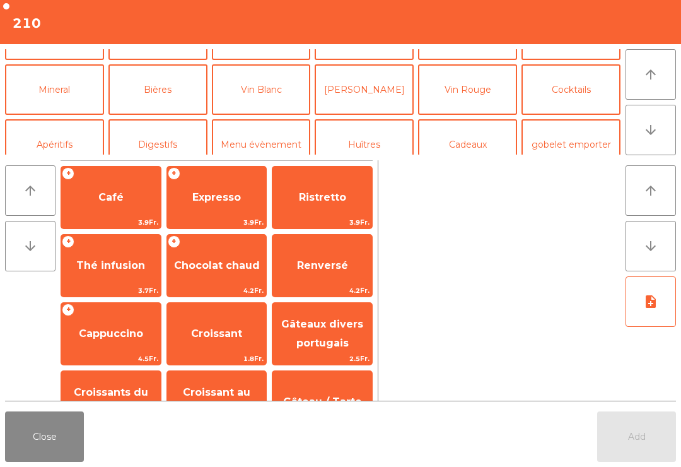
scroll to position [110, 0]
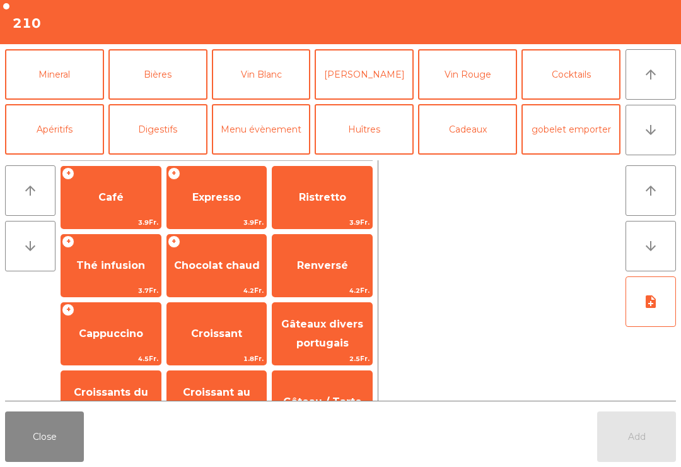
click at [141, 76] on button "Bières" at bounding box center [158, 74] width 99 height 50
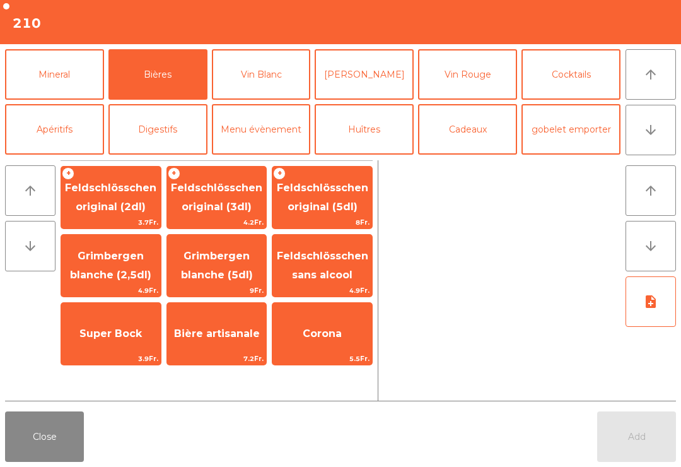
click at [198, 199] on span "Feldschlösschen original (3dl)" at bounding box center [217, 198] width 100 height 54
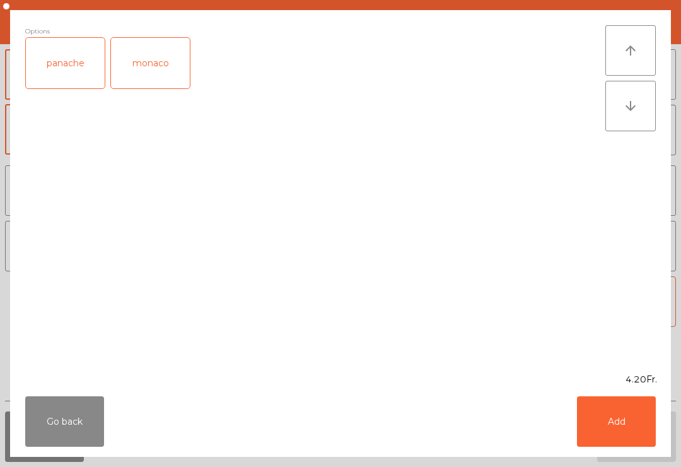
click at [623, 428] on button "Add" at bounding box center [616, 421] width 79 height 50
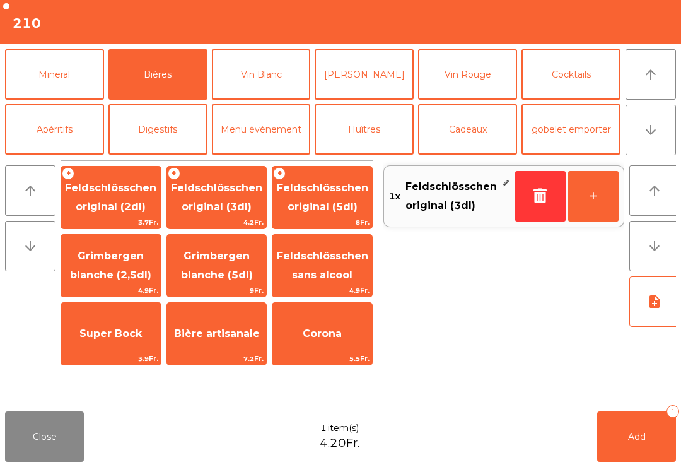
click at [636, 441] on span "Add" at bounding box center [637, 436] width 18 height 11
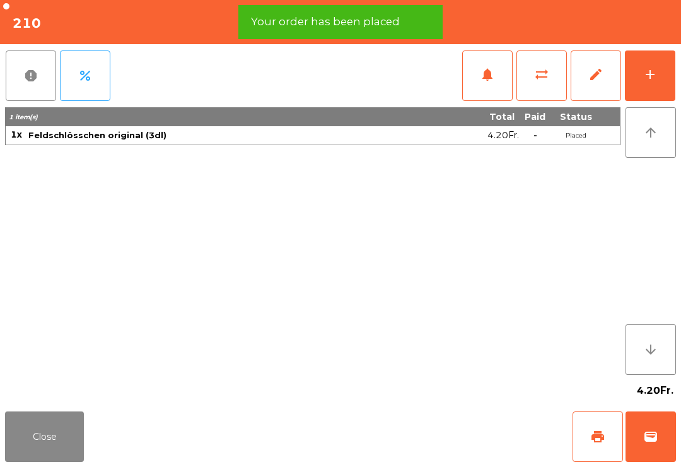
click at [588, 435] on button "print" at bounding box center [598, 436] width 50 height 50
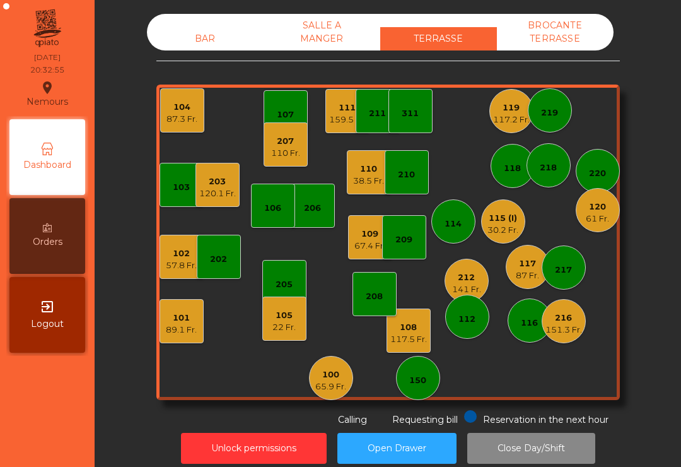
click at [271, 147] on div "110 Fr." at bounding box center [285, 153] width 29 height 13
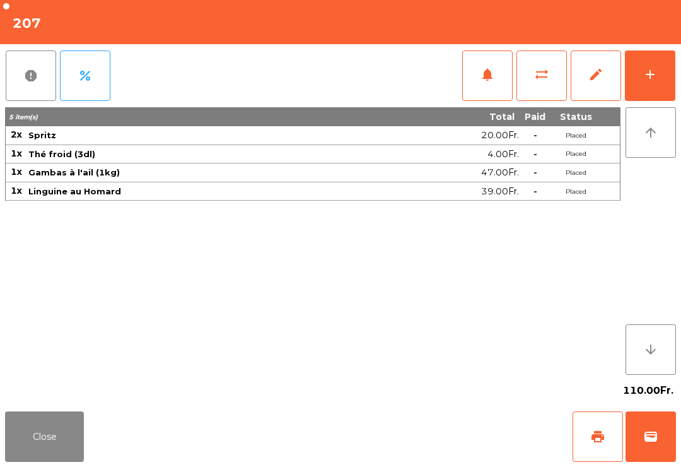
click at [49, 432] on button "Close" at bounding box center [44, 436] width 79 height 50
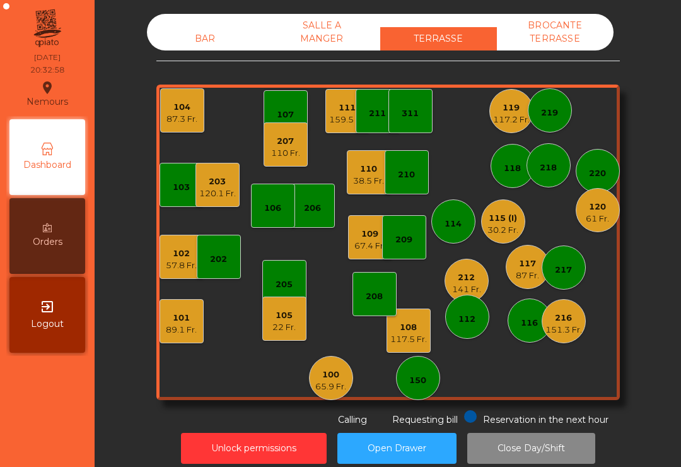
click at [271, 211] on div "106" at bounding box center [273, 206] width 44 height 44
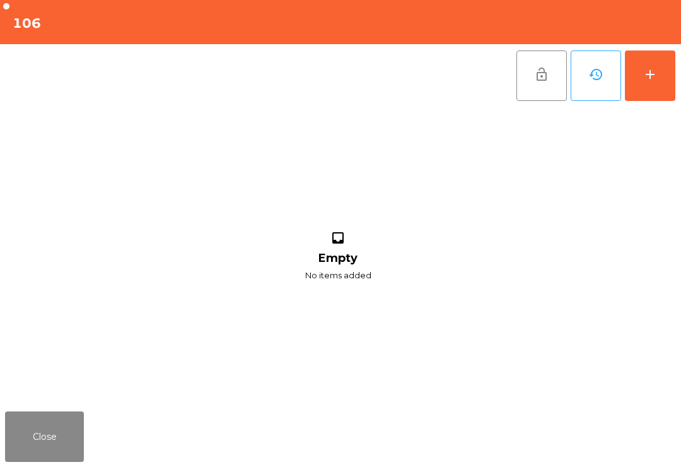
click at [651, 88] on button "add" at bounding box center [650, 75] width 50 height 50
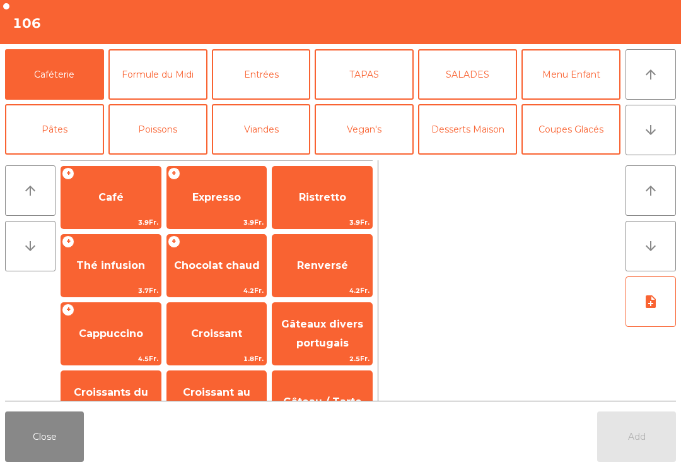
click at [648, 125] on icon "arrow_downward" at bounding box center [651, 129] width 15 height 15
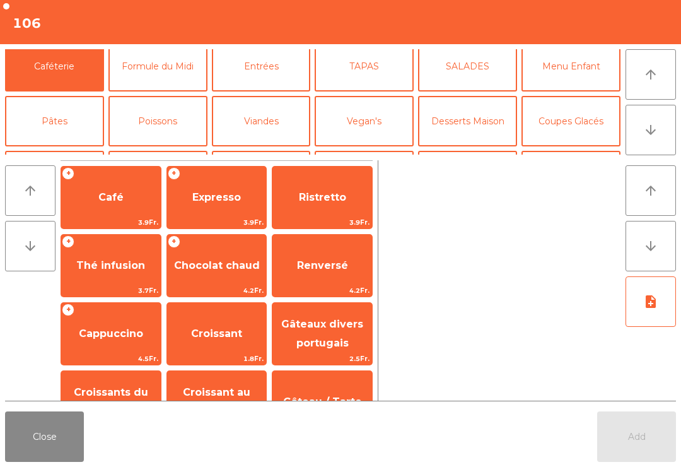
scroll to position [10, 0]
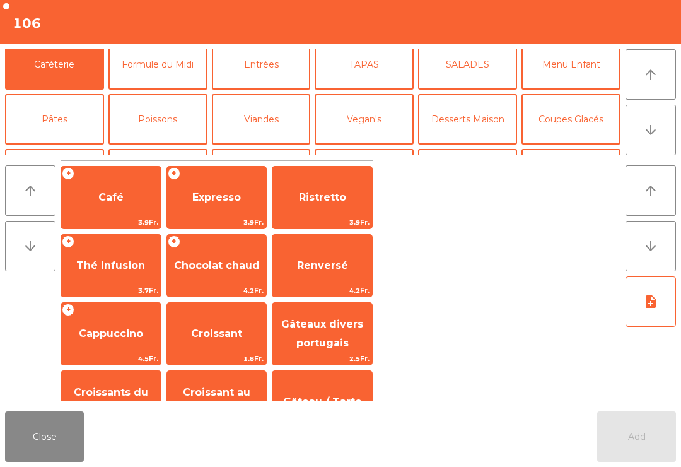
click at [184, 68] on button "Formule du Midi" at bounding box center [158, 64] width 99 height 50
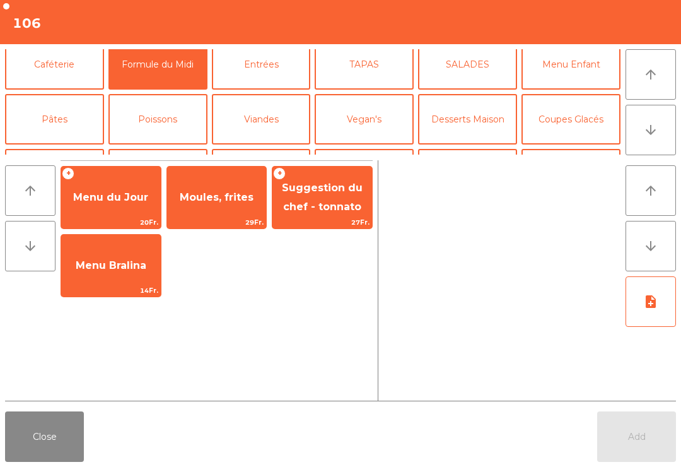
click at [232, 208] on span "Moules, frites" at bounding box center [217, 197] width 100 height 34
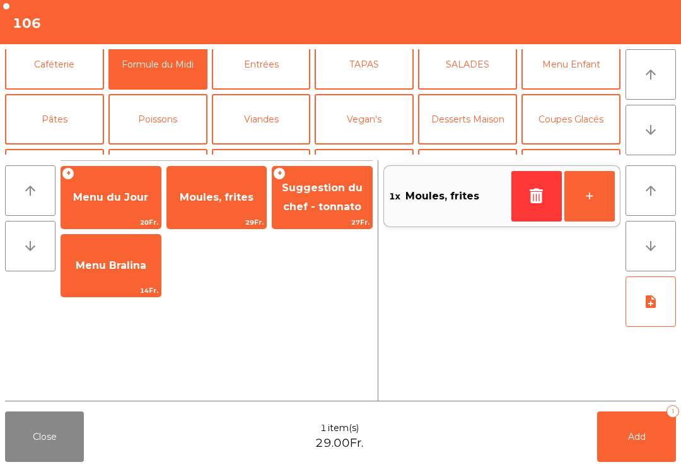
click at [232, 207] on span "Moules, frites" at bounding box center [217, 197] width 100 height 34
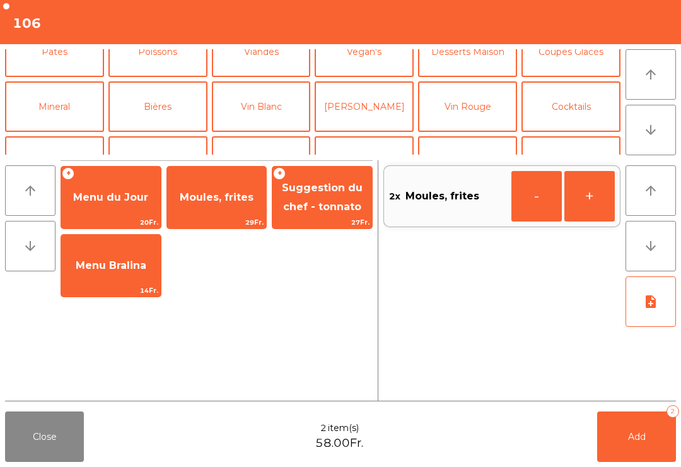
scroll to position [76, 0]
click at [273, 122] on button "Vin Blanc" at bounding box center [261, 108] width 99 height 50
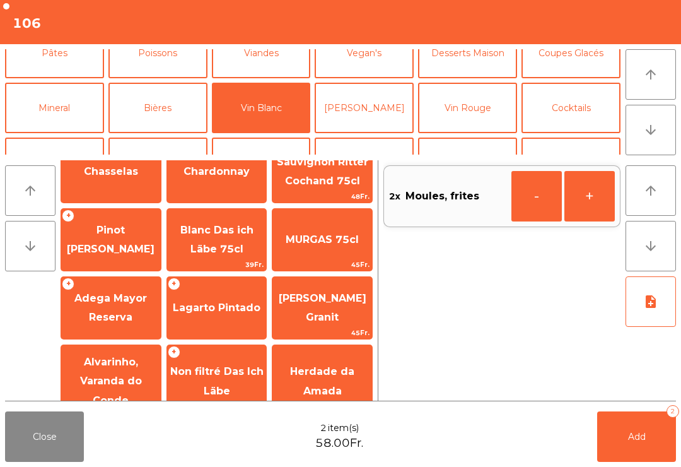
scroll to position [27, 0]
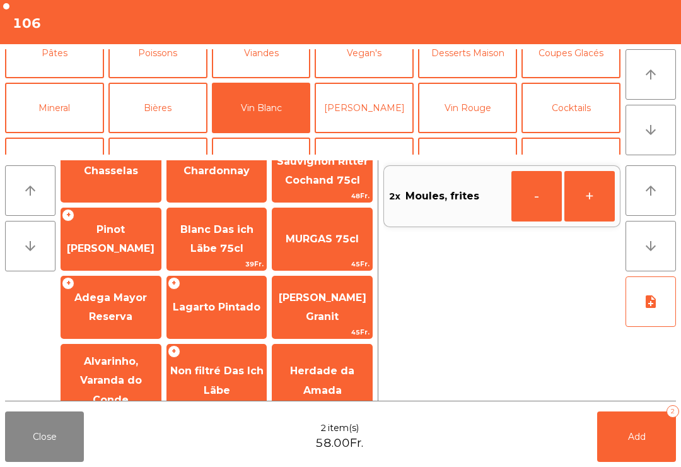
click at [321, 322] on span "[PERSON_NAME] Granit" at bounding box center [323, 307] width 88 height 31
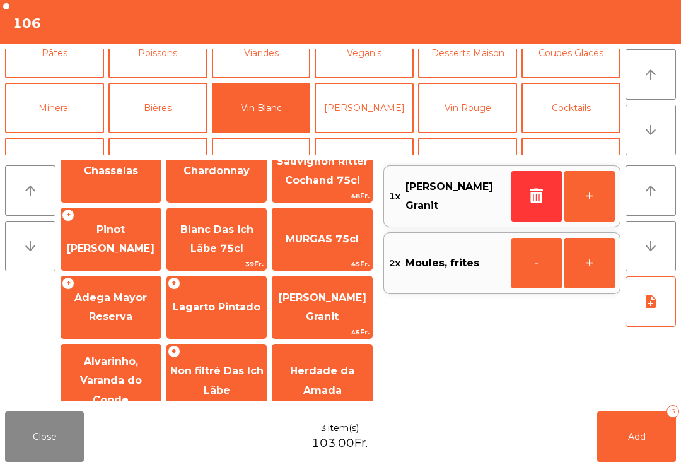
click at [620, 461] on button "Add 3" at bounding box center [637, 436] width 79 height 50
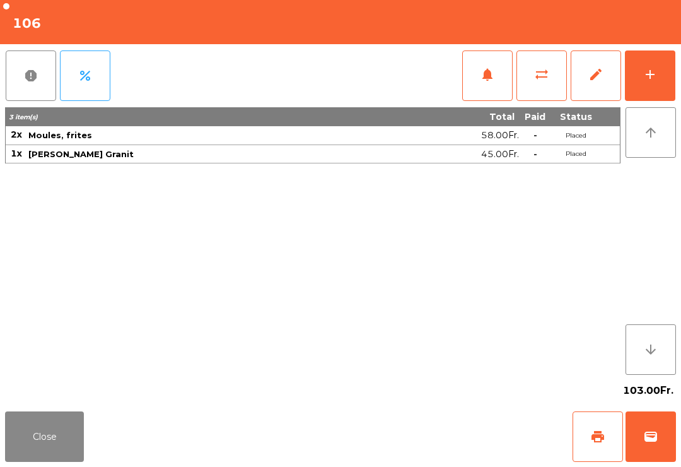
click at [1, 449] on div "Close print wallet" at bounding box center [340, 436] width 681 height 61
click at [56, 435] on button "Close" at bounding box center [44, 436] width 79 height 50
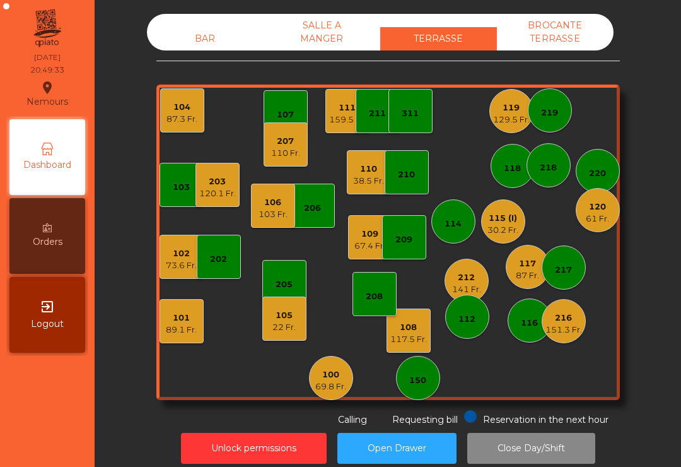
click at [362, 175] on div "38.5 Fr." at bounding box center [368, 181] width 31 height 13
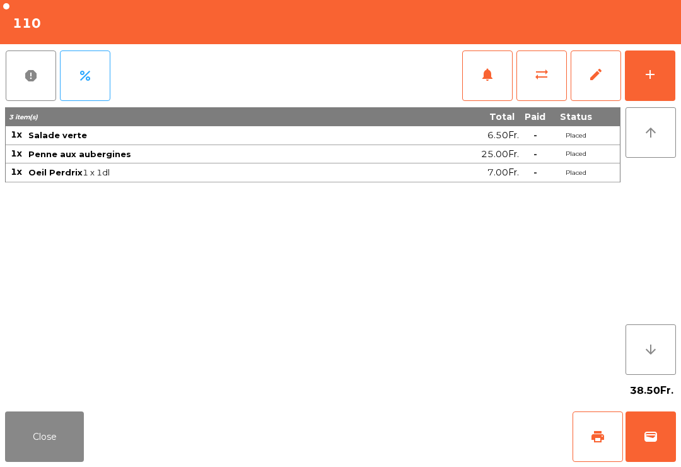
click at [476, 81] on button "notifications" at bounding box center [488, 75] width 50 height 50
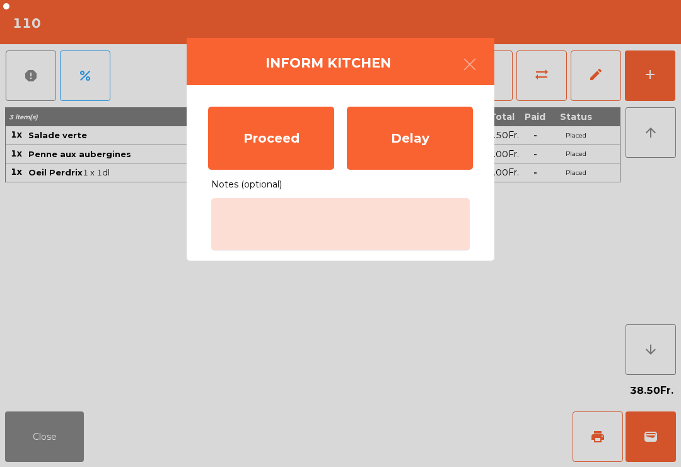
click at [271, 138] on div "Proceed" at bounding box center [271, 138] width 126 height 63
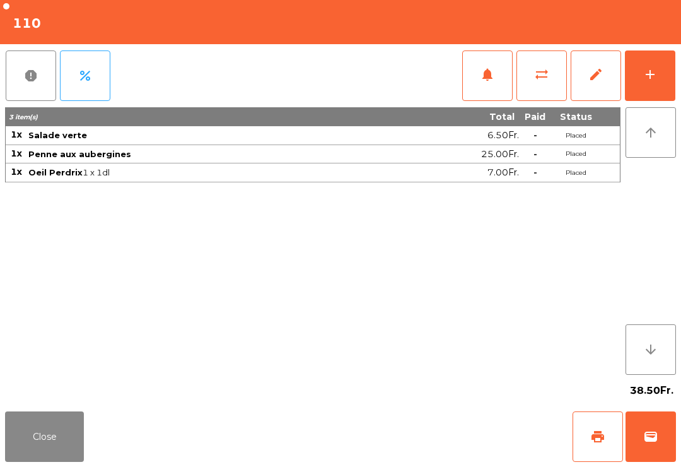
click at [44, 452] on button "Close" at bounding box center [44, 436] width 79 height 50
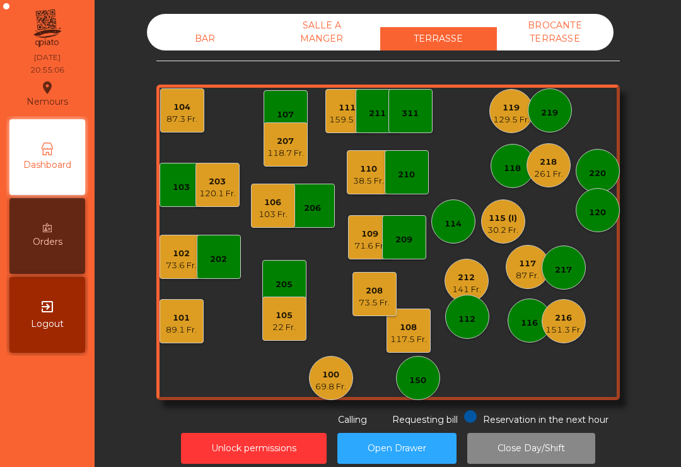
click at [221, 175] on div "203" at bounding box center [217, 181] width 37 height 13
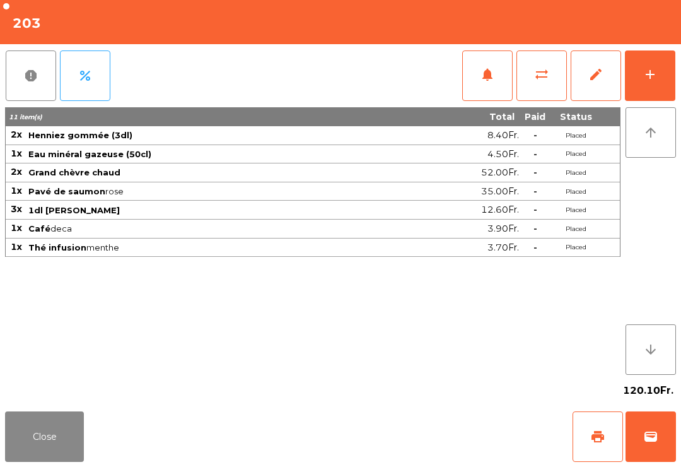
click at [27, 454] on button "Close" at bounding box center [44, 436] width 79 height 50
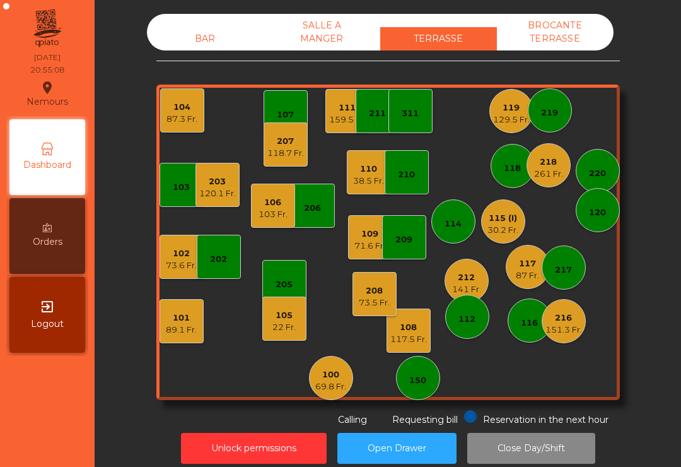
click at [174, 180] on div "103" at bounding box center [182, 185] width 44 height 44
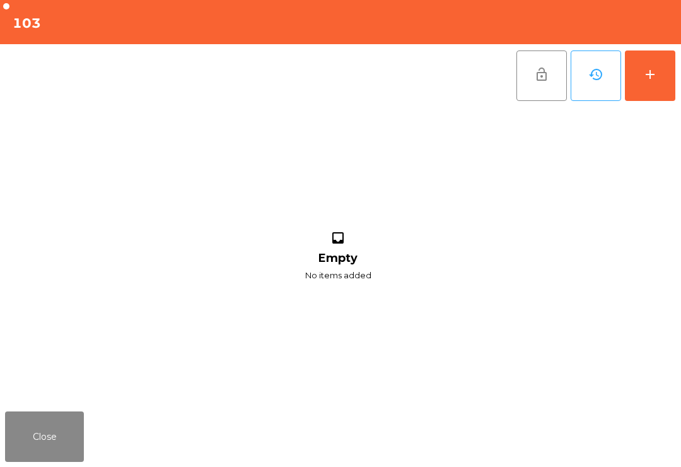
click at [649, 87] on button "add" at bounding box center [650, 75] width 50 height 50
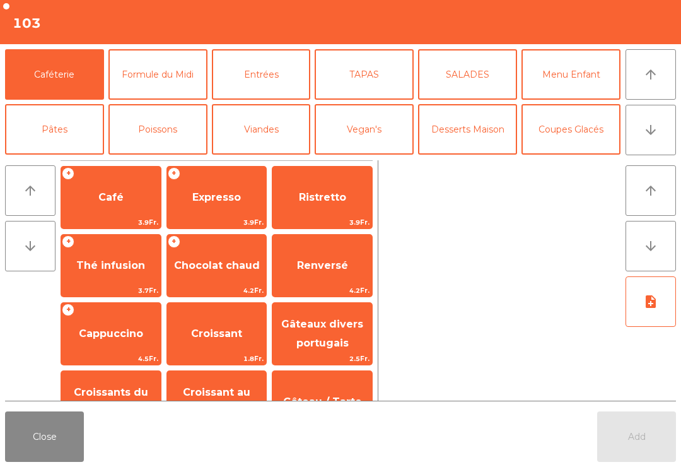
click at [654, 148] on button "arrow_downward" at bounding box center [651, 130] width 50 height 50
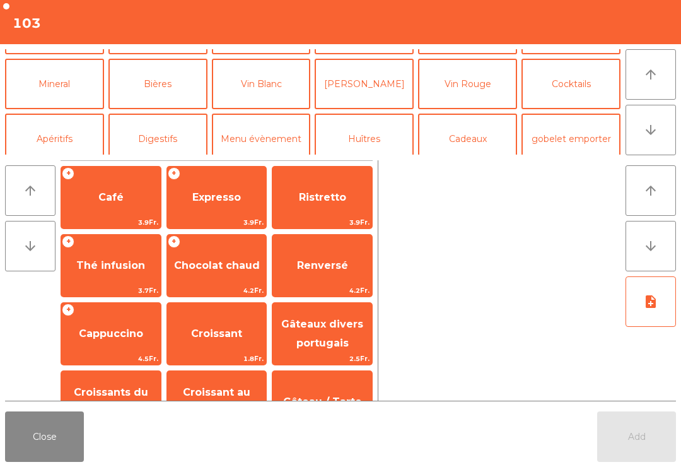
scroll to position [110, 0]
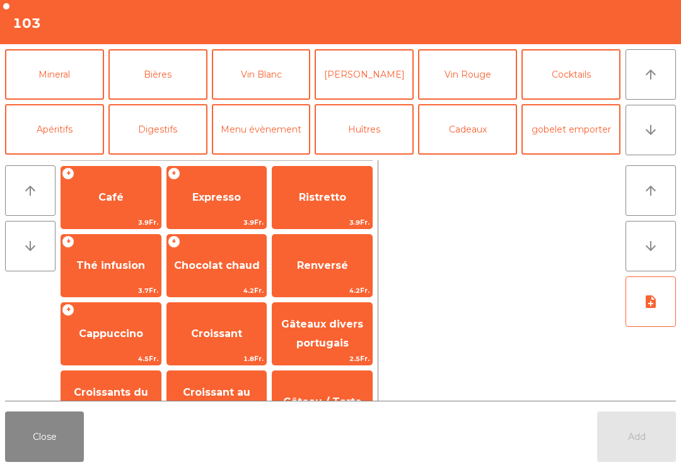
click at [168, 83] on button "Bières" at bounding box center [158, 74] width 99 height 50
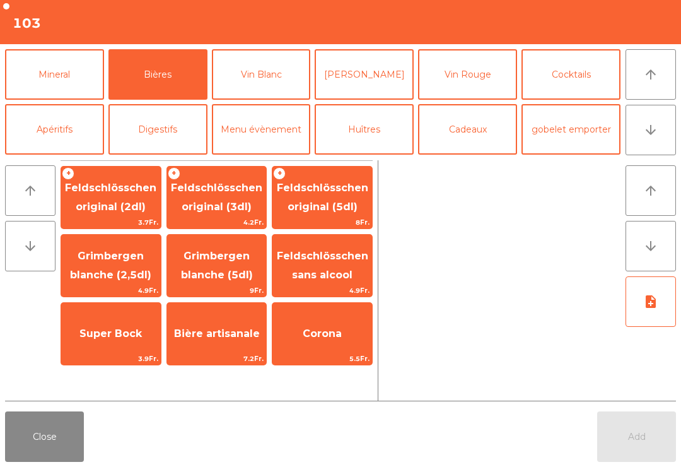
click at [228, 221] on span "4.2Fr." at bounding box center [217, 222] width 100 height 12
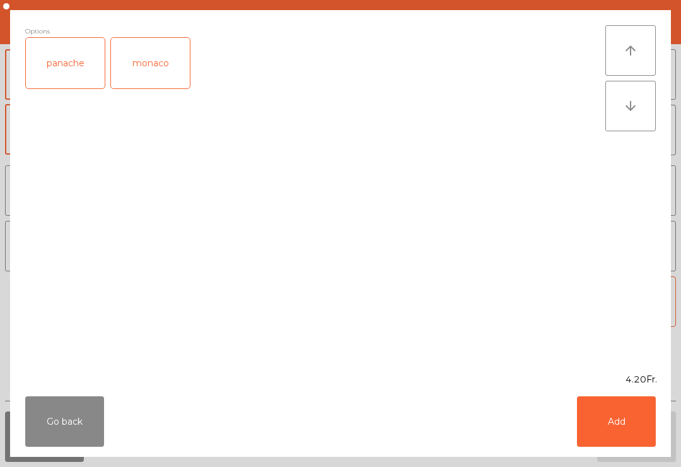
click at [621, 438] on button "Add" at bounding box center [616, 421] width 79 height 50
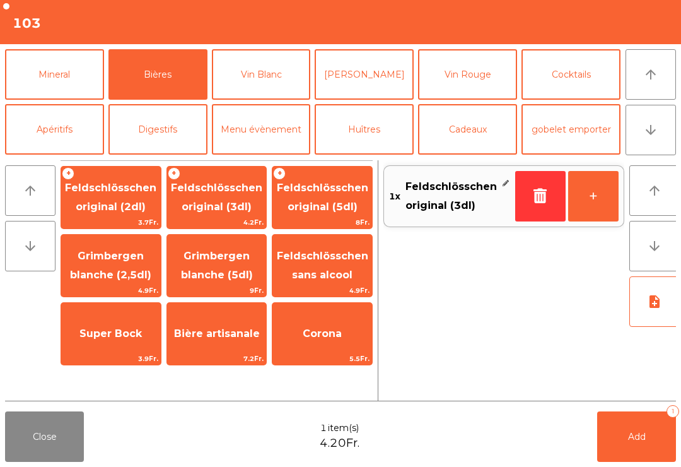
click at [592, 203] on button "+" at bounding box center [594, 196] width 50 height 50
click at [646, 441] on button "Add 2" at bounding box center [637, 436] width 79 height 50
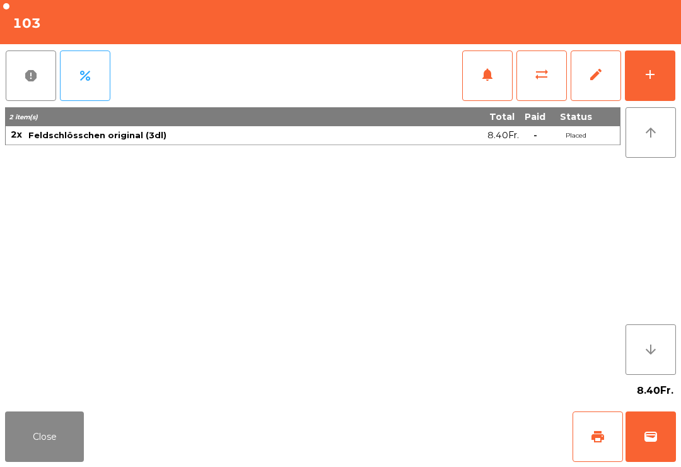
click at [61, 419] on button "Close" at bounding box center [44, 436] width 79 height 50
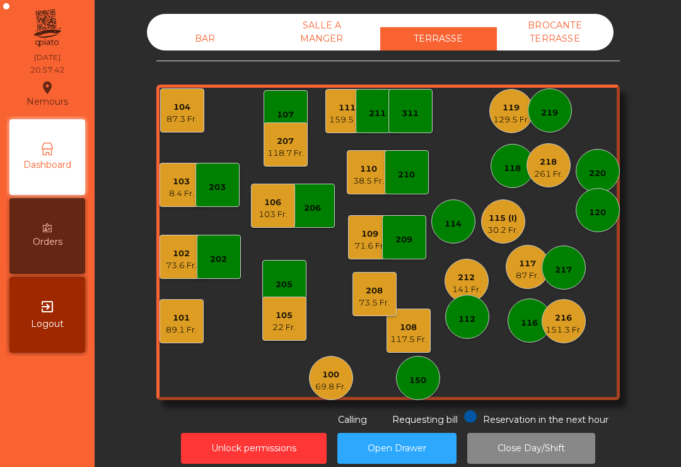
click at [546, 156] on div "218" at bounding box center [548, 162] width 29 height 13
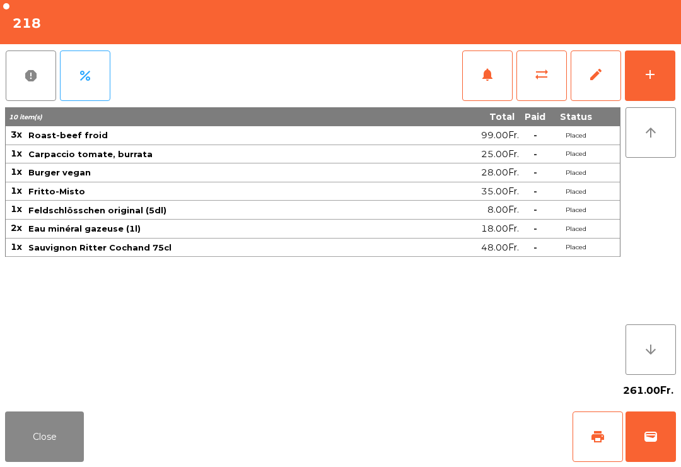
click at [47, 461] on button "Close" at bounding box center [44, 436] width 79 height 50
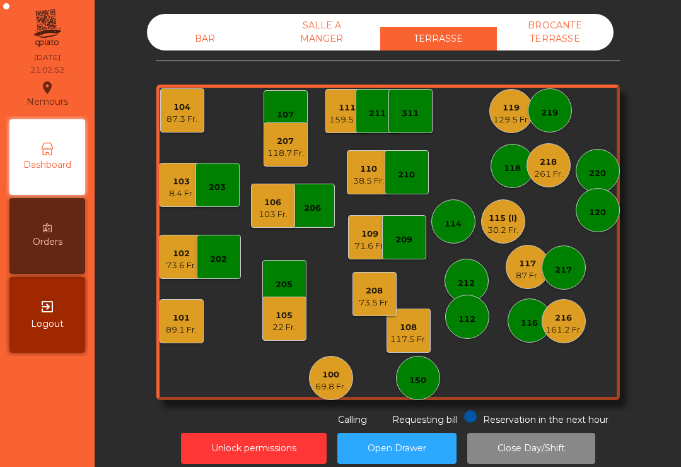
click at [294, 321] on div "22 Fr." at bounding box center [284, 327] width 23 height 13
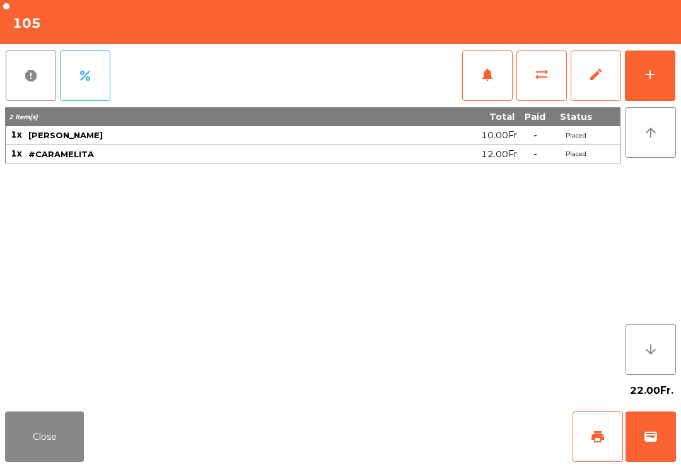
click at [584, 442] on button "print" at bounding box center [598, 436] width 50 height 50
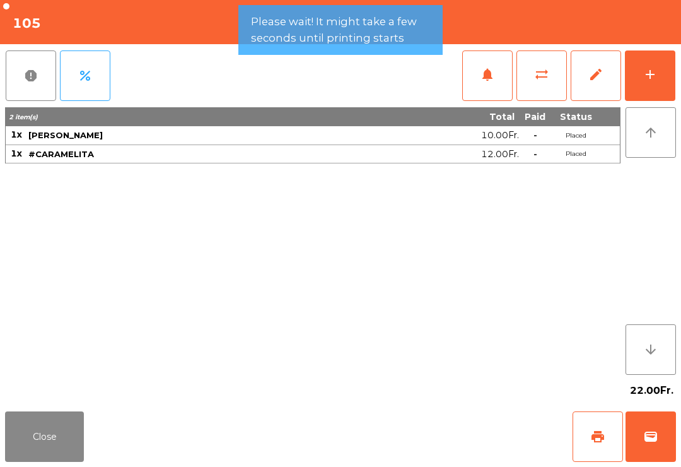
click at [78, 420] on button "Close" at bounding box center [44, 436] width 79 height 50
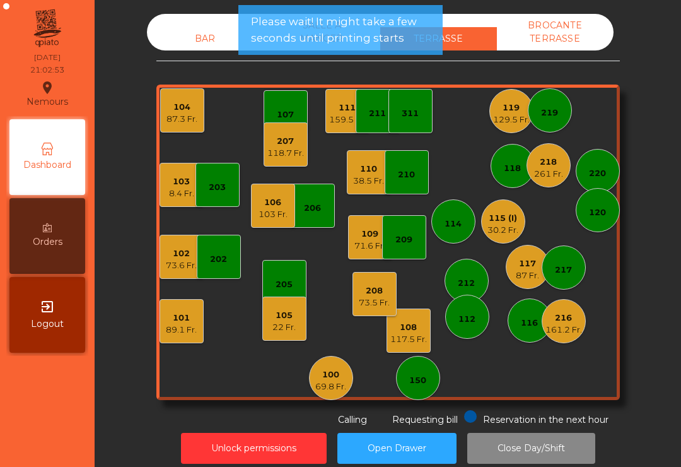
click at [179, 259] on div "73.6 Fr." at bounding box center [181, 265] width 31 height 13
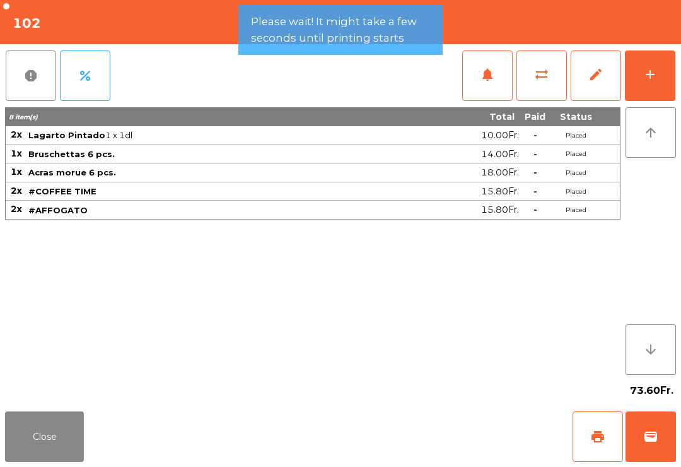
click at [573, 420] on button "print" at bounding box center [598, 436] width 50 height 50
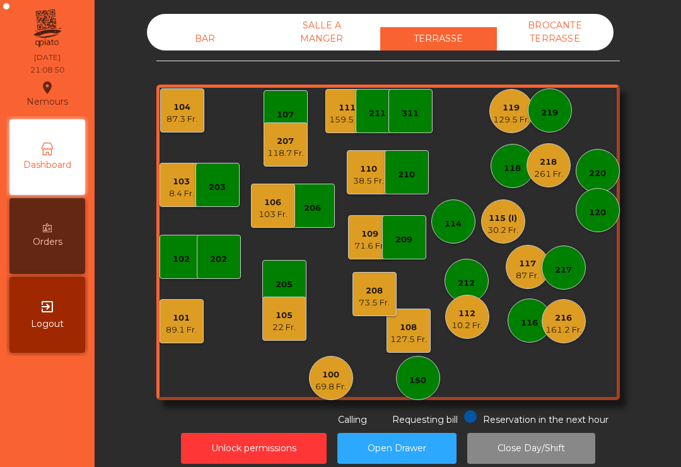
click at [346, 114] on div "159.5 Fr." at bounding box center [347, 120] width 37 height 13
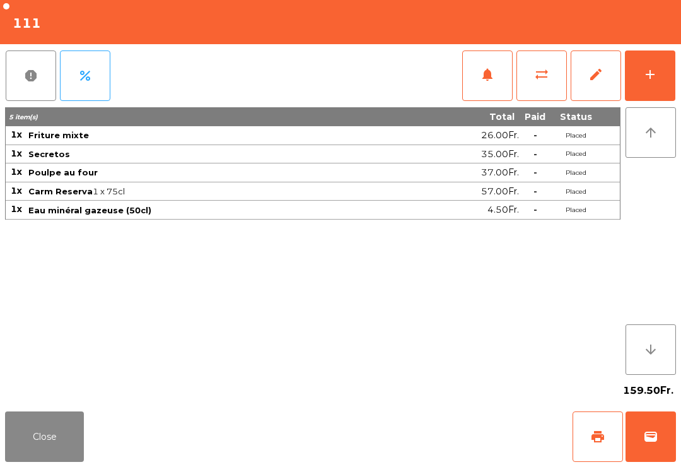
click at [33, 453] on button "Close" at bounding box center [44, 436] width 79 height 50
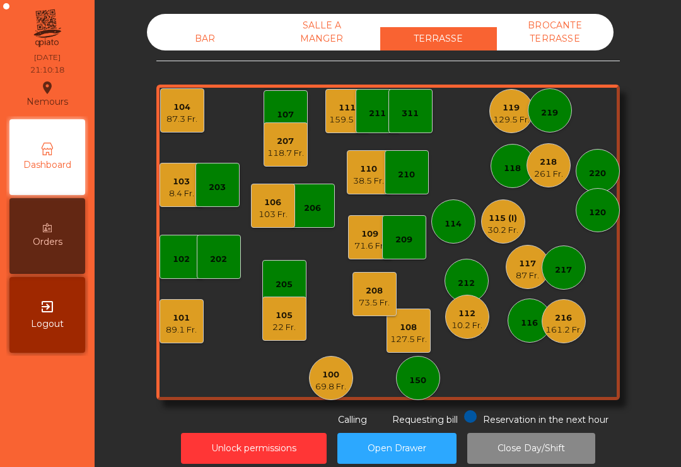
click at [338, 369] on div "100" at bounding box center [331, 375] width 31 height 13
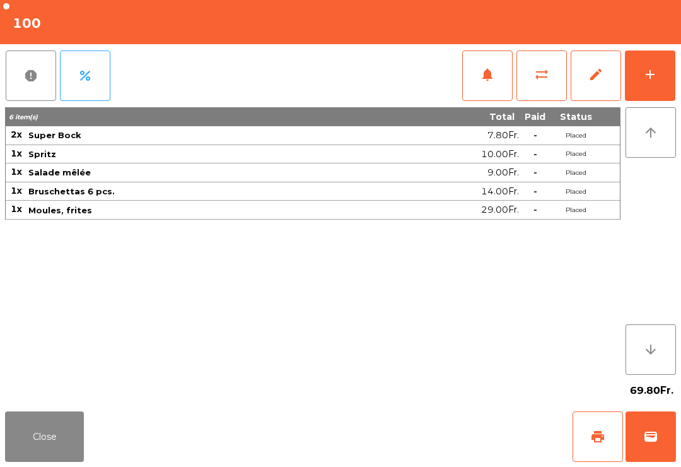
click at [596, 456] on button "print" at bounding box center [598, 436] width 50 height 50
click at [20, 454] on button "Close" at bounding box center [44, 436] width 79 height 50
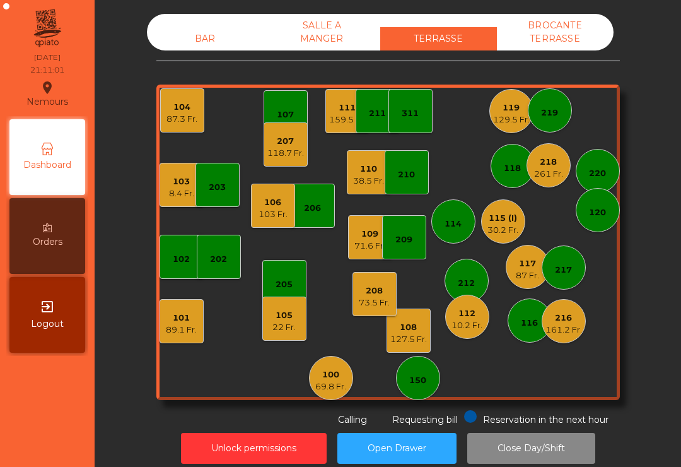
click at [174, 326] on div "101 89.1 Fr." at bounding box center [182, 321] width 44 height 44
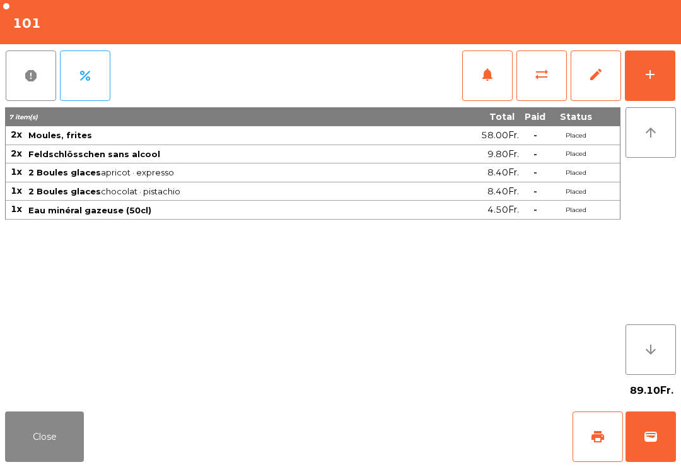
click at [15, 444] on button "Close" at bounding box center [44, 436] width 79 height 50
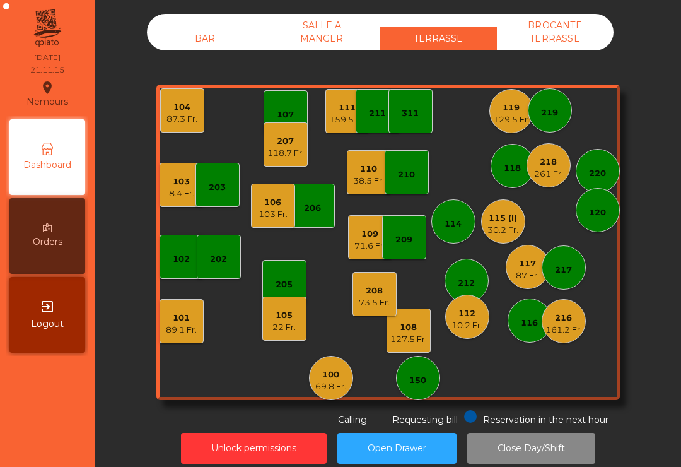
click at [503, 224] on div "30.2 Fr." at bounding box center [503, 230] width 31 height 13
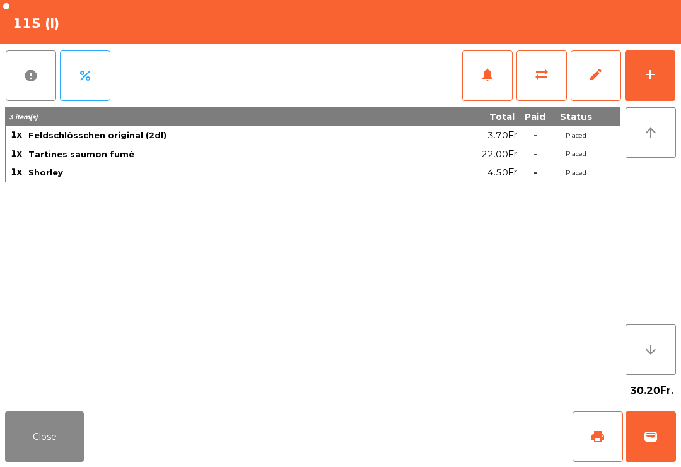
click at [603, 437] on span "print" at bounding box center [598, 436] width 15 height 15
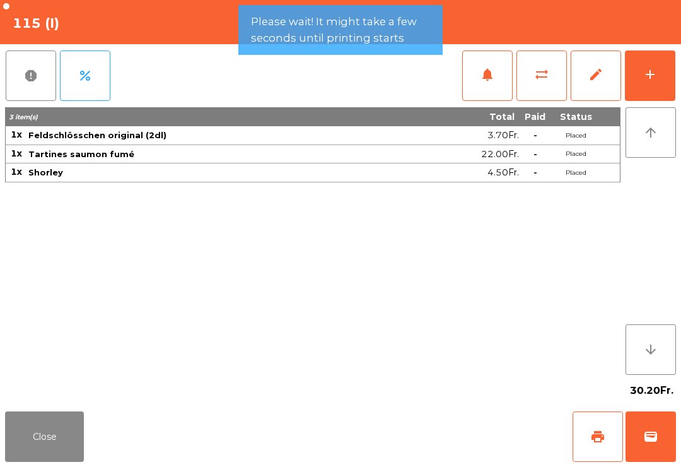
click at [78, 447] on button "Close" at bounding box center [44, 436] width 79 height 50
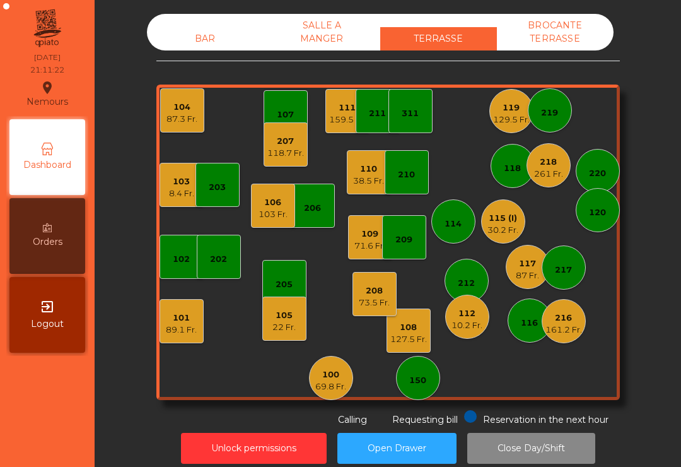
click at [184, 324] on div "89.1 Fr." at bounding box center [181, 330] width 31 height 13
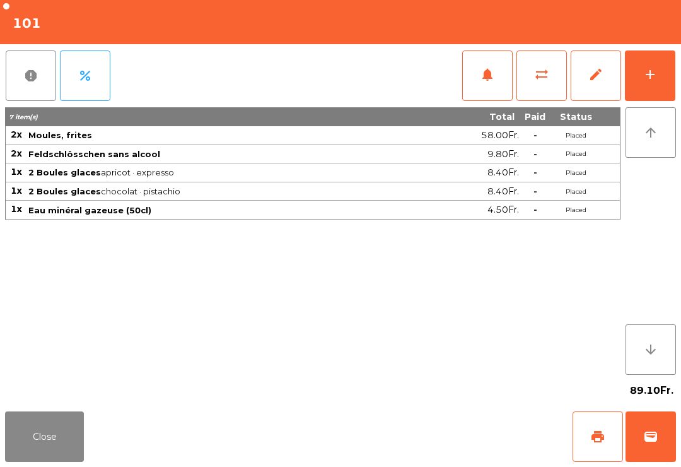
click at [658, 443] on span "wallet" at bounding box center [651, 436] width 15 height 15
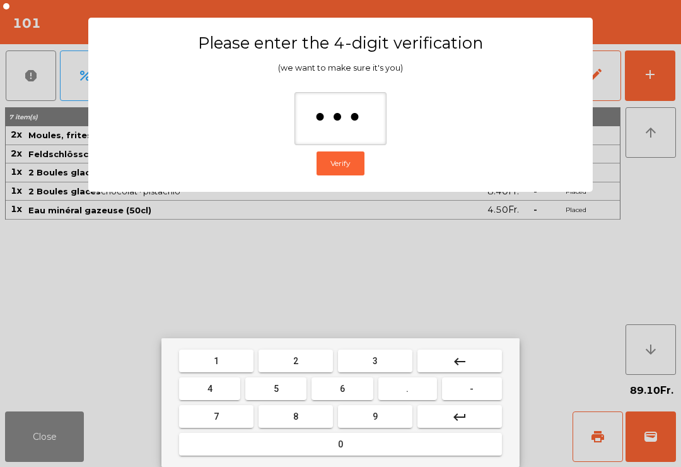
type input "****"
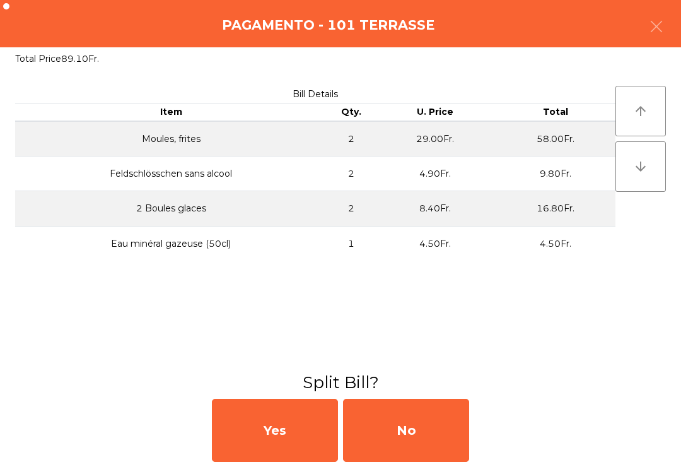
click at [413, 446] on div "No" at bounding box center [406, 430] width 126 height 63
click at [415, 410] on div "MB" at bounding box center [406, 430] width 126 height 63
click at [427, 425] on div "No" at bounding box center [406, 430] width 126 height 63
click at [426, 425] on div "No" at bounding box center [406, 430] width 126 height 63
click at [427, 433] on div "No" at bounding box center [406, 430] width 126 height 63
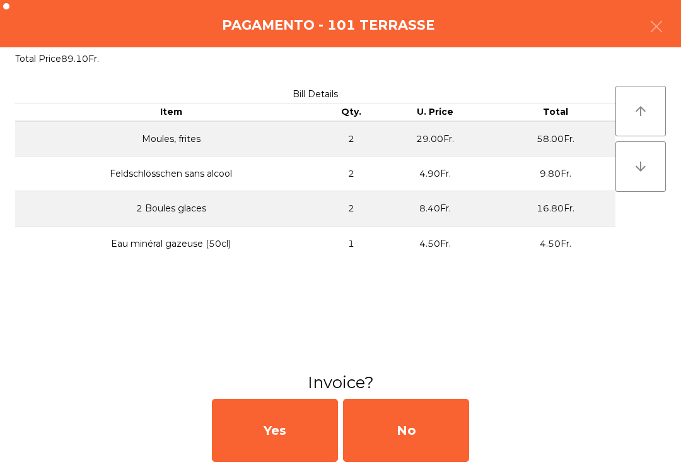
click at [427, 433] on div "No" at bounding box center [406, 430] width 126 height 63
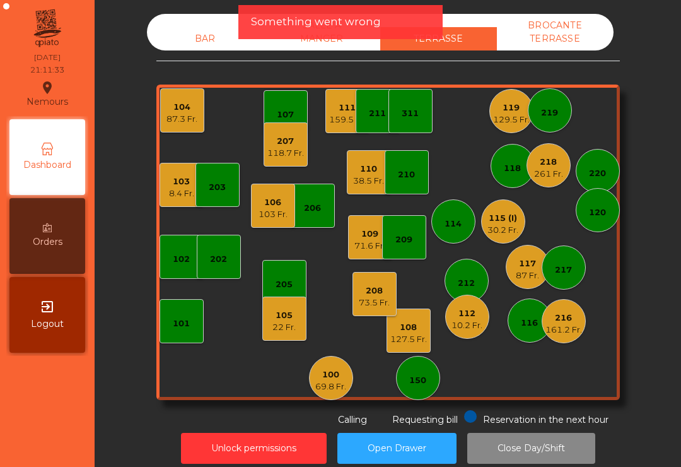
click at [425, 374] on div "150" at bounding box center [418, 380] width 17 height 13
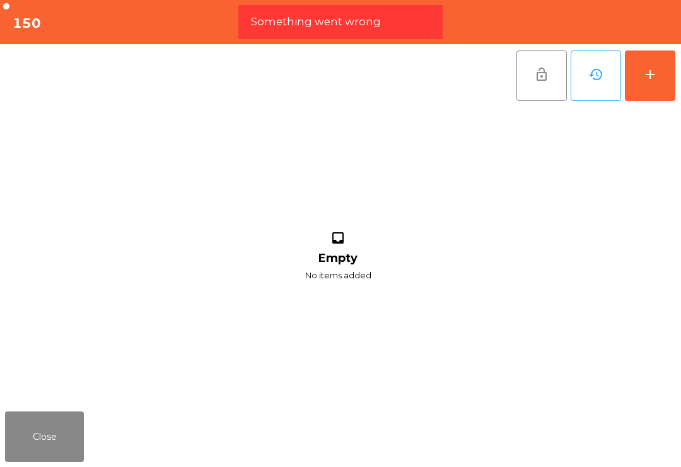
click at [651, 100] on button "add" at bounding box center [650, 75] width 50 height 50
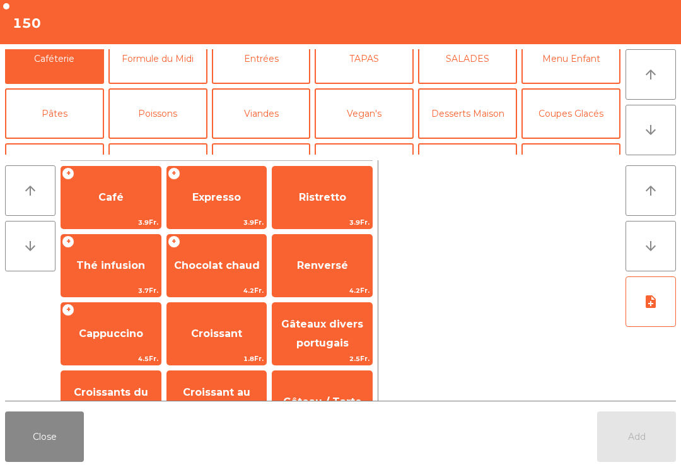
scroll to position [15, 0]
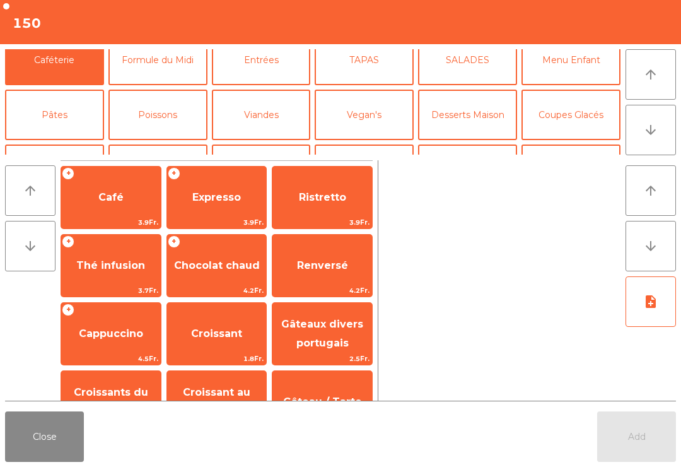
click at [568, 115] on button "Coupes Glacés" at bounding box center [571, 115] width 99 height 50
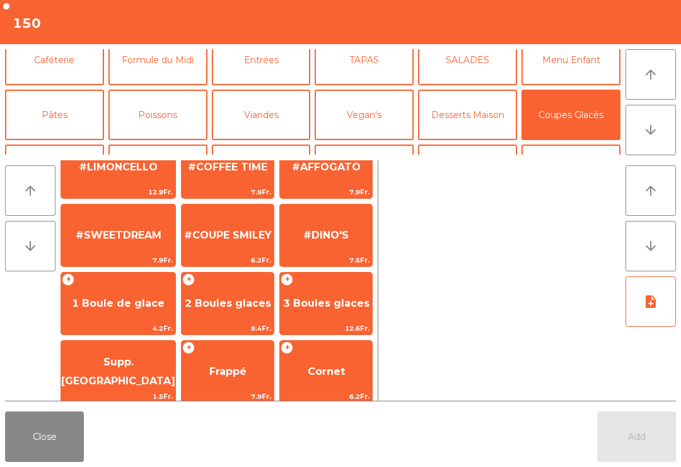
scroll to position [200, 0]
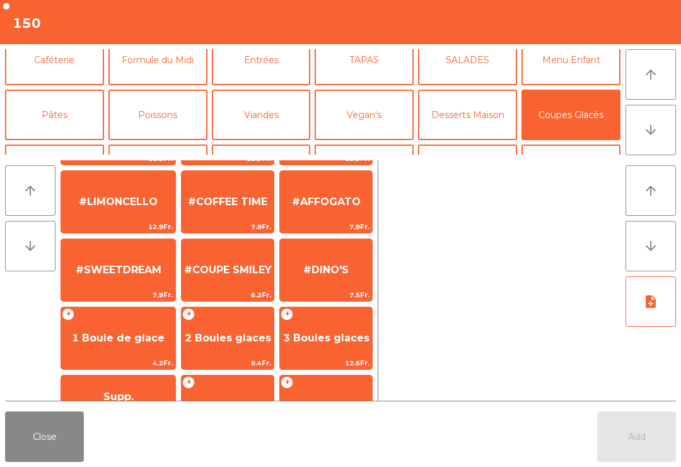
click at [122, 269] on span "#SWEETDREAM" at bounding box center [119, 270] width 86 height 12
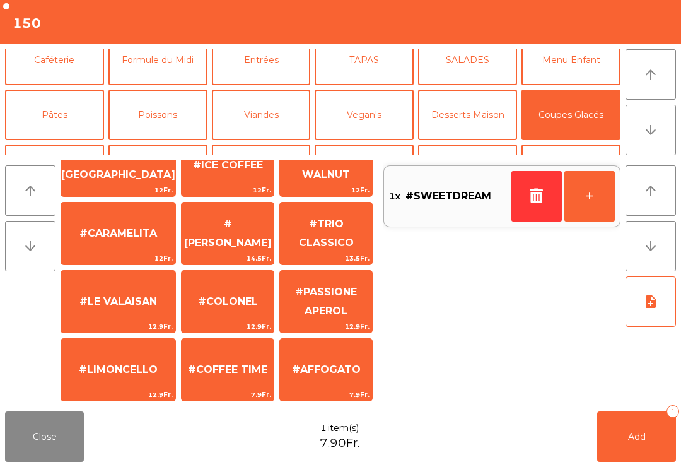
scroll to position [34, 0]
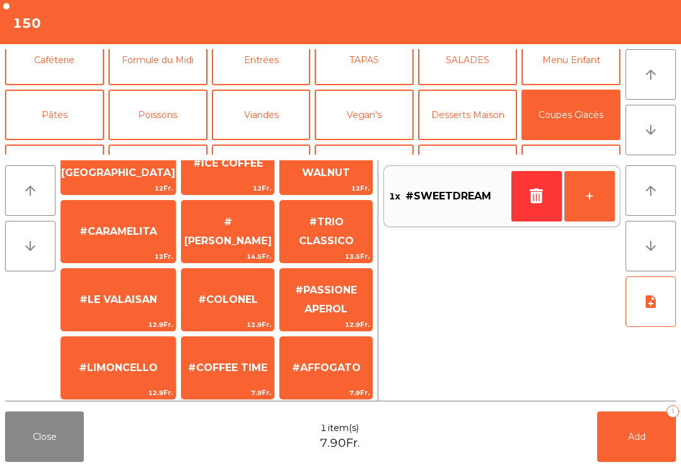
click at [337, 247] on span "#TRIO CLASSICO" at bounding box center [326, 232] width 92 height 54
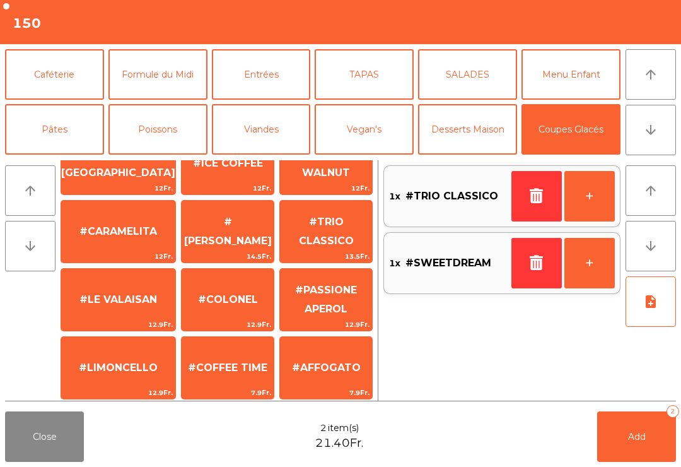
scroll to position [-1, 0]
click at [61, 83] on button "Caféterie" at bounding box center [54, 74] width 99 height 50
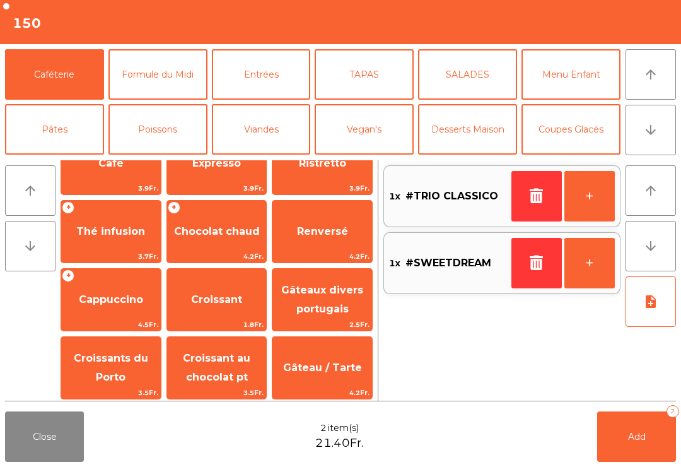
click at [115, 174] on span "Café" at bounding box center [111, 163] width 100 height 34
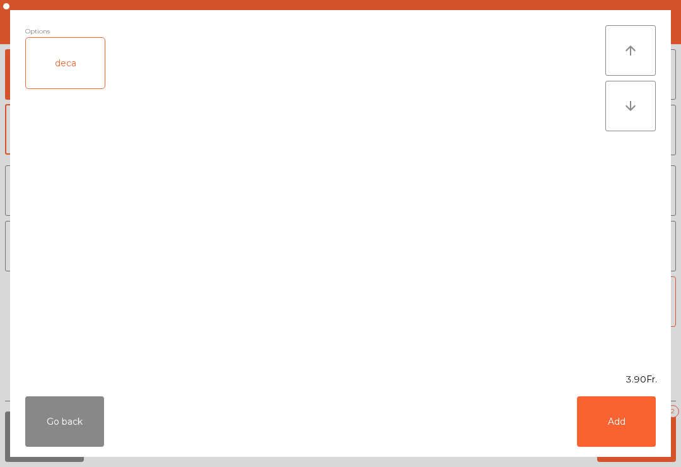
click at [603, 410] on button "Add" at bounding box center [616, 421] width 79 height 50
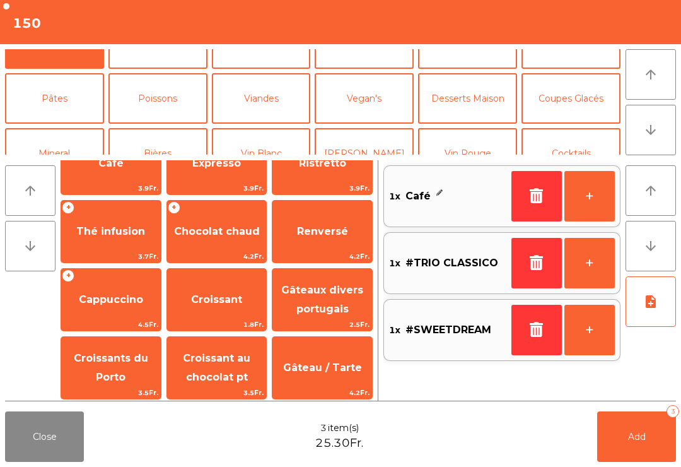
scroll to position [68, 0]
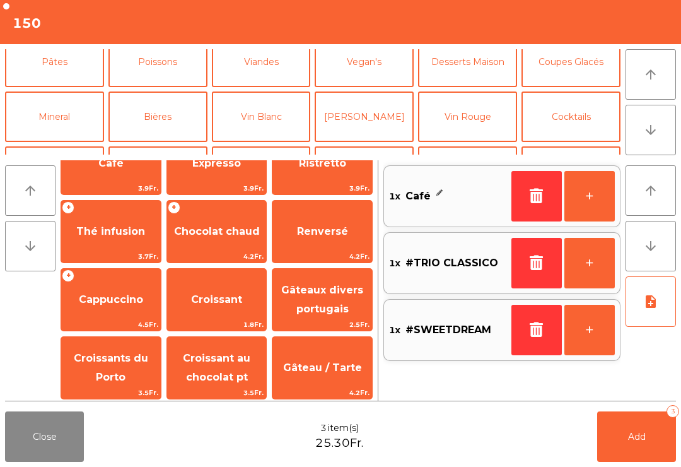
click at [56, 121] on button "Mineral" at bounding box center [54, 116] width 99 height 50
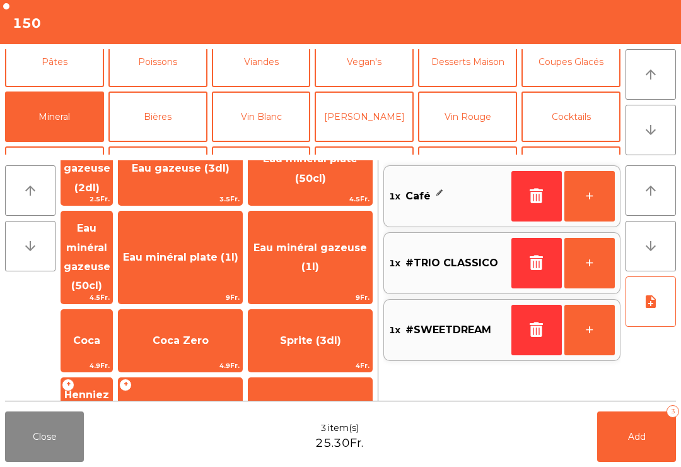
click at [112, 360] on span "4.9Fr." at bounding box center [86, 366] width 51 height 12
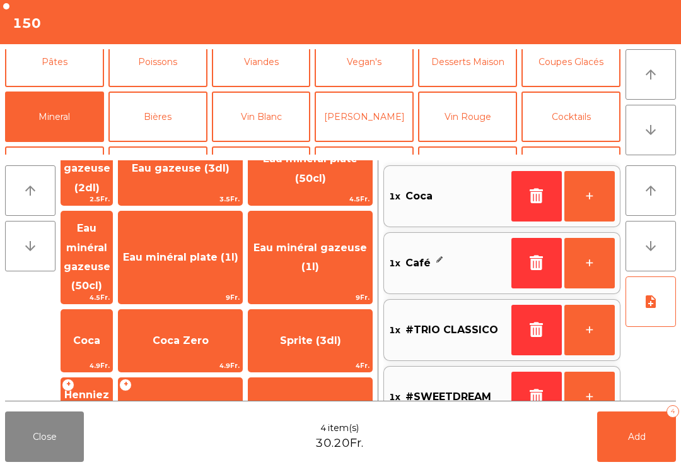
click at [654, 437] on button "Add 4" at bounding box center [637, 436] width 79 height 50
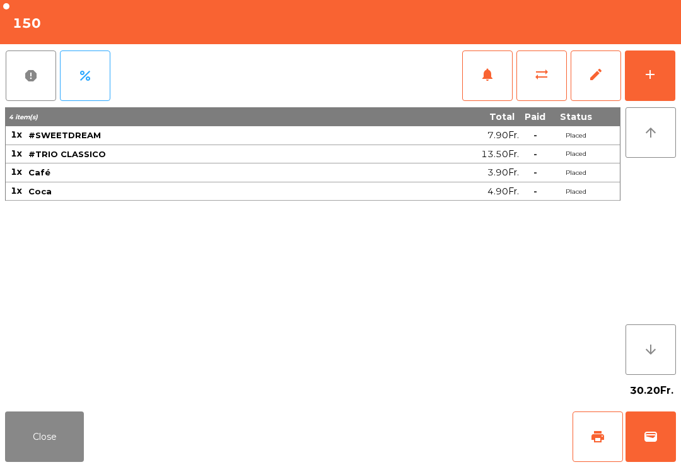
click at [82, 421] on button "Close" at bounding box center [44, 436] width 79 height 50
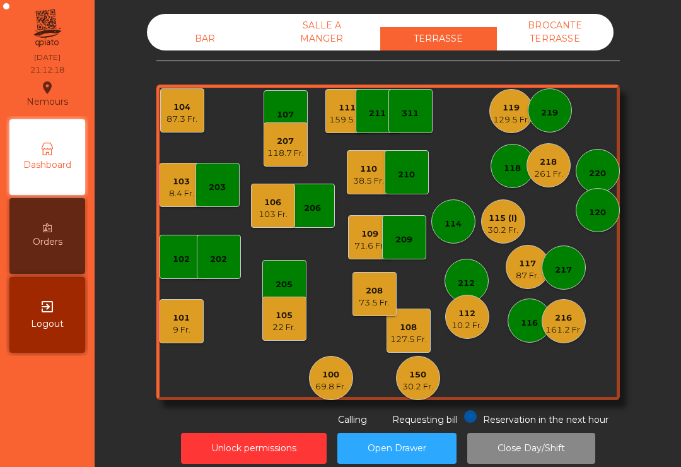
click at [528, 114] on div "129.5 Fr." at bounding box center [511, 120] width 37 height 13
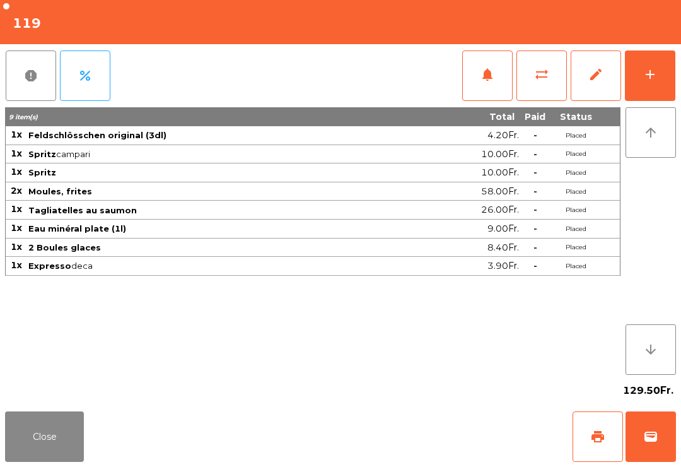
click at [603, 455] on button "print" at bounding box center [598, 436] width 50 height 50
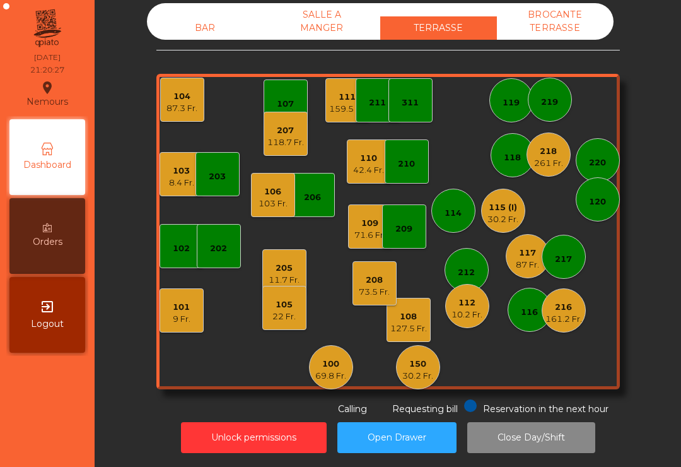
scroll to position [10, 0]
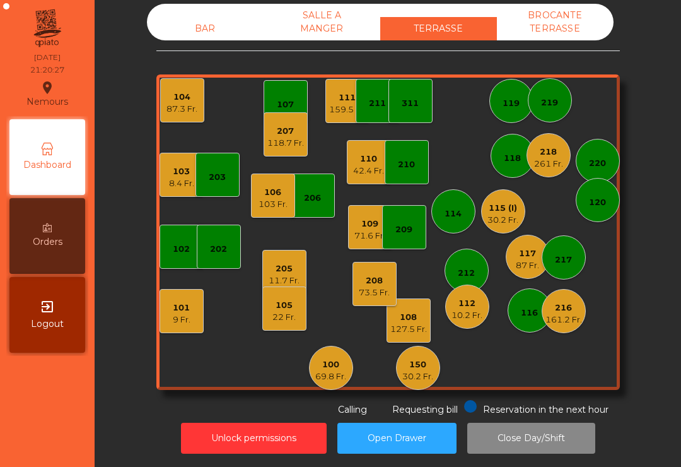
click at [187, 27] on div "BAR" at bounding box center [205, 28] width 117 height 23
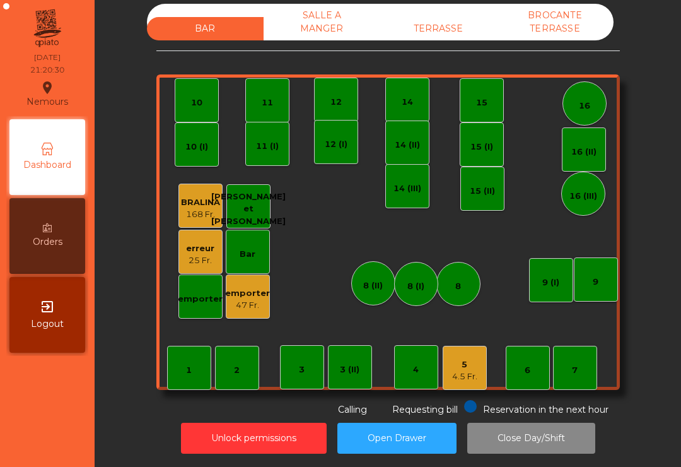
click at [460, 376] on div "5 4.5 Fr." at bounding box center [465, 368] width 44 height 44
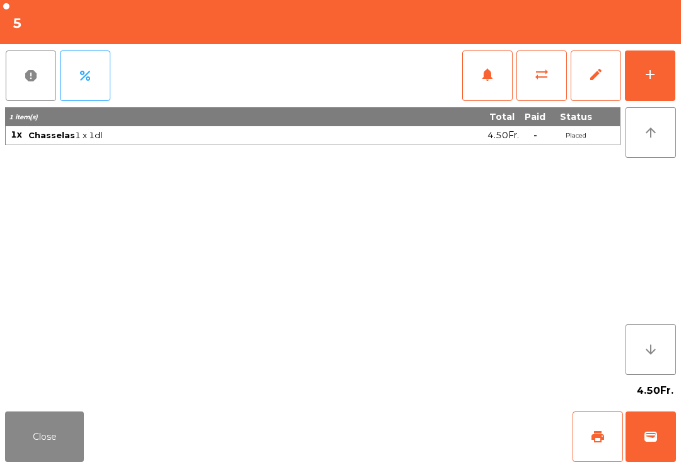
click at [673, 439] on button "wallet" at bounding box center [651, 436] width 50 height 50
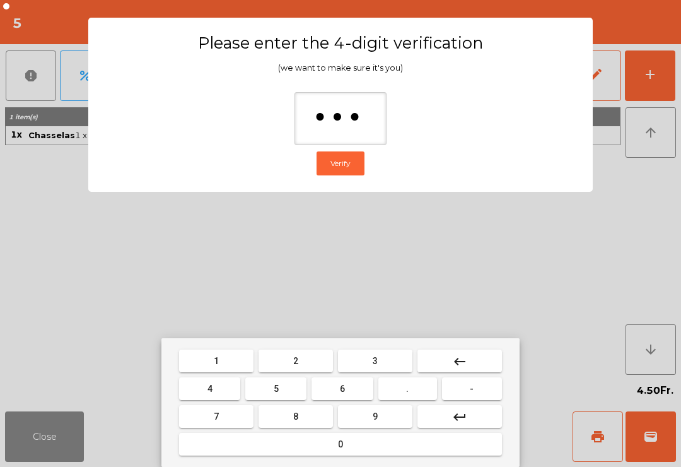
type input "****"
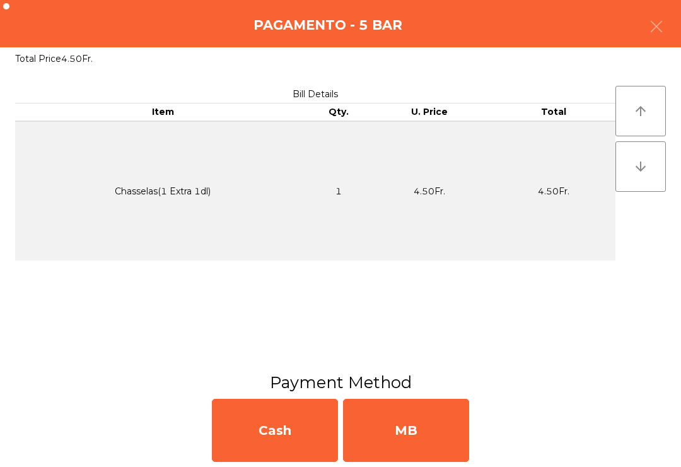
click at [433, 423] on div "MB" at bounding box center [406, 430] width 126 height 63
click at [408, 434] on div "No" at bounding box center [406, 430] width 126 height 63
click at [431, 441] on div "No" at bounding box center [406, 430] width 126 height 63
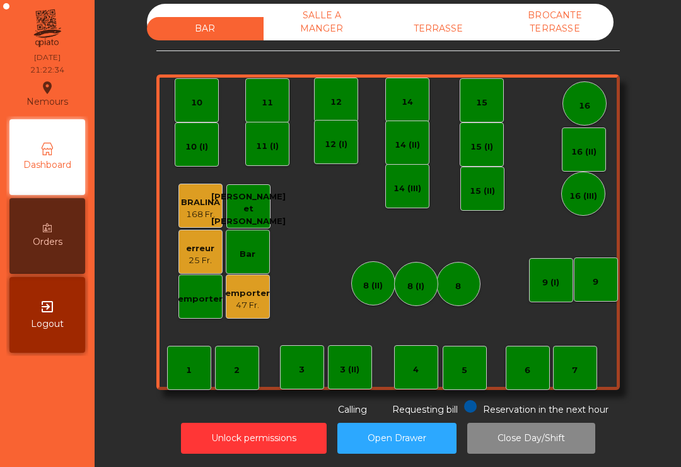
click at [443, 18] on div "TERRASSE" at bounding box center [438, 28] width 117 height 23
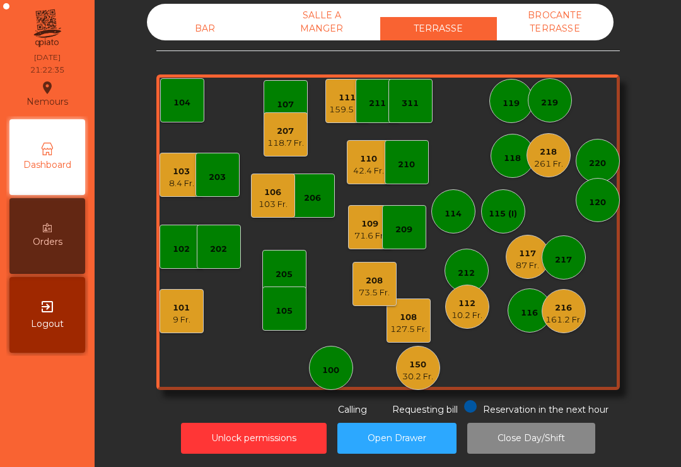
click at [467, 314] on div "112 10.2 Fr." at bounding box center [467, 307] width 44 height 44
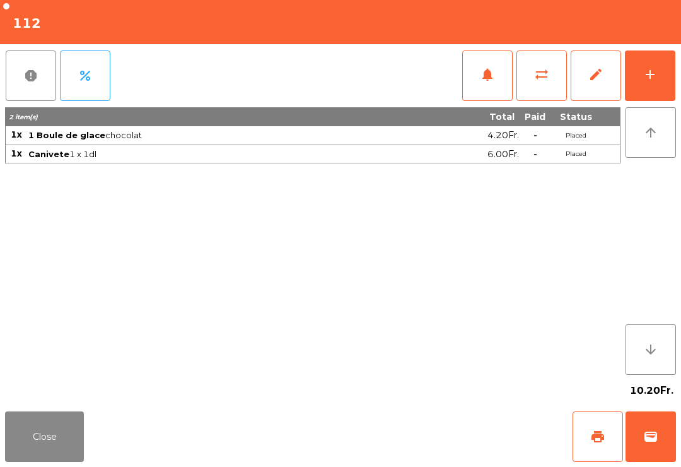
click at [656, 76] on div "add" at bounding box center [650, 74] width 15 height 15
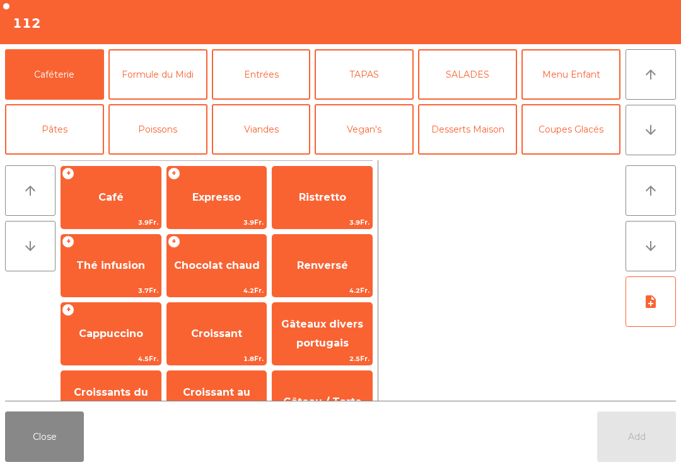
click at [661, 130] on button "arrow_downward" at bounding box center [651, 130] width 50 height 50
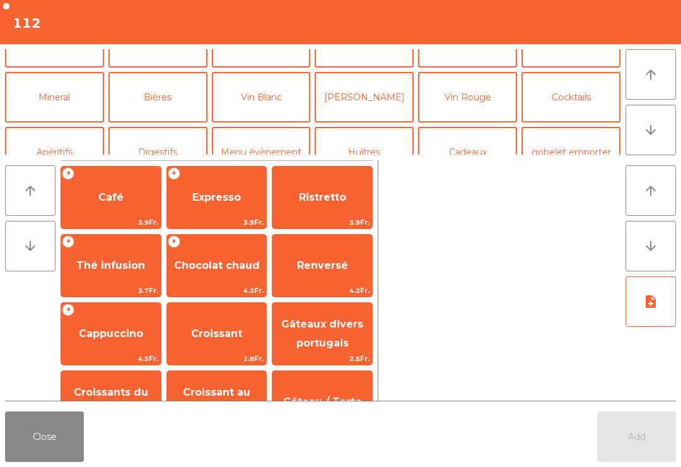
scroll to position [110, 0]
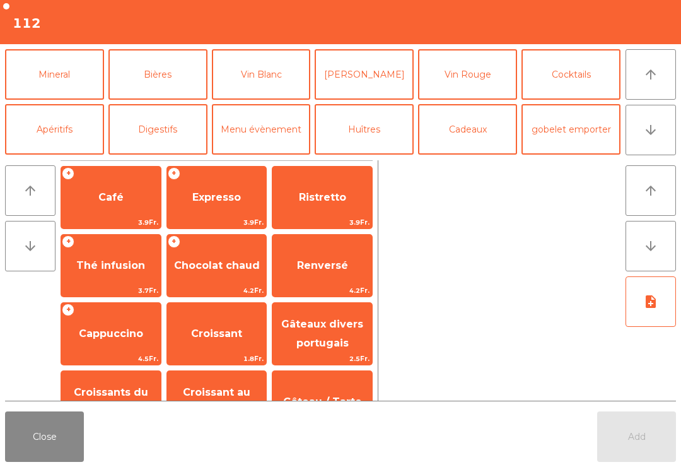
click at [175, 81] on button "Bières" at bounding box center [158, 74] width 99 height 50
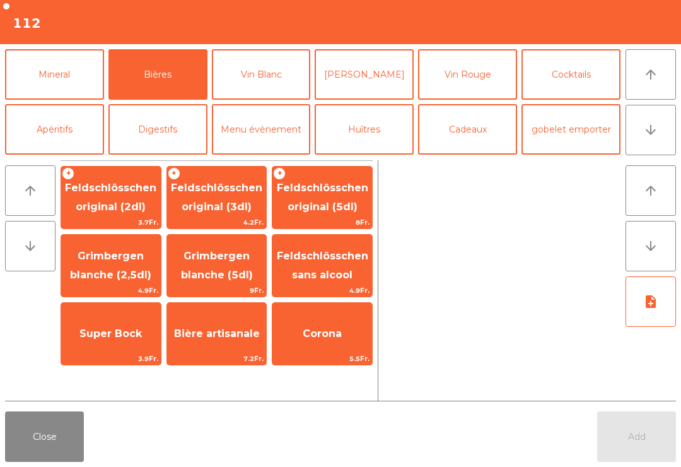
click at [118, 276] on span "Grimbergen blanche (2,5dl)" at bounding box center [110, 265] width 81 height 31
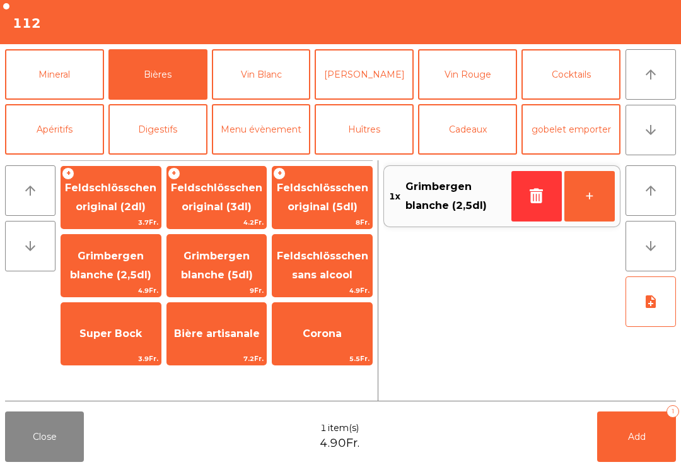
click at [650, 439] on button "Add 1" at bounding box center [637, 436] width 79 height 50
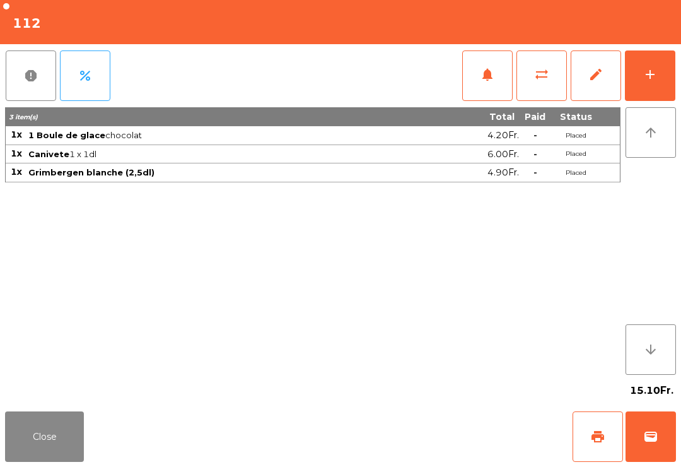
click at [34, 433] on button "Close" at bounding box center [44, 436] width 79 height 50
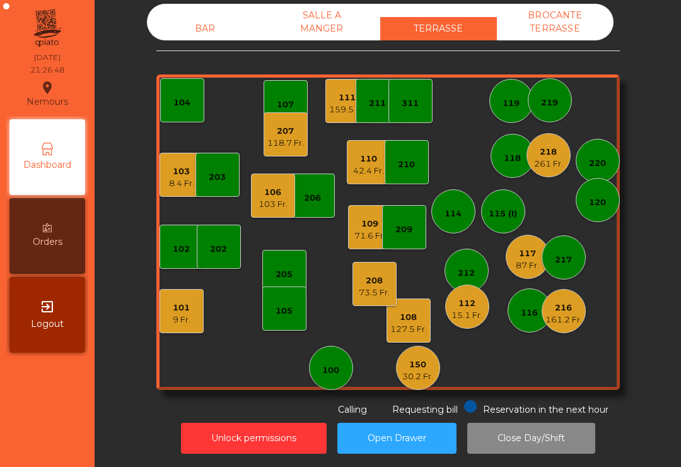
click at [370, 230] on div "71.6 Fr." at bounding box center [370, 236] width 31 height 13
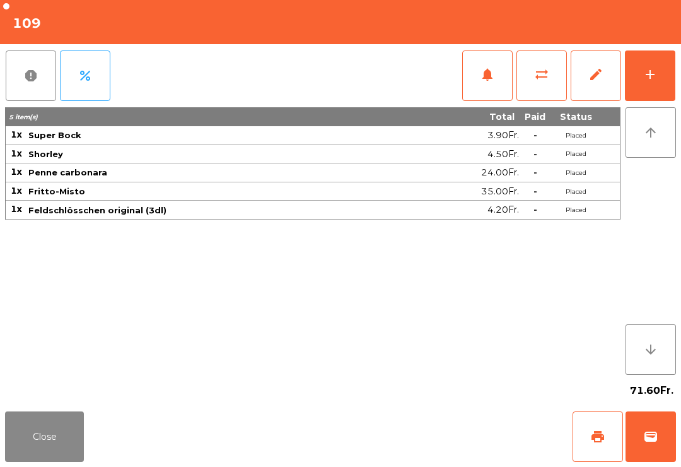
click at [622, 431] on button "print" at bounding box center [598, 436] width 50 height 50
click at [61, 458] on button "Close" at bounding box center [44, 436] width 79 height 50
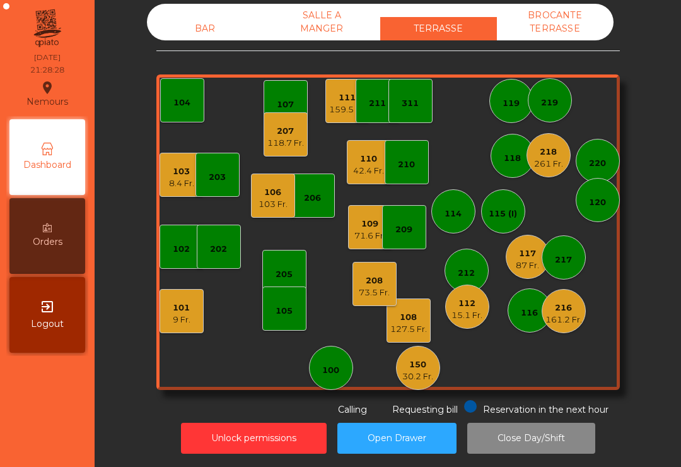
click at [367, 153] on div "110" at bounding box center [368, 159] width 31 height 13
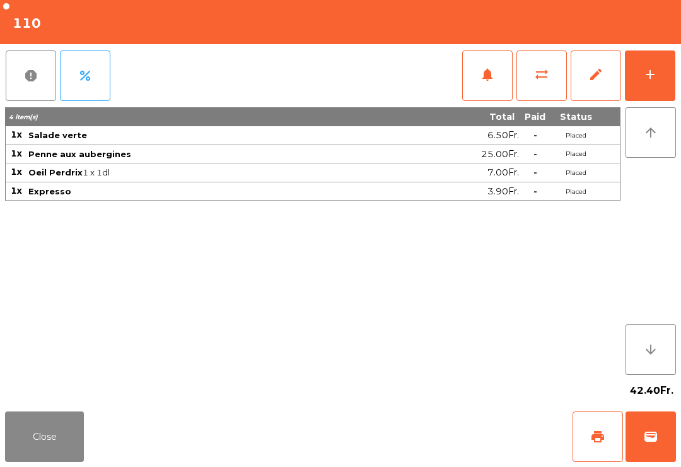
click at [600, 455] on button "print" at bounding box center [598, 436] width 50 height 50
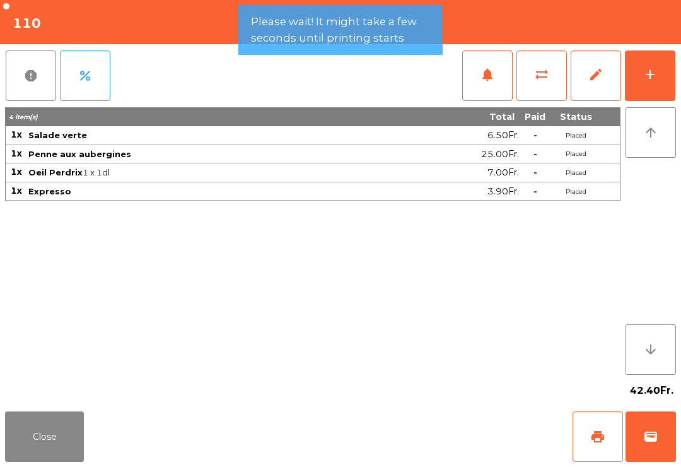
click at [56, 451] on button "Close" at bounding box center [44, 436] width 79 height 50
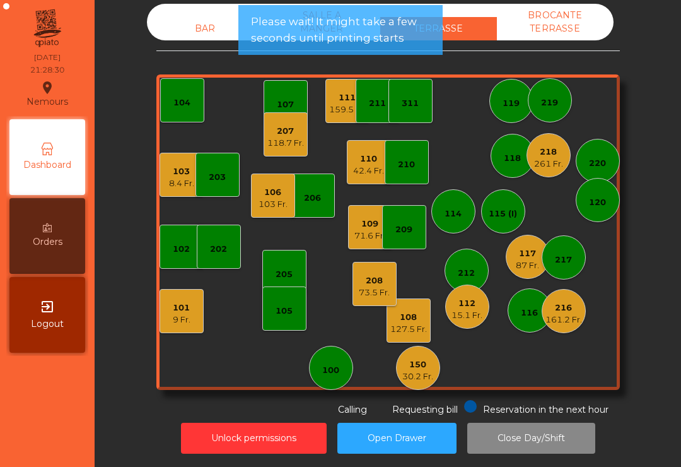
click at [369, 274] on div "208" at bounding box center [374, 280] width 31 height 13
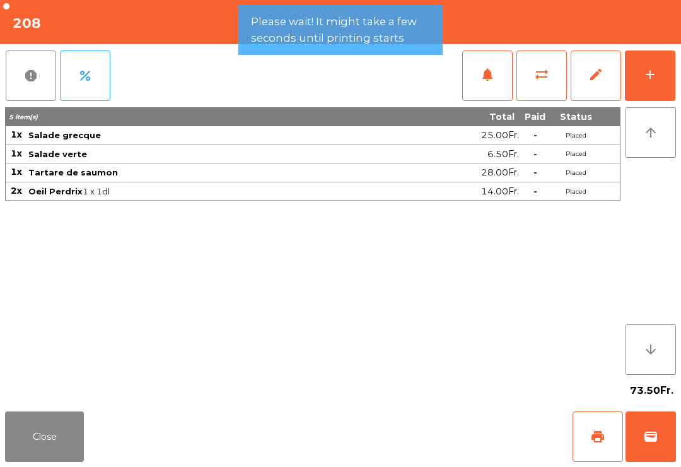
click at [668, 438] on button "wallet" at bounding box center [651, 436] width 50 height 50
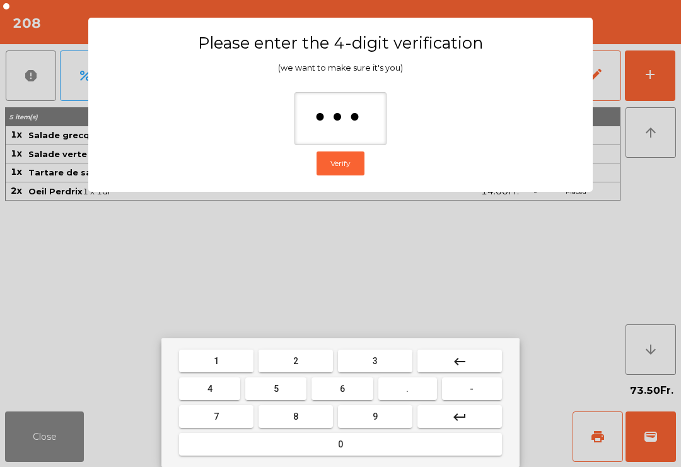
type input "****"
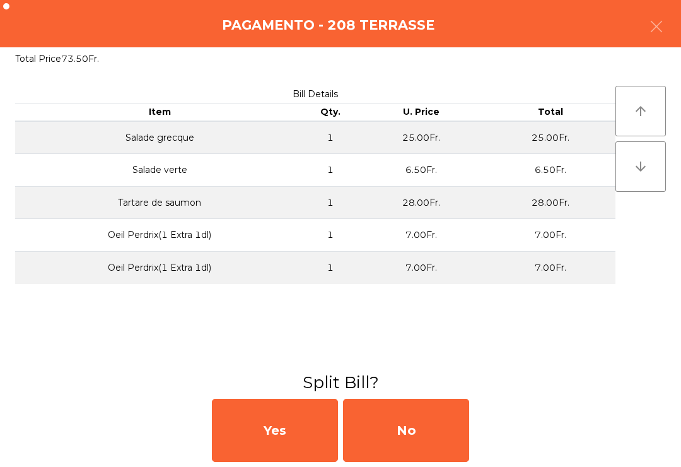
click at [478, 445] on div "Yes No" at bounding box center [340, 430] width 681 height 73
click at [478, 437] on div "Yes No" at bounding box center [340, 430] width 681 height 73
click at [478, 427] on div "Yes No" at bounding box center [340, 430] width 681 height 73
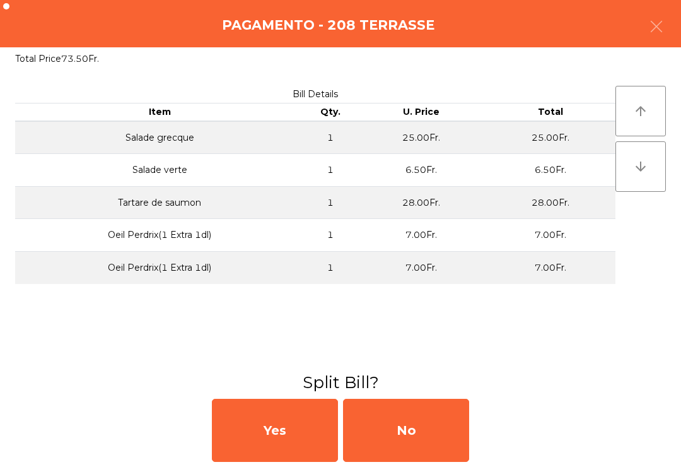
click at [462, 410] on div "No" at bounding box center [406, 430] width 126 height 63
click at [462, 409] on div "MB" at bounding box center [406, 430] width 126 height 63
click at [451, 432] on div "No" at bounding box center [406, 430] width 126 height 63
click at [444, 435] on div "No" at bounding box center [406, 430] width 126 height 63
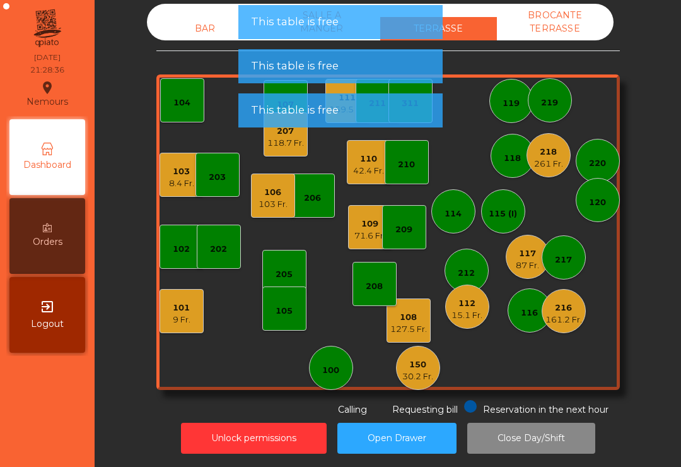
click at [367, 165] on div "42.4 Fr." at bounding box center [368, 171] width 31 height 13
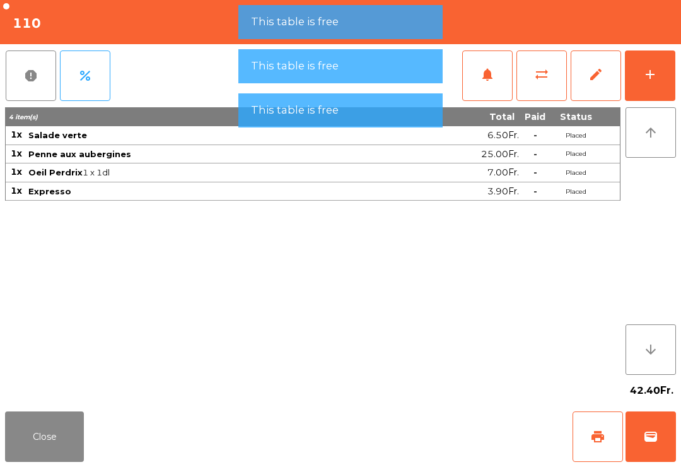
click at [661, 461] on button "wallet" at bounding box center [651, 436] width 50 height 50
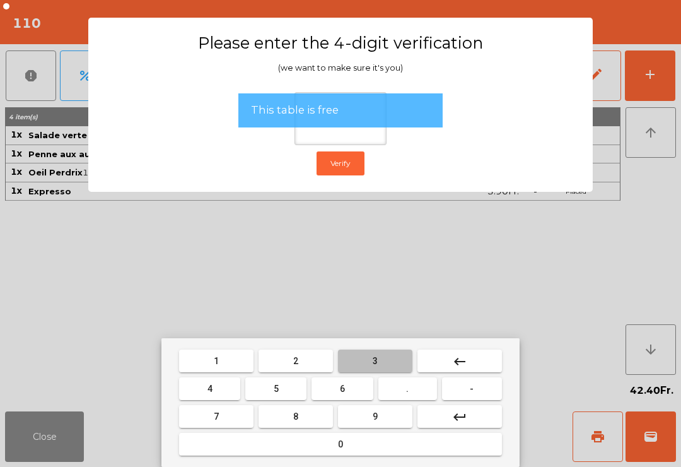
type input "*"
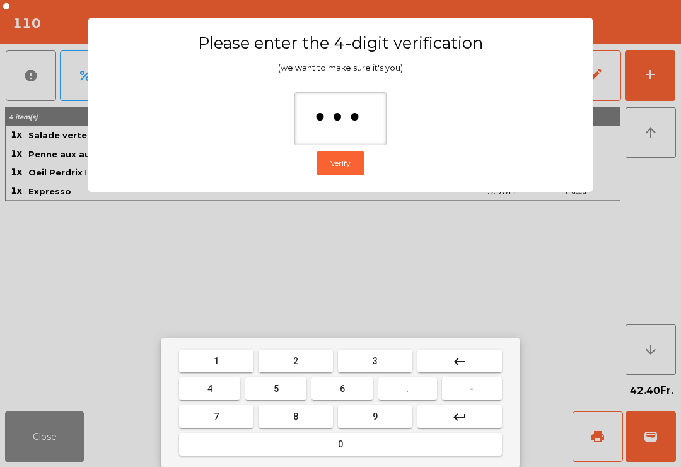
type input "****"
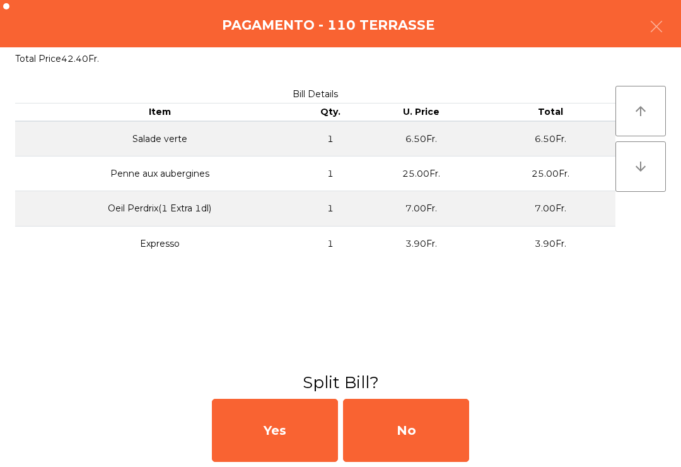
click at [428, 422] on div "No" at bounding box center [406, 430] width 126 height 63
click at [427, 422] on div "MB" at bounding box center [406, 430] width 126 height 63
click at [420, 435] on div "No" at bounding box center [406, 430] width 126 height 63
click at [419, 435] on div "No" at bounding box center [406, 430] width 126 height 63
click at [401, 440] on div "No" at bounding box center [406, 430] width 126 height 63
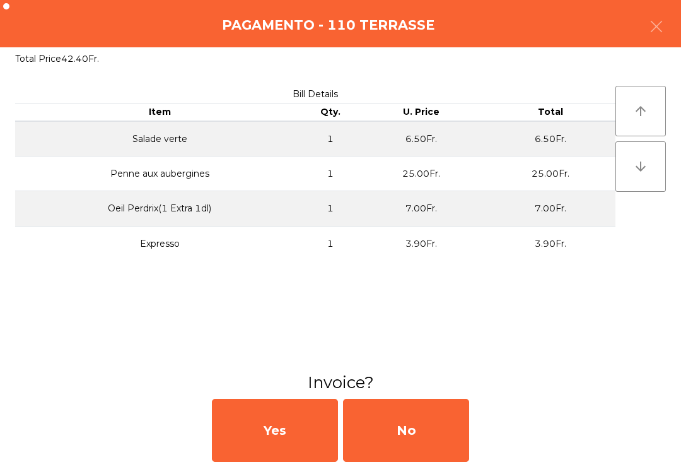
click at [401, 440] on div "No" at bounding box center [406, 430] width 126 height 63
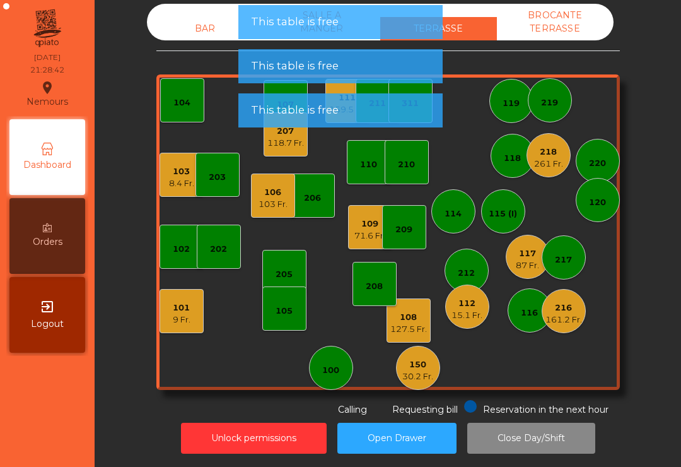
click at [411, 437] on button "Open Drawer" at bounding box center [397, 438] width 119 height 31
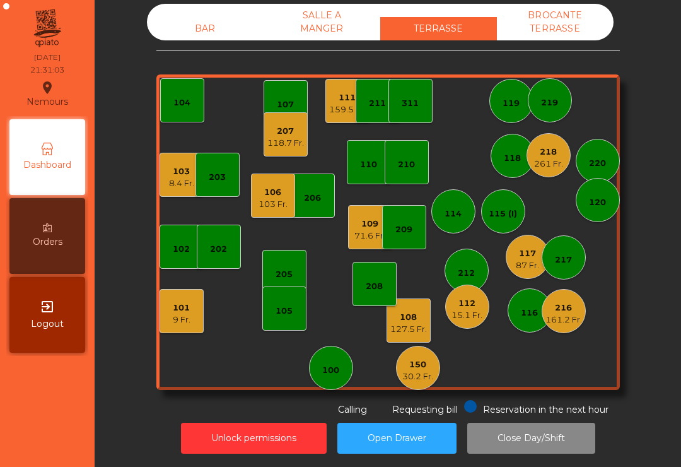
click at [345, 103] on div "159.5 Fr." at bounding box center [347, 109] width 37 height 13
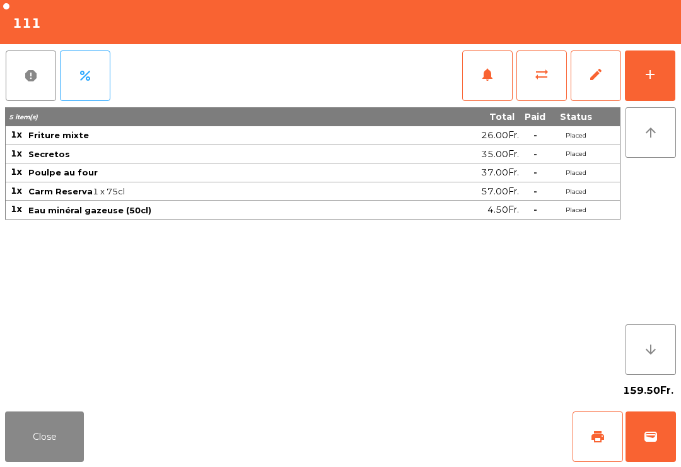
click at [661, 69] on button "add" at bounding box center [650, 75] width 50 height 50
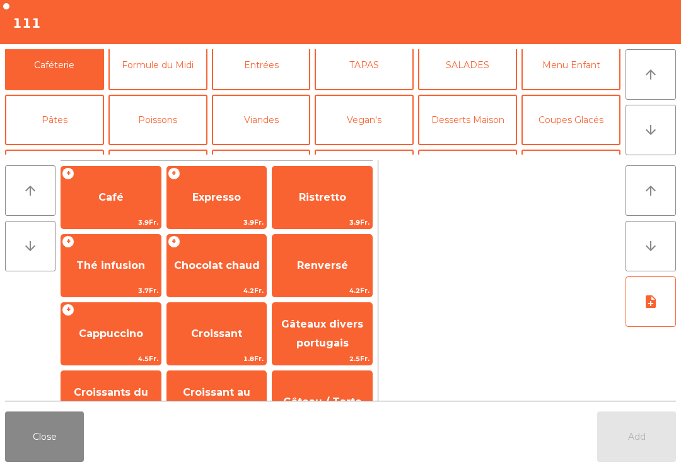
scroll to position [56, 0]
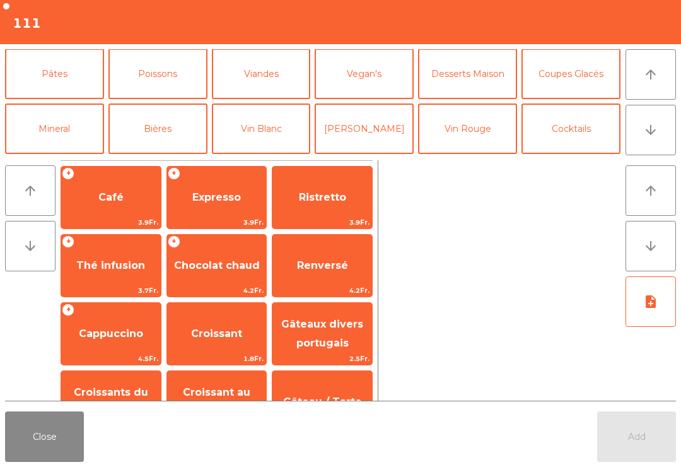
click at [49, 114] on button "Mineral" at bounding box center [54, 128] width 99 height 50
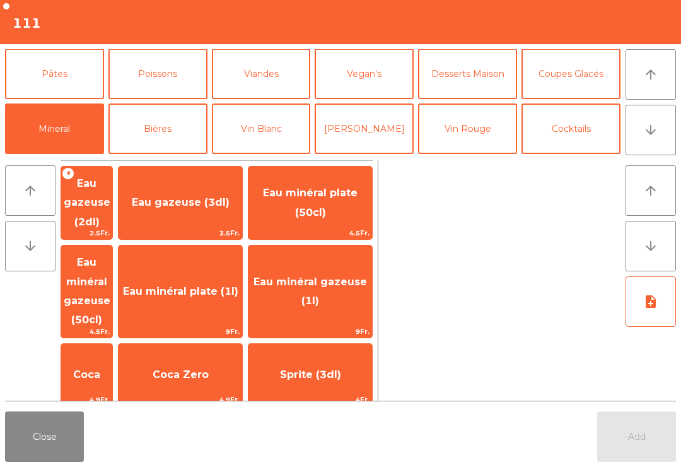
click at [107, 326] on span "4.5Fr." at bounding box center [86, 332] width 51 height 12
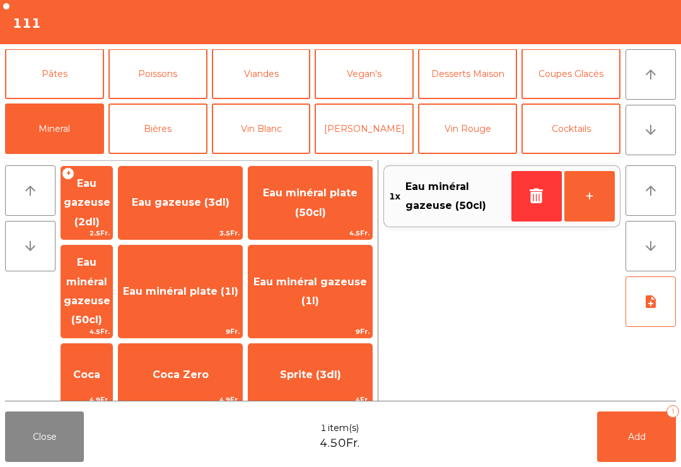
click at [663, 441] on button "Add 1" at bounding box center [637, 436] width 79 height 50
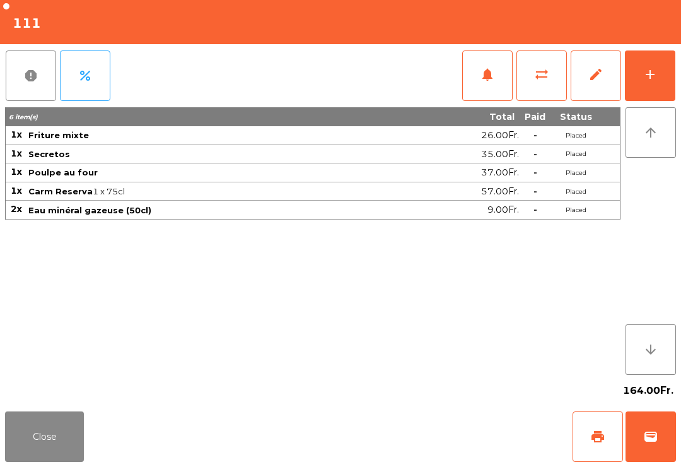
click at [7, 463] on div "Close print wallet" at bounding box center [340, 436] width 681 height 61
click at [45, 391] on div "164.00Fr." at bounding box center [340, 391] width 671 height 32
click at [18, 420] on button "Close" at bounding box center [44, 436] width 79 height 50
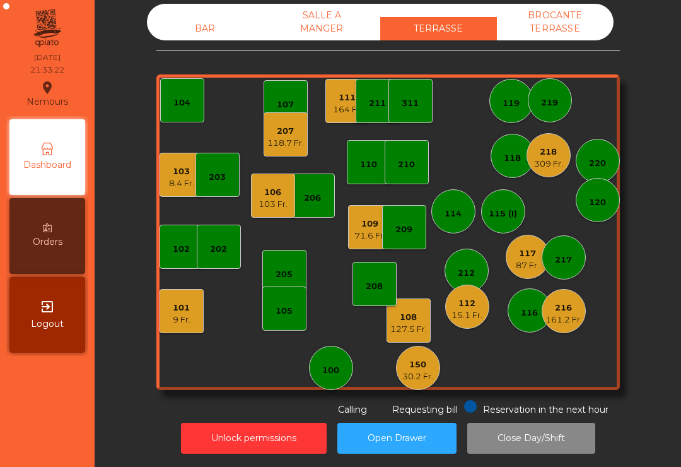
click at [287, 137] on div "118.7 Fr." at bounding box center [286, 143] width 37 height 13
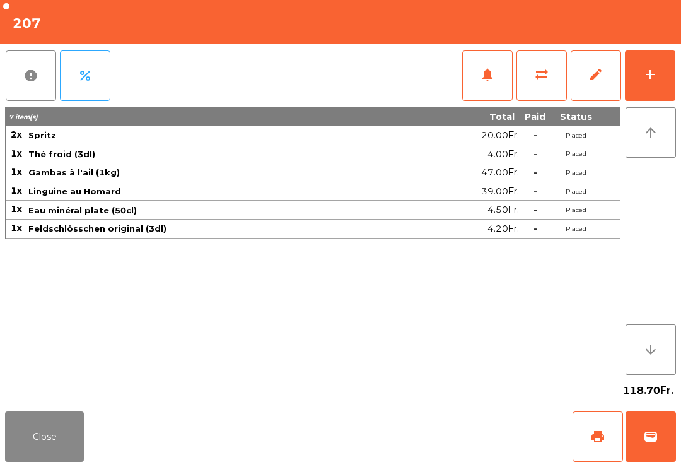
click at [671, 81] on button "add" at bounding box center [650, 75] width 50 height 50
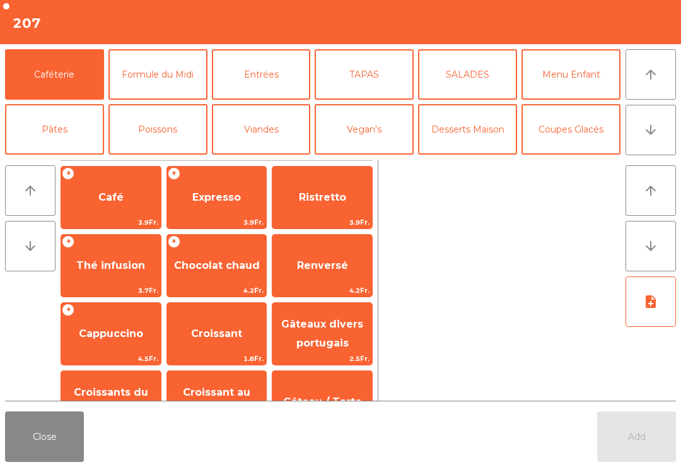
click at [595, 153] on button "Coupes Glacés" at bounding box center [571, 129] width 99 height 50
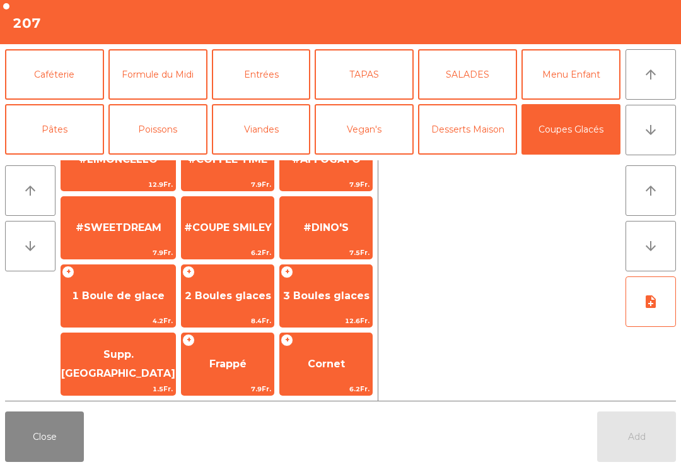
scroll to position [242, 0]
click at [124, 298] on span "1 Boule de glace" at bounding box center [118, 296] width 93 height 12
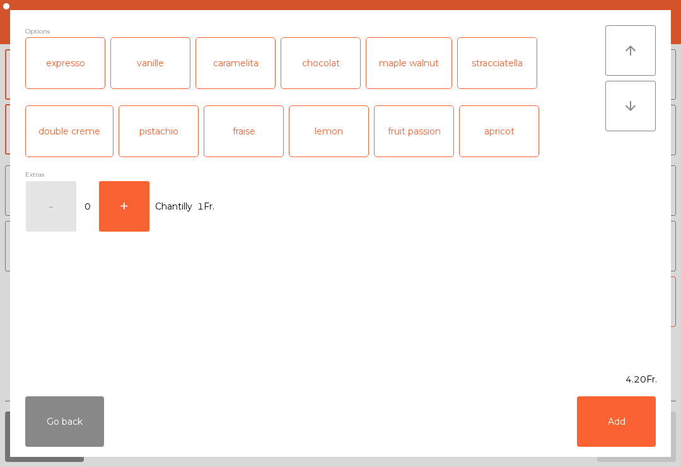
click at [328, 66] on div "chocolat" at bounding box center [320, 63] width 79 height 50
click at [651, 429] on button "Add" at bounding box center [616, 421] width 79 height 50
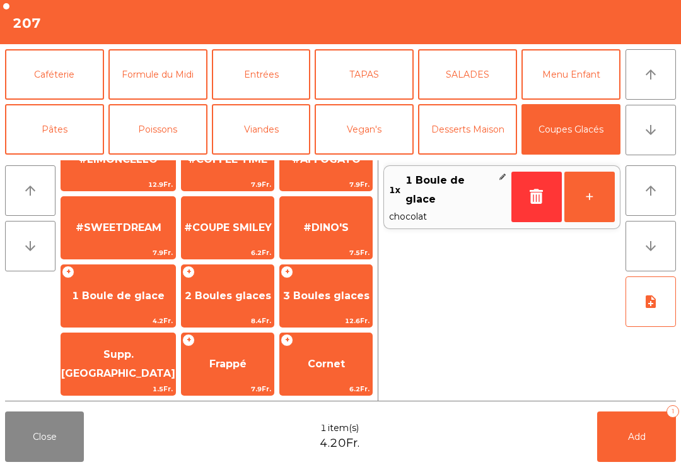
click at [119, 304] on span "1 Boule de glace" at bounding box center [118, 296] width 114 height 34
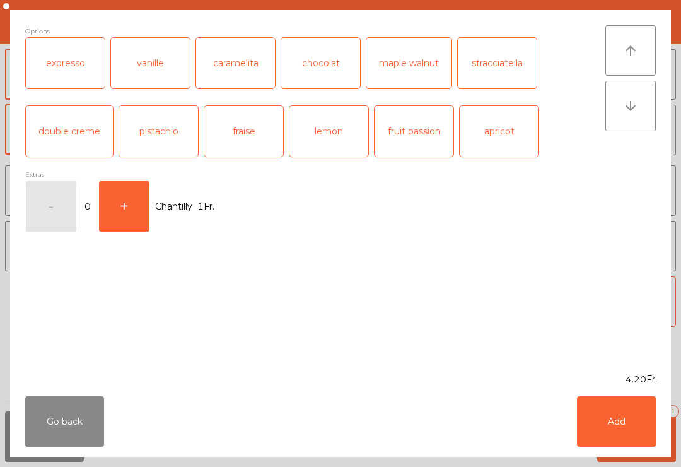
click at [488, 68] on div "stracciatella" at bounding box center [497, 63] width 79 height 50
click at [626, 441] on button "Add" at bounding box center [616, 421] width 79 height 50
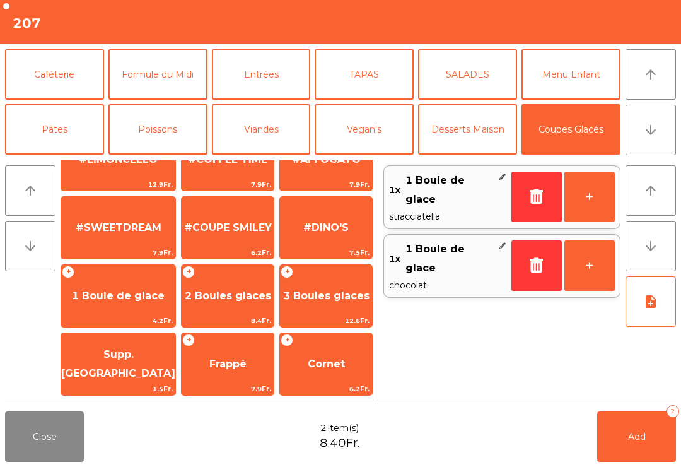
click at [116, 305] on span "1 Boule de glace" at bounding box center [118, 296] width 114 height 34
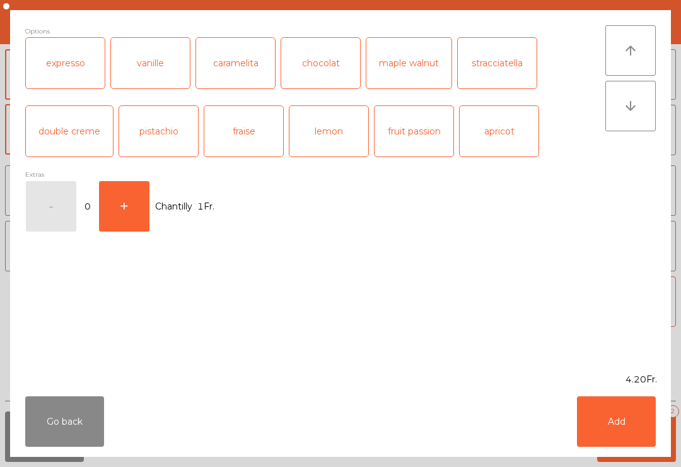
click at [322, 144] on div "lemon" at bounding box center [329, 131] width 79 height 50
click at [621, 425] on button "Add" at bounding box center [616, 421] width 79 height 50
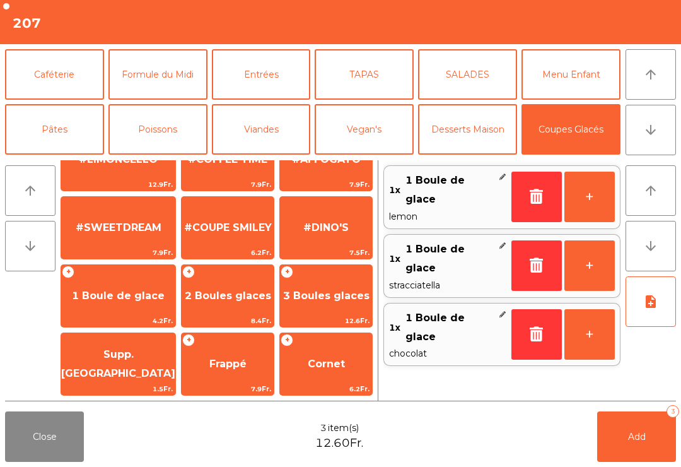
click at [659, 427] on button "Add 3" at bounding box center [637, 436] width 79 height 50
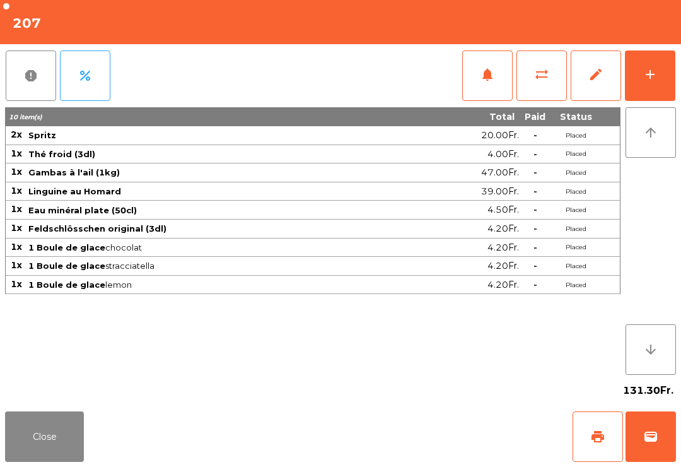
click at [30, 434] on button "Close" at bounding box center [44, 436] width 79 height 50
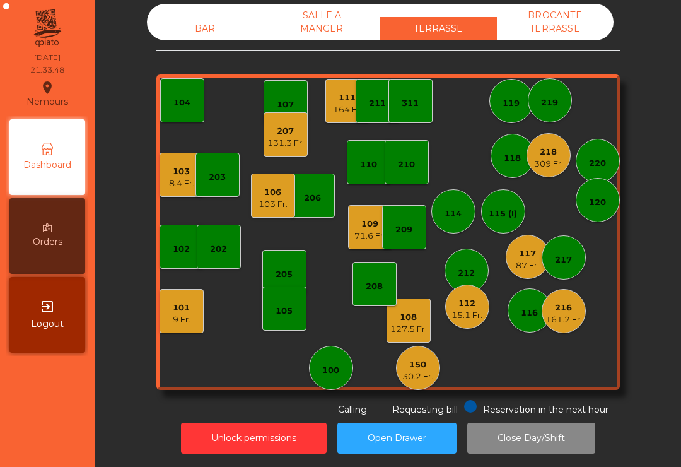
click at [171, 177] on div "103 8.4 Fr." at bounding box center [182, 175] width 44 height 44
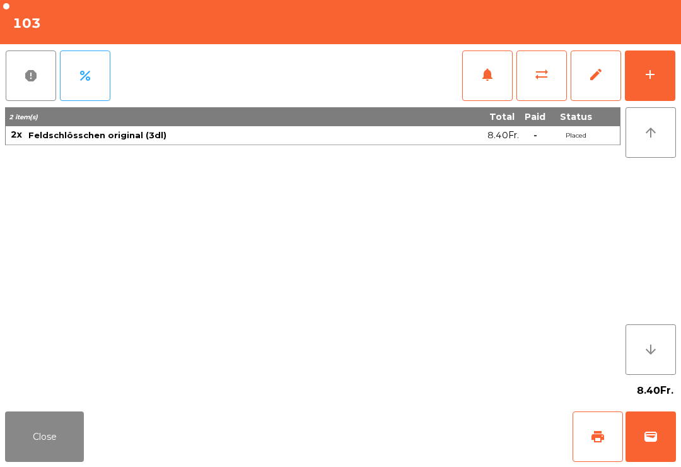
click at [605, 437] on span "print" at bounding box center [598, 436] width 15 height 15
click at [23, 432] on button "Close" at bounding box center [44, 436] width 79 height 50
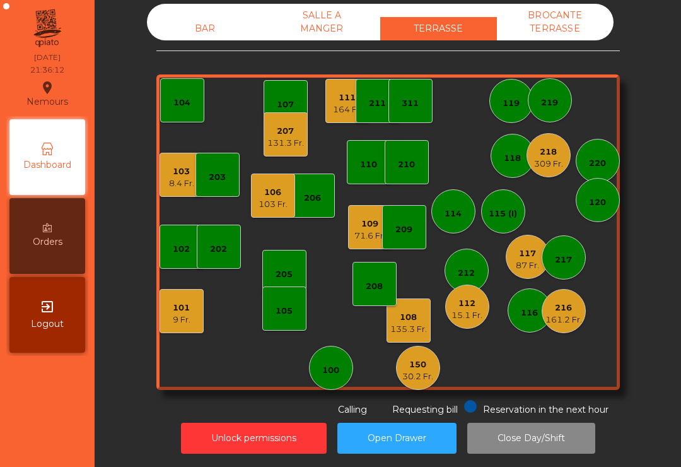
click at [377, 229] on div "109 71.6 Fr." at bounding box center [370, 227] width 44 height 44
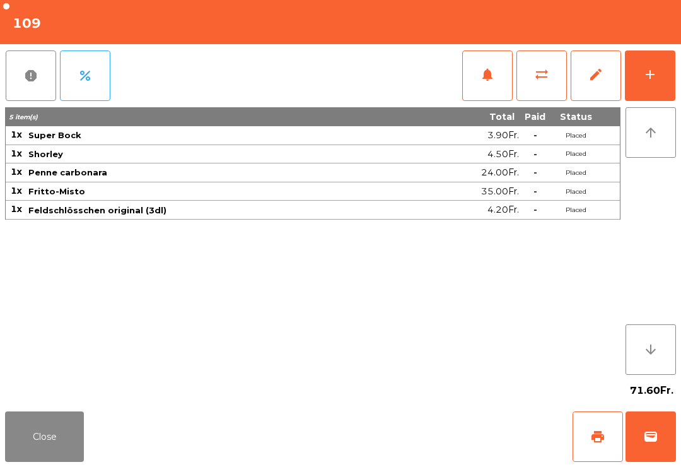
click at [58, 443] on button "Close" at bounding box center [44, 436] width 79 height 50
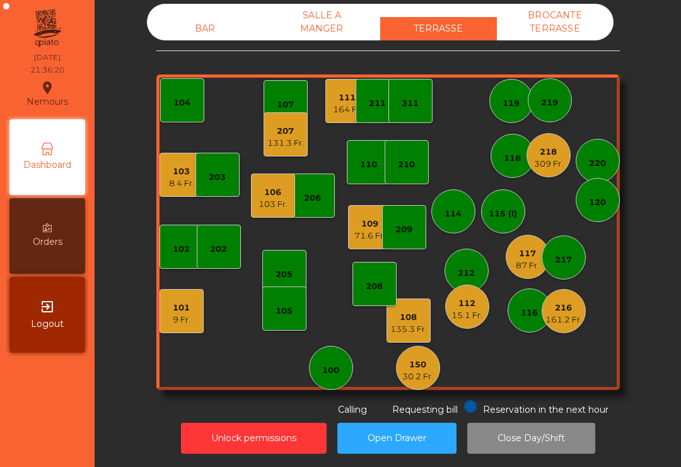
click at [387, 278] on div "208" at bounding box center [375, 284] width 44 height 44
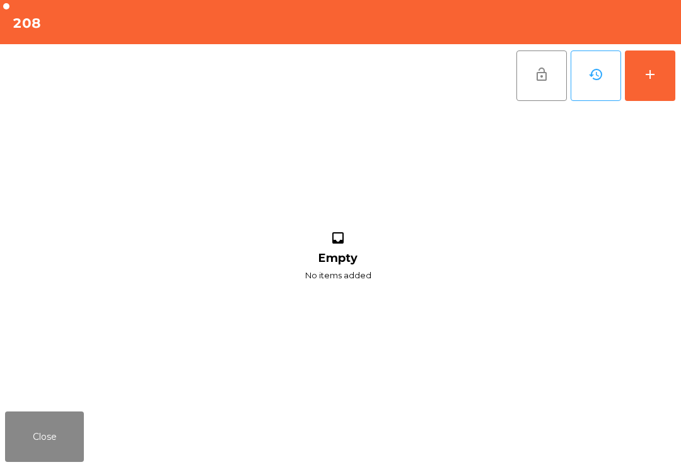
click at [70, 435] on button "Close" at bounding box center [44, 436] width 79 height 50
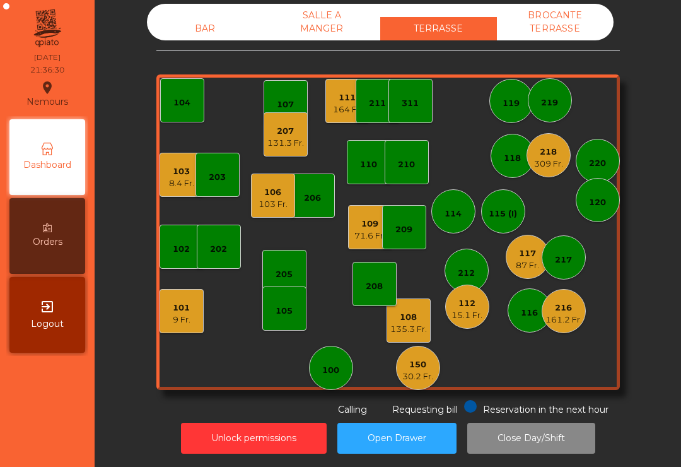
click at [386, 223] on div "209" at bounding box center [404, 227] width 44 height 44
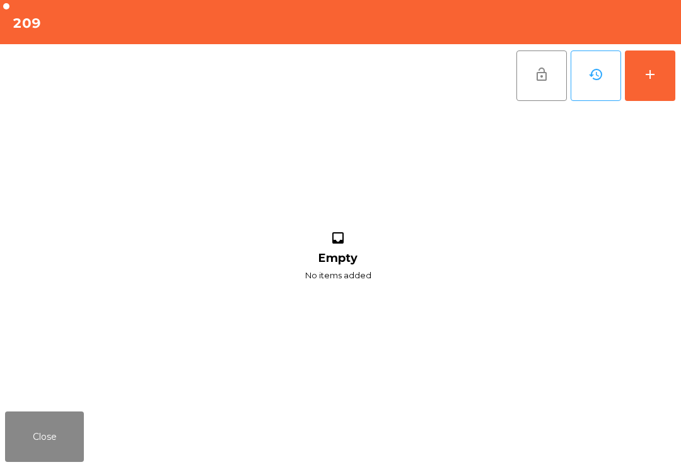
click at [52, 424] on button "Close" at bounding box center [44, 436] width 79 height 50
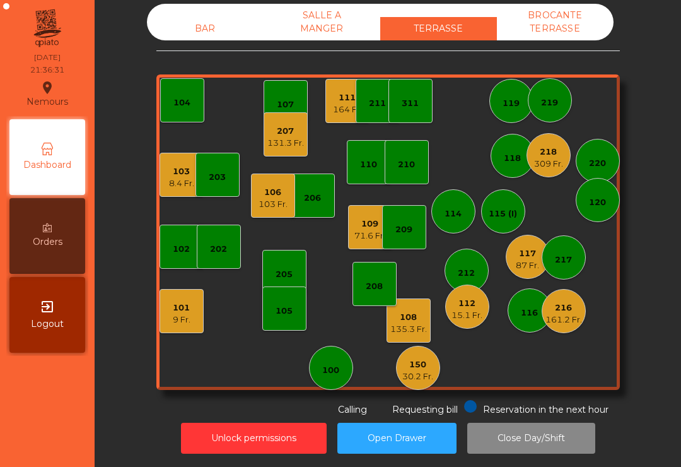
click at [368, 230] on div "71.6 Fr." at bounding box center [370, 236] width 31 height 13
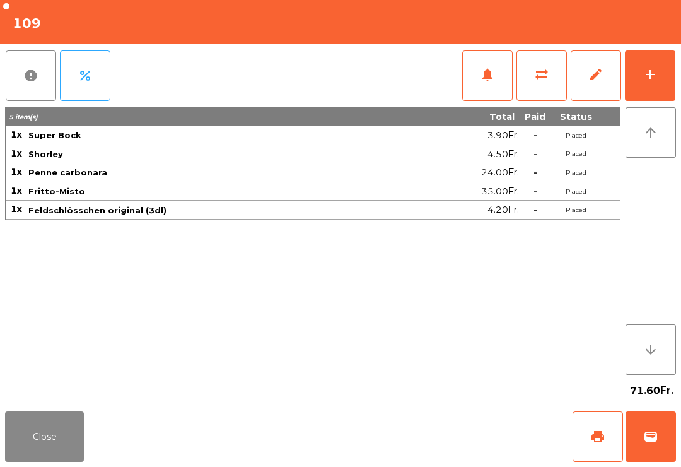
click at [29, 423] on button "Close" at bounding box center [44, 436] width 79 height 50
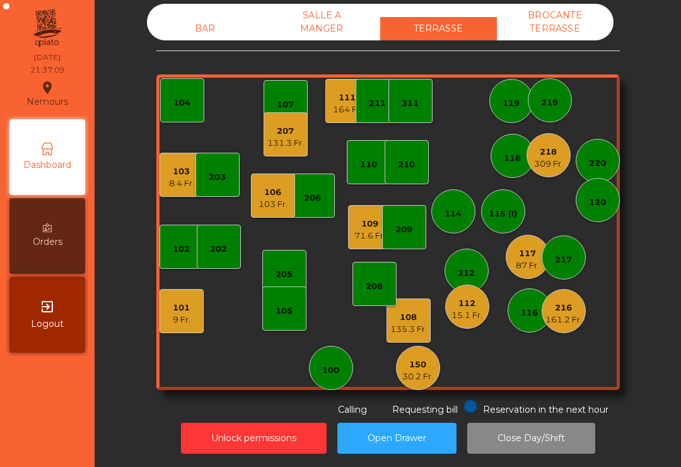
click at [525, 247] on div "117" at bounding box center [527, 253] width 23 height 13
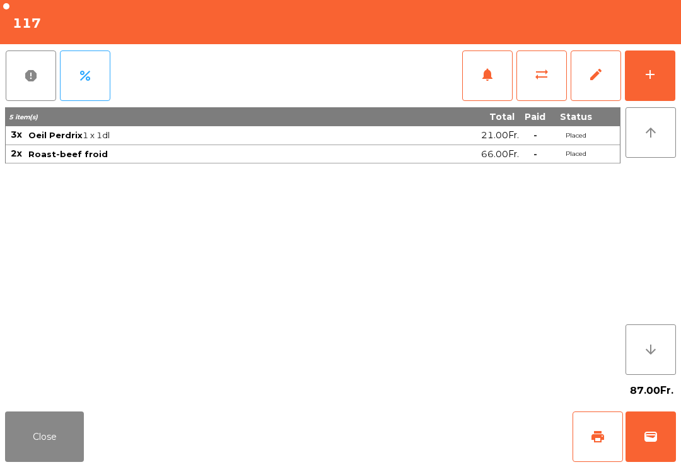
click at [587, 454] on button "print" at bounding box center [598, 436] width 50 height 50
click at [33, 439] on button "Close" at bounding box center [44, 436] width 79 height 50
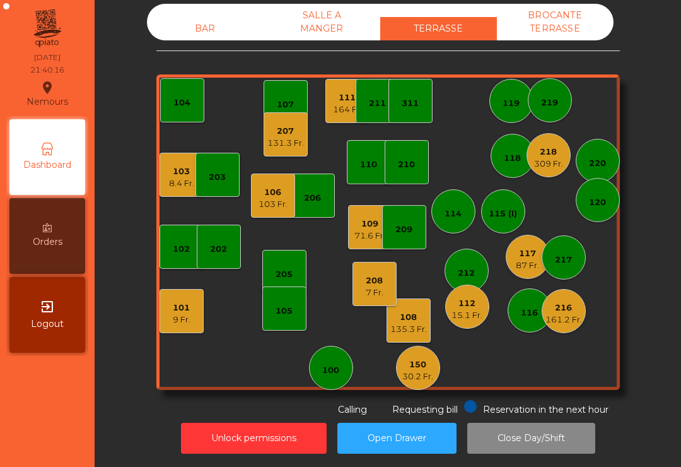
click at [471, 310] on div "112 15.1 Fr." at bounding box center [467, 307] width 44 height 44
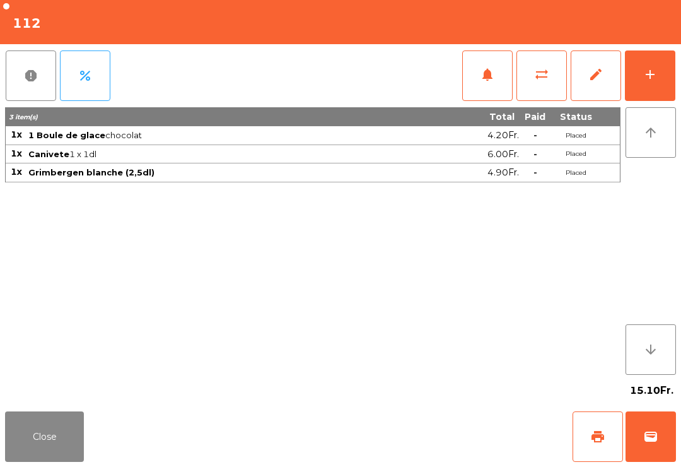
click at [49, 438] on button "Close" at bounding box center [44, 436] width 79 height 50
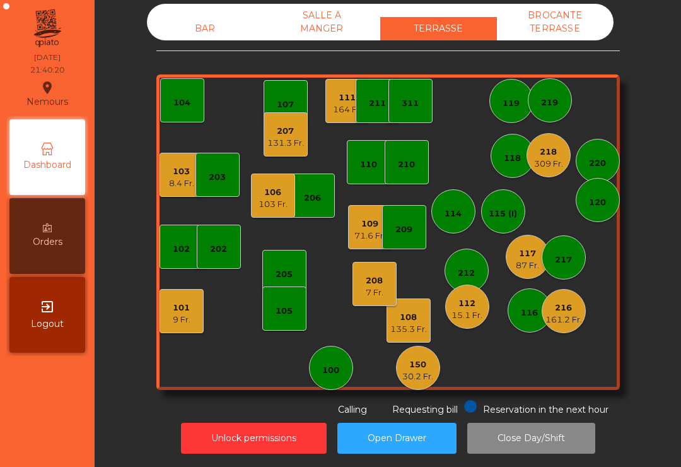
click at [187, 297] on div "101 9 Fr." at bounding box center [182, 312] width 18 height 30
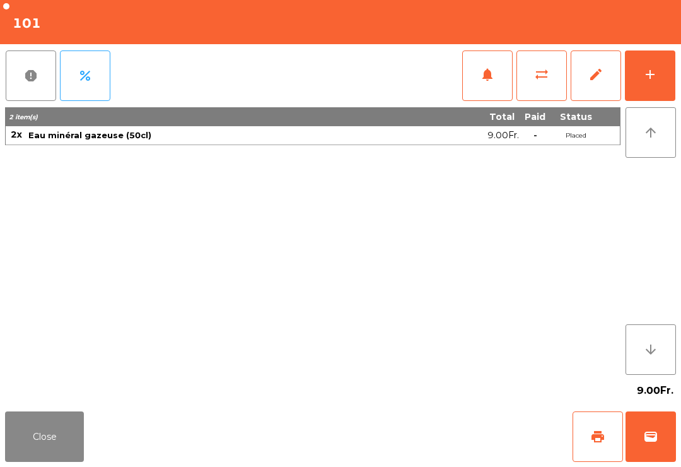
click at [596, 442] on span "print" at bounding box center [598, 436] width 15 height 15
click at [57, 432] on button "Close" at bounding box center [44, 436] width 79 height 50
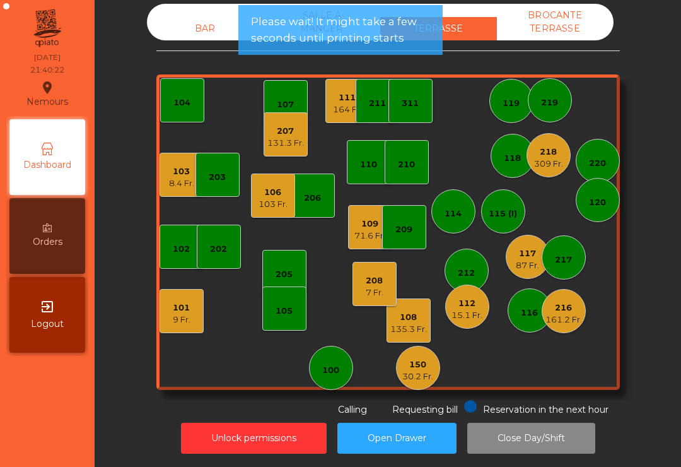
click at [478, 297] on div "112" at bounding box center [467, 303] width 31 height 13
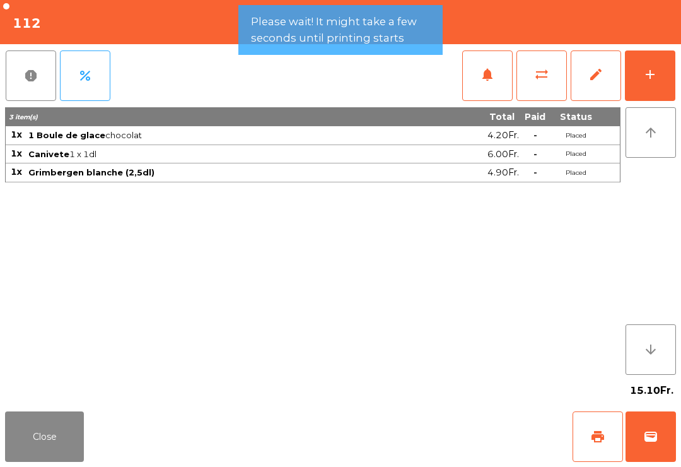
click at [599, 433] on span "print" at bounding box center [598, 436] width 15 height 15
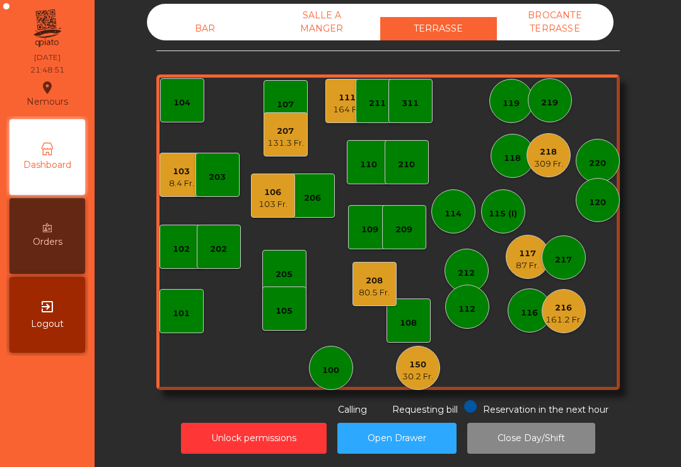
click at [334, 91] on div "111" at bounding box center [347, 97] width 29 height 13
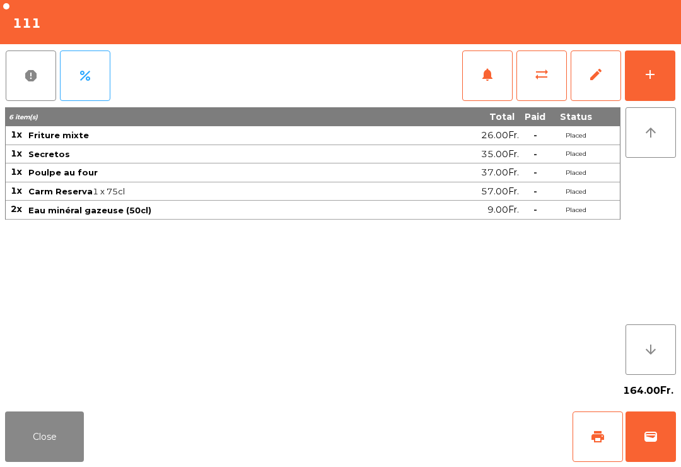
click at [648, 444] on span "wallet" at bounding box center [651, 436] width 15 height 15
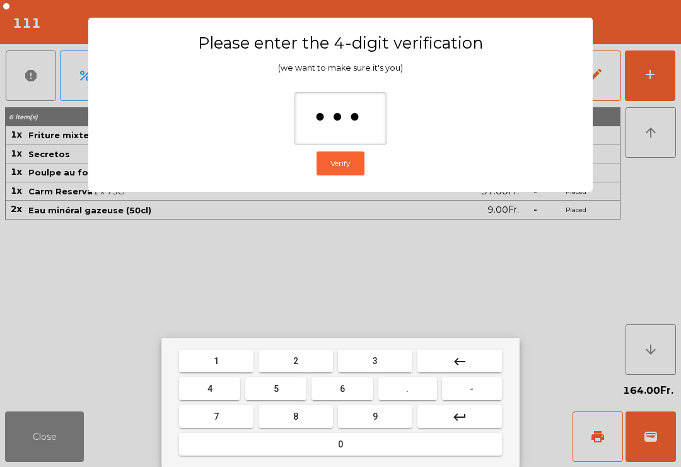
type input "****"
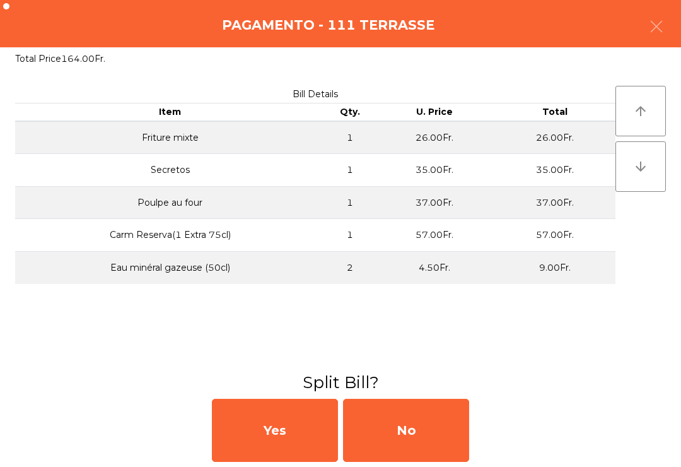
click at [428, 429] on div "No" at bounding box center [406, 430] width 126 height 63
click at [427, 428] on div "MB" at bounding box center [406, 430] width 126 height 63
click at [439, 432] on div "No" at bounding box center [406, 430] width 126 height 63
click at [446, 435] on div "No" at bounding box center [406, 430] width 126 height 63
click at [456, 435] on div "No" at bounding box center [406, 430] width 126 height 63
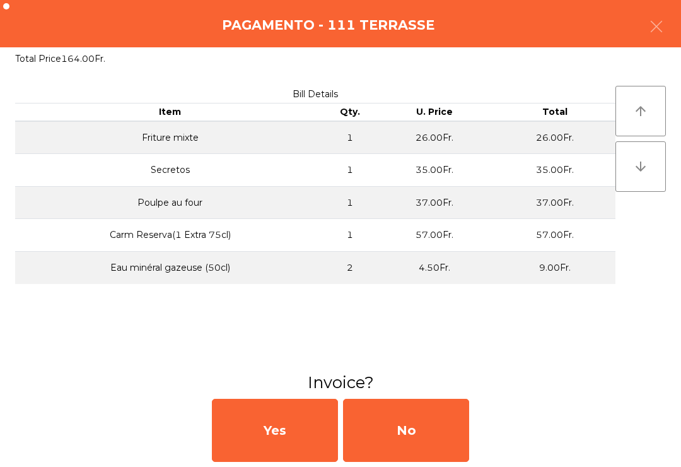
click at [456, 435] on button "Open Drawer" at bounding box center [397, 438] width 119 height 31
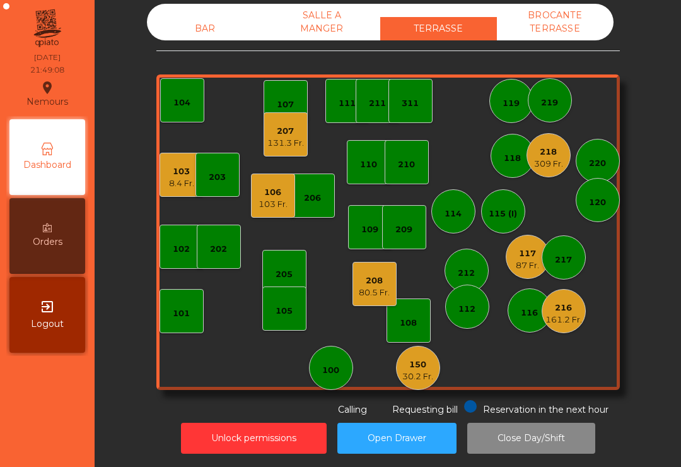
click at [529, 259] on div "87 Fr." at bounding box center [527, 265] width 23 height 13
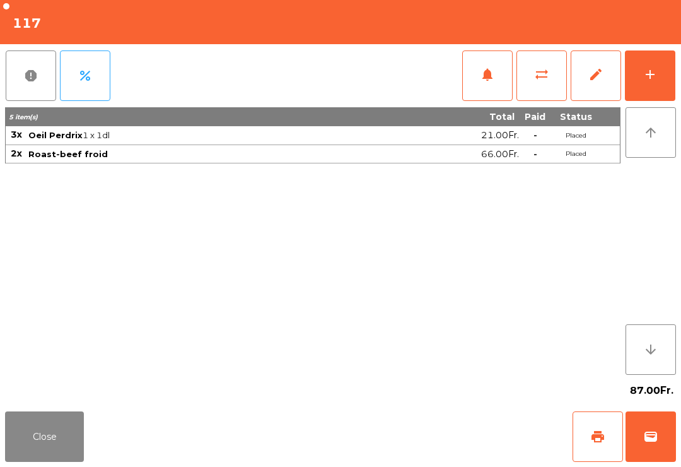
click at [661, 435] on button "wallet" at bounding box center [651, 436] width 50 height 50
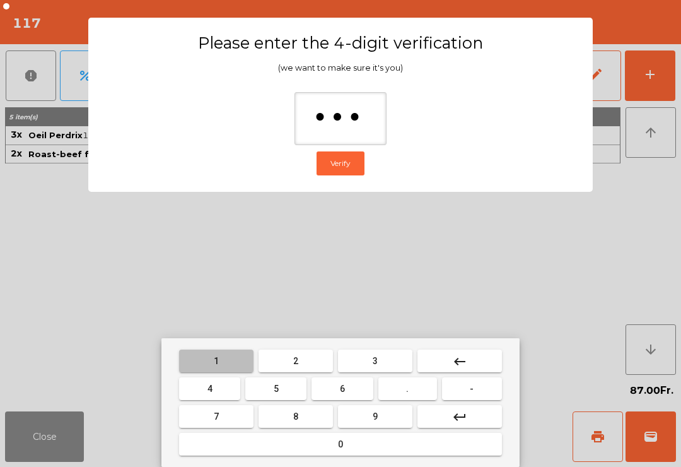
type input "****"
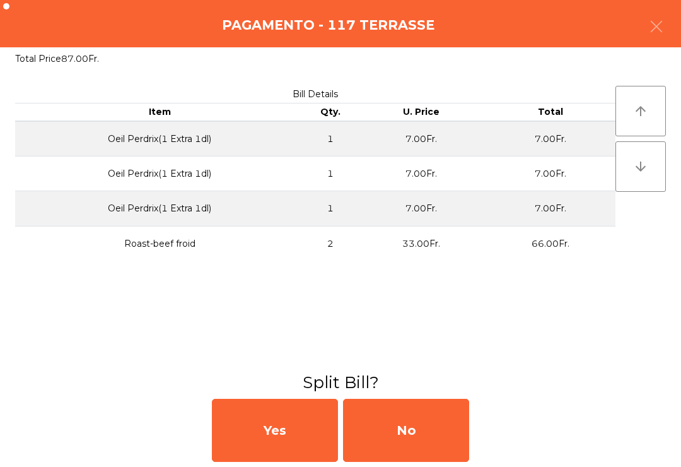
click at [428, 444] on div "No" at bounding box center [406, 430] width 126 height 63
click at [421, 432] on div "MB" at bounding box center [406, 430] width 126 height 63
click at [420, 432] on div "No" at bounding box center [406, 430] width 126 height 63
click at [419, 432] on div "No" at bounding box center [406, 430] width 126 height 63
click at [418, 432] on div "No" at bounding box center [406, 430] width 126 height 63
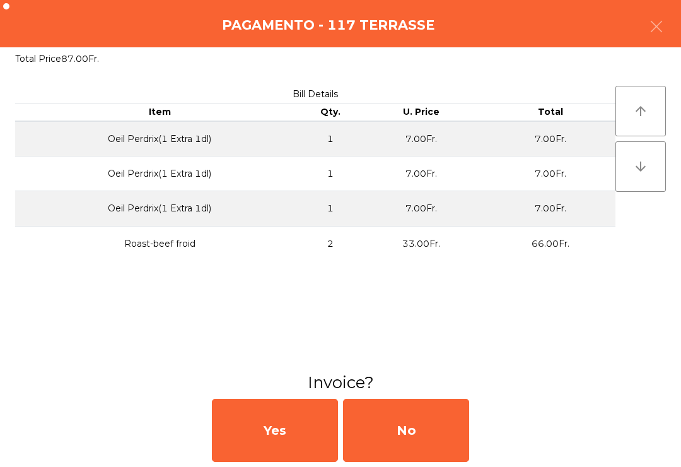
click at [412, 438] on button "Open Drawer" at bounding box center [397, 438] width 119 height 31
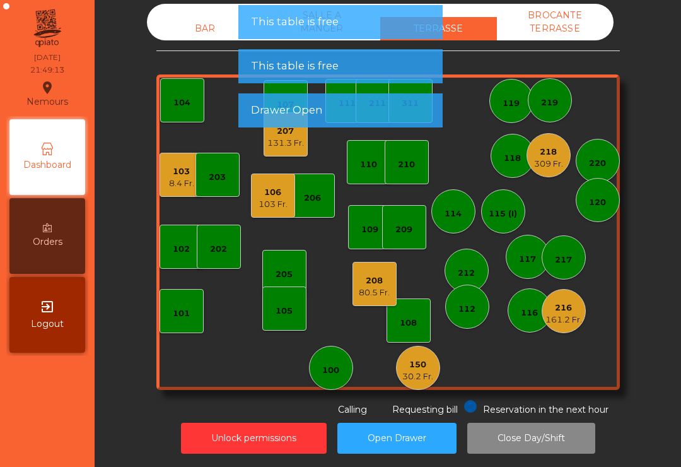
click at [411, 453] on div "BAR SALLE A MANGER TERRASSE BROCANTE TERRASSE 103 8.4 Fr. 102 101 202 206 104 2…" at bounding box center [388, 233] width 587 height 467
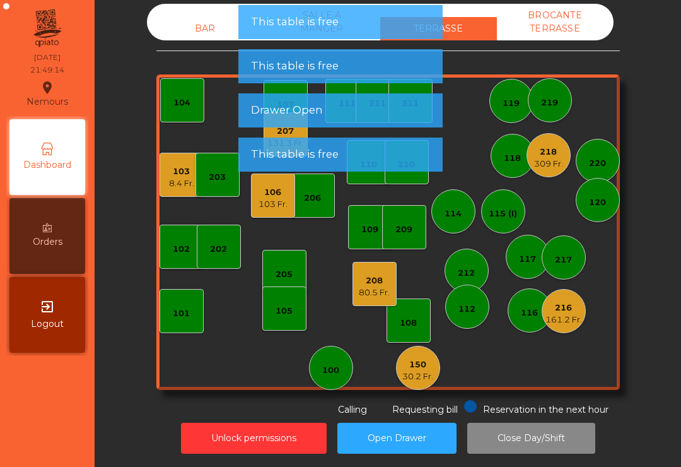
click at [572, 310] on div "216 161.2 Fr." at bounding box center [564, 311] width 44 height 44
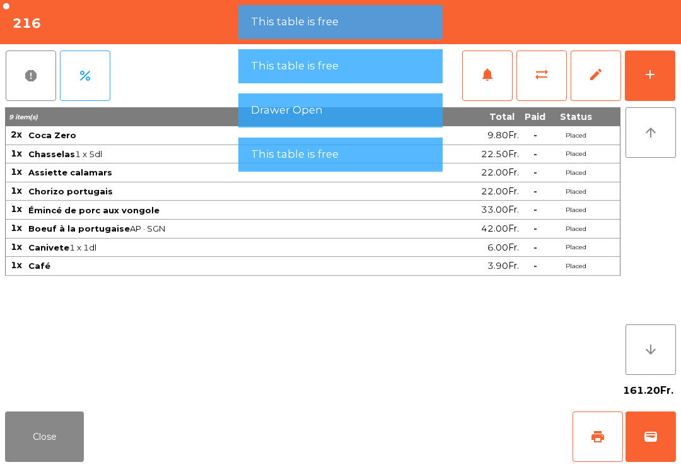
click at [584, 439] on button "print" at bounding box center [598, 436] width 50 height 50
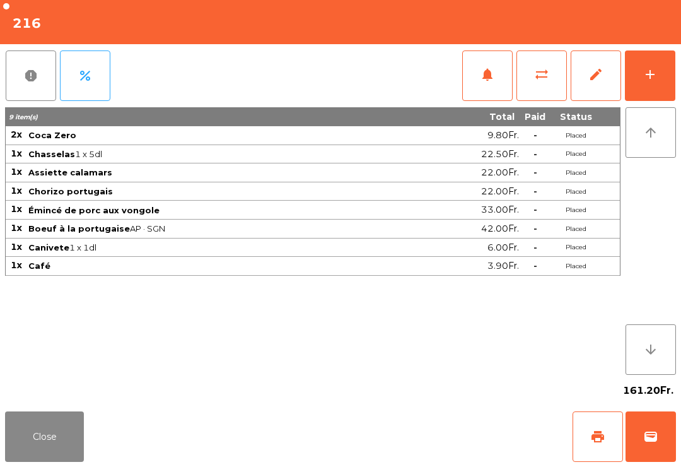
click at [93, 456] on div "Close print wallet" at bounding box center [340, 436] width 681 height 61
click at [50, 444] on button "Close" at bounding box center [44, 436] width 79 height 50
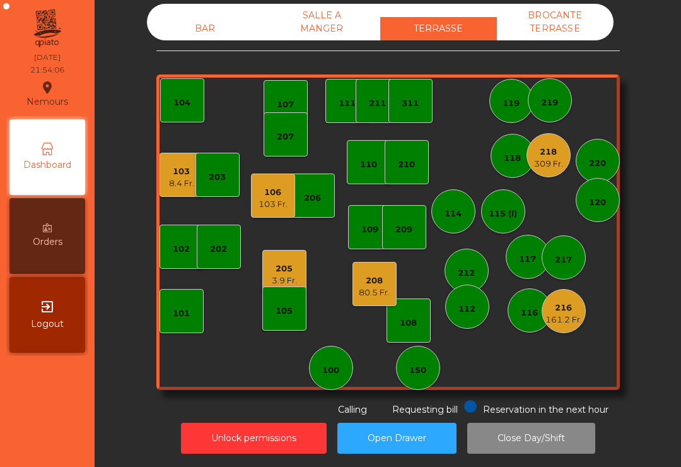
click at [274, 197] on div "106 103 Fr." at bounding box center [273, 196] width 44 height 44
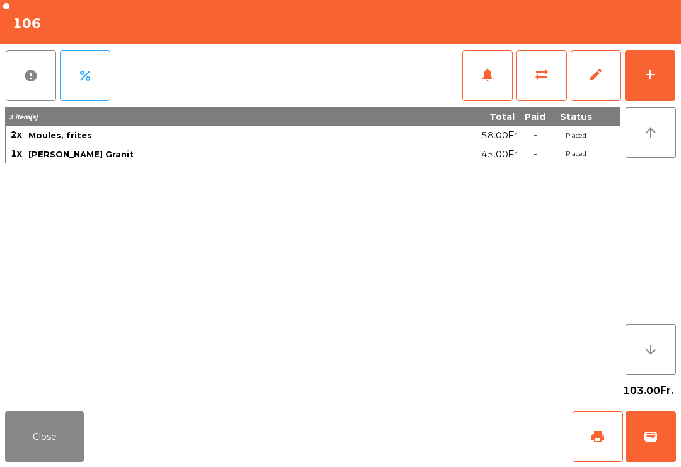
click at [647, 88] on button "add" at bounding box center [650, 75] width 50 height 50
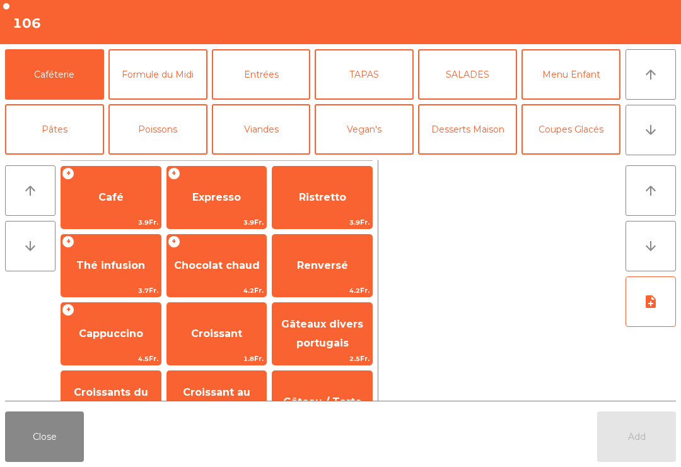
click at [473, 144] on button "Desserts Maison" at bounding box center [467, 129] width 99 height 50
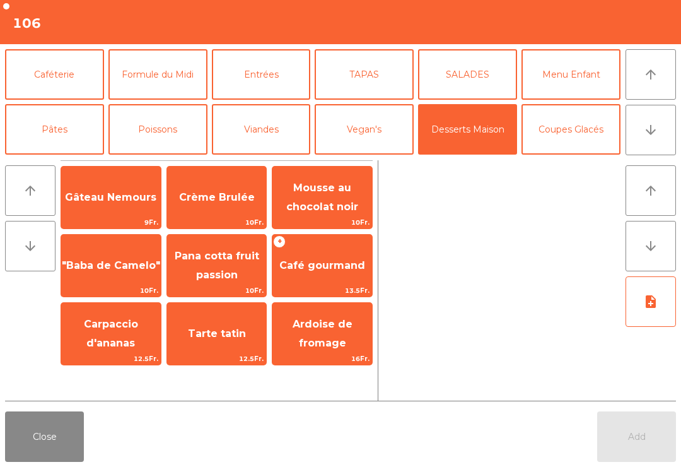
click at [343, 225] on span "10Fr." at bounding box center [323, 222] width 100 height 12
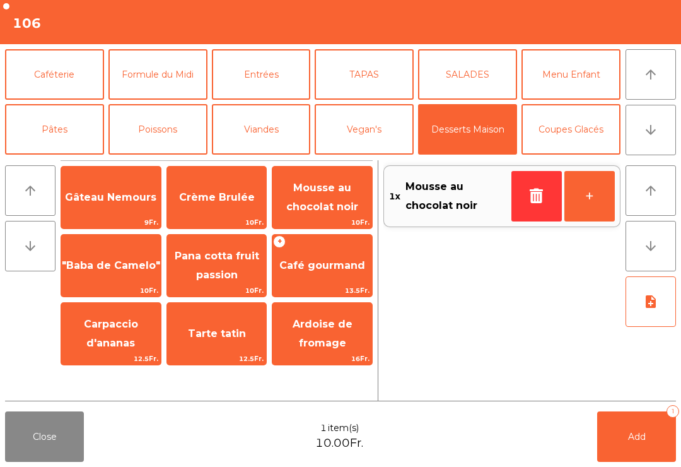
click at [228, 360] on span "12.5Fr." at bounding box center [217, 359] width 100 height 12
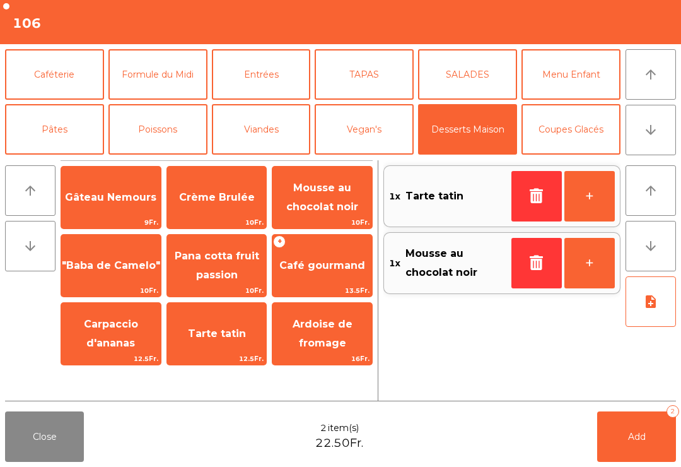
click at [73, 80] on button "Caféterie" at bounding box center [54, 74] width 99 height 50
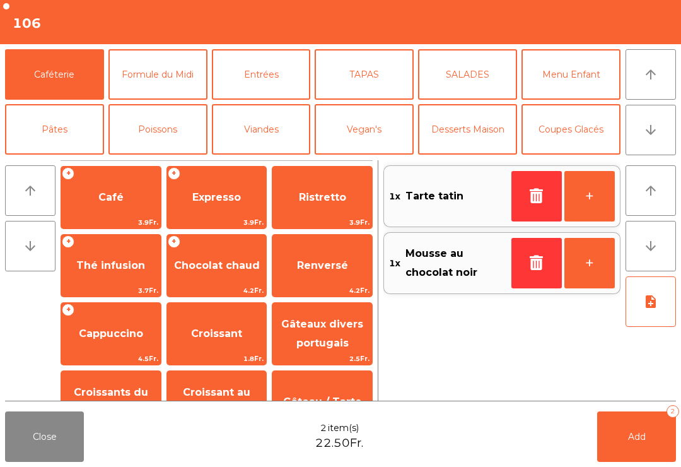
click at [229, 212] on span "Expresso" at bounding box center [217, 197] width 100 height 34
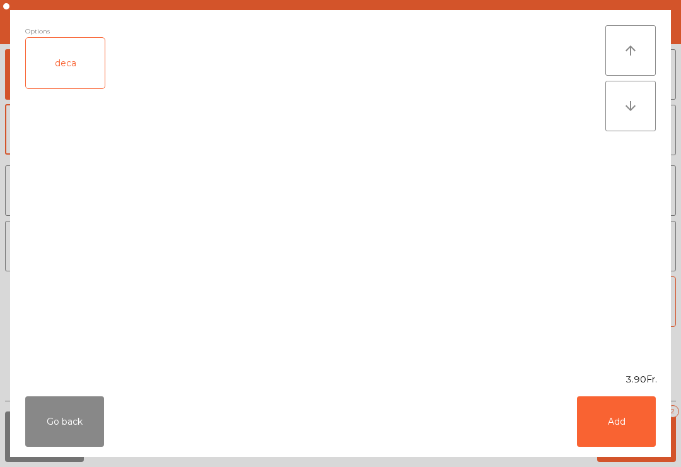
click at [623, 427] on button "Add" at bounding box center [616, 421] width 79 height 50
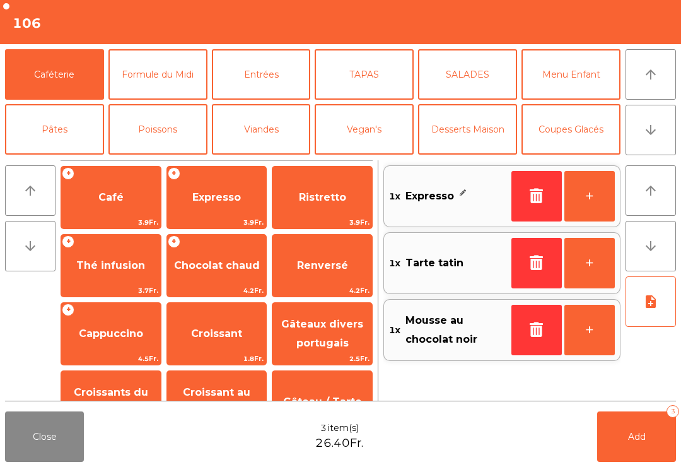
click at [627, 449] on button "Add 3" at bounding box center [637, 436] width 79 height 50
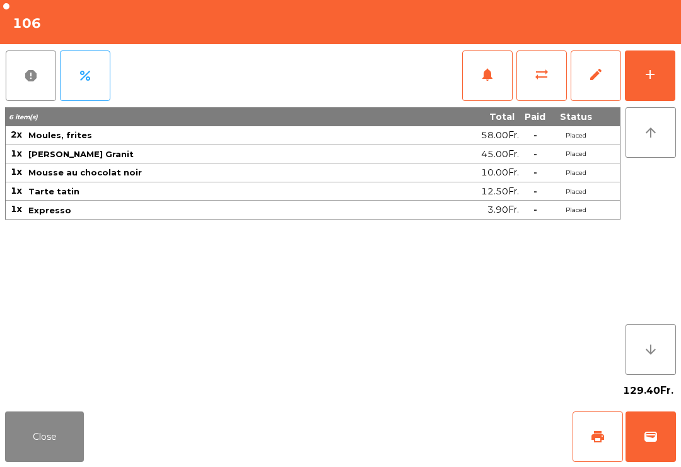
scroll to position [10, 0]
click at [19, 461] on button "Close" at bounding box center [44, 436] width 79 height 50
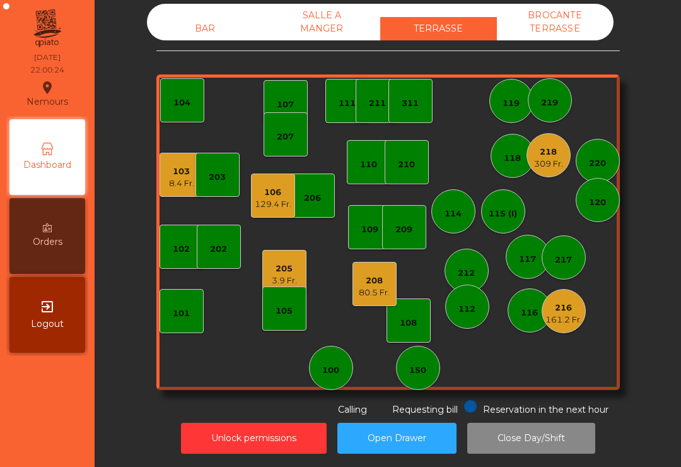
click at [561, 158] on div "309 Fr." at bounding box center [548, 164] width 29 height 13
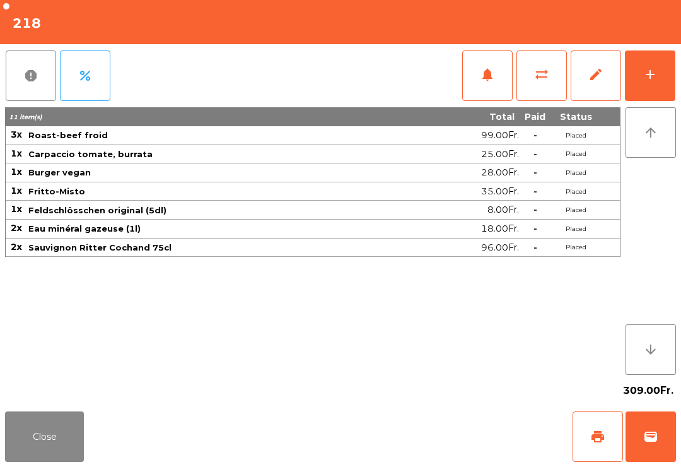
click at [646, 454] on button "wallet" at bounding box center [651, 436] width 50 height 50
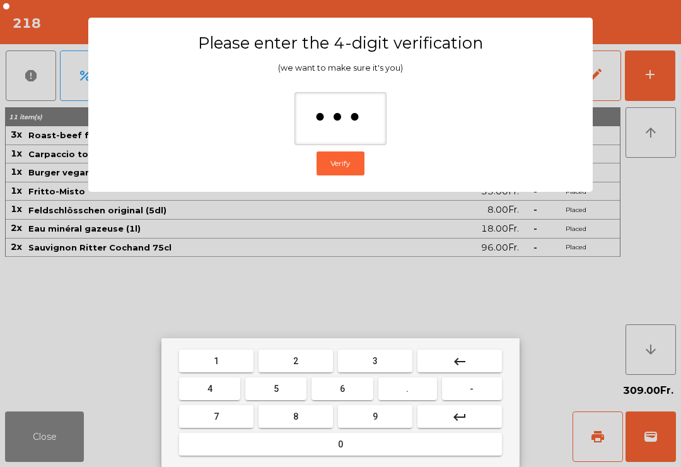
type input "****"
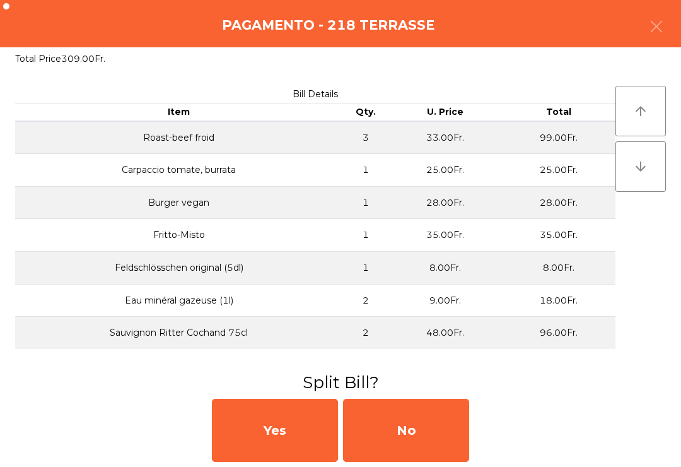
click at [425, 457] on div "No" at bounding box center [406, 430] width 126 height 63
click at [425, 457] on div "MB" at bounding box center [406, 430] width 126 height 63
click at [416, 438] on div "No" at bounding box center [406, 430] width 126 height 63
click at [416, 440] on div "No" at bounding box center [406, 430] width 126 height 63
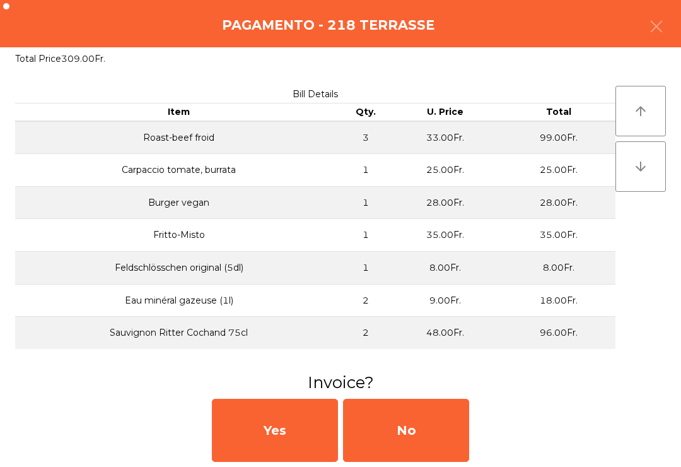
click at [416, 440] on div "No" at bounding box center [406, 430] width 126 height 63
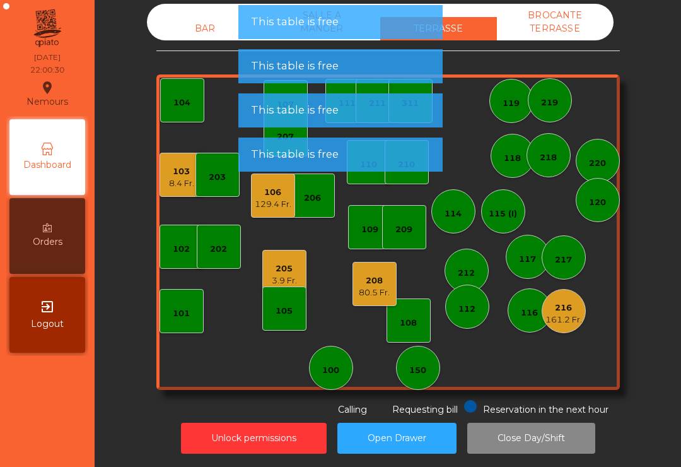
click at [561, 310] on div "216 161.2 Fr." at bounding box center [564, 311] width 44 height 44
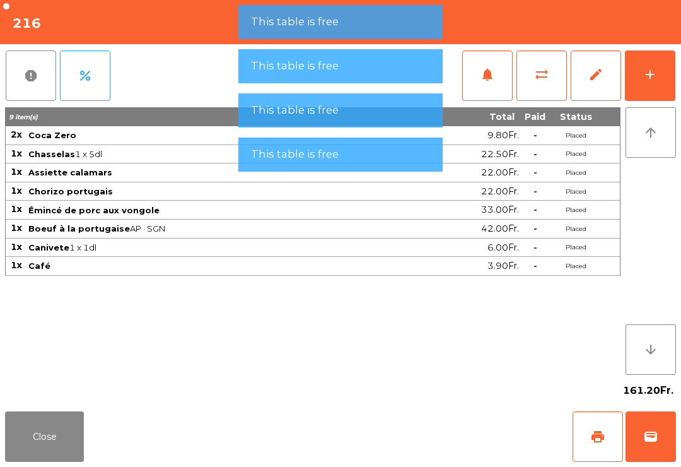
click at [661, 446] on button "wallet" at bounding box center [651, 436] width 50 height 50
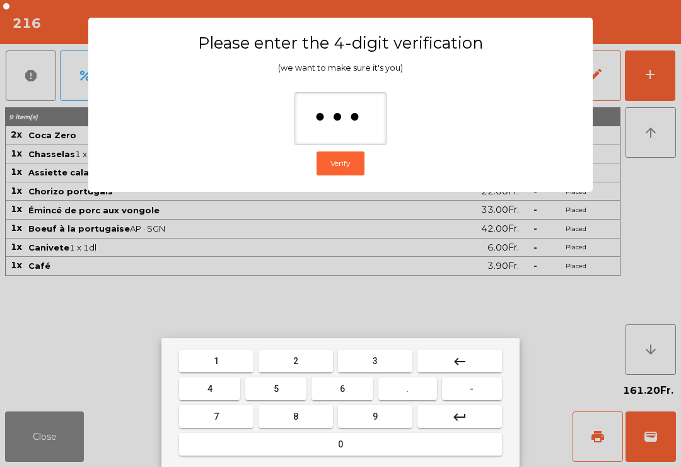
type input "****"
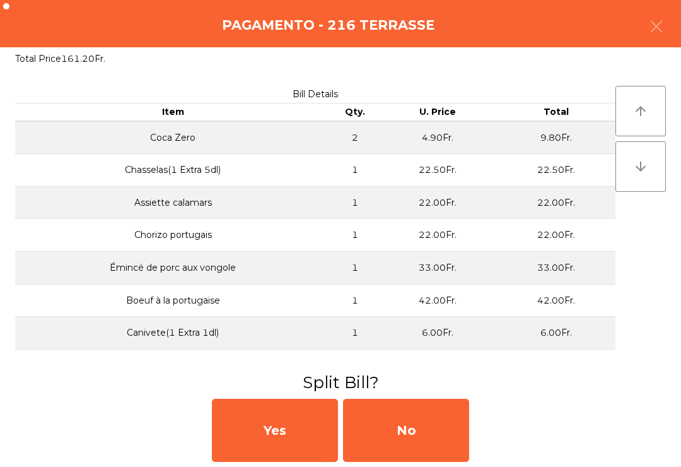
click at [406, 435] on div "No" at bounding box center [406, 430] width 126 height 63
click at [405, 435] on div "MB" at bounding box center [406, 430] width 126 height 63
click at [415, 433] on div "No" at bounding box center [406, 430] width 126 height 63
click at [416, 445] on div "No" at bounding box center [406, 430] width 126 height 63
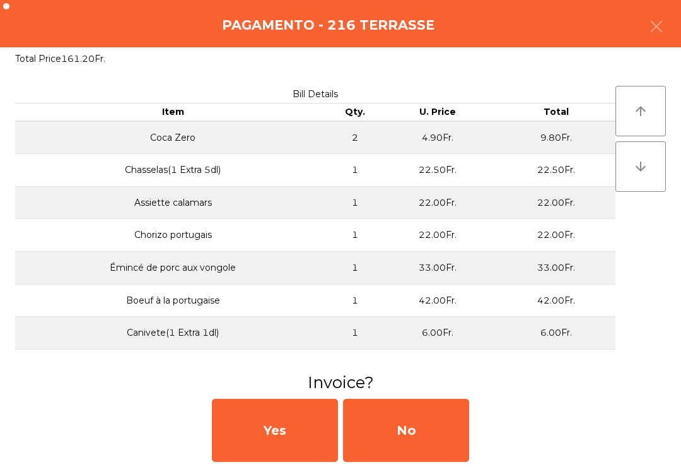
click at [415, 444] on div "No" at bounding box center [406, 430] width 126 height 63
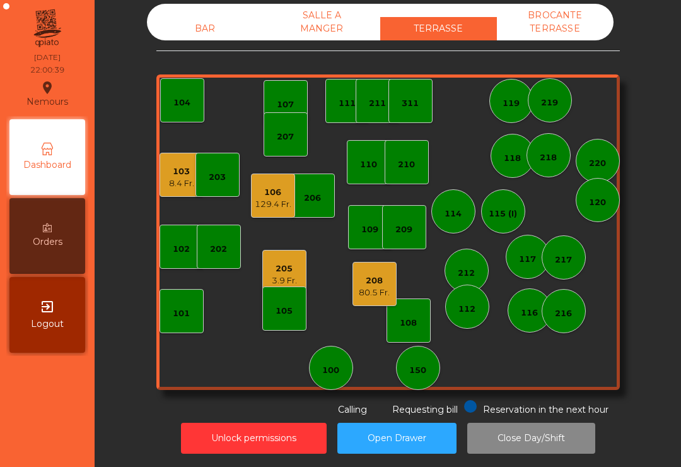
click at [161, 168] on div "103 8.4 Fr." at bounding box center [182, 175] width 44 height 44
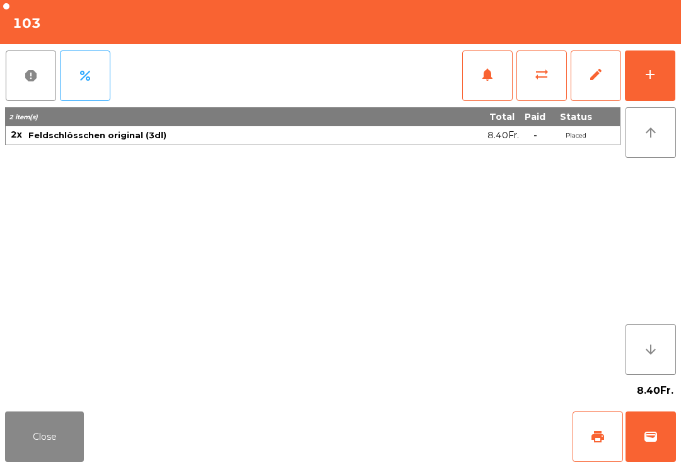
click at [643, 446] on button "wallet" at bounding box center [651, 436] width 50 height 50
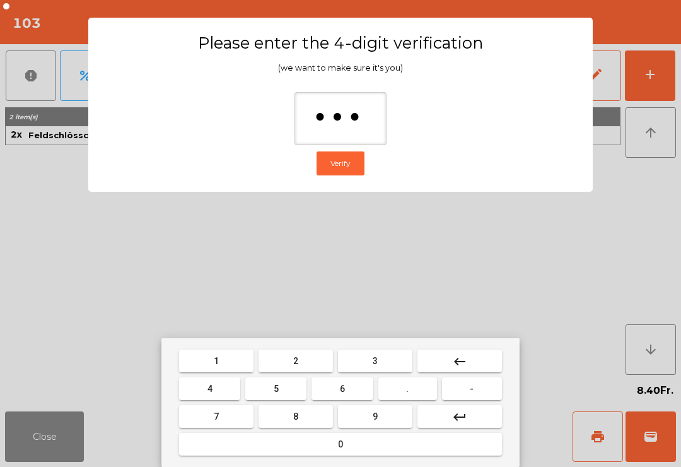
type input "****"
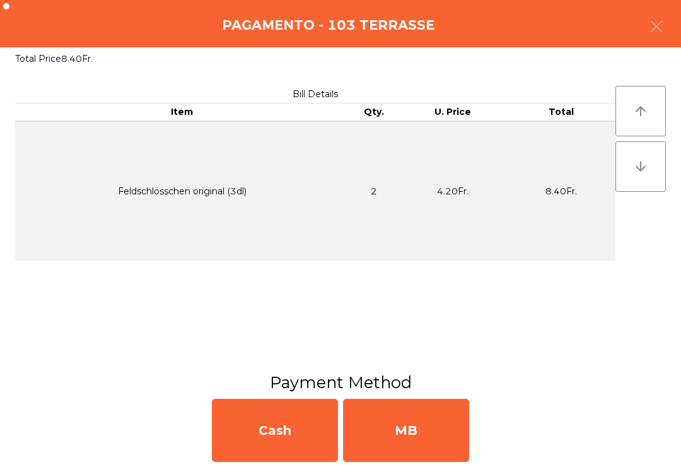
click at [415, 441] on div "MB" at bounding box center [406, 430] width 126 height 63
click at [430, 435] on div "No" at bounding box center [406, 430] width 126 height 63
click at [410, 446] on div "No" at bounding box center [406, 430] width 126 height 63
click at [410, 445] on div "No" at bounding box center [406, 430] width 126 height 63
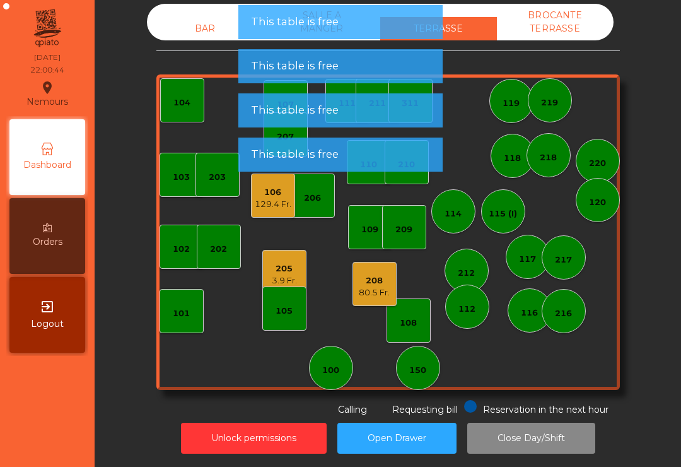
click at [289, 274] on div "3.9 Fr." at bounding box center [284, 280] width 25 height 13
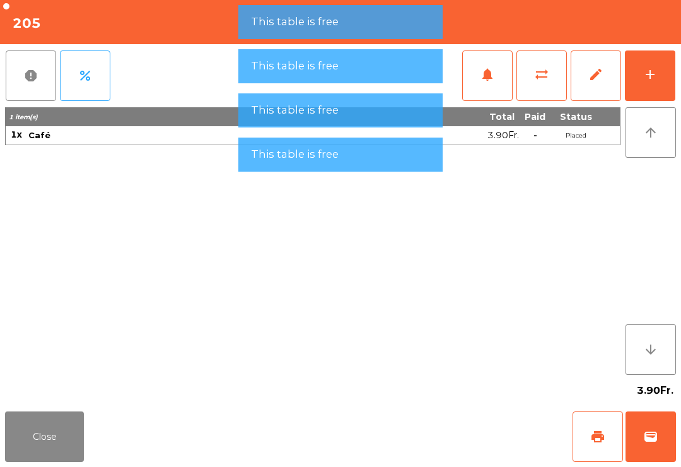
click at [659, 440] on button "wallet" at bounding box center [651, 436] width 50 height 50
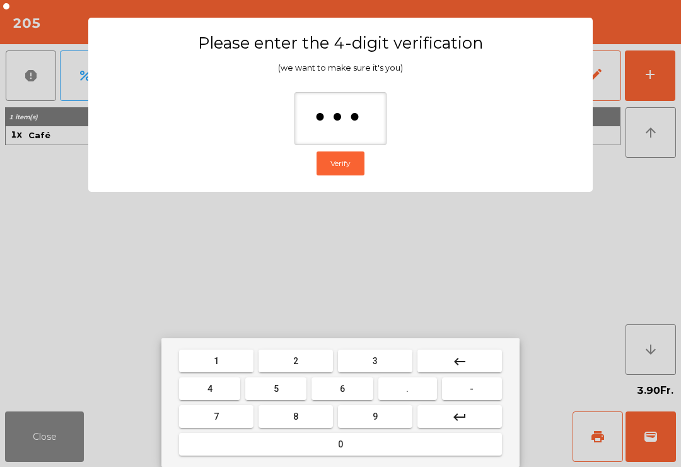
type input "****"
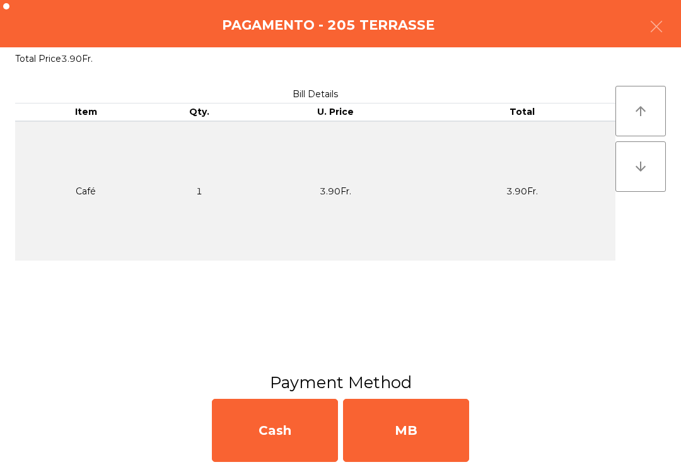
click at [445, 439] on div "MB" at bounding box center [406, 430] width 126 height 63
click at [445, 439] on div "No" at bounding box center [406, 430] width 126 height 63
click at [440, 456] on div "No" at bounding box center [406, 430] width 126 height 63
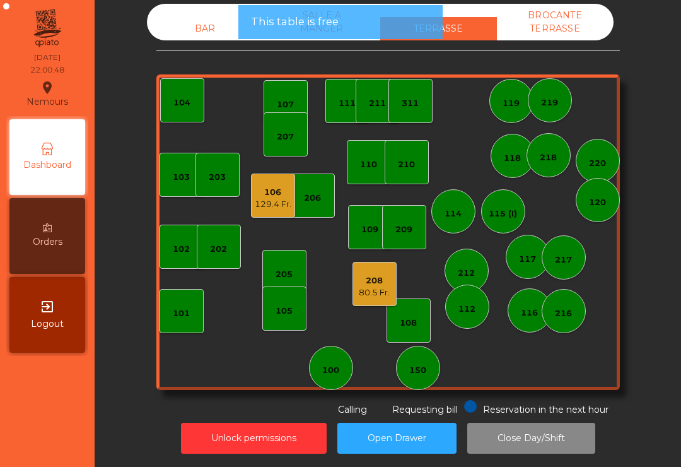
click at [450, 440] on div "BAR SALLE A MANGER TERRASSE BROCANTE TERRASSE 103 102 101 202 206 104 205 108 1…" at bounding box center [388, 233] width 587 height 467
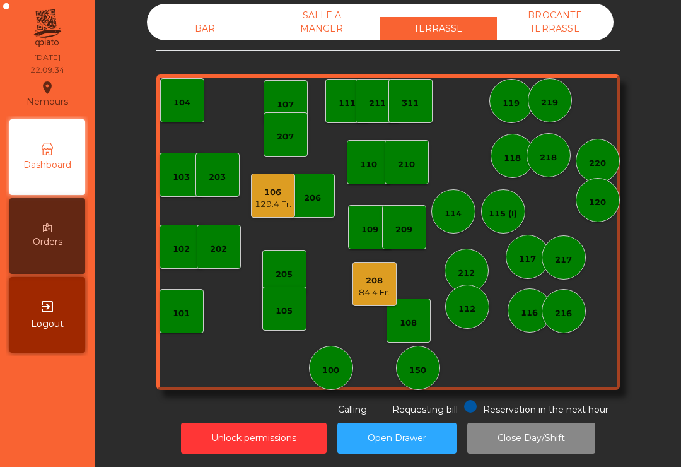
click at [374, 265] on div "208 84.4 Fr." at bounding box center [375, 284] width 44 height 44
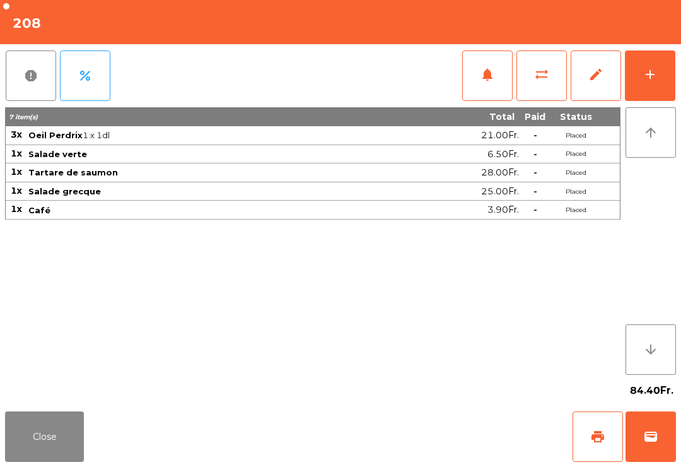
scroll to position [4, 0]
click at [40, 460] on button "Close" at bounding box center [44, 436] width 79 height 50
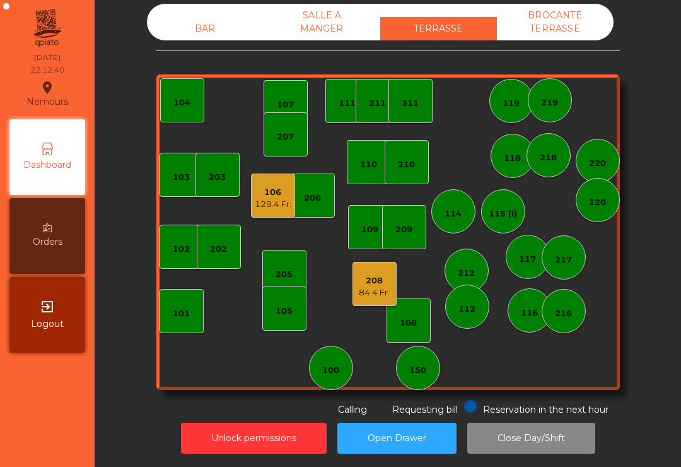
click at [276, 198] on div "129.4 Fr." at bounding box center [273, 204] width 37 height 13
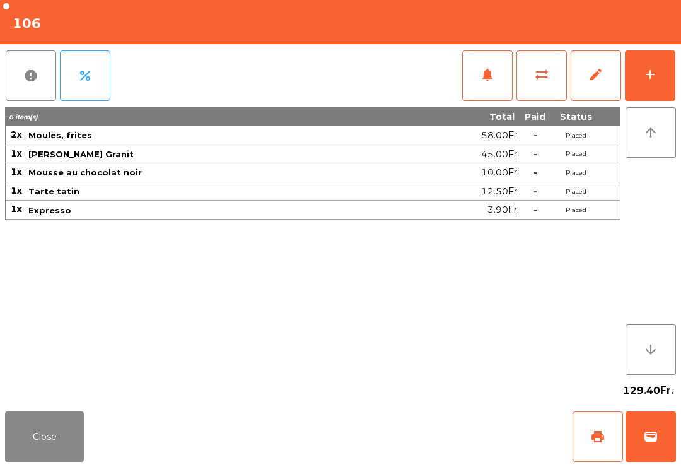
click at [649, 440] on span "wallet" at bounding box center [651, 436] width 15 height 15
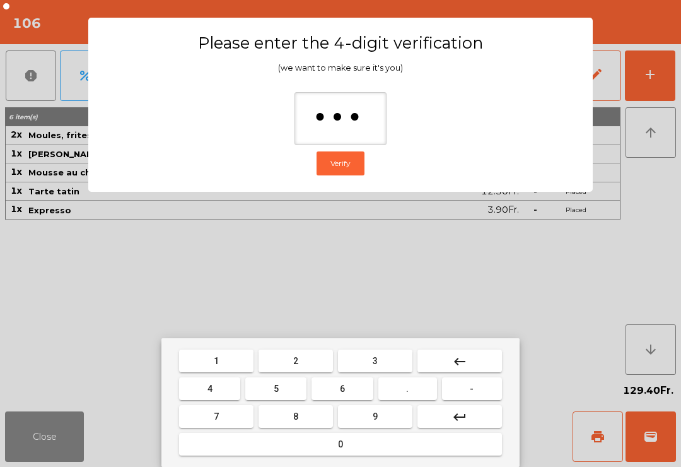
type input "****"
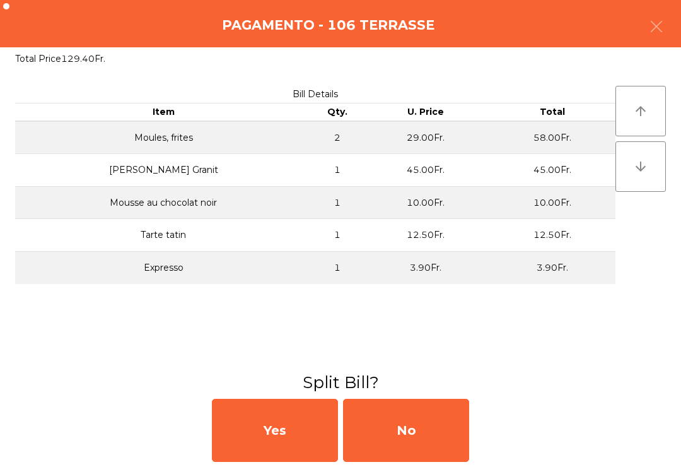
click at [450, 440] on div "No" at bounding box center [406, 430] width 126 height 63
click at [432, 436] on div "MB" at bounding box center [406, 430] width 126 height 63
click at [423, 432] on div "No" at bounding box center [406, 430] width 126 height 63
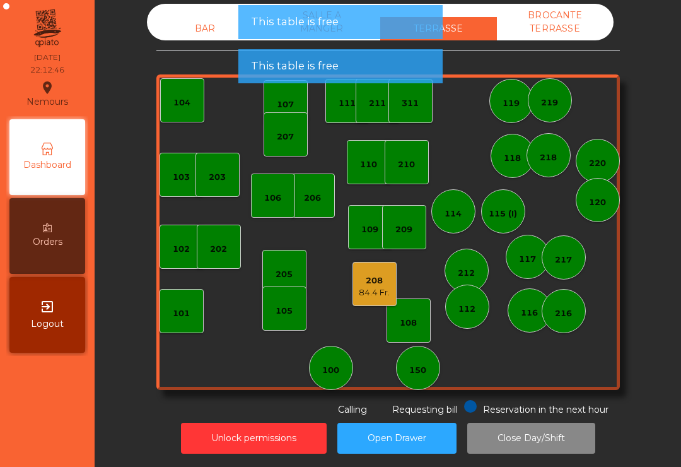
click at [216, 178] on div "203" at bounding box center [217, 177] width 17 height 13
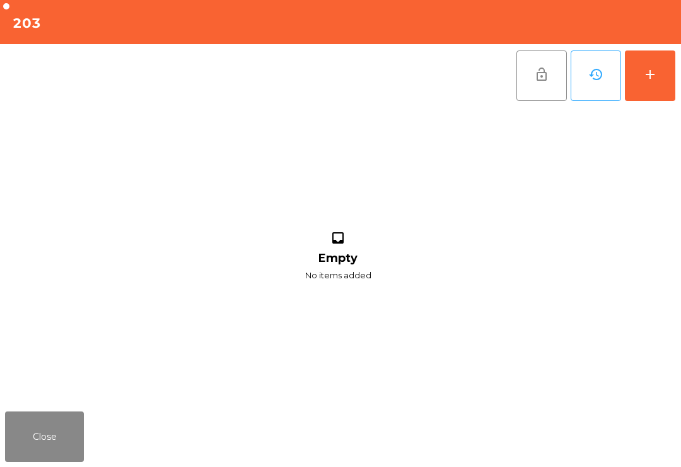
click at [57, 436] on button "Close" at bounding box center [44, 436] width 79 height 50
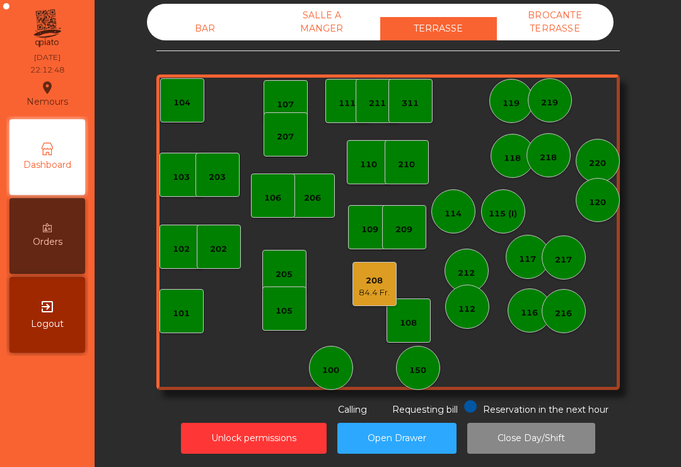
click at [174, 179] on div "103" at bounding box center [181, 177] width 17 height 13
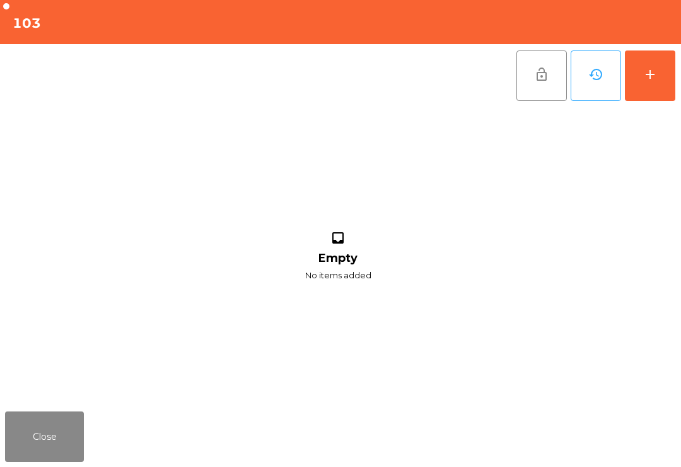
click at [649, 80] on div "add" at bounding box center [650, 74] width 15 height 15
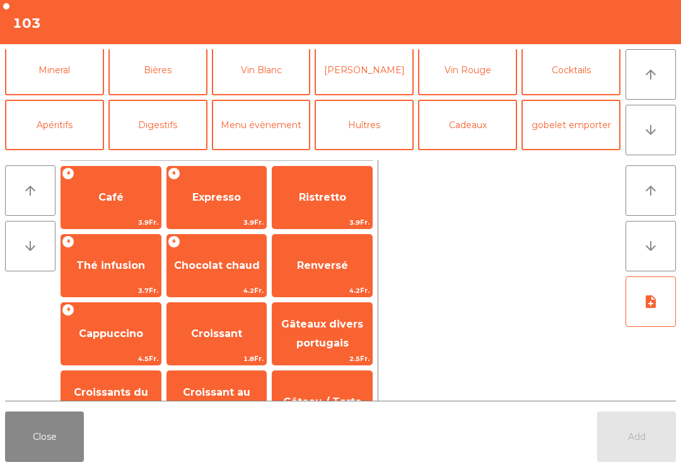
scroll to position [113, 0]
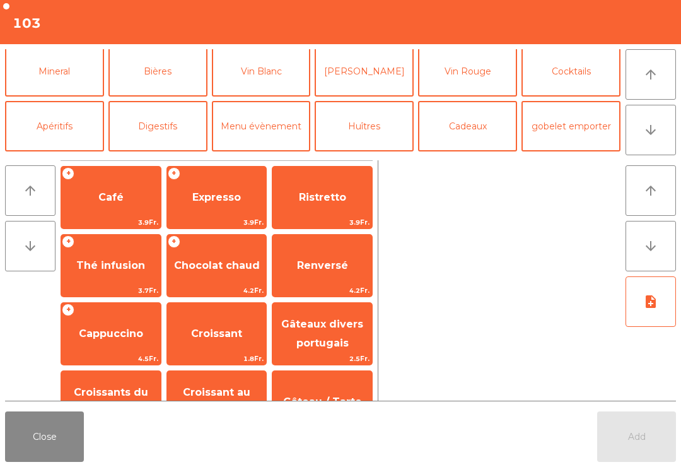
click at [186, 71] on button "Bières" at bounding box center [158, 71] width 99 height 50
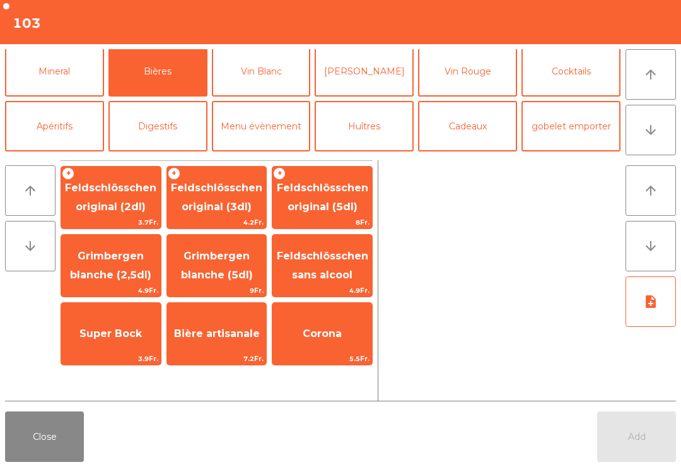
click at [119, 205] on span "Feldschlösschen original (2dl)" at bounding box center [110, 197] width 91 height 31
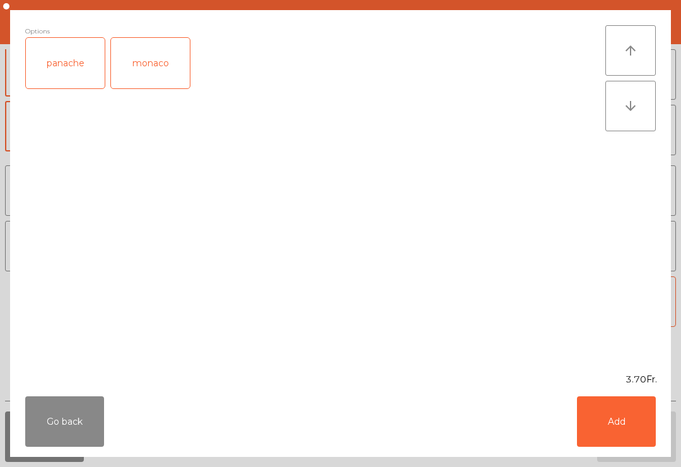
click at [644, 422] on button "Add" at bounding box center [616, 421] width 79 height 50
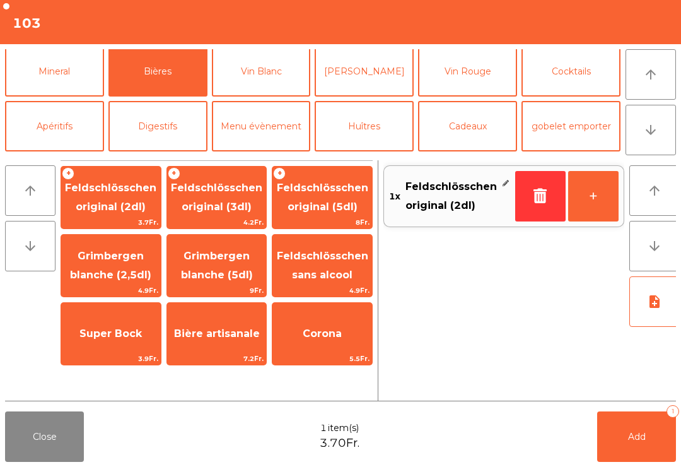
click at [237, 209] on span "Feldschlösschen original (3dl)" at bounding box center [216, 197] width 91 height 31
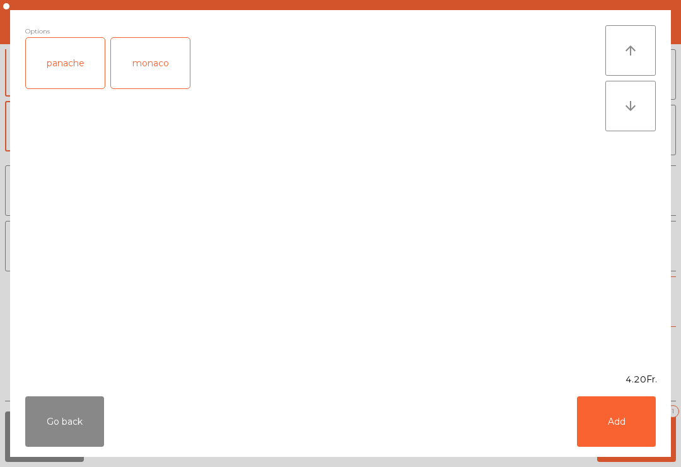
click at [589, 391] on div "Go back Add" at bounding box center [340, 421] width 661 height 71
click at [637, 441] on button "Add" at bounding box center [616, 421] width 79 height 50
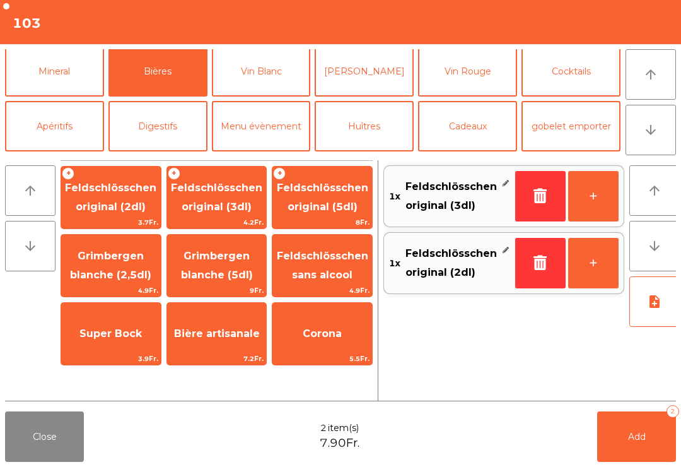
click at [620, 453] on button "Add 2" at bounding box center [637, 436] width 79 height 50
